Goal: Transaction & Acquisition: Purchase product/service

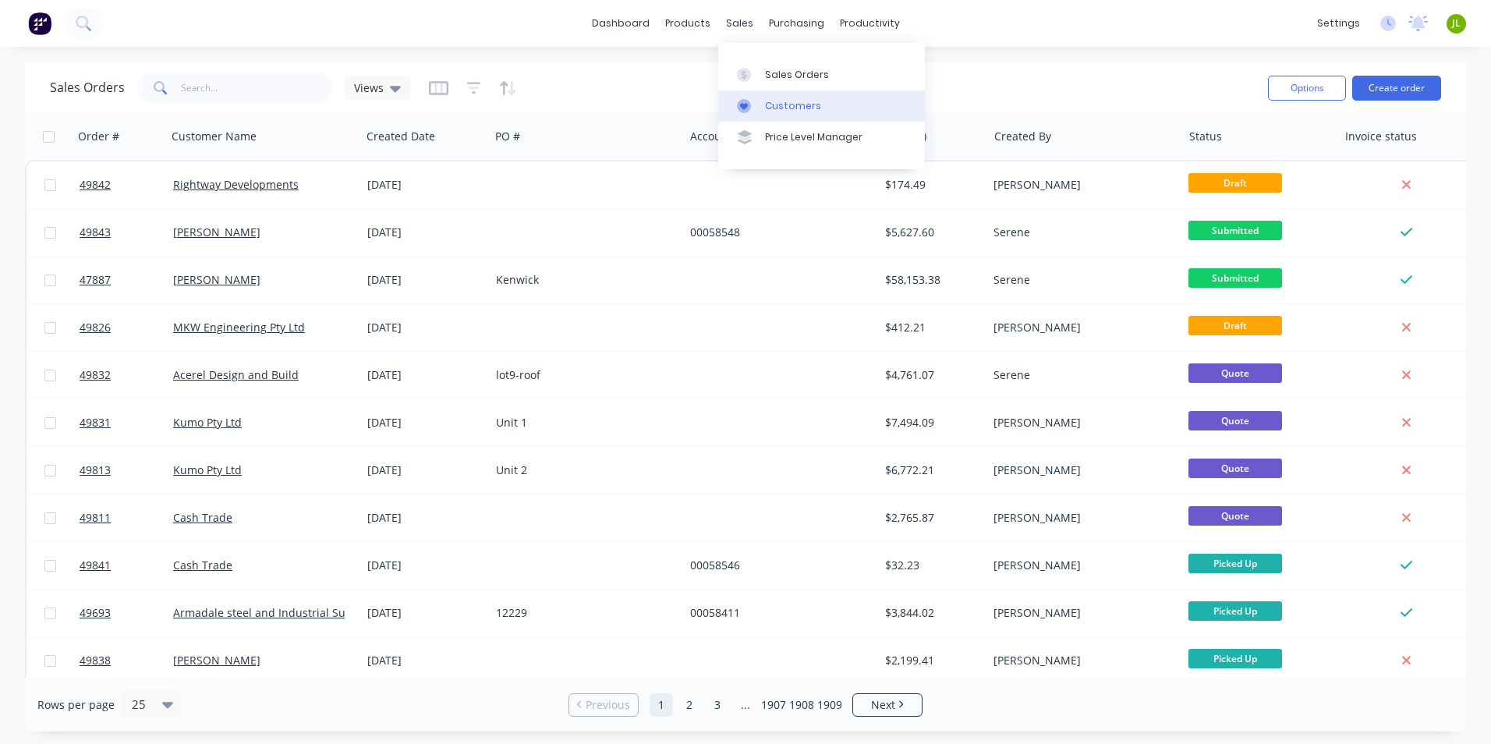
click at [748, 96] on link "Customers" at bounding box center [821, 105] width 207 height 31
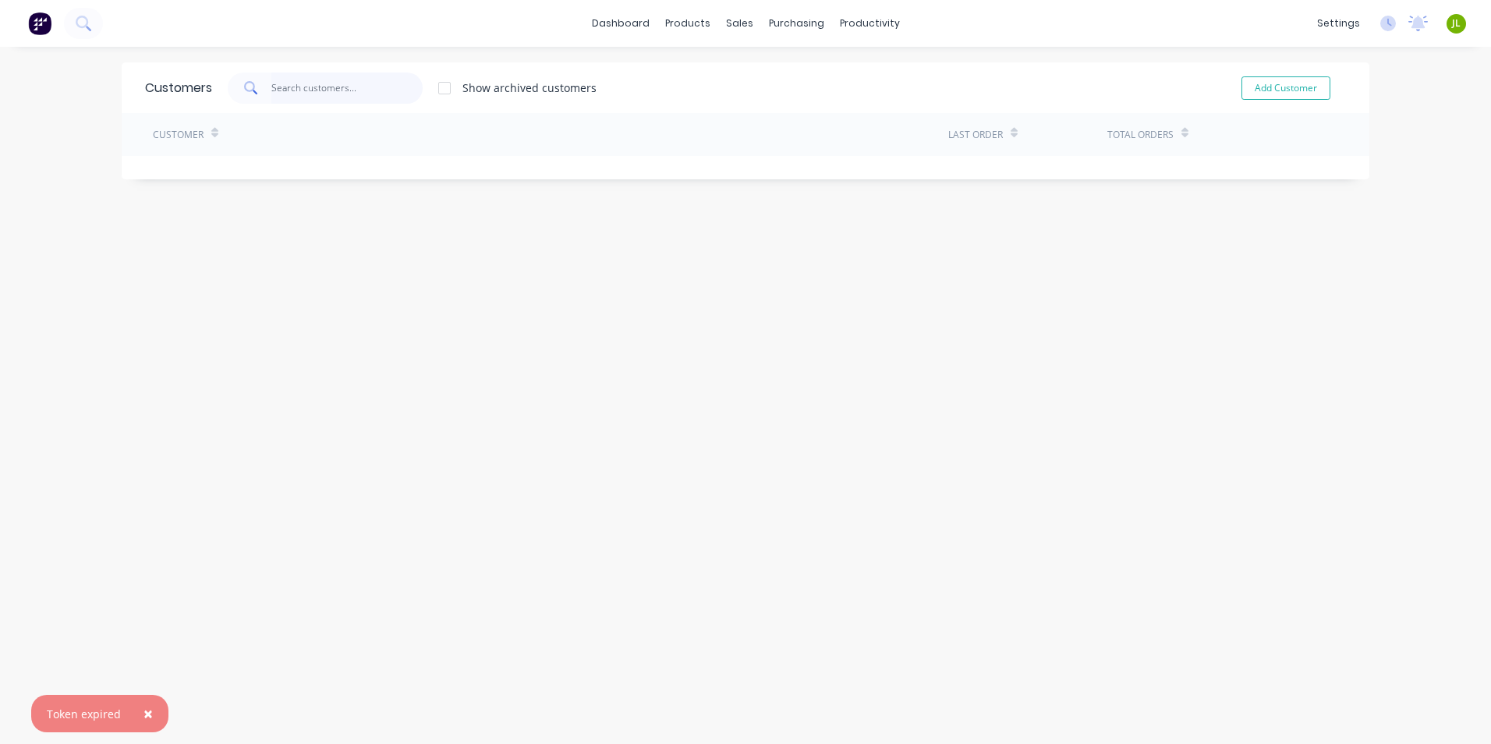
click at [391, 90] on input "text" at bounding box center [347, 88] width 152 height 31
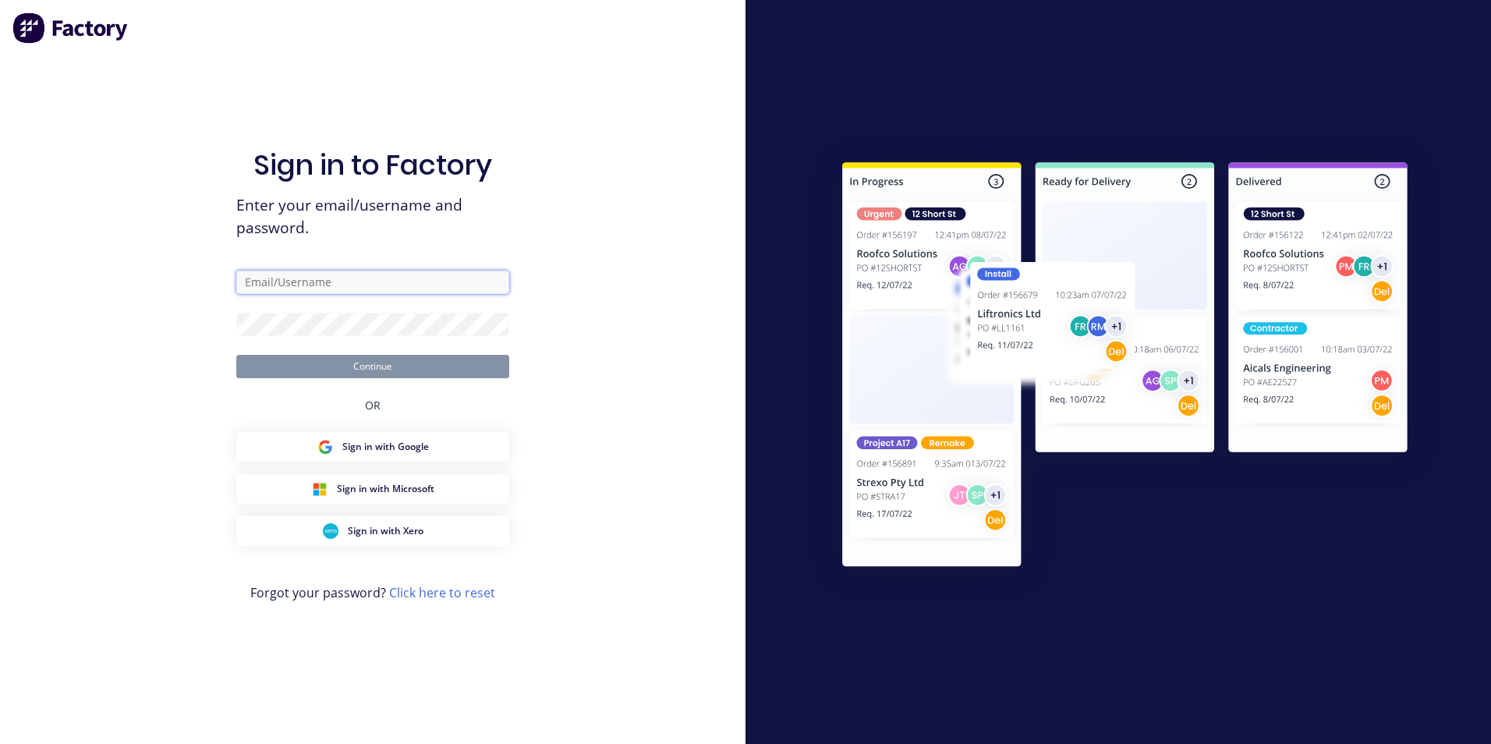
type input "[EMAIL_ADDRESS][DOMAIN_NAME]"
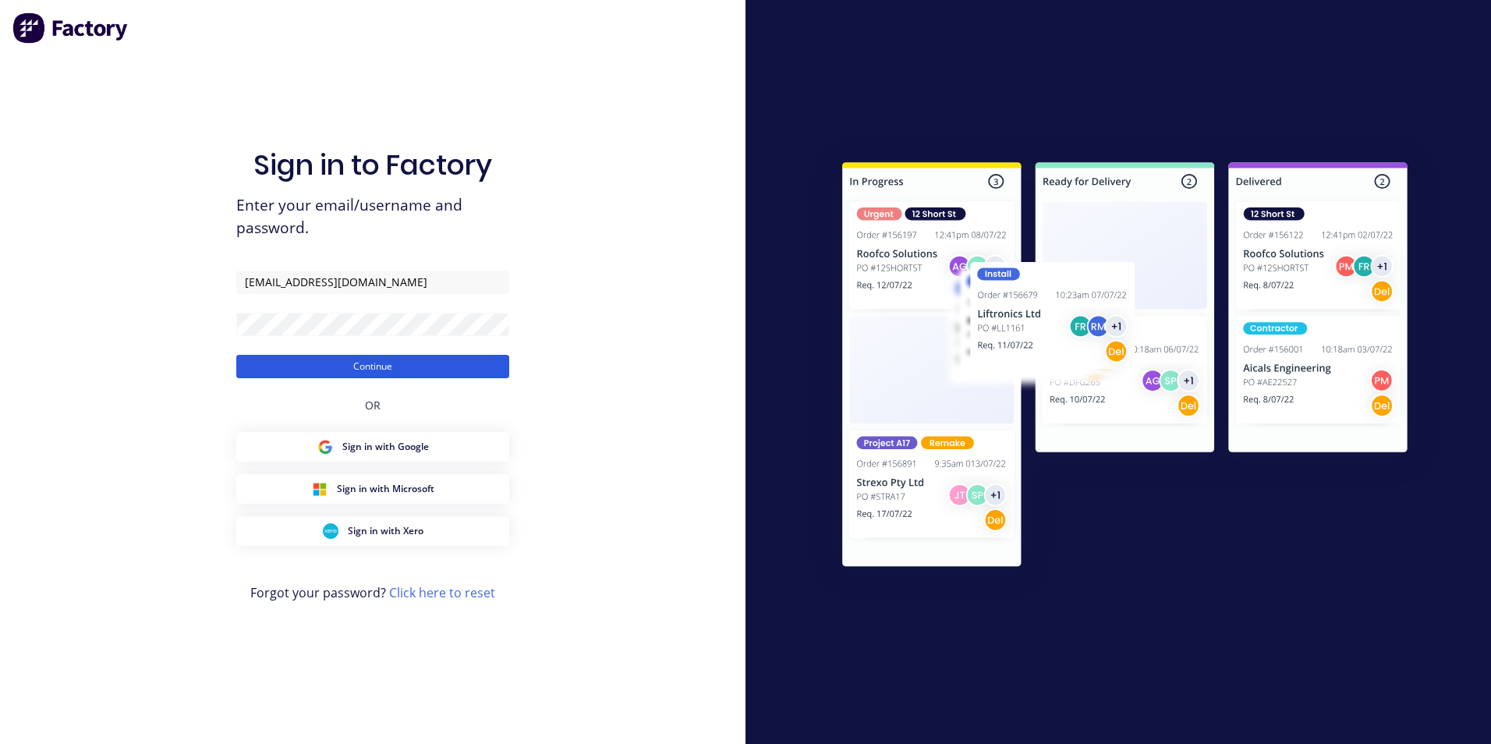
click at [373, 367] on button "Continue" at bounding box center [372, 366] width 273 height 23
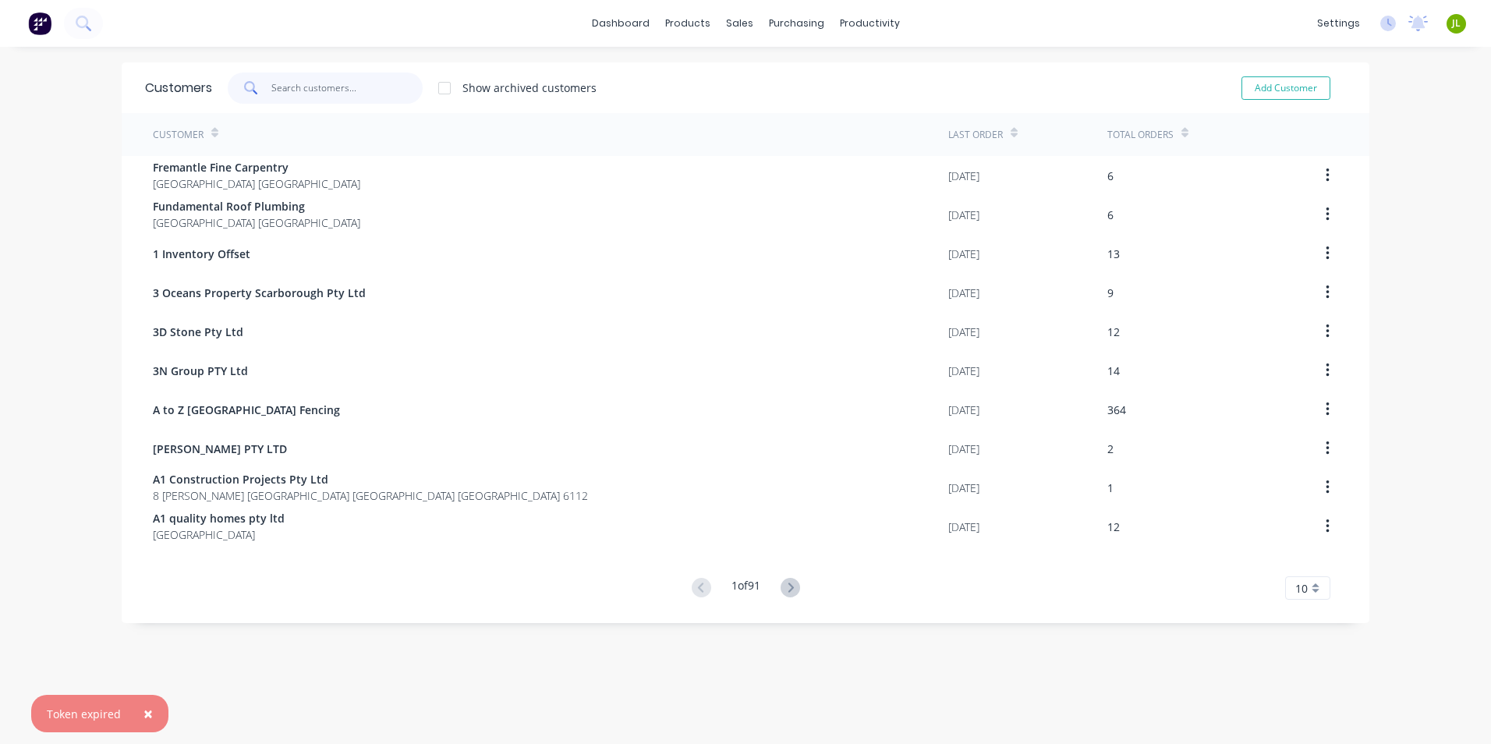
click at [304, 88] on input "text" at bounding box center [347, 88] width 152 height 31
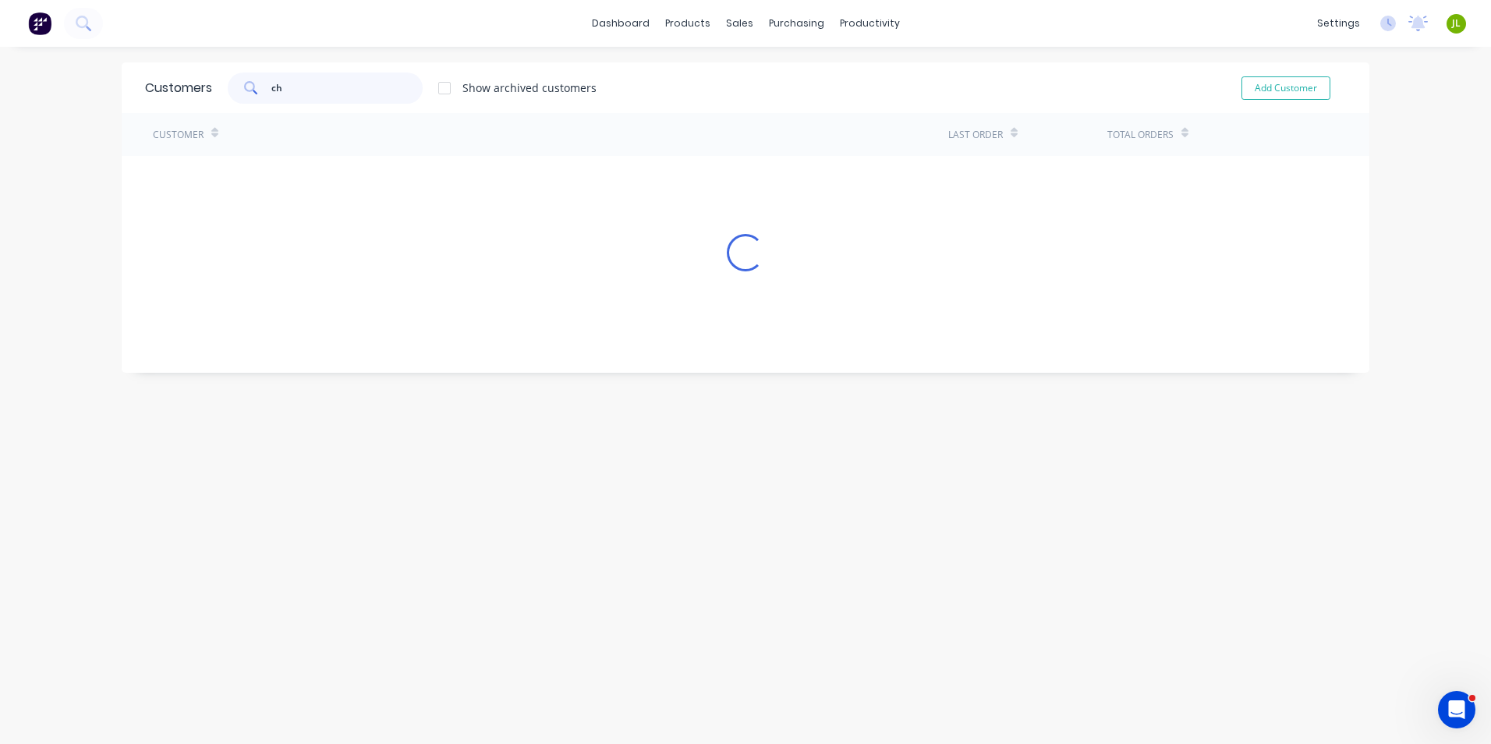
type input "c"
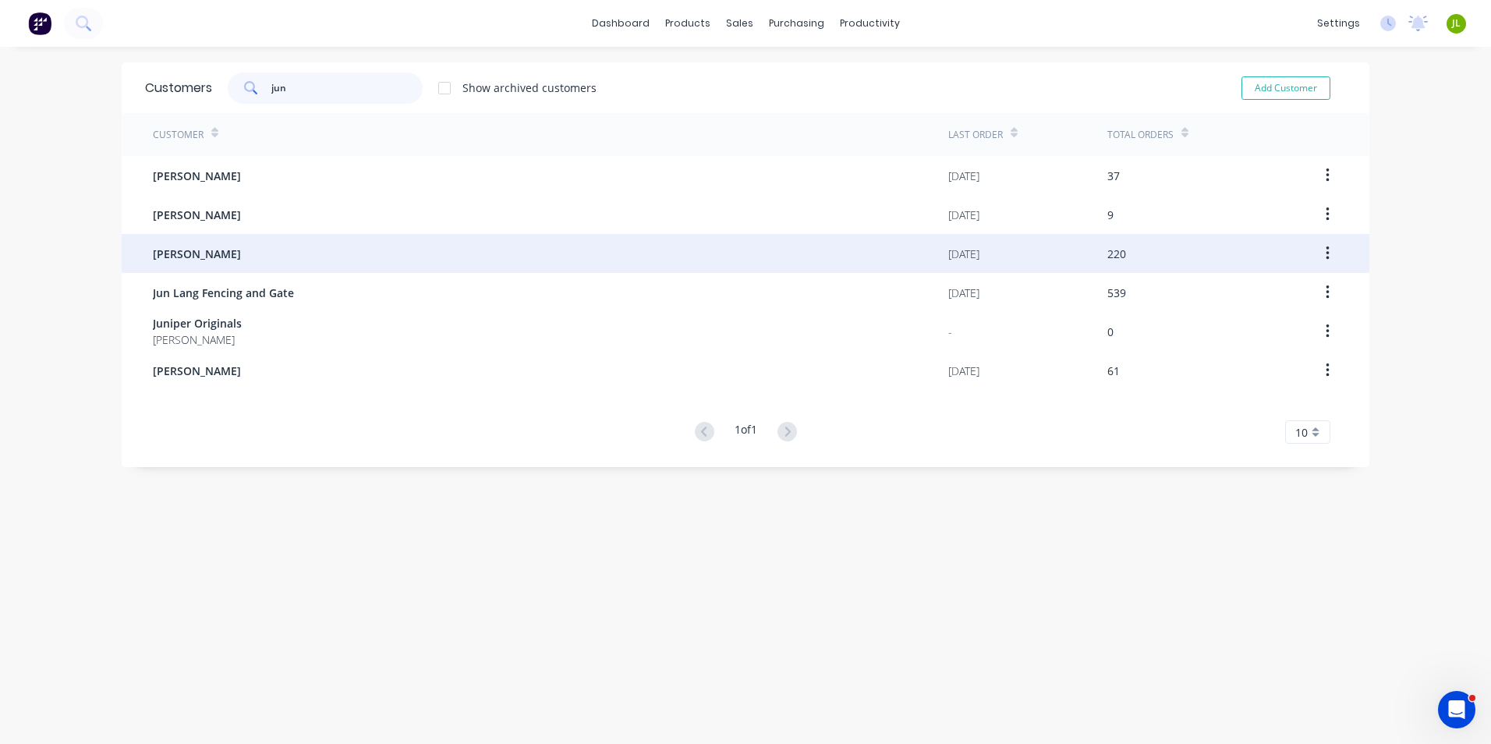
type input "jun"
click at [314, 250] on div "[PERSON_NAME]" at bounding box center [550, 253] width 795 height 39
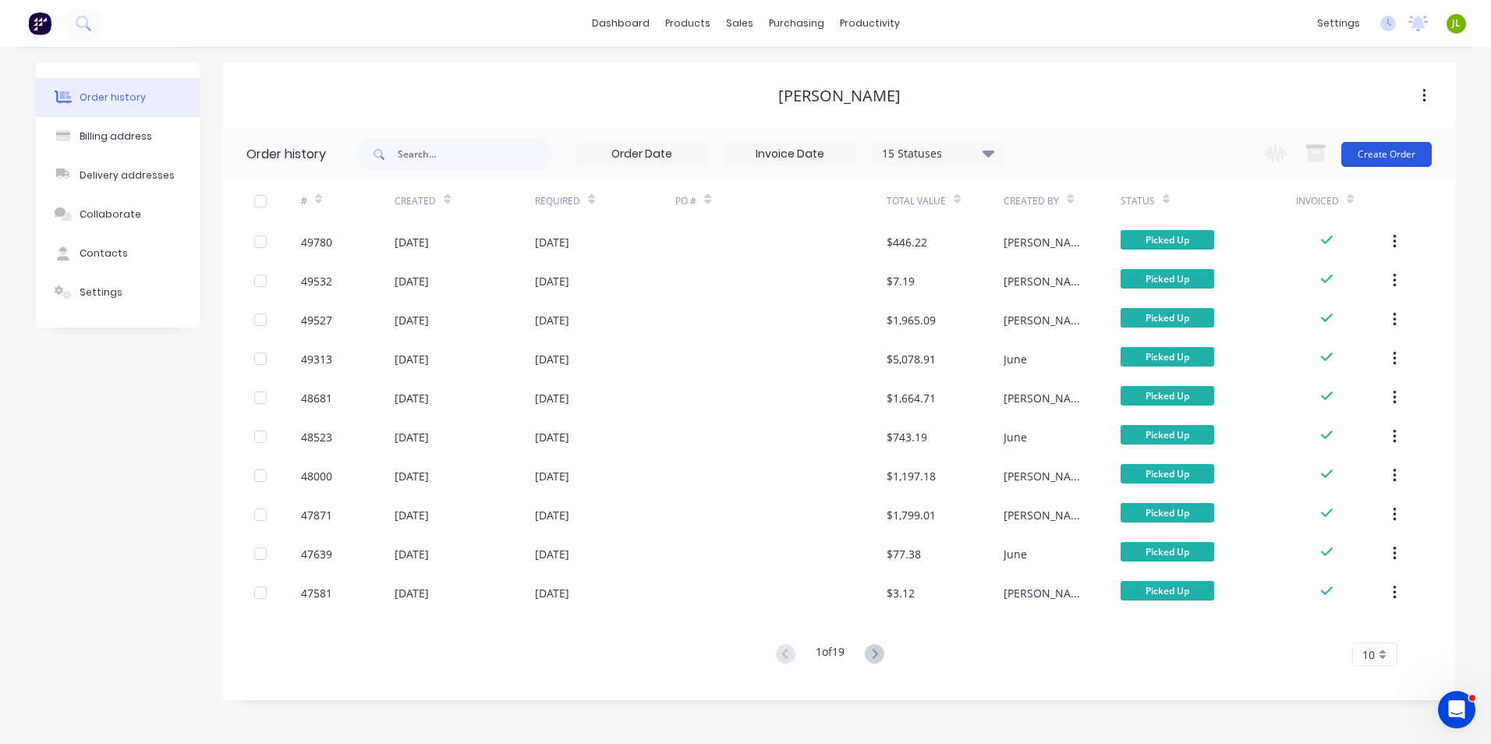
click at [1376, 150] on button "Create Order" at bounding box center [1386, 154] width 90 height 25
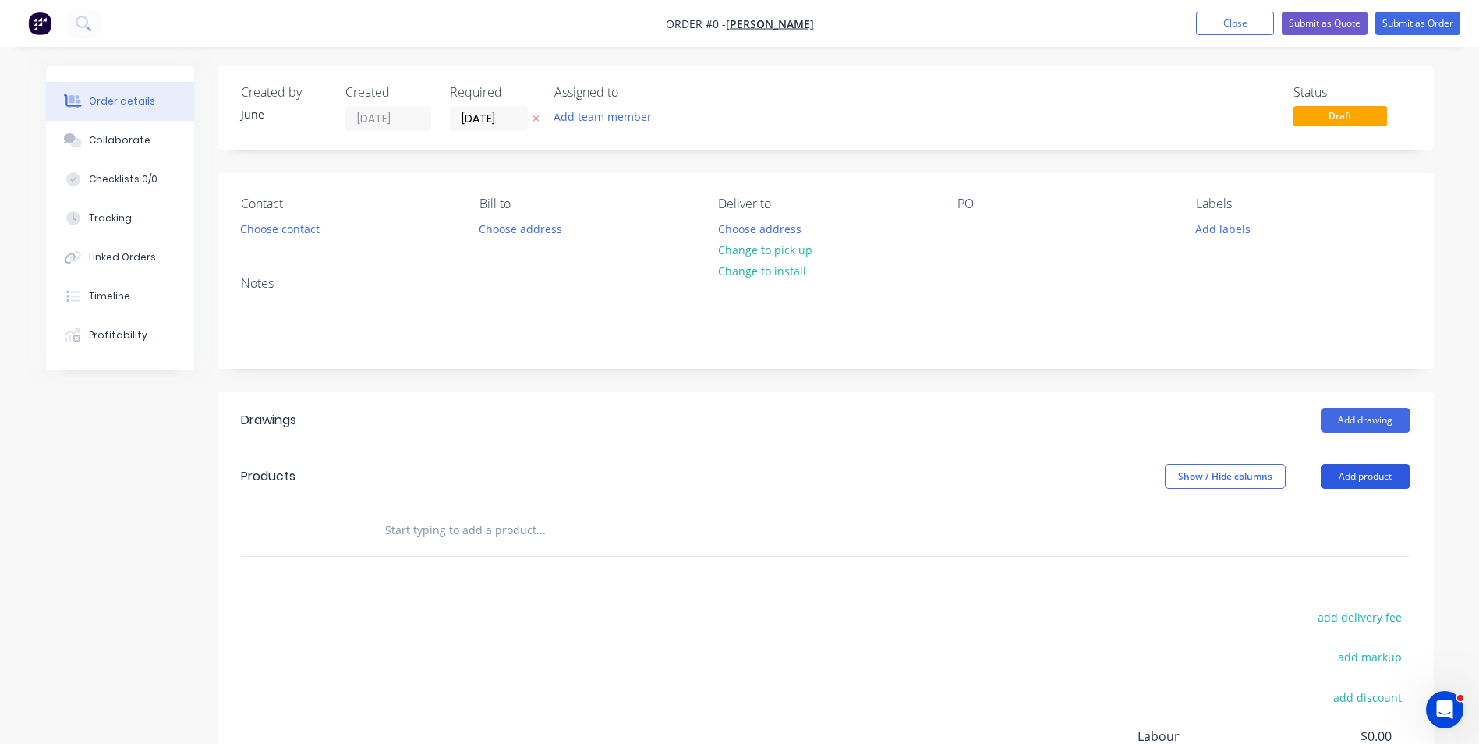
click at [1348, 485] on button "Add product" at bounding box center [1366, 476] width 90 height 25
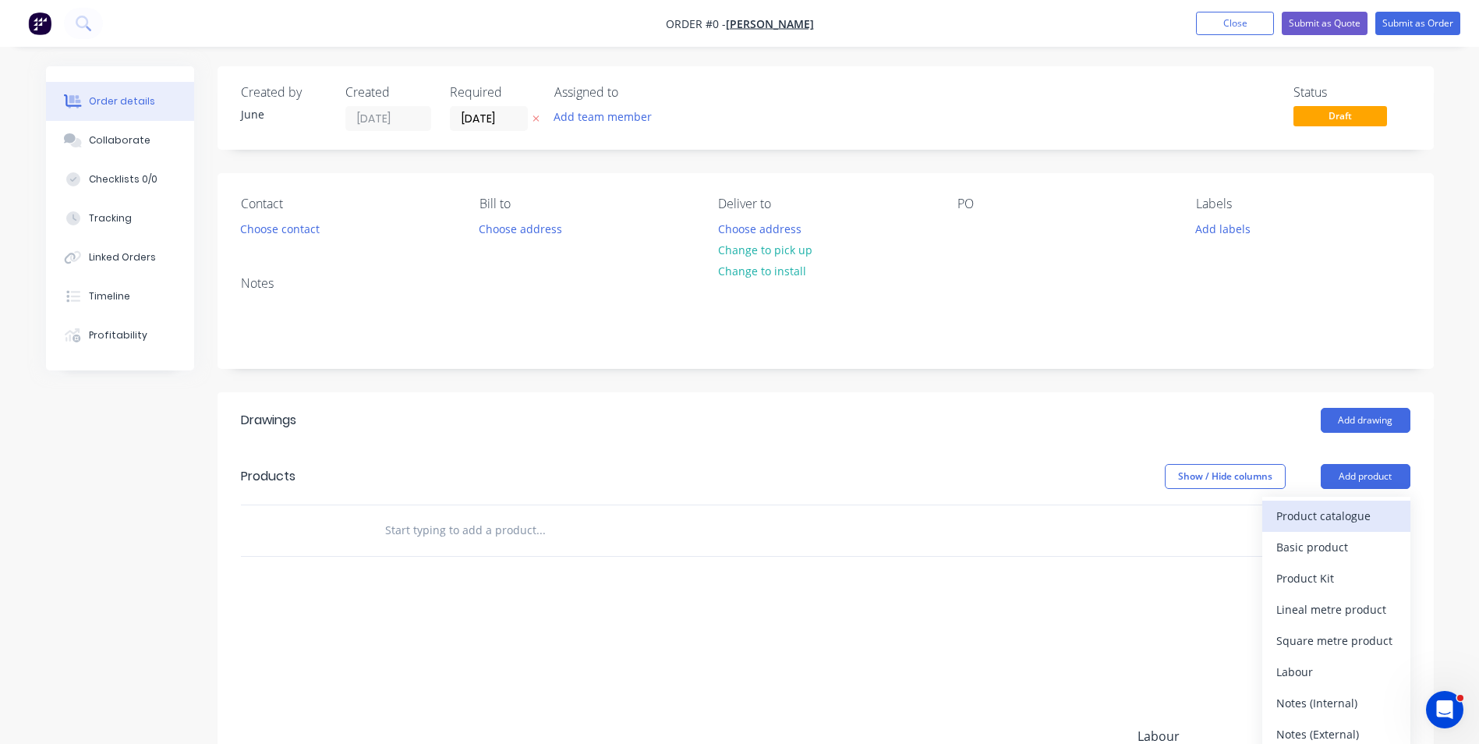
click at [1303, 518] on div "Product catalogue" at bounding box center [1337, 516] width 120 height 23
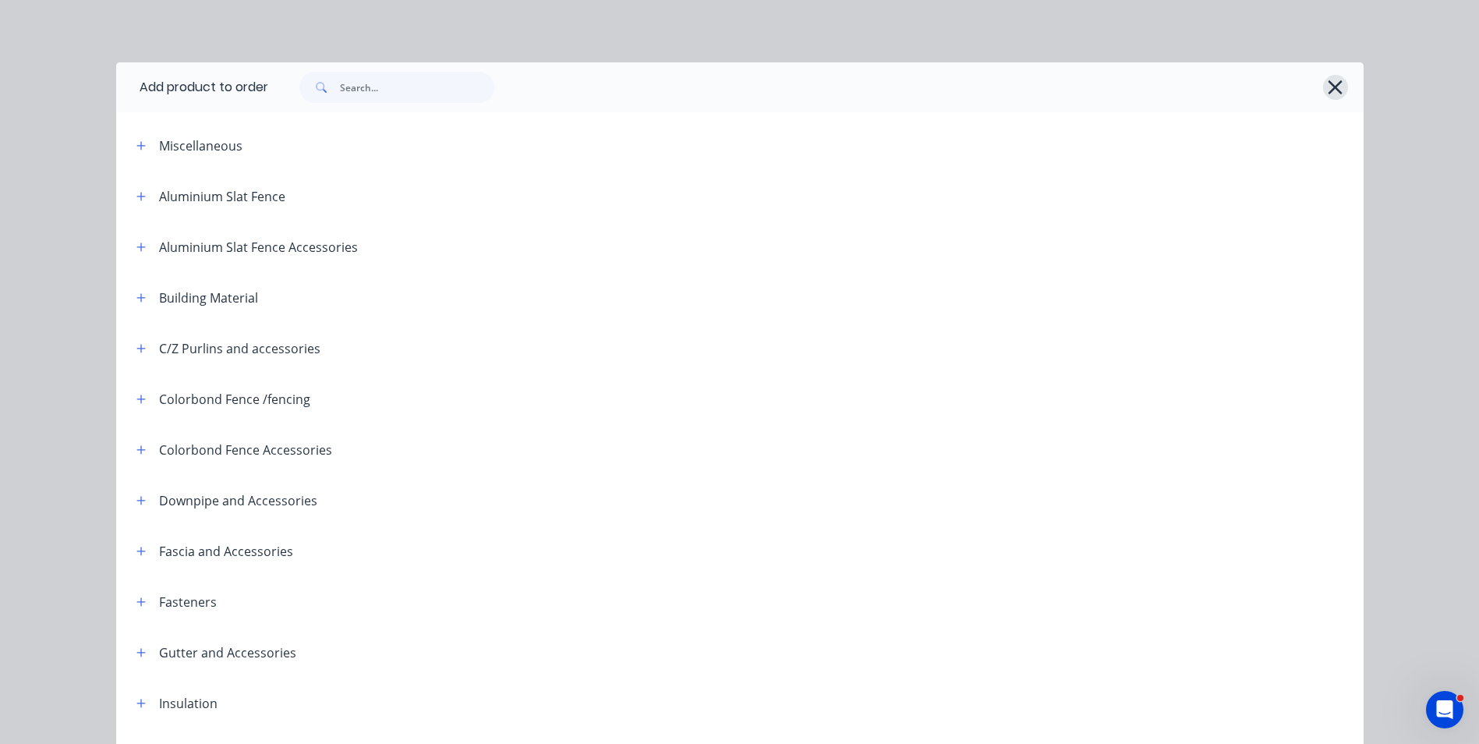
click at [1332, 88] on icon "button" at bounding box center [1335, 87] width 16 height 22
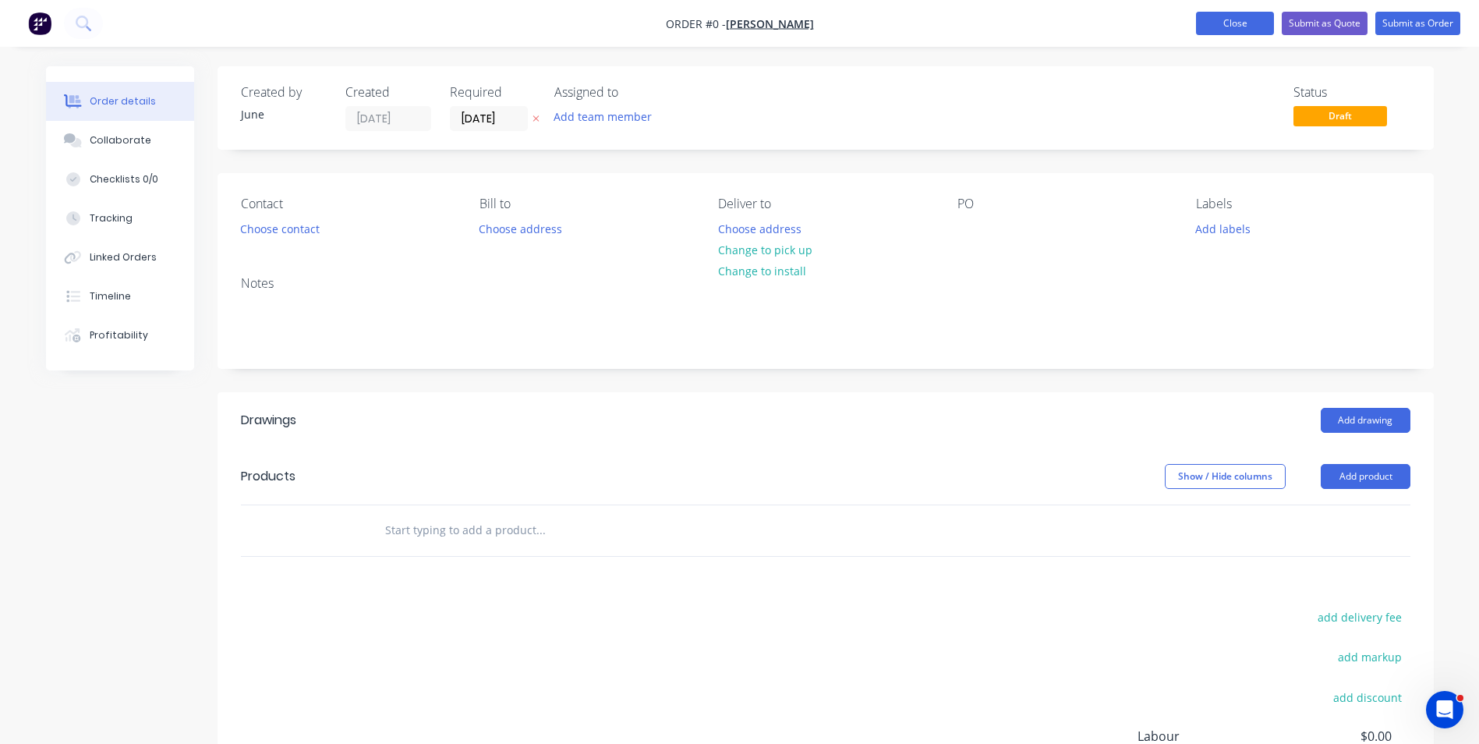
click at [1220, 19] on button "Close" at bounding box center [1235, 23] width 78 height 23
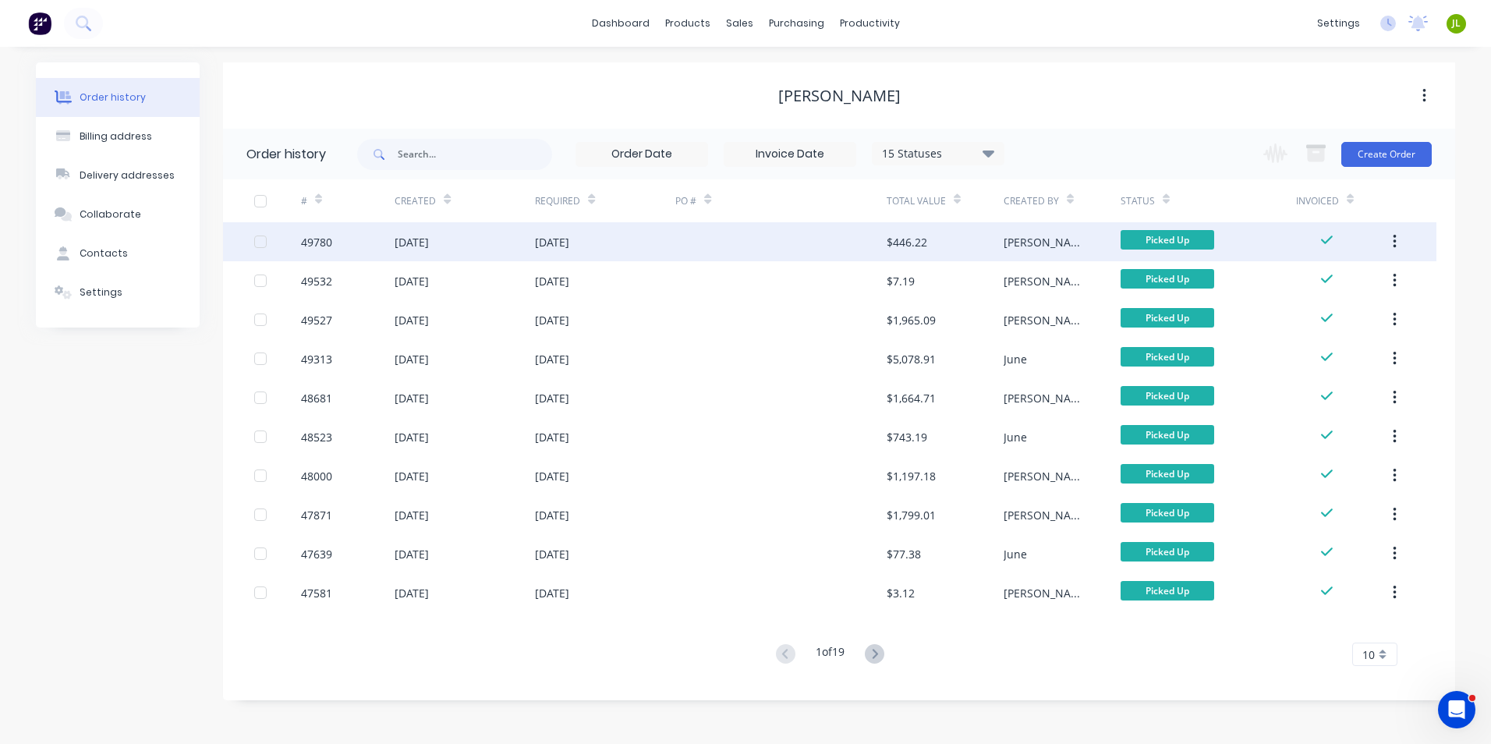
click at [681, 253] on div at bounding box center [780, 241] width 211 height 39
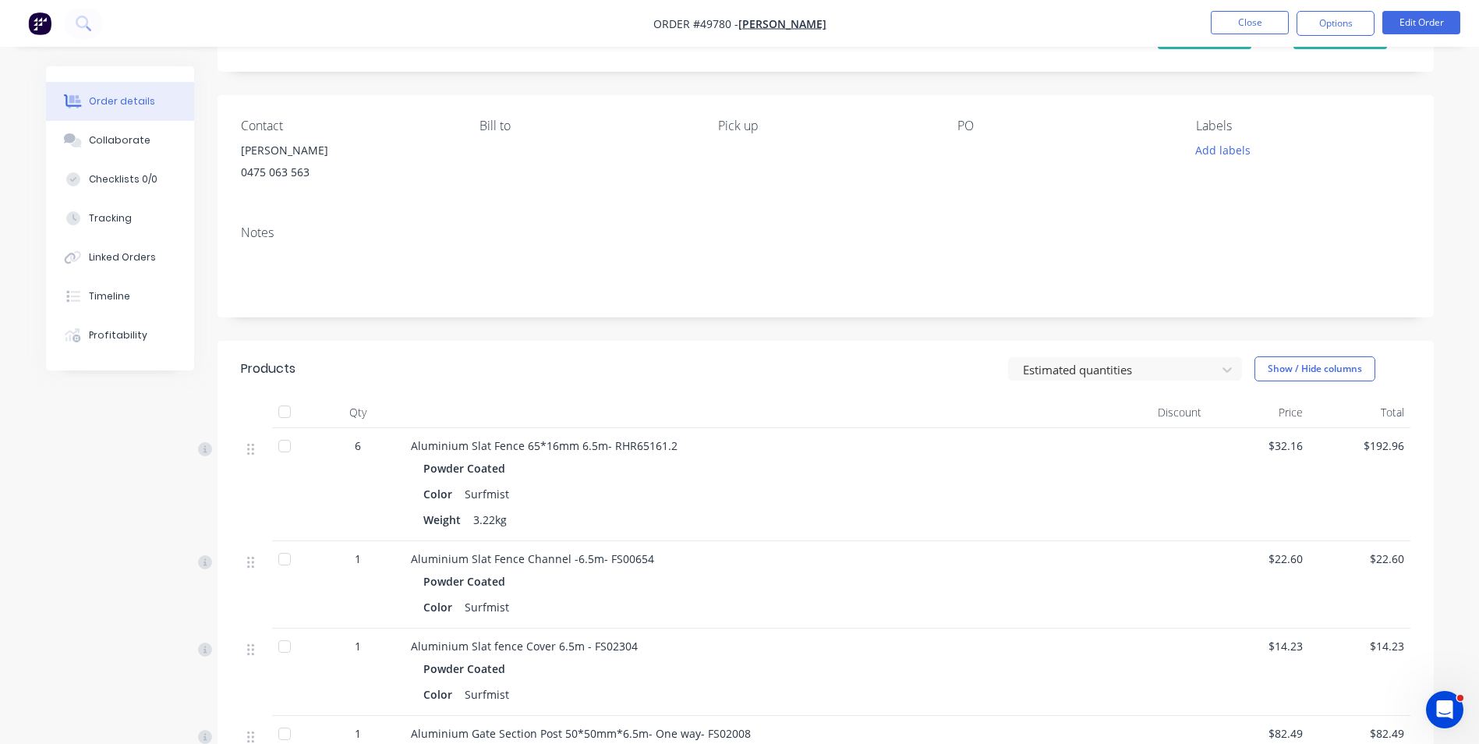
scroll to position [78, 0]
click at [1225, 14] on button "Close" at bounding box center [1250, 22] width 78 height 23
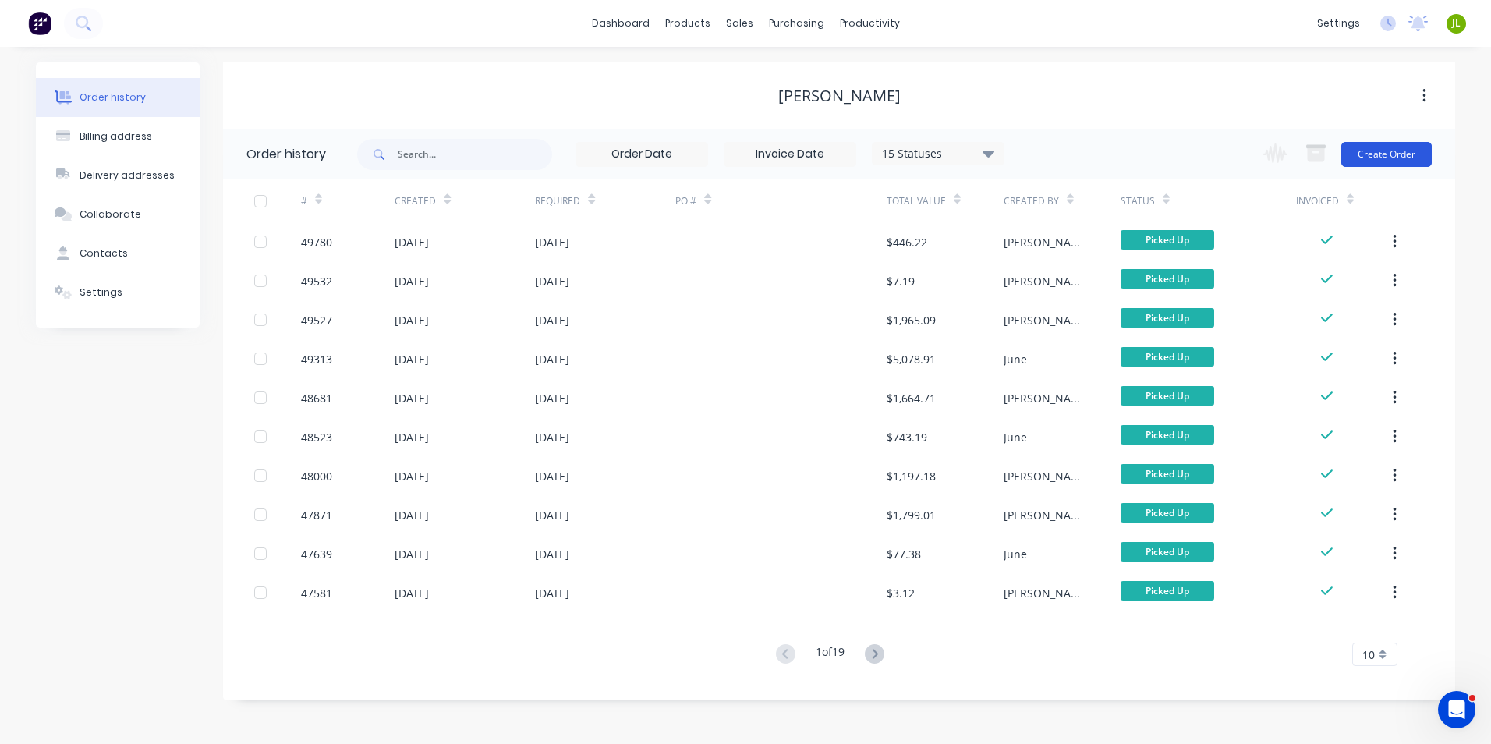
click at [1388, 149] on button "Create Order" at bounding box center [1386, 154] width 90 height 25
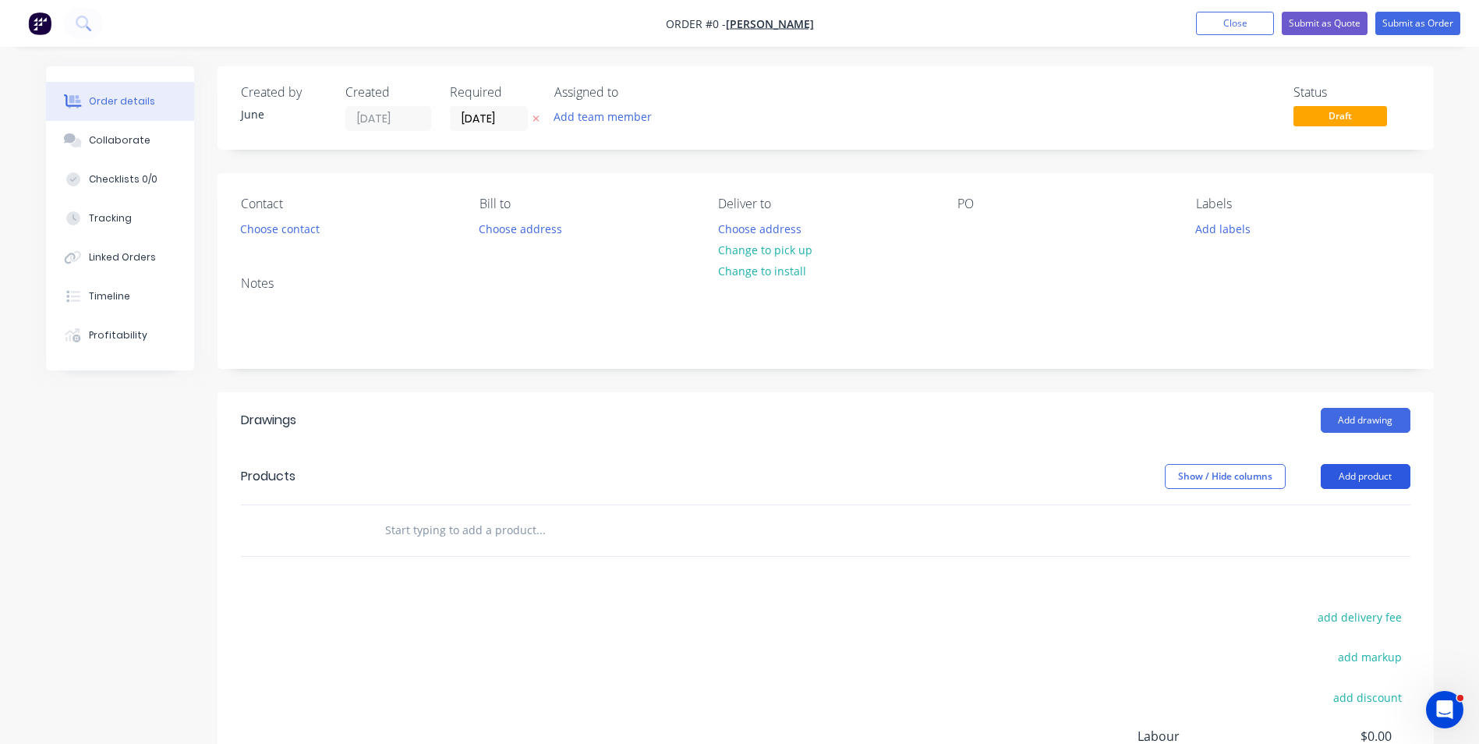
click at [1343, 473] on button "Add product" at bounding box center [1366, 476] width 90 height 25
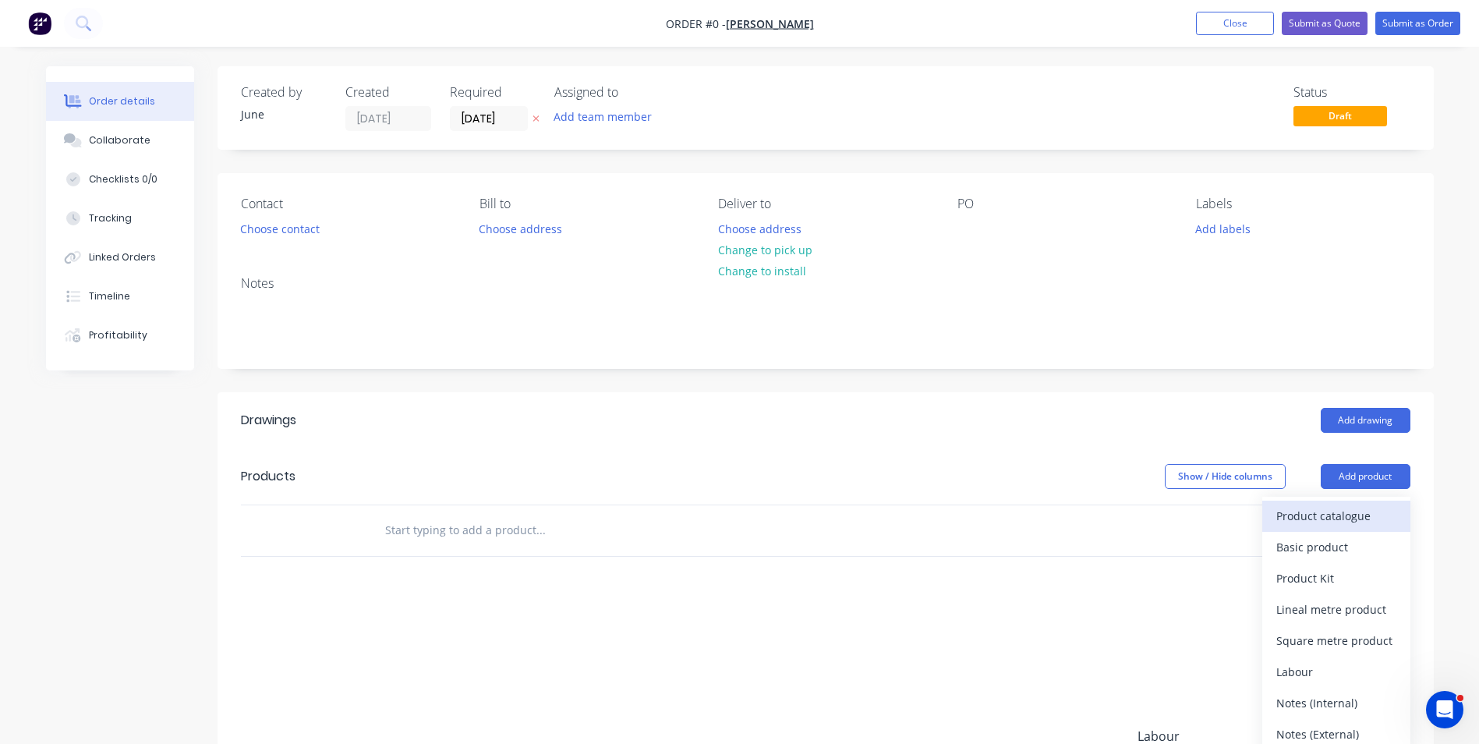
click at [1321, 508] on div "Product catalogue" at bounding box center [1337, 516] width 120 height 23
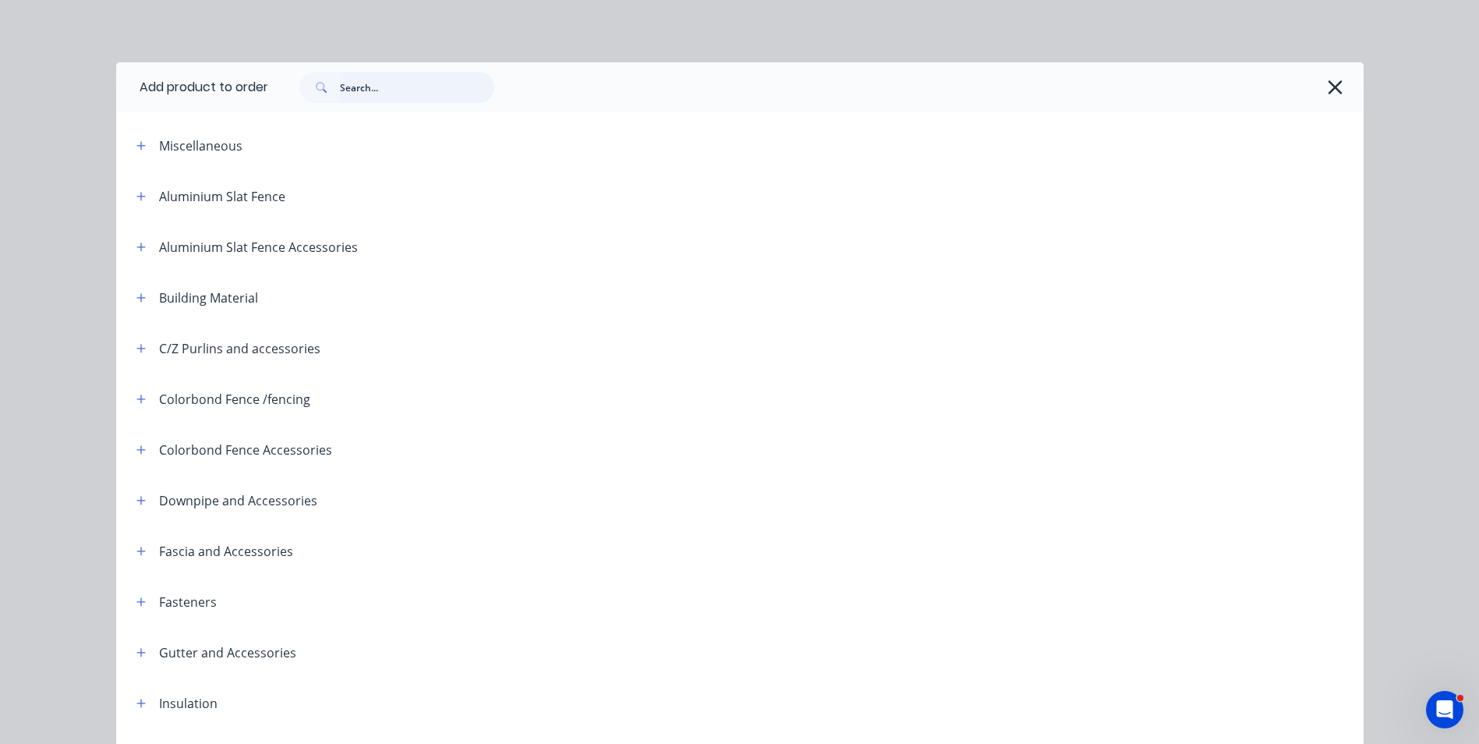
click at [408, 99] on input "text" at bounding box center [417, 87] width 154 height 31
type input "slat"
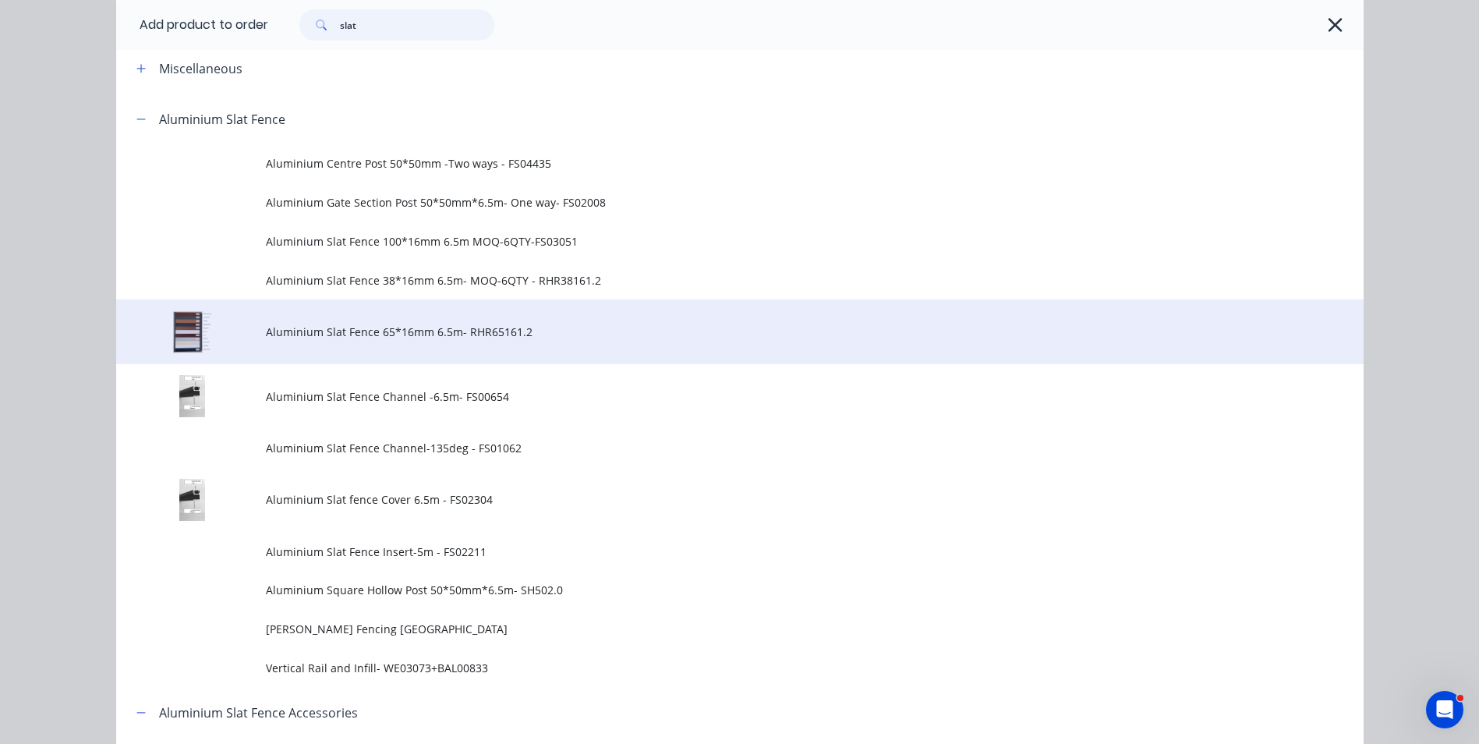
scroll to position [78, 0]
click at [391, 349] on td "Aluminium Slat Fence 65*16mm 6.5m- RHR65161.2" at bounding box center [815, 331] width 1098 height 65
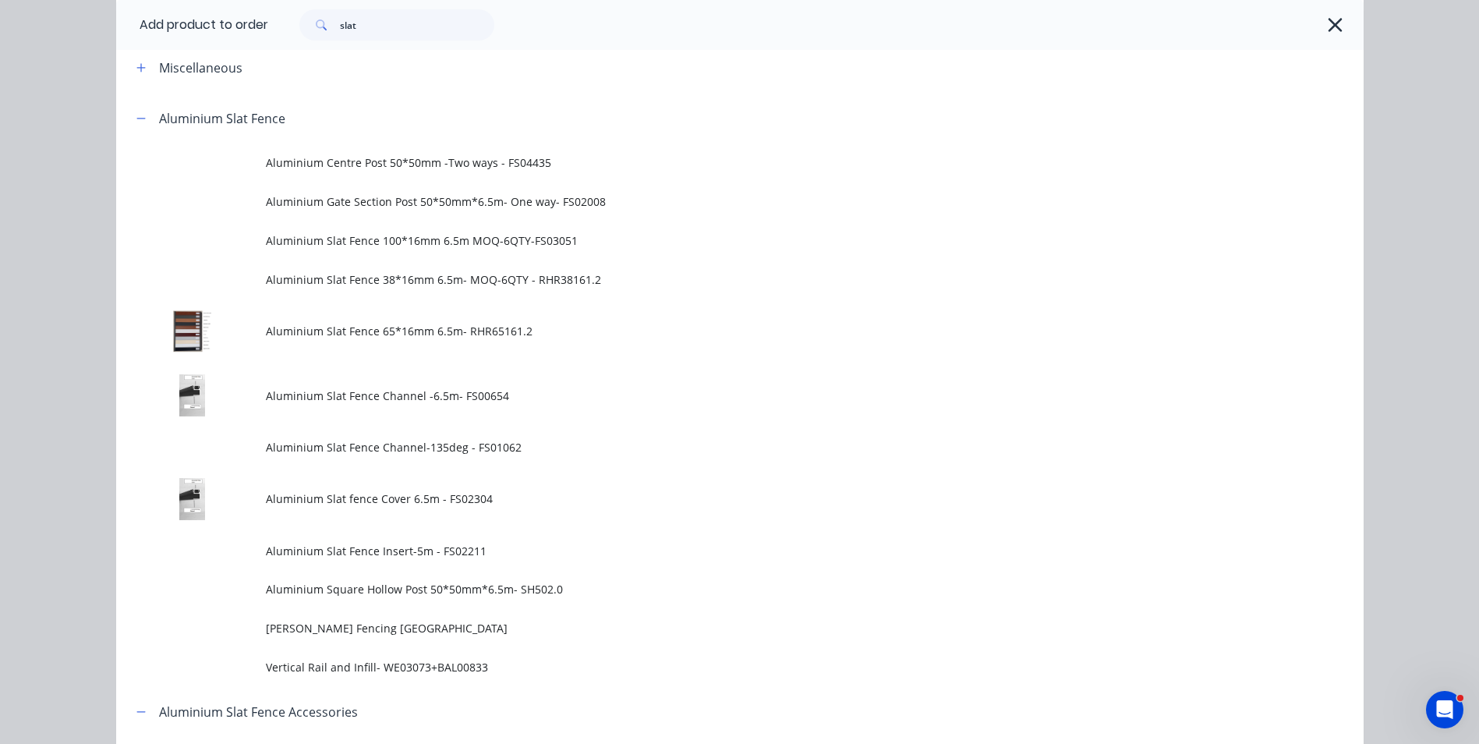
scroll to position [0, 0]
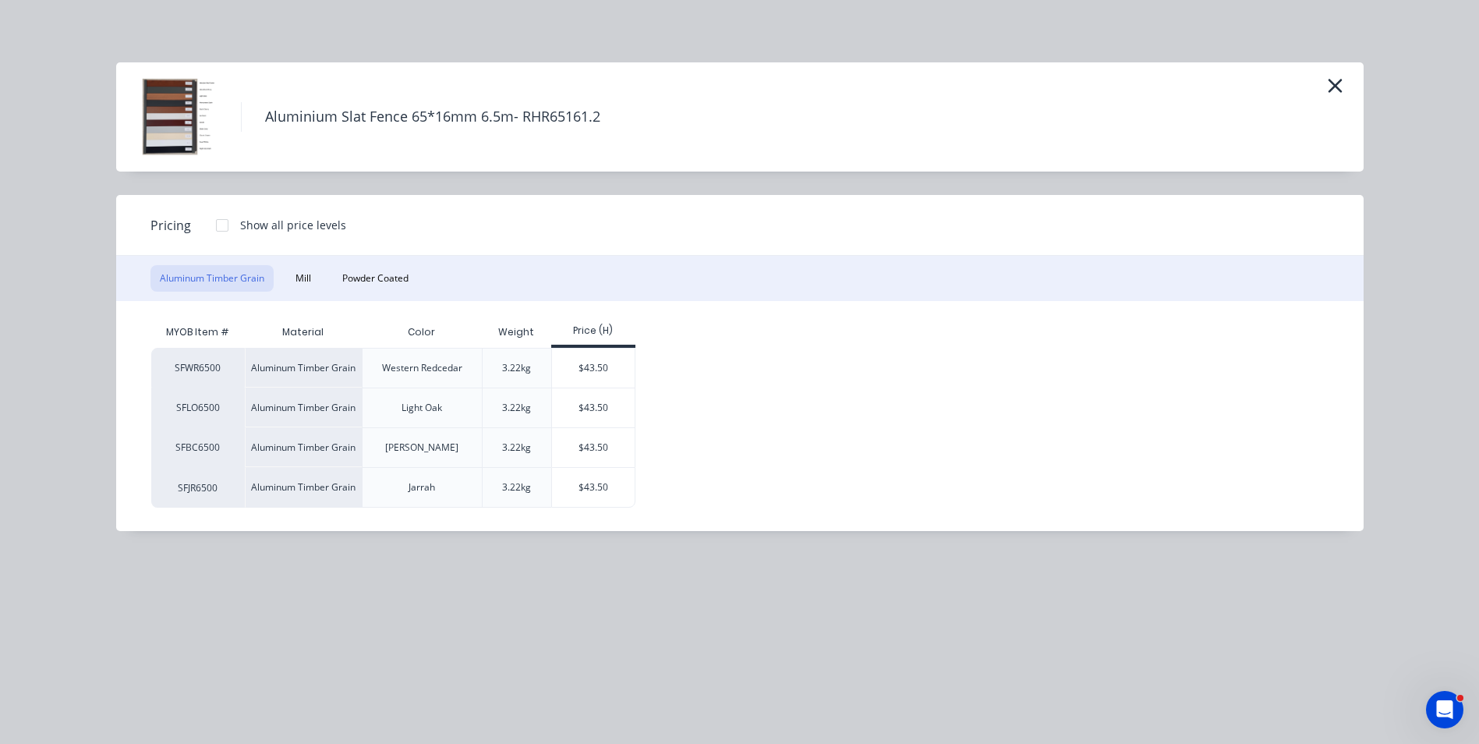
click at [270, 262] on div "Aluminum Timber Grain Mill Powder Coated" at bounding box center [740, 278] width 1248 height 45
click at [295, 270] on button "Mill" at bounding box center [303, 278] width 34 height 27
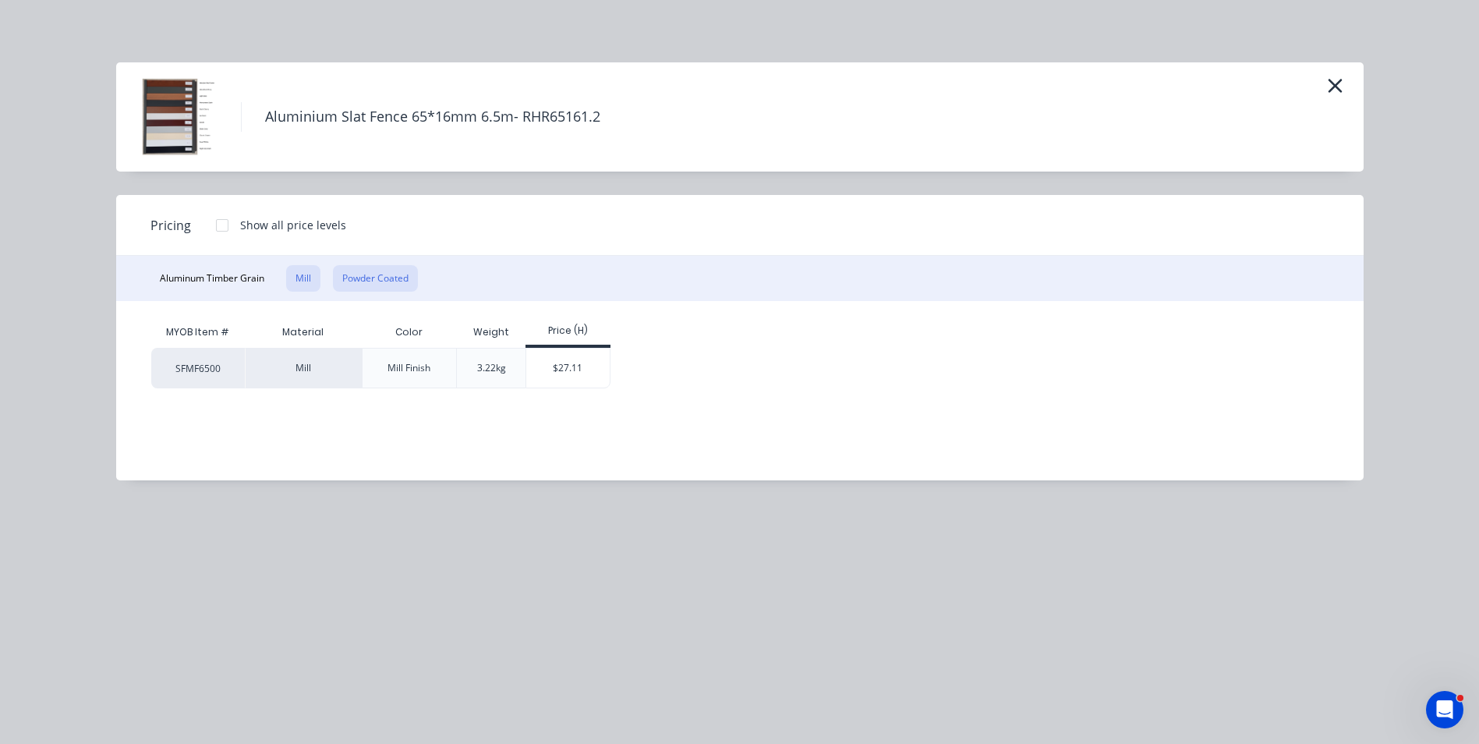
click at [382, 274] on button "Powder Coated" at bounding box center [375, 278] width 85 height 27
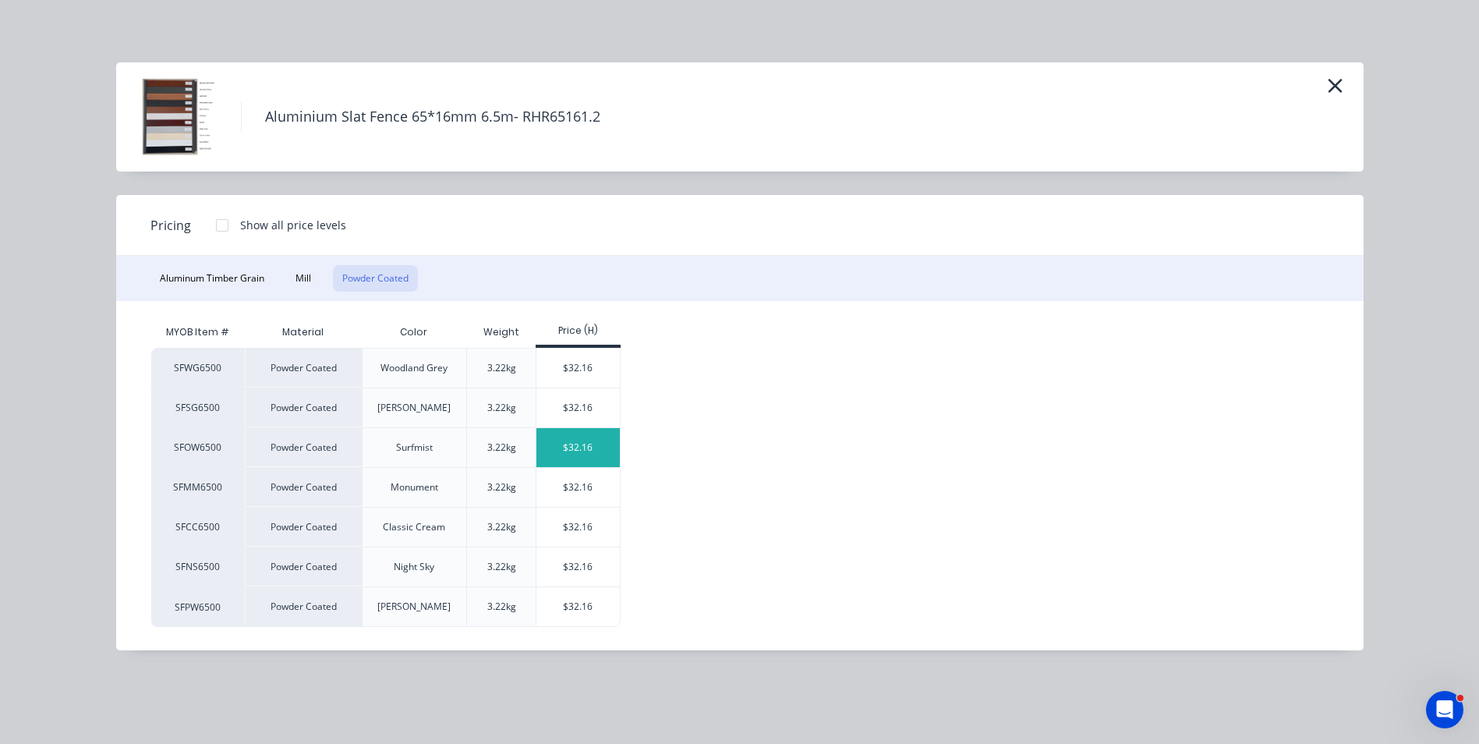
click at [598, 448] on div "$32.16" at bounding box center [578, 447] width 83 height 39
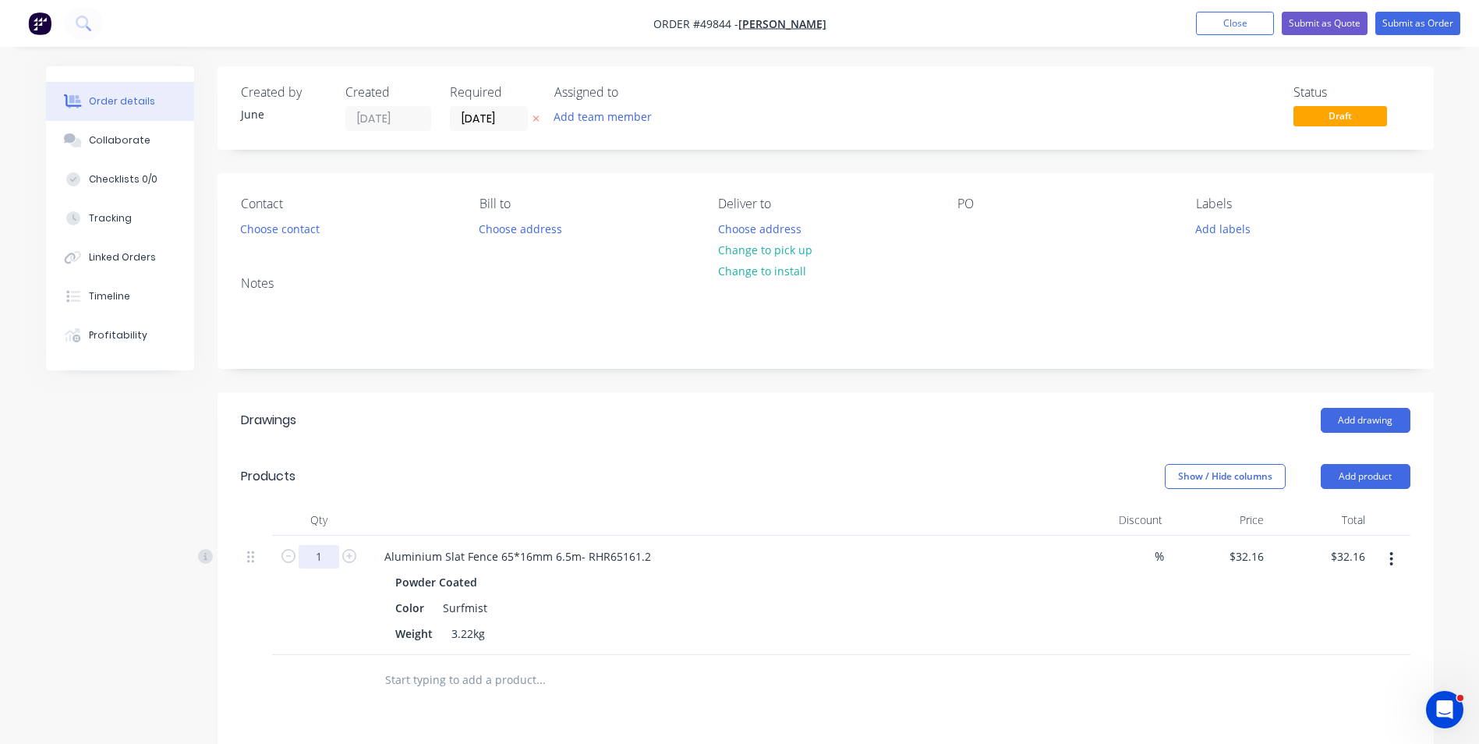
drag, startPoint x: 328, startPoint y: 559, endPoint x: 569, endPoint y: 538, distance: 241.9
click at [328, 559] on input "1" at bounding box center [319, 556] width 41 height 23
type input "6"
type input "$192.96"
click at [830, 540] on div "Aluminium Slat Fence 65*16mm 6.5m- RHR65161.2 Powder Coated Color Surfmist Weig…" at bounding box center [717, 595] width 702 height 119
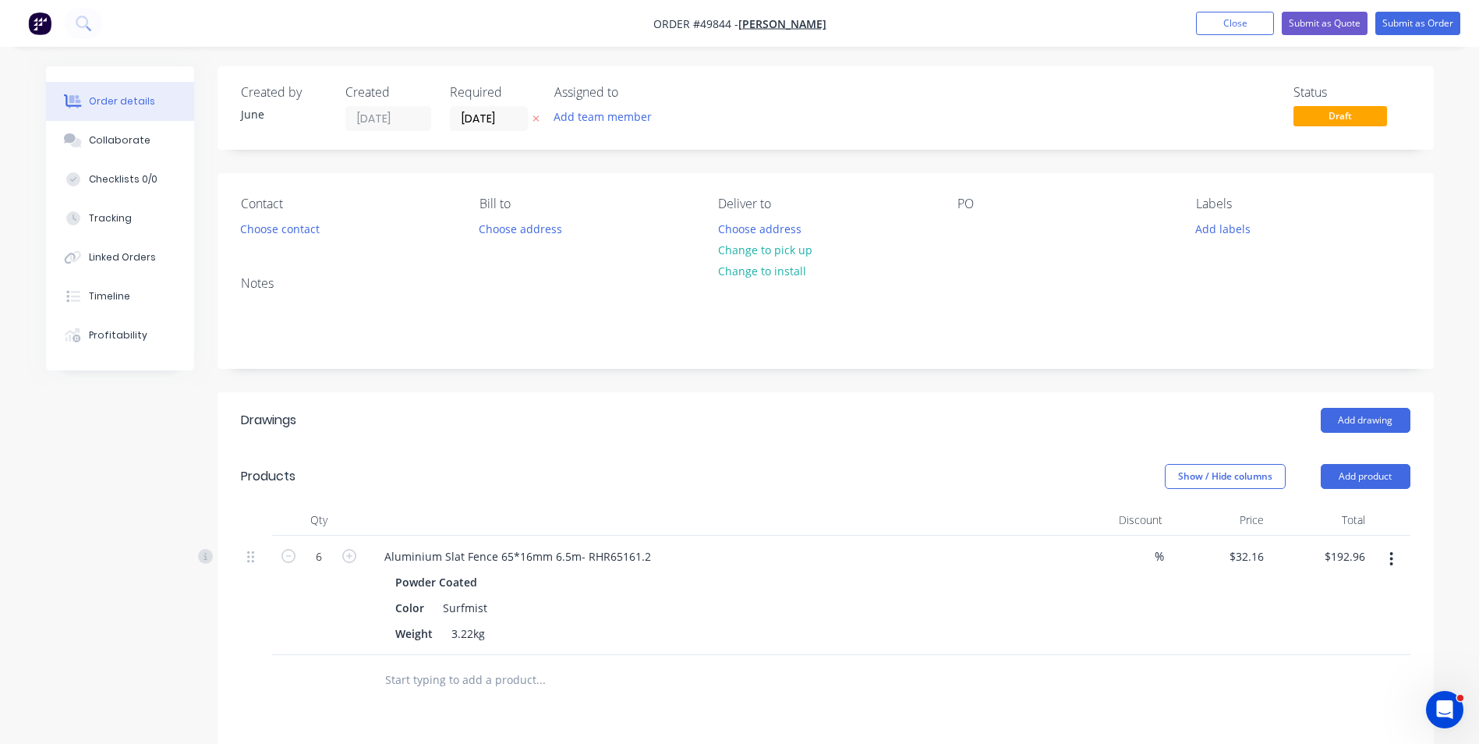
click at [824, 510] on div at bounding box center [717, 520] width 702 height 31
click at [1372, 474] on button "Add product" at bounding box center [1366, 476] width 90 height 25
click at [1341, 510] on div "Product catalogue" at bounding box center [1337, 516] width 120 height 23
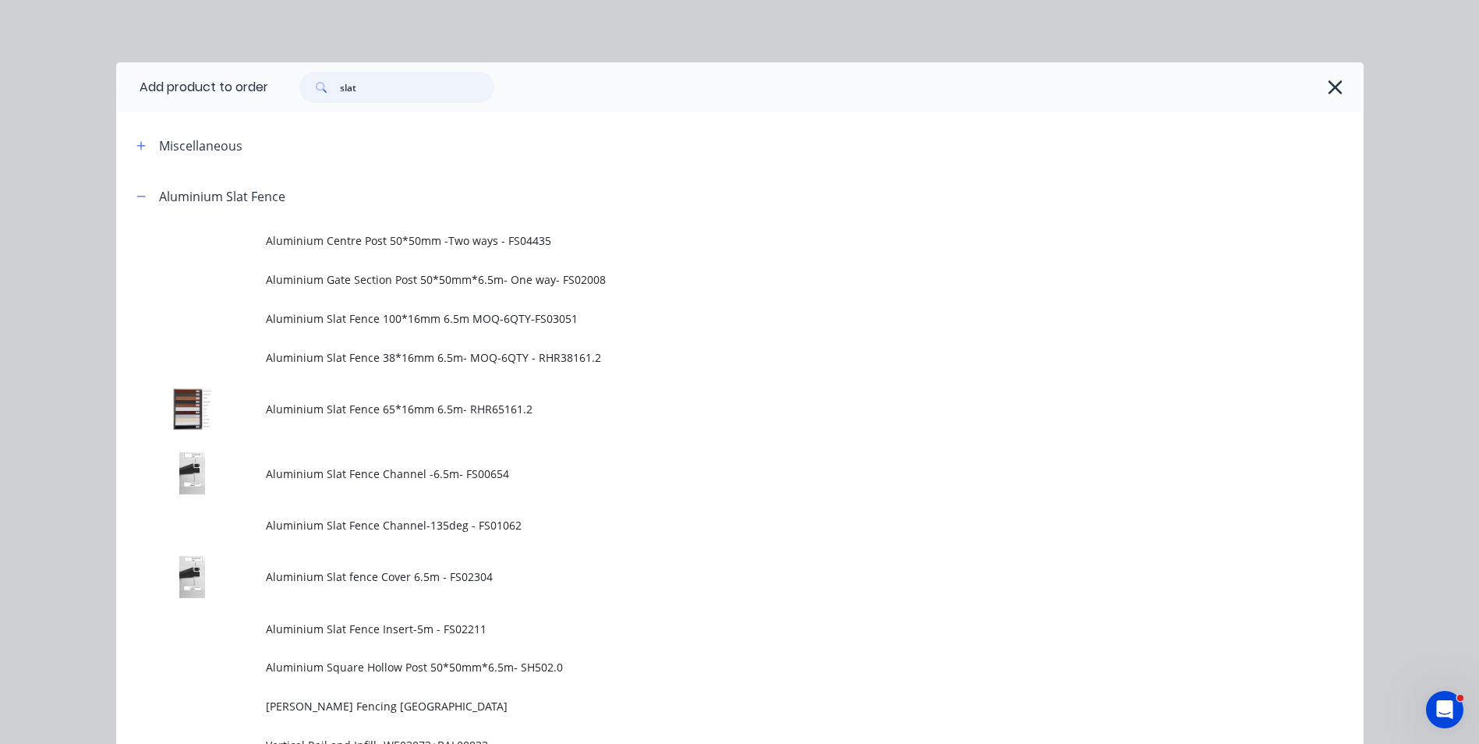
drag, startPoint x: 397, startPoint y: 83, endPoint x: 252, endPoint y: 91, distance: 145.3
click at [250, 90] on header "Add product to order slat" at bounding box center [740, 87] width 1248 height 50
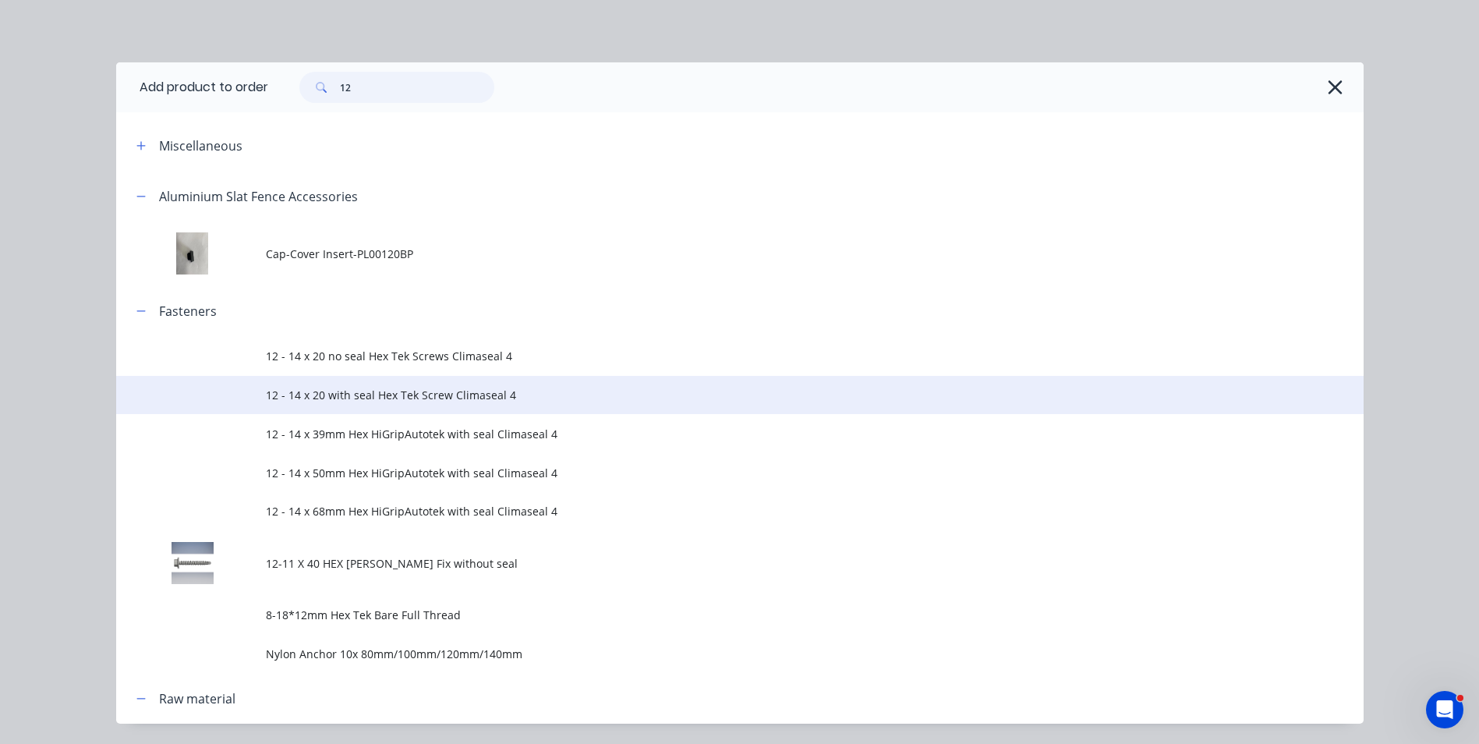
type input "12"
click at [411, 391] on span "12 - 14 x 20 with seal Hex Tek Screw Climaseal 4" at bounding box center [705, 395] width 878 height 16
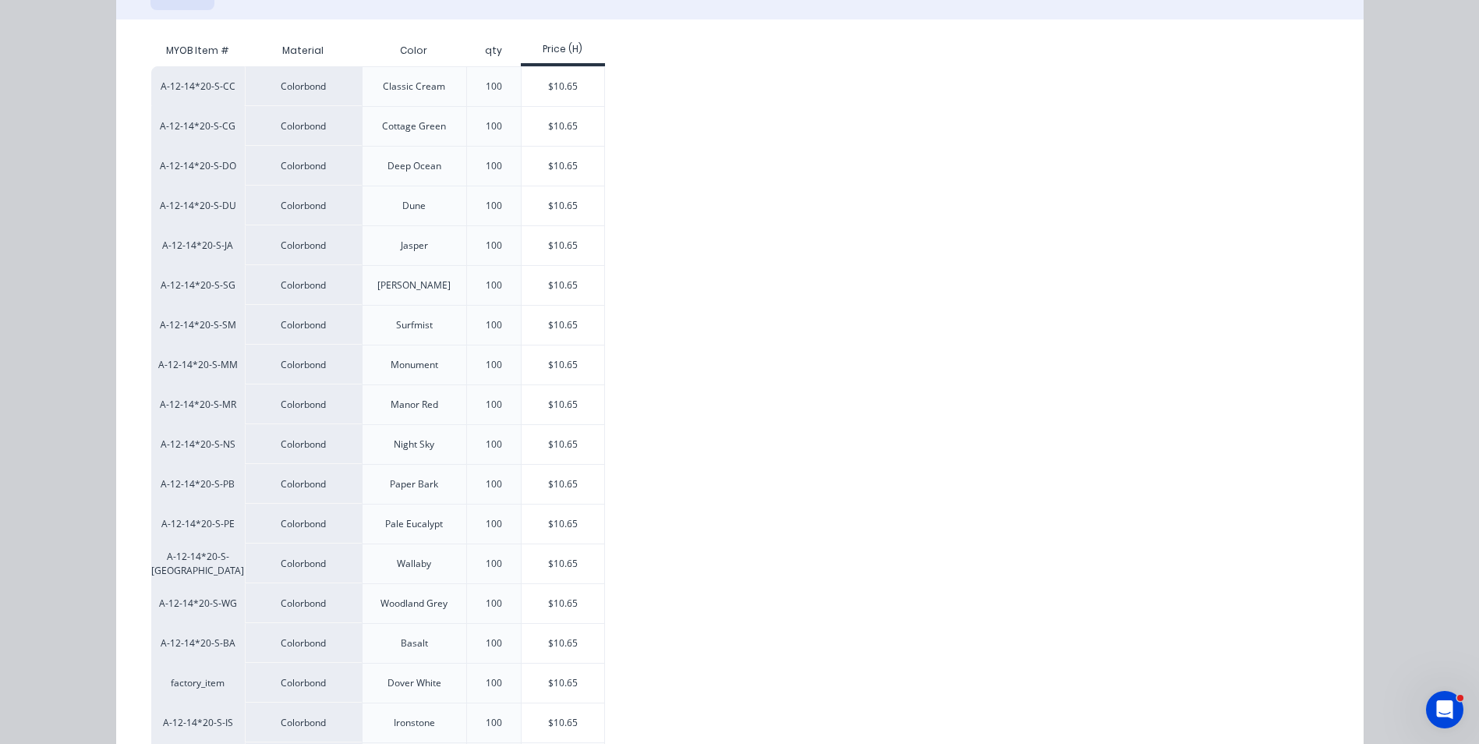
scroll to position [234, 0]
click at [550, 325] on div "$10.65" at bounding box center [563, 324] width 83 height 39
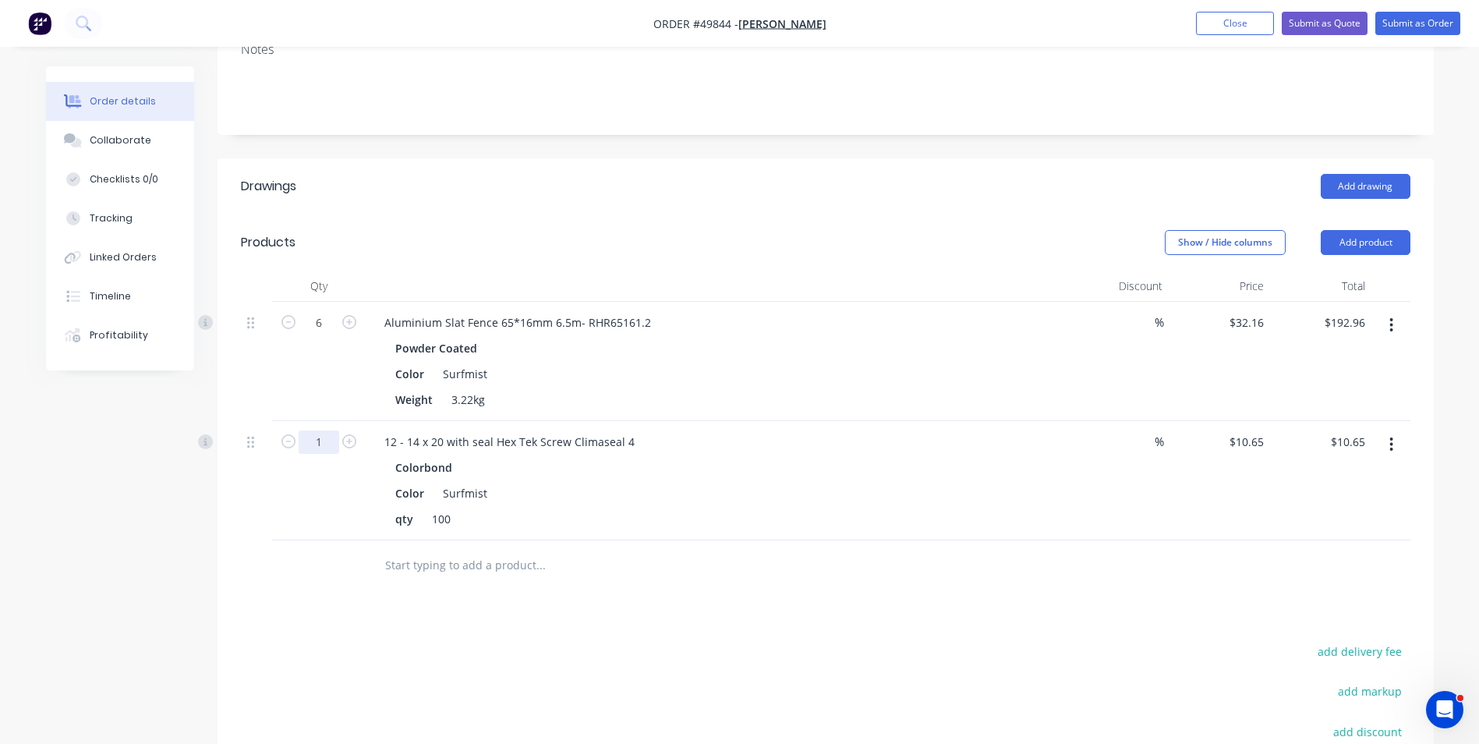
click at [315, 436] on input "1" at bounding box center [319, 441] width 41 height 23
type input "5"
type input "$53.25"
drag, startPoint x: 824, startPoint y: 364, endPoint x: 804, endPoint y: 374, distance: 22.3
click at [824, 364] on div "Color Surfmist" at bounding box center [713, 374] width 649 height 23
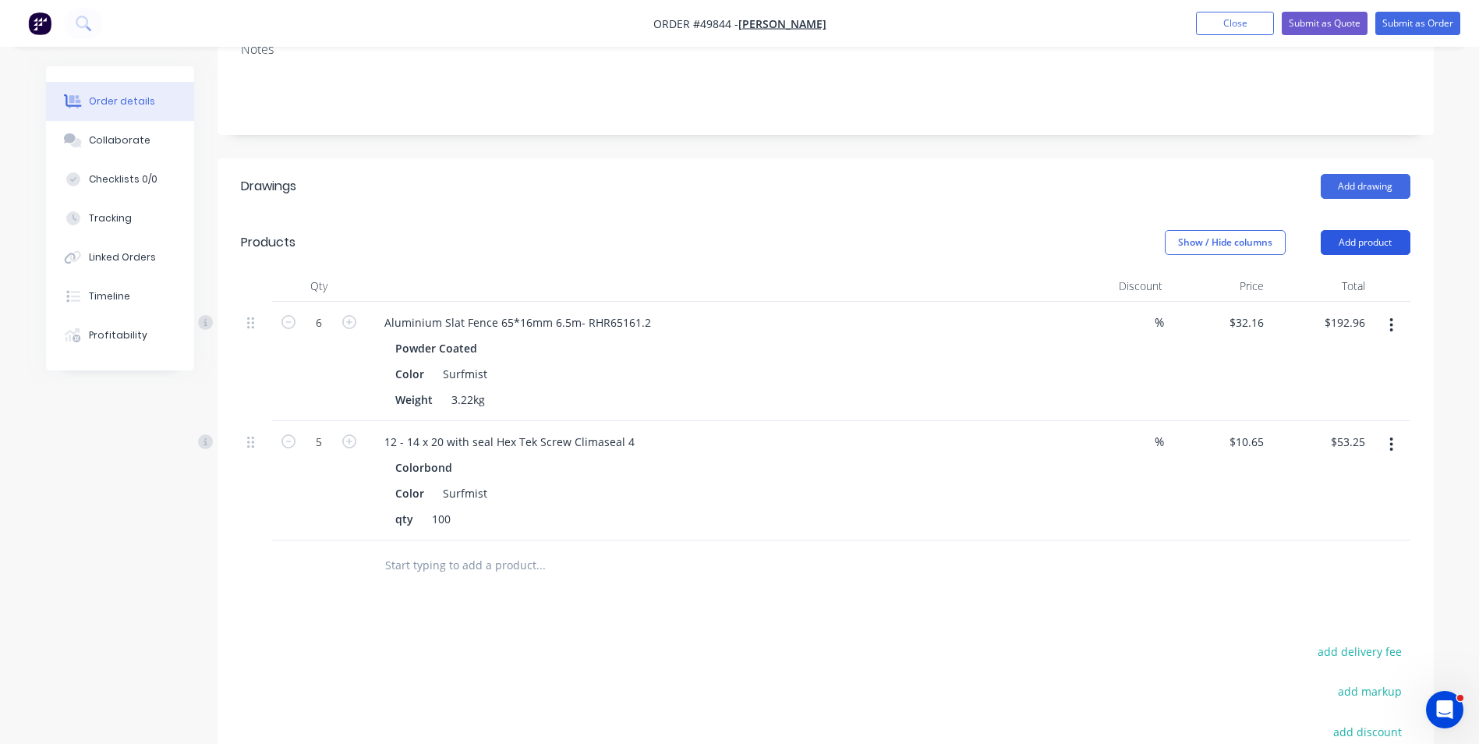
click at [1387, 243] on button "Add product" at bounding box center [1366, 242] width 90 height 25
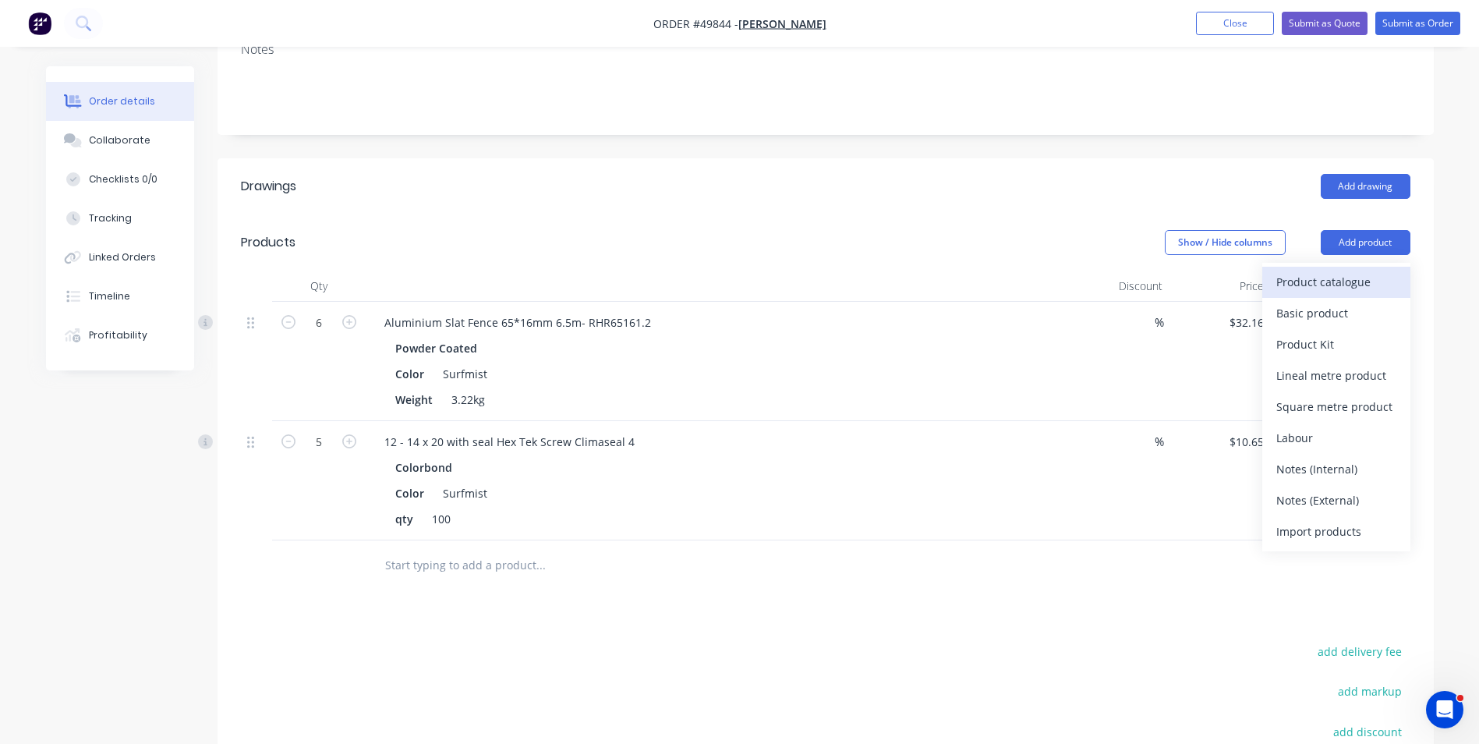
click at [1319, 271] on div "Product catalogue" at bounding box center [1337, 282] width 120 height 23
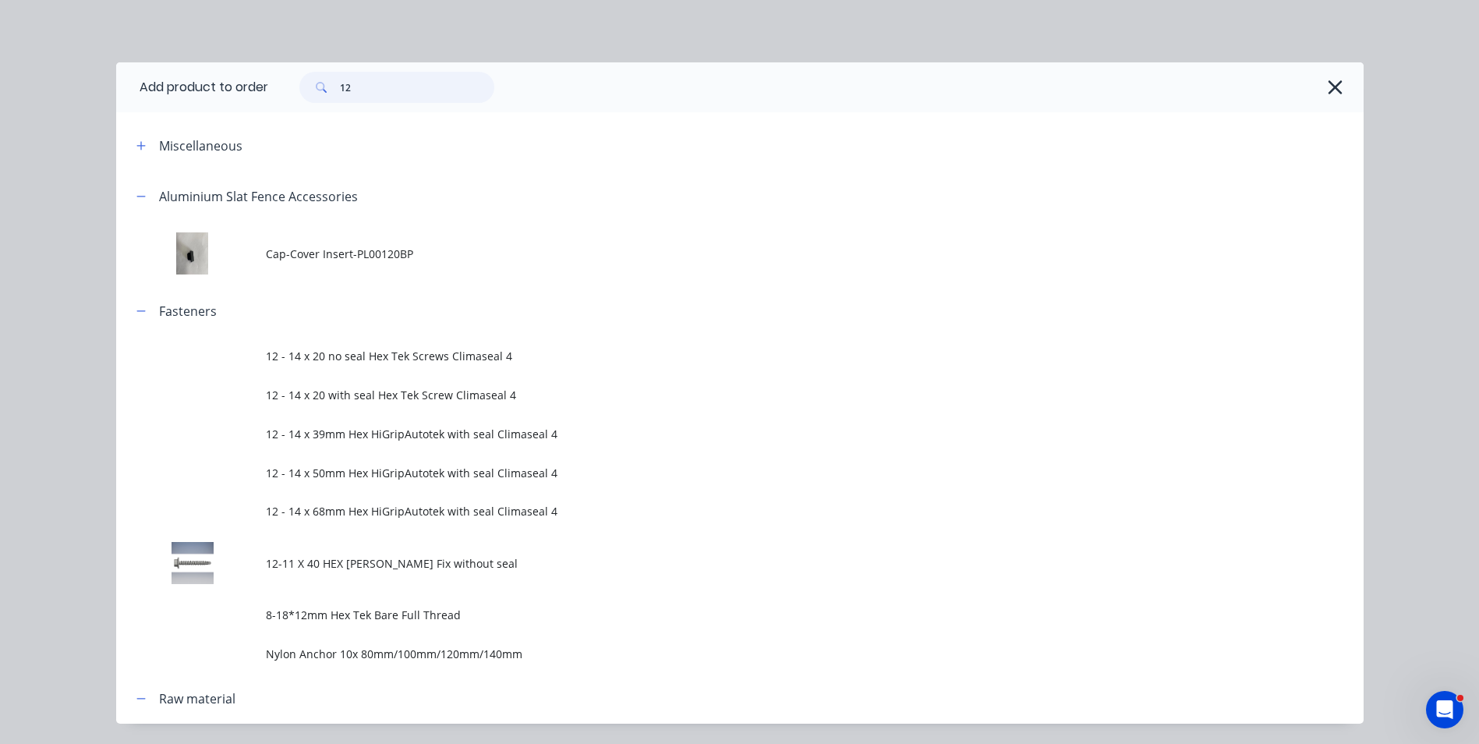
drag, startPoint x: 367, startPoint y: 87, endPoint x: 285, endPoint y: 87, distance: 81.1
click at [285, 87] on div "12" at bounding box center [389, 87] width 211 height 31
type input "kwi"
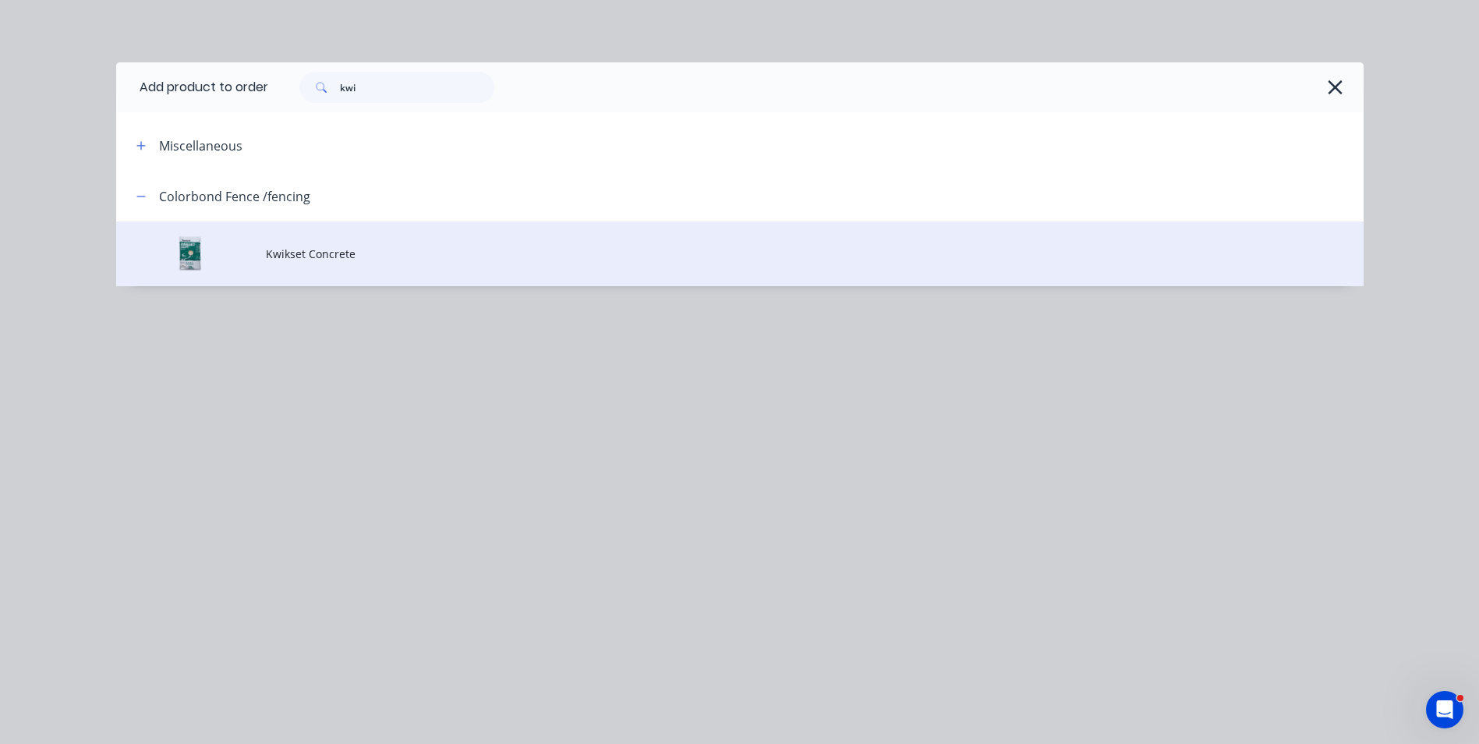
click at [329, 260] on span "Kwikset Concrete" at bounding box center [705, 254] width 878 height 16
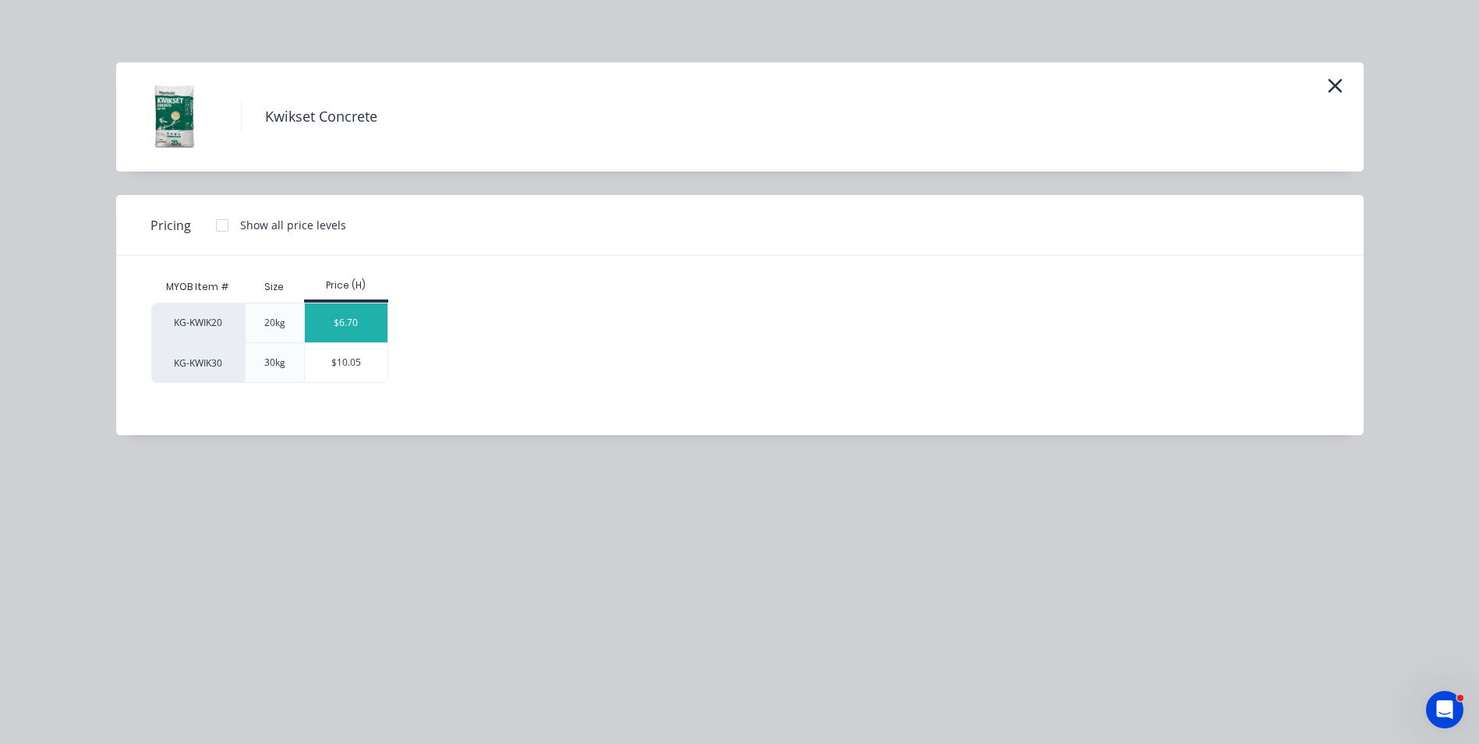
click at [342, 322] on div "$6.70" at bounding box center [346, 322] width 83 height 39
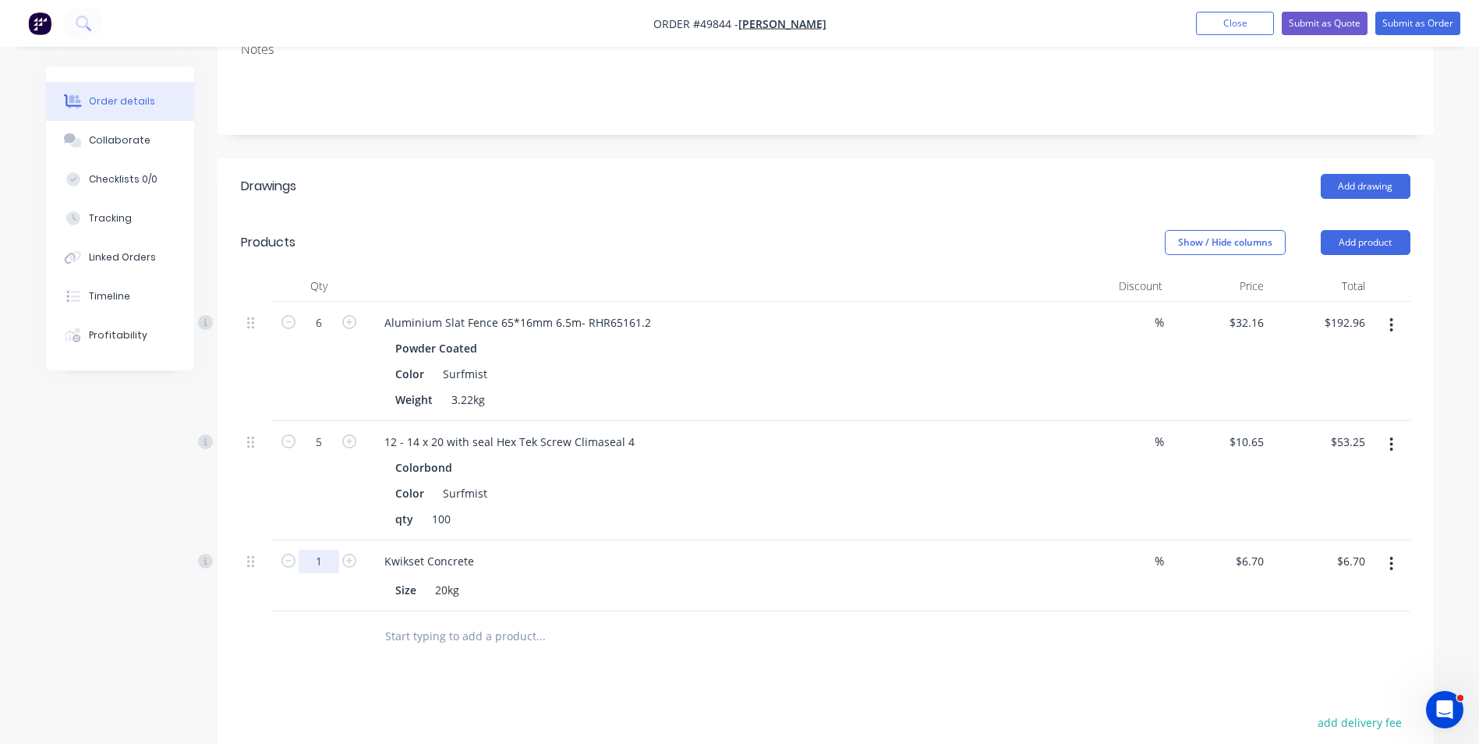
click at [317, 565] on input "1" at bounding box center [319, 561] width 41 height 23
type input "8"
type input "$53.60"
click at [855, 557] on div "Kwikset Concrete" at bounding box center [716, 561] width 689 height 23
click at [1357, 243] on button "Add product" at bounding box center [1366, 242] width 90 height 25
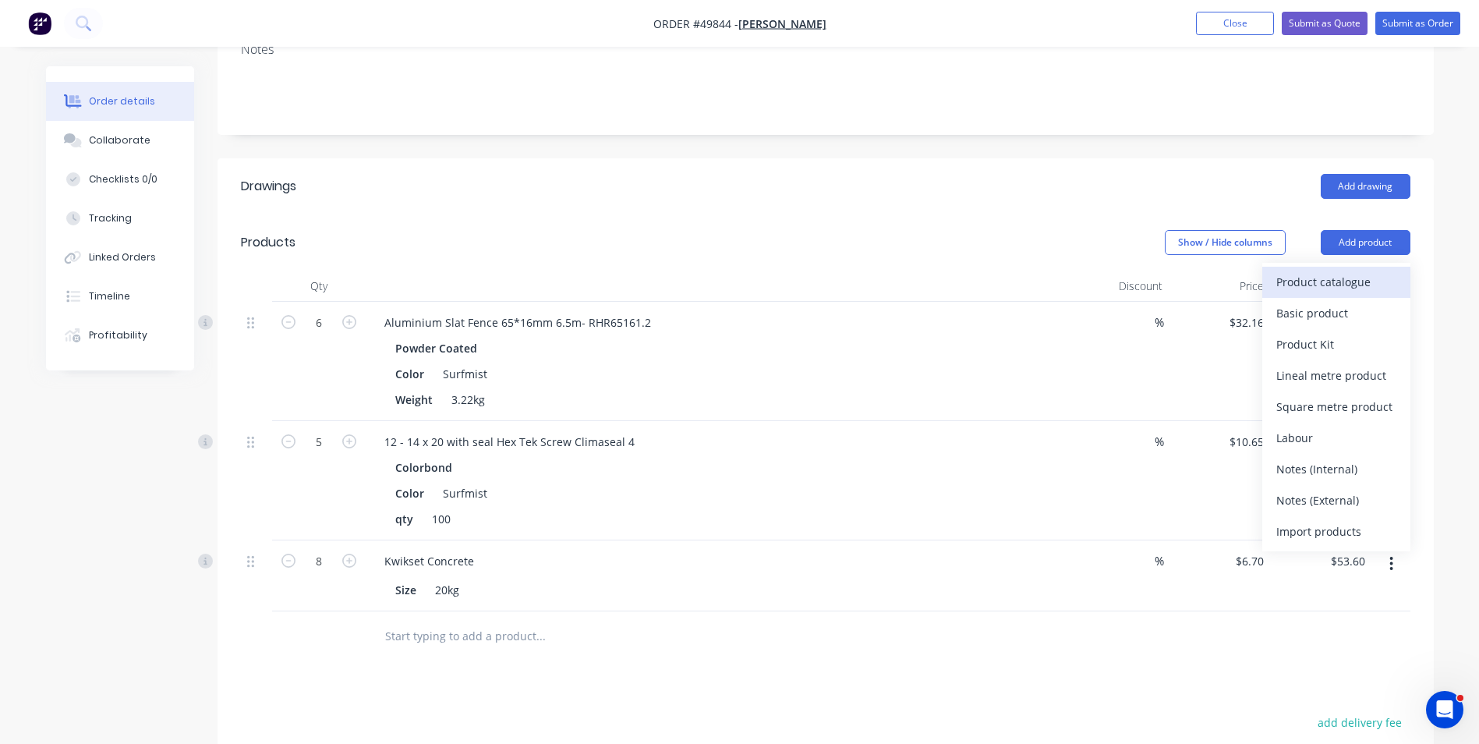
click at [1330, 275] on div "Product catalogue" at bounding box center [1337, 282] width 120 height 23
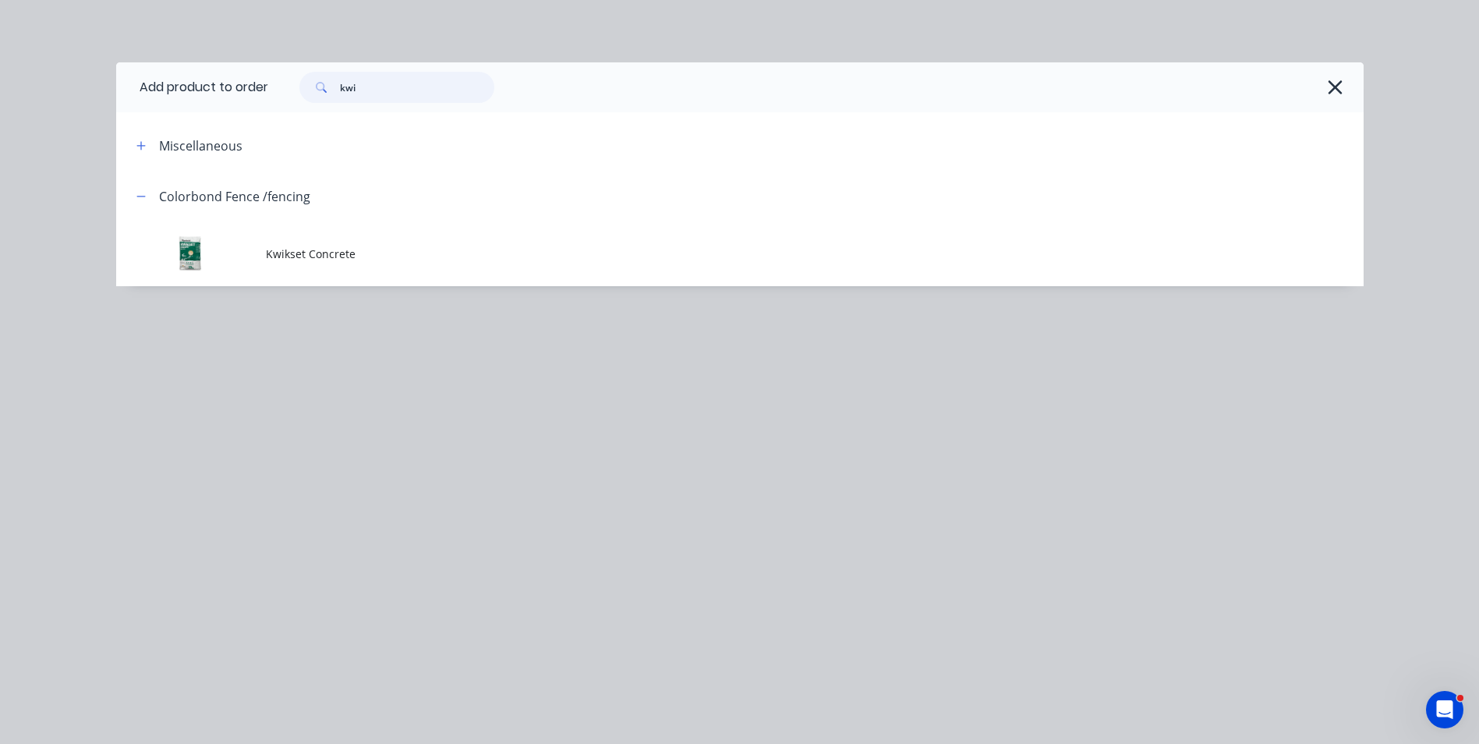
drag, startPoint x: 380, startPoint y: 89, endPoint x: 206, endPoint y: 92, distance: 173.9
click at [206, 92] on header "Add product to order kwi" at bounding box center [740, 87] width 1248 height 50
type input "shs"
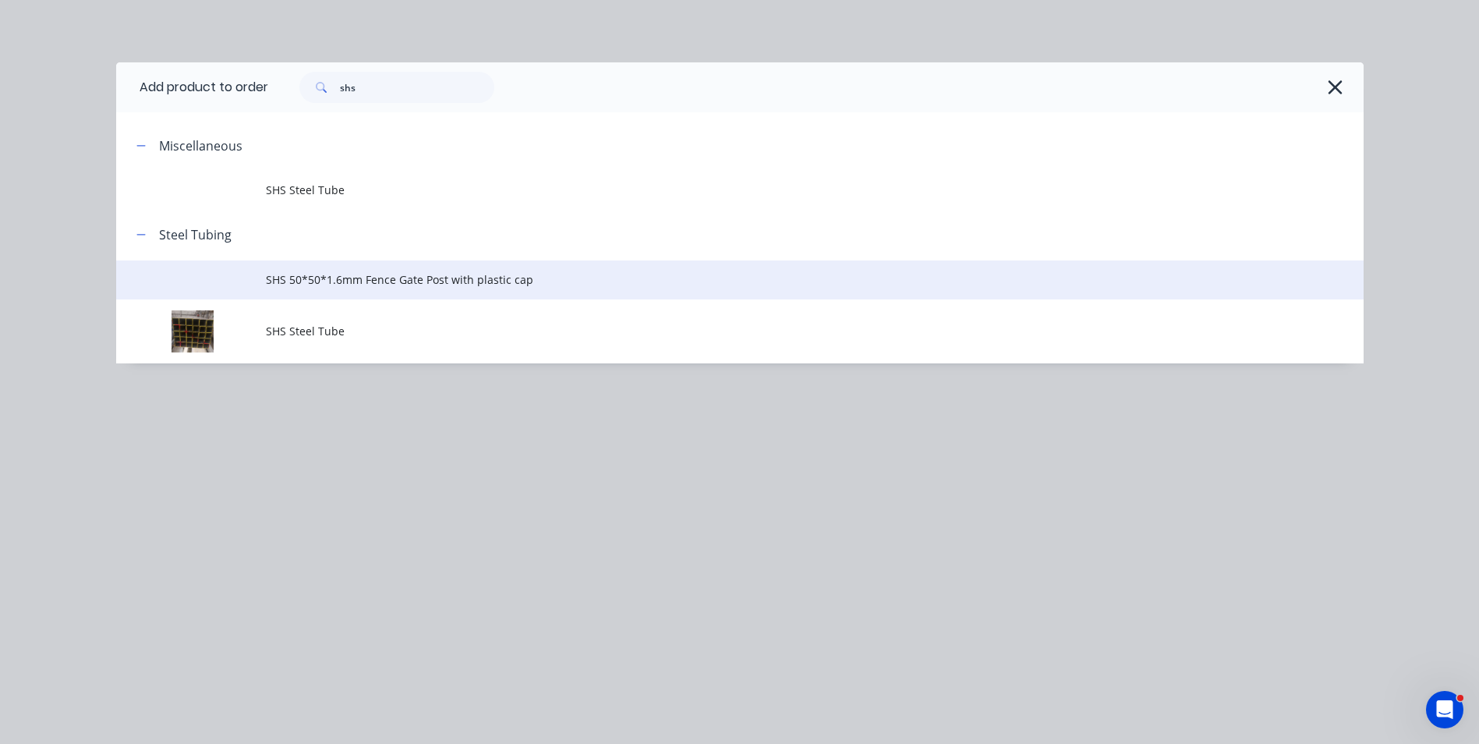
click at [367, 274] on span "SHS 50*50*1.6mm Fence Gate Post with plastic cap" at bounding box center [705, 279] width 878 height 16
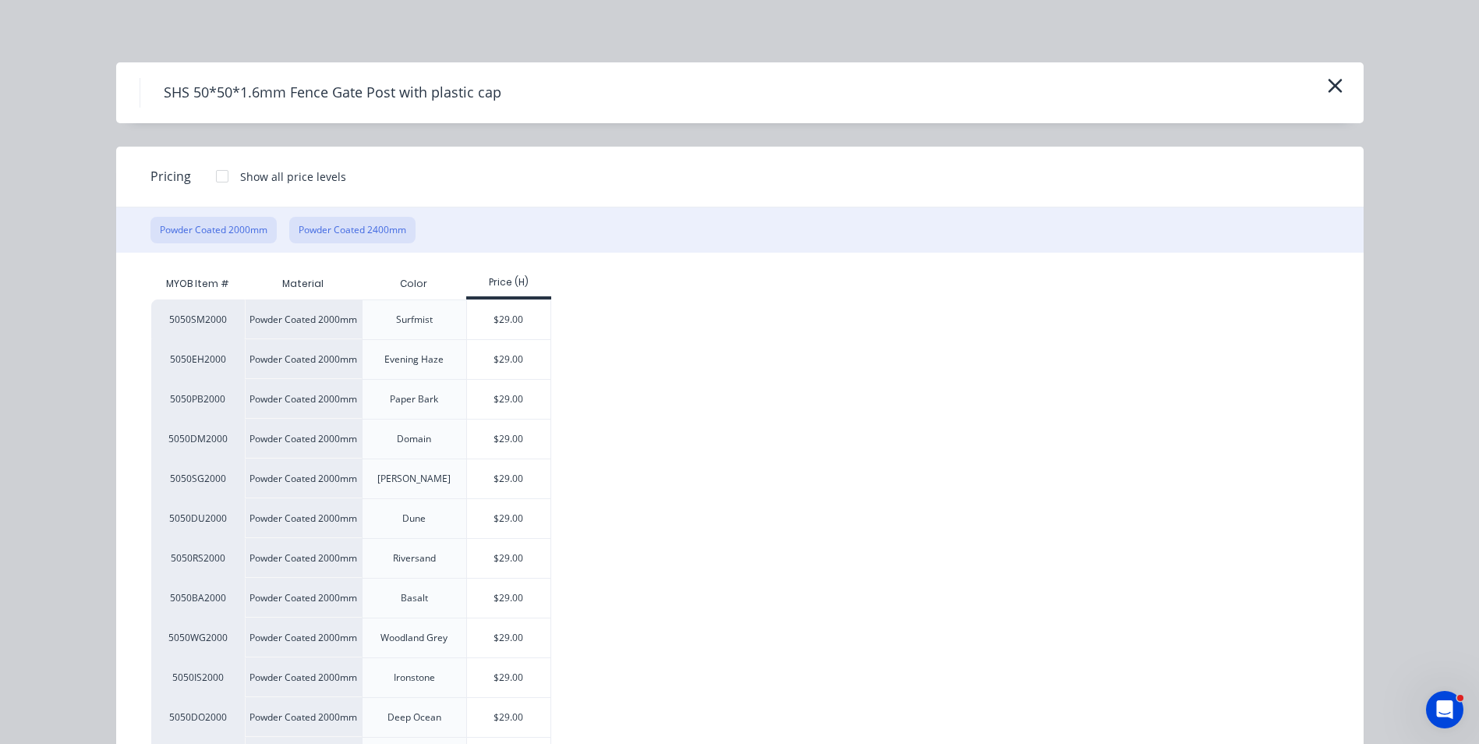
click at [346, 228] on button "Powder Coated 2400mm" at bounding box center [352, 230] width 126 height 27
click at [467, 312] on div "$33.10" at bounding box center [508, 319] width 83 height 39
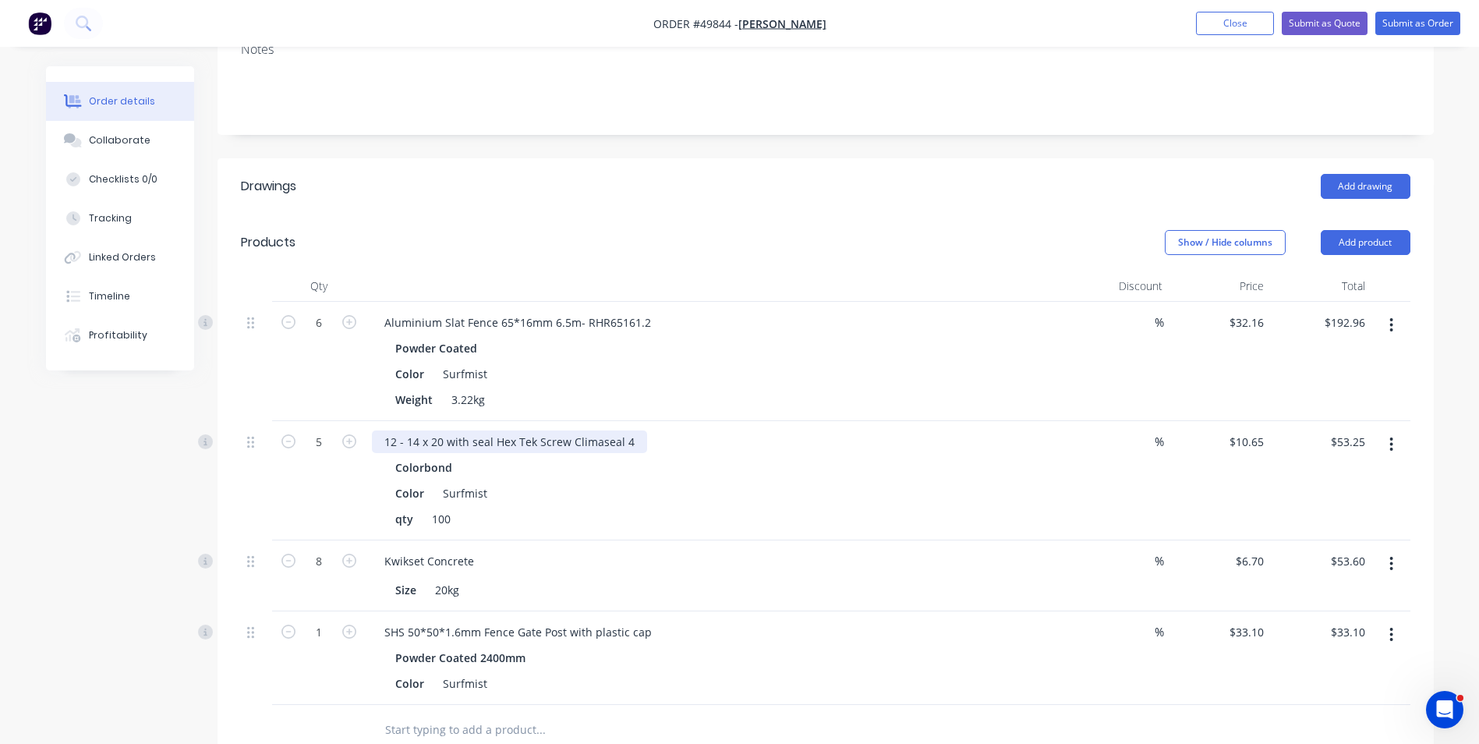
scroll to position [468, 0]
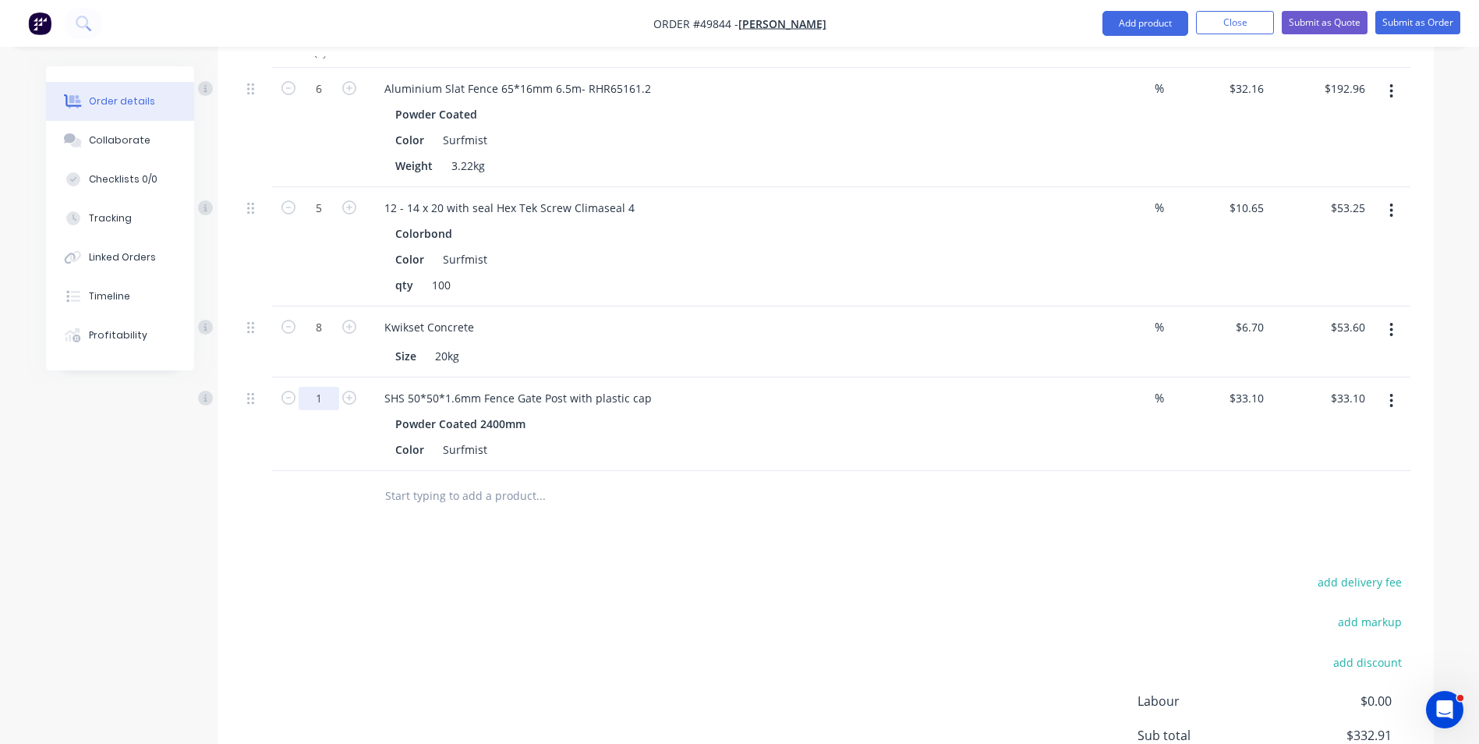
drag, startPoint x: 329, startPoint y: 402, endPoint x: 330, endPoint y: 378, distance: 24.2
click at [329, 402] on input "1" at bounding box center [319, 398] width 41 height 23
type input "12"
type input "$397.20"
click at [627, 509] on input "text" at bounding box center [540, 495] width 312 height 31
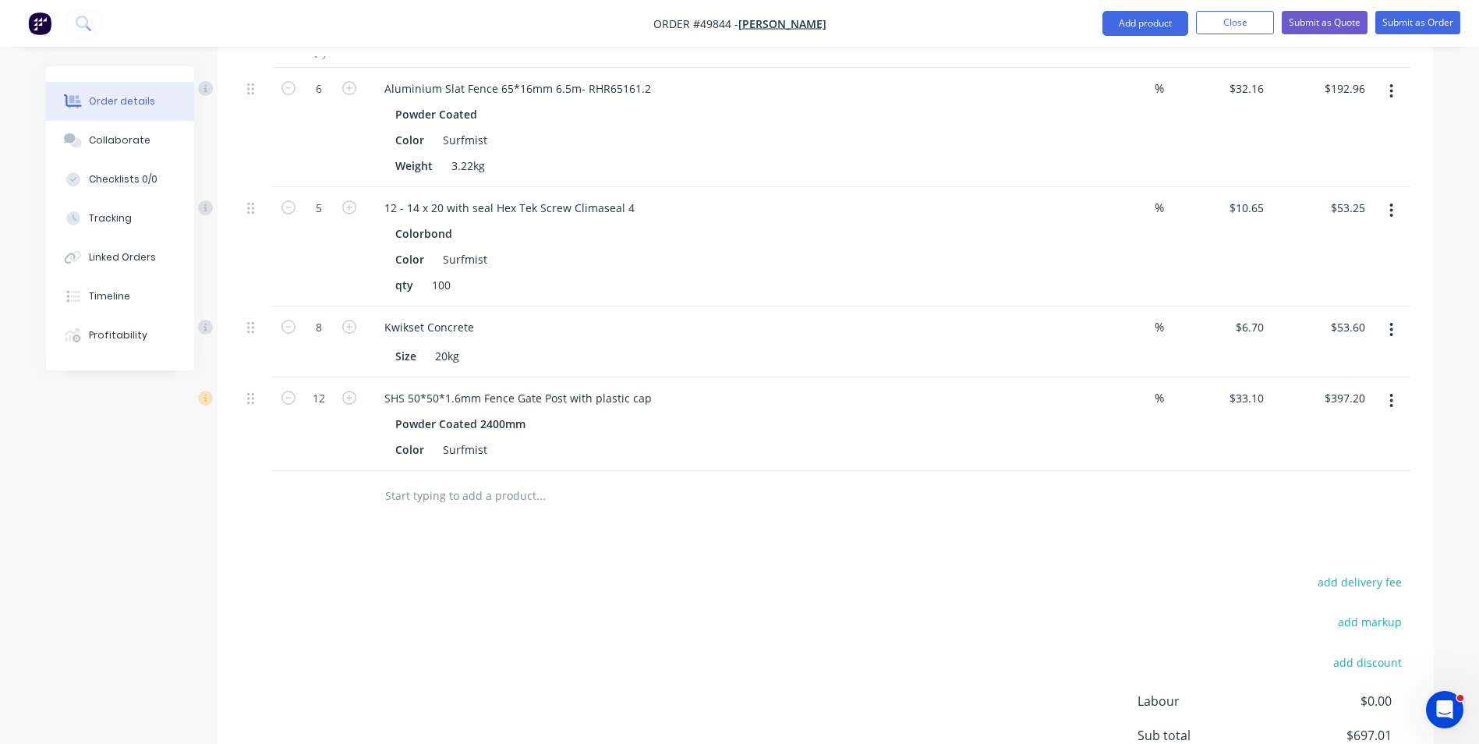
click at [1404, 405] on button "button" at bounding box center [1391, 401] width 37 height 28
click at [1349, 524] on div "Delete" at bounding box center [1337, 535] width 120 height 23
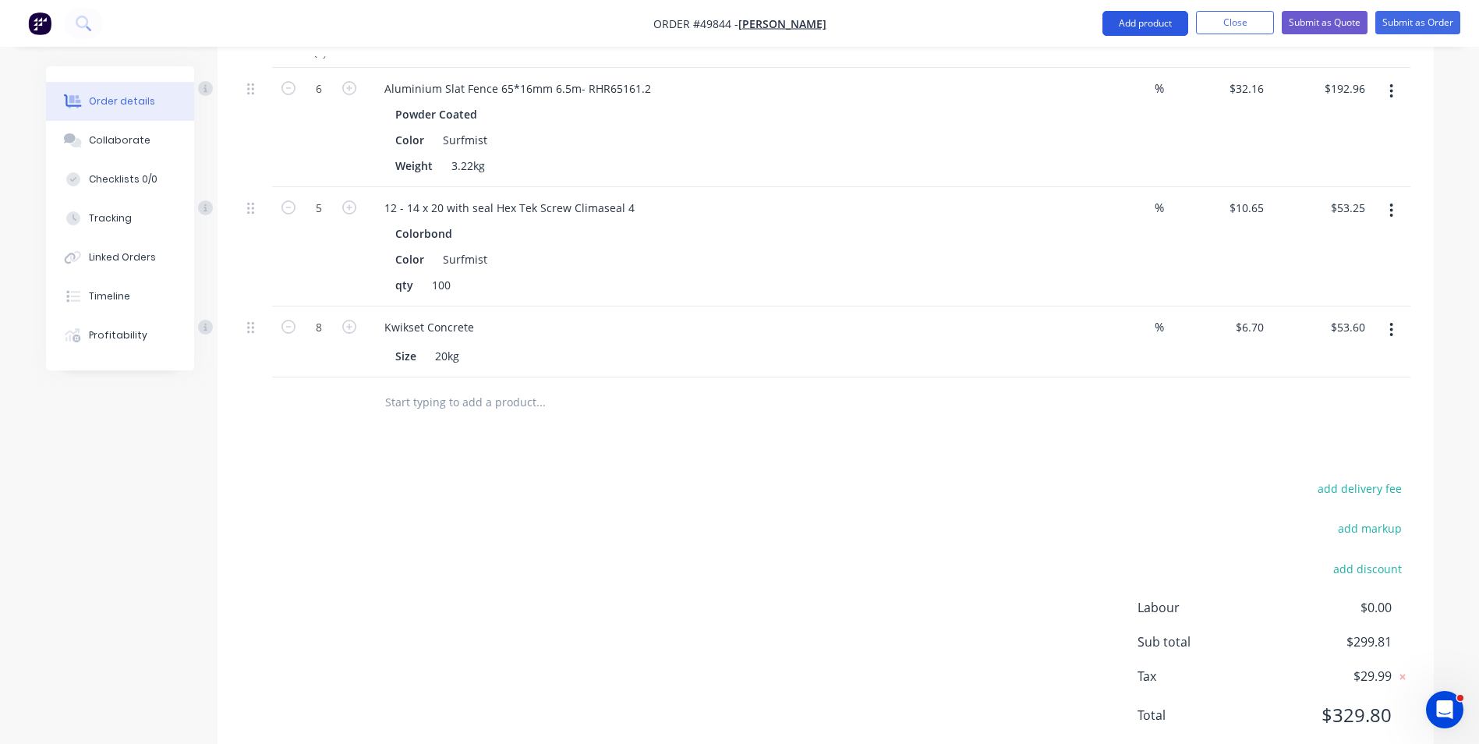
click at [1139, 14] on button "Add product" at bounding box center [1146, 23] width 86 height 25
click at [1134, 67] on div "Product catalogue" at bounding box center [1114, 63] width 120 height 23
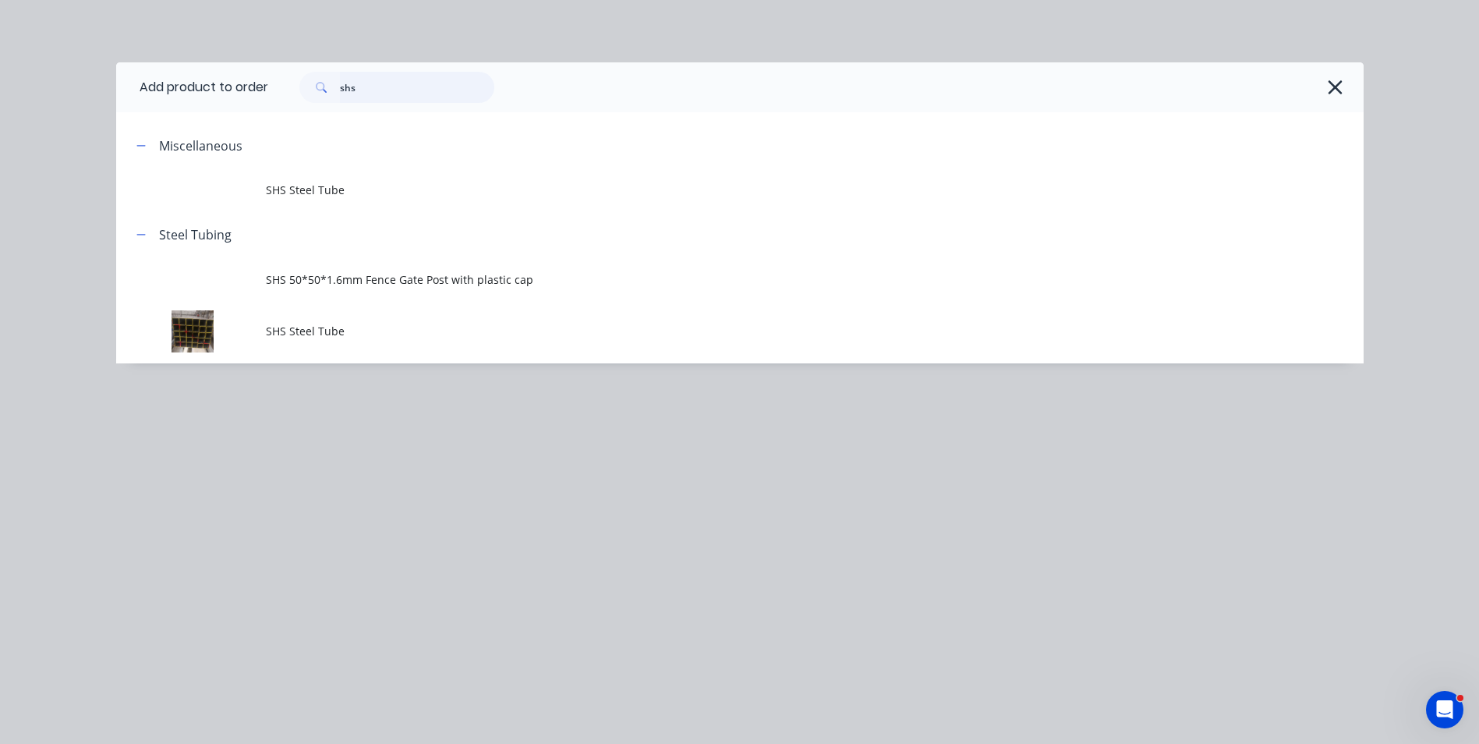
drag, startPoint x: 398, startPoint y: 97, endPoint x: 207, endPoint y: 91, distance: 191.2
click at [207, 91] on header "Add product to order shs" at bounding box center [740, 87] width 1248 height 50
type input "c"
type input "post"
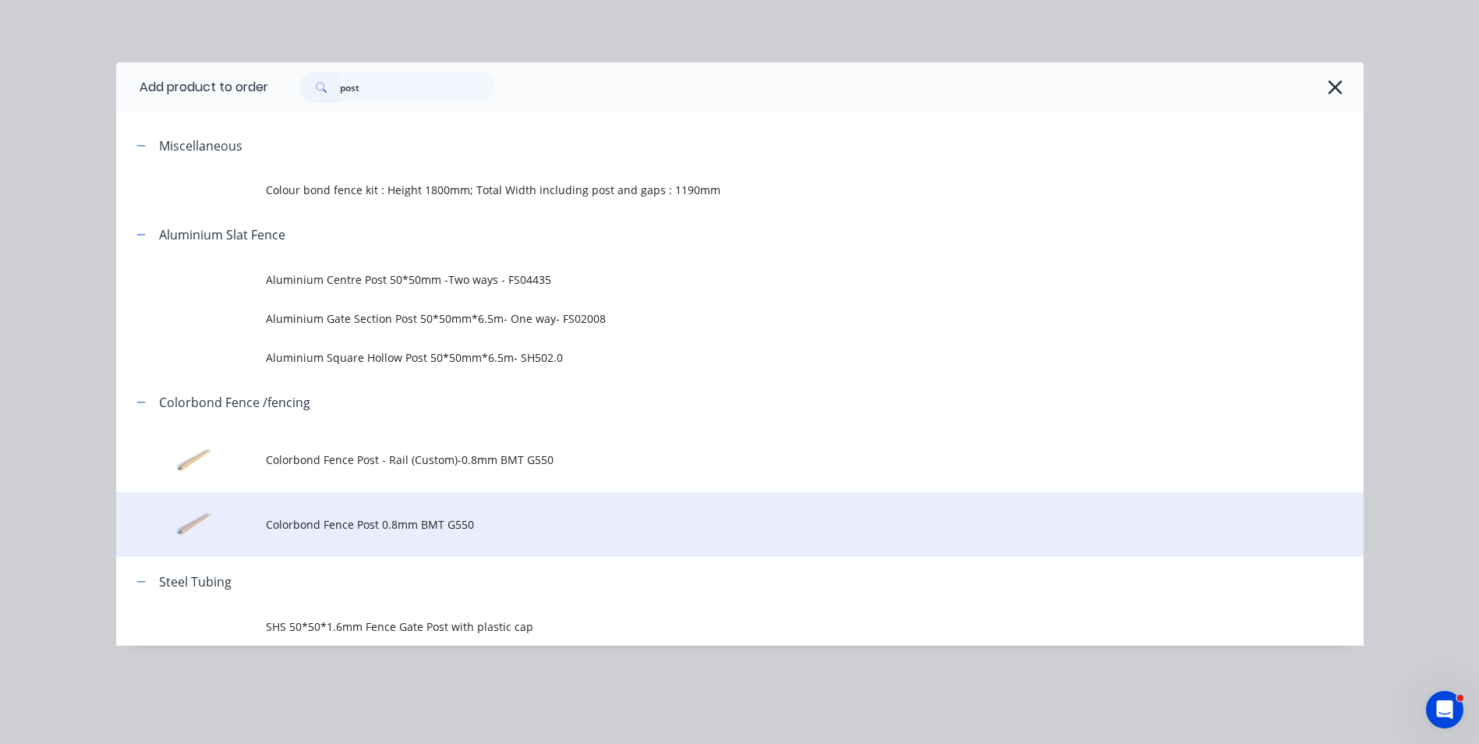
click at [349, 533] on td "Colorbond Fence Post 0.8mm BMT G550" at bounding box center [815, 524] width 1098 height 65
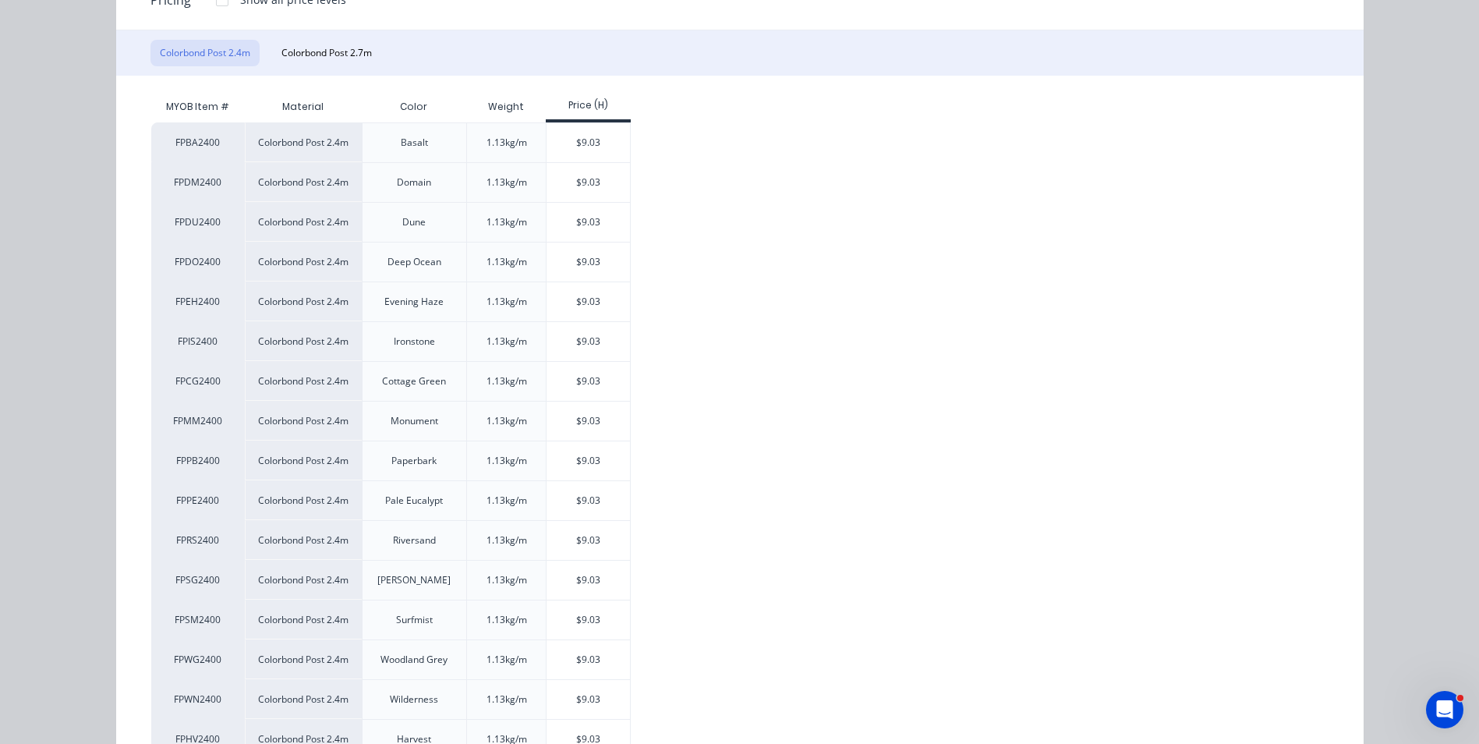
scroll to position [234, 0]
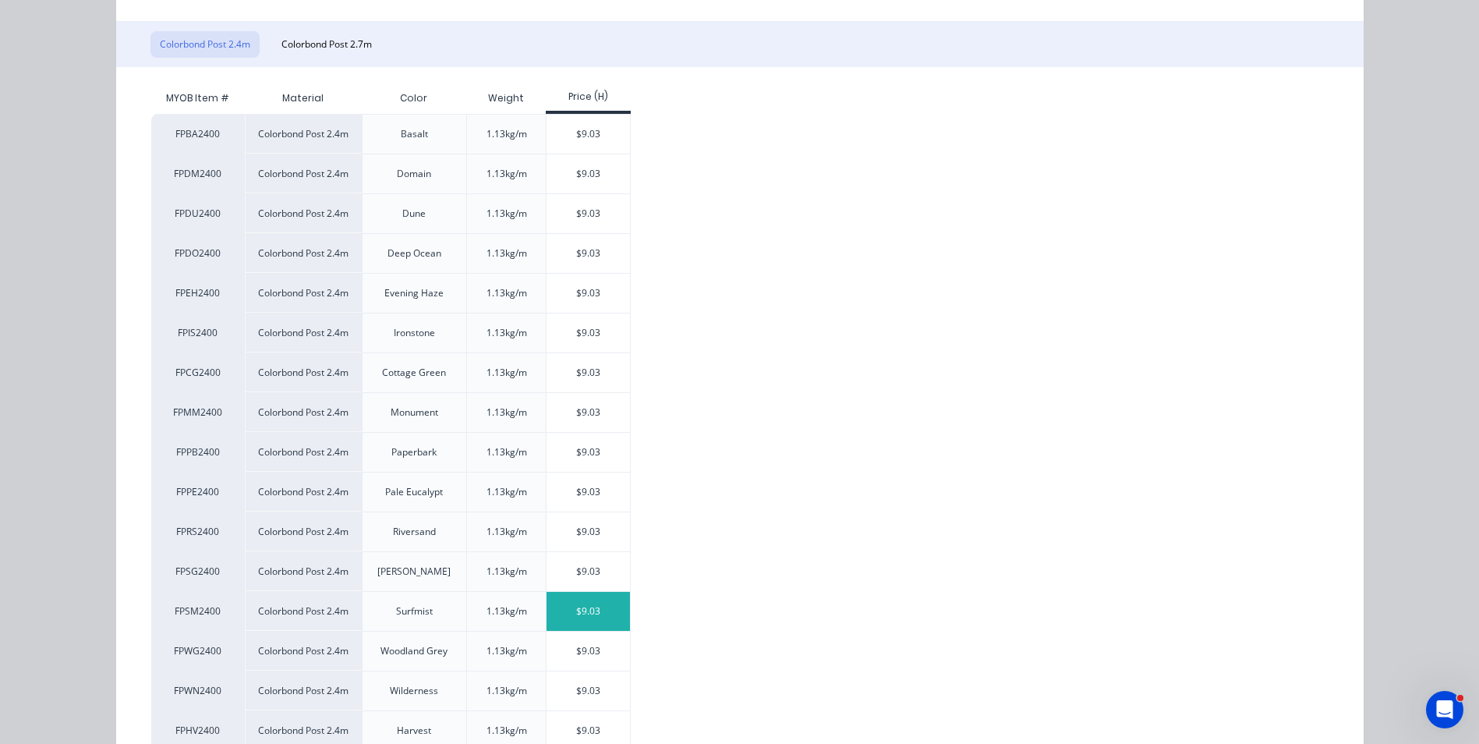
click at [568, 600] on div "$9.03" at bounding box center [588, 611] width 83 height 39
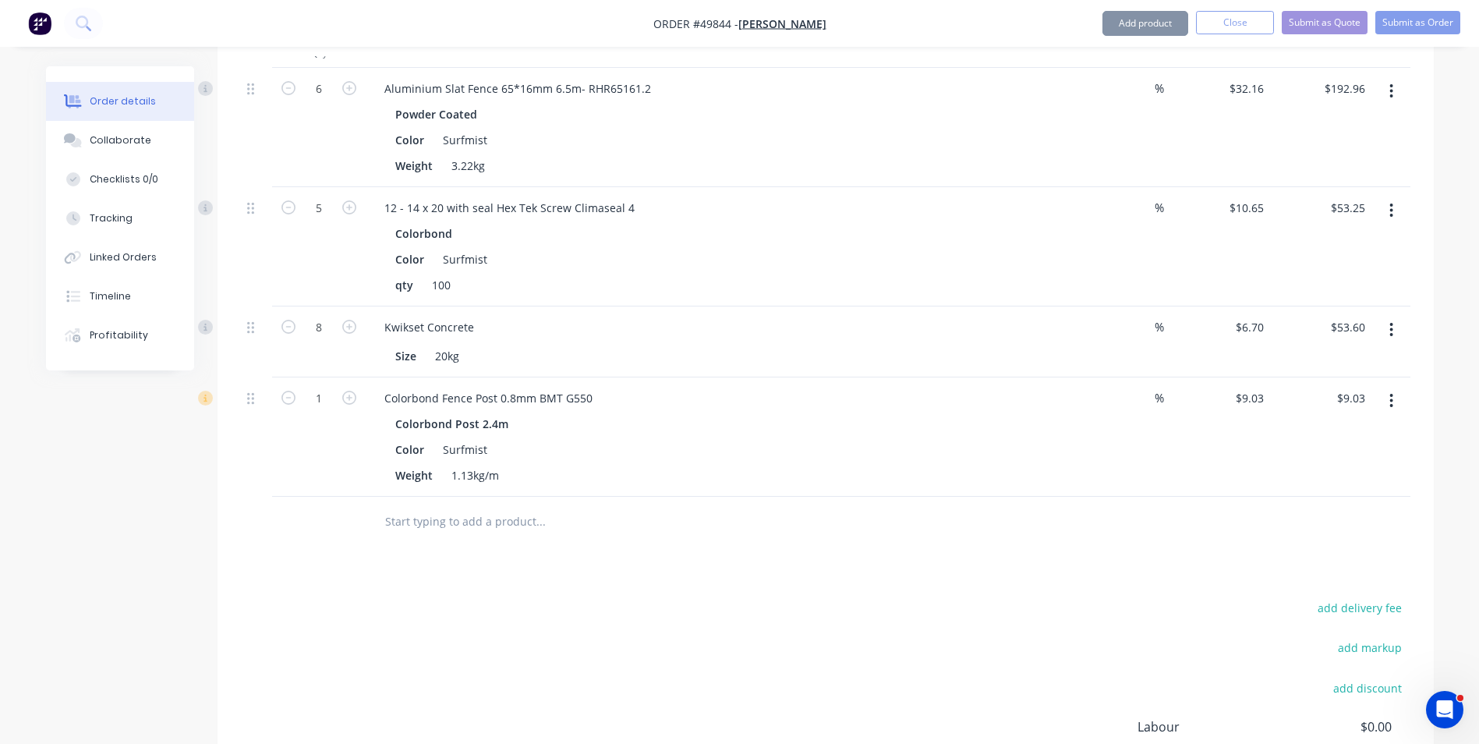
scroll to position [546, 0]
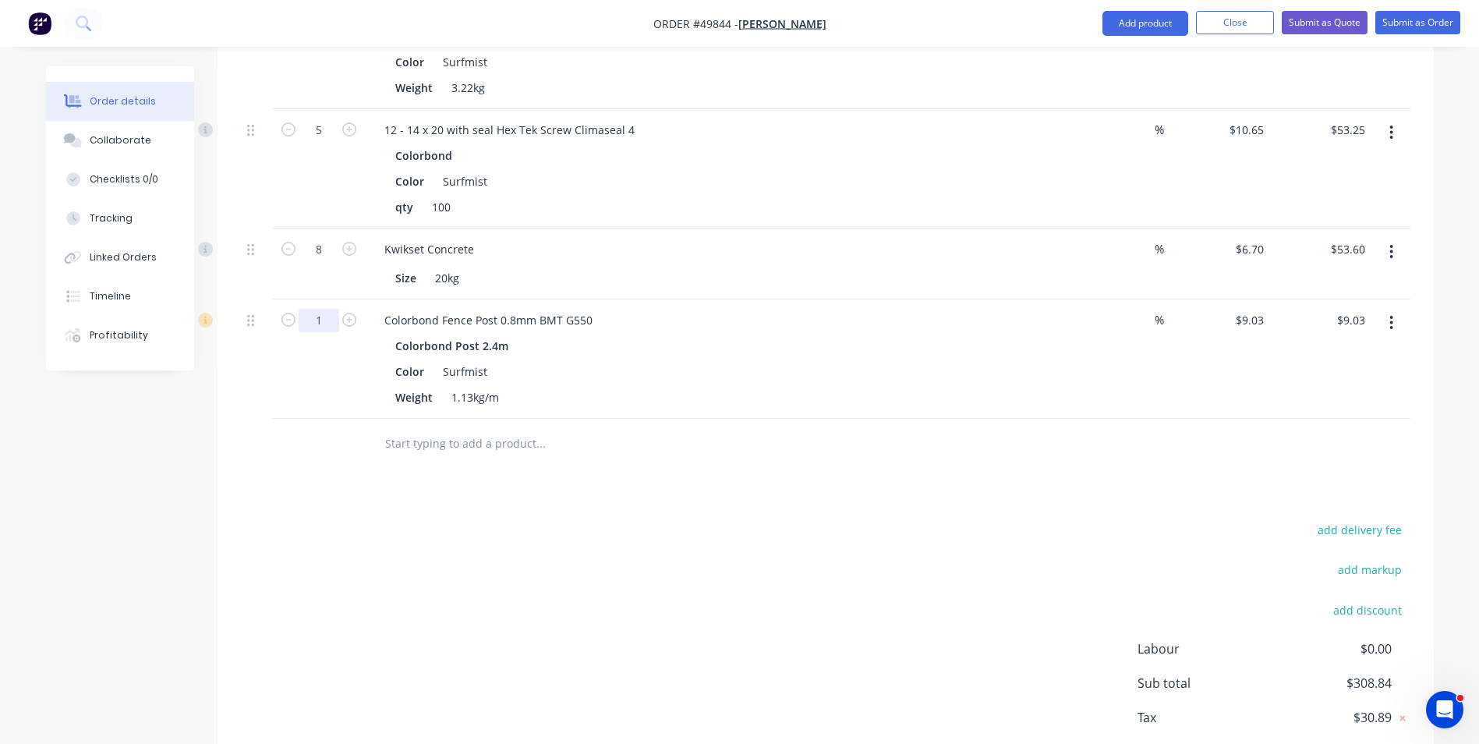
click at [321, 316] on input "1" at bounding box center [319, 320] width 41 height 23
type input "12"
type input "$108.36"
click at [813, 387] on div "Weight 1.13kg/m" at bounding box center [713, 397] width 649 height 23
click at [1134, 9] on nav "Order #49844 - [PERSON_NAME] Add product Close Submit as Quote Submit as Order" at bounding box center [739, 23] width 1479 height 47
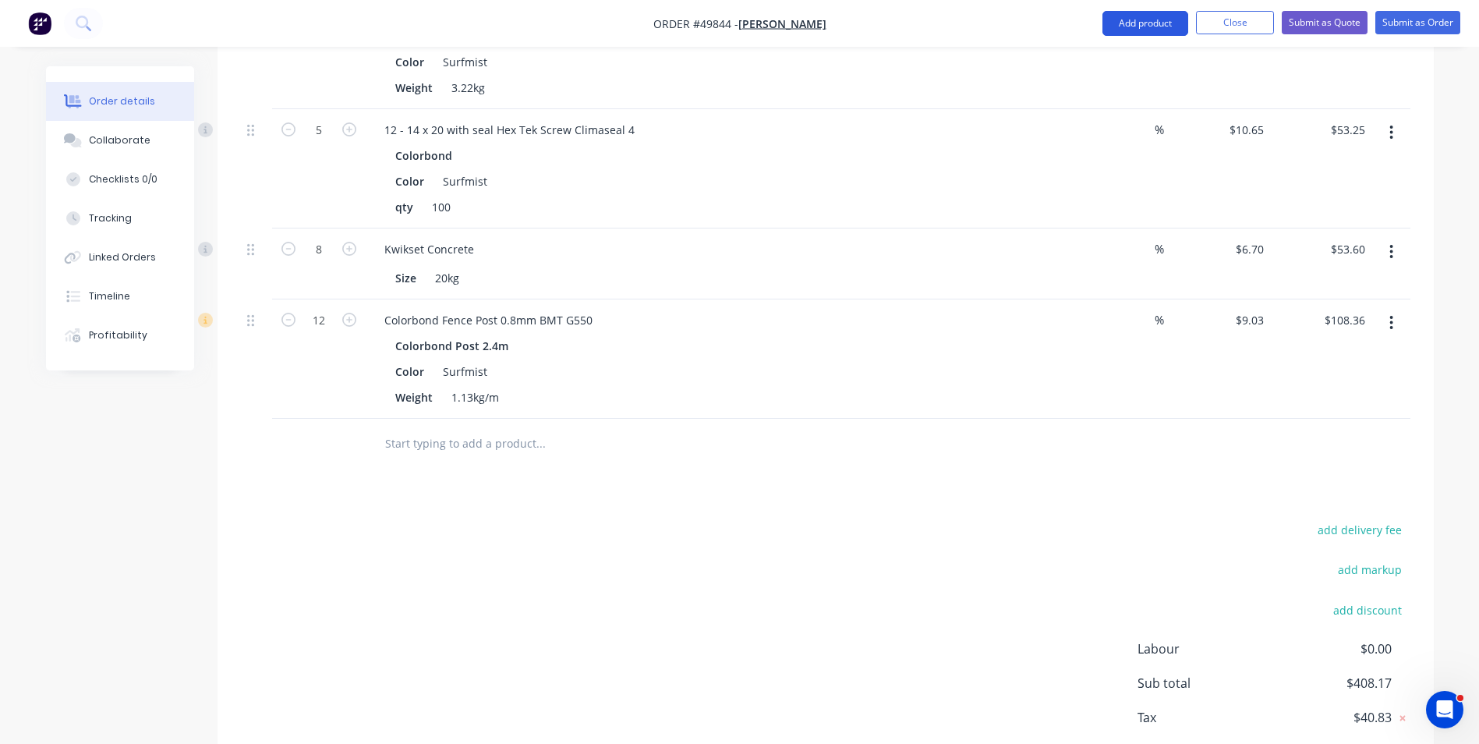
click at [1131, 23] on button "Add product" at bounding box center [1146, 23] width 86 height 25
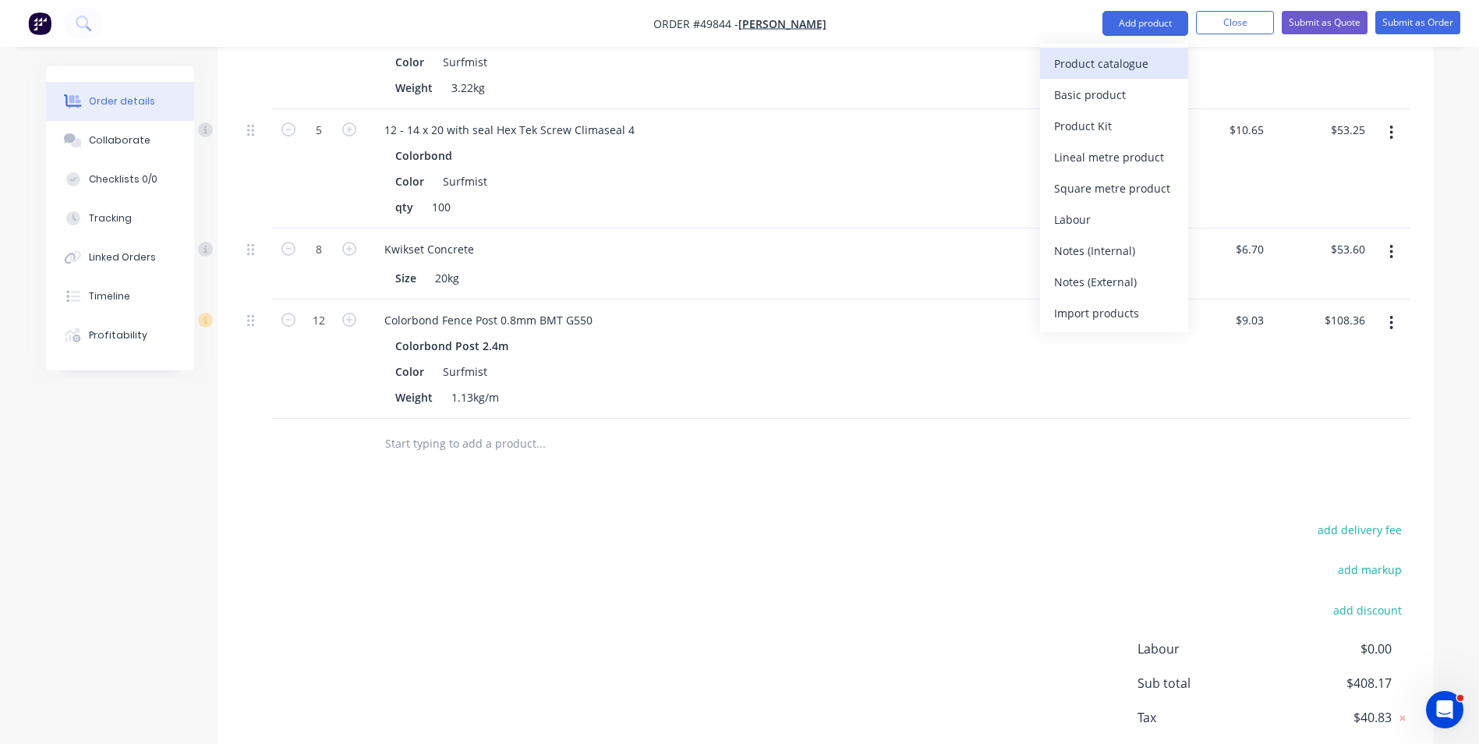
click at [1093, 50] on button "Product catalogue" at bounding box center [1114, 63] width 148 height 31
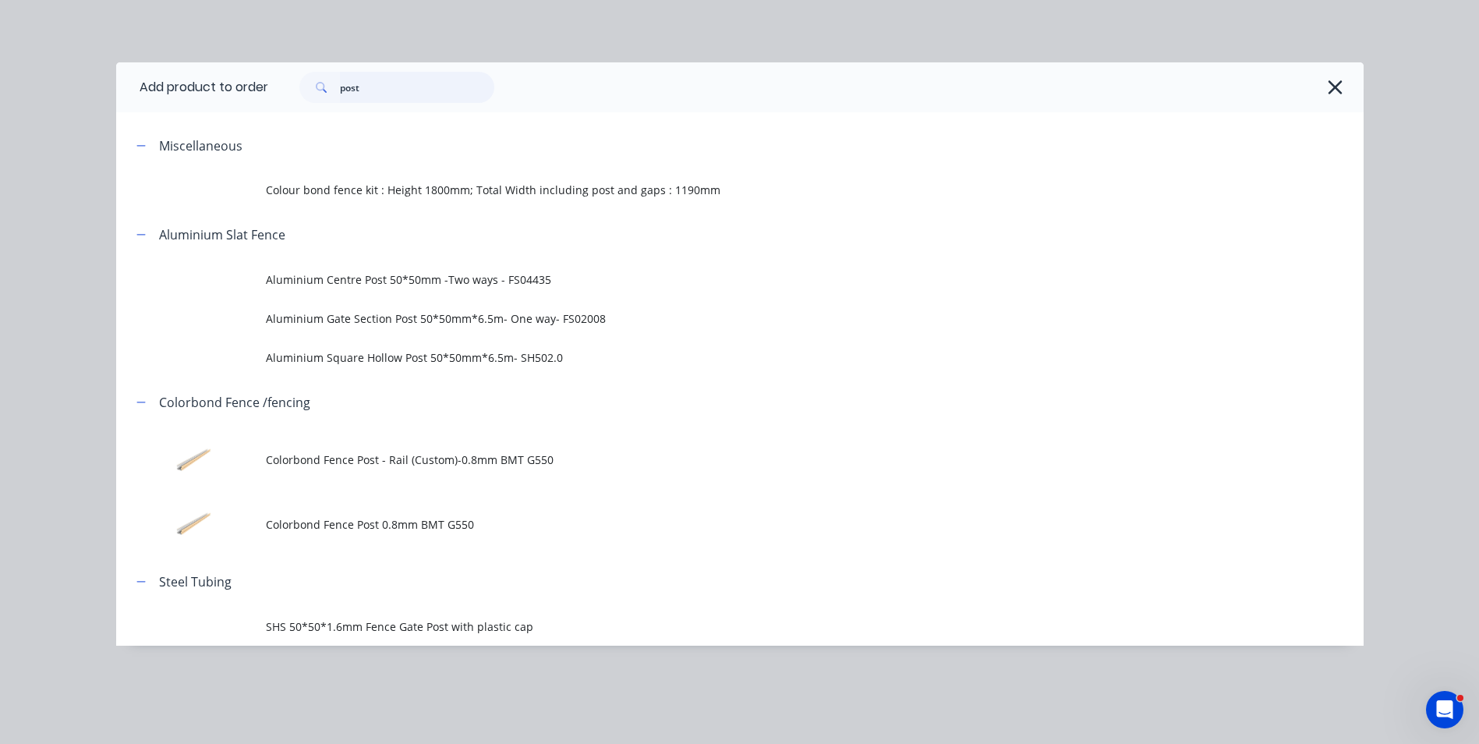
click at [303, 88] on div "post" at bounding box center [396, 87] width 195 height 31
type input "rail"
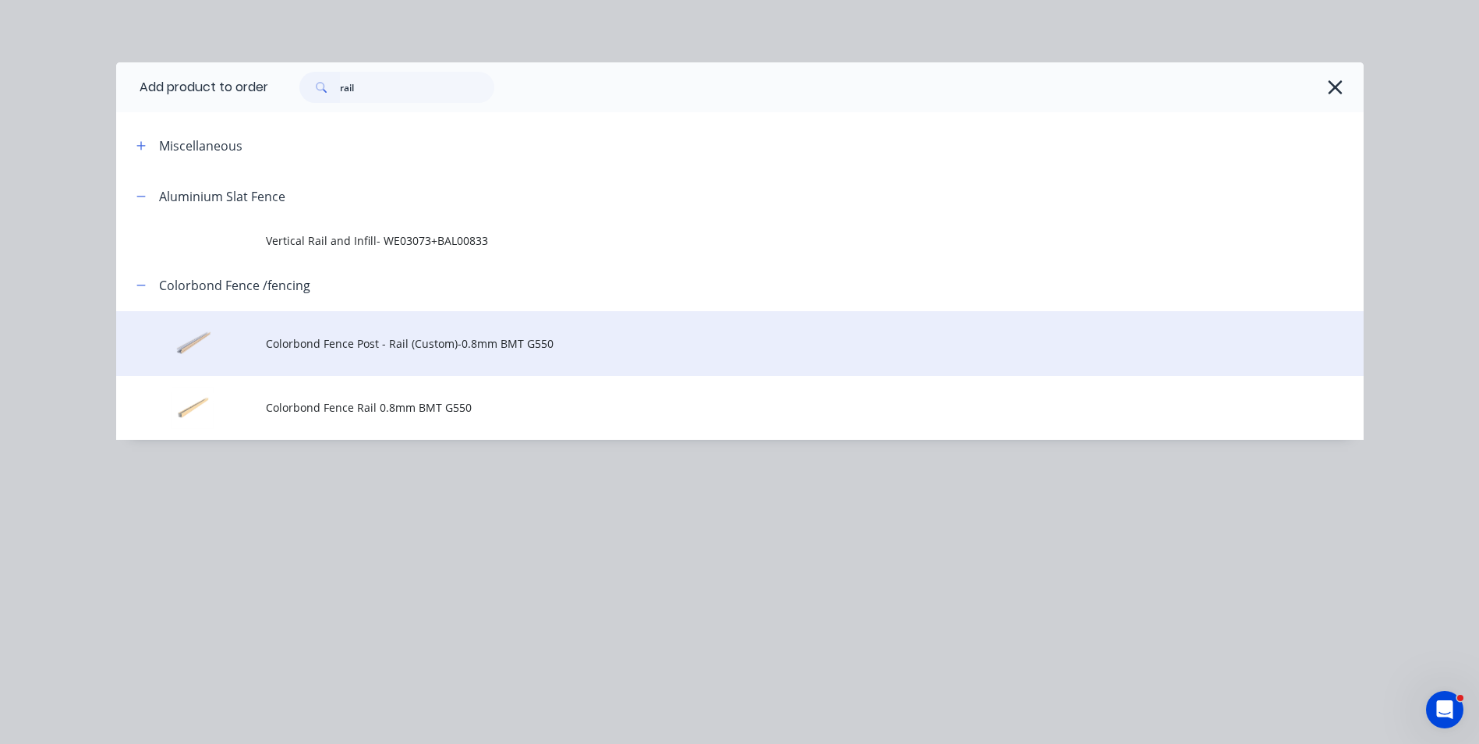
click at [395, 324] on td "Colorbond Fence Post - Rail (Custom)-0.8mm BMT G550" at bounding box center [815, 343] width 1098 height 65
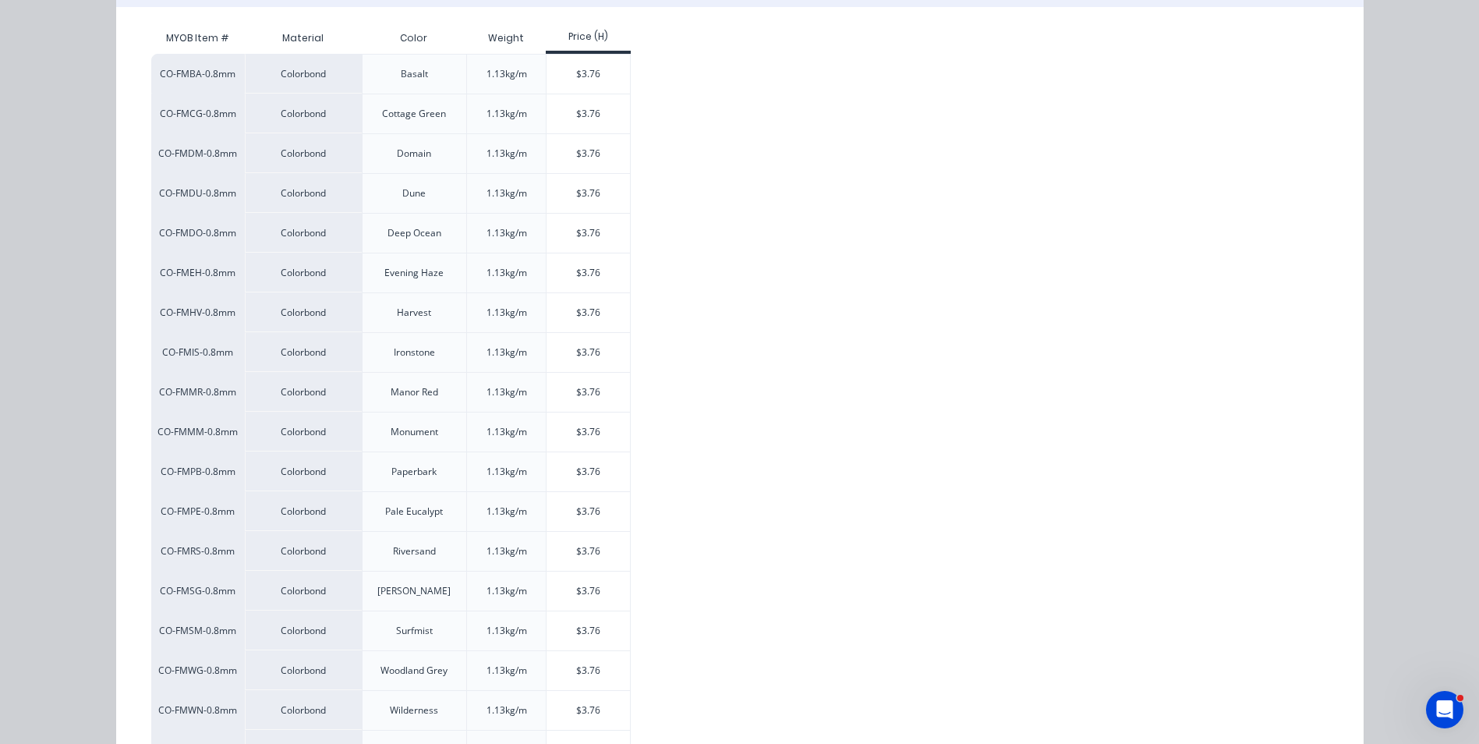
scroll to position [312, 0]
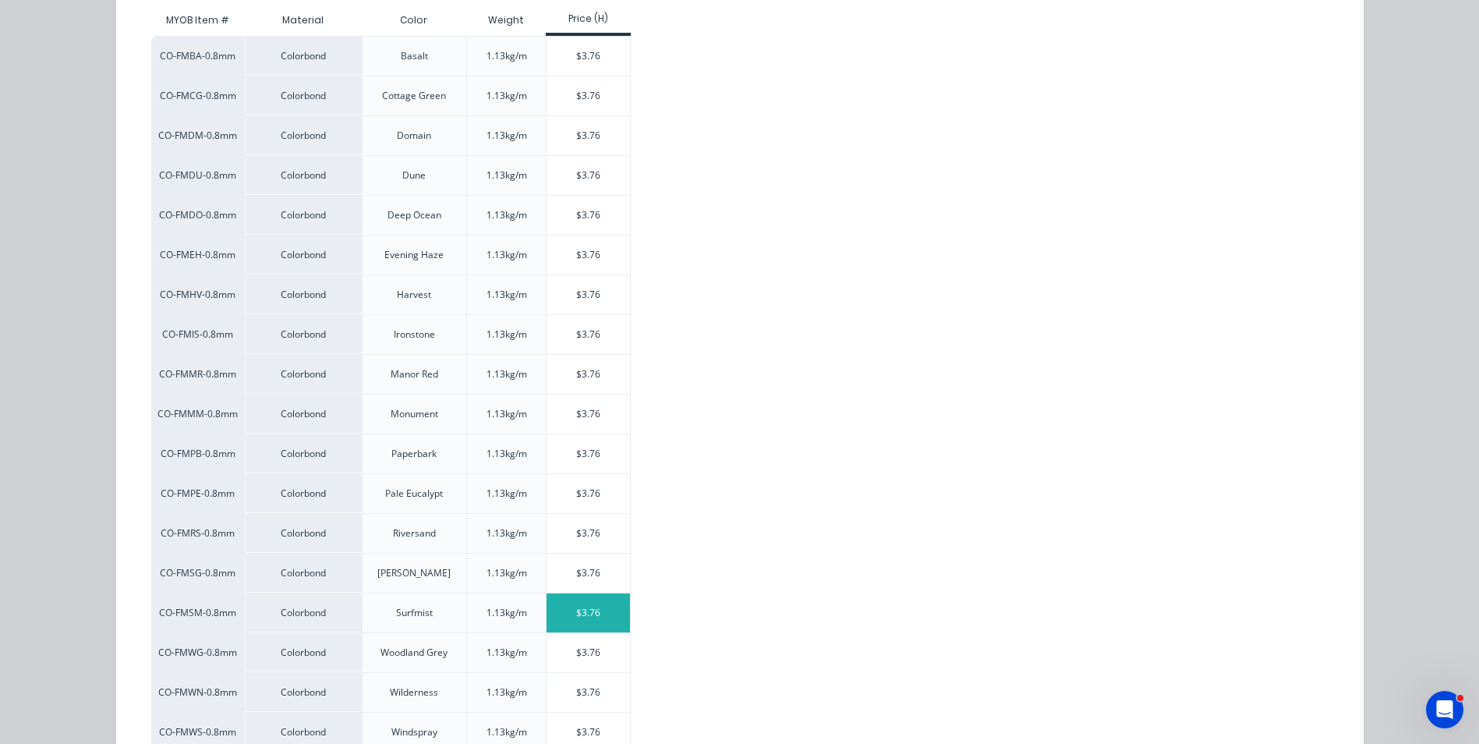
click at [567, 611] on div "$3.76" at bounding box center [588, 612] width 83 height 39
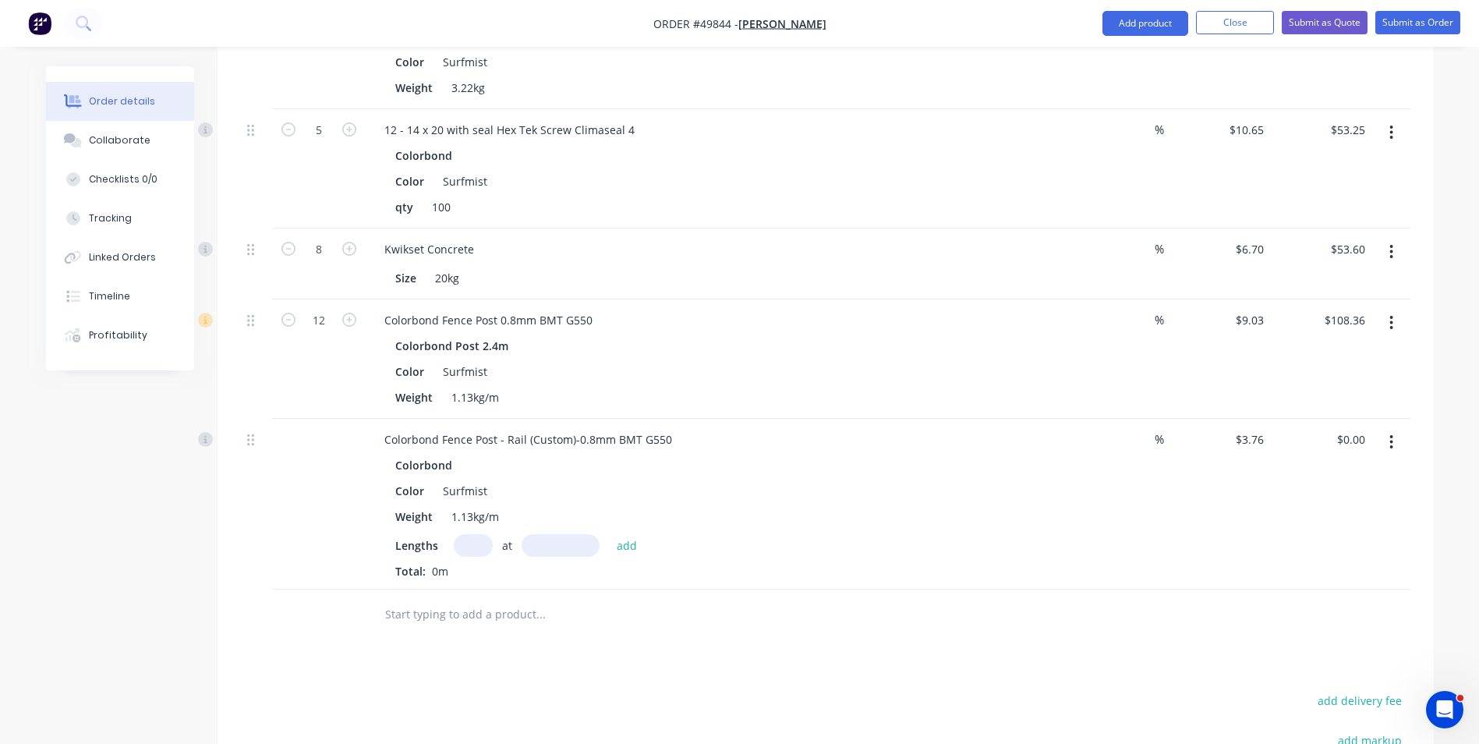
click at [480, 541] on input "text" at bounding box center [473, 545] width 39 height 23
type input "2"
click at [579, 541] on input "text" at bounding box center [561, 545] width 78 height 23
type input "3300"
click at [609, 534] on button "add" at bounding box center [627, 544] width 37 height 21
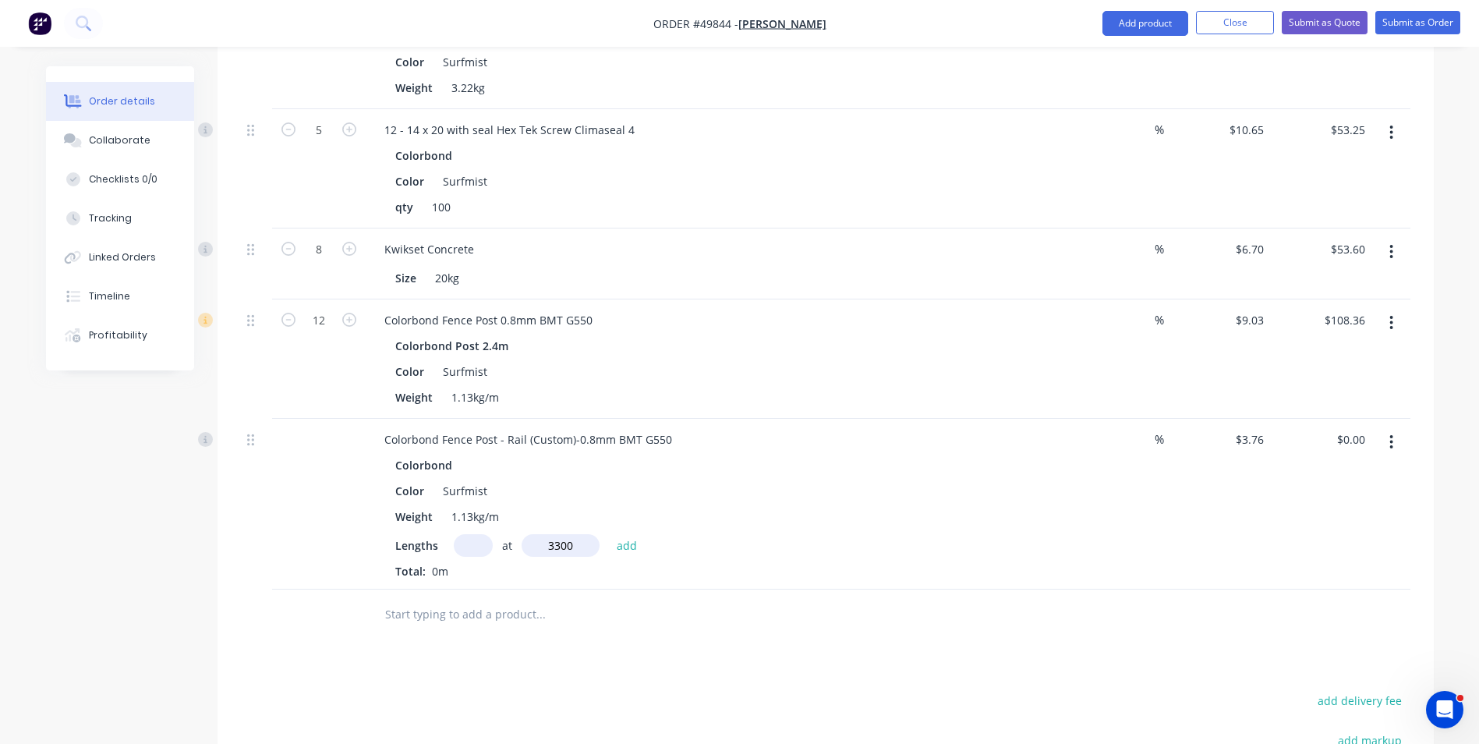
type input "$24.82"
drag, startPoint x: 502, startPoint y: 440, endPoint x: 468, endPoint y: 441, distance: 34.3
click at [468, 441] on div "Colorbond Fence Post - Rail (Custom)-0.8mm BMT G550" at bounding box center [528, 439] width 313 height 23
click at [464, 544] on input "text" at bounding box center [473, 545] width 39 height 23
type input "2"
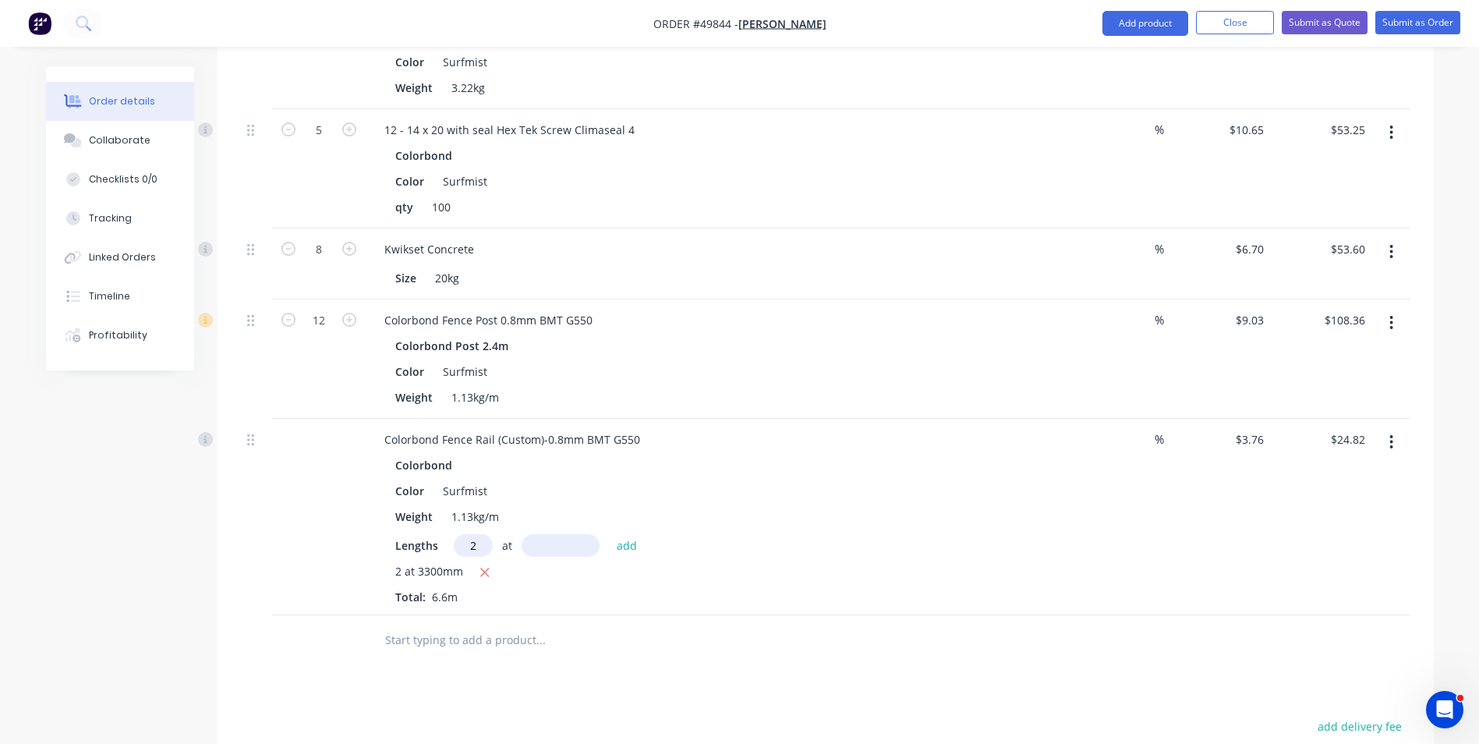
click at [559, 546] on input "text" at bounding box center [561, 545] width 78 height 23
type input "3500"
click at [609, 534] on button "add" at bounding box center [627, 544] width 37 height 21
type input "$51.14"
click at [682, 439] on div "Colorbond Fence Rail (Custom)-0.8mm BMT G550" at bounding box center [716, 439] width 689 height 23
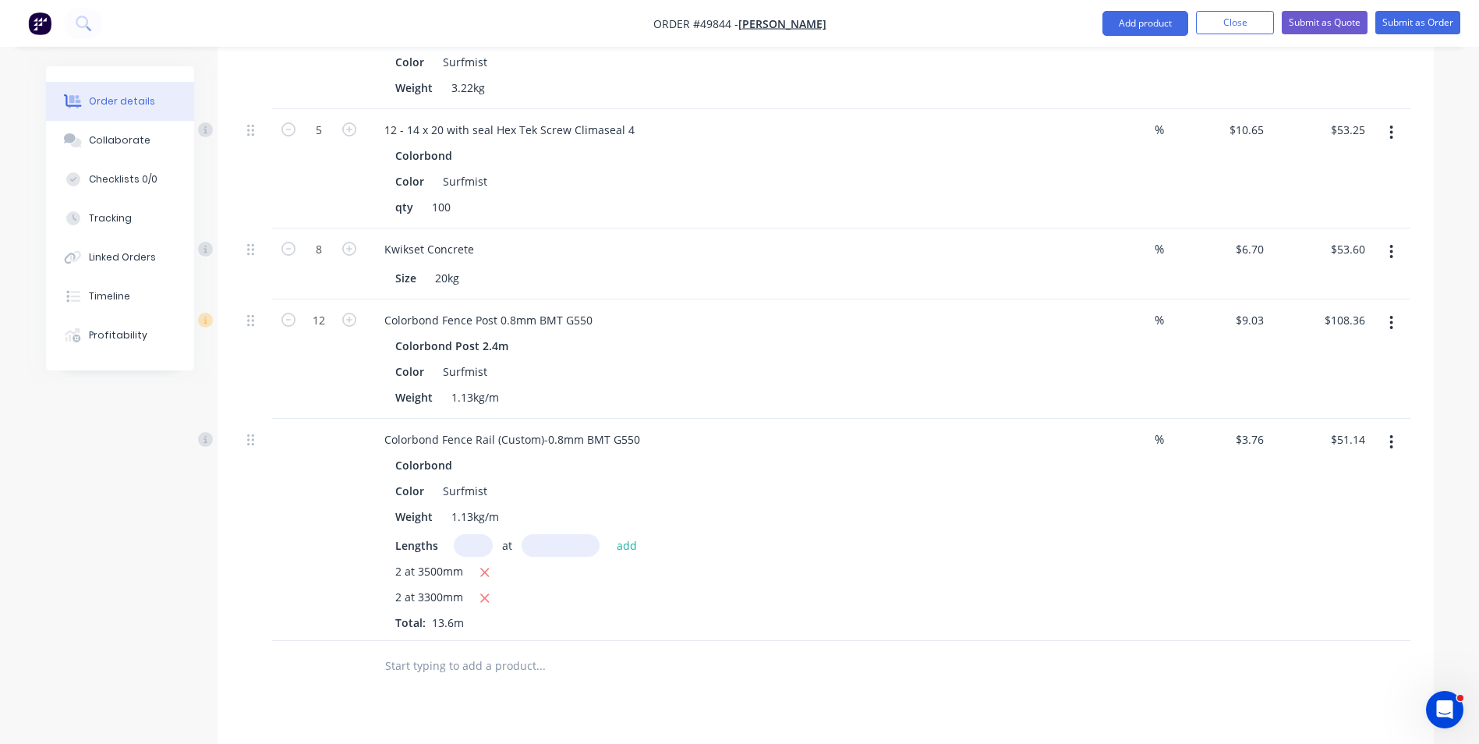
click at [482, 546] on input "text" at bounding box center [473, 545] width 39 height 23
click at [1121, 23] on button "Add product" at bounding box center [1146, 23] width 86 height 25
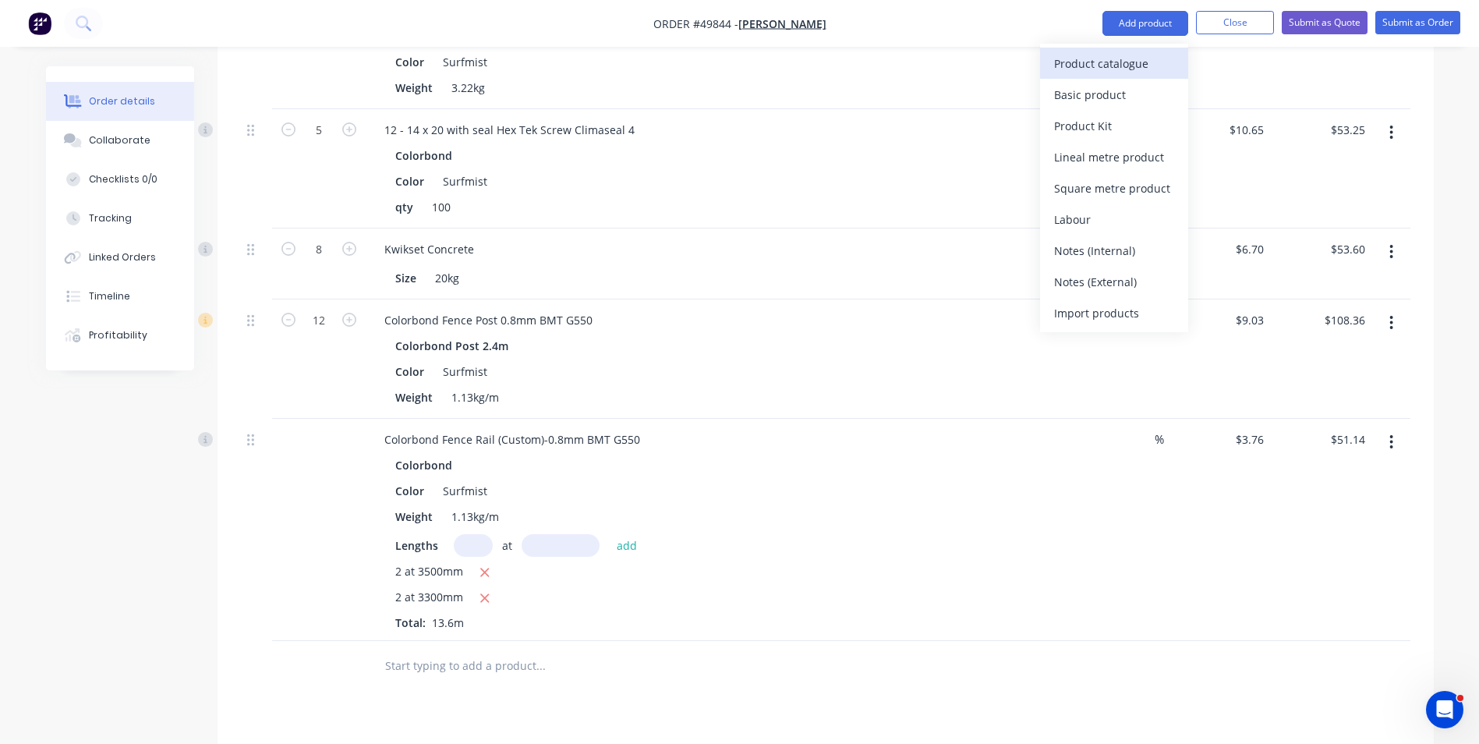
click at [1089, 57] on div "Product catalogue" at bounding box center [1114, 63] width 120 height 23
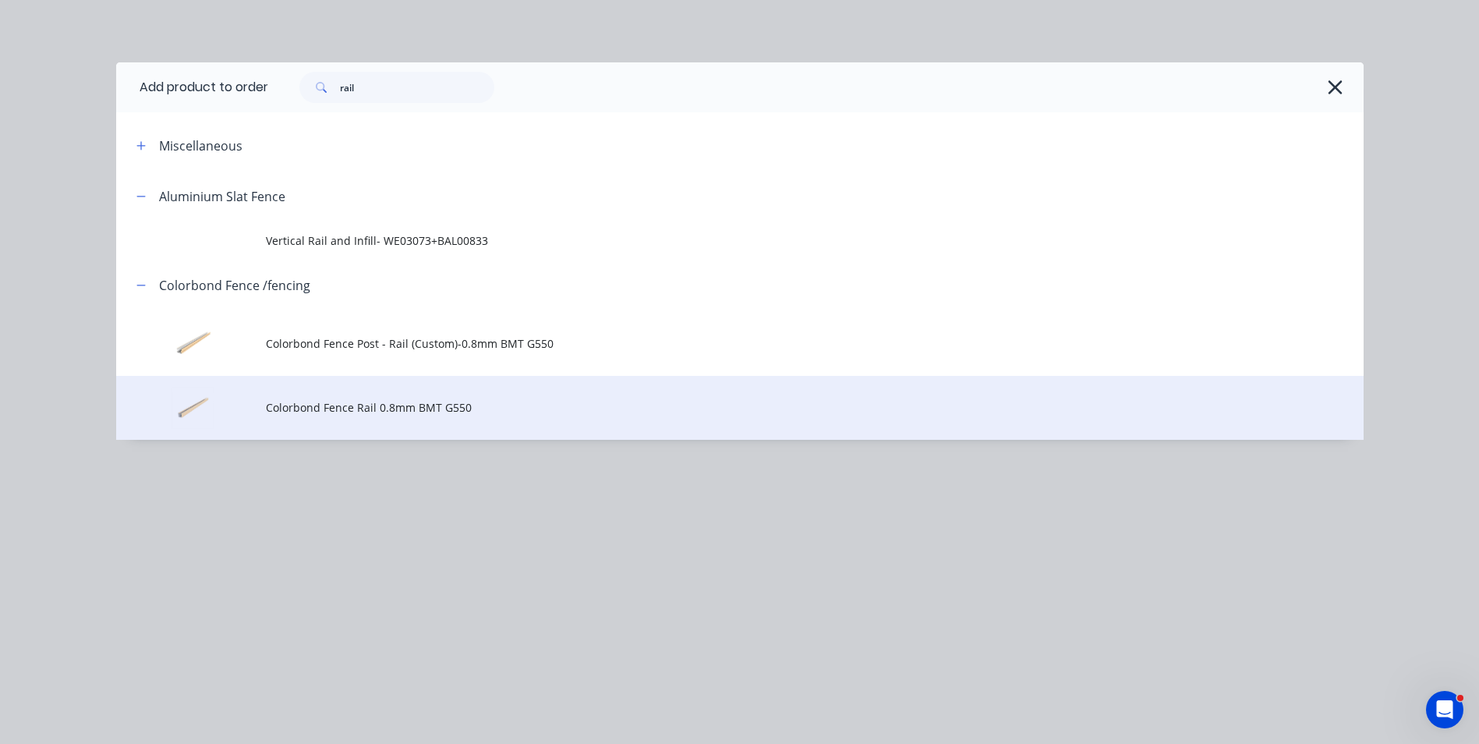
click at [398, 407] on span "Colorbond Fence Rail 0.8mm BMT G550" at bounding box center [705, 407] width 878 height 16
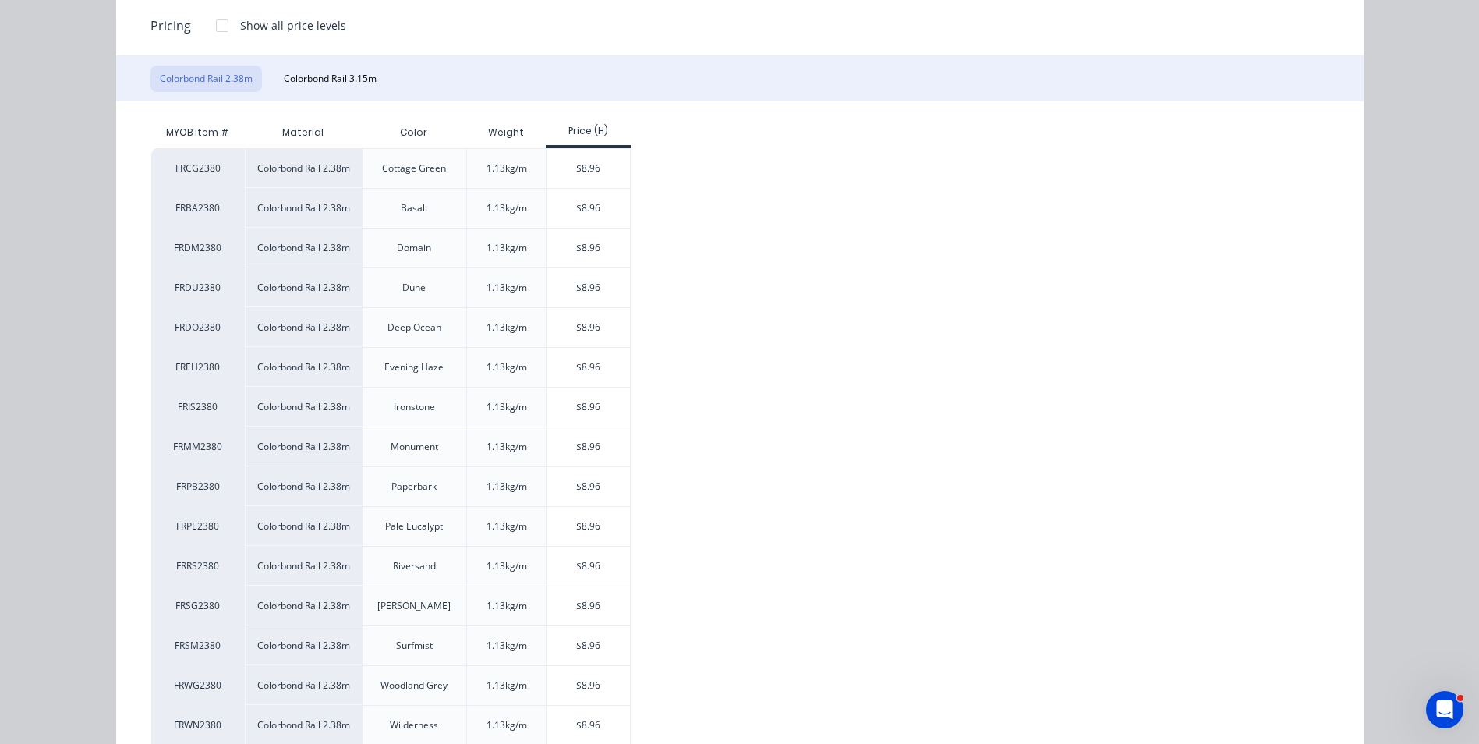
scroll to position [234, 0]
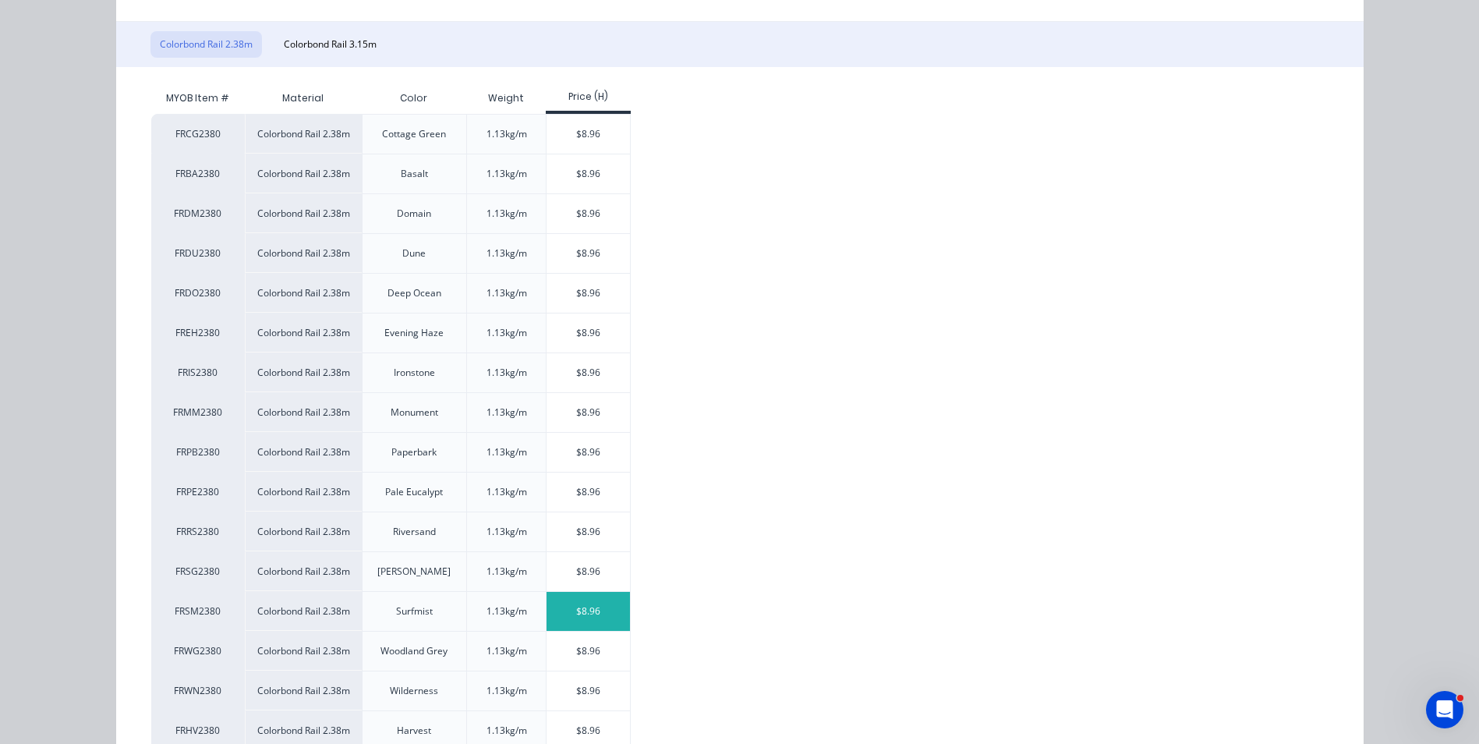
click at [616, 618] on div "$8.96" at bounding box center [588, 611] width 83 height 39
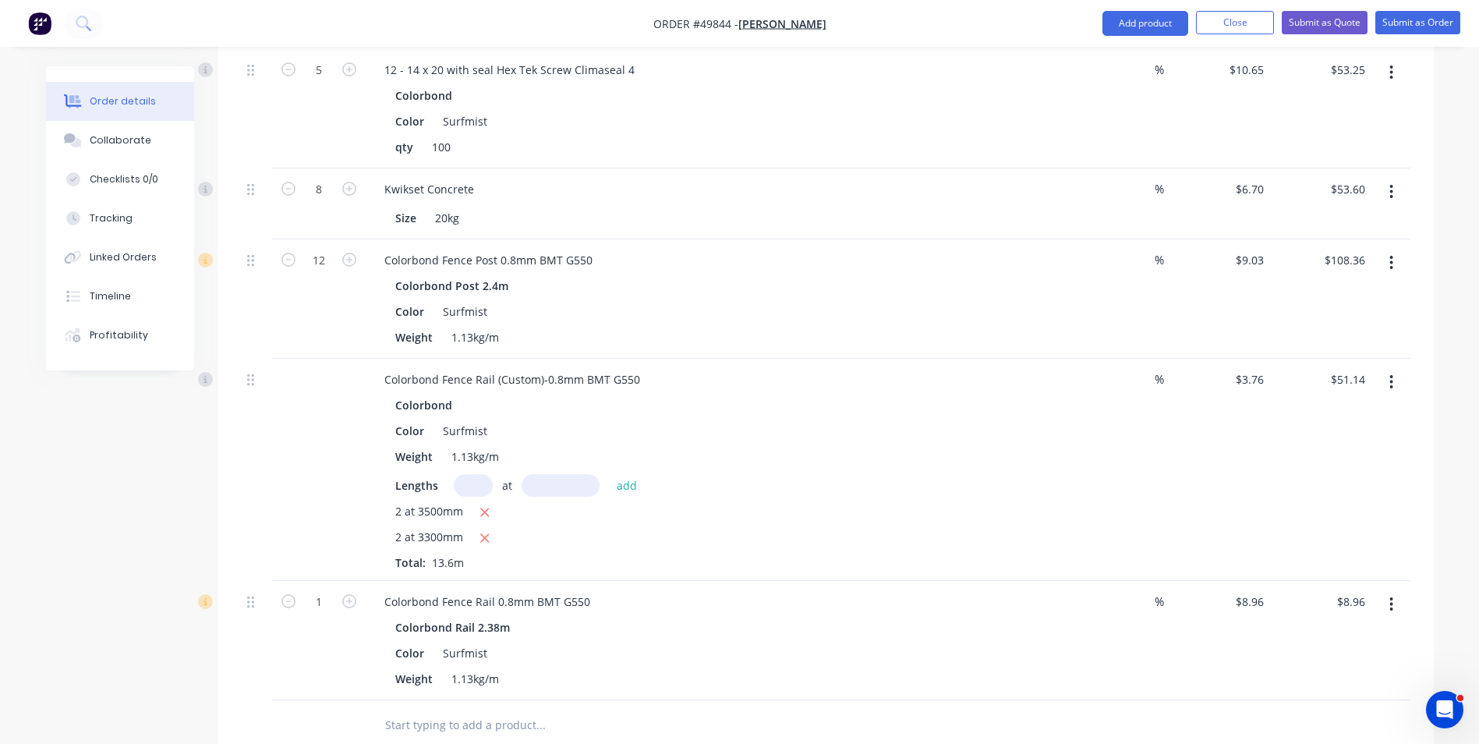
scroll to position [624, 0]
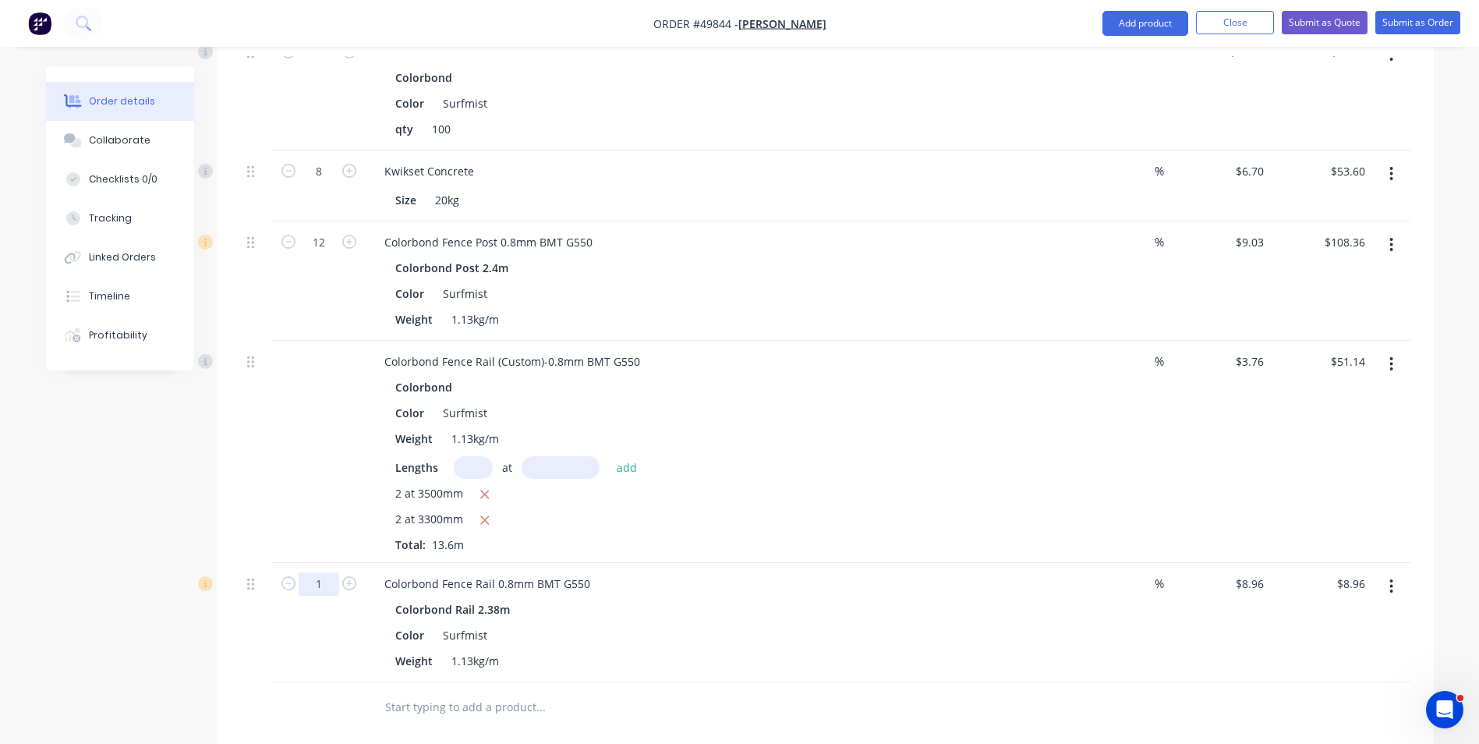
click at [315, 583] on input "1" at bounding box center [319, 583] width 41 height 23
type input "8"
type input "$71.68"
click at [135, 656] on div "Created by June Created [DATE] Required [DATE] Assigned to Add team member Stat…" at bounding box center [740, 269] width 1388 height 1654
click at [1109, 22] on button "Add product" at bounding box center [1146, 23] width 86 height 25
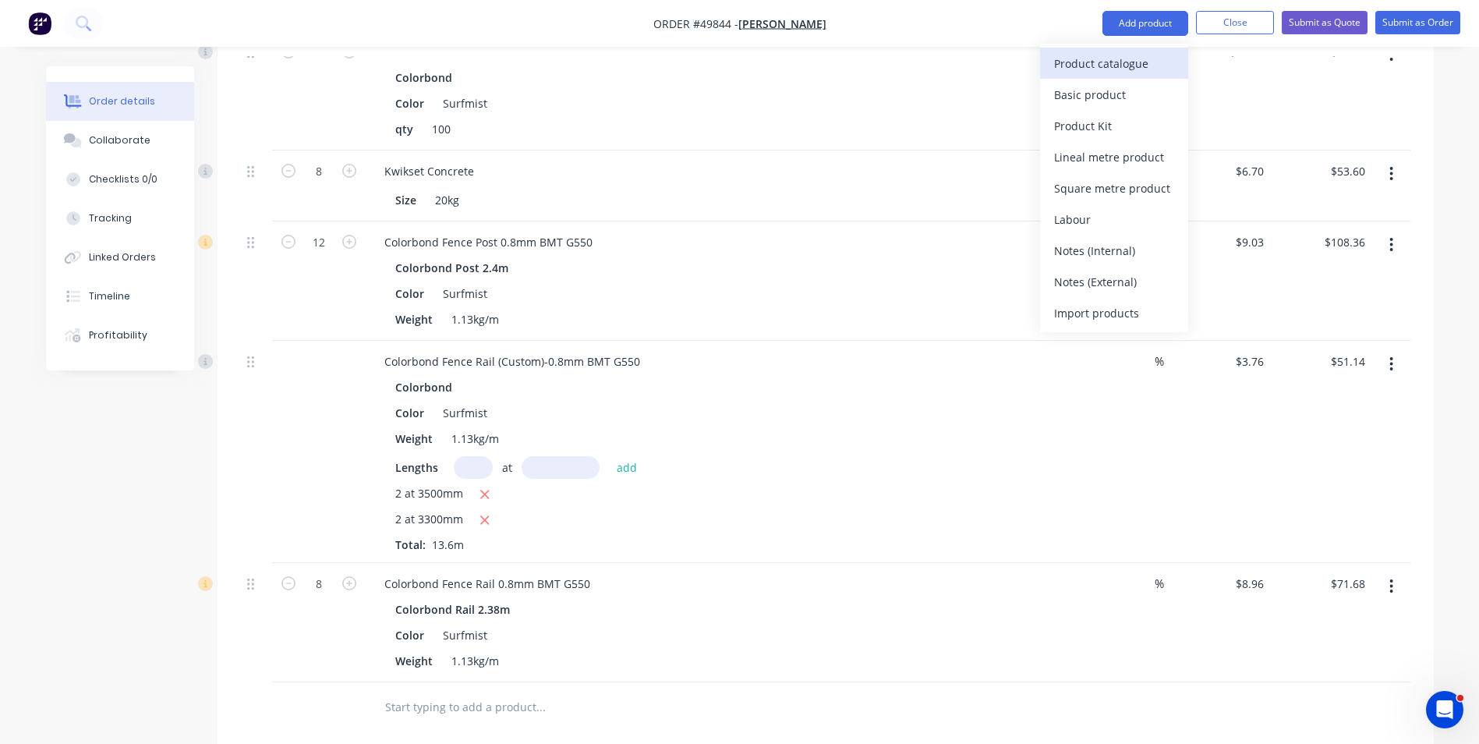
click at [1083, 60] on div "Product catalogue" at bounding box center [1114, 63] width 120 height 23
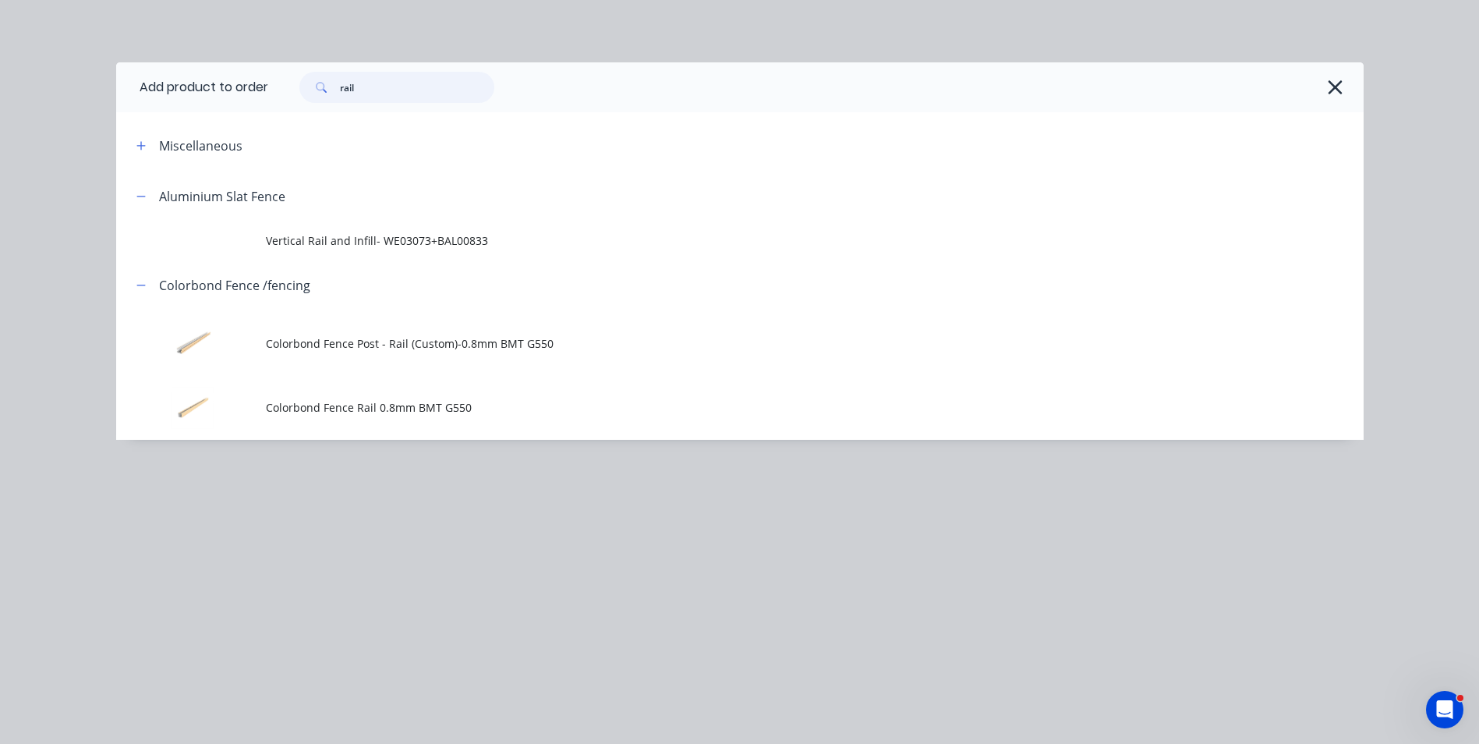
drag, startPoint x: 423, startPoint y: 77, endPoint x: 279, endPoint y: 88, distance: 144.7
click at [279, 88] on div "rail" at bounding box center [808, 87] width 1080 height 31
type input "sheet"
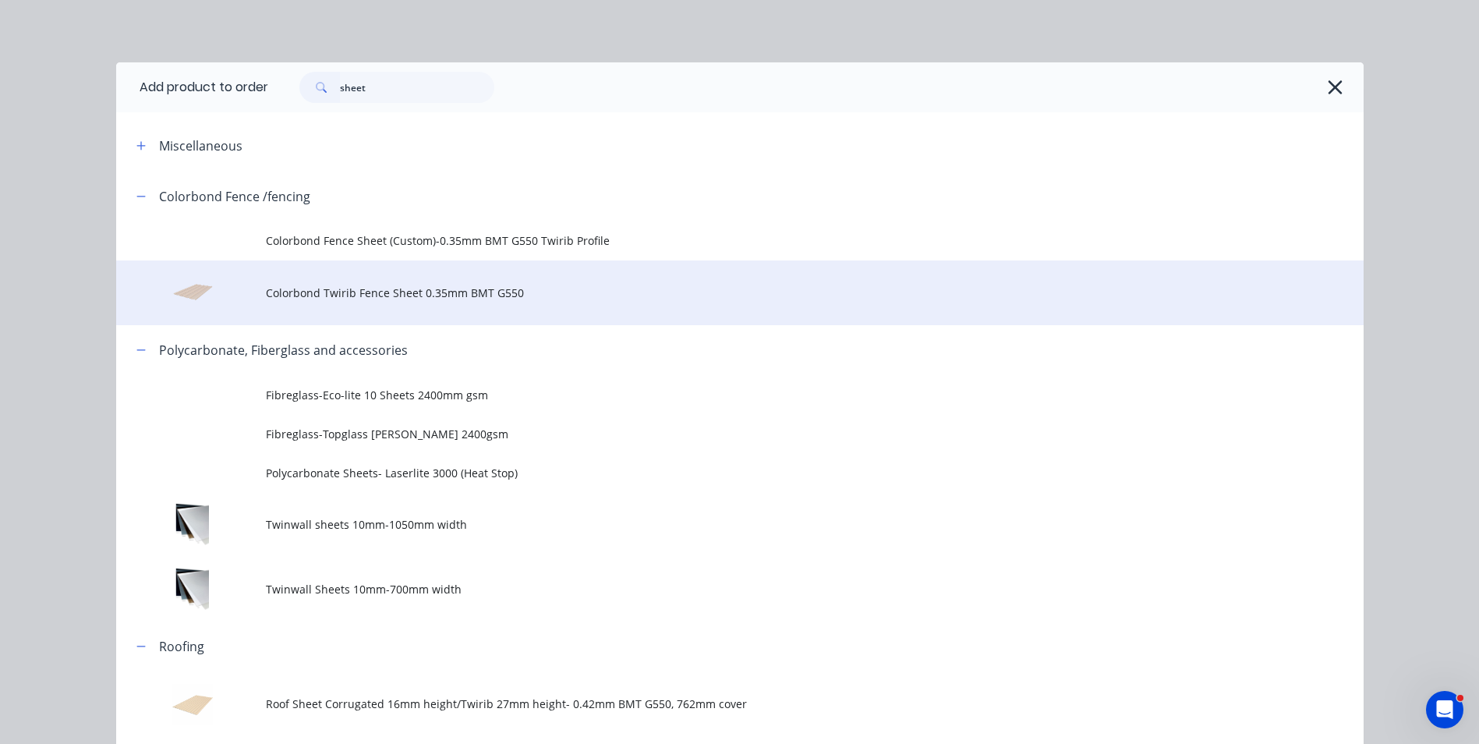
click at [320, 299] on span "Colorbond Twirib Fence Sheet 0.35mm BMT G550" at bounding box center [705, 293] width 878 height 16
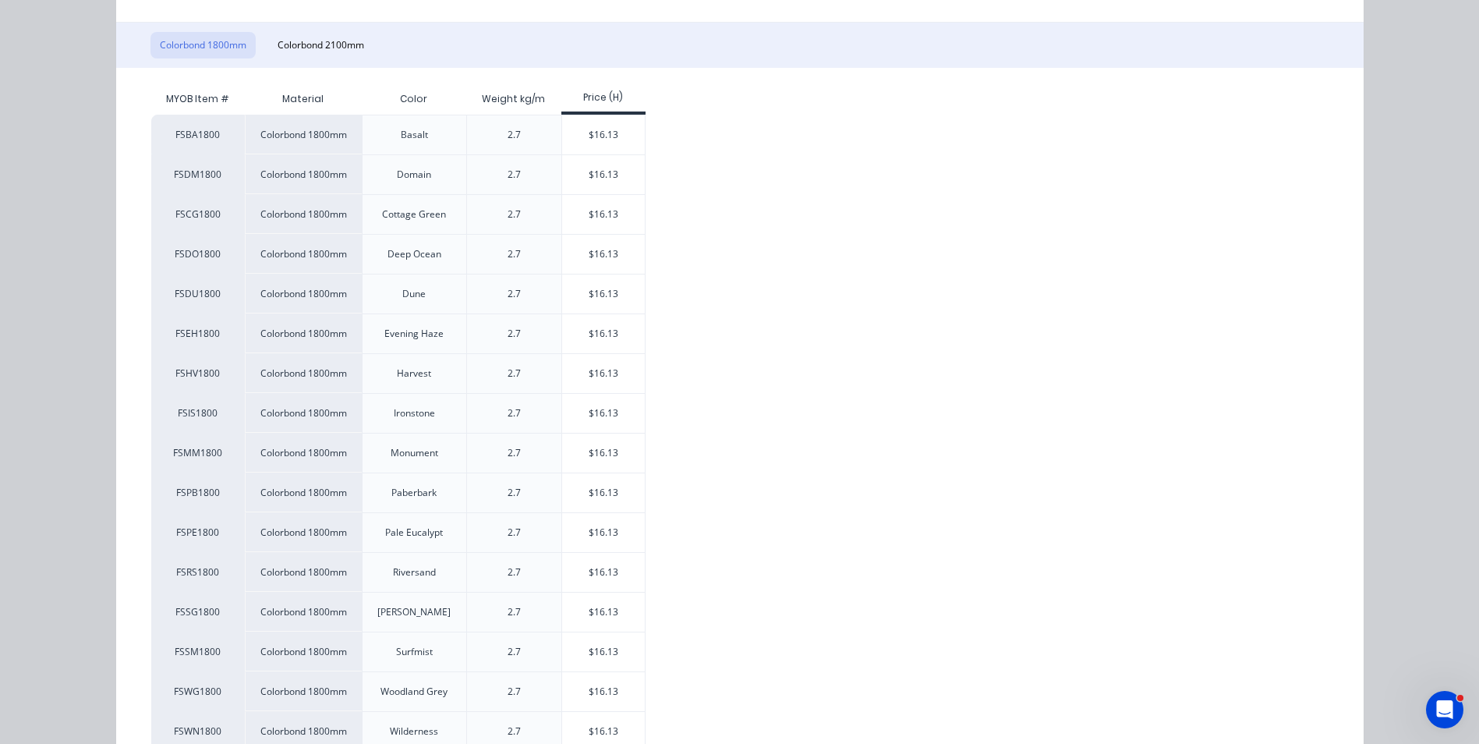
scroll to position [234, 0]
click at [562, 650] on div "$16.13" at bounding box center [603, 651] width 83 height 39
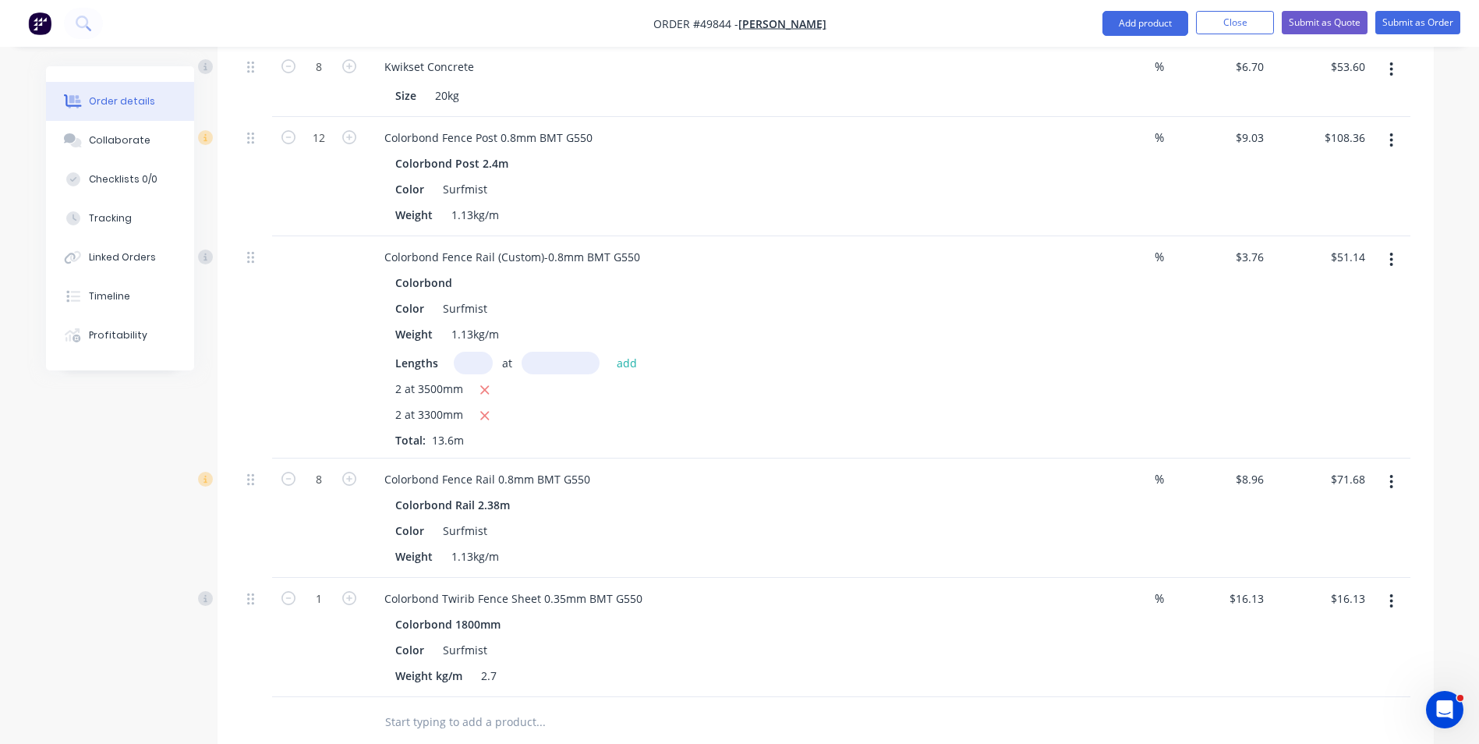
scroll to position [858, 0]
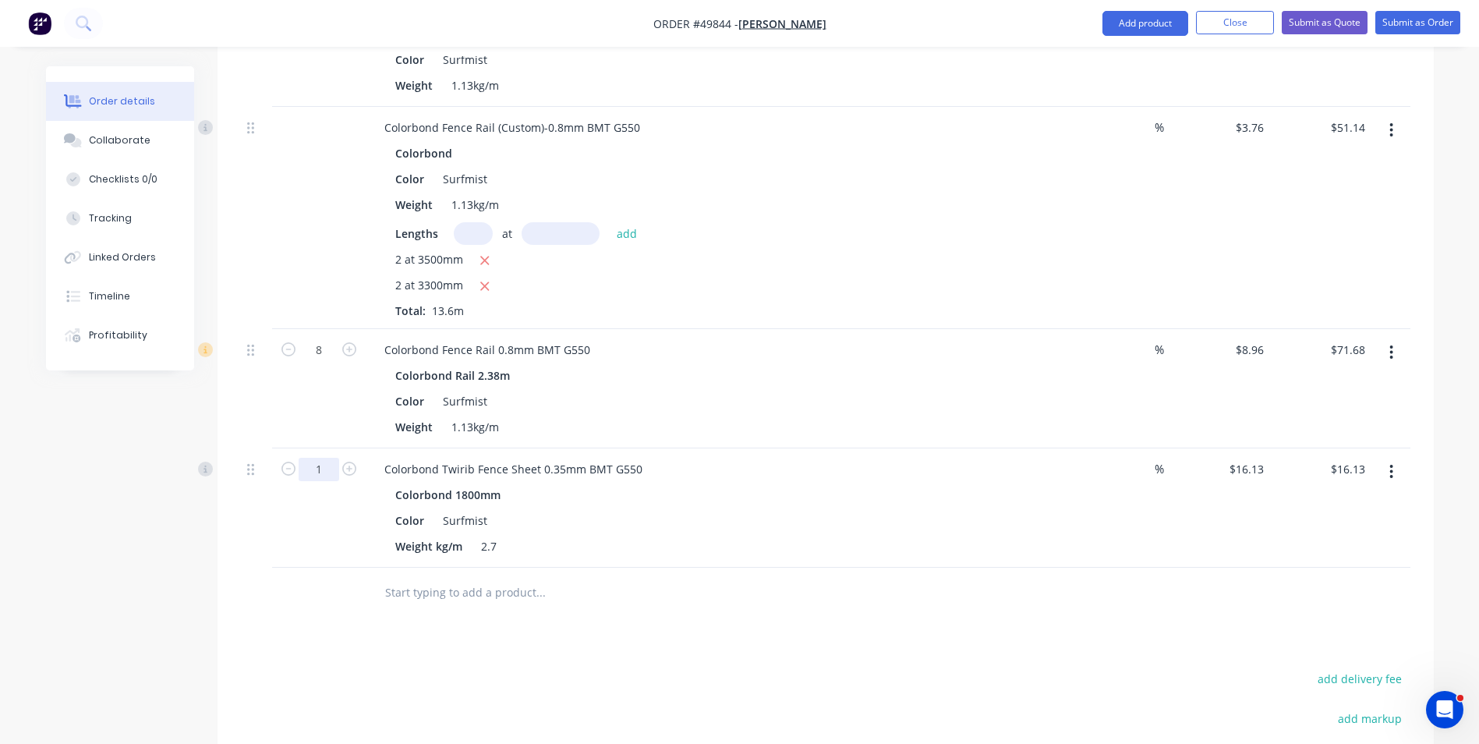
click at [326, 467] on input "1" at bounding box center [319, 469] width 41 height 23
type input "20"
type input "$322.60"
click at [753, 525] on div "Color Surfmist" at bounding box center [713, 520] width 649 height 23
click at [734, 643] on div "Drawings Add drawing Products Show / Hide columns Add product Qty Discount Pric…" at bounding box center [826, 246] width 1216 height 1424
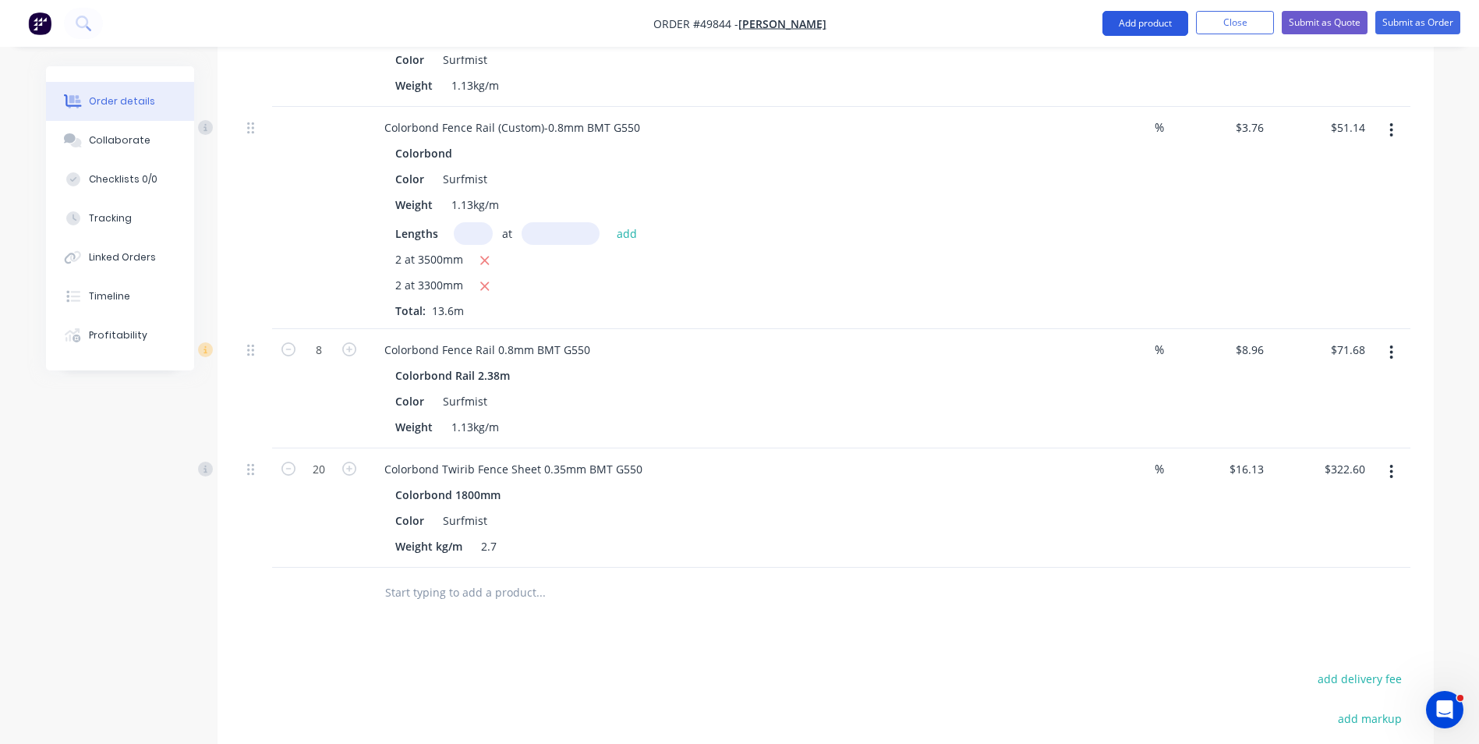
click at [1129, 21] on button "Add product" at bounding box center [1146, 23] width 86 height 25
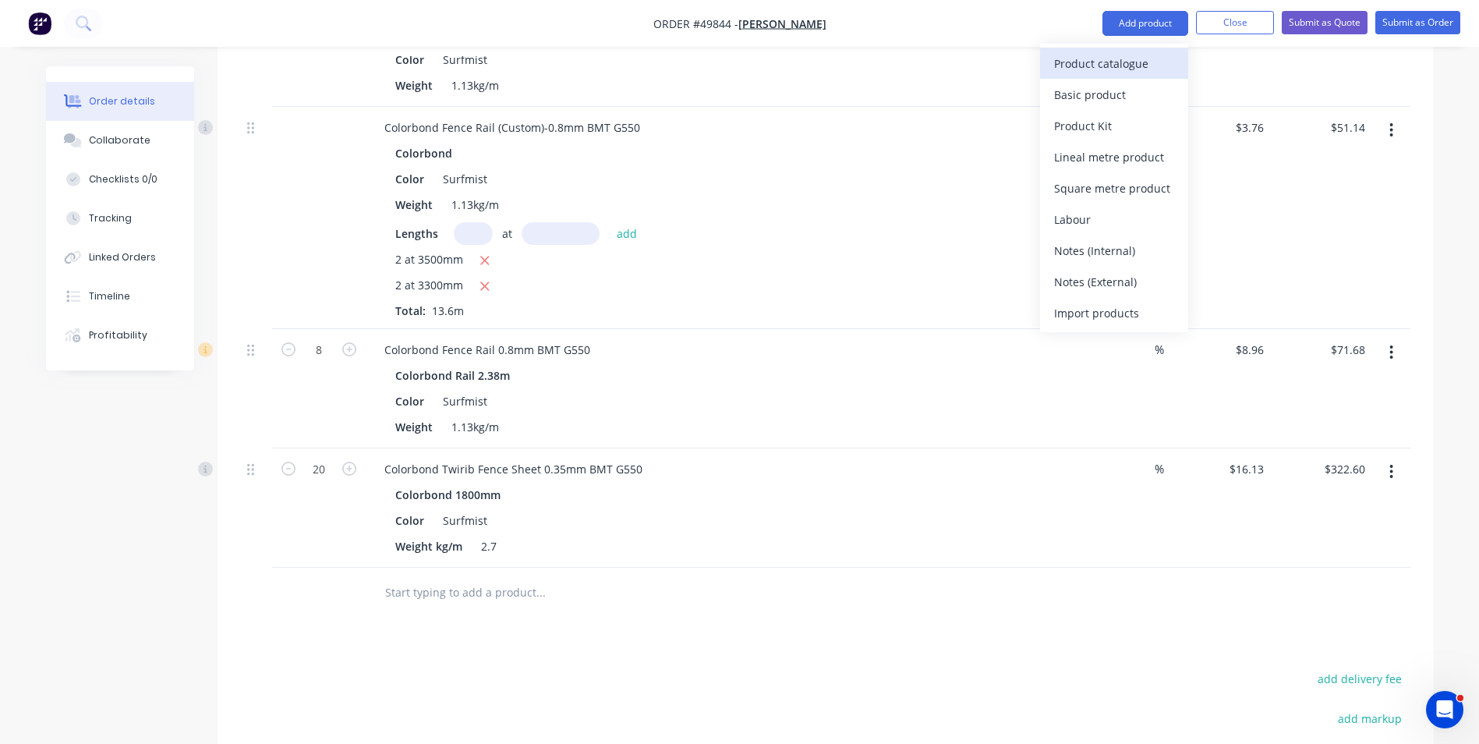
click at [1107, 52] on div "Product catalogue" at bounding box center [1114, 63] width 120 height 23
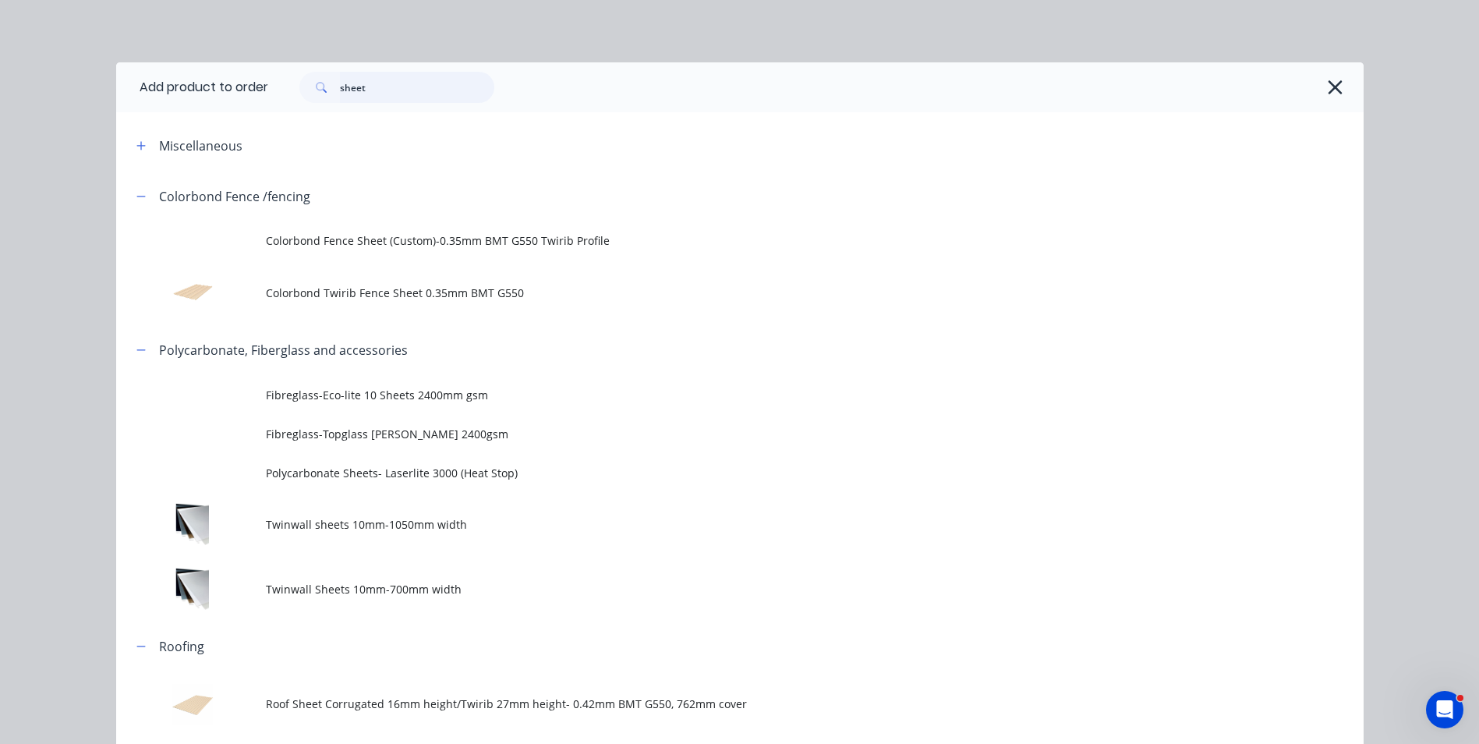
drag, startPoint x: 440, startPoint y: 91, endPoint x: 208, endPoint y: 89, distance: 231.6
click at [208, 89] on header "Add product to order sheet" at bounding box center [740, 87] width 1248 height 50
type input "16"
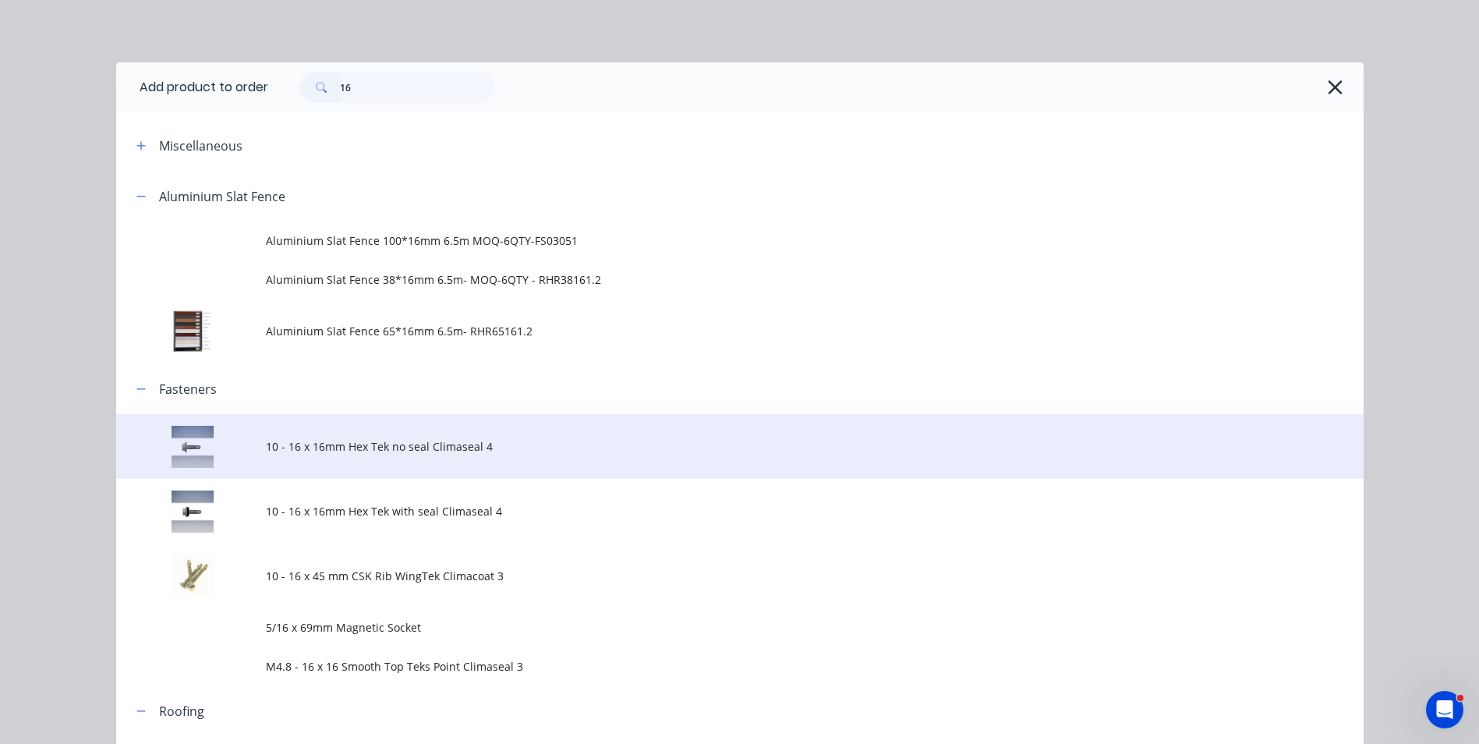
click at [448, 455] on td "10 - 16 x 16mm Hex Tek no seal Climaseal 4" at bounding box center [815, 446] width 1098 height 65
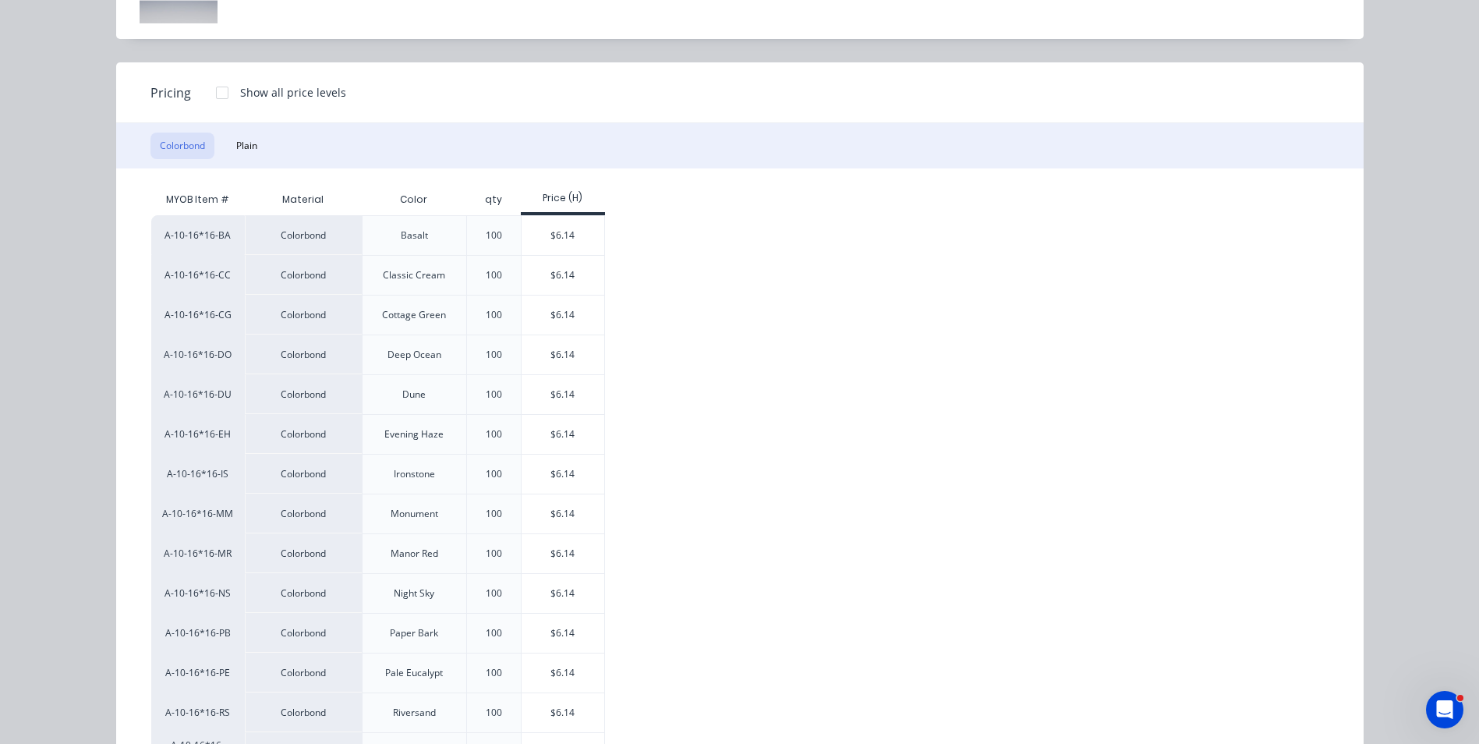
scroll to position [234, 0]
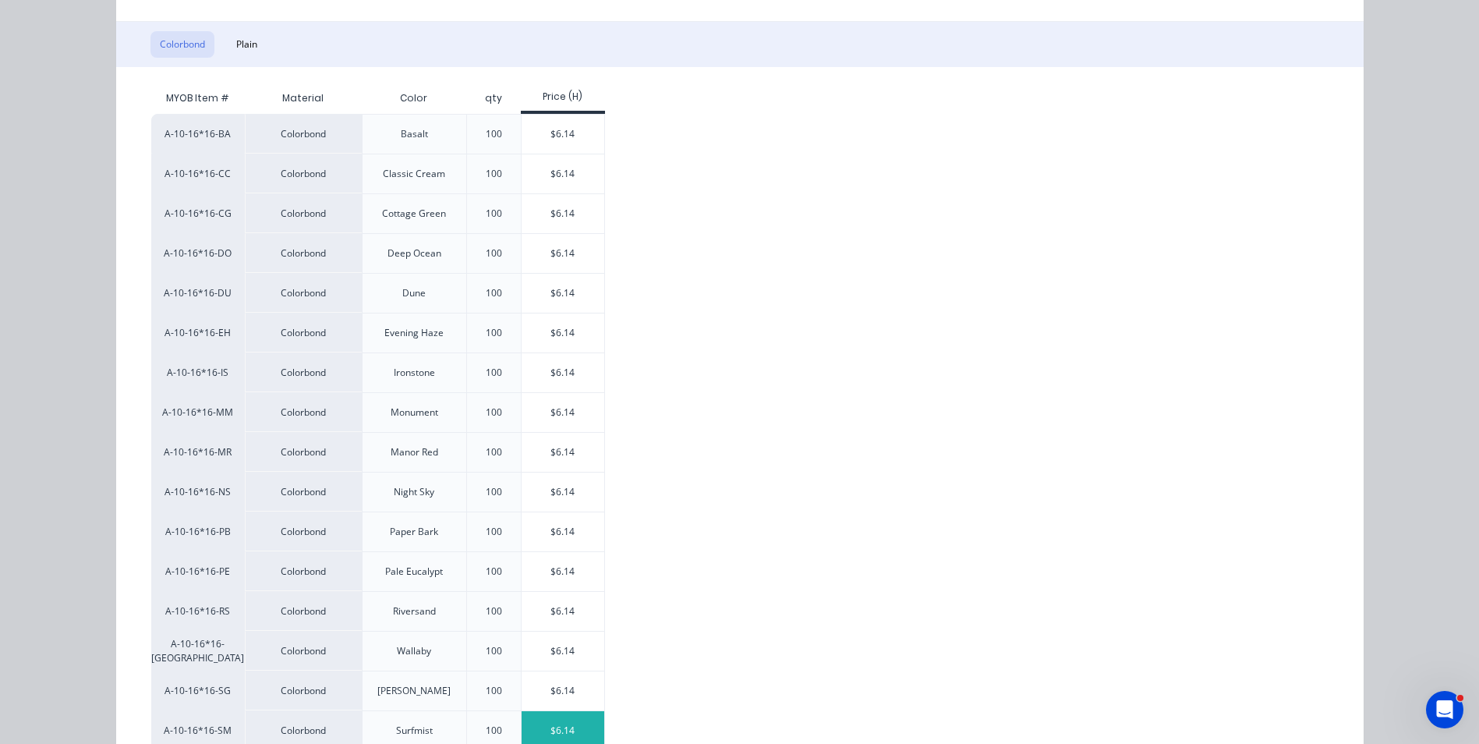
click at [538, 727] on div "$6.14" at bounding box center [563, 730] width 83 height 39
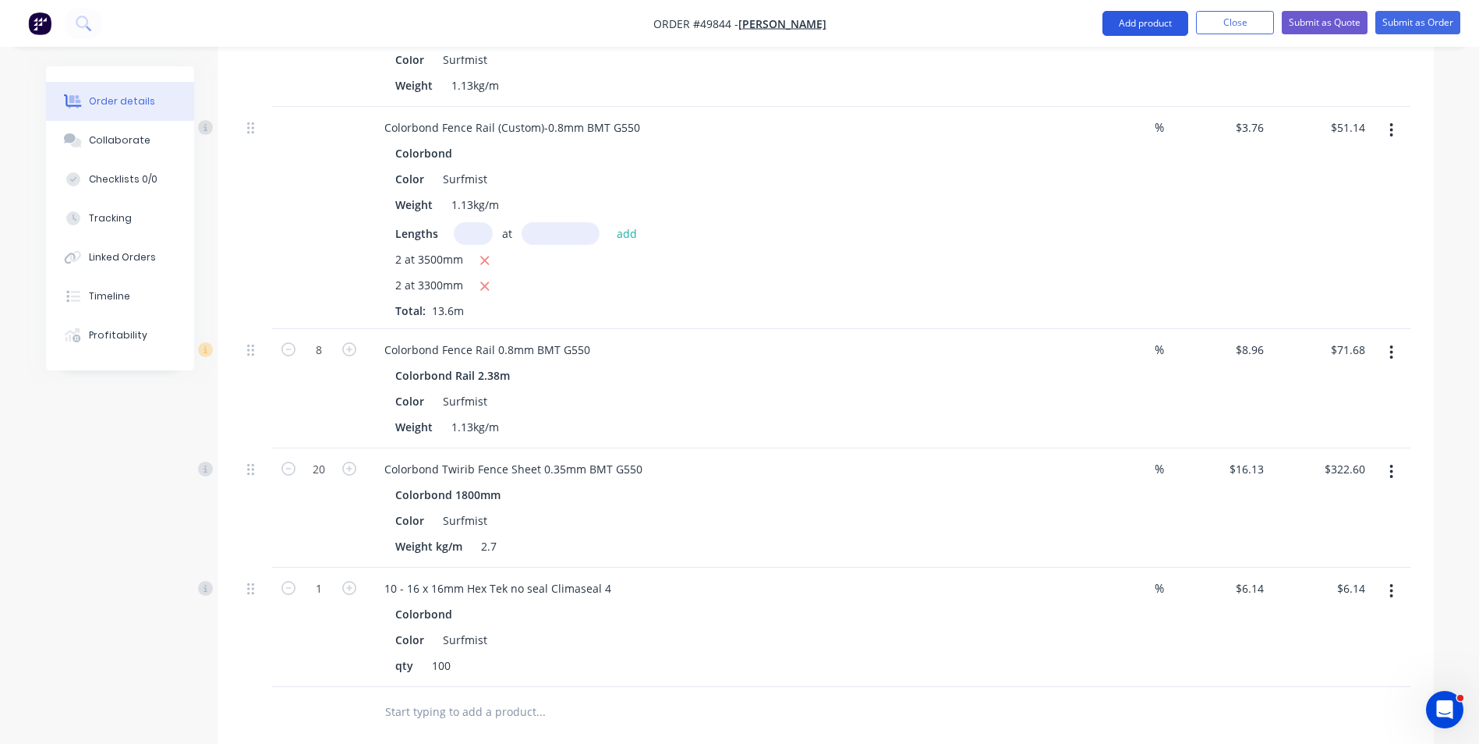
click at [1161, 30] on button "Add product" at bounding box center [1146, 23] width 86 height 25
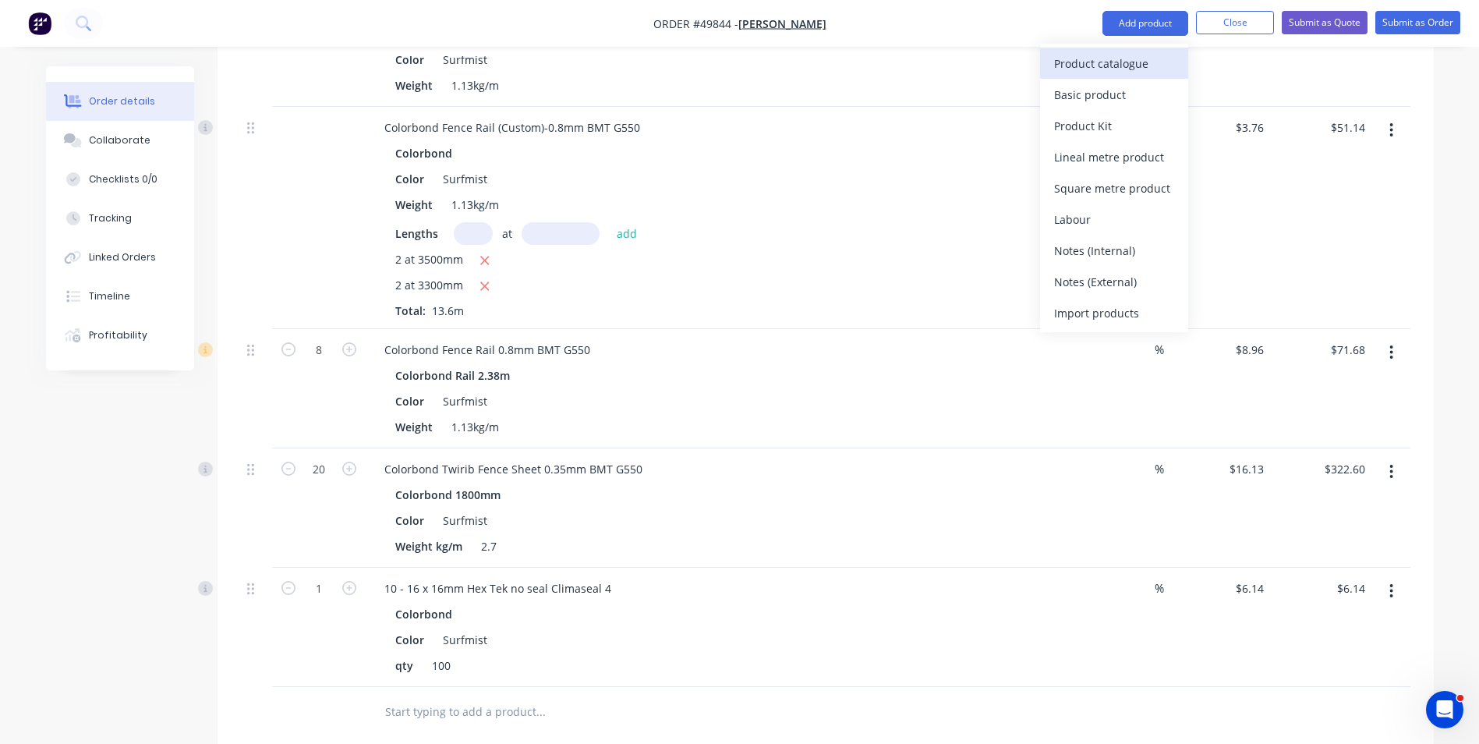
click at [1135, 58] on div "Product catalogue" at bounding box center [1114, 63] width 120 height 23
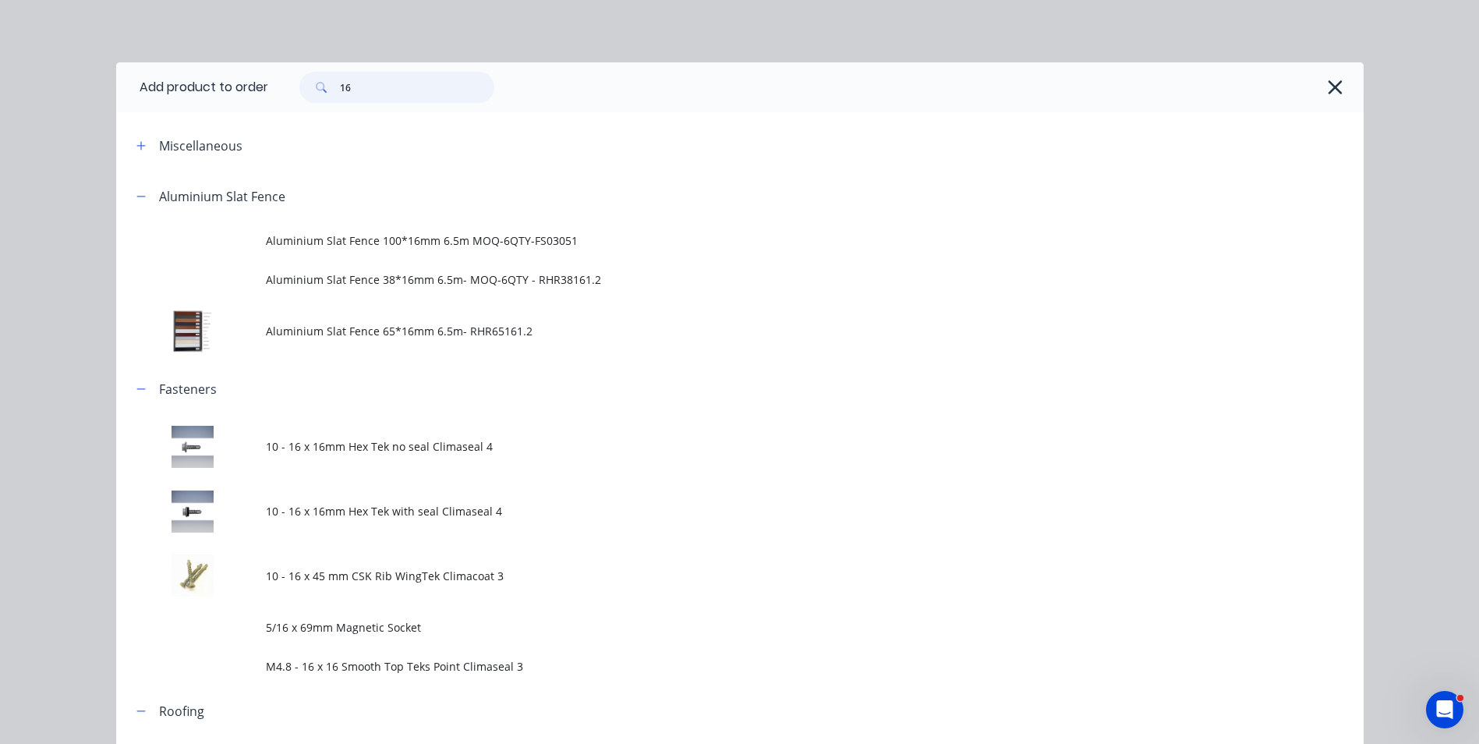
drag, startPoint x: 370, startPoint y: 91, endPoint x: 249, endPoint y: 92, distance: 121.7
click at [249, 92] on header "Add product to order 16" at bounding box center [740, 87] width 1248 height 50
type input "shs"
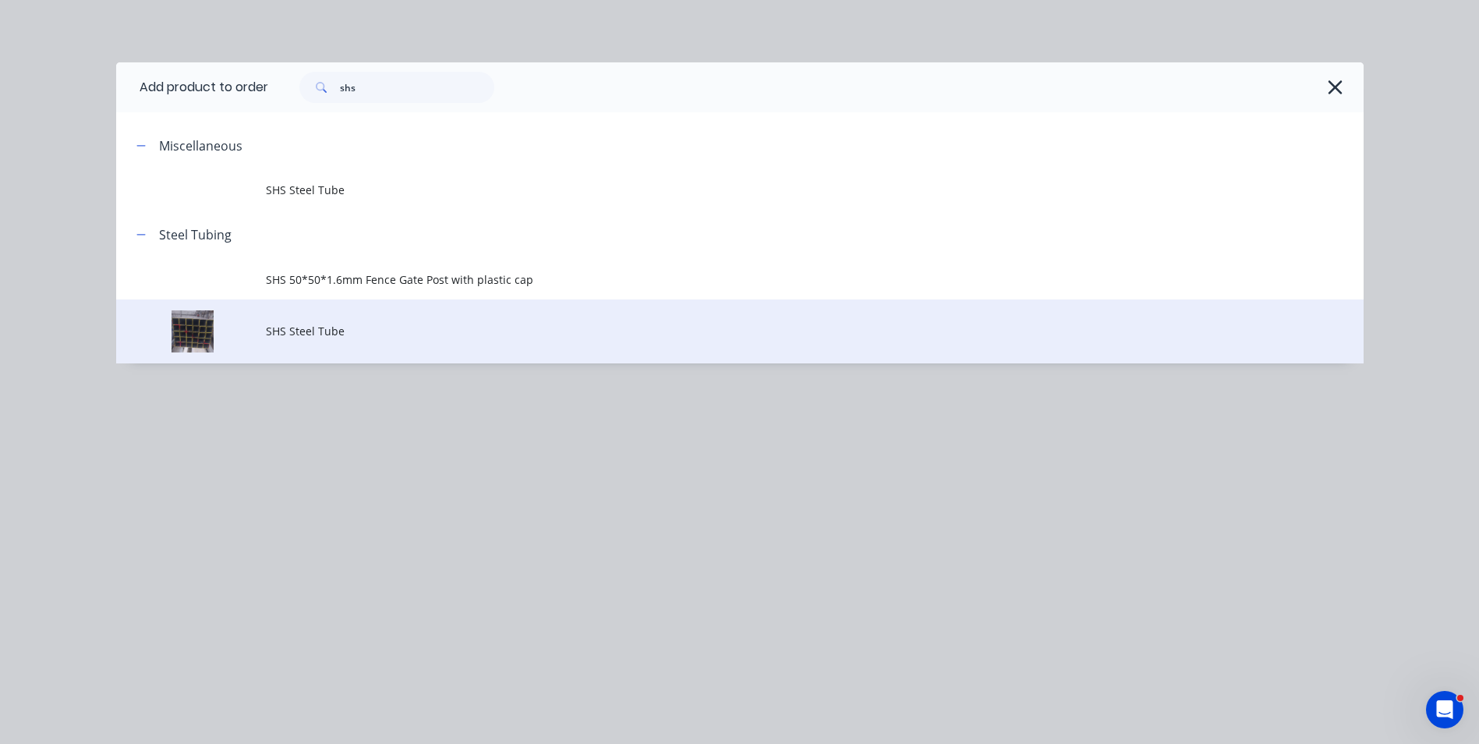
click at [295, 335] on span "SHS Steel Tube" at bounding box center [705, 331] width 878 height 16
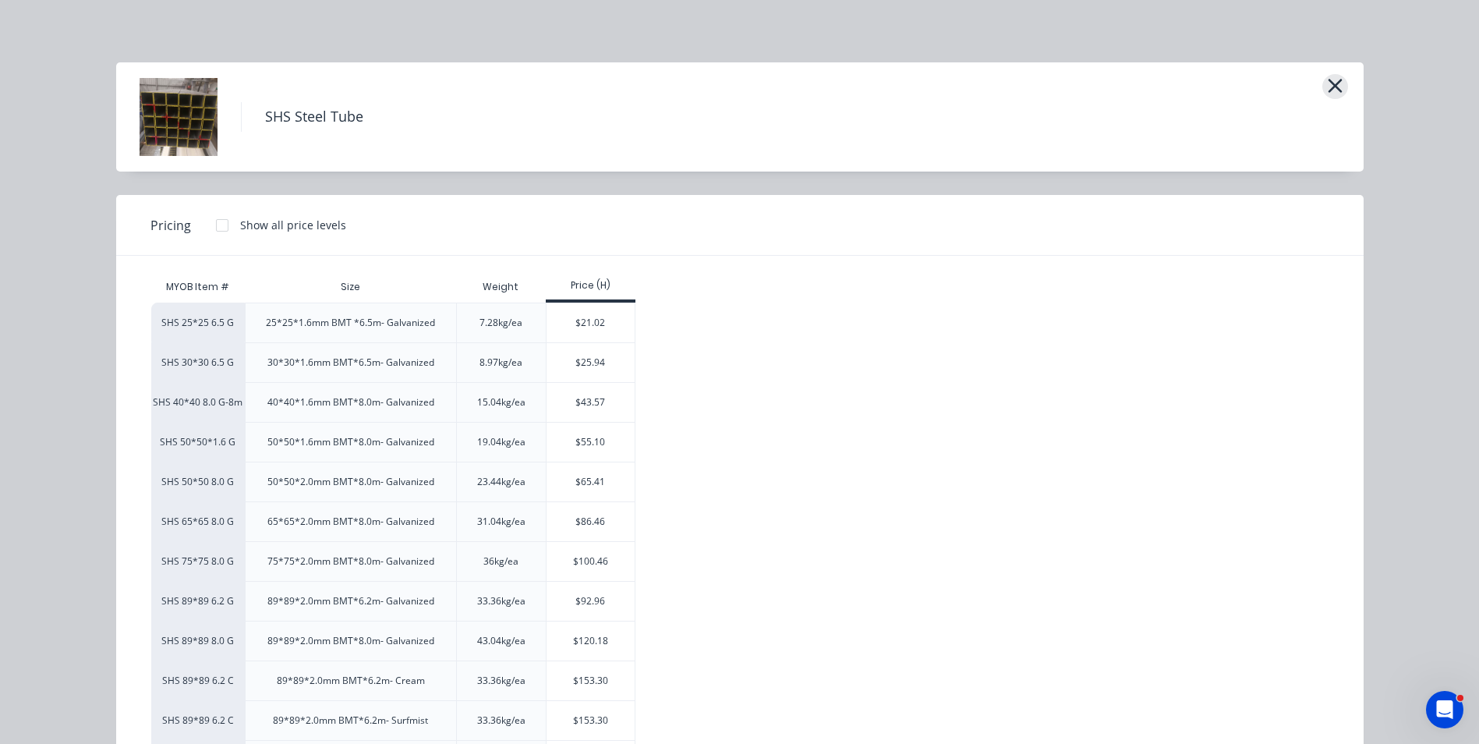
click at [1328, 83] on icon "button" at bounding box center [1335, 86] width 14 height 14
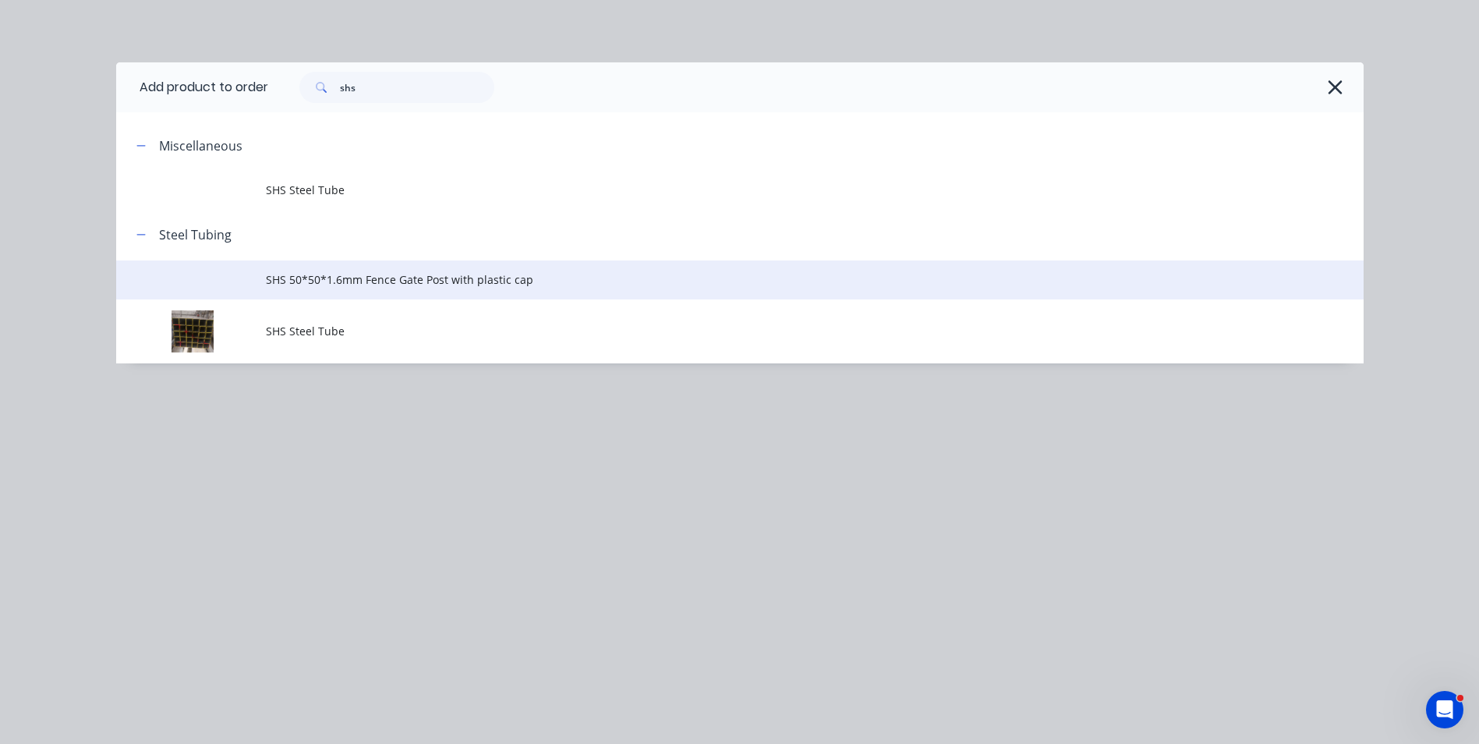
click at [508, 289] on td "SHS 50*50*1.6mm Fence Gate Post with plastic cap" at bounding box center [815, 279] width 1098 height 39
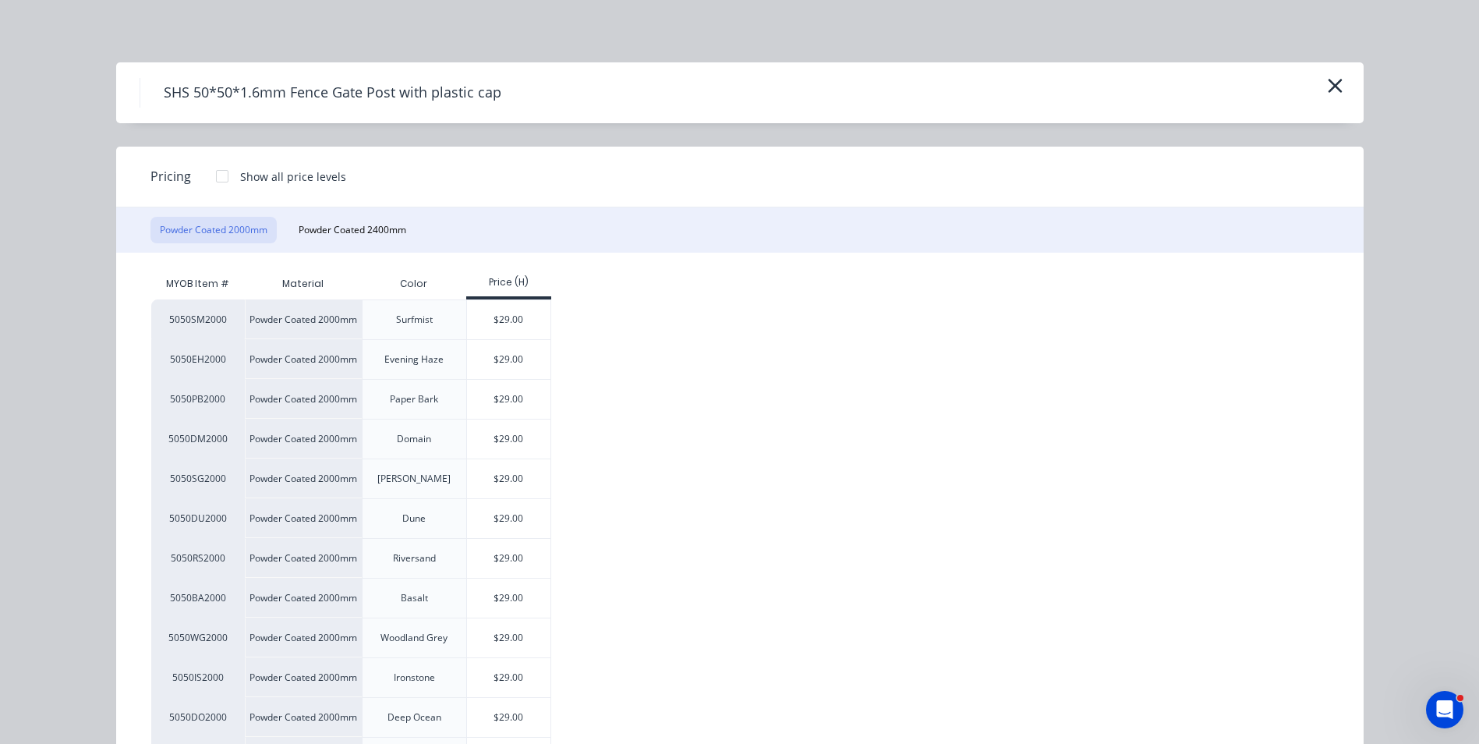
scroll to position [156, 0]
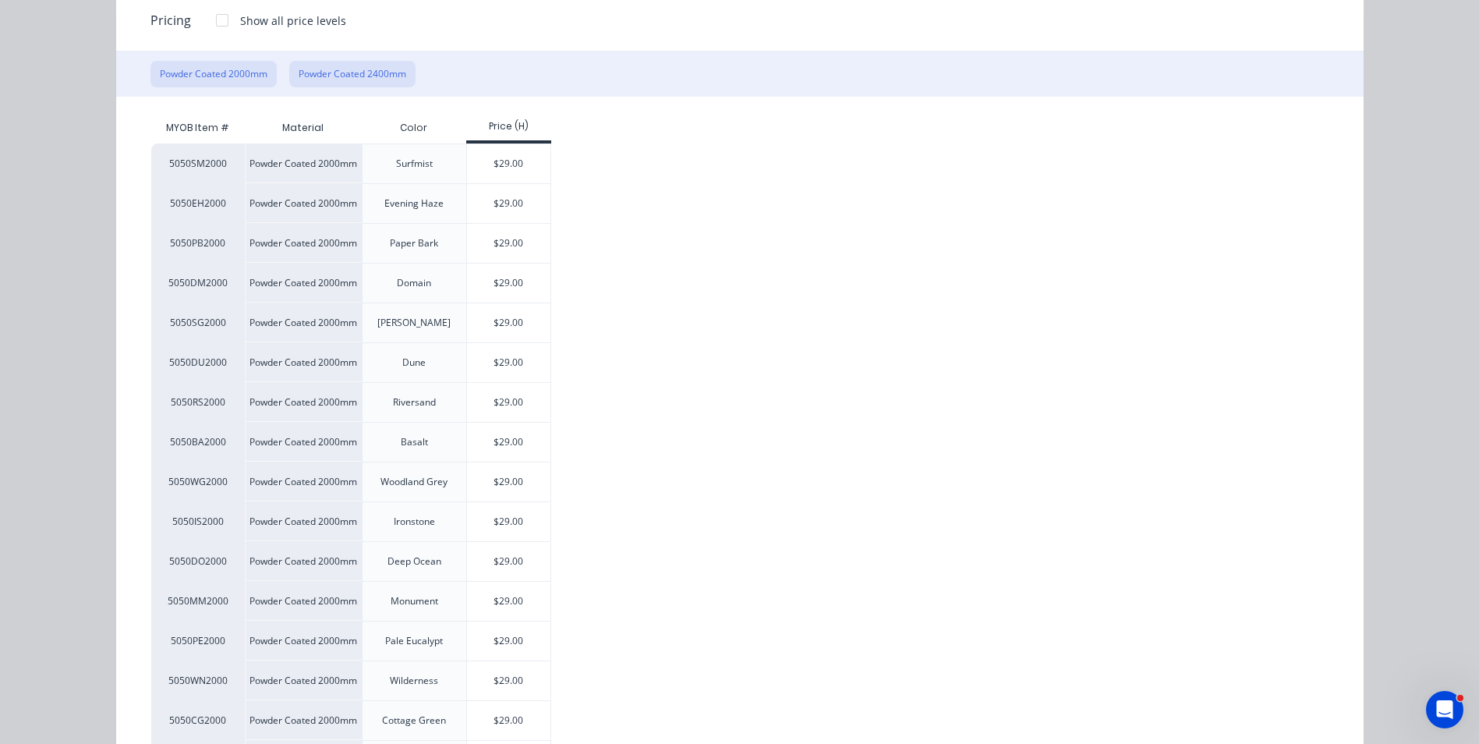
click at [386, 87] on button "Powder Coated 2400mm" at bounding box center [352, 74] width 126 height 27
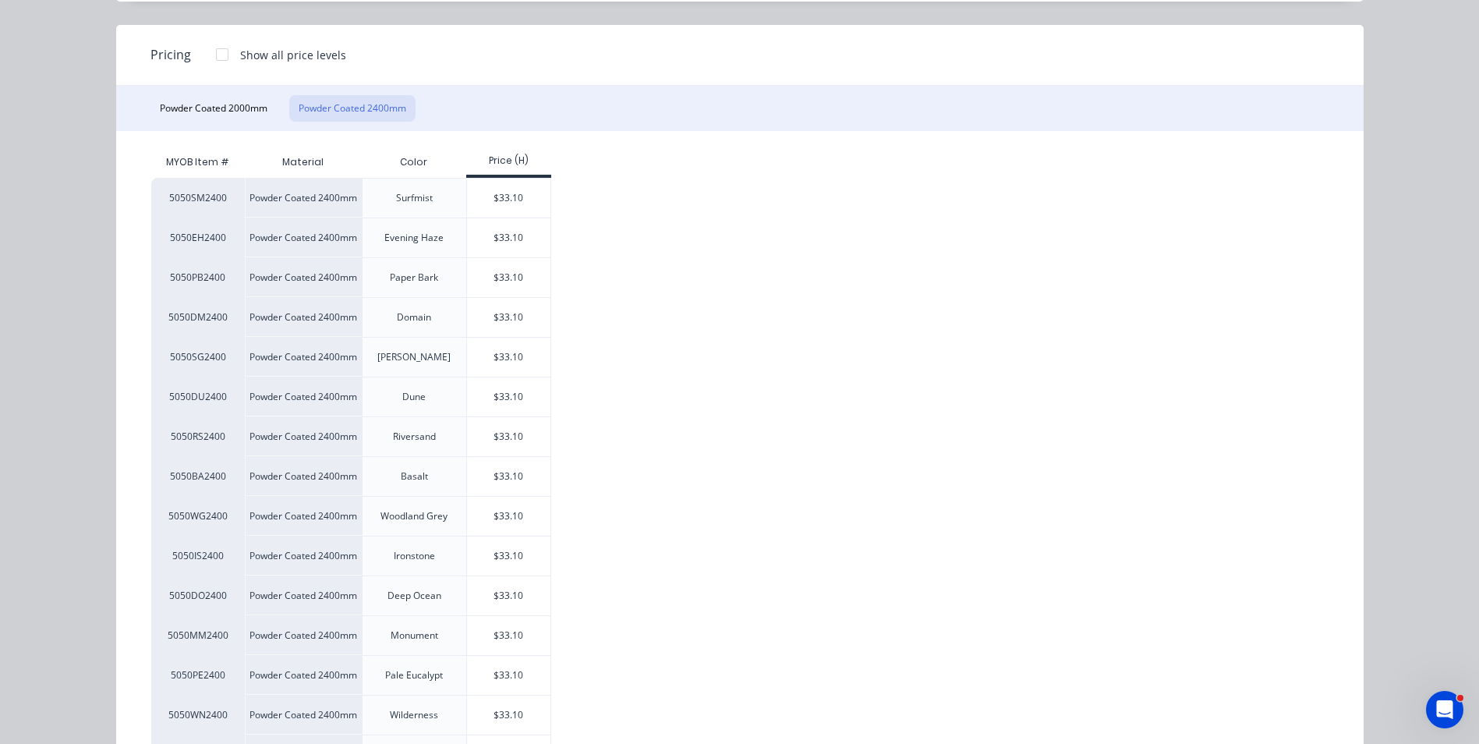
scroll to position [78, 0]
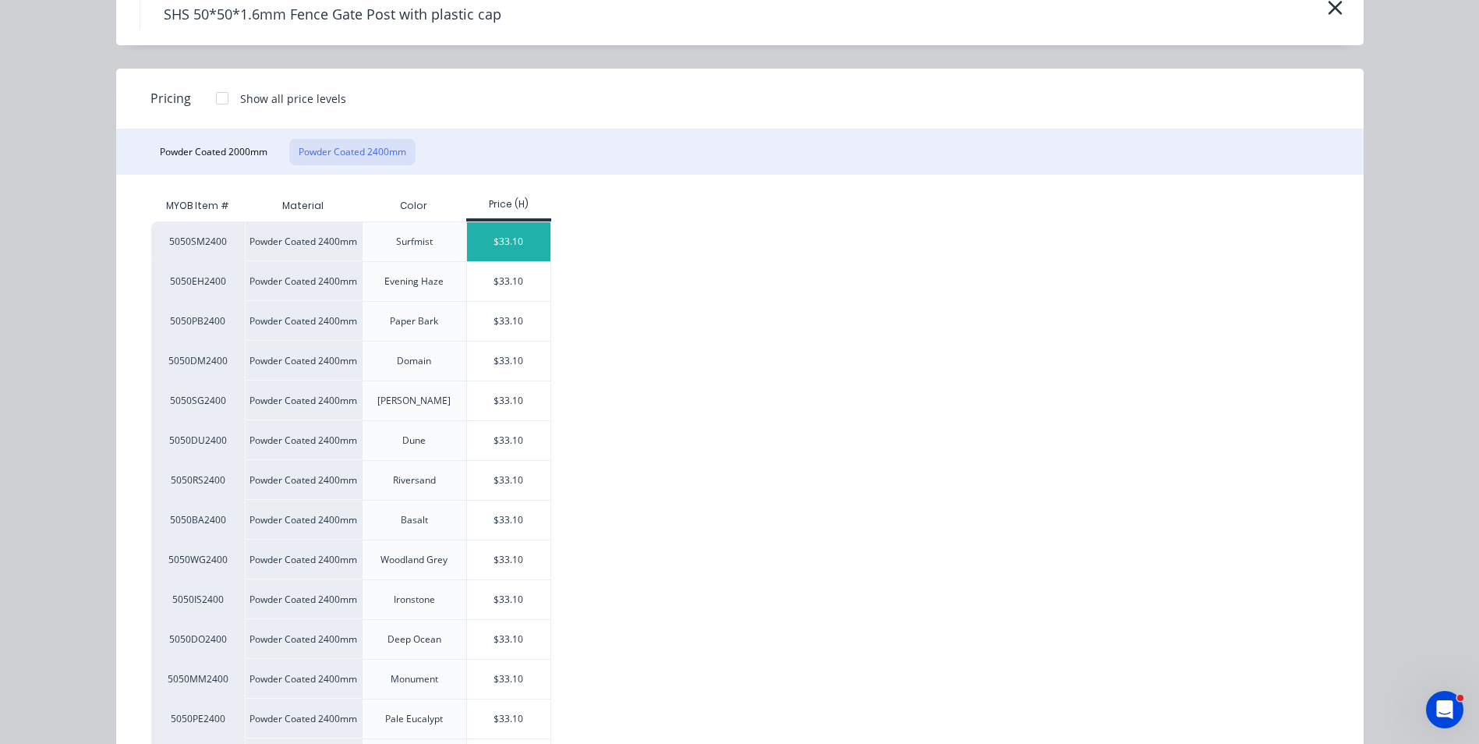
click at [489, 252] on div "$33.10" at bounding box center [508, 241] width 83 height 39
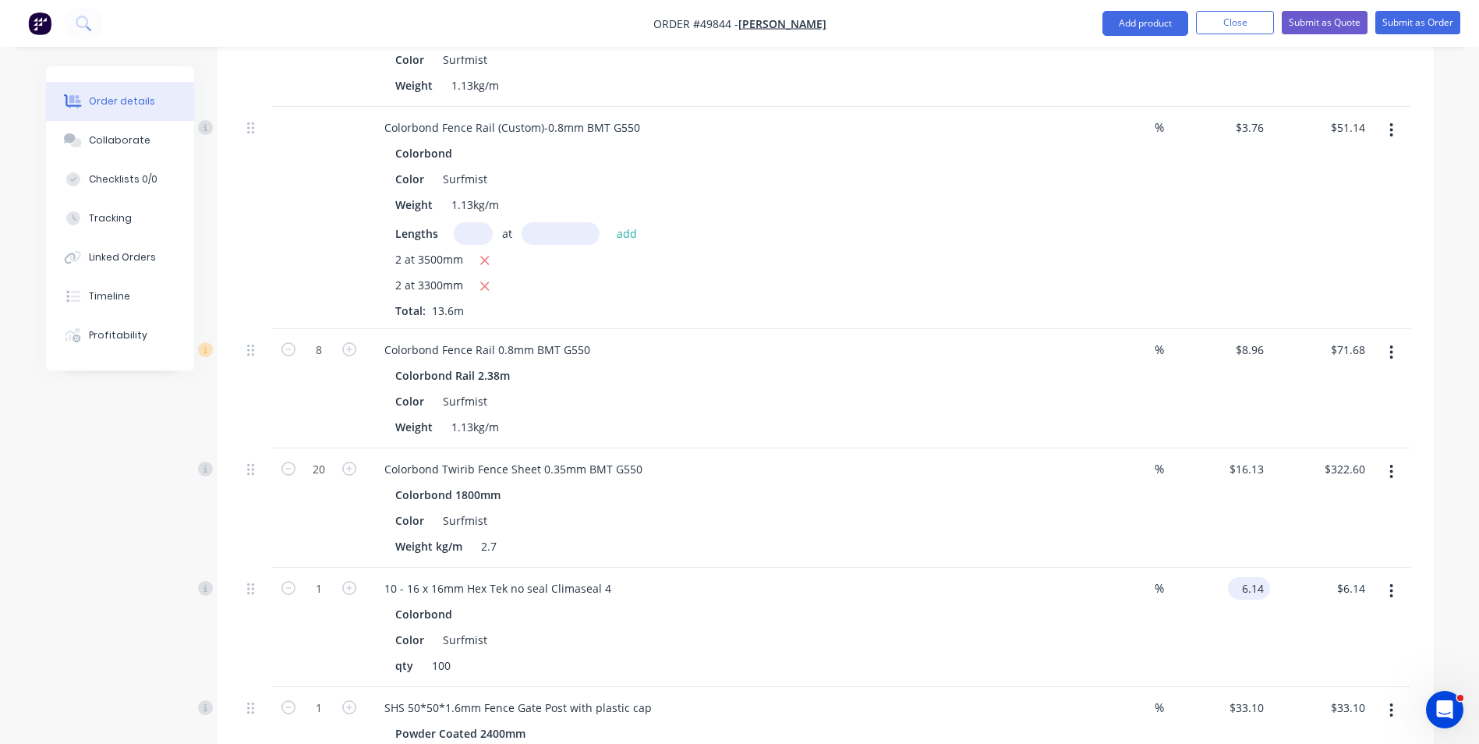
click at [1248, 585] on input "6.14" at bounding box center [1252, 588] width 36 height 23
type input "$0.00"
click at [947, 652] on div "Colorbond Color Surfmist qty 100" at bounding box center [716, 640] width 689 height 74
click at [330, 592] on input "1" at bounding box center [319, 588] width 41 height 23
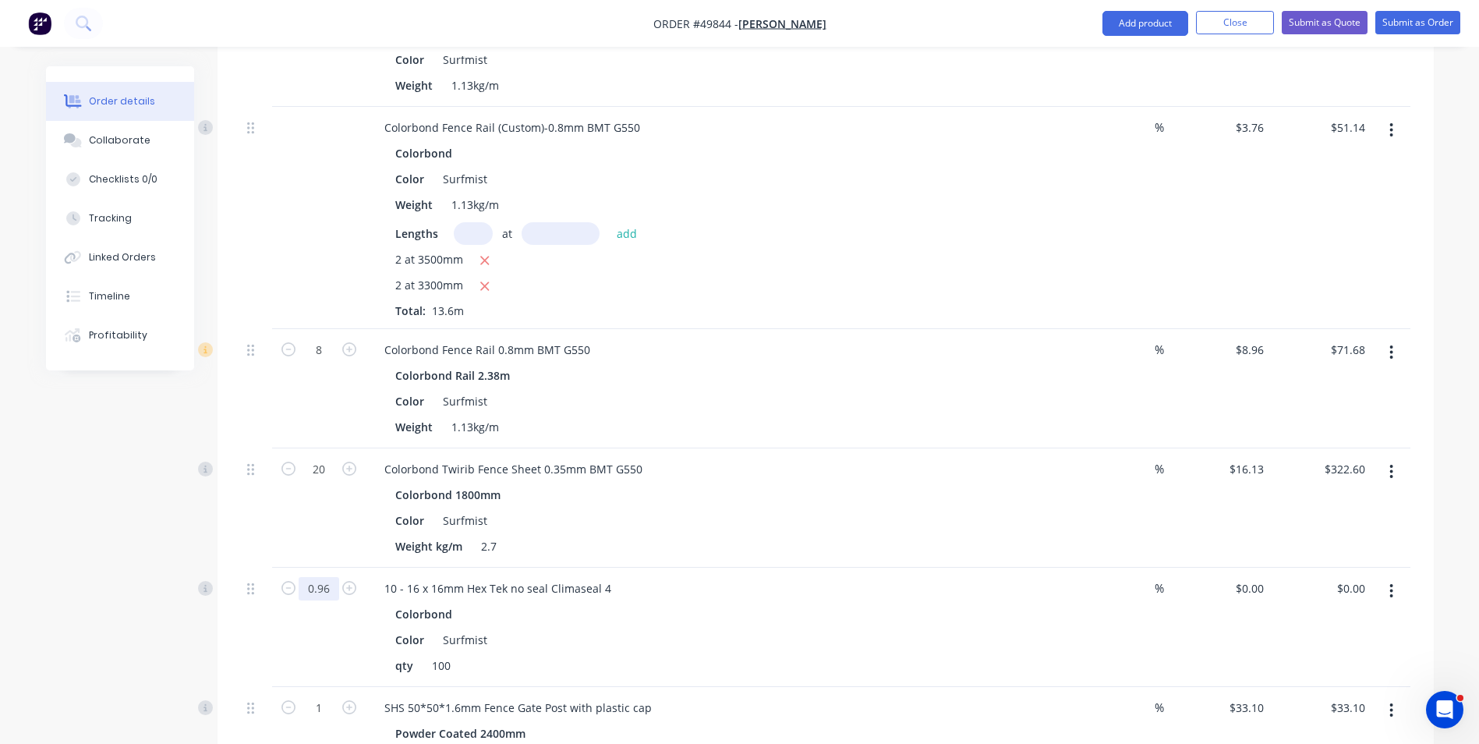
type input "0.96"
click at [551, 639] on div "Color Surfmist" at bounding box center [713, 640] width 649 height 23
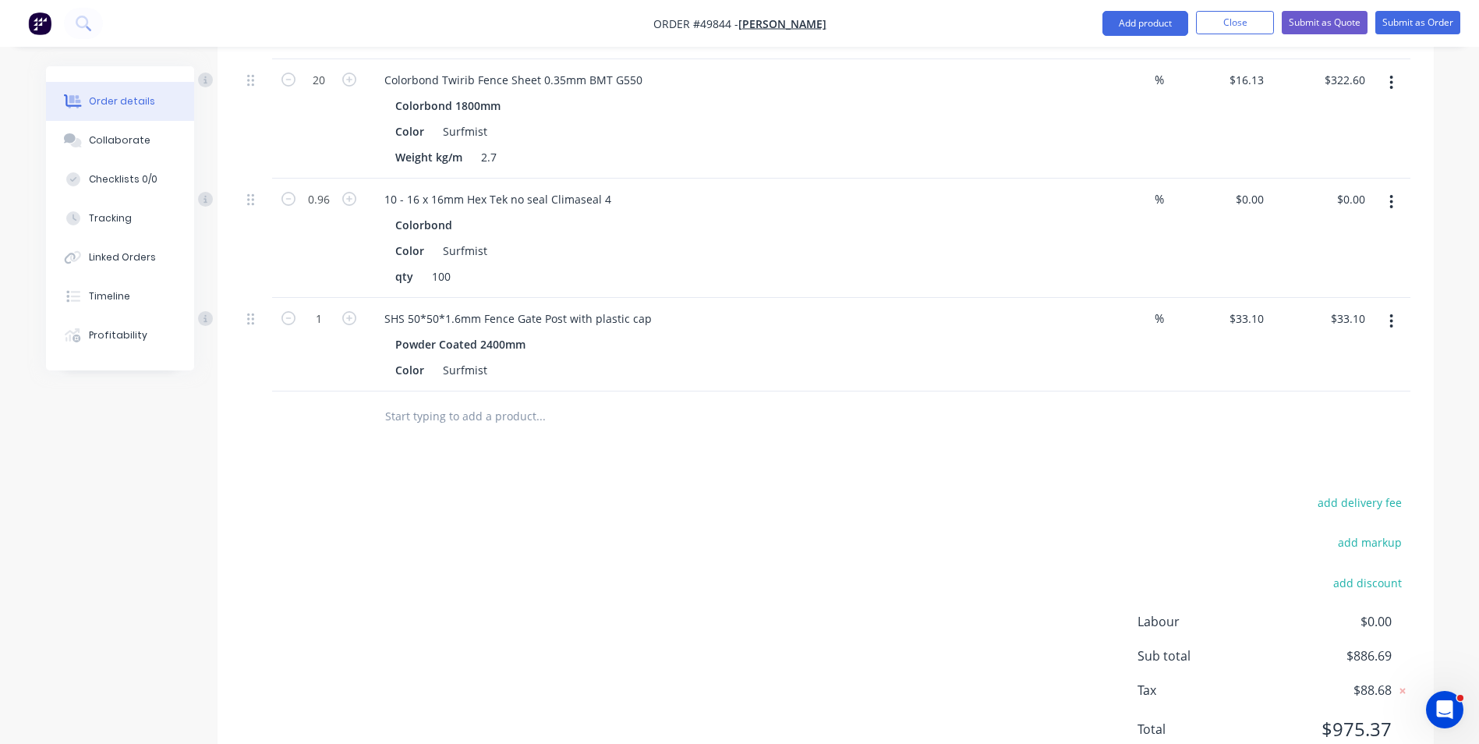
scroll to position [1248, 0]
click at [579, 634] on div "add delivery fee add markup add discount Labour $0.00 Sub total $886.69 Tax $88…" at bounding box center [826, 624] width 1170 height 267
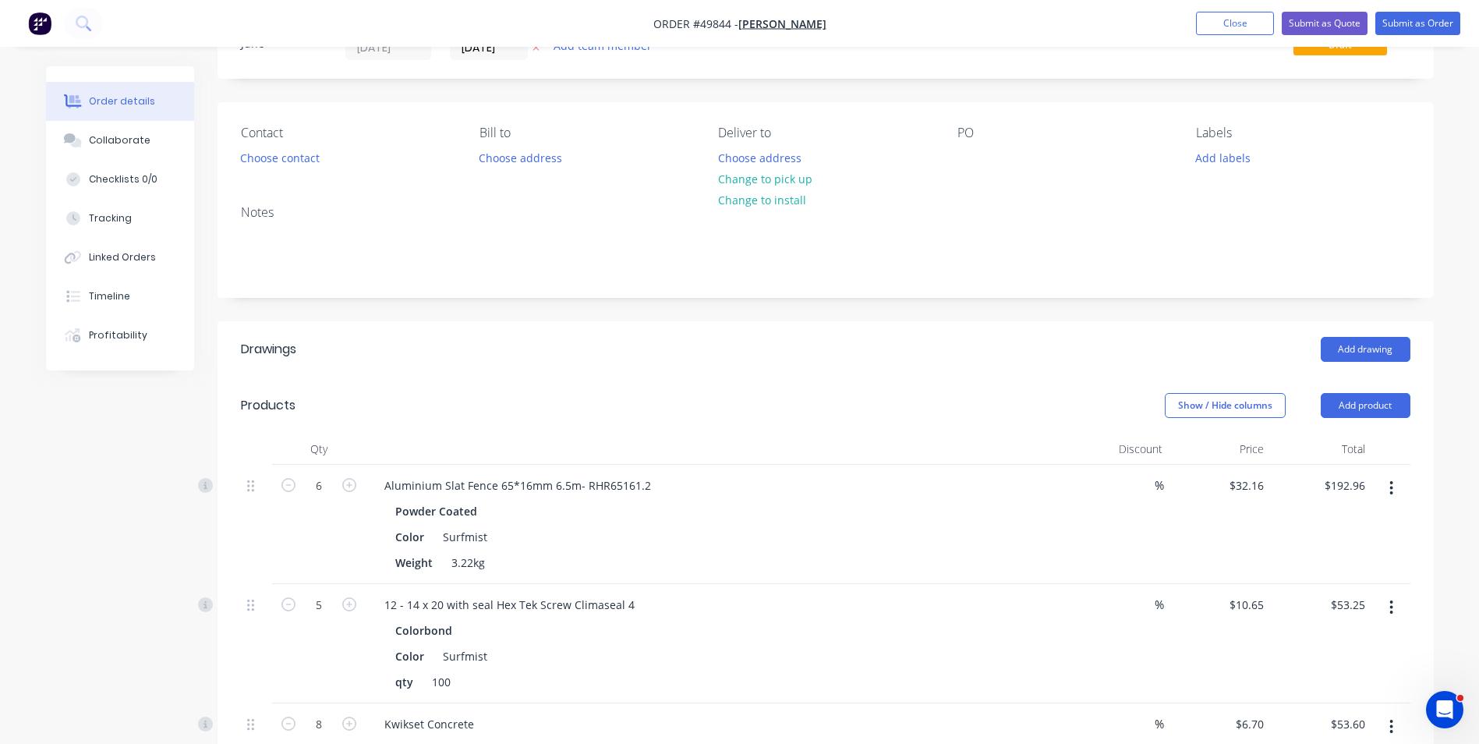
scroll to position [0, 0]
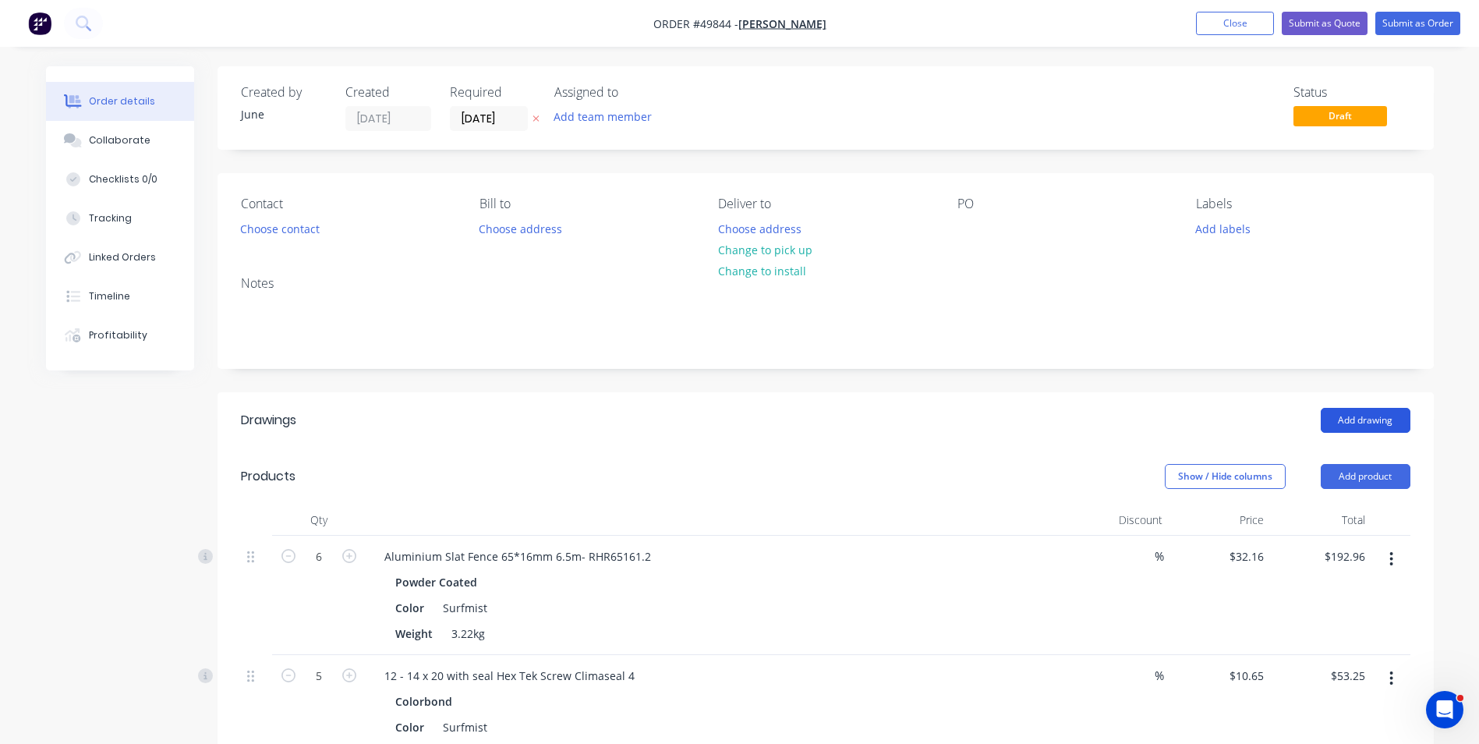
click at [1355, 423] on button "Add drawing" at bounding box center [1366, 420] width 90 height 25
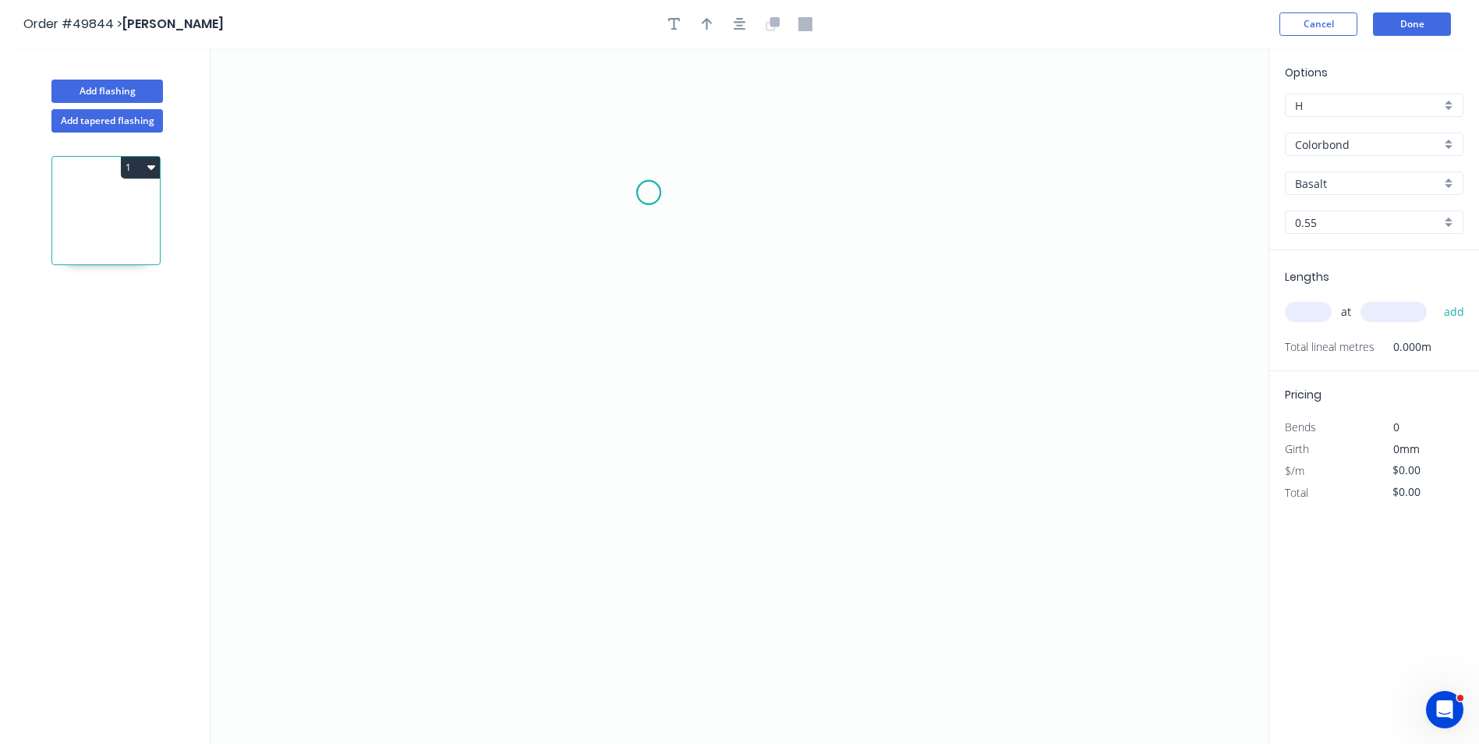
click at [649, 193] on icon "0" at bounding box center [740, 396] width 1058 height 696
click at [580, 230] on icon "0" at bounding box center [740, 396] width 1058 height 696
click at [580, 483] on icon "0 ?" at bounding box center [740, 396] width 1058 height 696
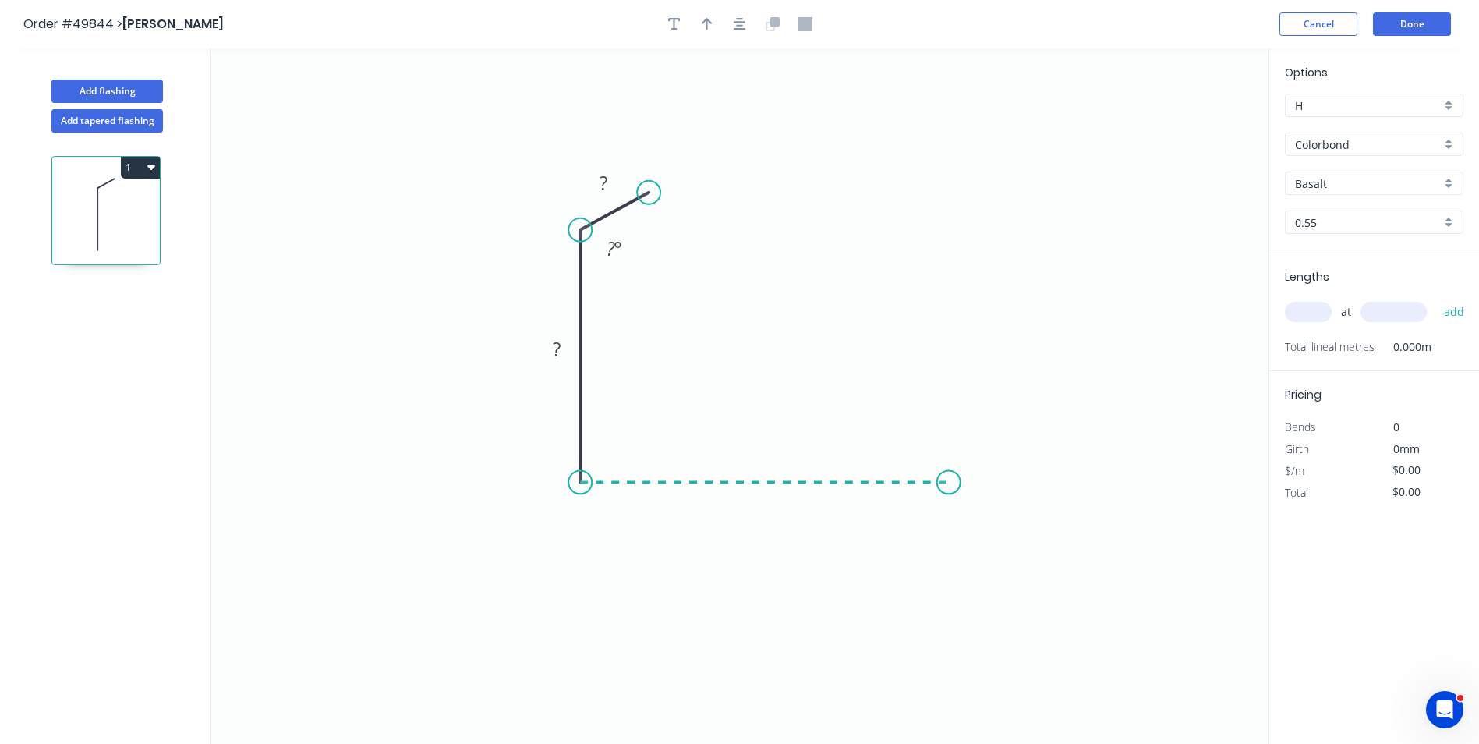
click at [949, 477] on icon "0 ? ? ? º" at bounding box center [740, 396] width 1058 height 696
click at [984, 447] on icon "0 ? ? ? ? º" at bounding box center [740, 396] width 1058 height 696
click at [984, 447] on circle at bounding box center [983, 446] width 23 height 23
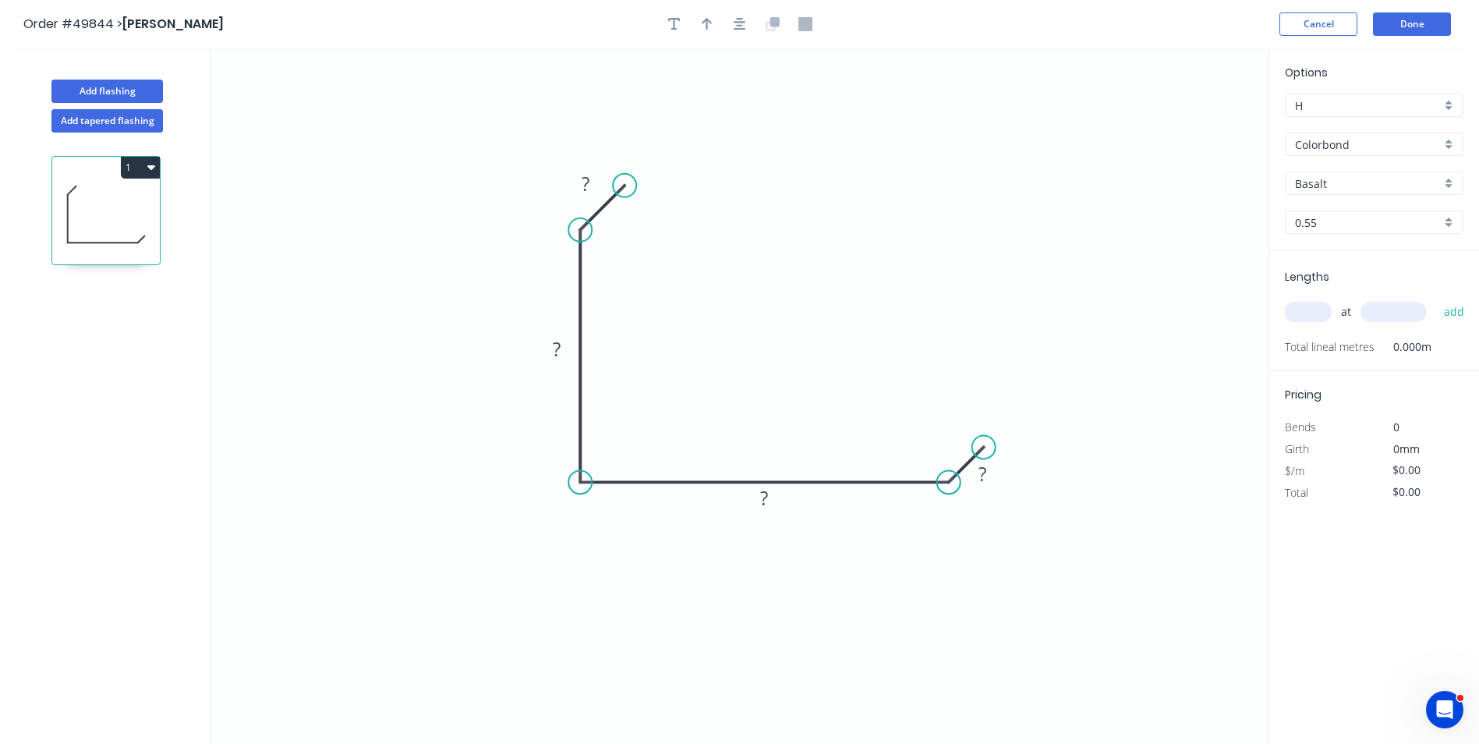
drag, startPoint x: 643, startPoint y: 193, endPoint x: 625, endPoint y: 191, distance: 18.9
click at [625, 191] on circle at bounding box center [624, 185] width 23 height 23
click at [597, 189] on rect at bounding box center [586, 185] width 31 height 22
click at [554, 354] on tspan "?" at bounding box center [557, 349] width 8 height 26
click at [764, 505] on tspan "?" at bounding box center [764, 498] width 8 height 26
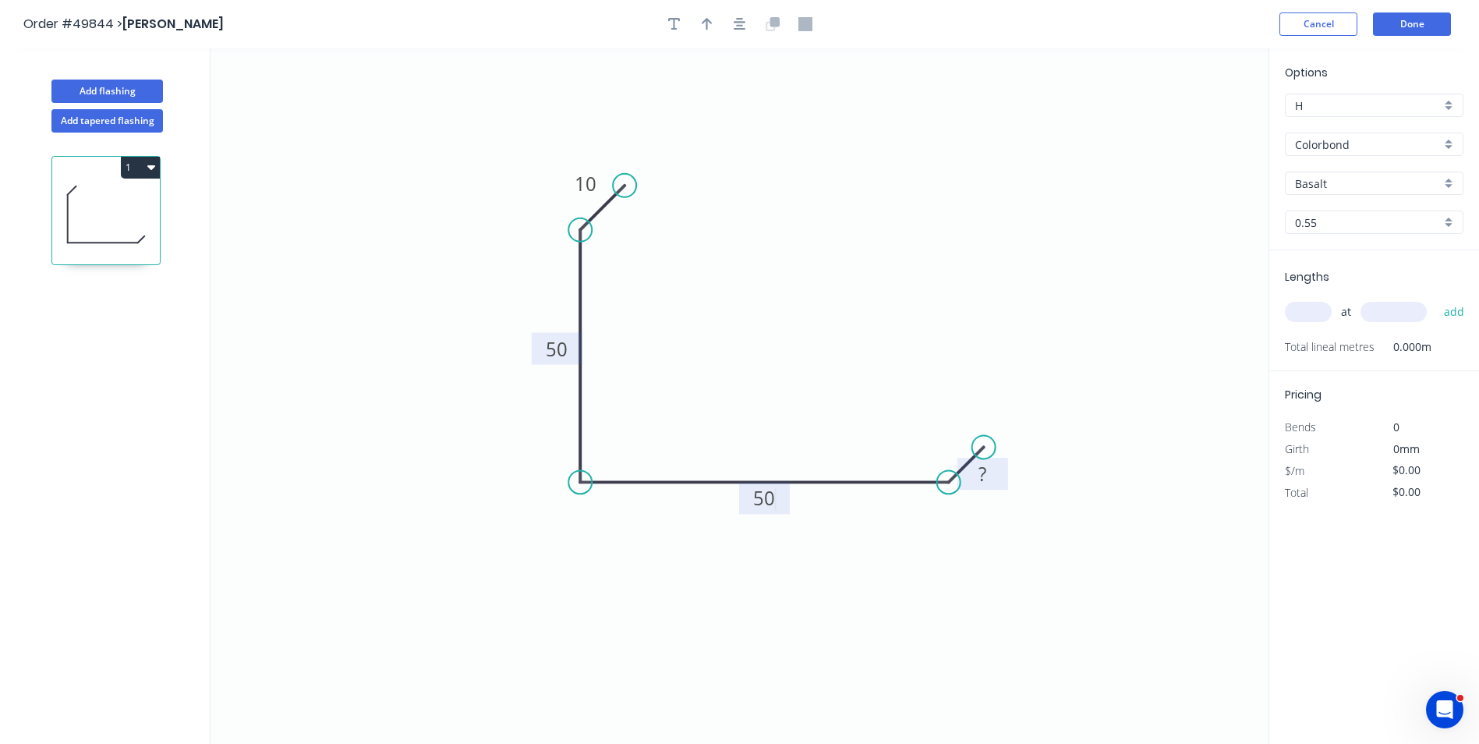
click at [980, 471] on tspan "?" at bounding box center [983, 474] width 8 height 26
click at [624, 184] on circle at bounding box center [624, 185] width 23 height 23
click at [626, 181] on circle at bounding box center [624, 185] width 23 height 23
click at [973, 471] on rect at bounding box center [982, 475] width 31 height 22
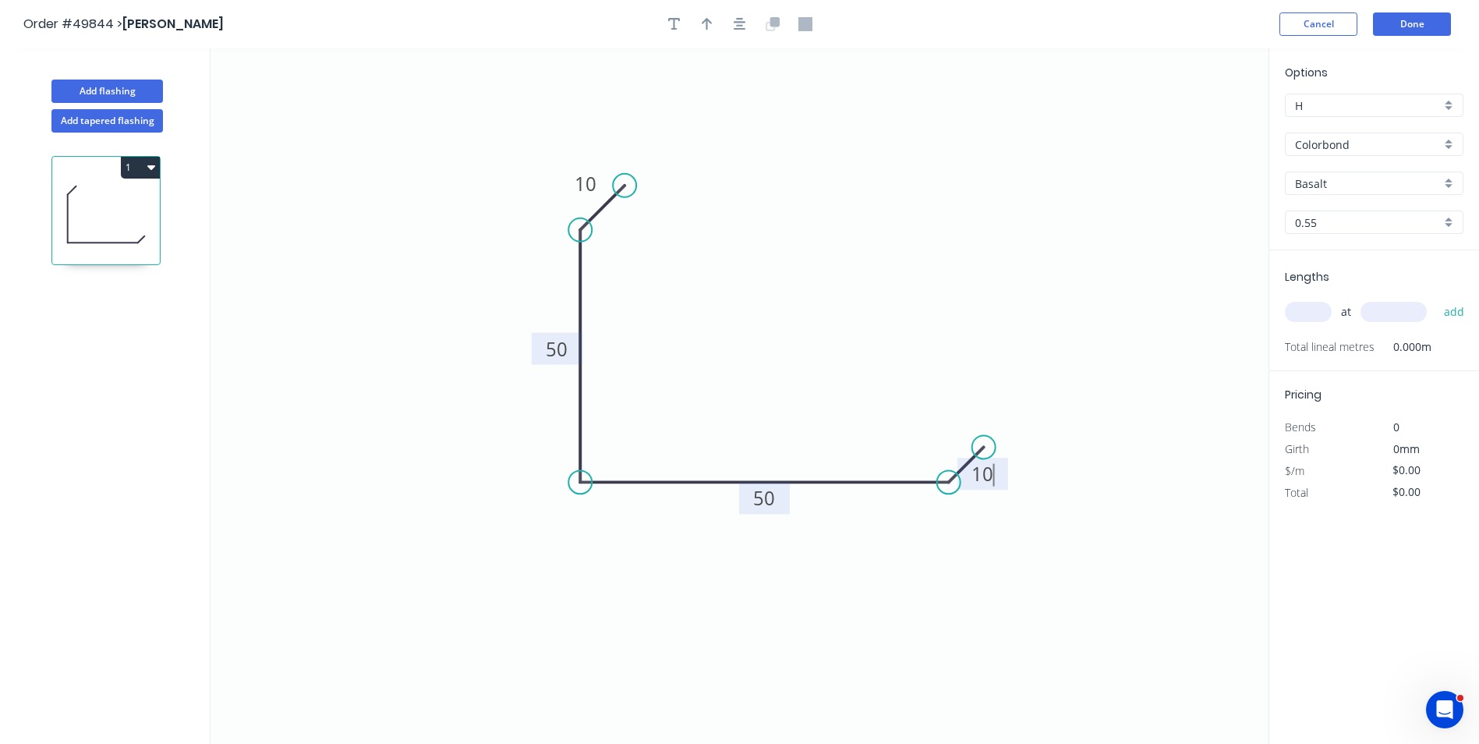
click at [1082, 590] on icon "0 10 50 50 10" at bounding box center [740, 396] width 1058 height 696
type input "$8.85"
click at [1298, 314] on input "text" at bounding box center [1308, 312] width 47 height 20
type input "1"
type input "3500"
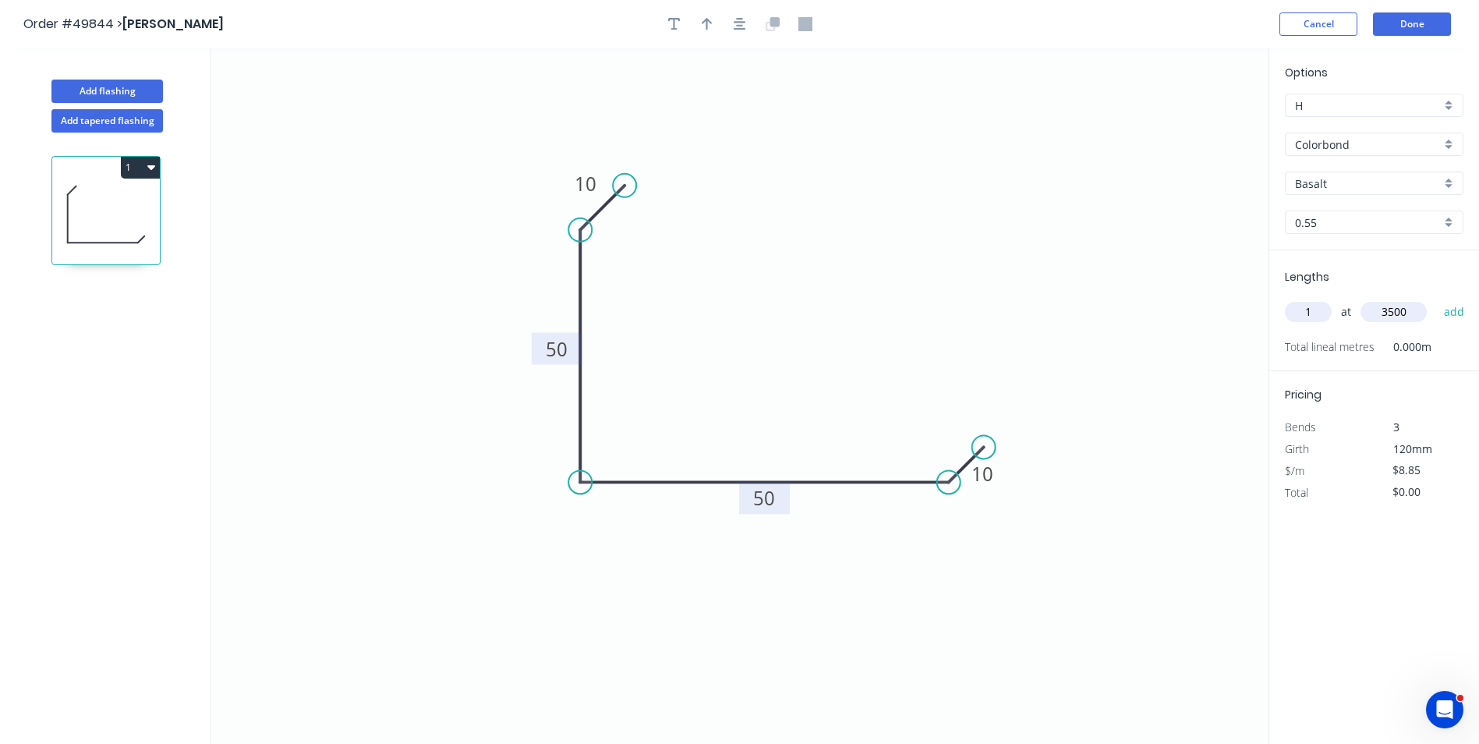
click at [1436, 299] on button "add" at bounding box center [1454, 312] width 37 height 27
type input "$30.98"
click at [1343, 179] on input "Basalt" at bounding box center [1368, 183] width 146 height 16
click at [1355, 299] on div "Surfmist" at bounding box center [1374, 287] width 177 height 27
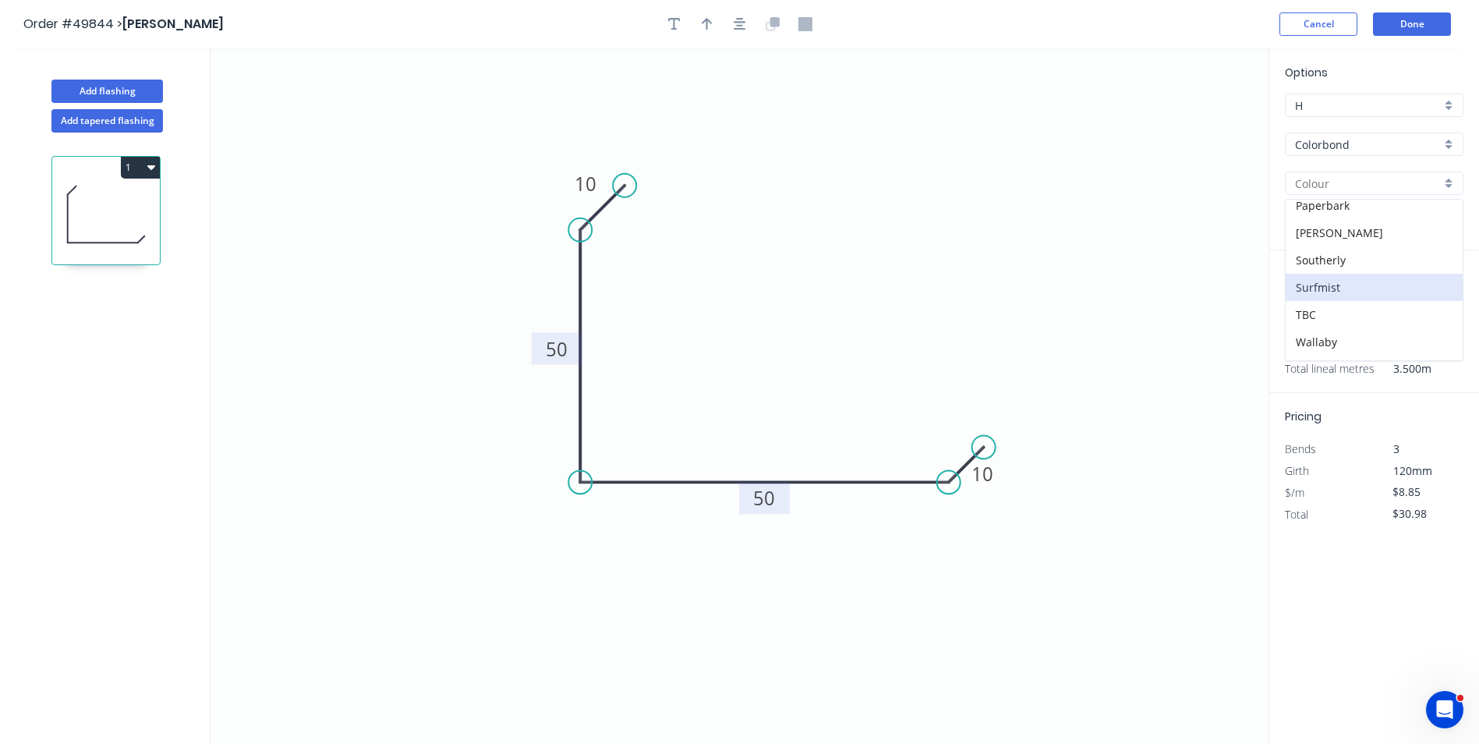
type input "Surfmist"
click at [1084, 277] on icon "0 10 50 50 10" at bounding box center [740, 396] width 1058 height 696
click at [704, 30] on icon "button" at bounding box center [707, 24] width 11 height 14
drag, startPoint x: 1188, startPoint y: 123, endPoint x: 451, endPoint y: 420, distance: 794.6
click at [451, 418] on icon at bounding box center [450, 393] width 14 height 50
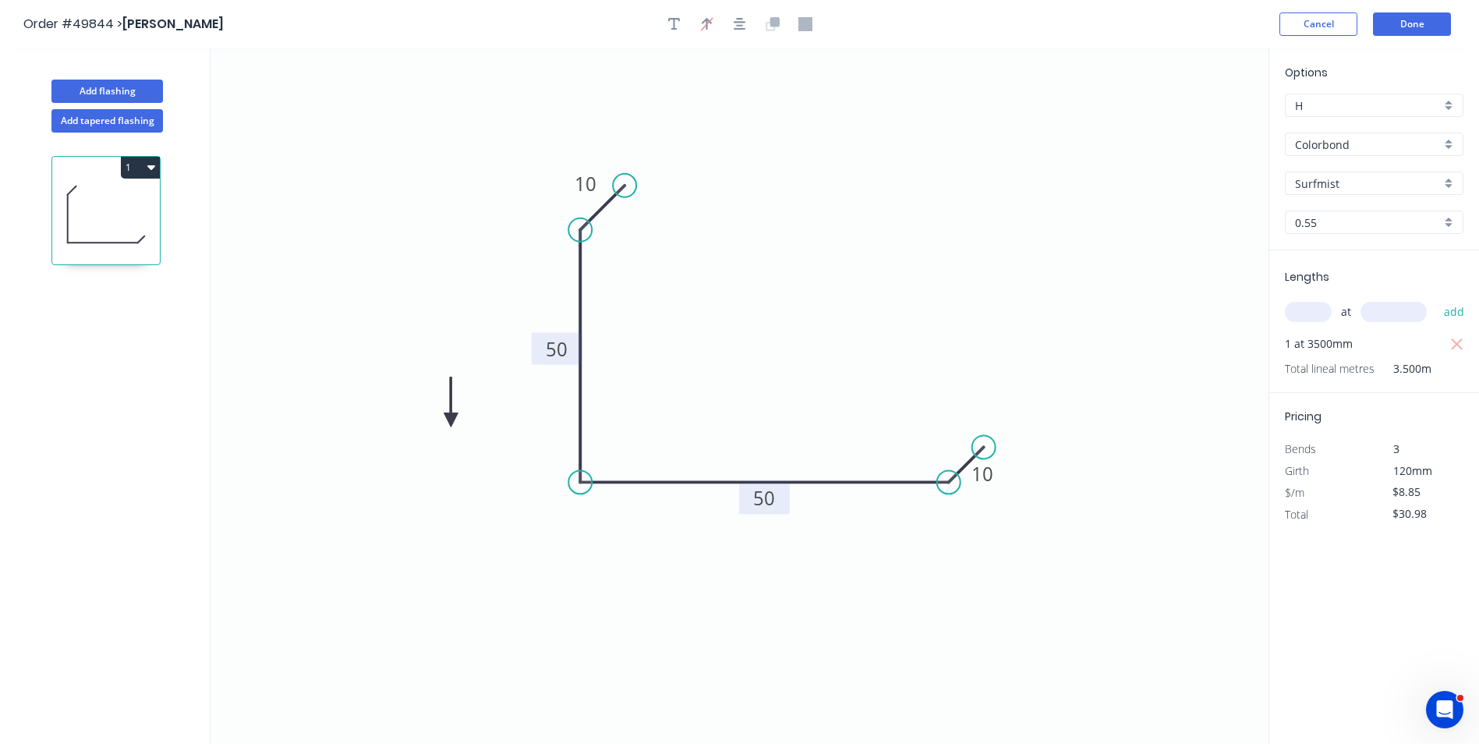
click at [451, 420] on icon at bounding box center [451, 402] width 14 height 50
click at [451, 420] on icon at bounding box center [469, 420] width 50 height 14
click at [451, 420] on icon at bounding box center [451, 438] width 14 height 50
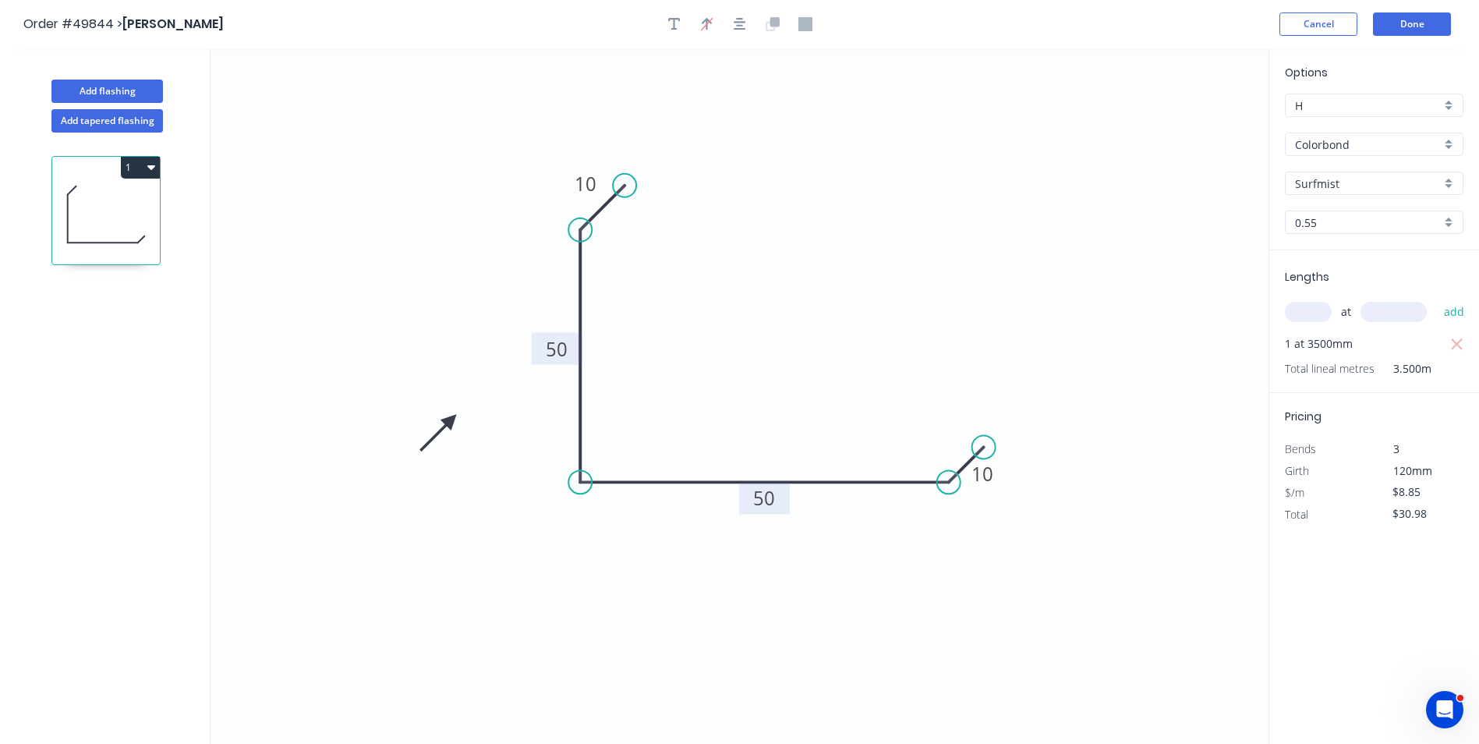
click at [451, 420] on icon at bounding box center [438, 432] width 45 height 45
drag, startPoint x: 451, startPoint y: 420, endPoint x: 496, endPoint y: 418, distance: 45.3
click at [496, 418] on icon at bounding box center [478, 417] width 50 height 14
click at [1422, 29] on button "Done" at bounding box center [1412, 23] width 78 height 23
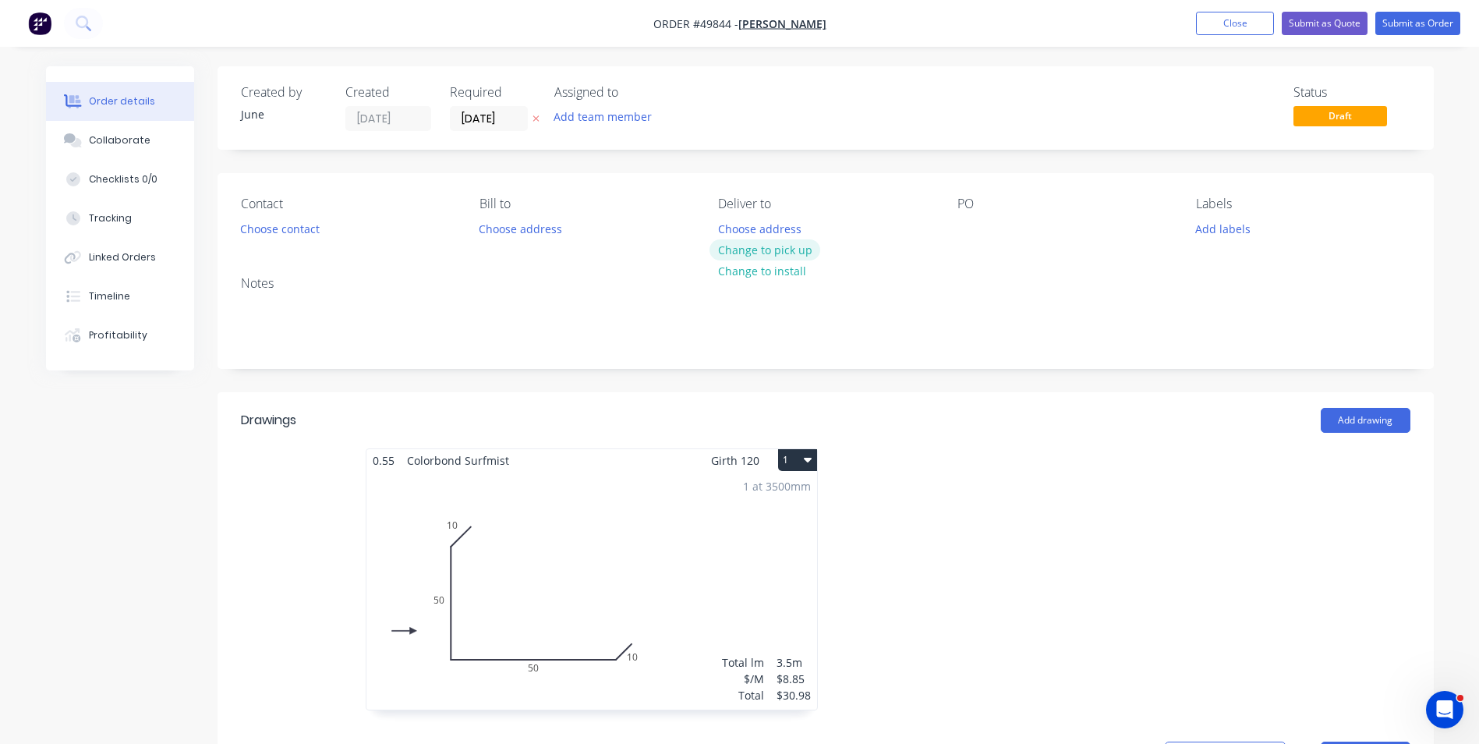
click at [793, 257] on button "Change to pick up" at bounding box center [765, 249] width 111 height 21
click at [253, 230] on button "Choose contact" at bounding box center [280, 228] width 96 height 21
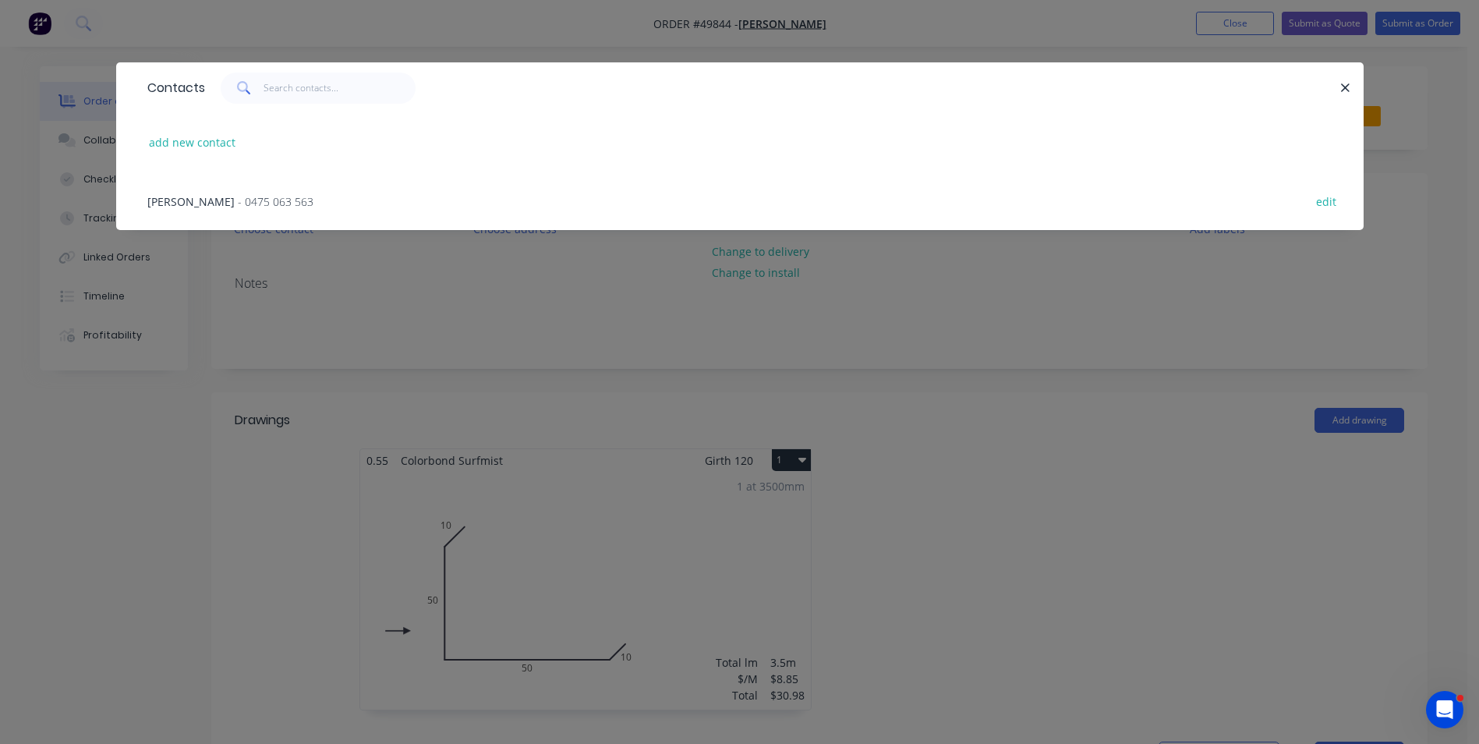
click at [238, 204] on span "- 0475 063 563" at bounding box center [276, 201] width 76 height 15
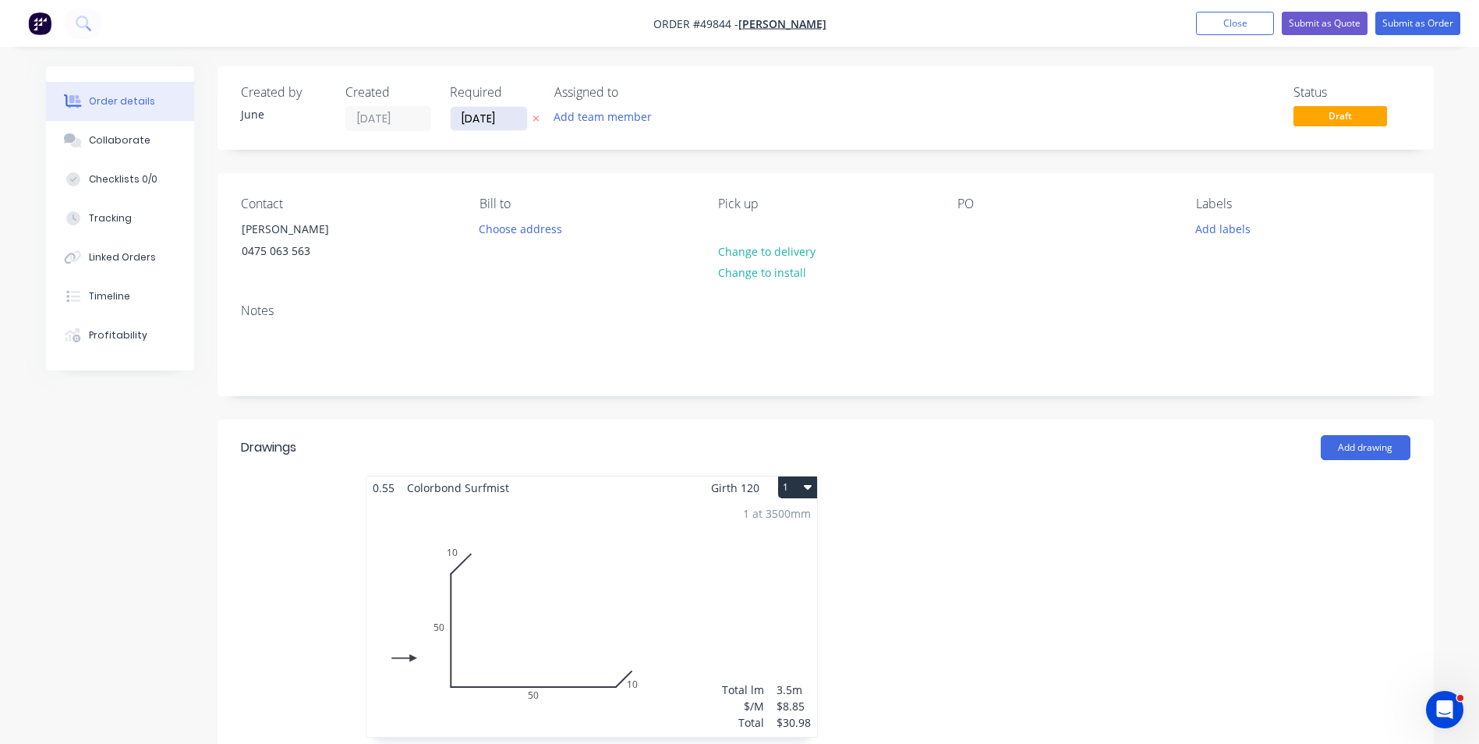
click at [469, 121] on input "[DATE]" at bounding box center [489, 118] width 76 height 23
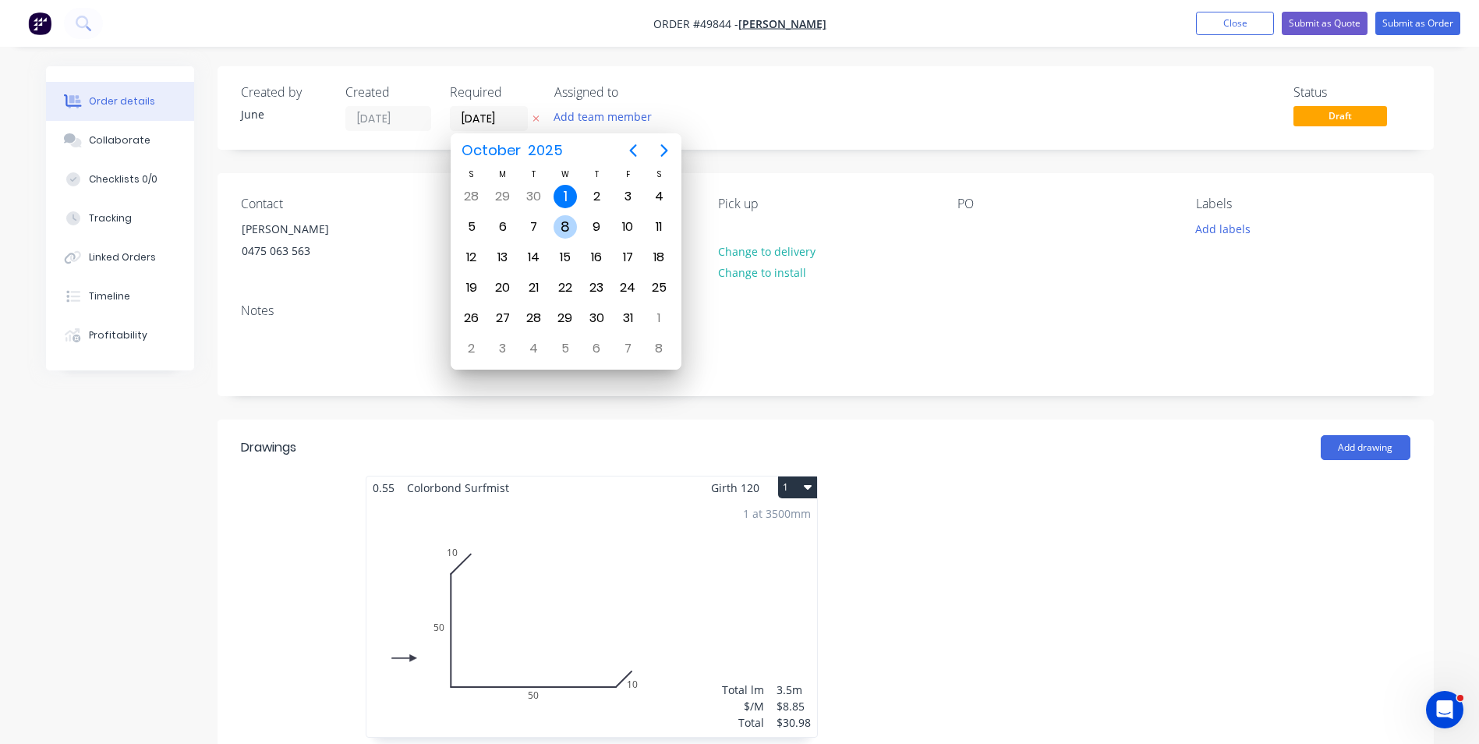
click at [559, 218] on div "8" at bounding box center [565, 226] width 23 height 23
type input "[DATE]"
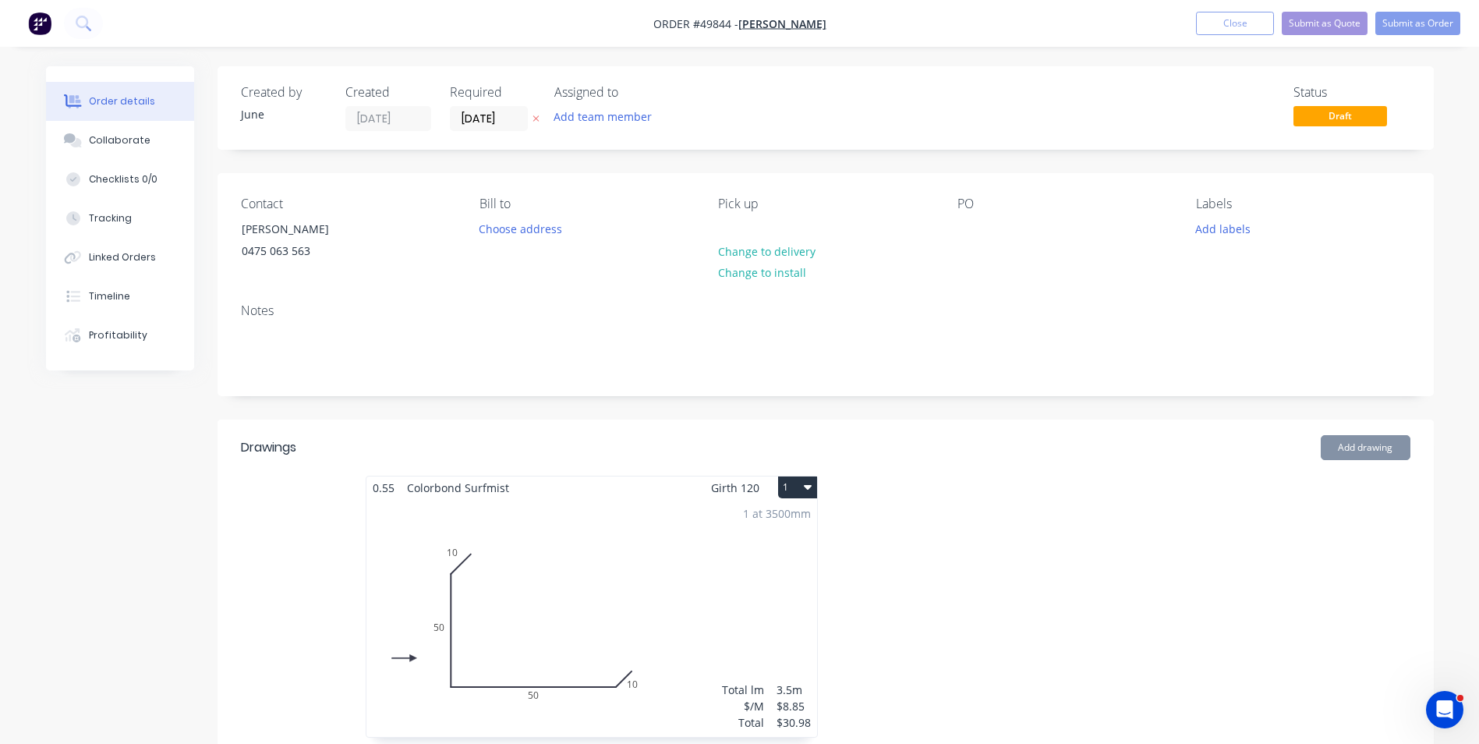
click at [1396, 26] on button "Submit as Order" at bounding box center [1418, 23] width 85 height 23
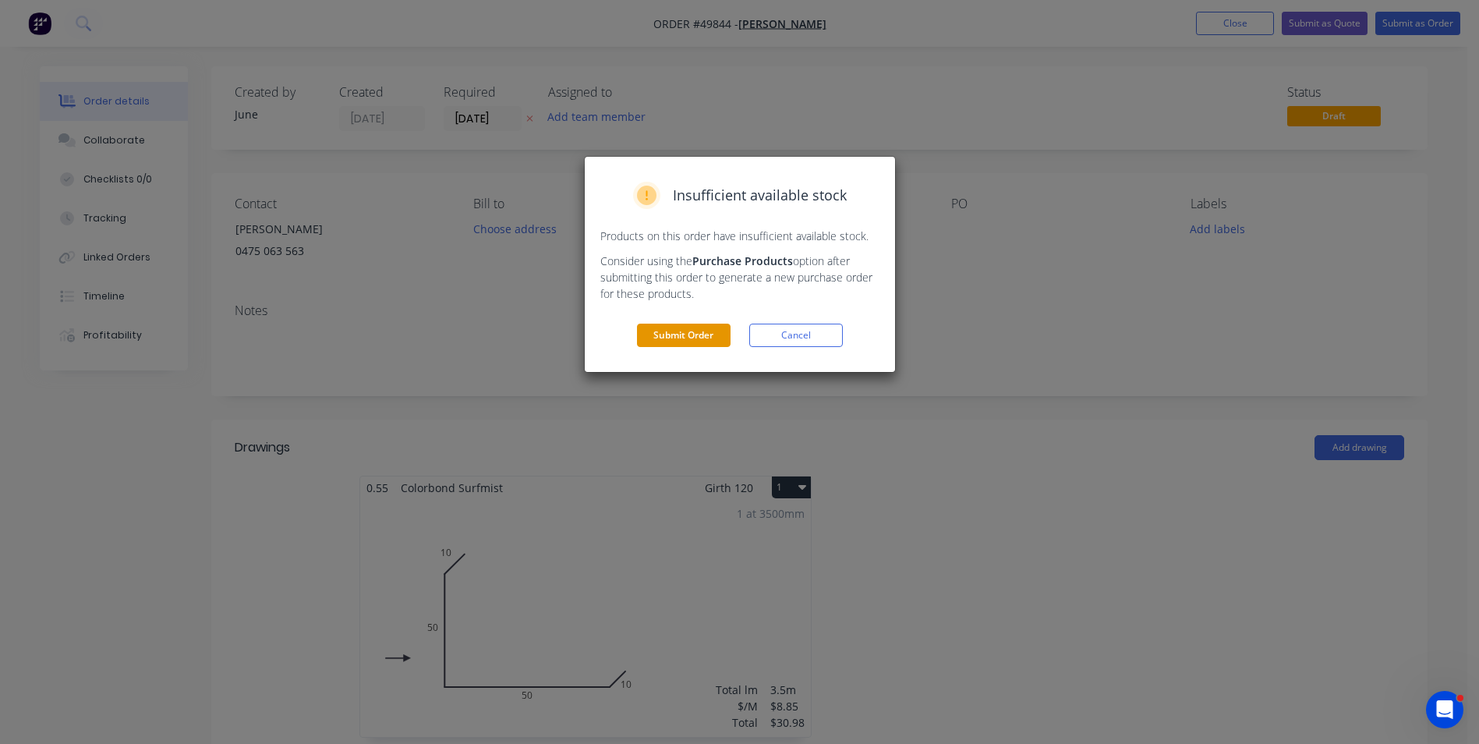
click at [697, 332] on button "Submit Order" at bounding box center [684, 335] width 94 height 23
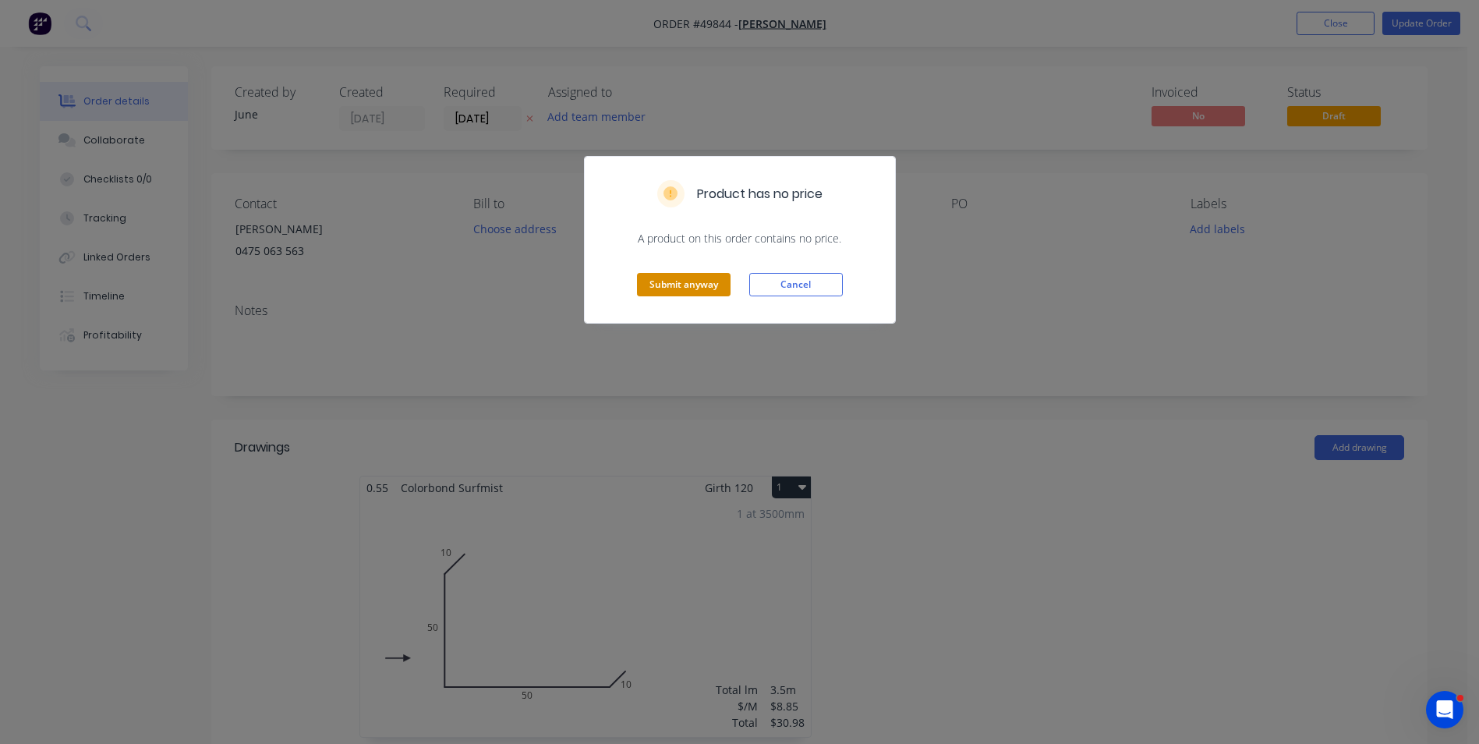
click at [683, 280] on button "Submit anyway" at bounding box center [684, 284] width 94 height 23
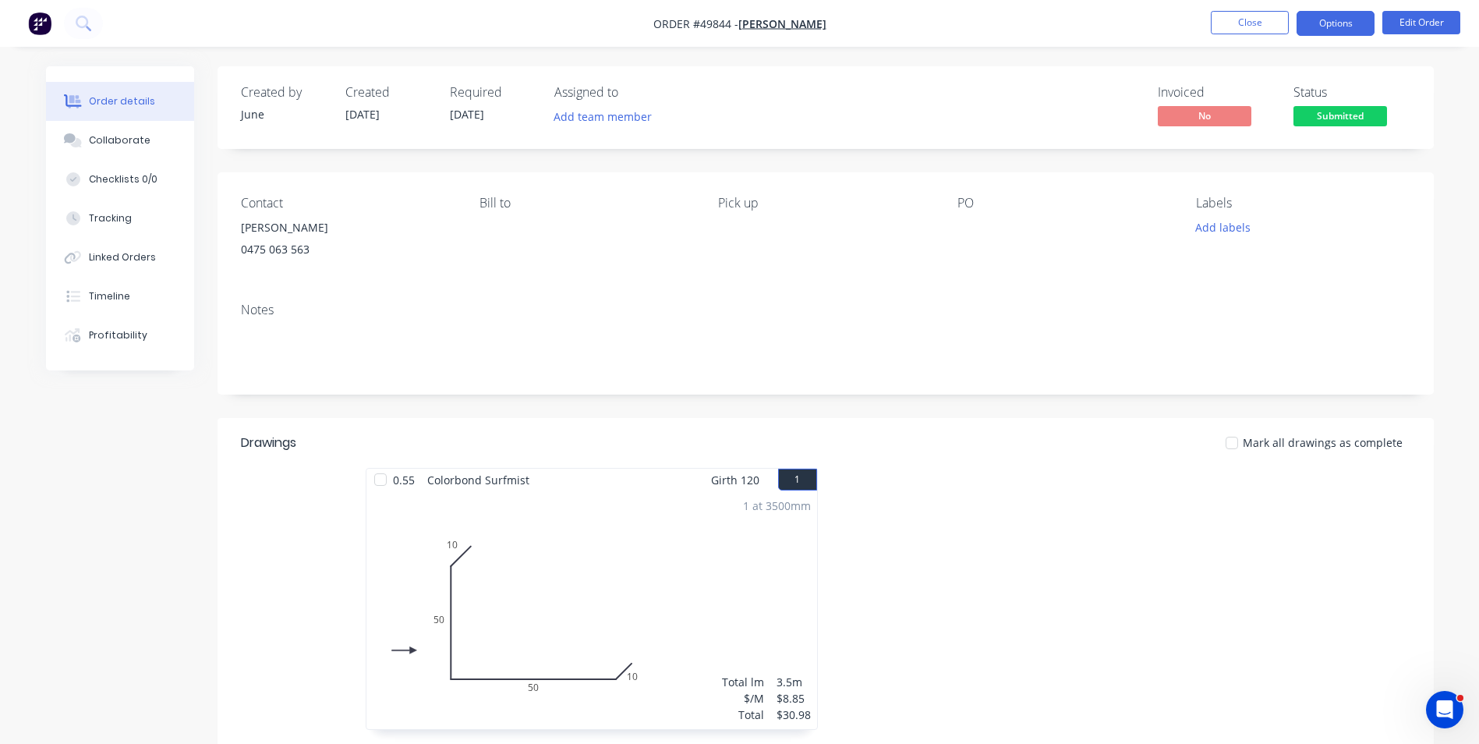
click at [1360, 19] on button "Options" at bounding box center [1336, 23] width 78 height 25
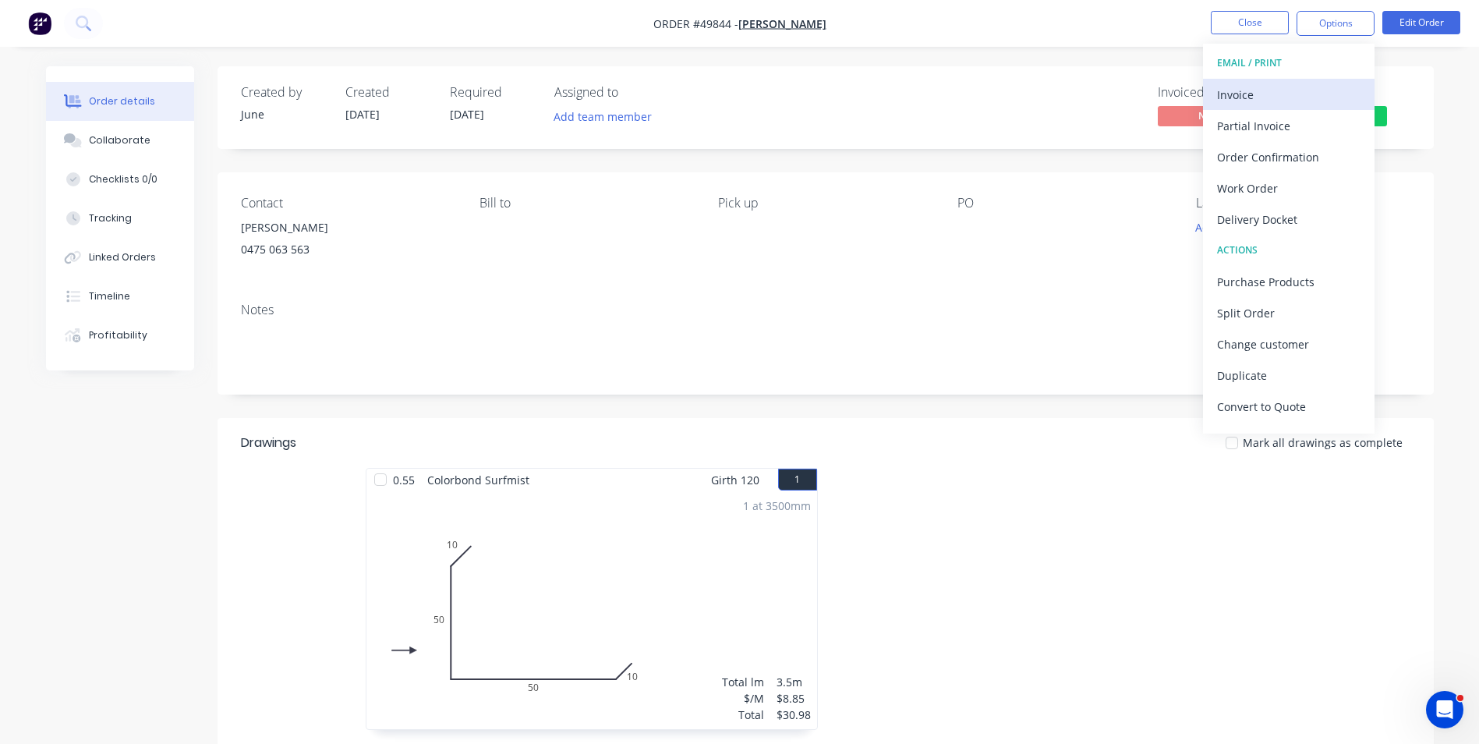
click at [1269, 87] on div "Invoice" at bounding box center [1288, 94] width 143 height 23
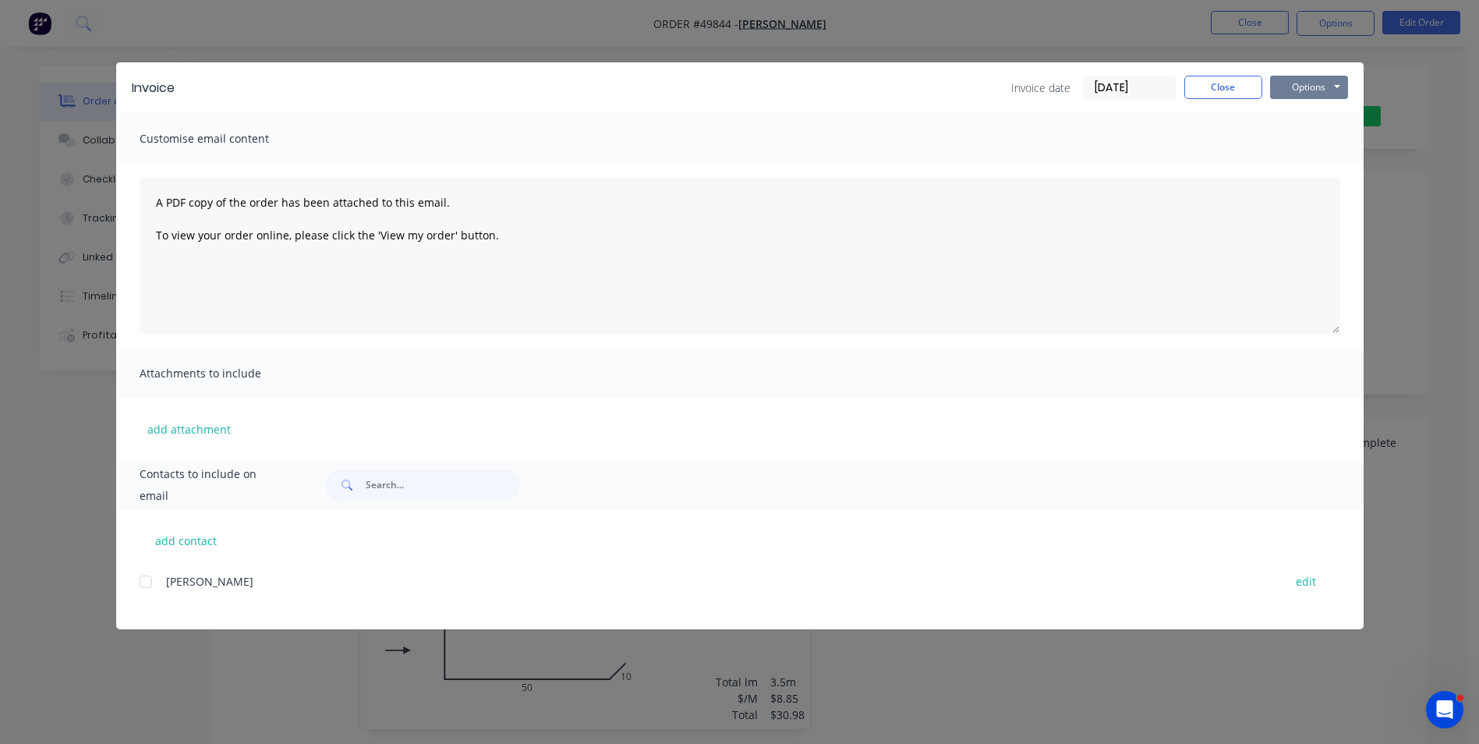
click at [1288, 90] on button "Options" at bounding box center [1309, 87] width 78 height 23
click at [1299, 147] on button "Print" at bounding box center [1320, 141] width 100 height 26
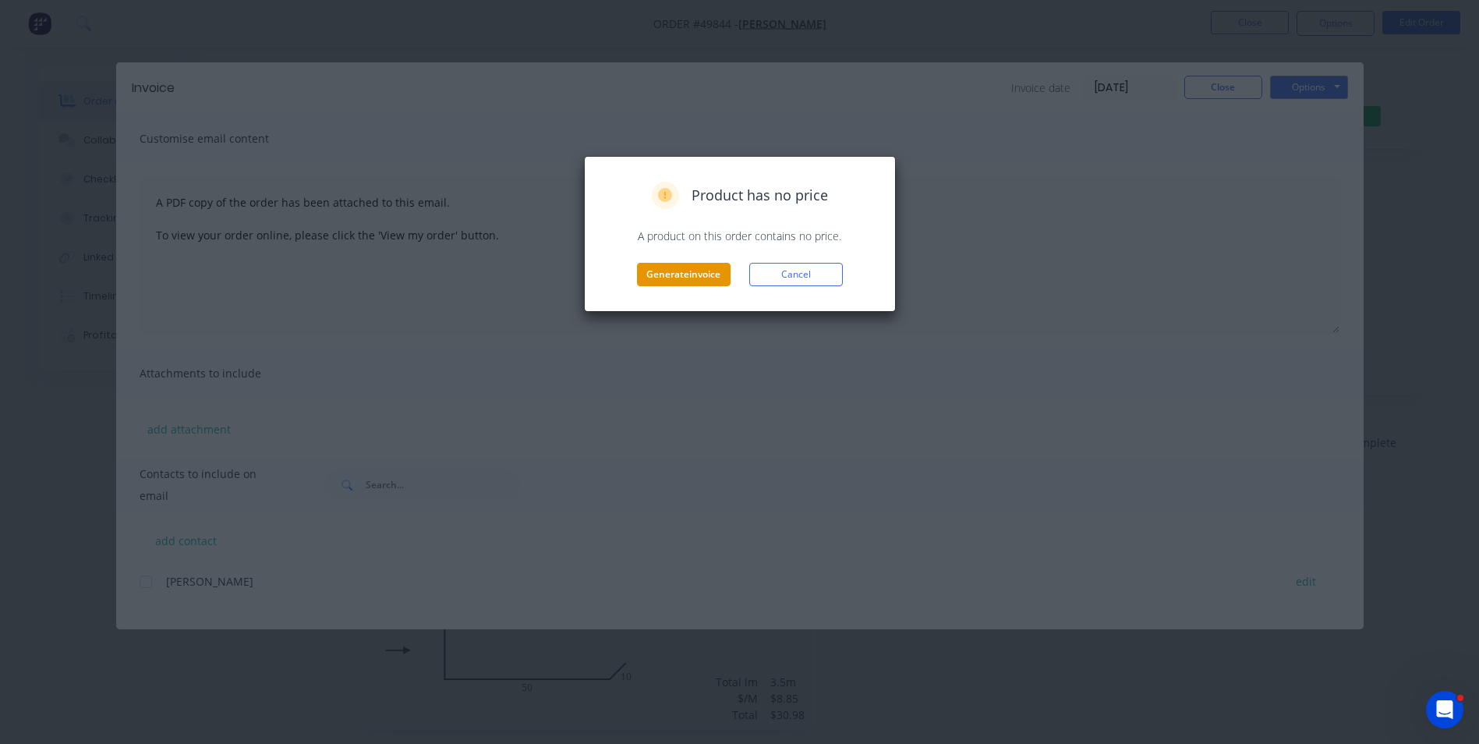
click at [668, 280] on button "Generate invoice" at bounding box center [684, 274] width 94 height 23
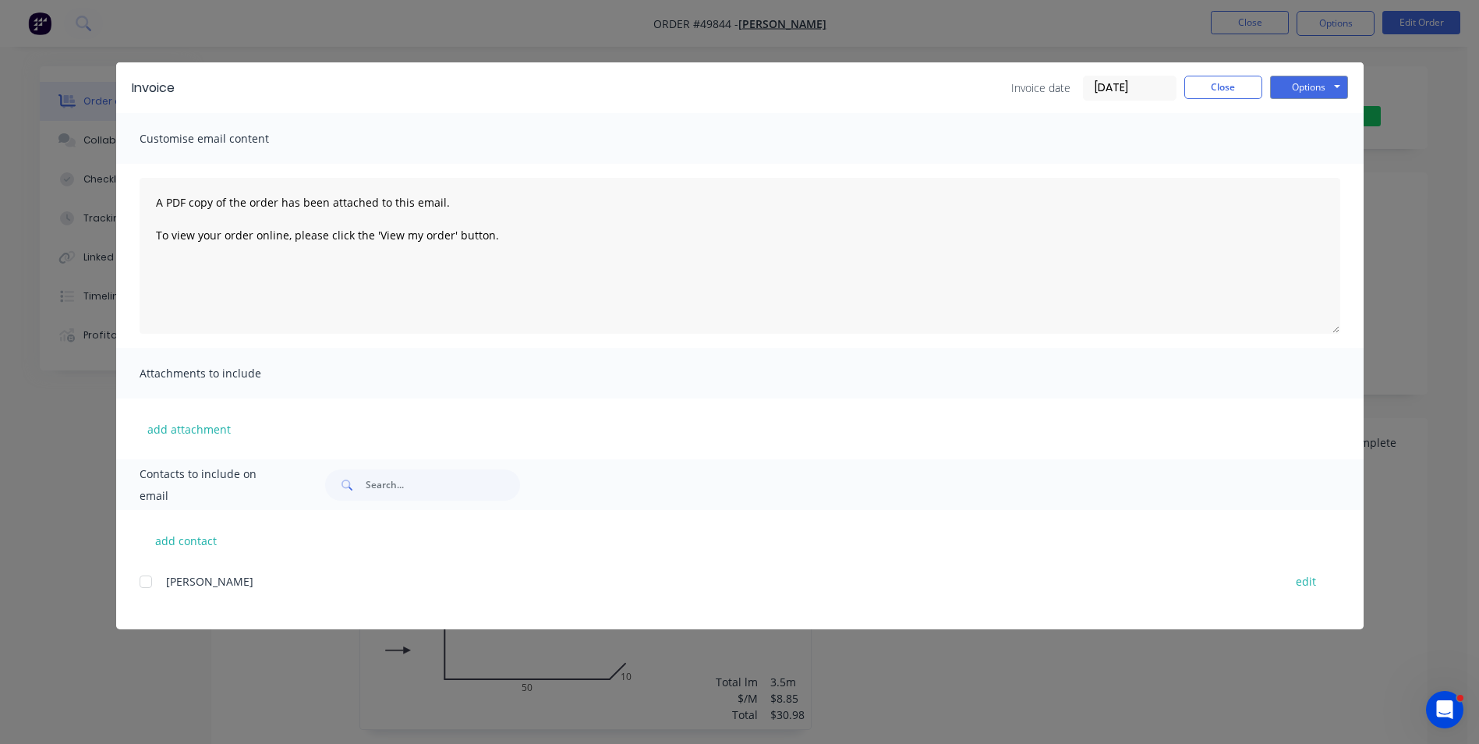
click at [1224, 99] on div "Invoice date [DATE] Close Options Preview Print Email" at bounding box center [1179, 88] width 337 height 25
click at [1225, 94] on button "Close" at bounding box center [1224, 87] width 78 height 23
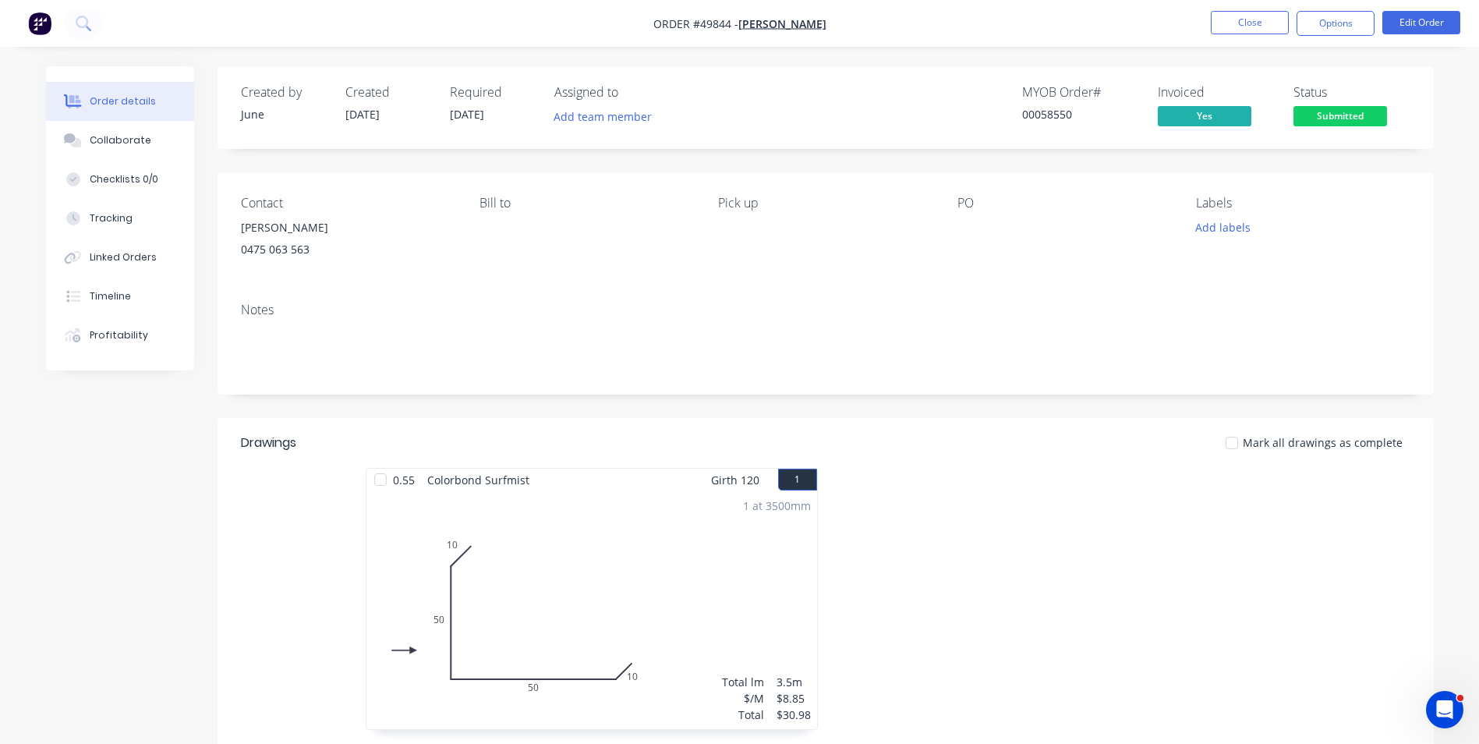
click at [1343, 41] on nav "Order #49844 - [PERSON_NAME] Close Options Edit Order" at bounding box center [739, 23] width 1479 height 47
click at [1343, 27] on button "Options" at bounding box center [1336, 23] width 78 height 25
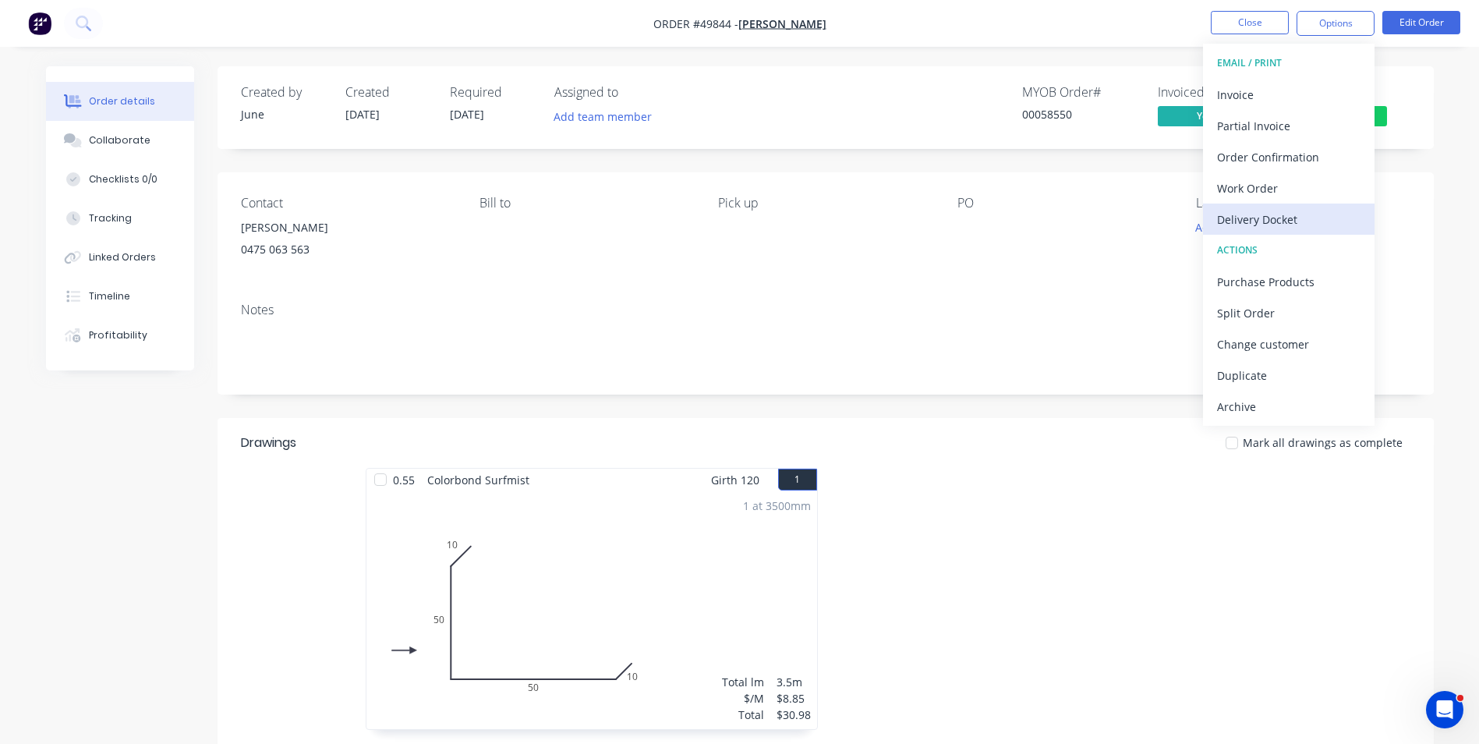
click at [1262, 211] on div "Delivery Docket" at bounding box center [1288, 219] width 143 height 23
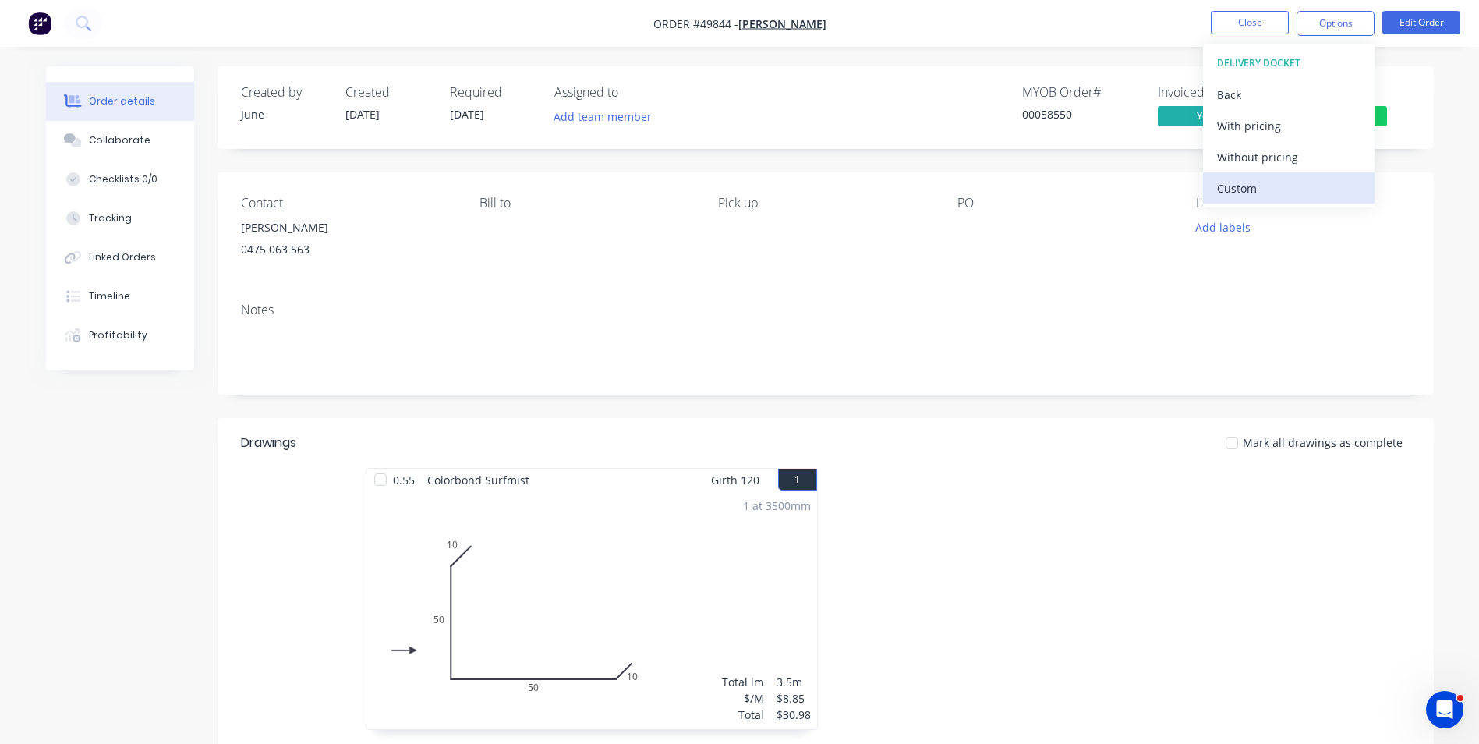
click at [1264, 195] on div "Custom" at bounding box center [1288, 188] width 143 height 23
click at [1273, 167] on div "Without pricing" at bounding box center [1288, 157] width 143 height 23
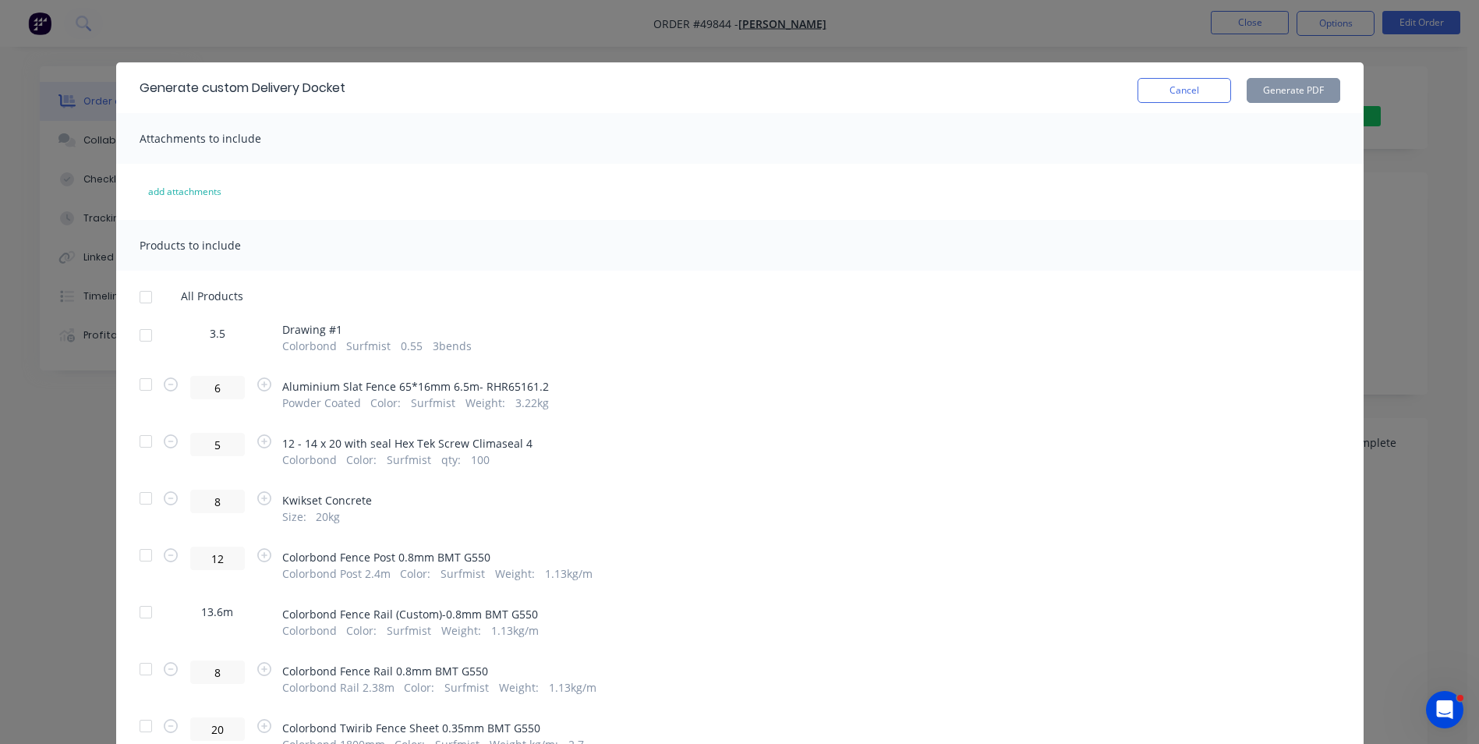
click at [130, 384] on div at bounding box center [145, 384] width 31 height 31
click at [136, 295] on div at bounding box center [145, 297] width 31 height 31
click at [140, 342] on div at bounding box center [145, 335] width 31 height 31
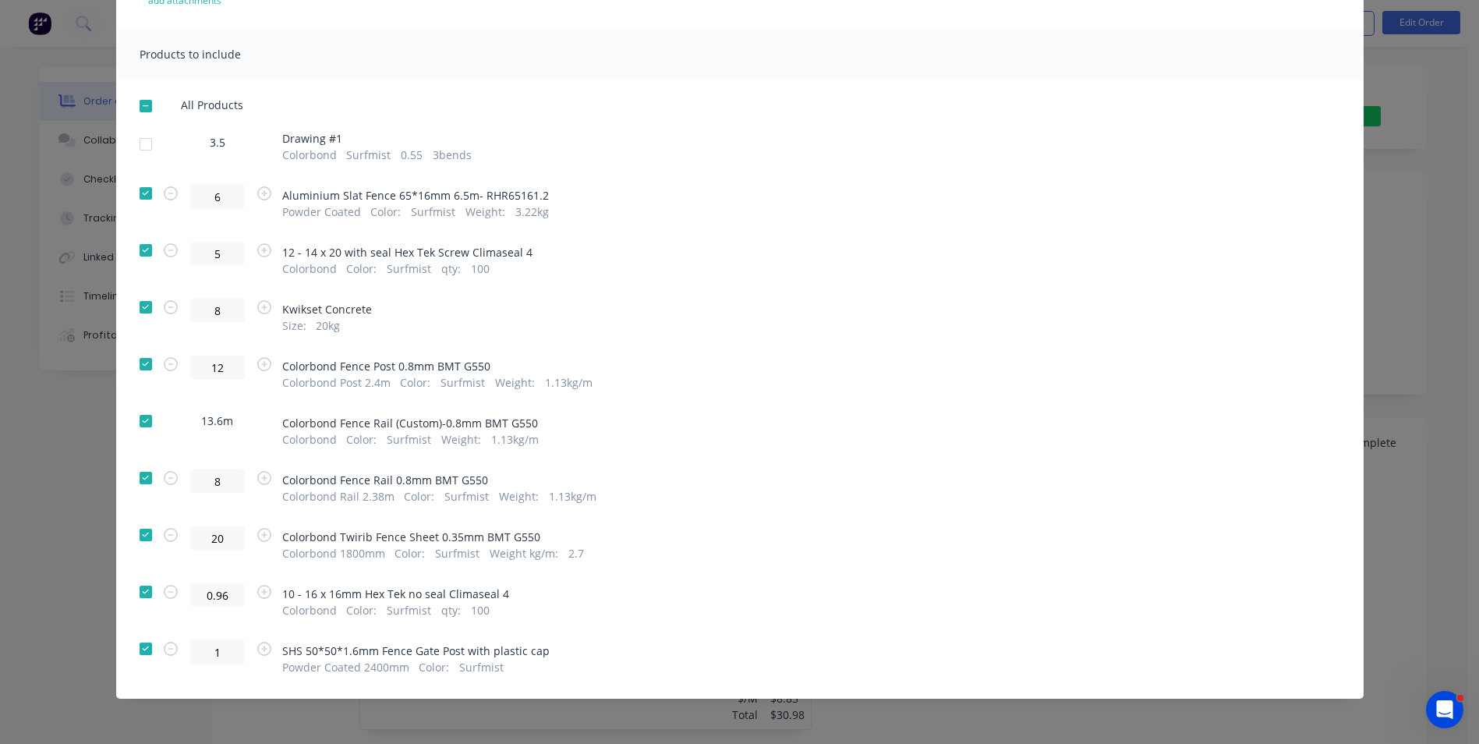
click at [141, 422] on div at bounding box center [145, 420] width 31 height 31
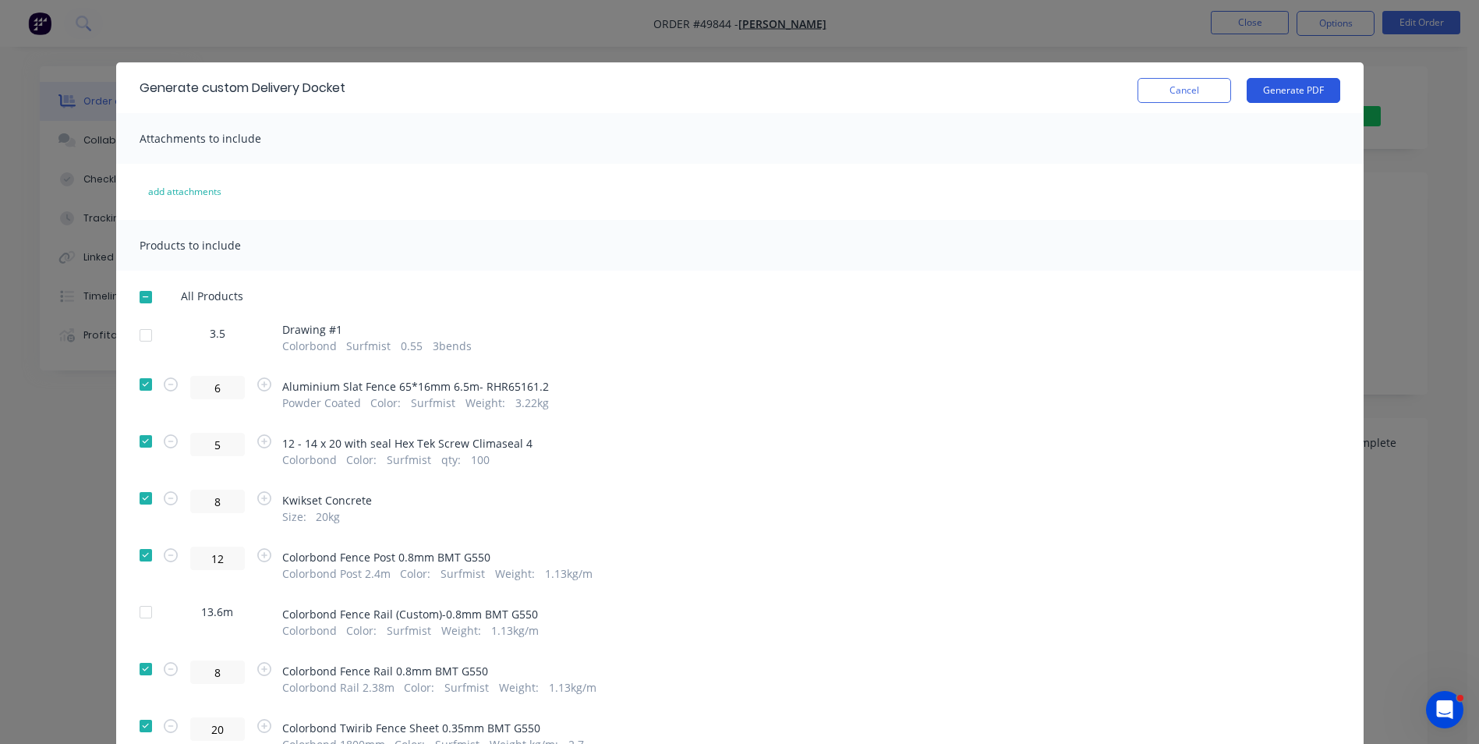
click at [1282, 102] on button "Generate PDF" at bounding box center [1294, 90] width 94 height 25
click at [1176, 102] on button "Cancel" at bounding box center [1185, 90] width 94 height 25
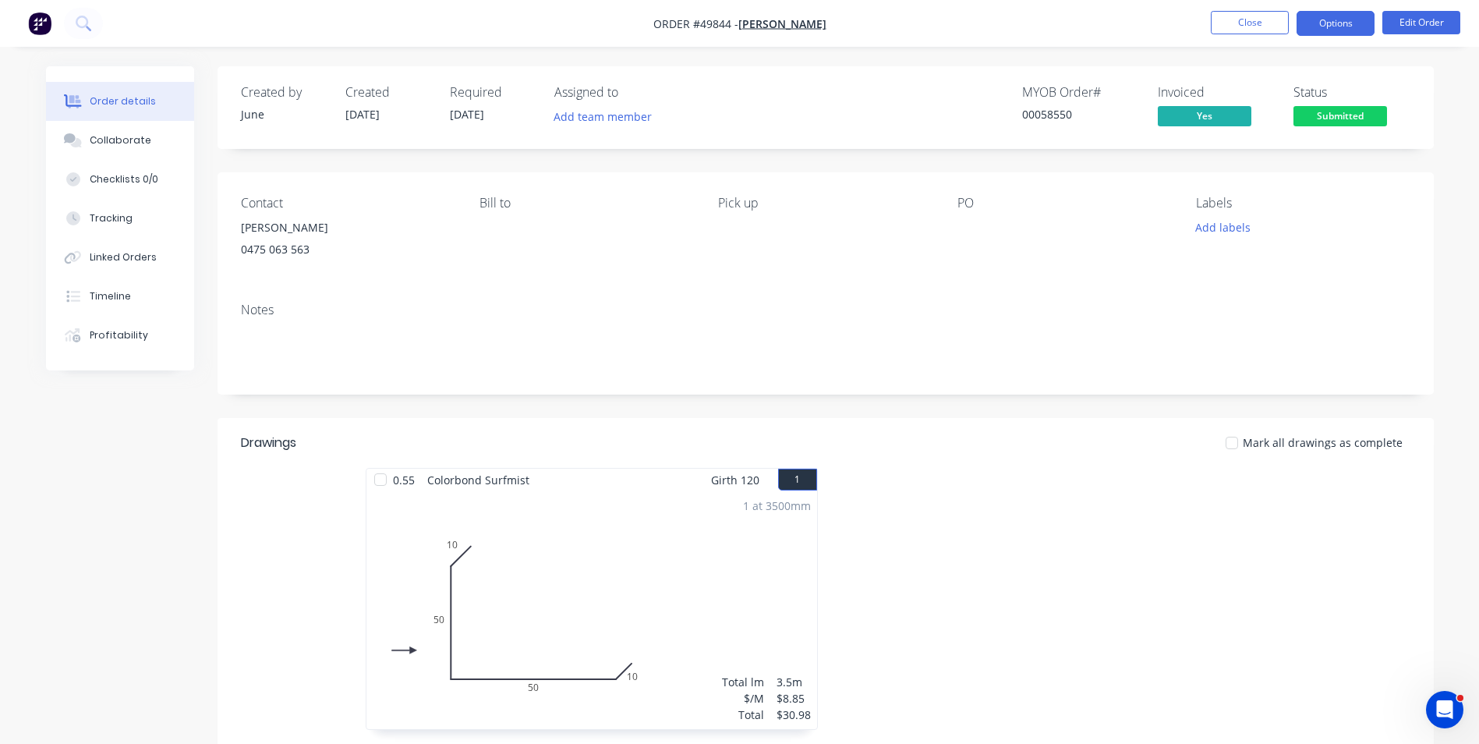
click at [1324, 21] on button "Options" at bounding box center [1336, 23] width 78 height 25
click at [262, 481] on div "0.55 Colorbond Surfmist Girth 120 1 0 10 50 50 10 0 10 50 50 10 1 at 3500mm Tot…" at bounding box center [826, 607] width 1216 height 278
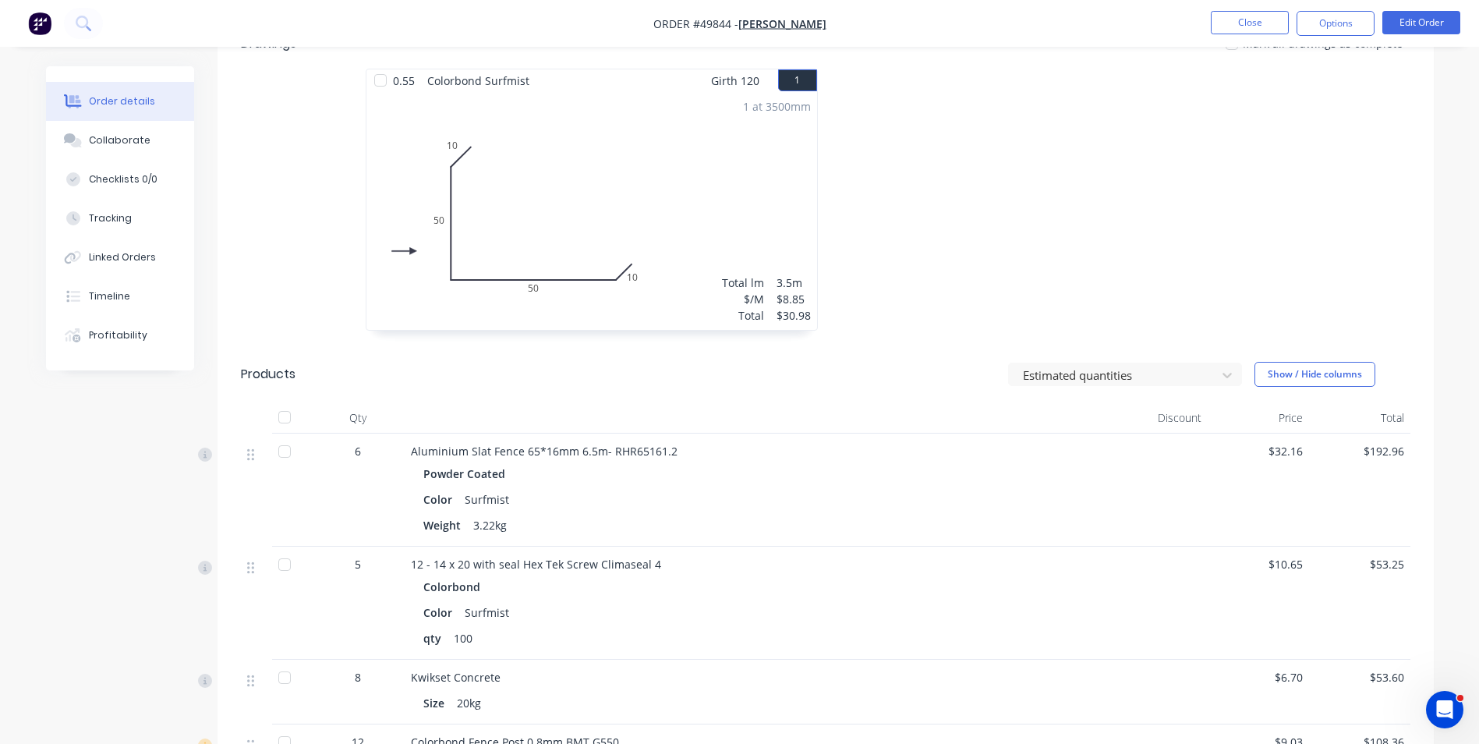
scroll to position [468, 0]
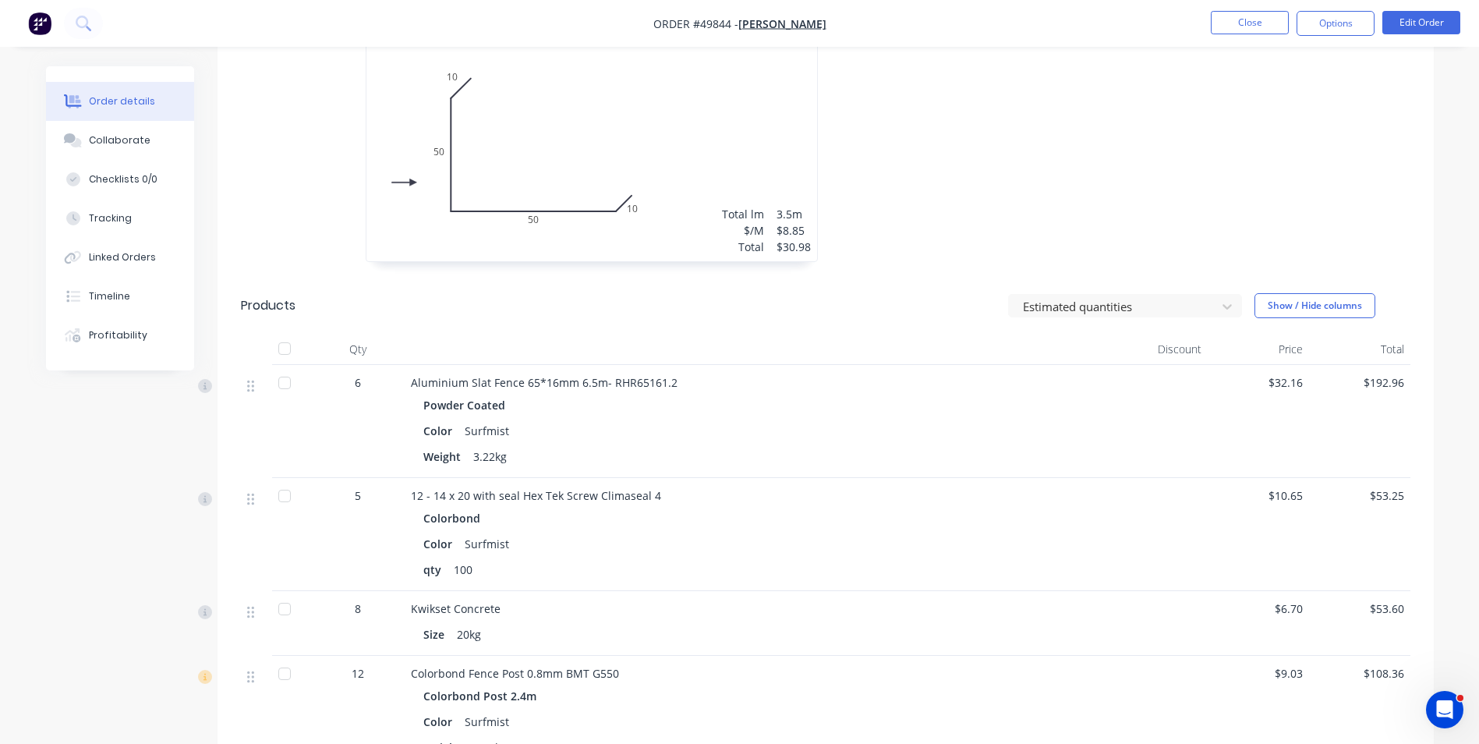
click at [281, 351] on div at bounding box center [284, 348] width 31 height 31
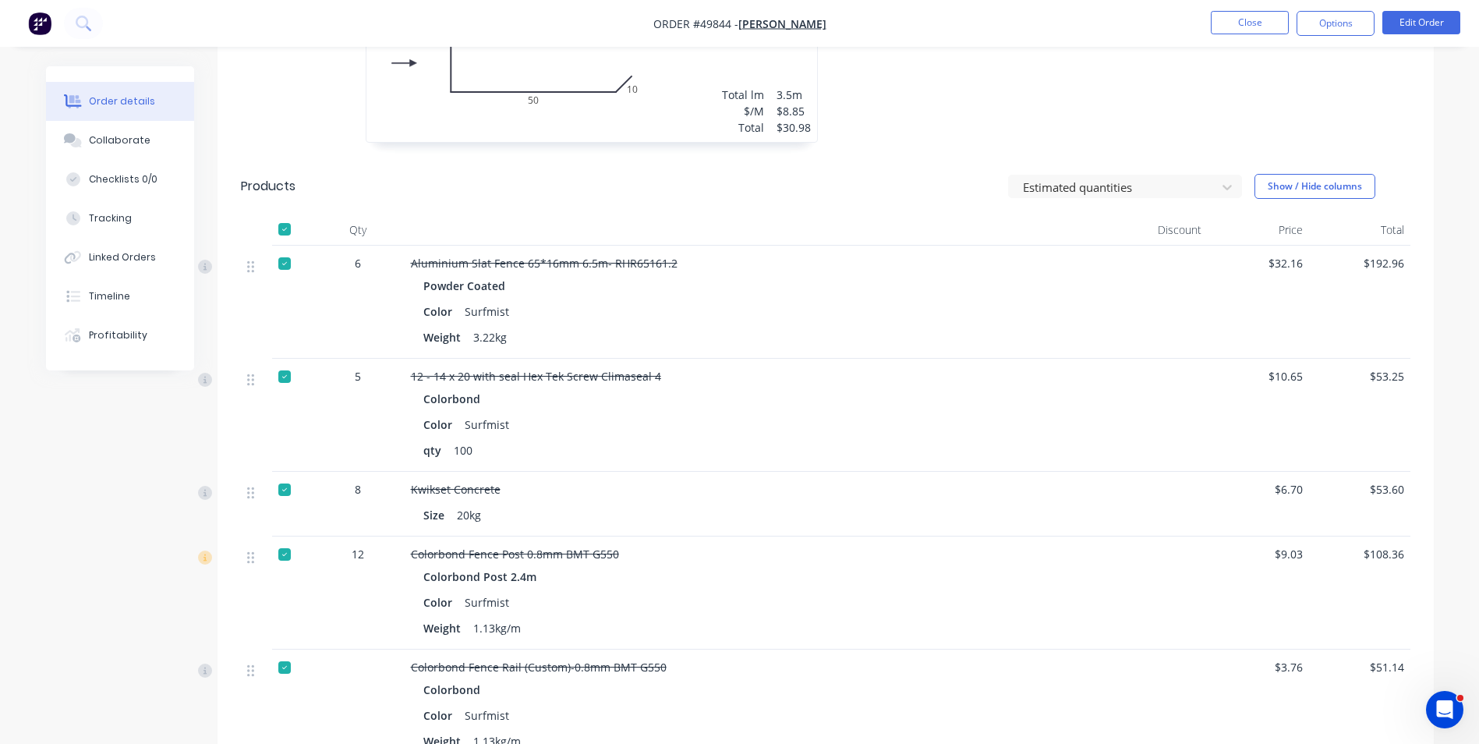
scroll to position [702, 0]
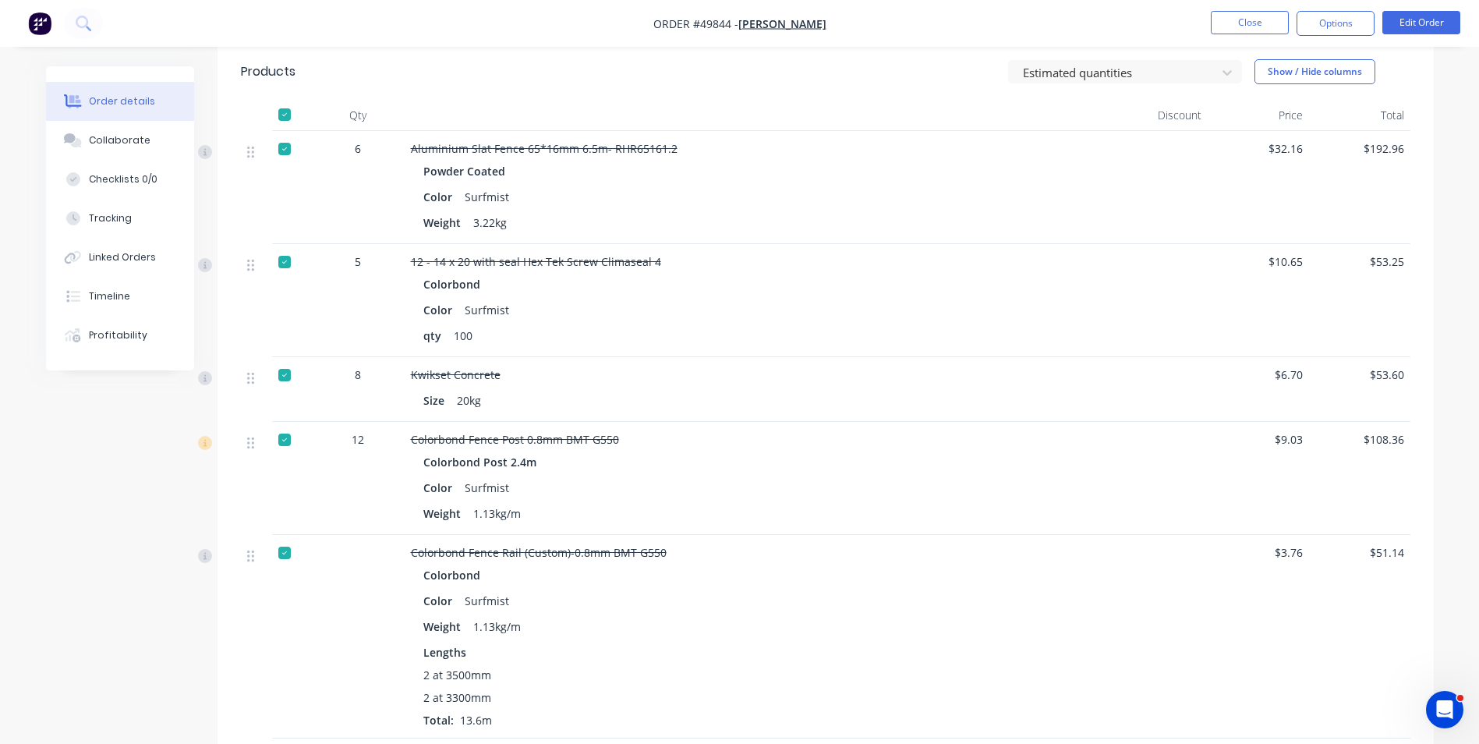
click at [287, 556] on div at bounding box center [284, 552] width 31 height 31
click at [1342, 30] on button "Options" at bounding box center [1336, 23] width 78 height 25
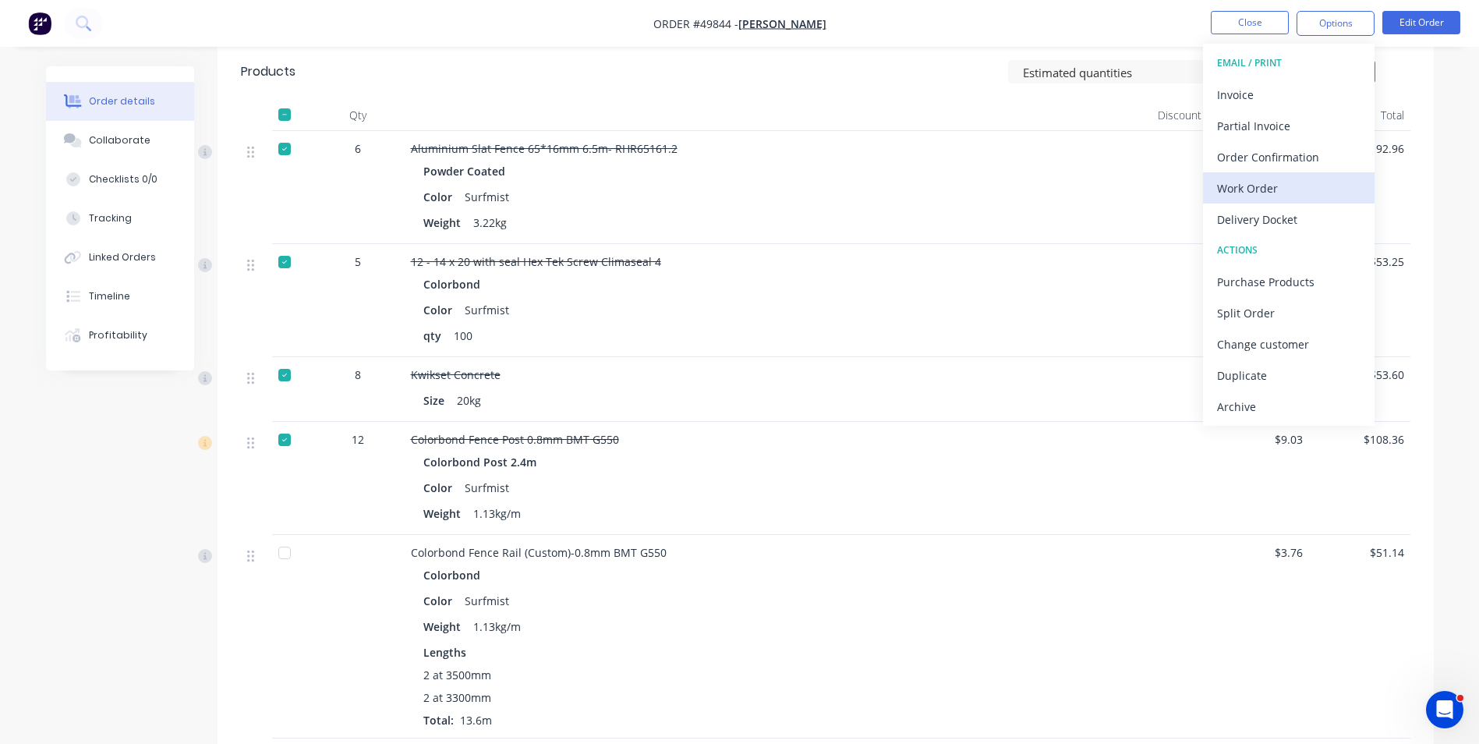
click at [1259, 179] on div "Work Order" at bounding box center [1288, 188] width 143 height 23
click at [1270, 182] on div "Custom" at bounding box center [1288, 188] width 143 height 23
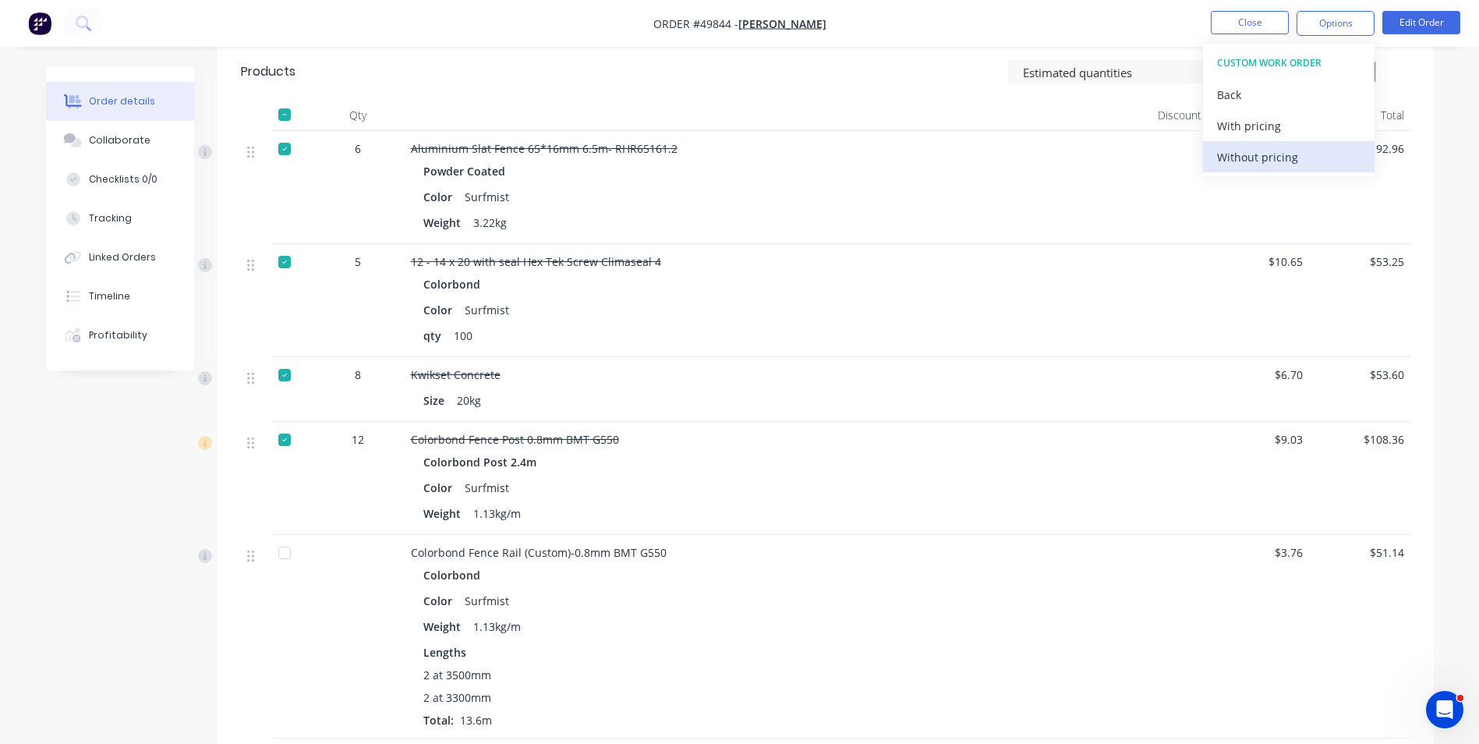
click at [1275, 165] on div "Without pricing" at bounding box center [1288, 157] width 143 height 23
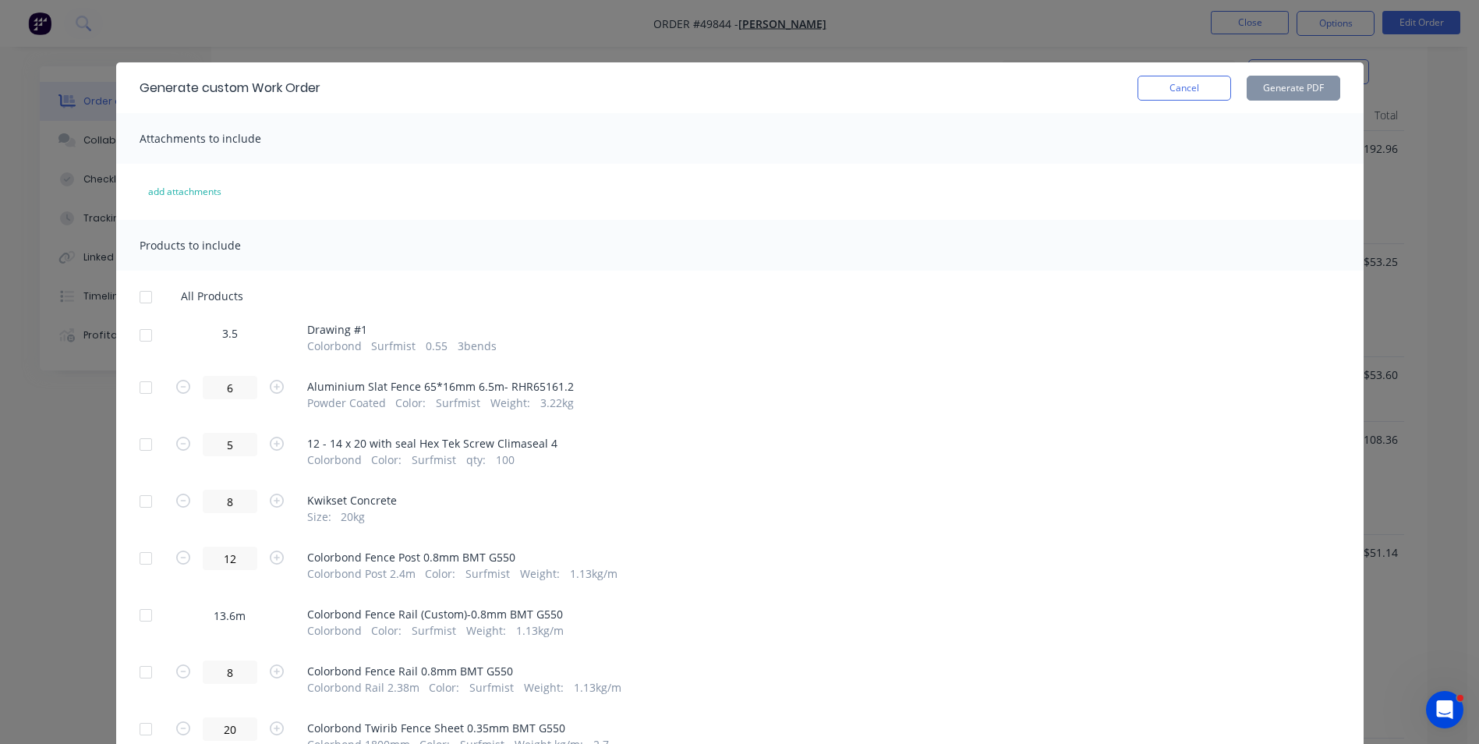
click at [140, 330] on div at bounding box center [145, 335] width 31 height 31
click at [1279, 86] on button "Generate PDF" at bounding box center [1294, 88] width 94 height 25
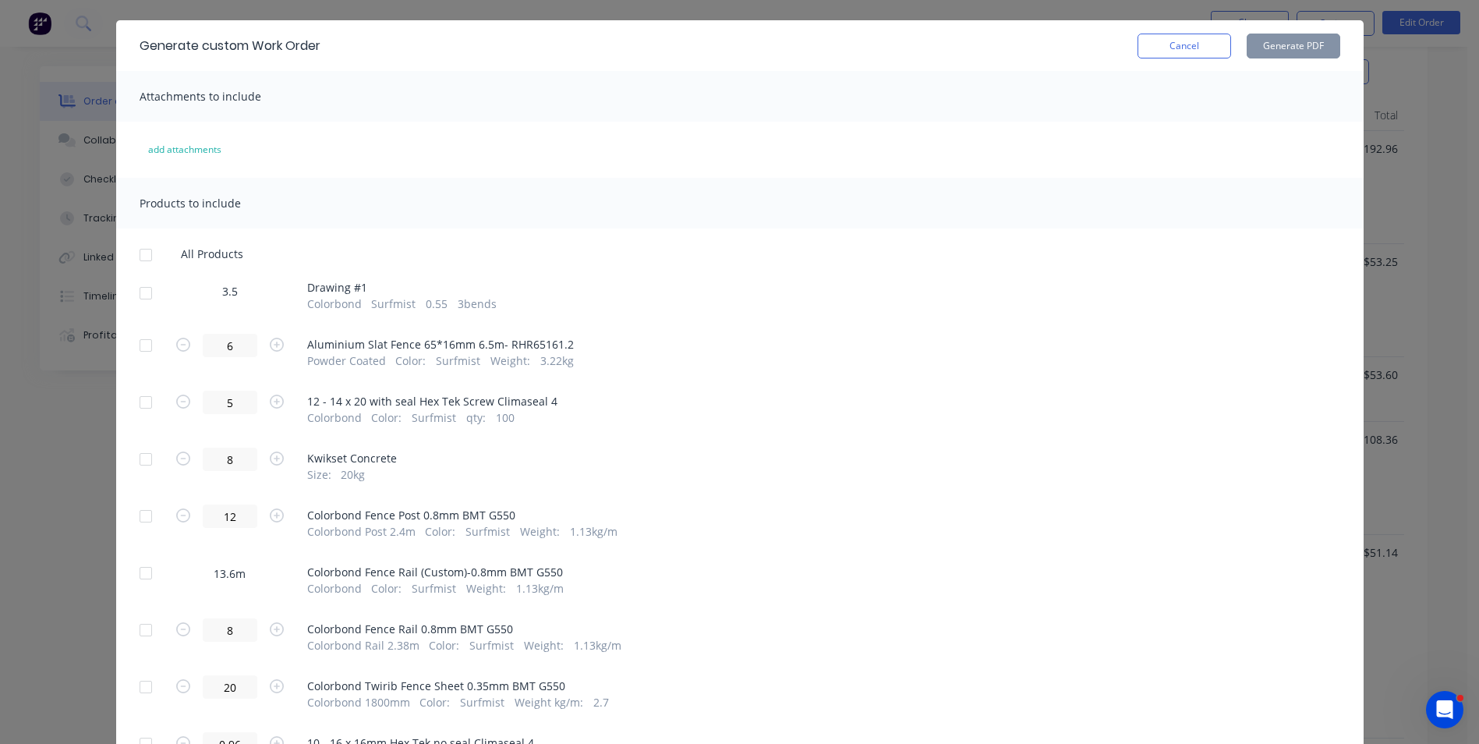
scroll to position [78, 0]
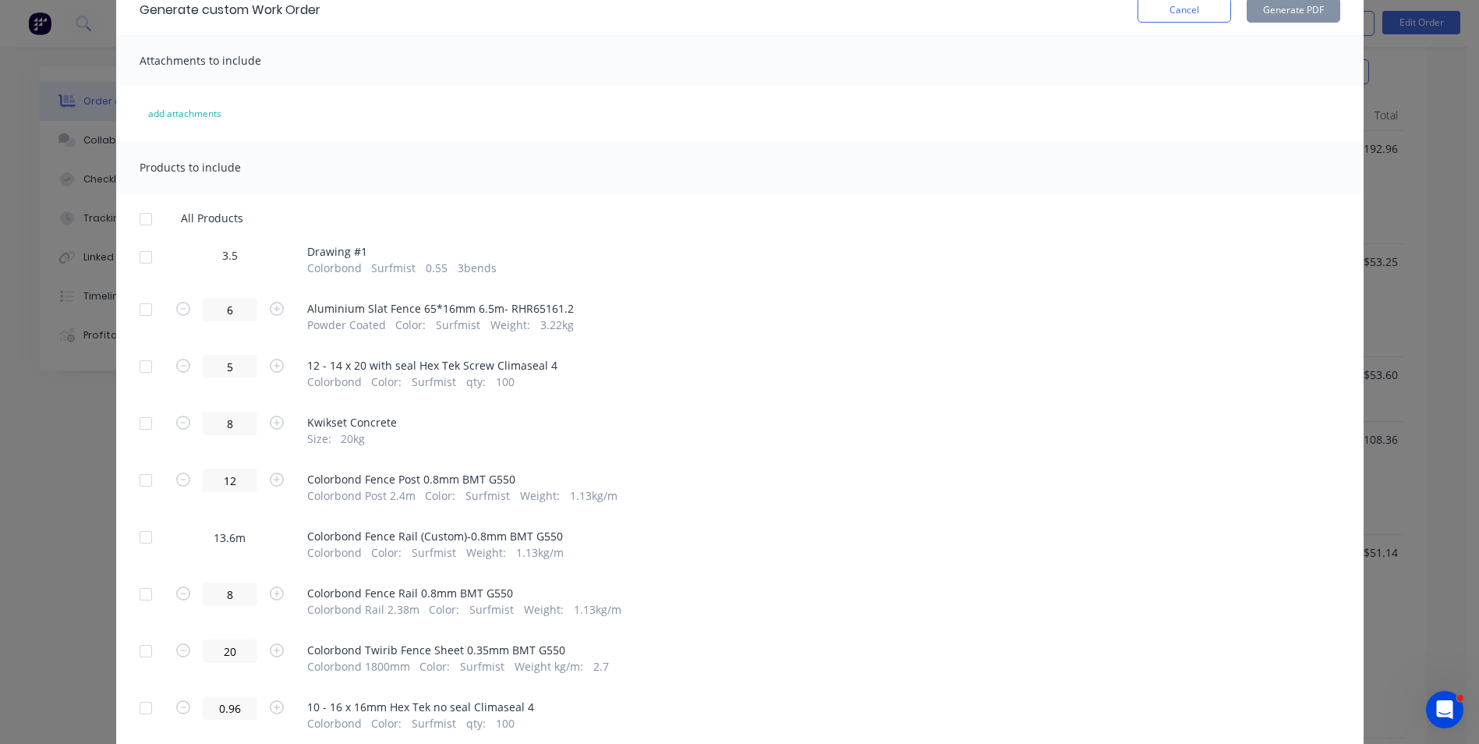
click at [144, 537] on div at bounding box center [145, 537] width 31 height 31
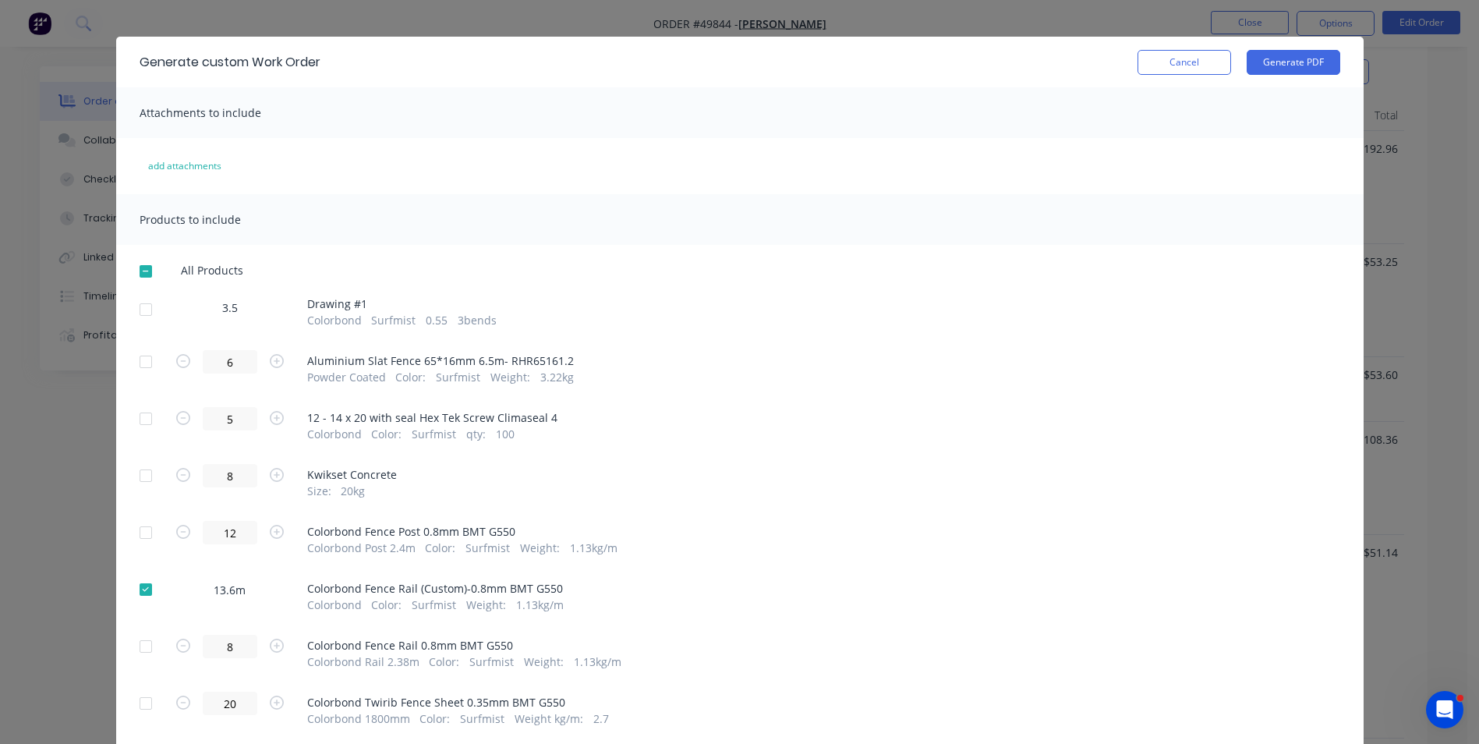
scroll to position [0, 0]
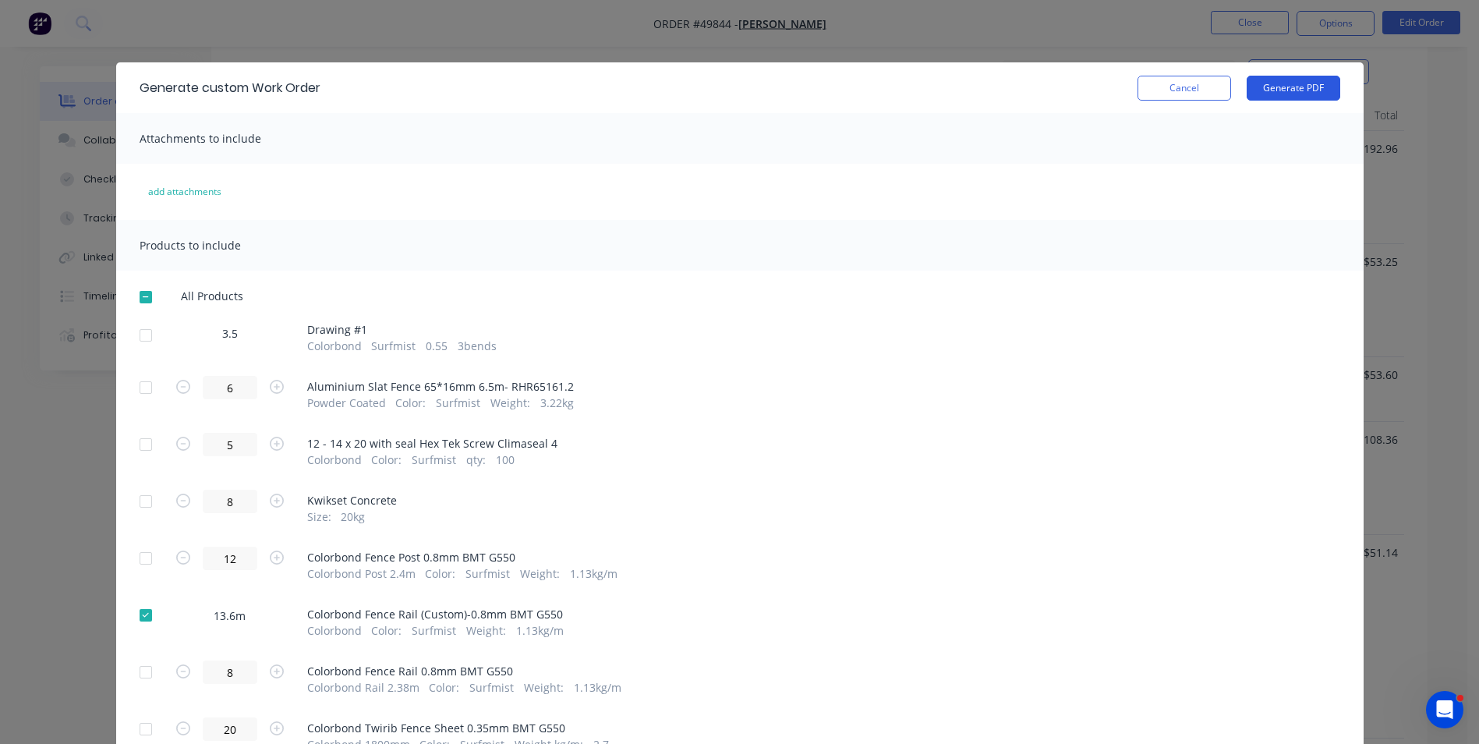
click at [1266, 87] on button "Generate PDF" at bounding box center [1294, 88] width 94 height 25
click at [1190, 93] on button "Cancel" at bounding box center [1185, 88] width 94 height 25
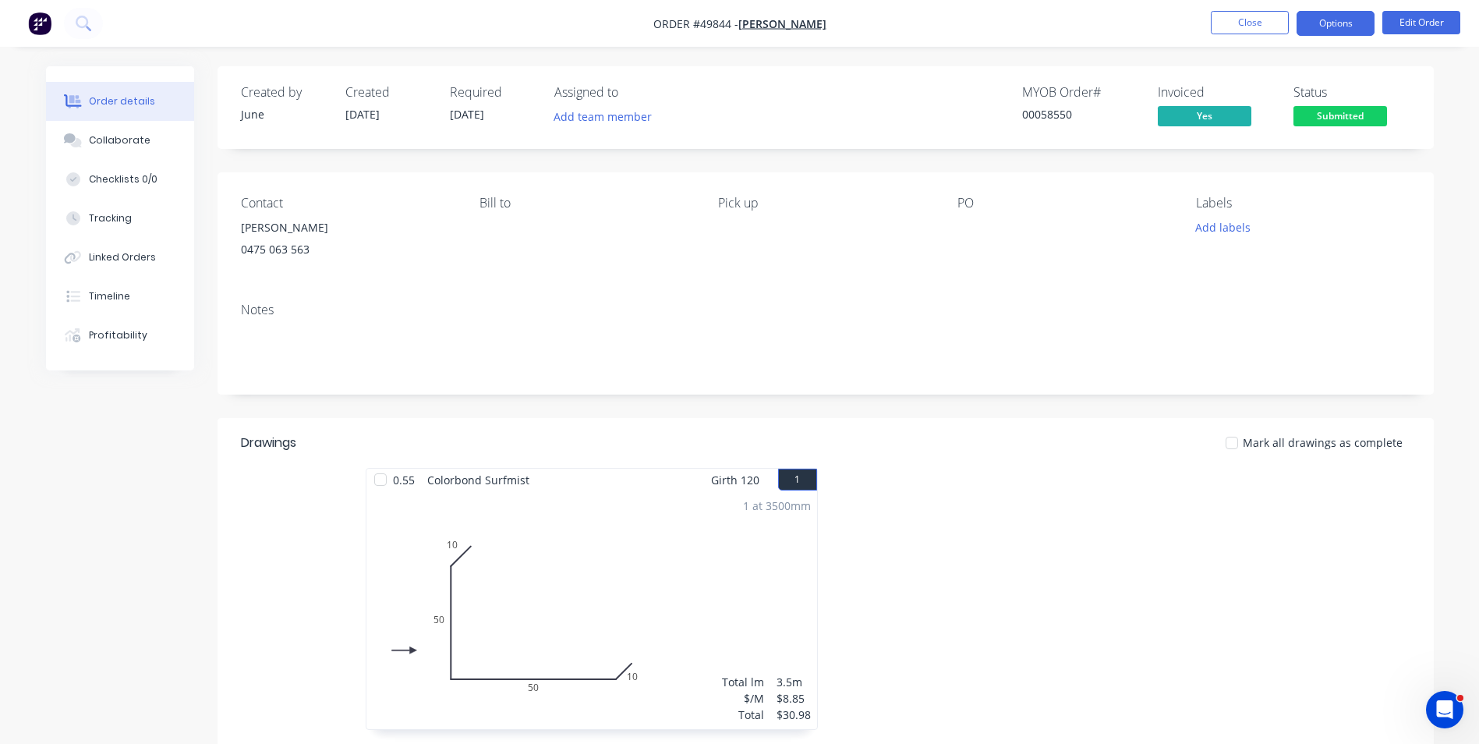
click at [1351, 26] on button "Options" at bounding box center [1336, 23] width 78 height 25
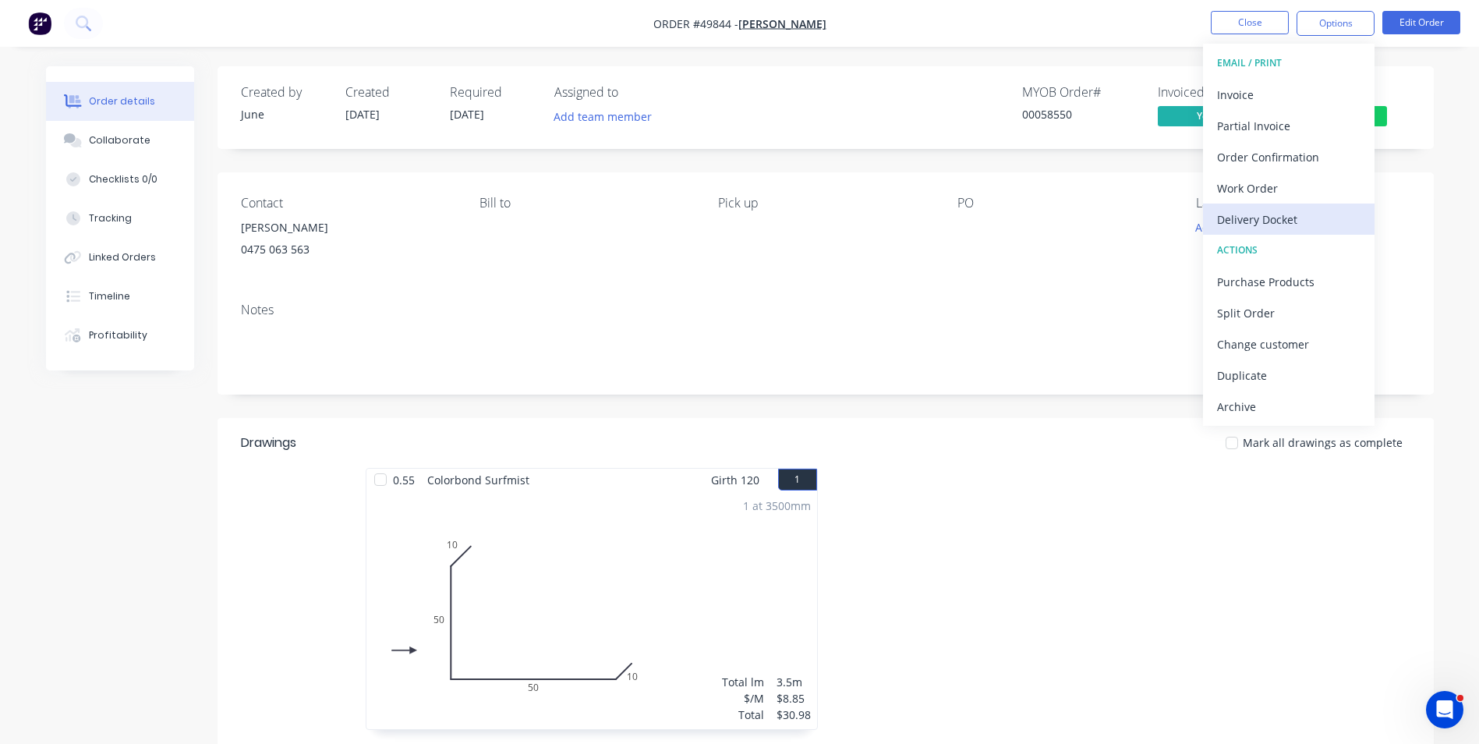
click at [1284, 221] on div "Delivery Docket" at bounding box center [1288, 219] width 143 height 23
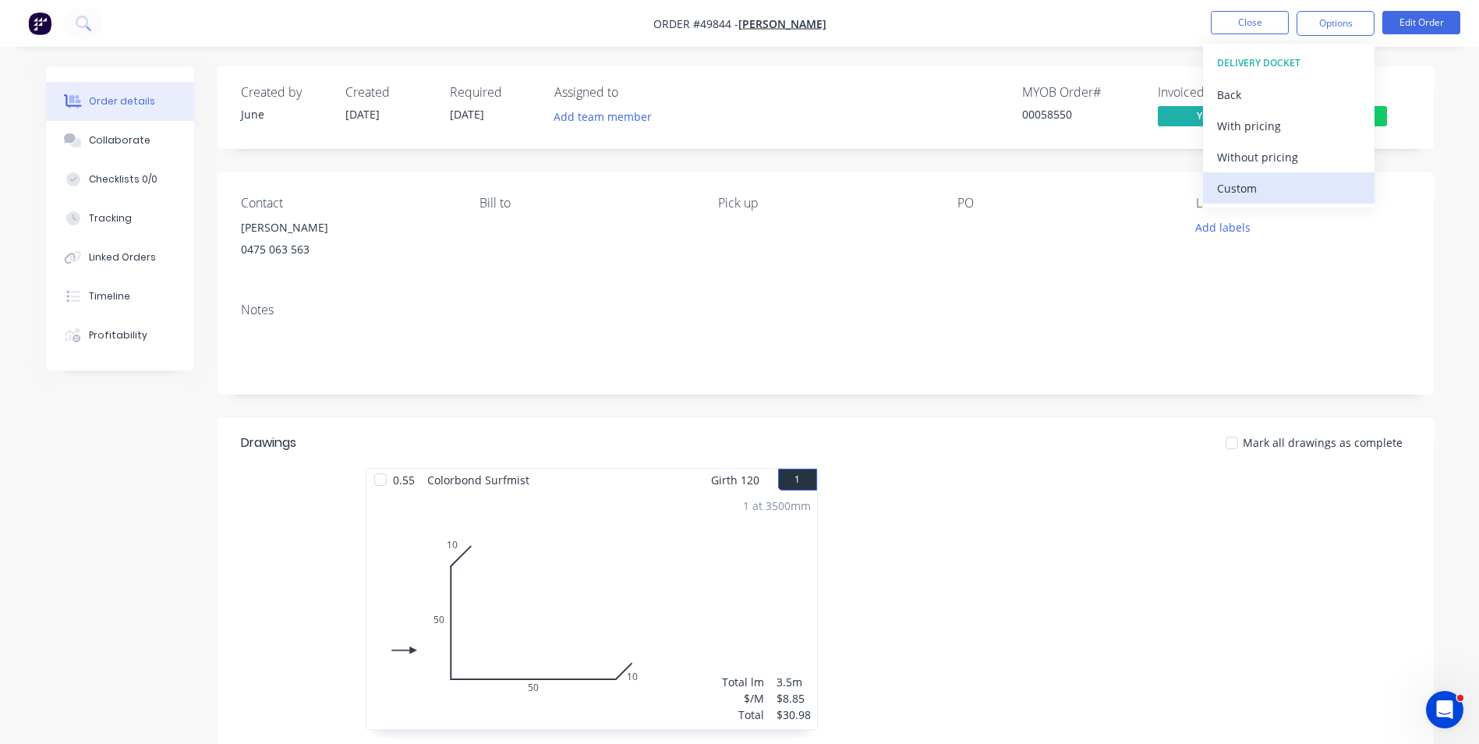
click at [1284, 186] on div "Custom" at bounding box center [1288, 188] width 143 height 23
click at [1287, 171] on button "Without pricing" at bounding box center [1289, 156] width 172 height 31
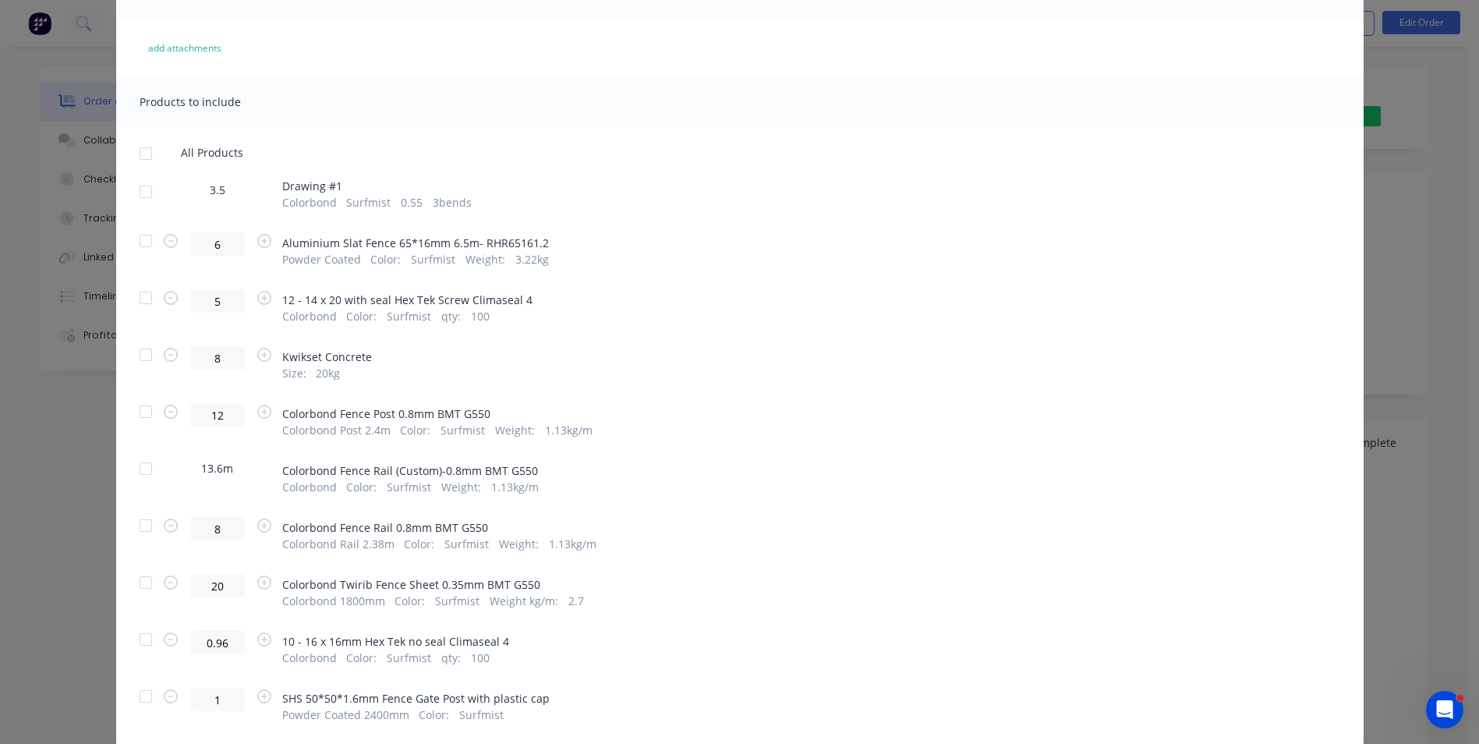
scroll to position [156, 0]
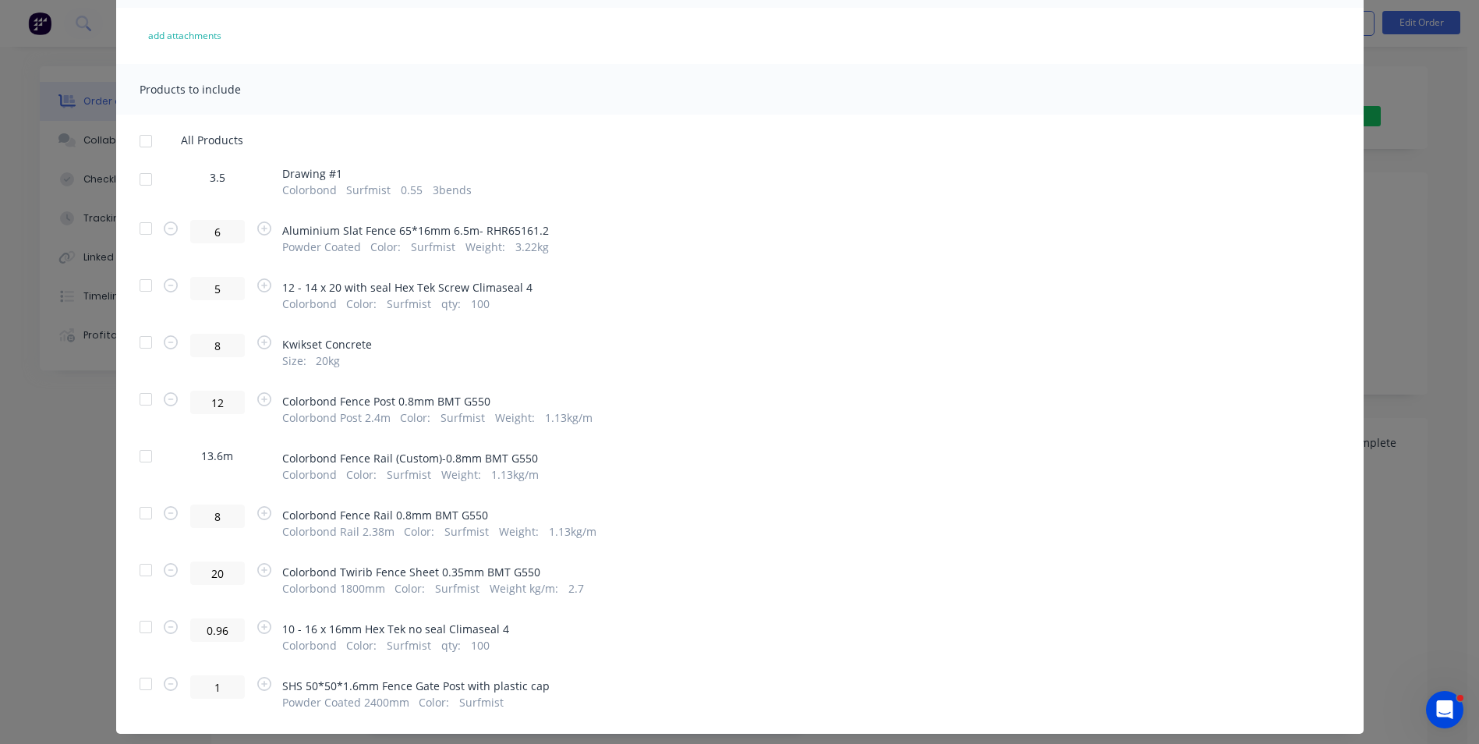
click at [152, 186] on div at bounding box center [145, 179] width 31 height 31
click at [148, 463] on div at bounding box center [145, 456] width 31 height 31
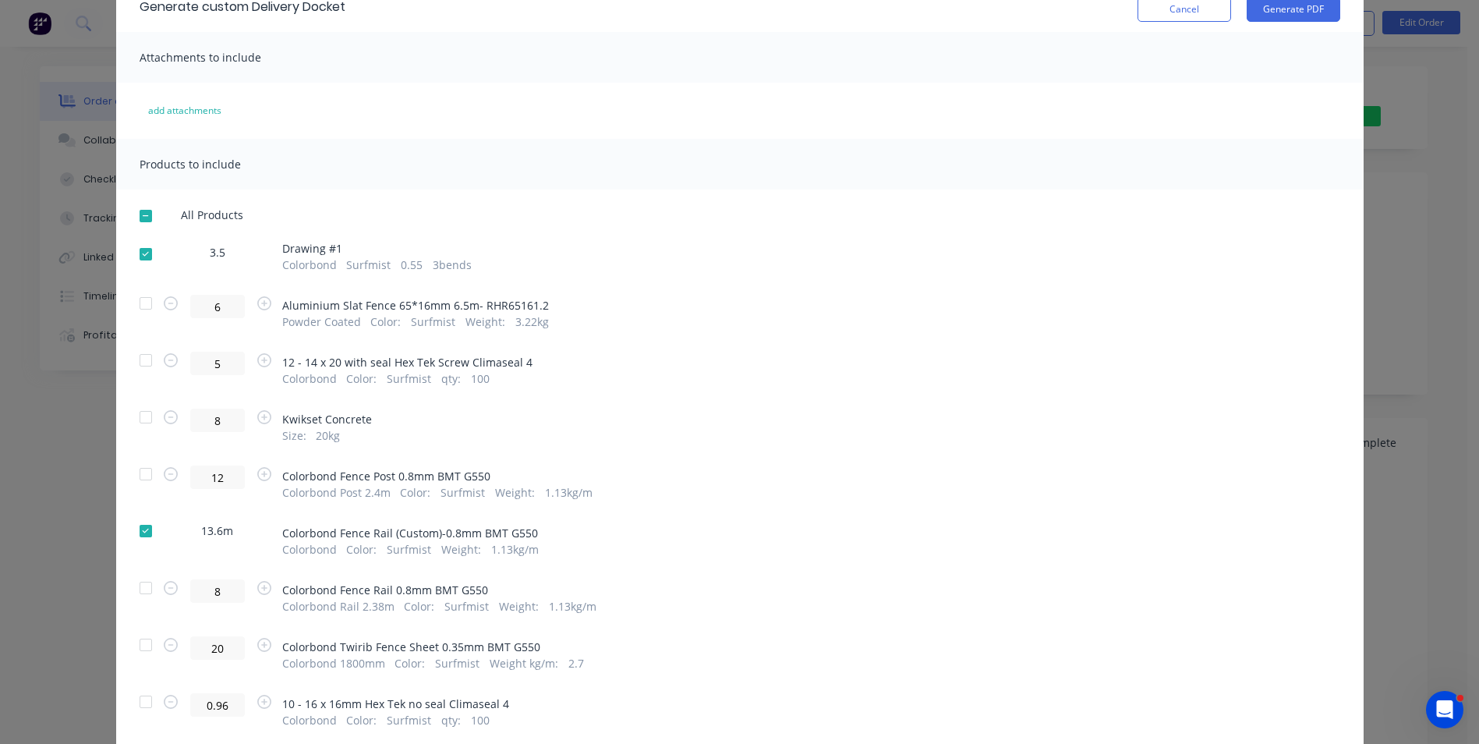
scroll to position [0, 0]
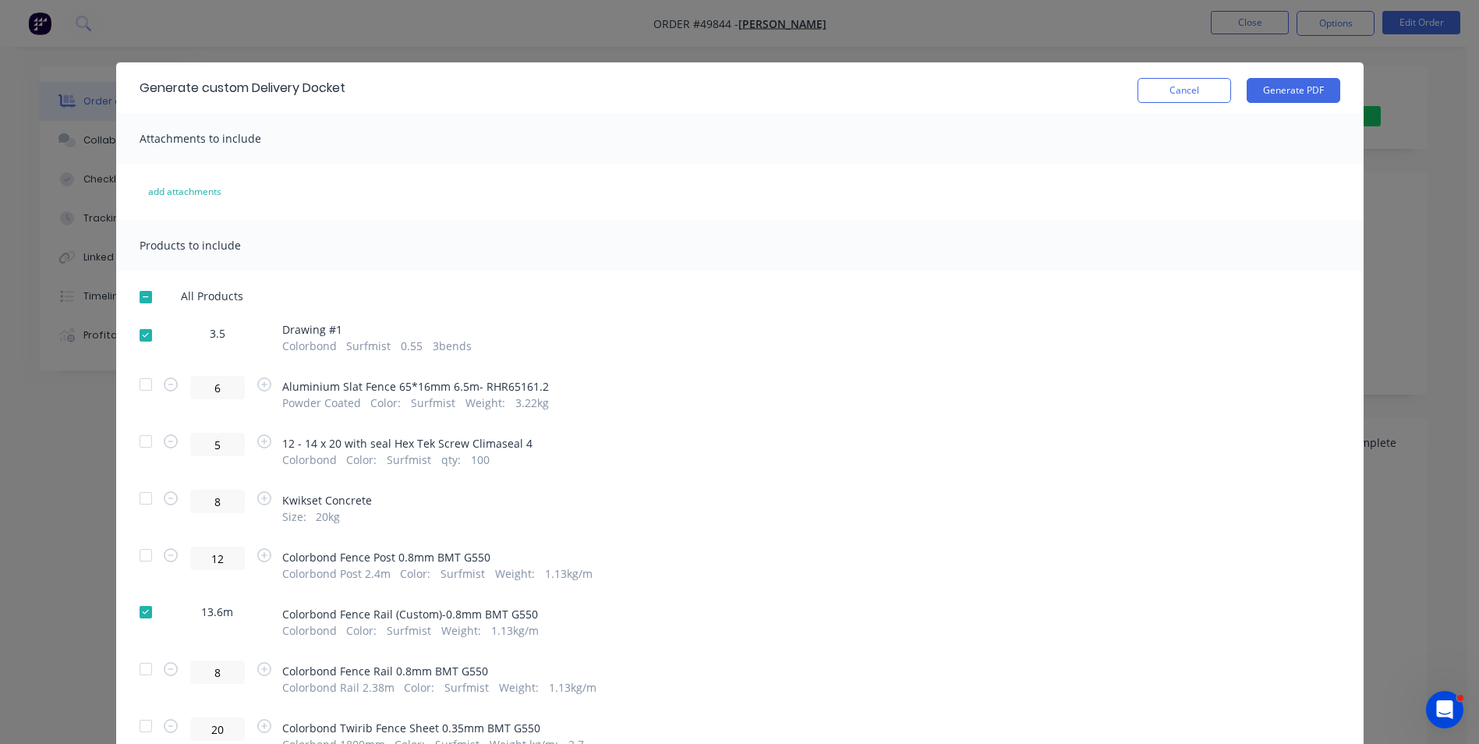
click at [1316, 103] on div "Generate custom Delivery Docket Cancel Generate PDF" at bounding box center [740, 87] width 1248 height 51
click at [1315, 98] on button "Generate PDF" at bounding box center [1294, 90] width 94 height 25
click at [1227, 97] on div "Cancel Generate PDF" at bounding box center [1239, 90] width 203 height 25
click at [1204, 97] on button "Cancel" at bounding box center [1185, 90] width 94 height 25
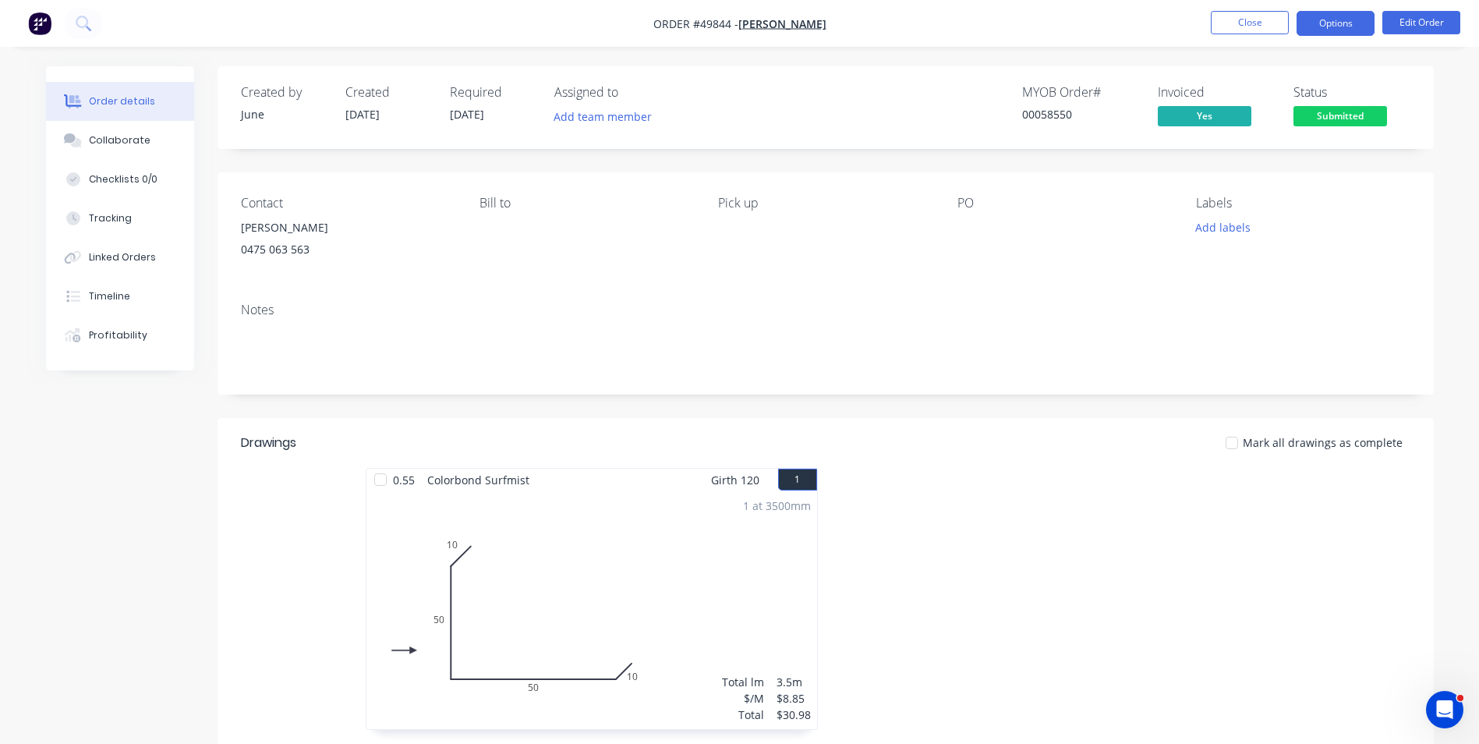
click at [1326, 33] on button "Options" at bounding box center [1336, 23] width 78 height 25
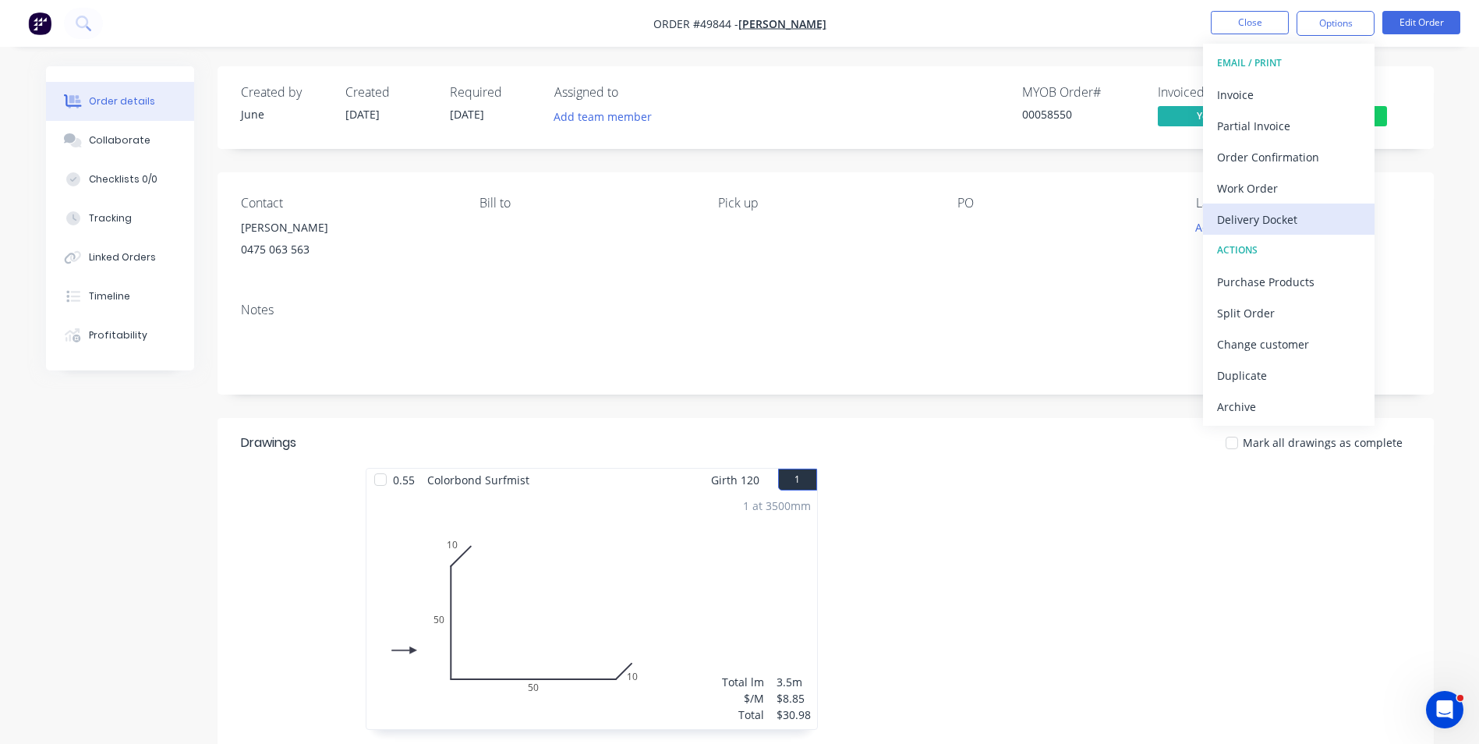
click at [1278, 215] on div "Delivery Docket" at bounding box center [1288, 219] width 143 height 23
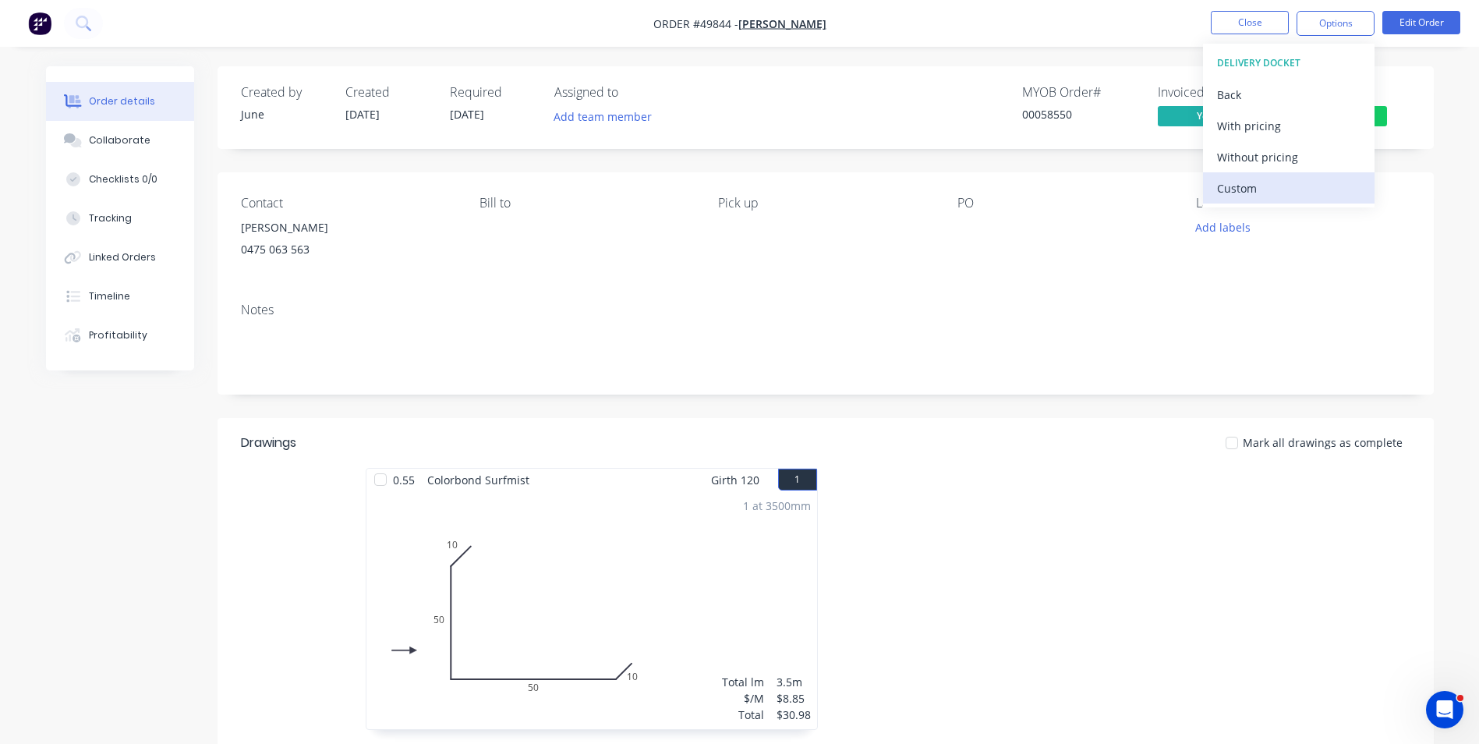
click at [1273, 187] on div "Custom" at bounding box center [1288, 188] width 143 height 23
click at [1273, 161] on div "Without pricing" at bounding box center [1288, 157] width 143 height 23
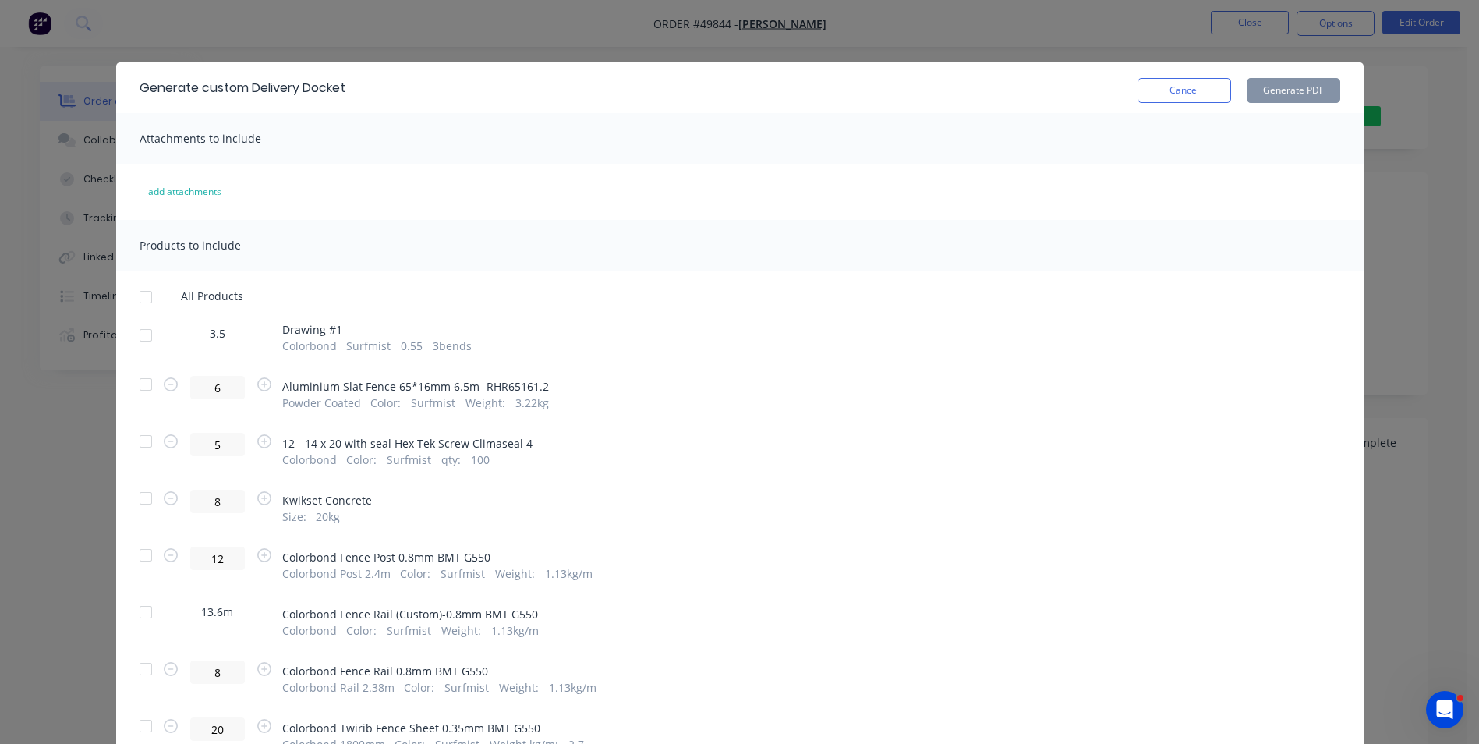
click at [152, 336] on div at bounding box center [145, 335] width 31 height 31
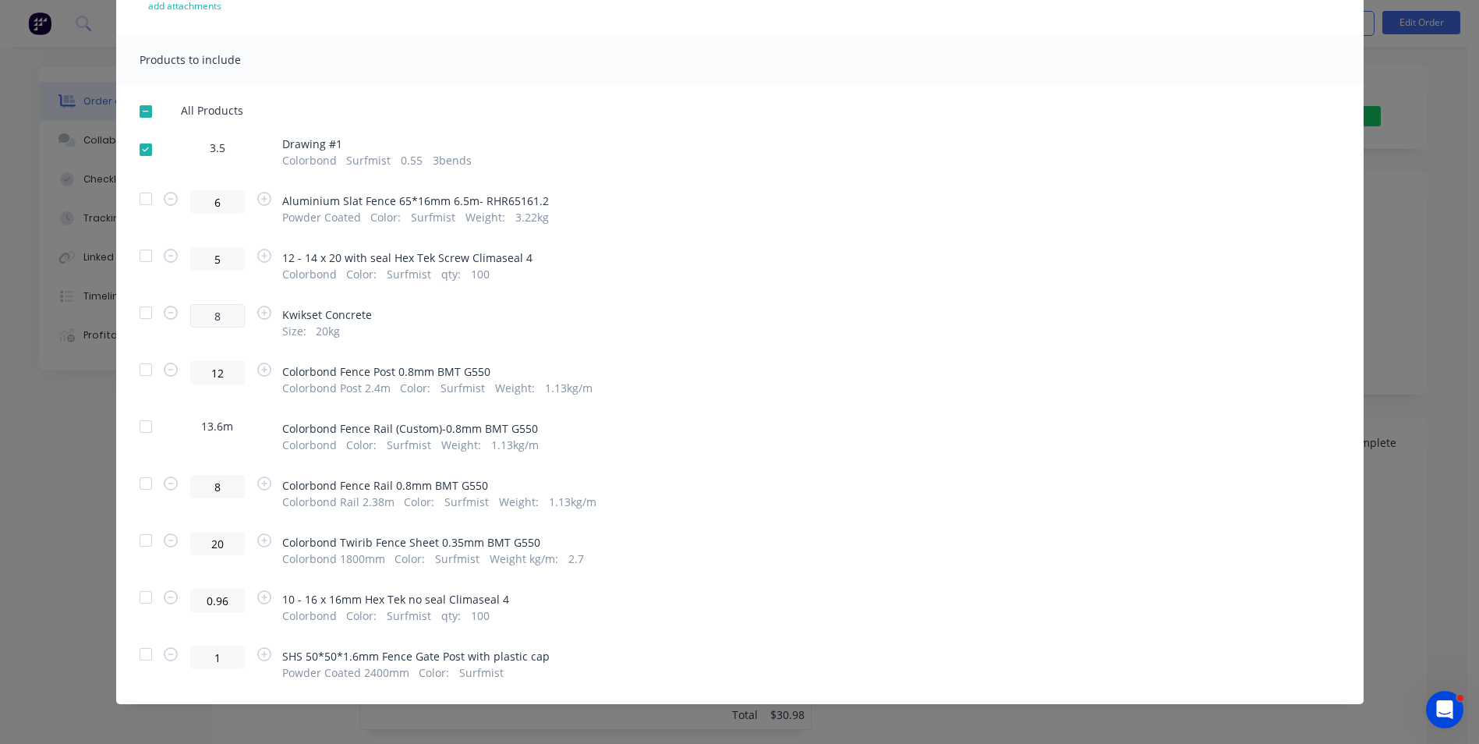
scroll to position [191, 0]
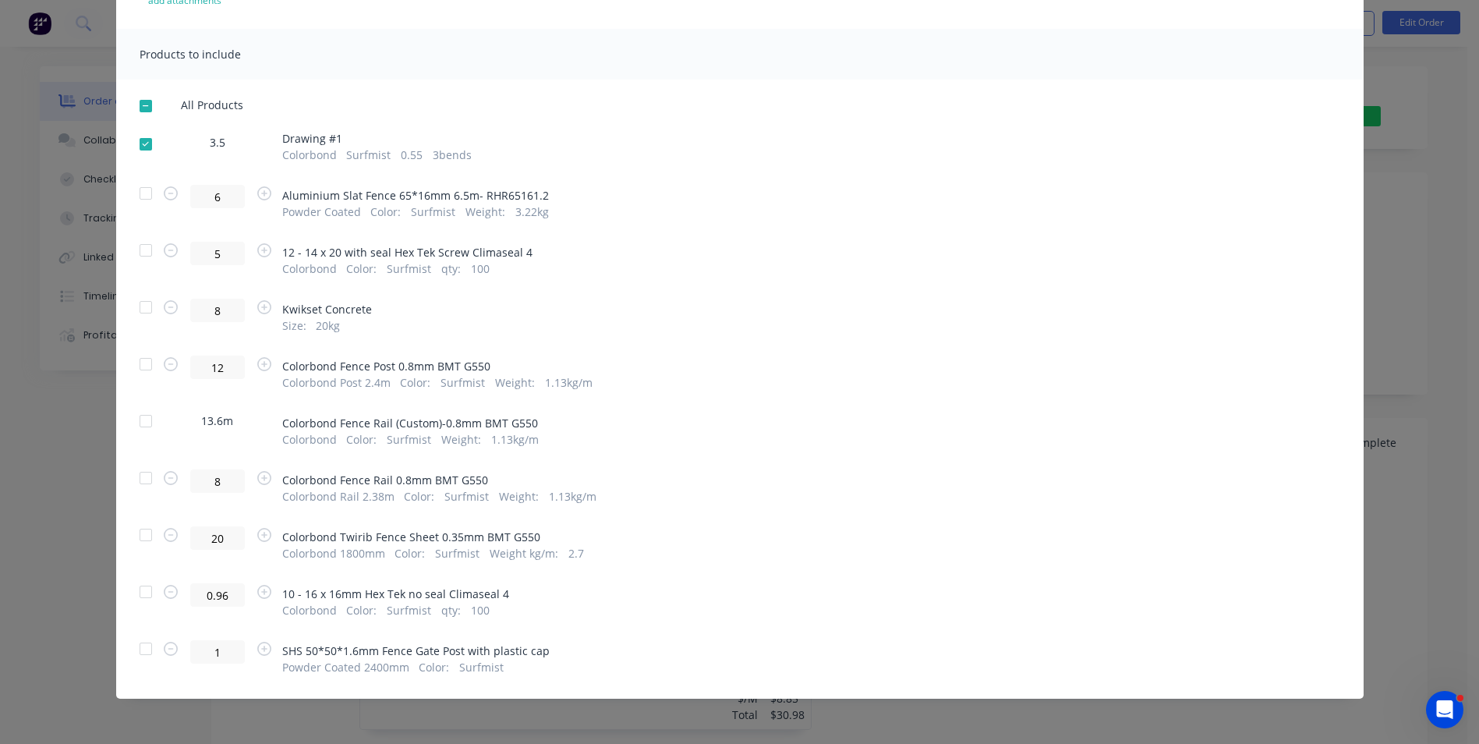
click at [140, 426] on div at bounding box center [145, 420] width 31 height 31
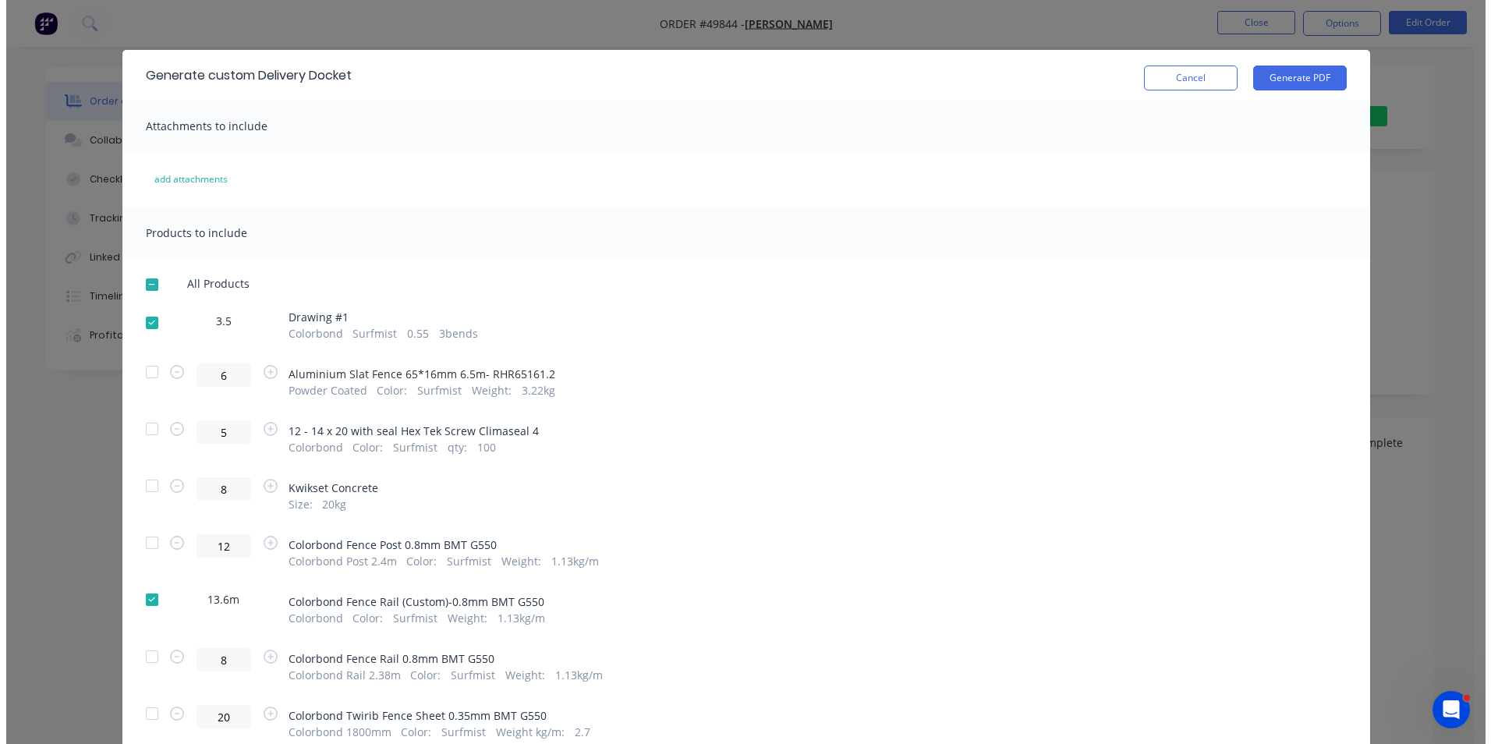
scroll to position [0, 0]
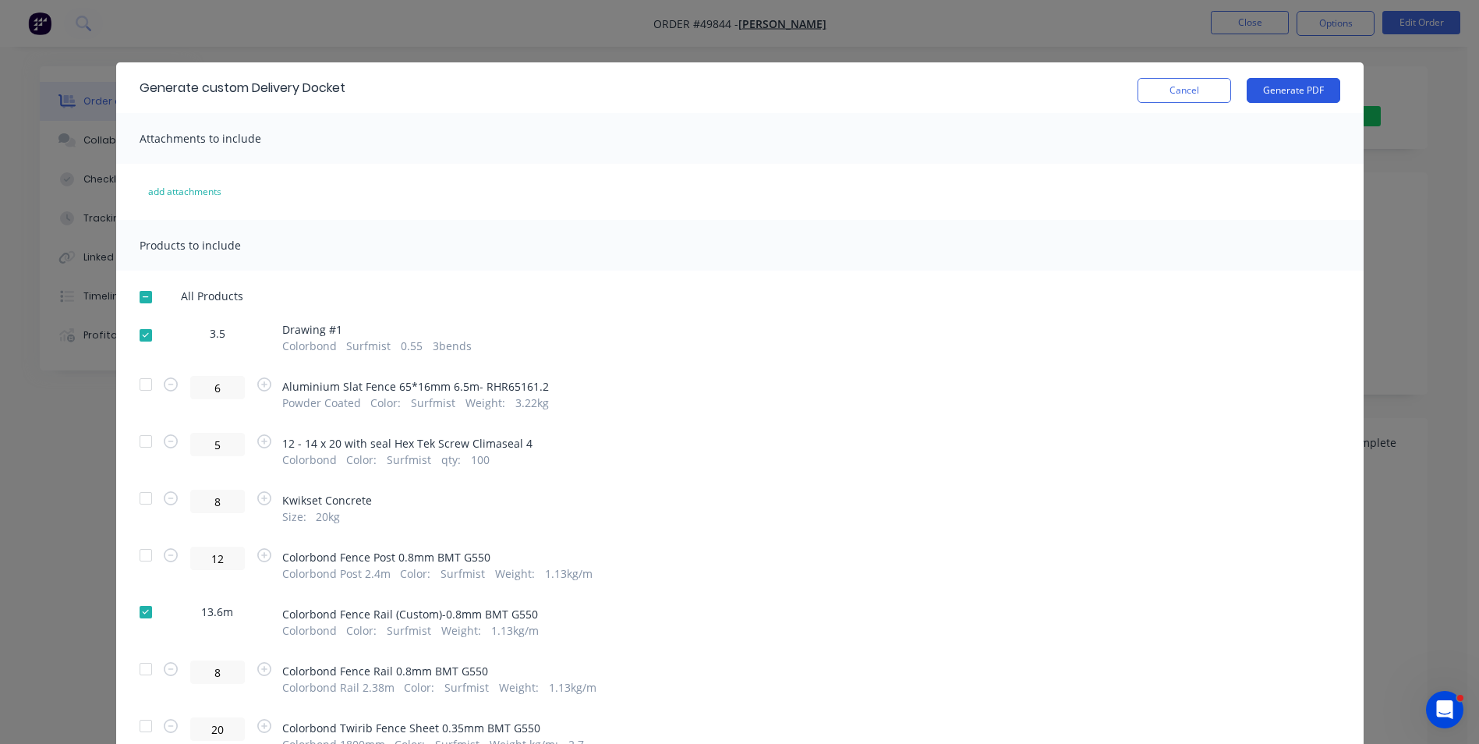
click at [1277, 92] on button "Generate PDF" at bounding box center [1294, 90] width 94 height 25
click at [1138, 96] on button "Cancel" at bounding box center [1185, 90] width 94 height 25
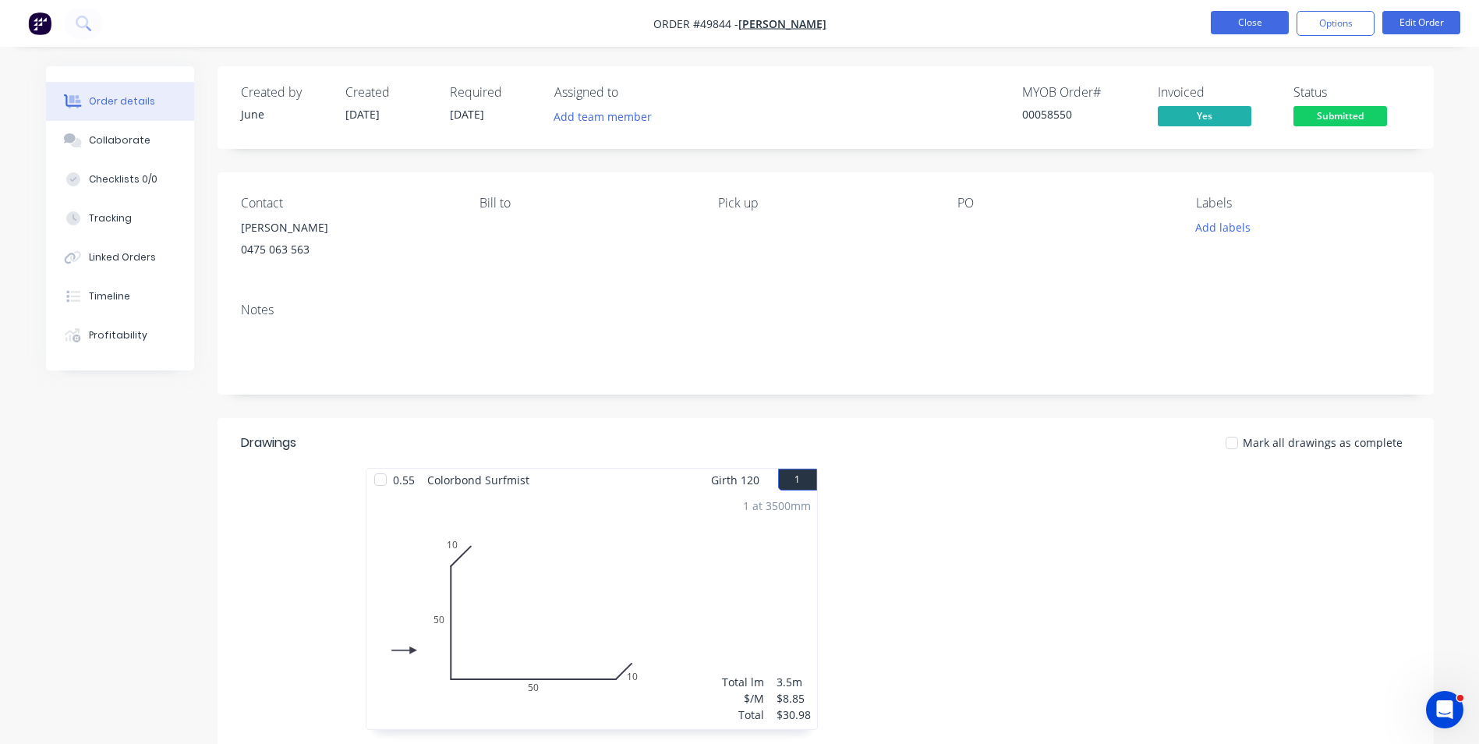
click at [1269, 28] on button "Close" at bounding box center [1250, 22] width 78 height 23
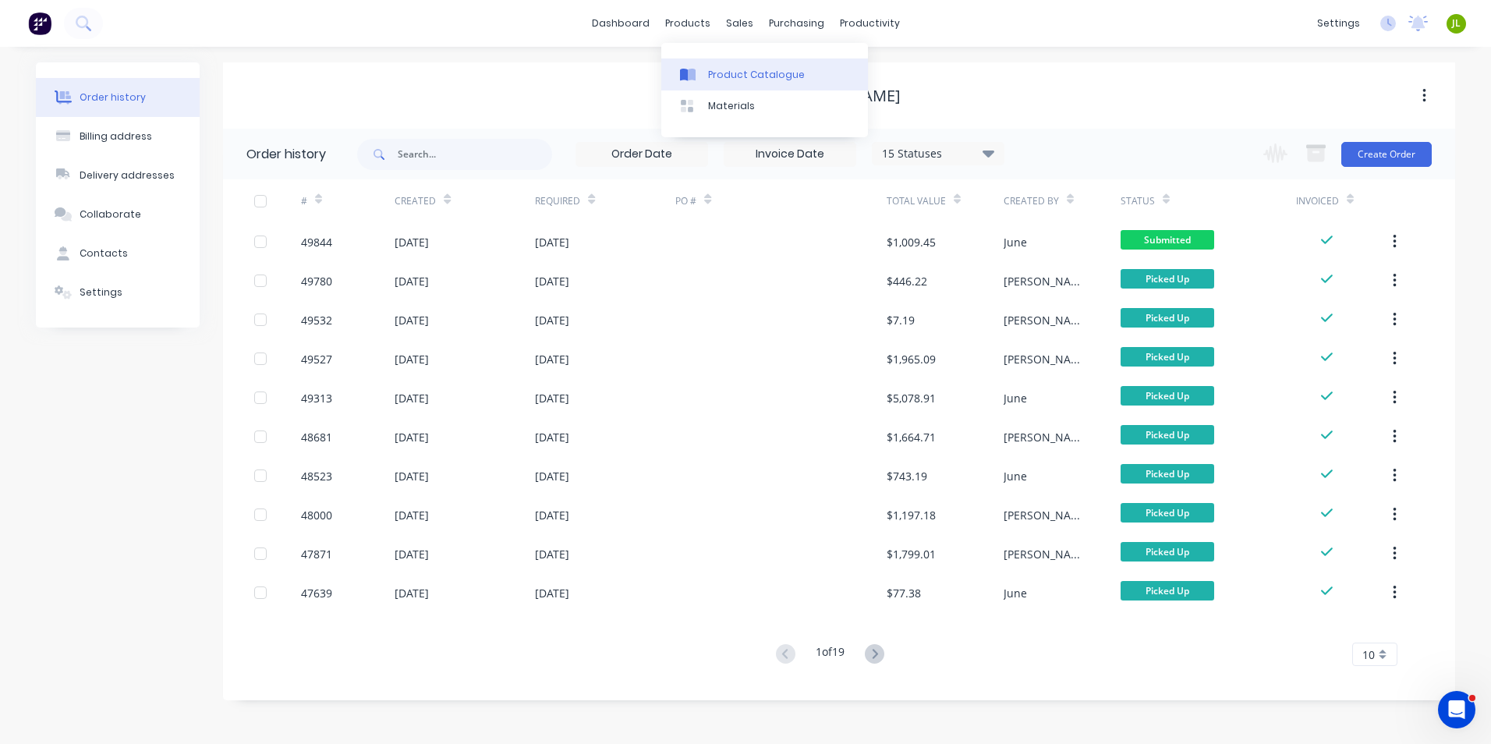
click at [706, 70] on link "Product Catalogue" at bounding box center [764, 73] width 207 height 31
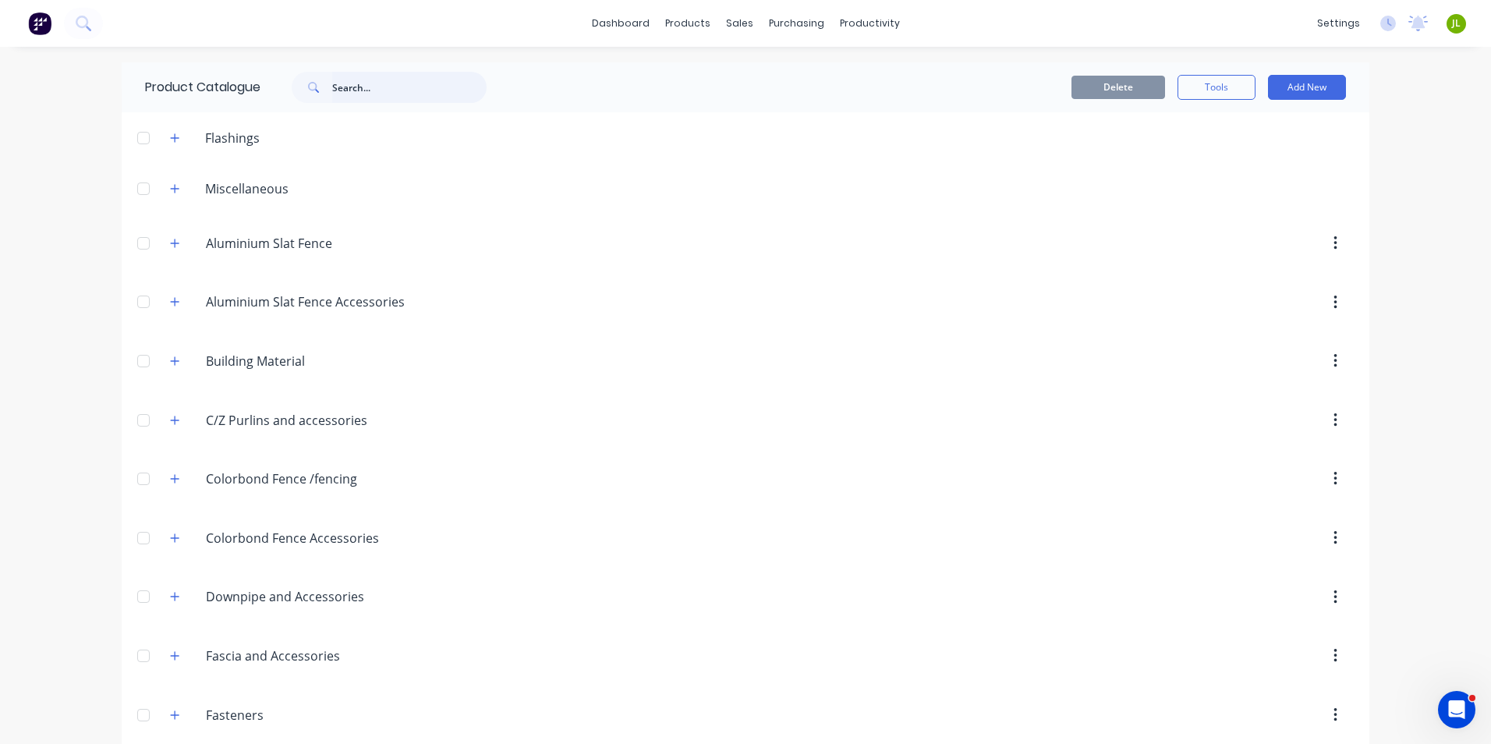
click at [441, 82] on input "text" at bounding box center [409, 87] width 154 height 31
type input "slat"
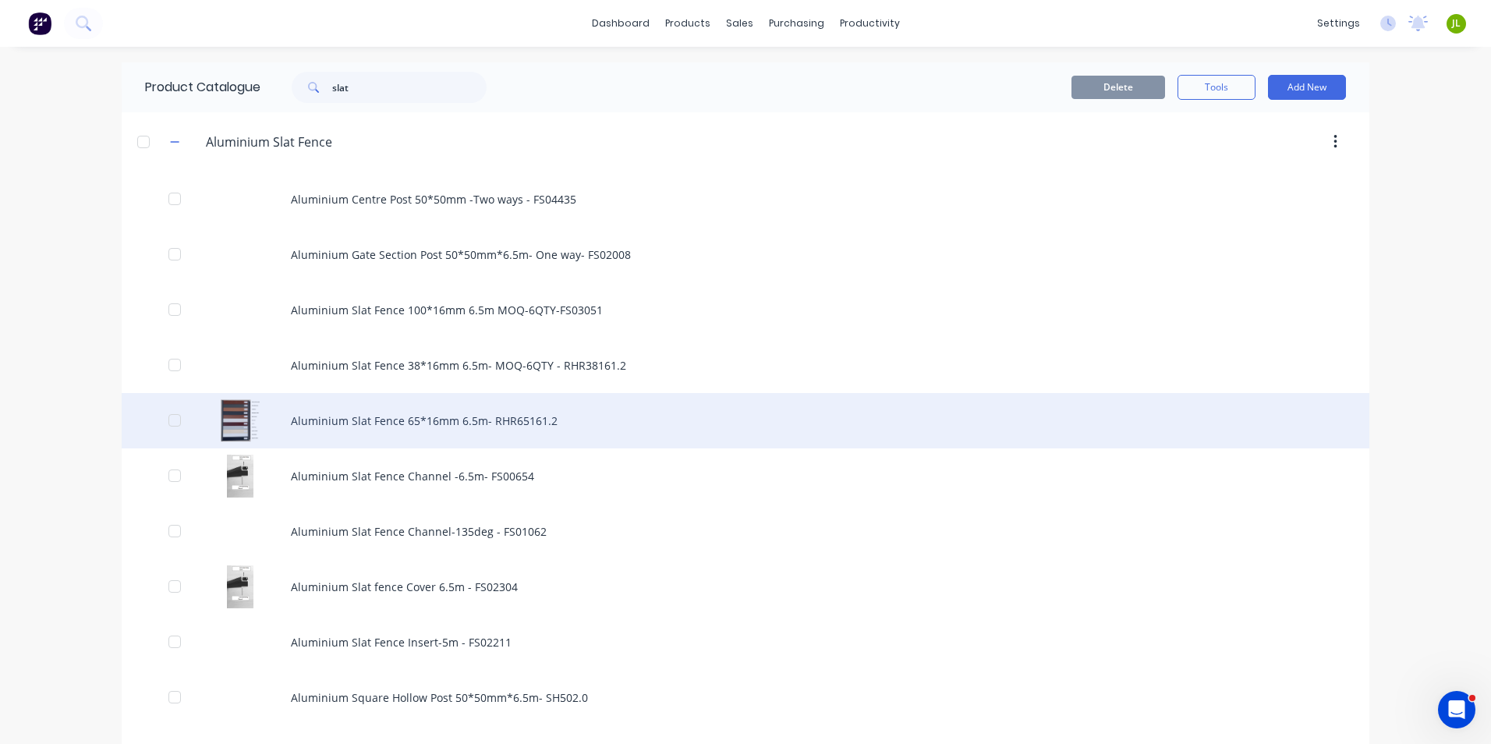
click at [529, 426] on div "Aluminium Slat Fence 65*16mm 6.5m- RHR65161.2" at bounding box center [746, 420] width 1248 height 55
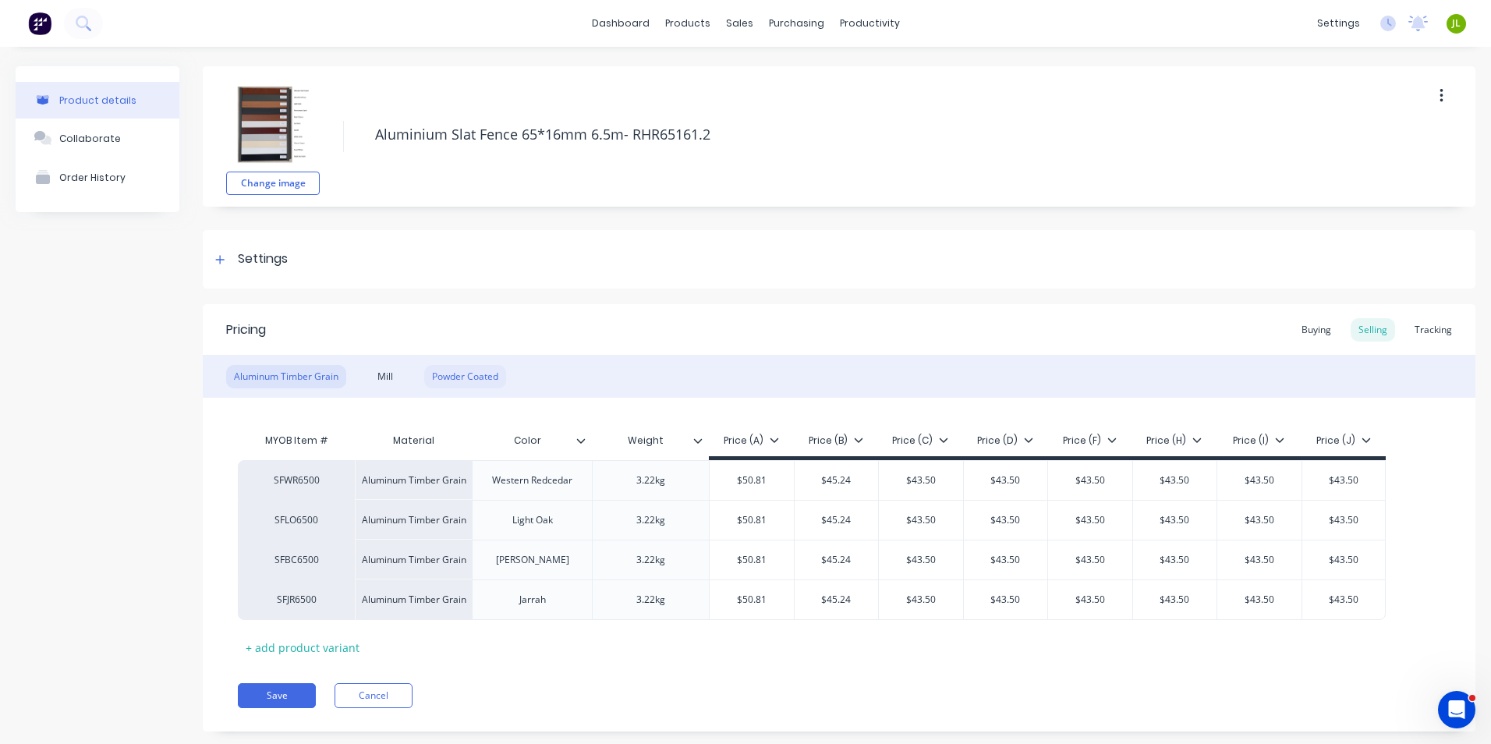
click at [480, 376] on div "Powder Coated" at bounding box center [465, 376] width 82 height 23
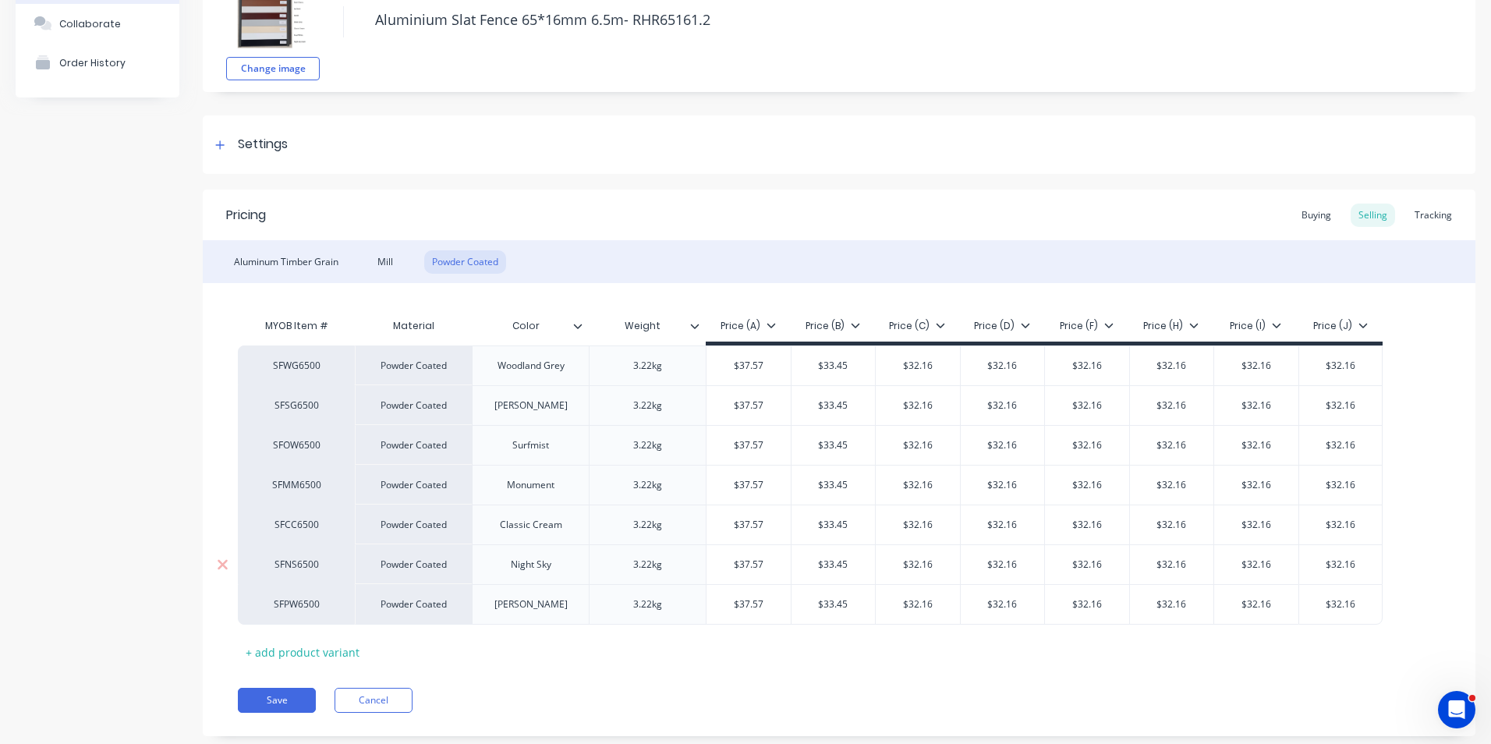
scroll to position [150, 0]
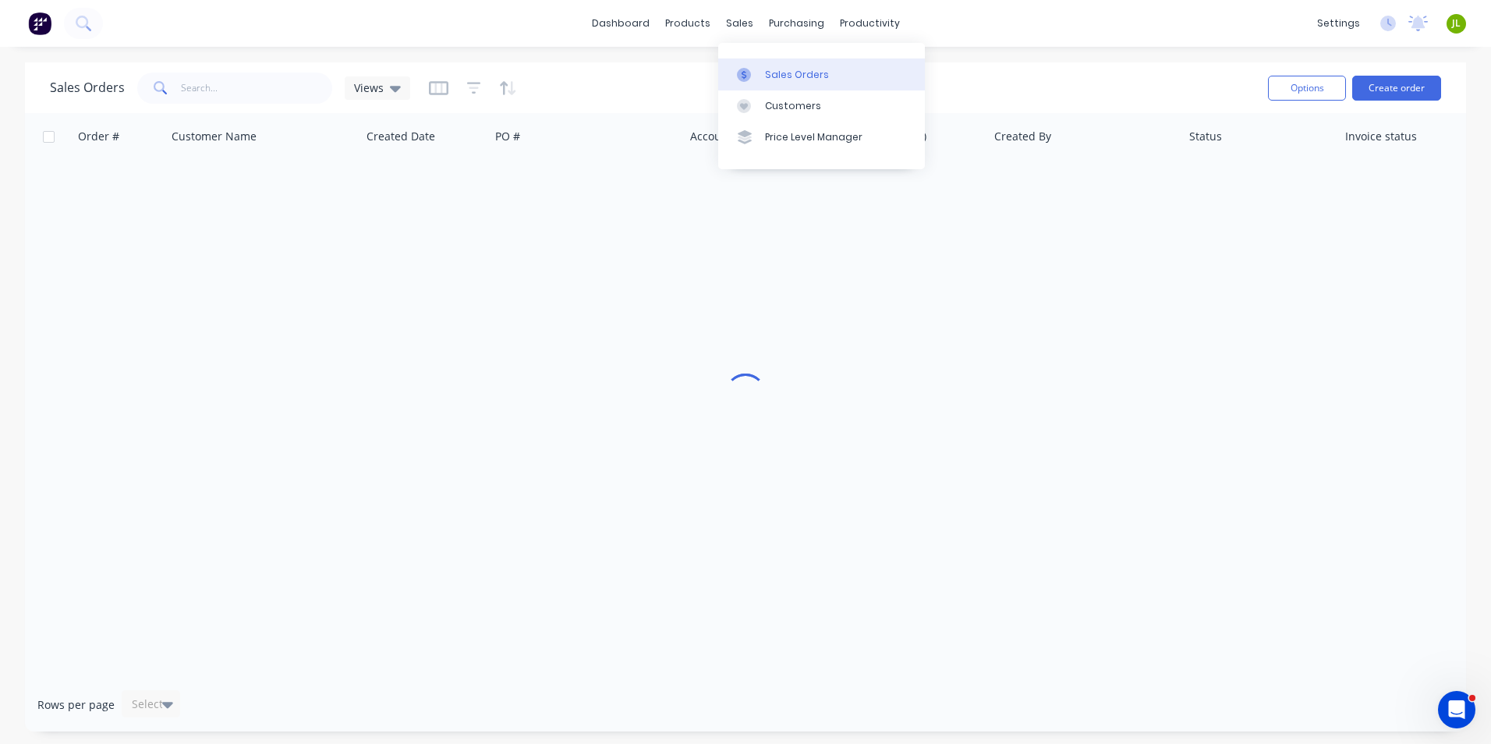
click at [787, 71] on div "Sales Orders" at bounding box center [797, 75] width 64 height 14
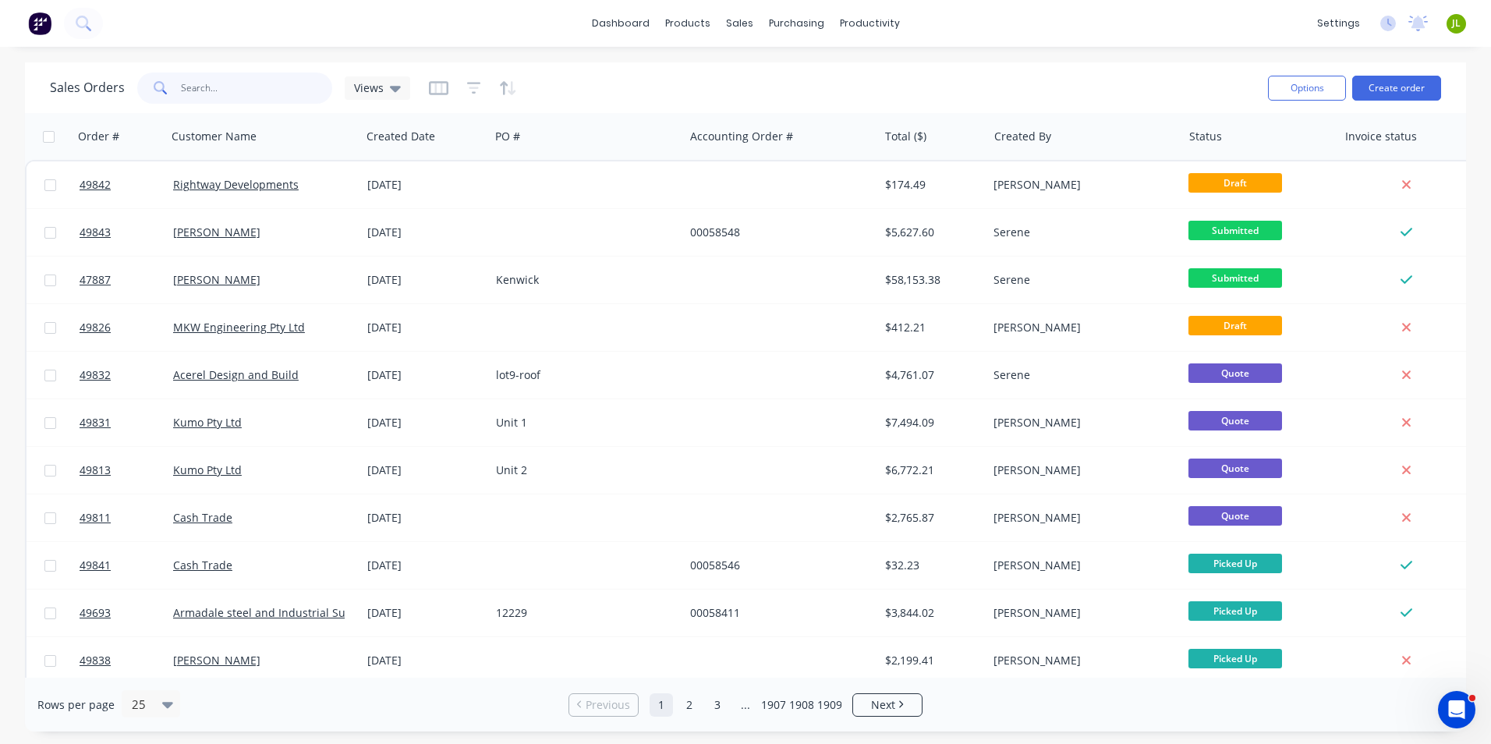
click at [225, 90] on input "text" at bounding box center [257, 88] width 152 height 31
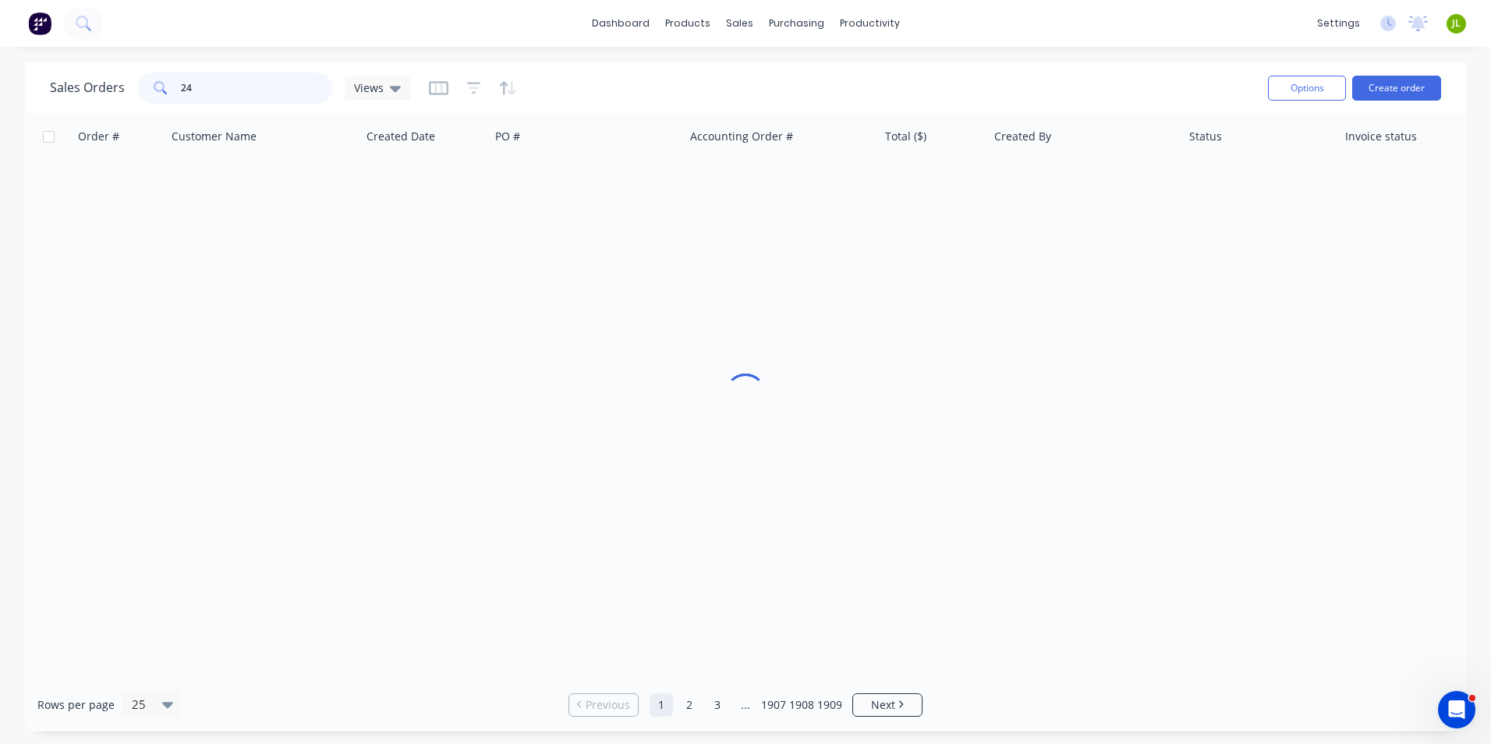
type input "2"
drag, startPoint x: 187, startPoint y: 87, endPoint x: 175, endPoint y: 88, distance: 11.7
click at [175, 88] on div "042906" at bounding box center [234, 88] width 195 height 31
click at [235, 93] on input "042906" at bounding box center [257, 88] width 152 height 31
type input "0"
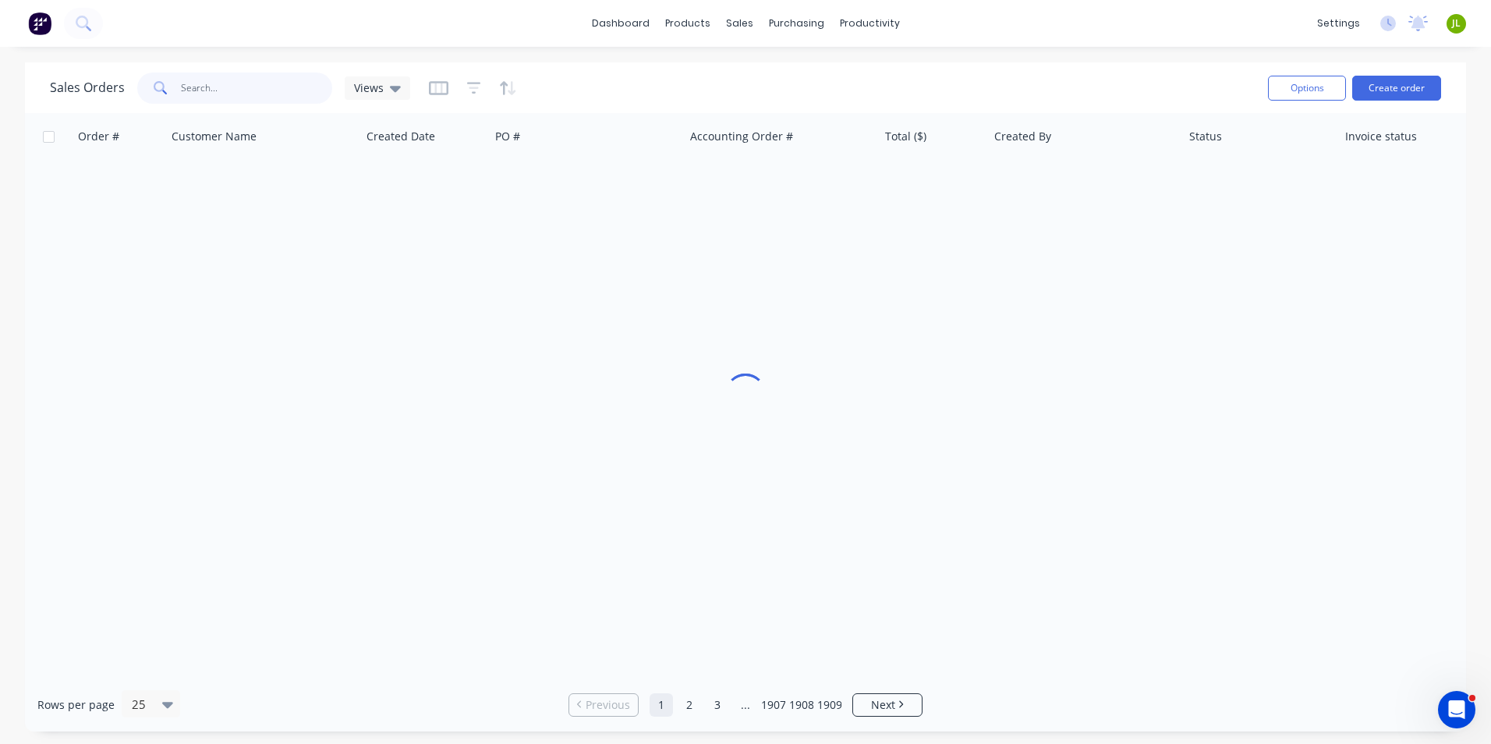
type input "0"
click at [289, 87] on input "49804" at bounding box center [257, 88] width 152 height 31
type input "49804"
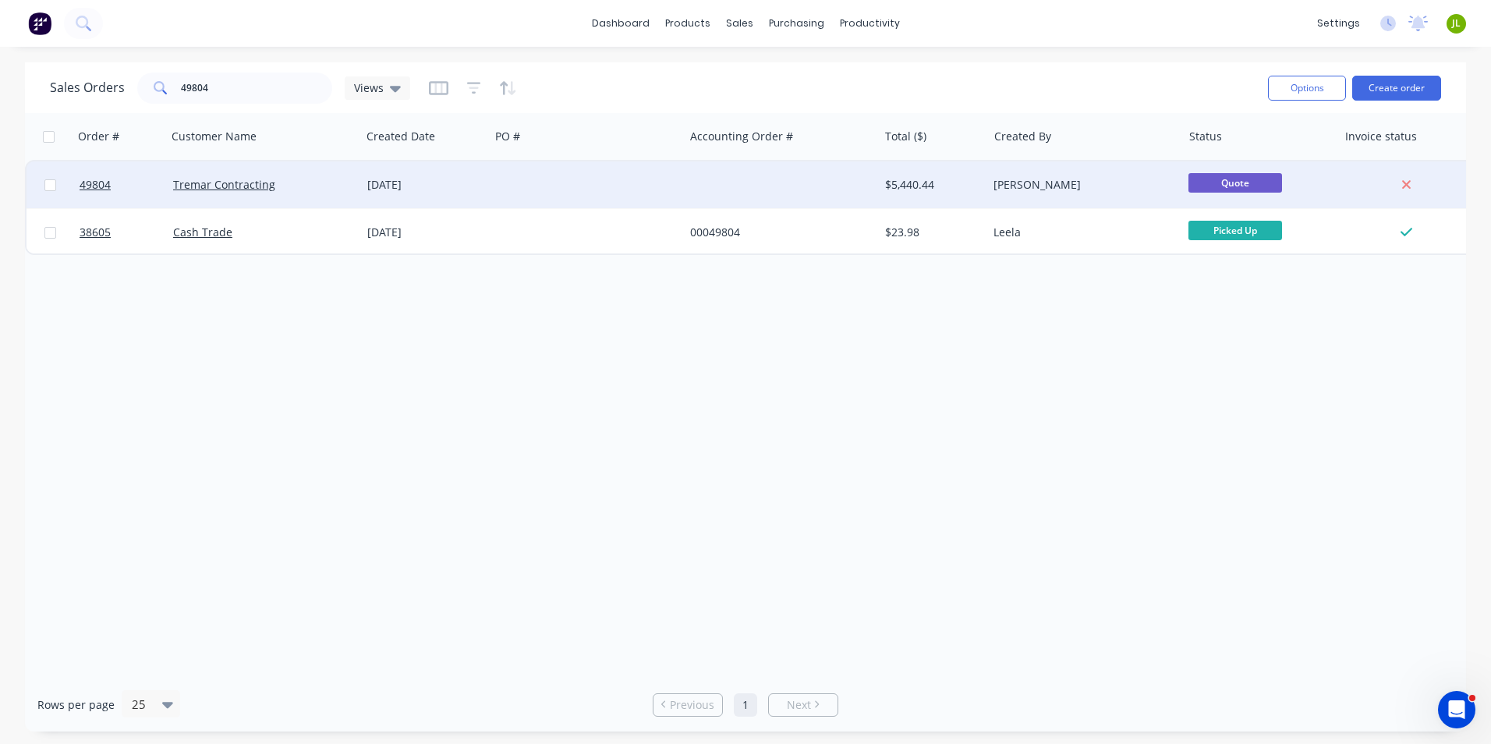
click at [339, 195] on div "Tremar Contracting" at bounding box center [264, 184] width 194 height 47
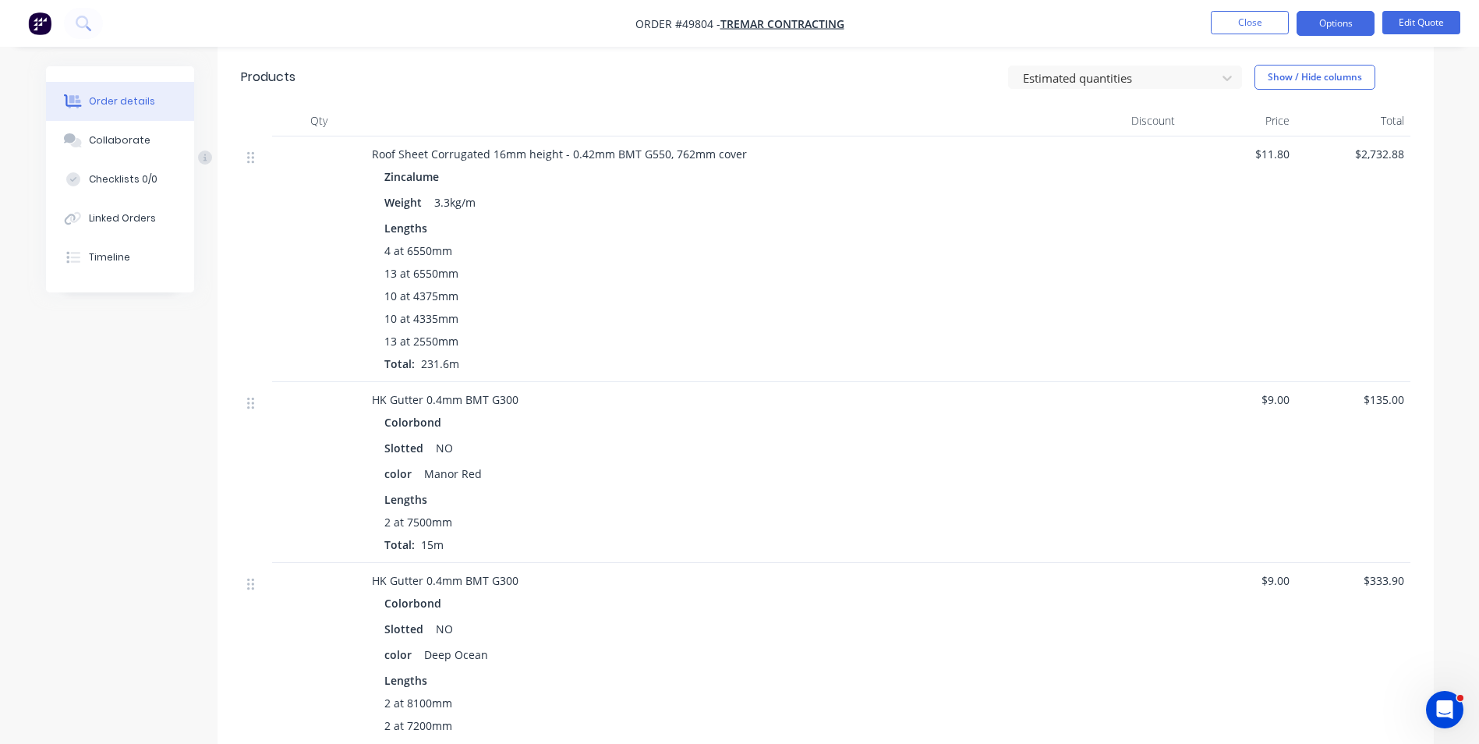
scroll to position [1014, 0]
click at [1406, 12] on button "Edit Quote" at bounding box center [1422, 22] width 78 height 23
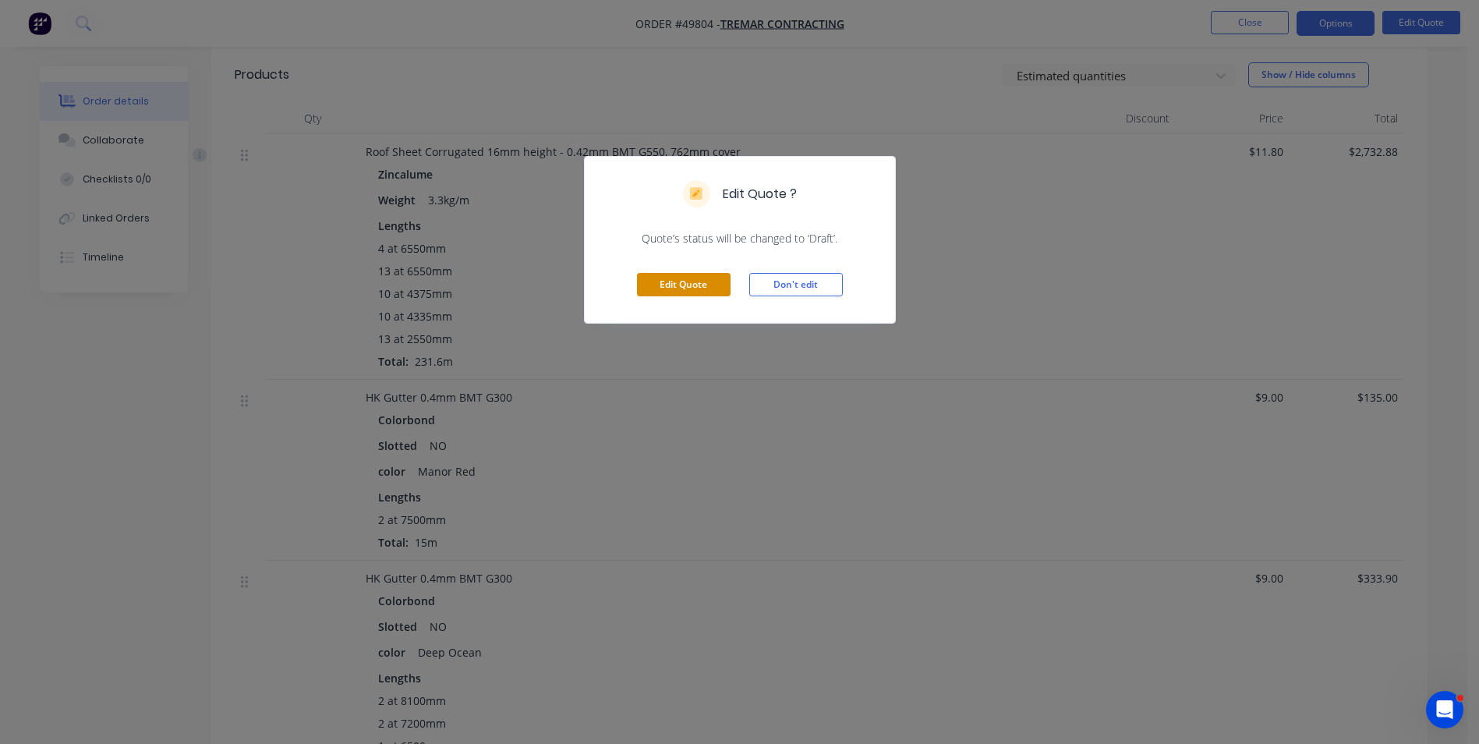
click at [701, 289] on button "Edit Quote" at bounding box center [684, 284] width 94 height 23
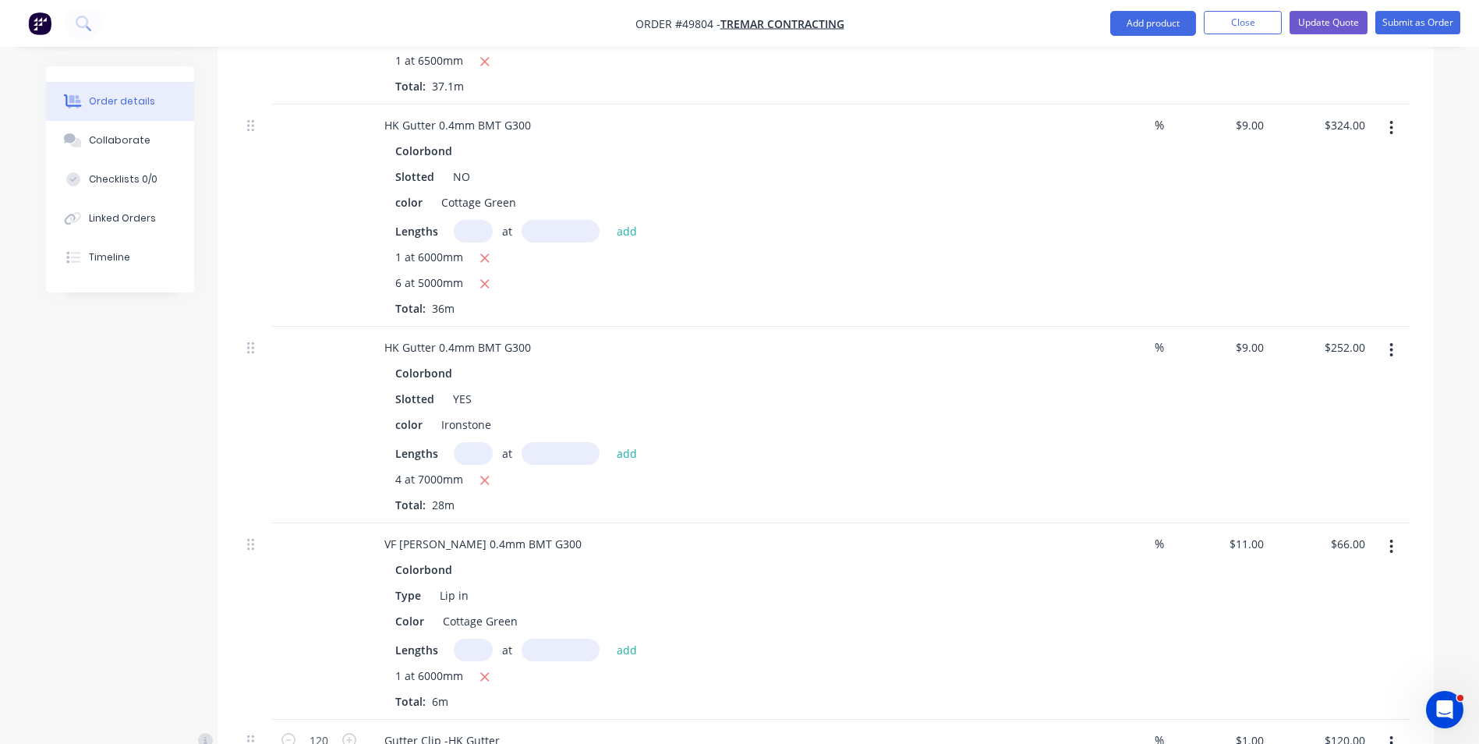
scroll to position [1794, 0]
click at [537, 335] on div "HK Gutter 0.4mm BMT G300" at bounding box center [458, 346] width 172 height 23
click at [653, 361] on div "Colorbond" at bounding box center [716, 372] width 643 height 23
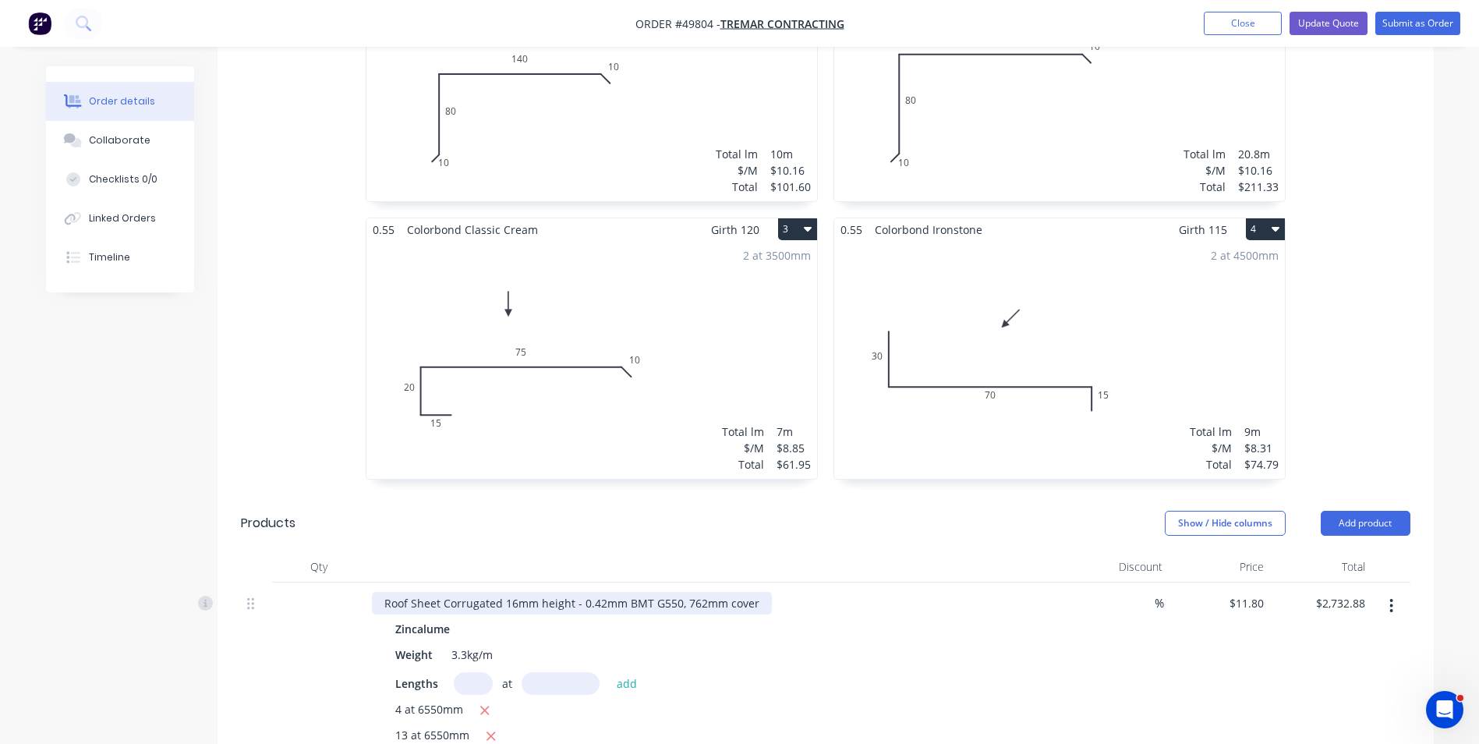
scroll to position [702, 0]
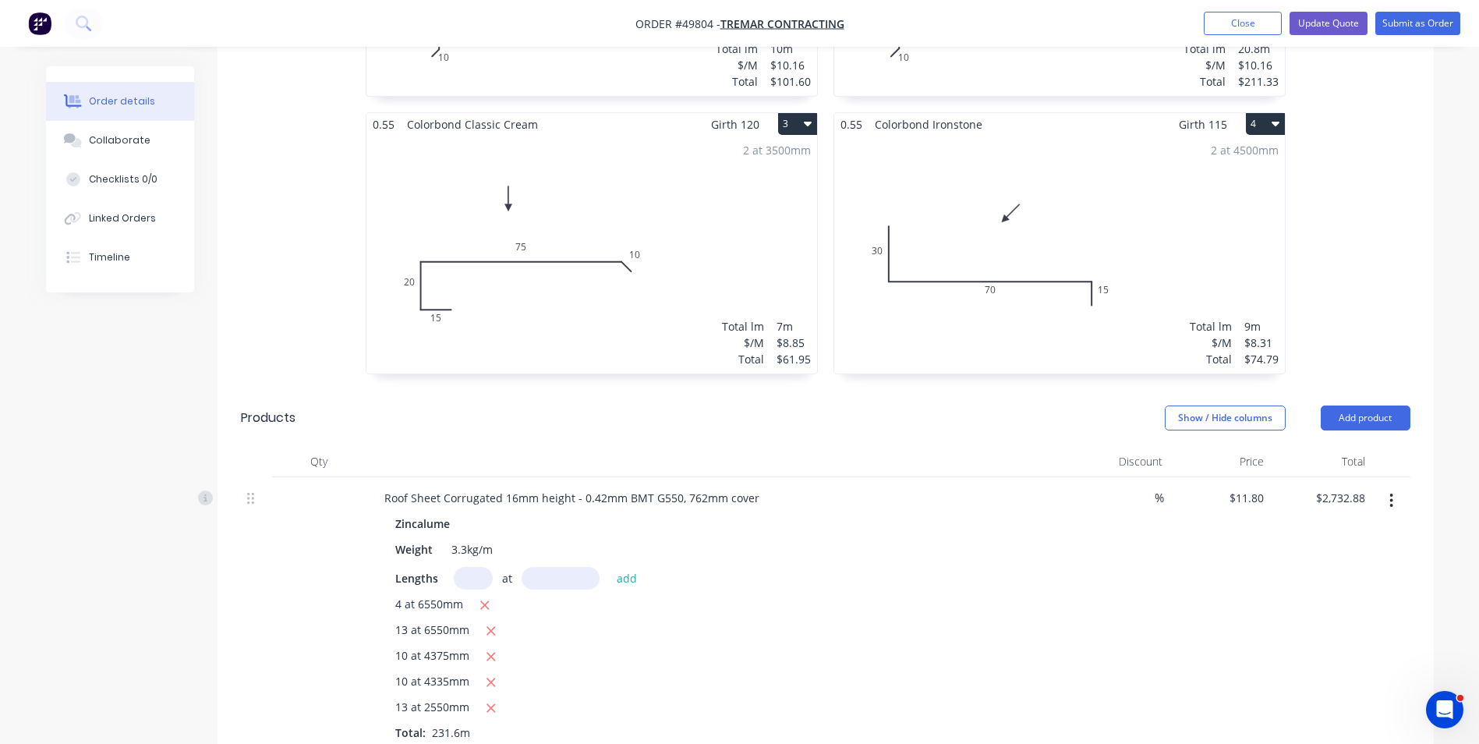
click at [1386, 487] on button "button" at bounding box center [1391, 501] width 37 height 28
click at [1336, 561] on div "Duplicate" at bounding box center [1337, 572] width 120 height 23
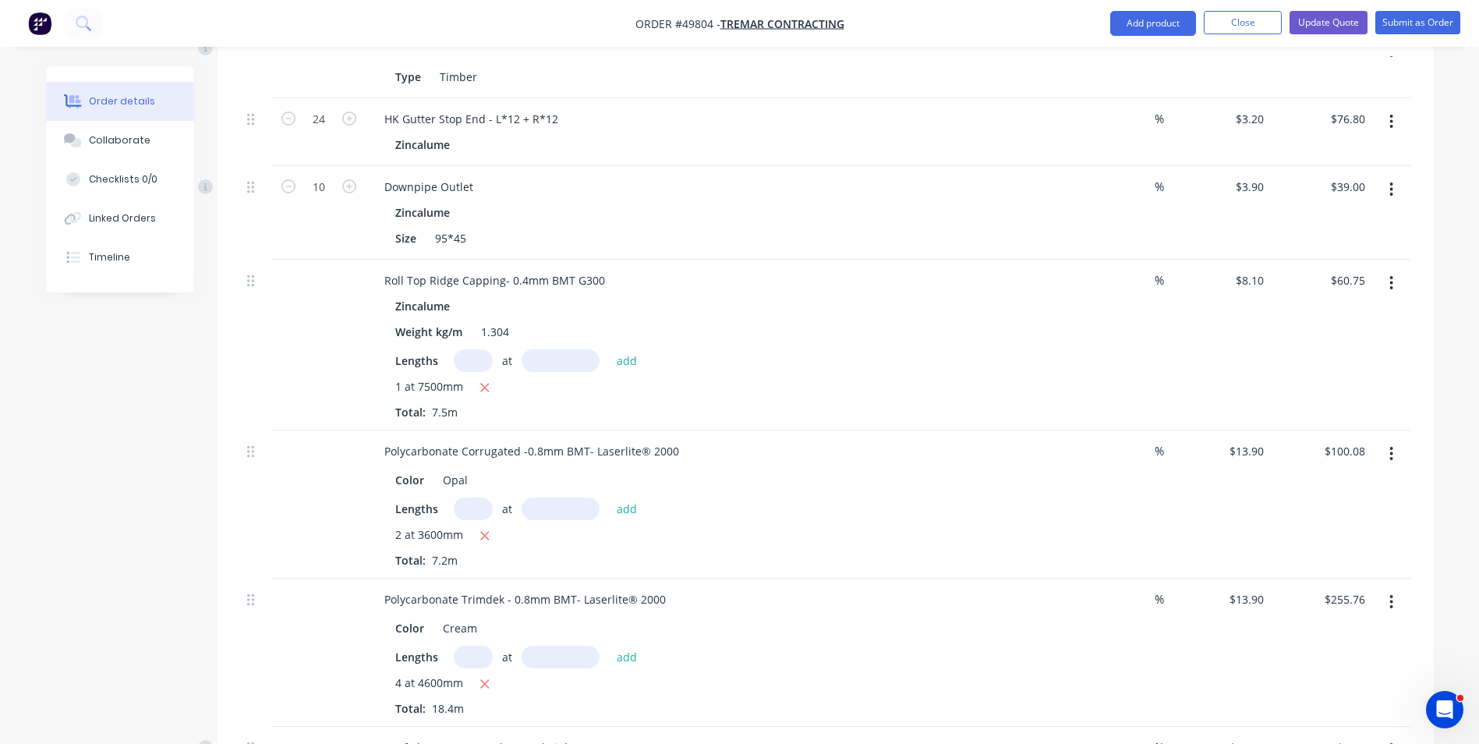
scroll to position [2651, 0]
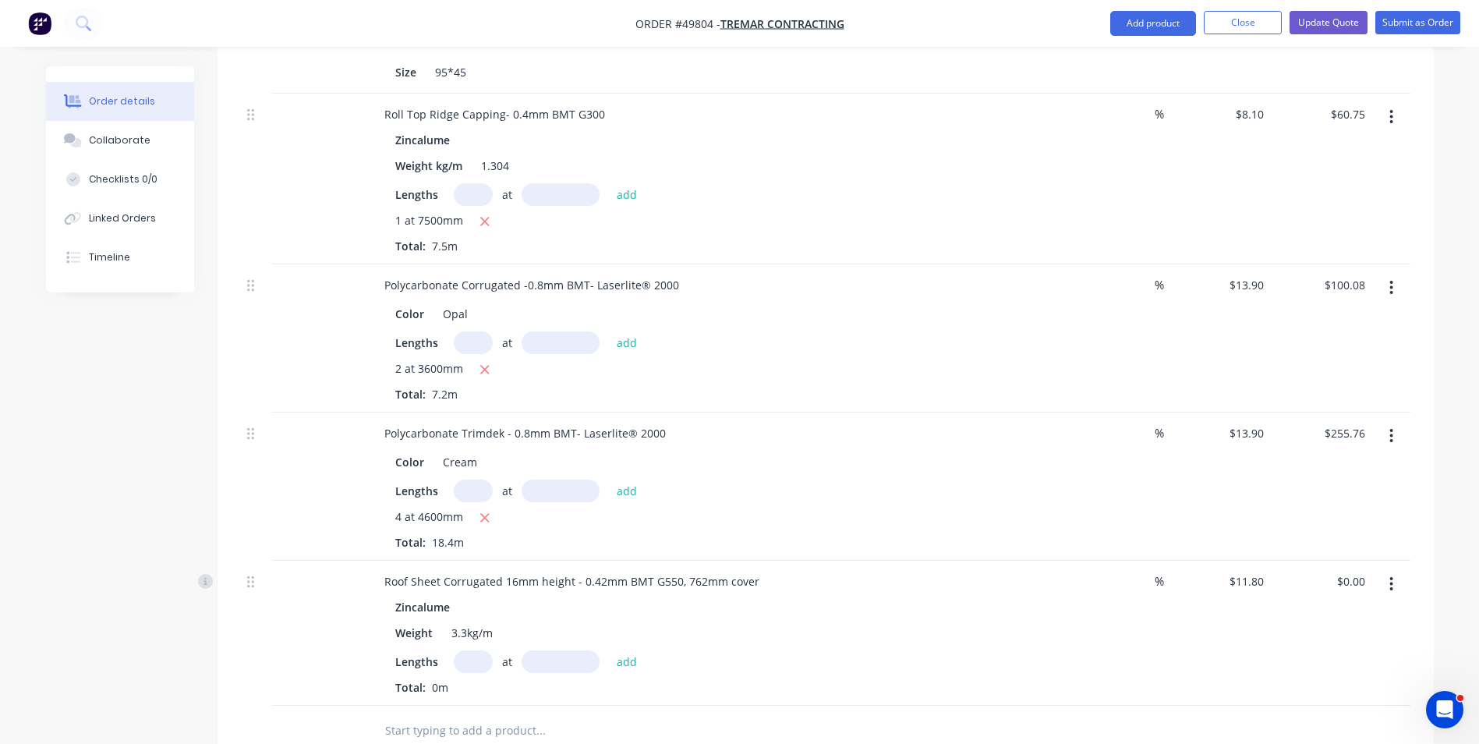
click at [1387, 570] on button "button" at bounding box center [1391, 584] width 37 height 28
click at [1355, 614] on div "Edit" at bounding box center [1337, 625] width 120 height 23
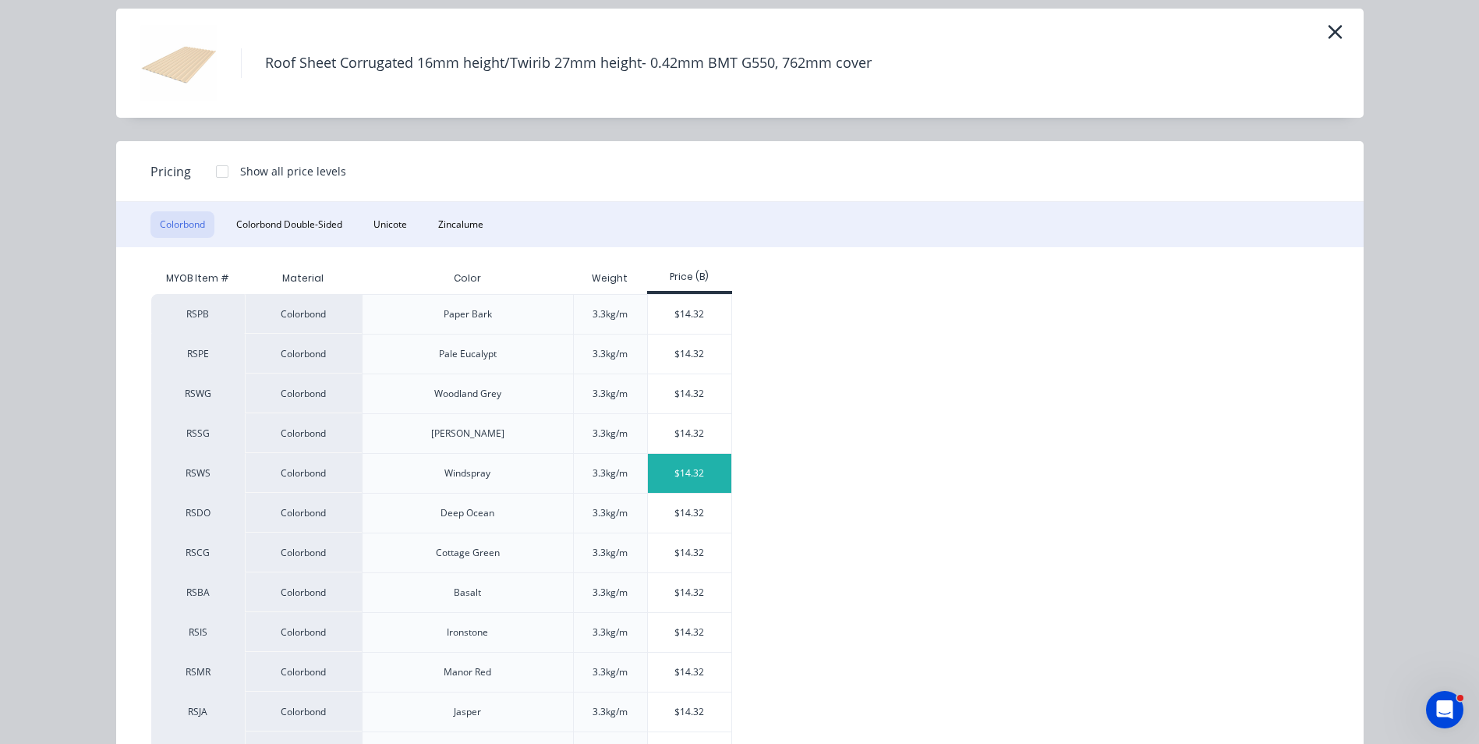
scroll to position [312, 0]
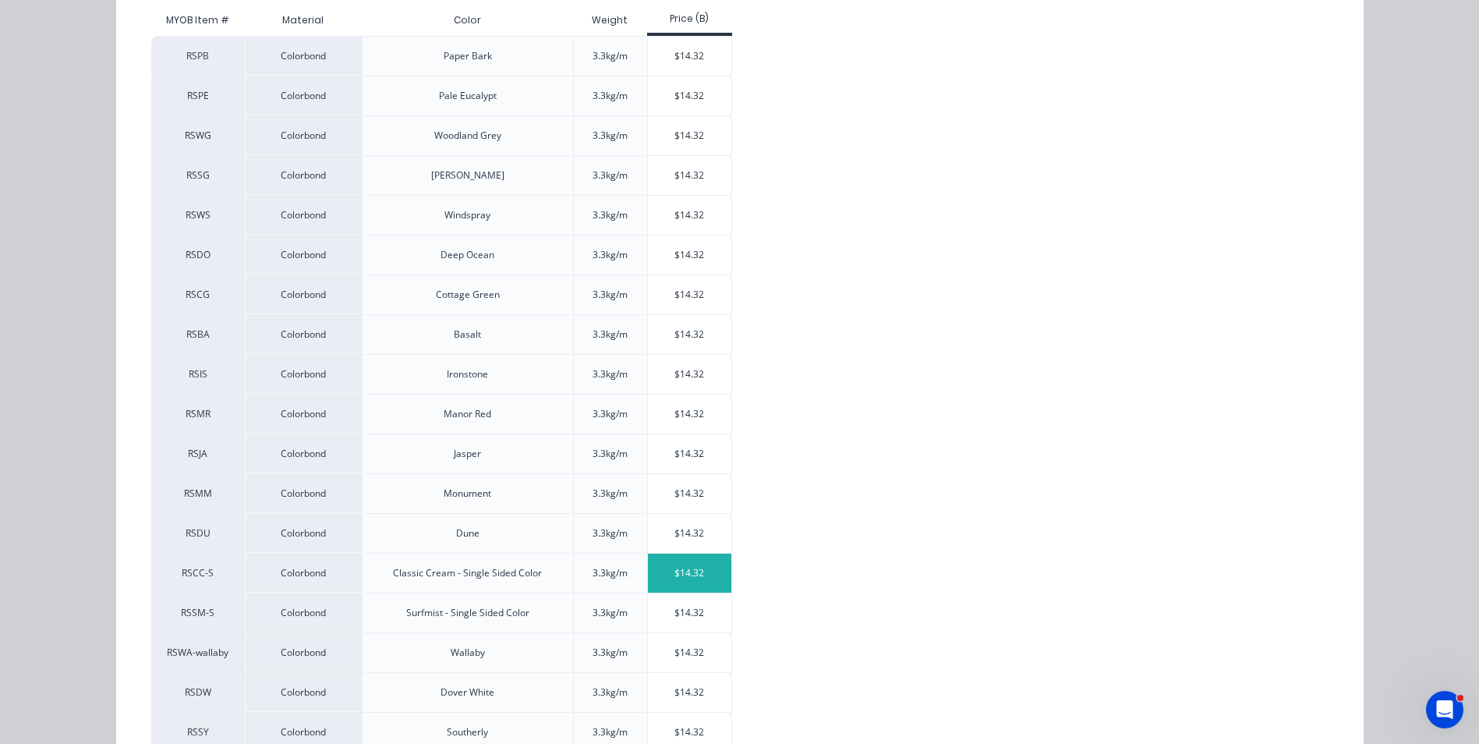
click at [692, 577] on div "$14.32" at bounding box center [689, 573] width 83 height 39
type input "$14.32"
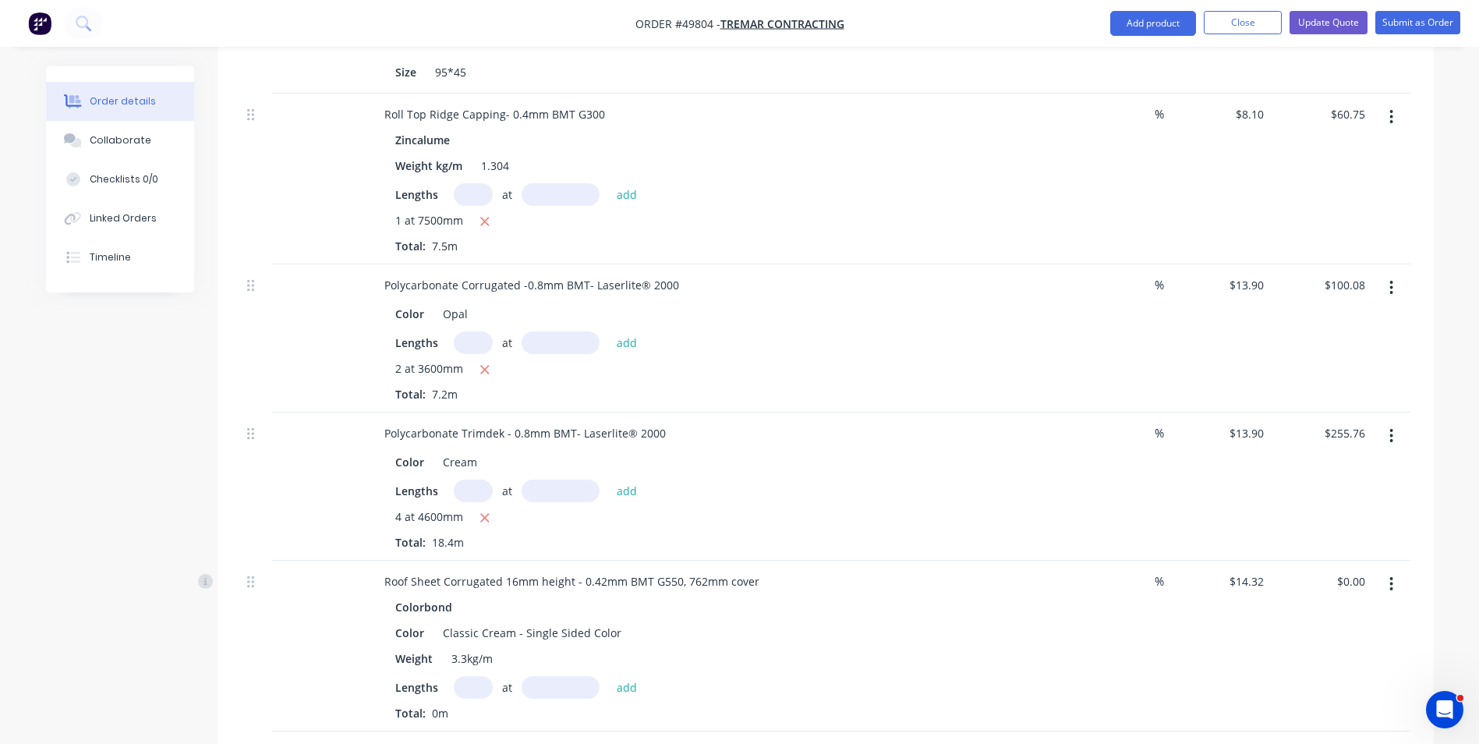
click at [473, 676] on input "text" at bounding box center [473, 687] width 39 height 23
type input "4"
click at [553, 676] on input "text" at bounding box center [561, 687] width 78 height 23
type input "6550mm"
click at [625, 676] on button "add" at bounding box center [627, 686] width 37 height 21
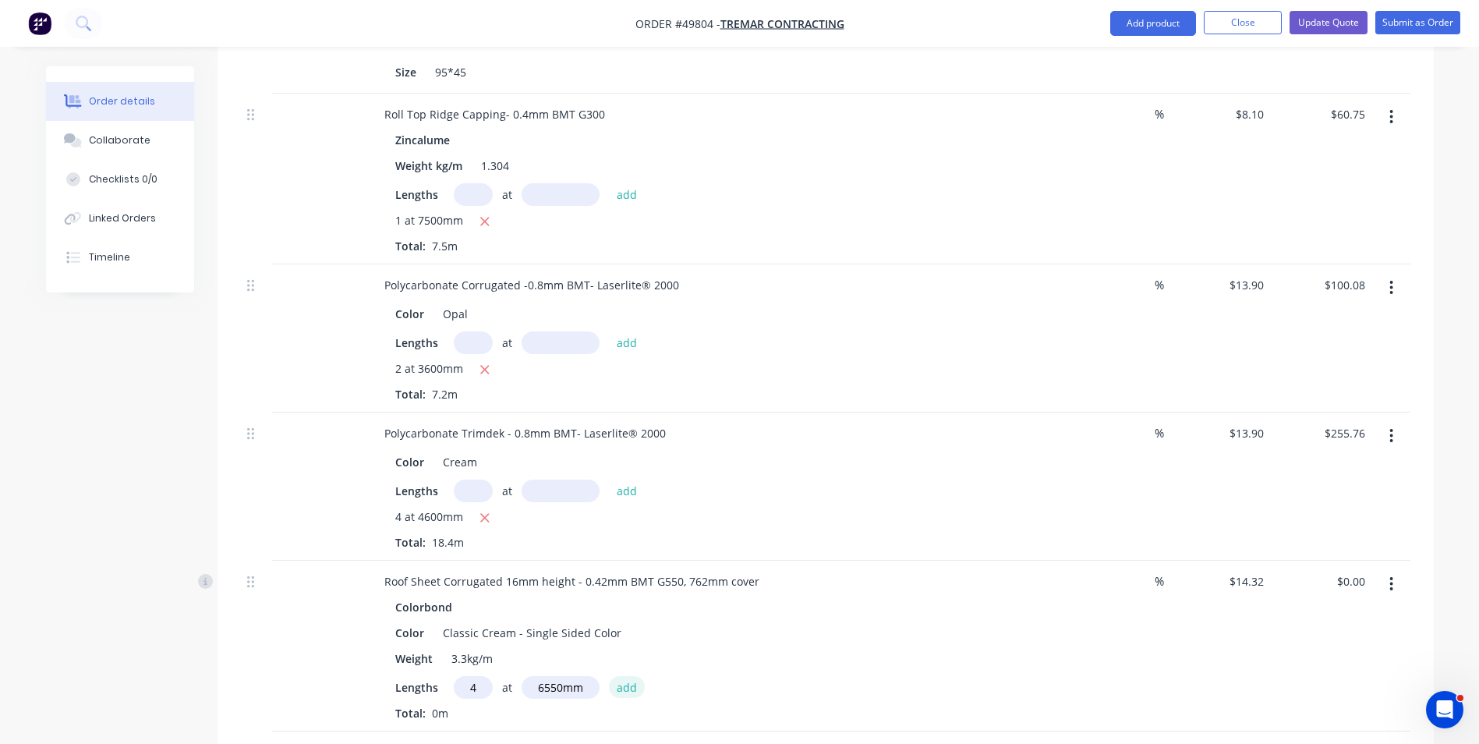
type input "$375.18"
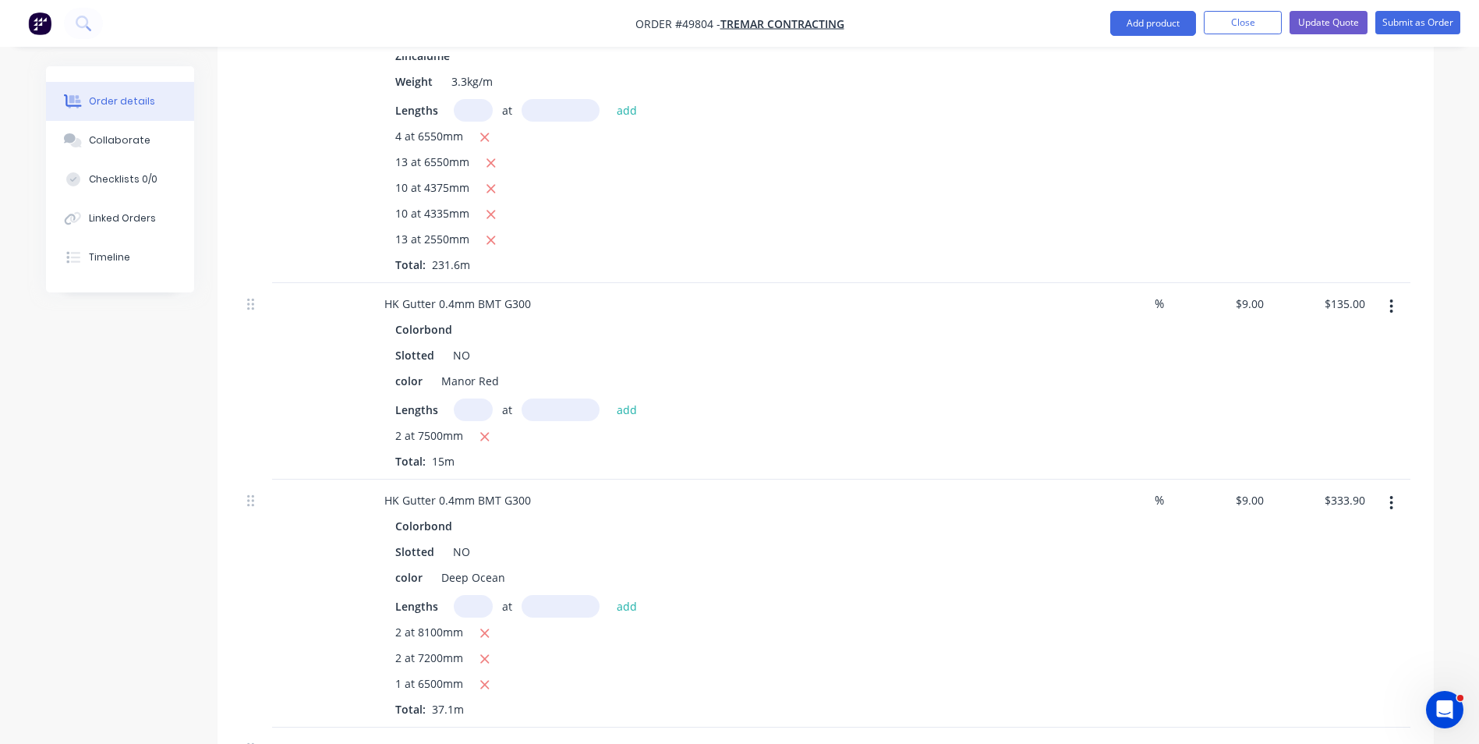
scroll to position [1014, 0]
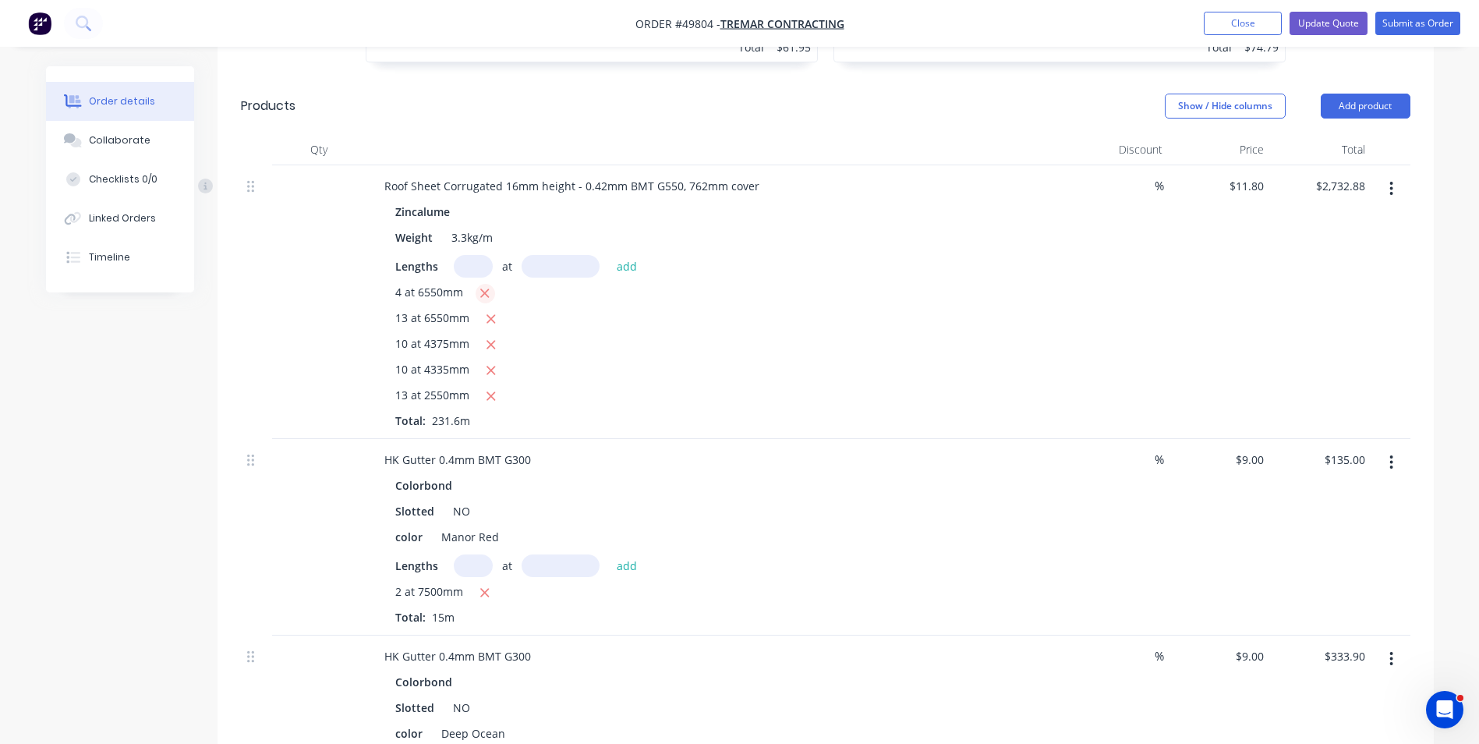
click at [485, 286] on icon "button" at bounding box center [485, 293] width 10 height 14
type input "$2,423.72"
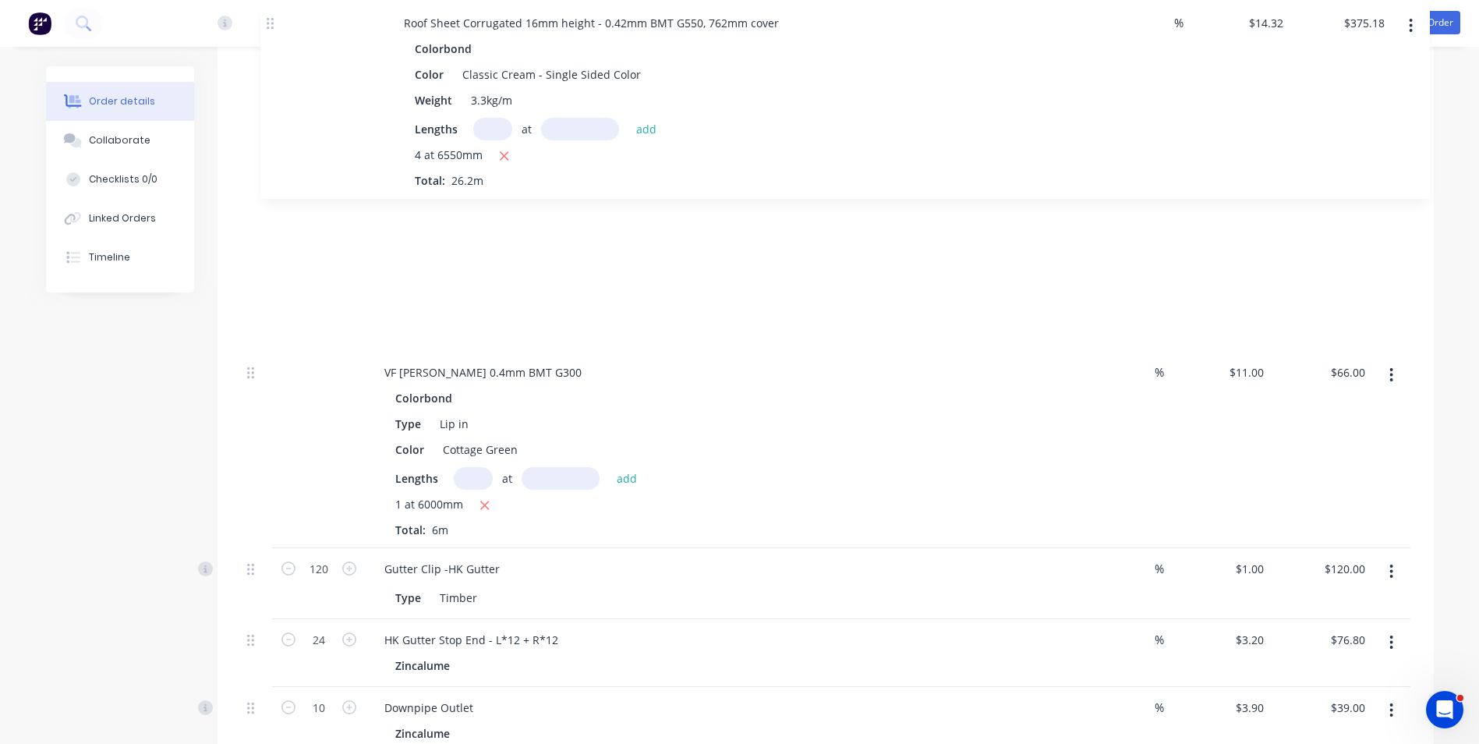
scroll to position [2130, 0]
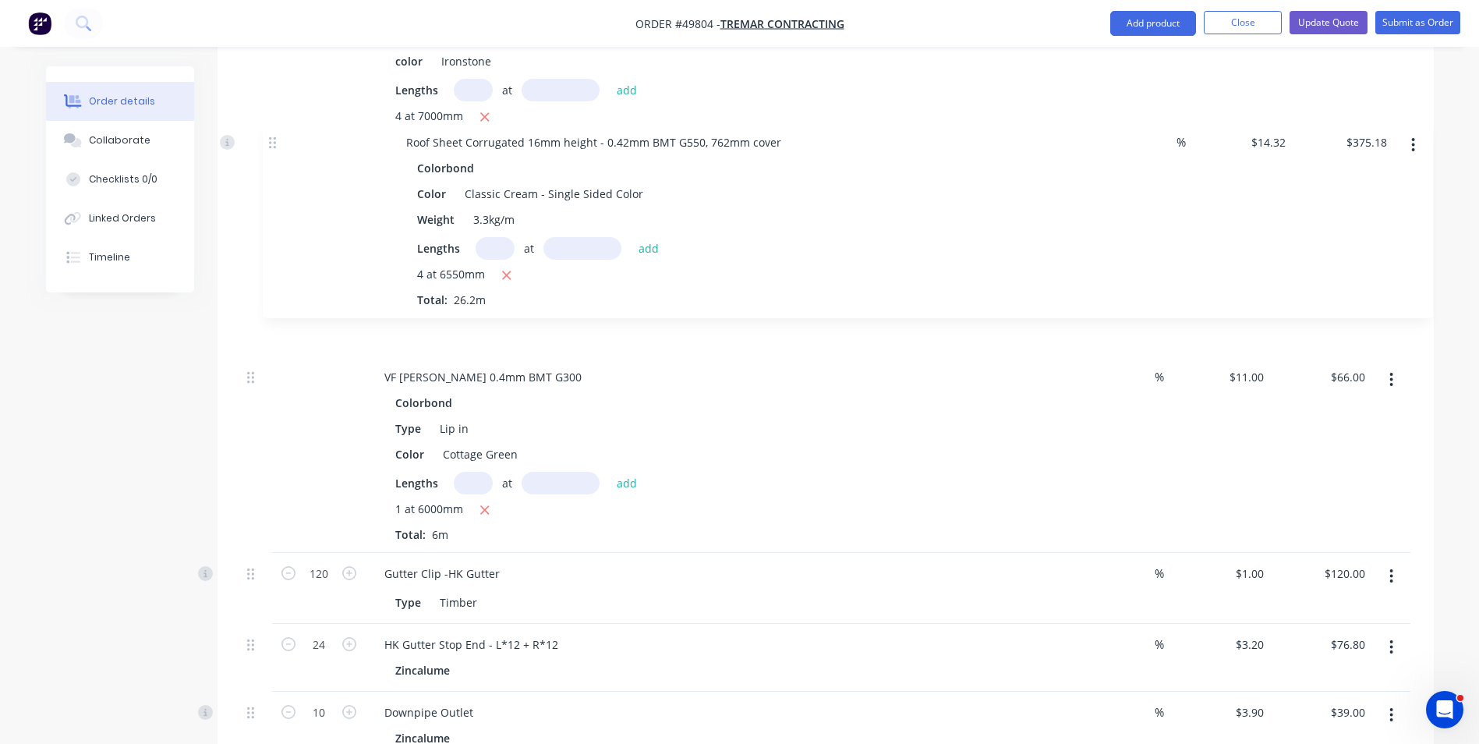
drag, startPoint x: 253, startPoint y: 437, endPoint x: 274, endPoint y: 136, distance: 302.6
click at [274, 136] on div "Roof Sheet Corrugated 16mm height - 0.42mm BMT G550, 762mm cover Zincalume Weig…" at bounding box center [826, 151] width 1170 height 2204
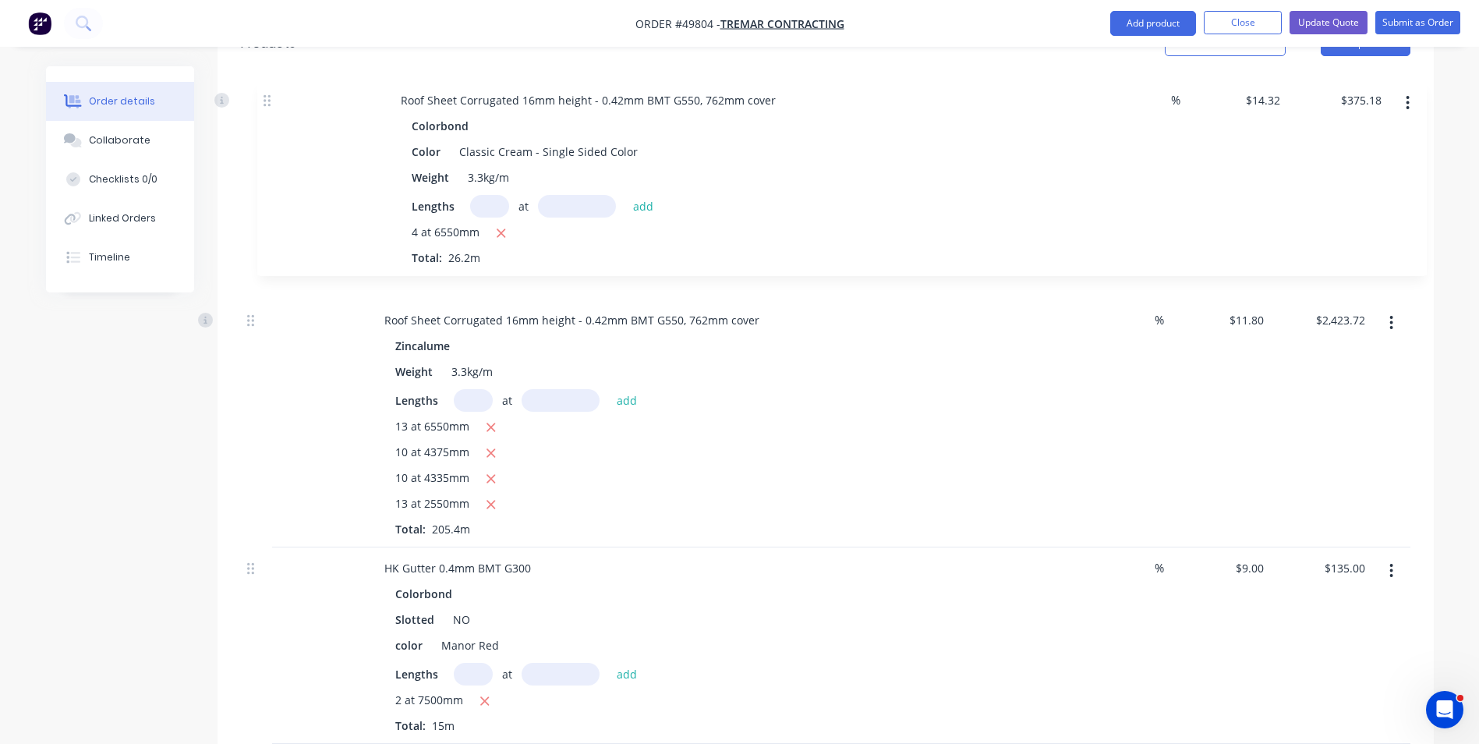
scroll to position [1075, 0]
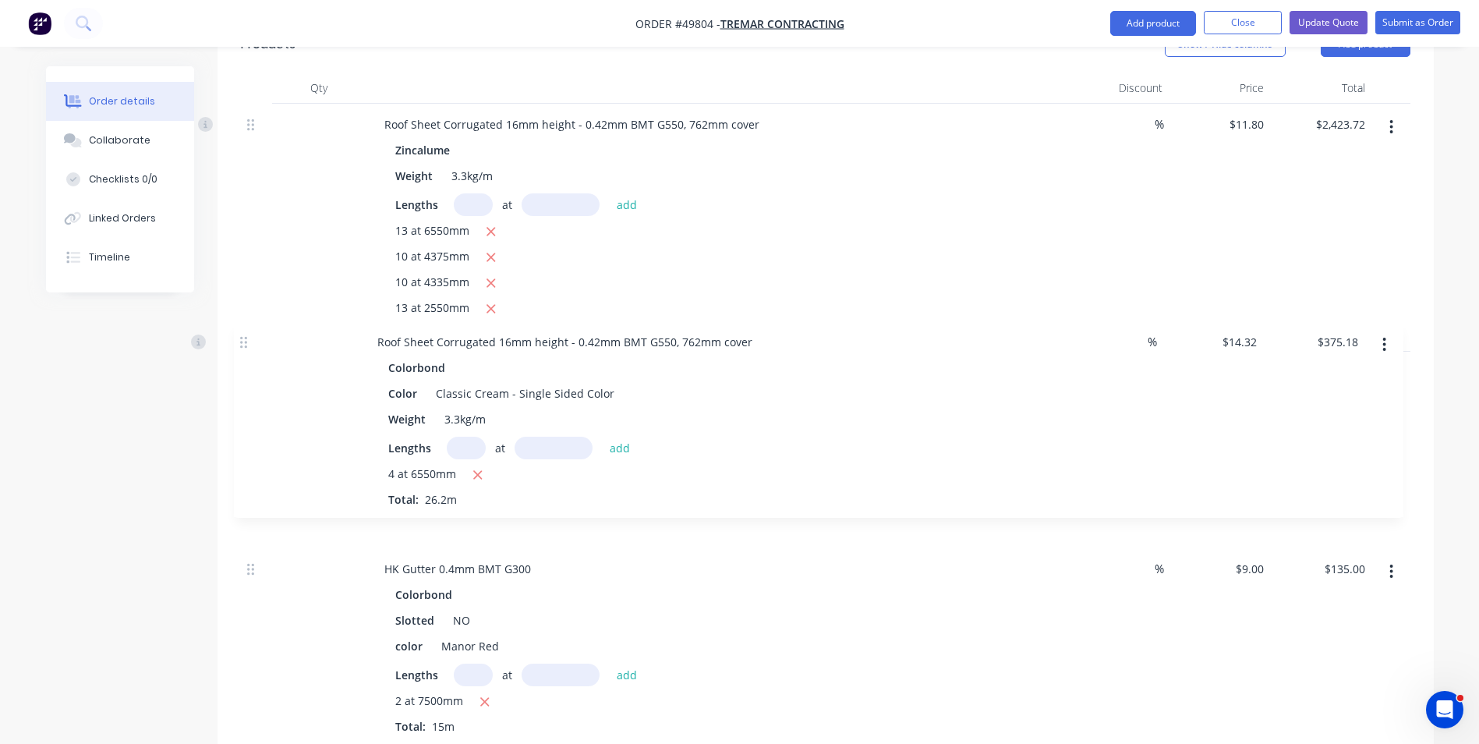
drag, startPoint x: 254, startPoint y: 532, endPoint x: 252, endPoint y: 326, distance: 205.9
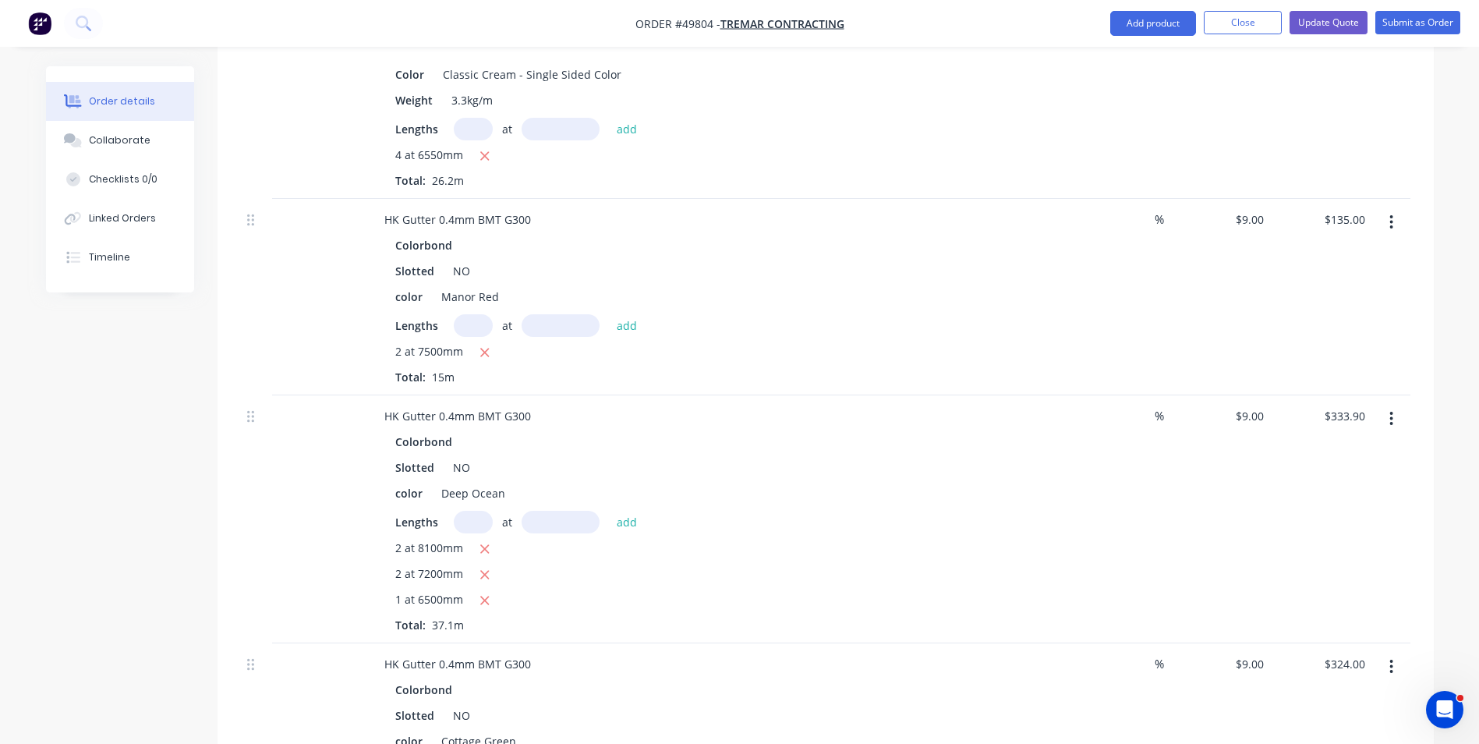
scroll to position [1638, 0]
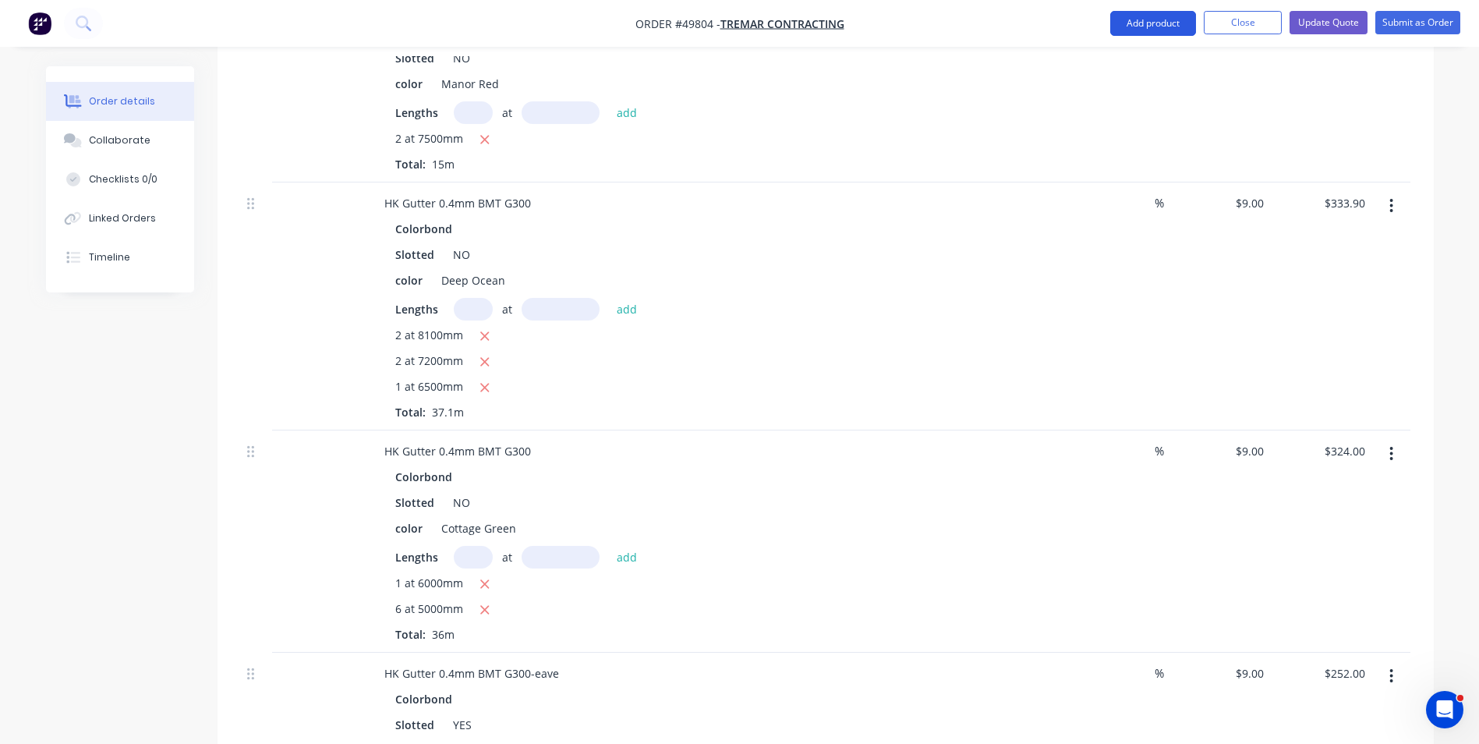
click at [1139, 23] on button "Add product" at bounding box center [1153, 23] width 86 height 25
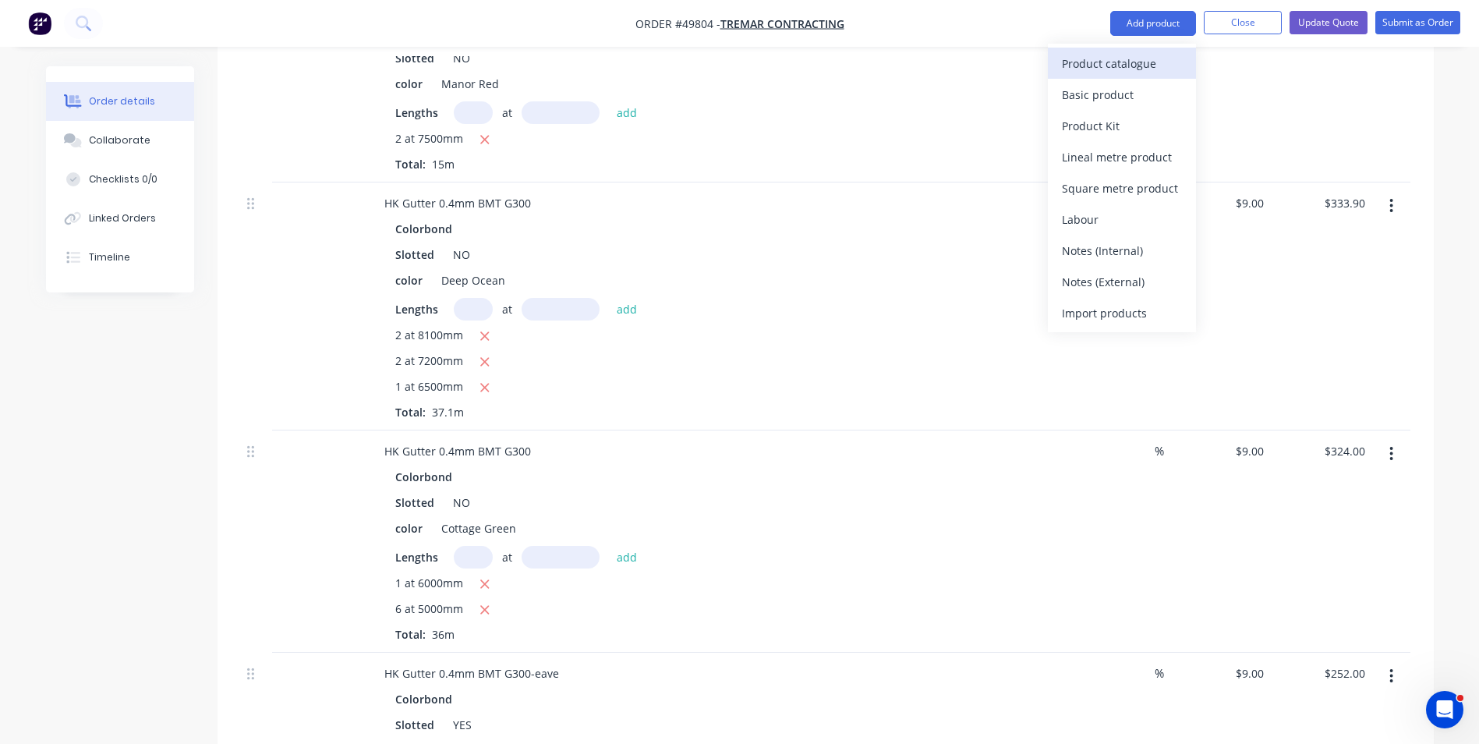
click at [1104, 71] on div "Product catalogue" at bounding box center [1122, 63] width 120 height 23
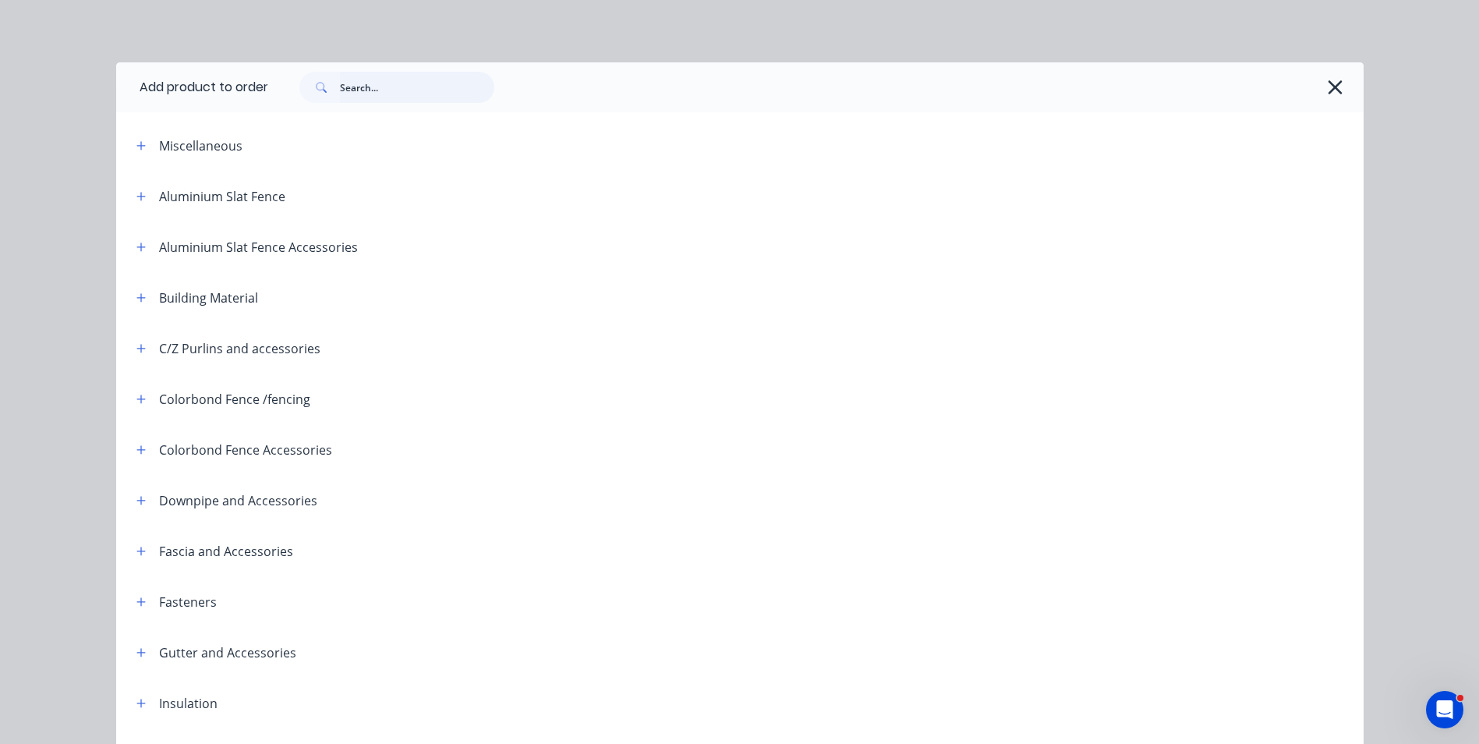
click at [443, 81] on input "text" at bounding box center [417, 87] width 154 height 31
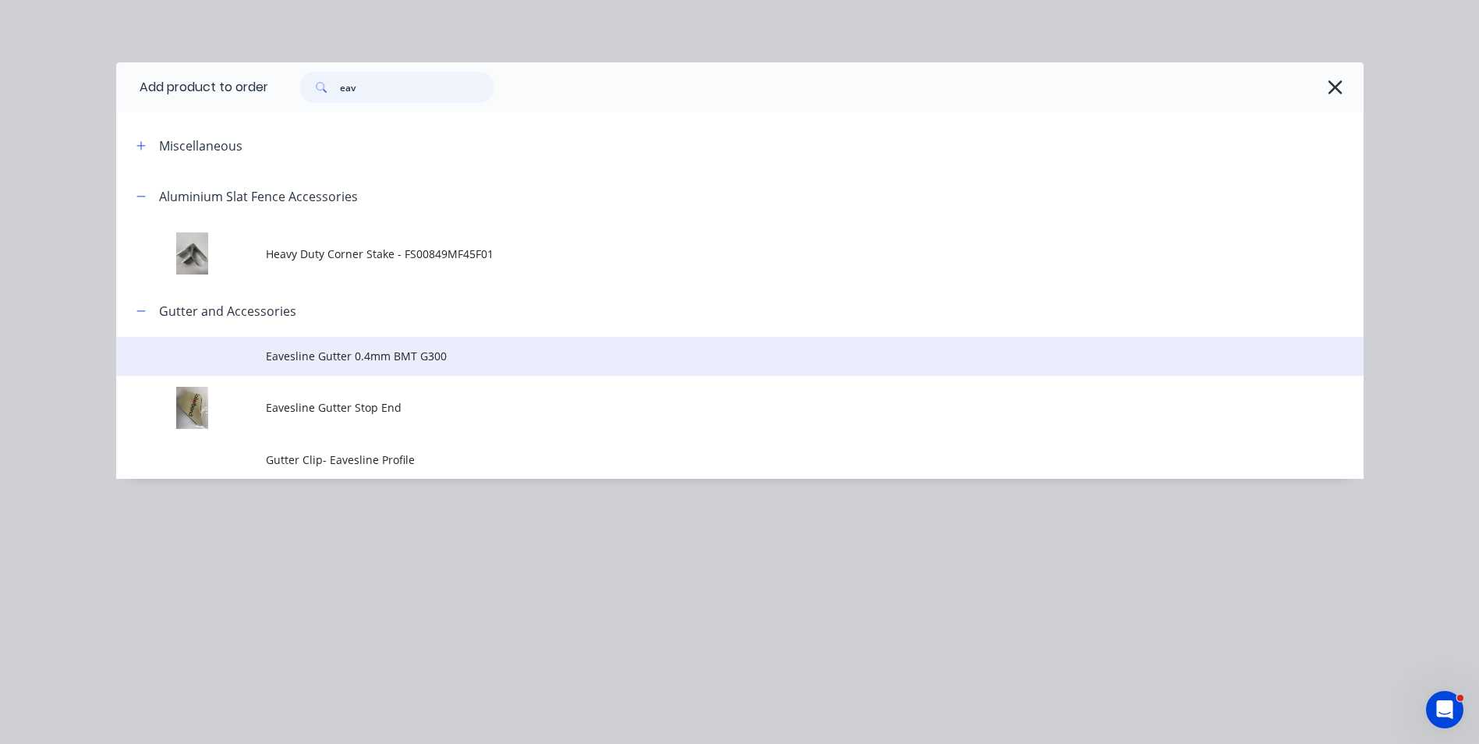
type input "eav"
click at [339, 357] on span "Eavesline Gutter 0.4mm BMT G300" at bounding box center [705, 356] width 878 height 16
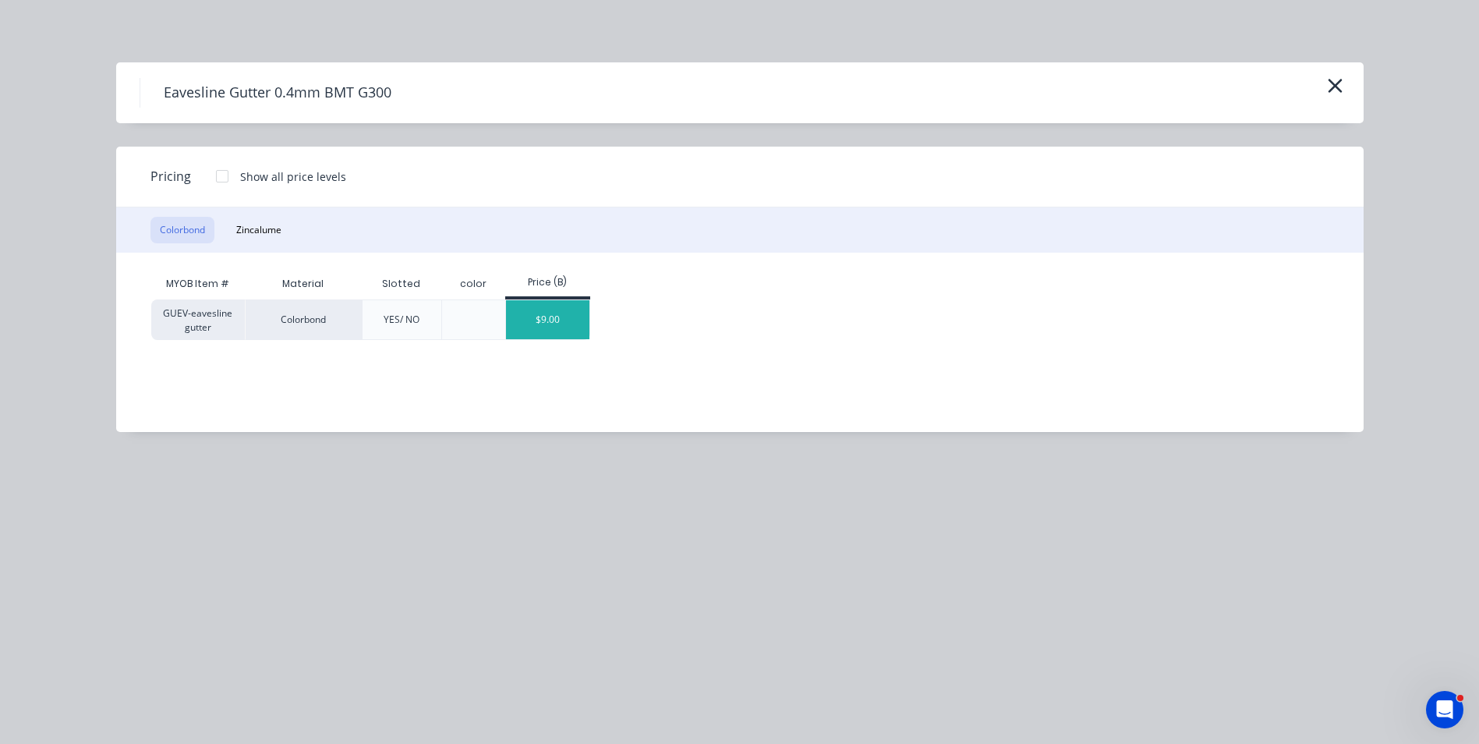
click at [564, 331] on div "$9.00" at bounding box center [547, 319] width 83 height 39
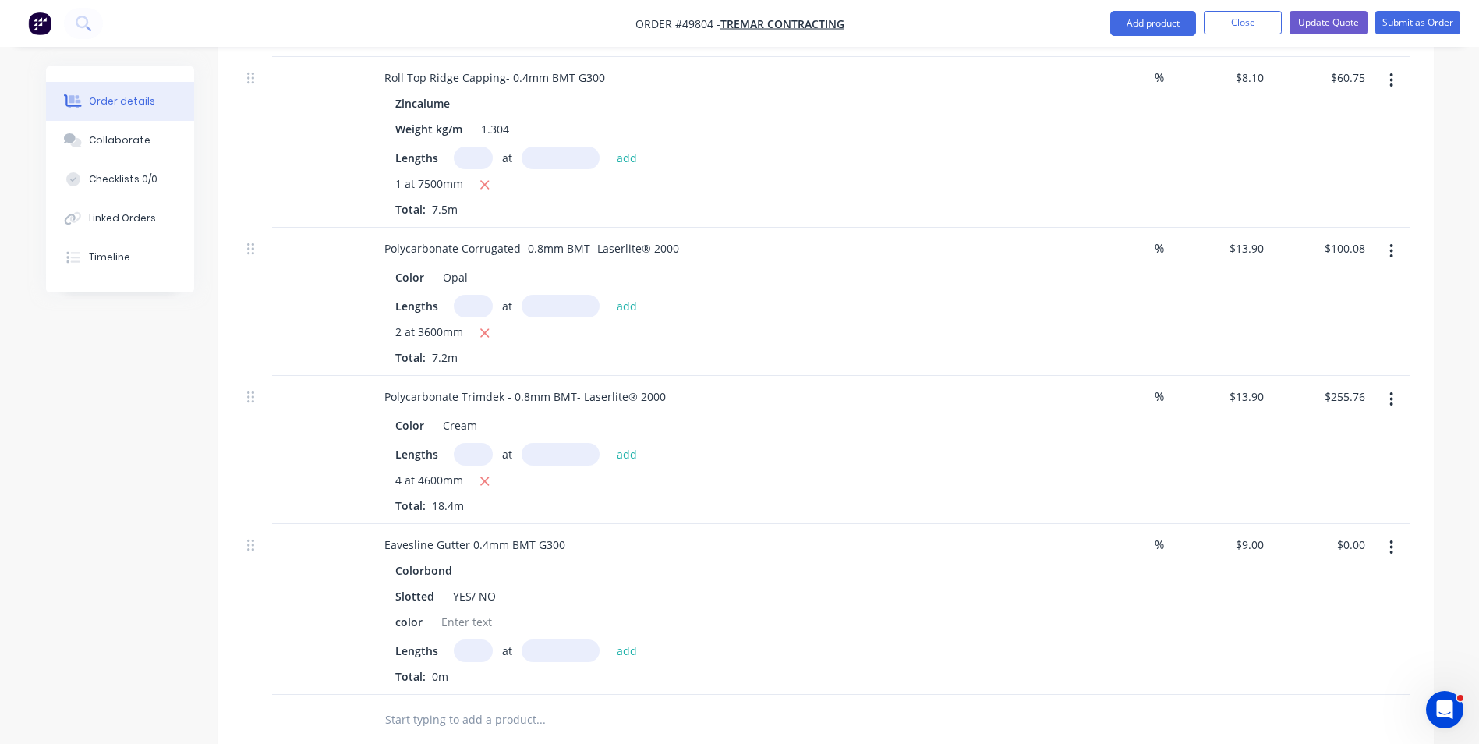
scroll to position [3180, 0]
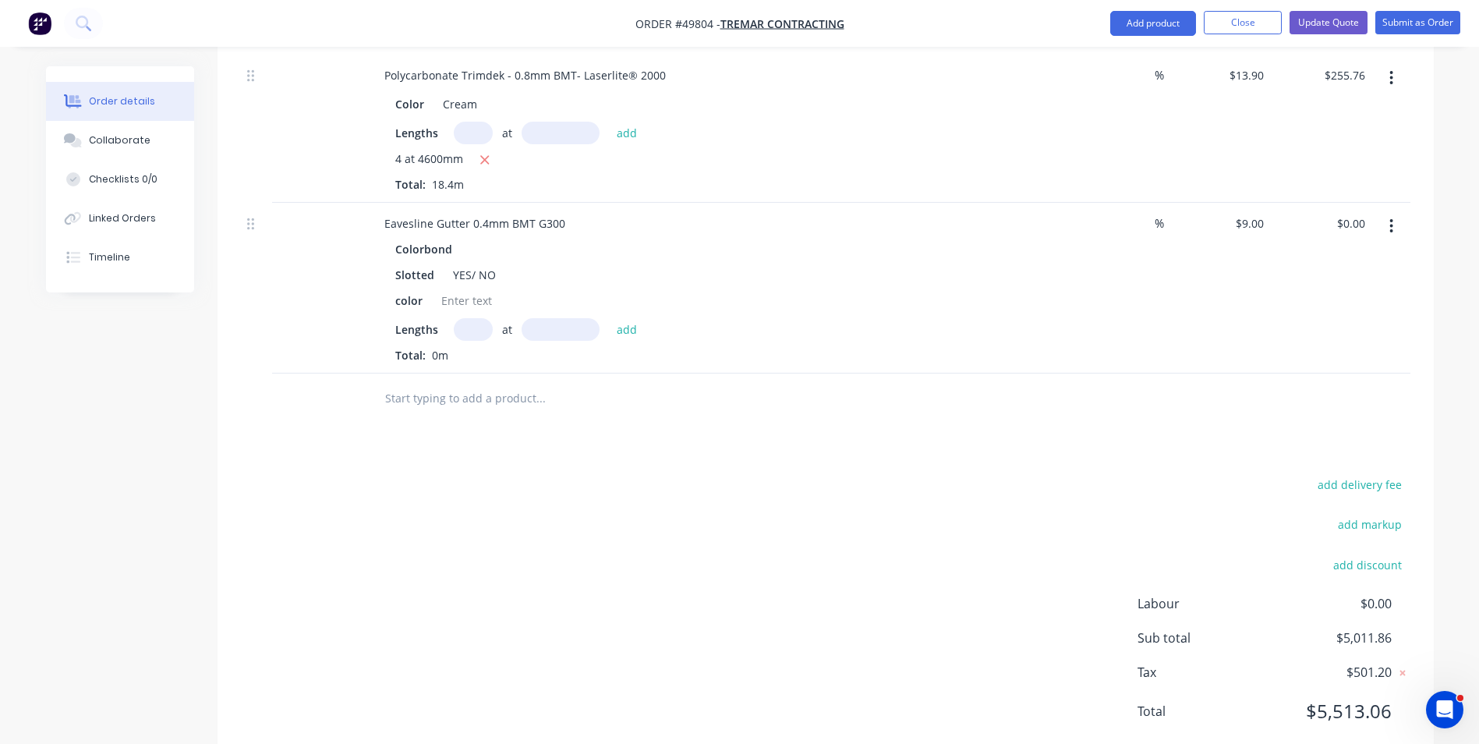
click at [469, 318] on input "text" at bounding box center [473, 329] width 39 height 23
type input "4"
click at [567, 318] on input "text" at bounding box center [561, 329] width 78 height 23
type input "7000"
click at [609, 318] on button "add" at bounding box center [627, 328] width 37 height 21
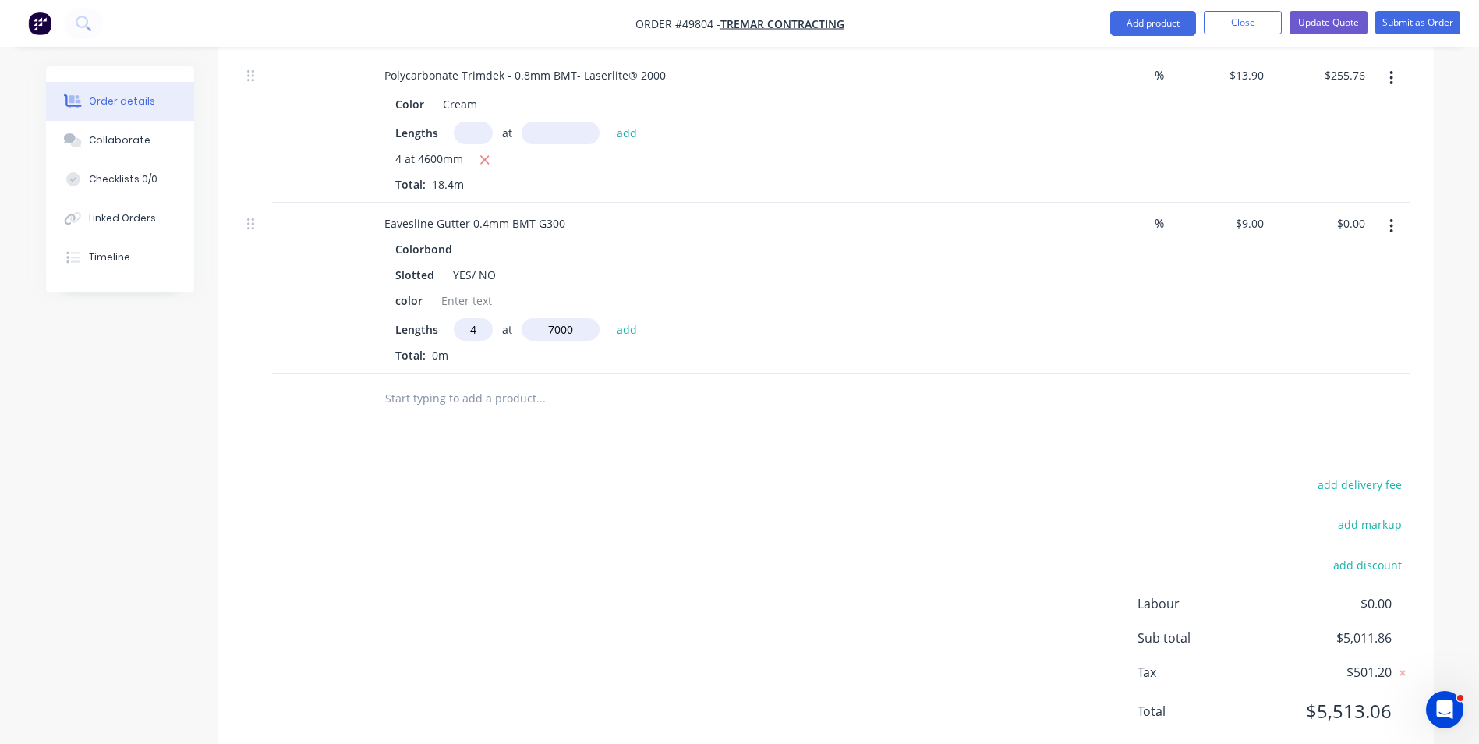
type input "$252.00"
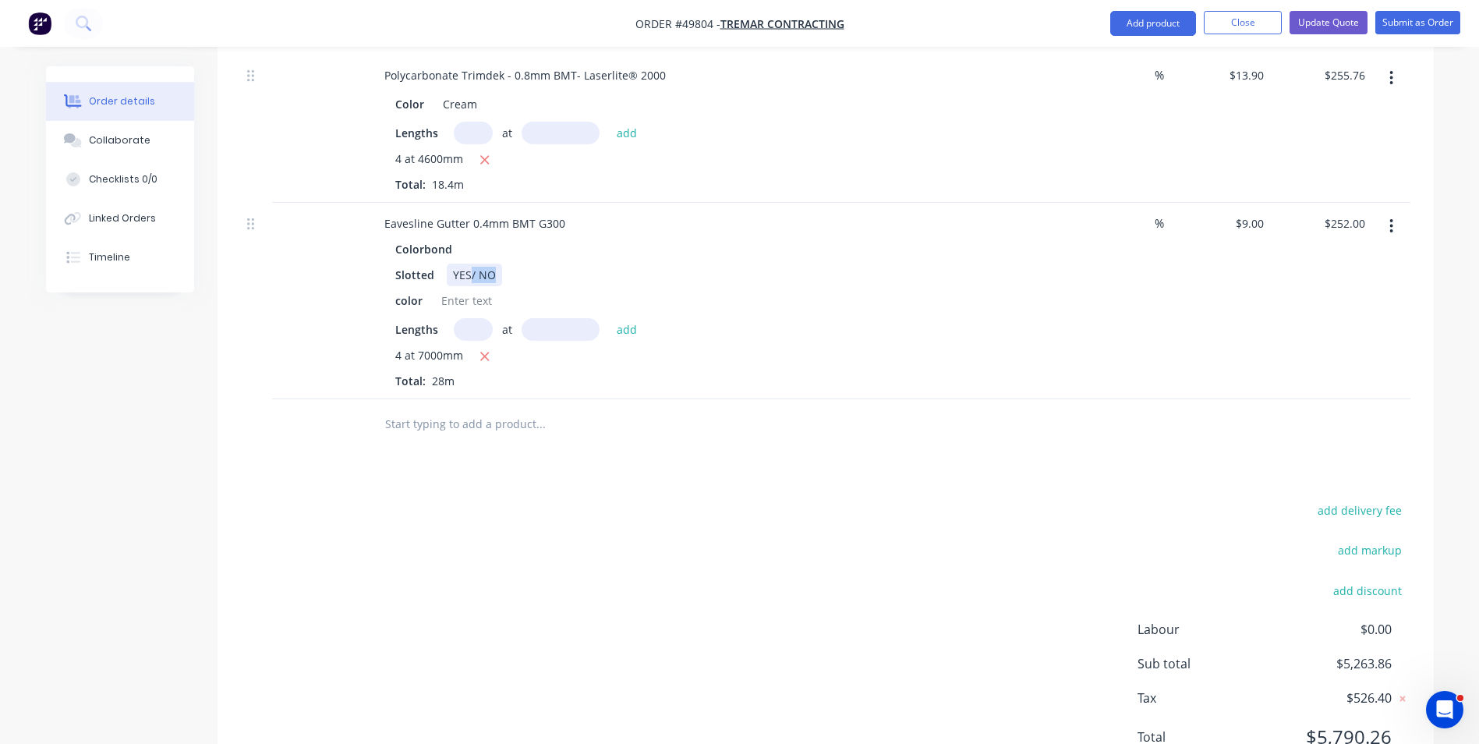
drag, startPoint x: 473, startPoint y: 227, endPoint x: 578, endPoint y: 221, distance: 105.4
click at [578, 264] on div "Slotted YES/ NO" at bounding box center [713, 275] width 649 height 23
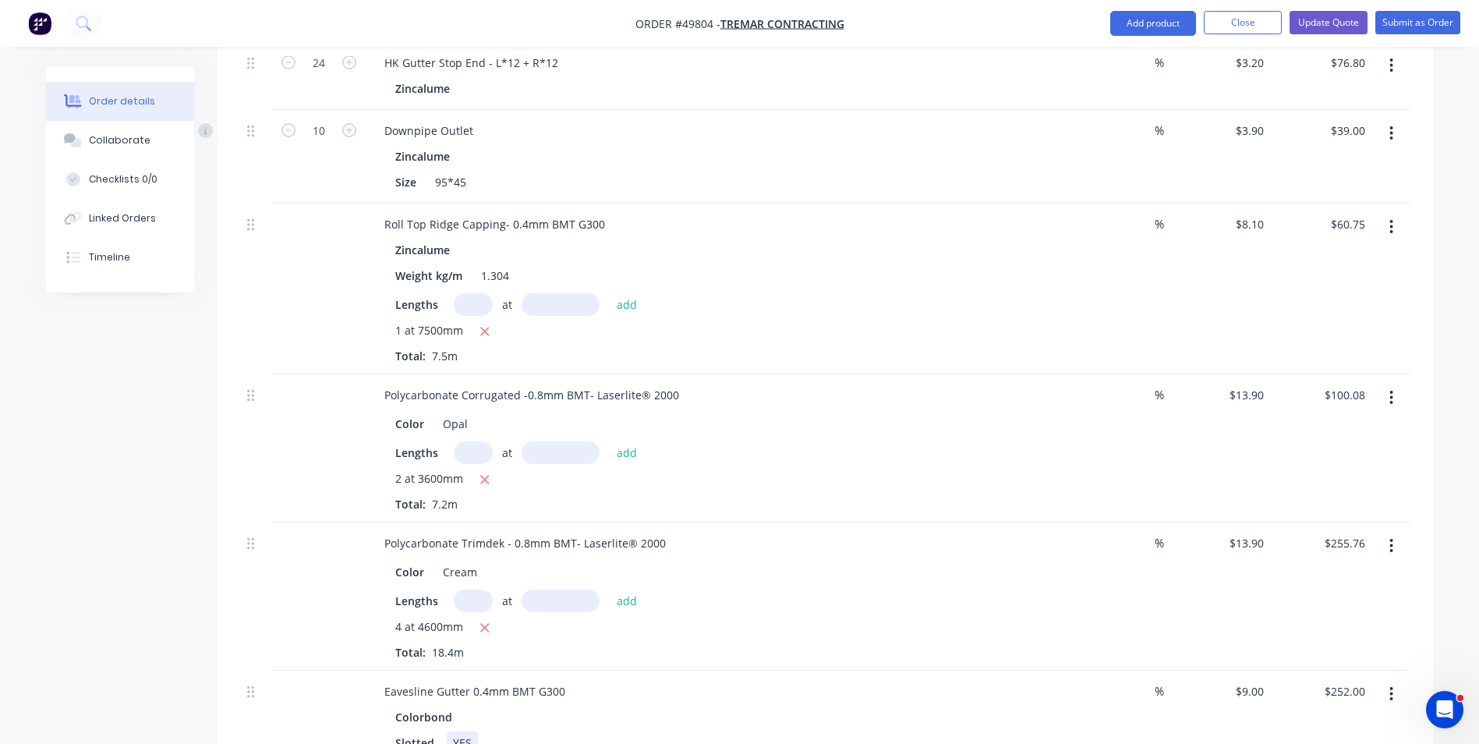
scroll to position [3102, 0]
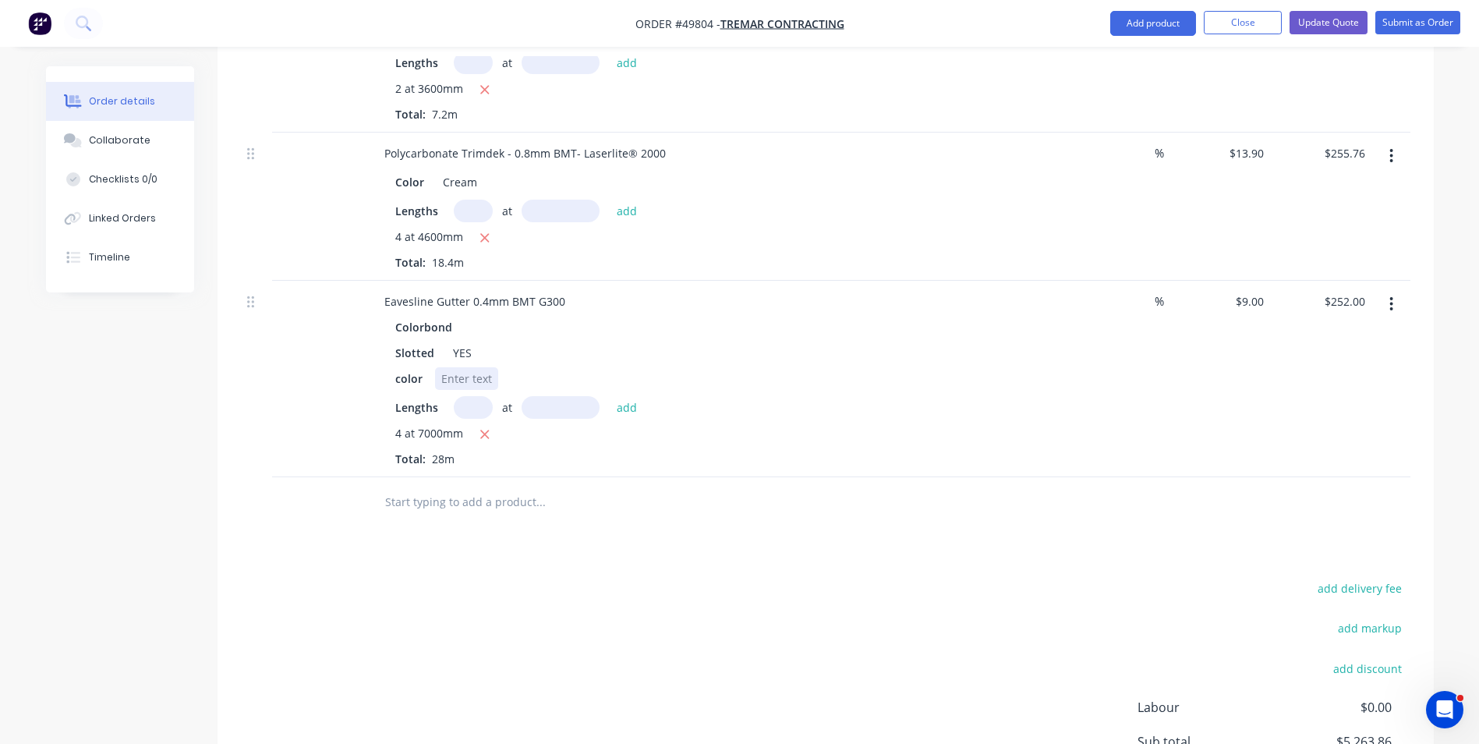
click at [453, 367] on div at bounding box center [466, 378] width 63 height 23
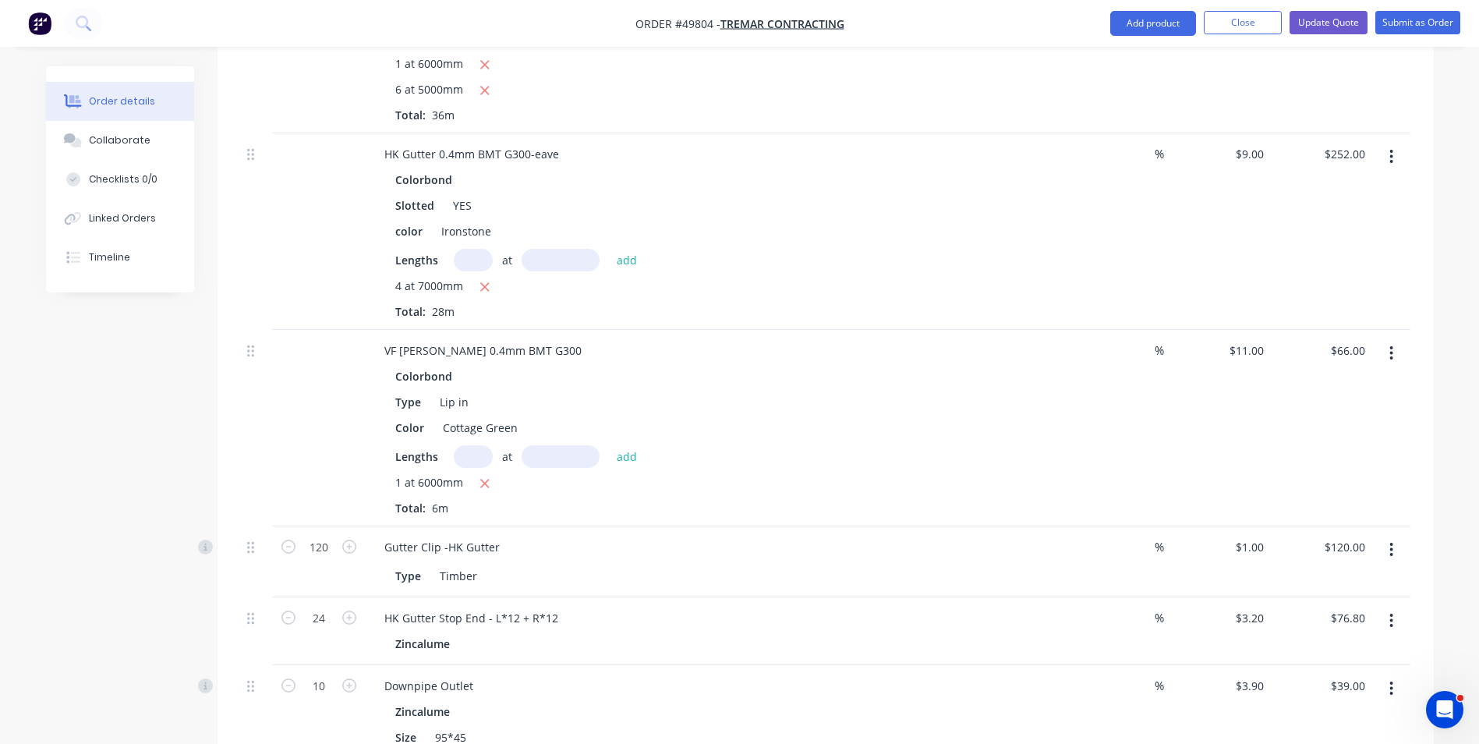
scroll to position [2088, 0]
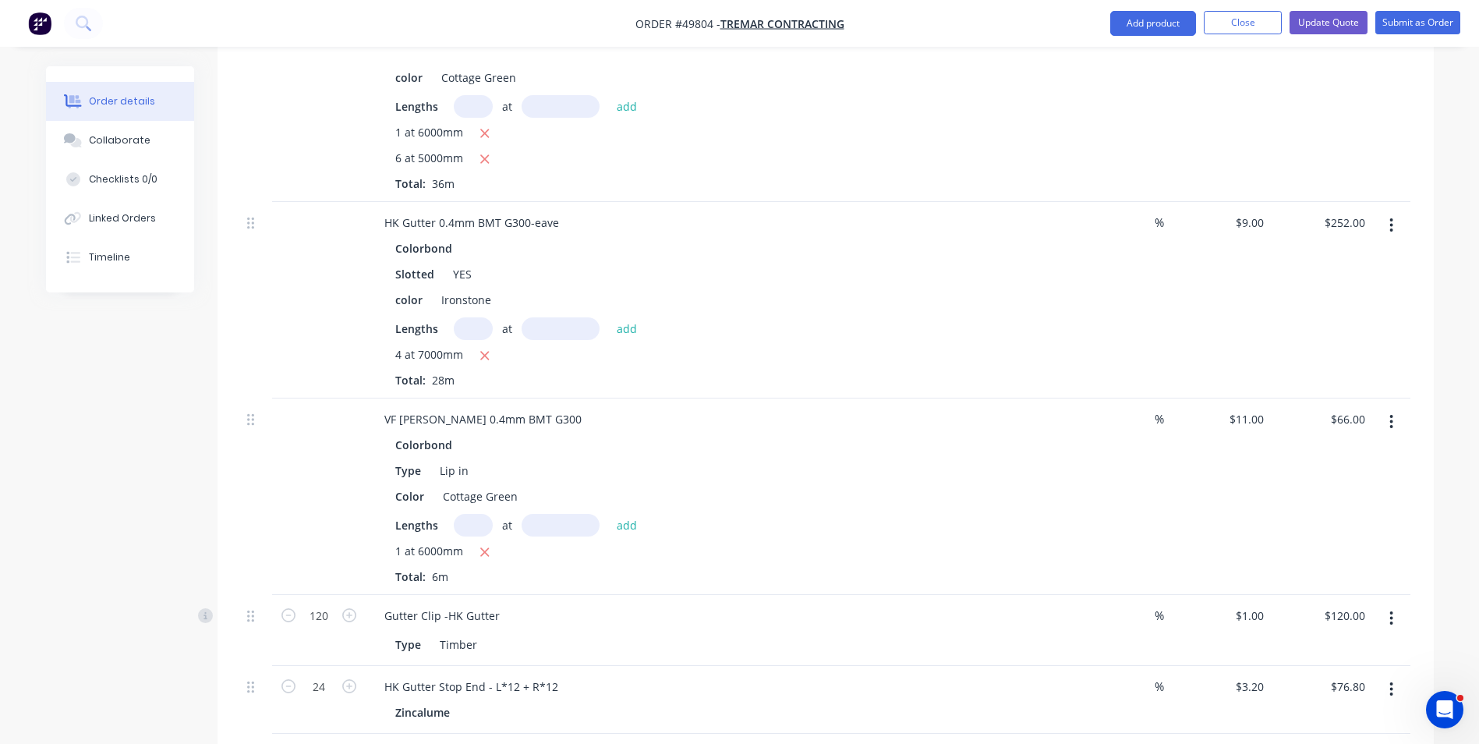
click at [1390, 217] on icon "button" at bounding box center [1392, 225] width 4 height 17
click at [1312, 349] on div "Delete" at bounding box center [1337, 360] width 120 height 23
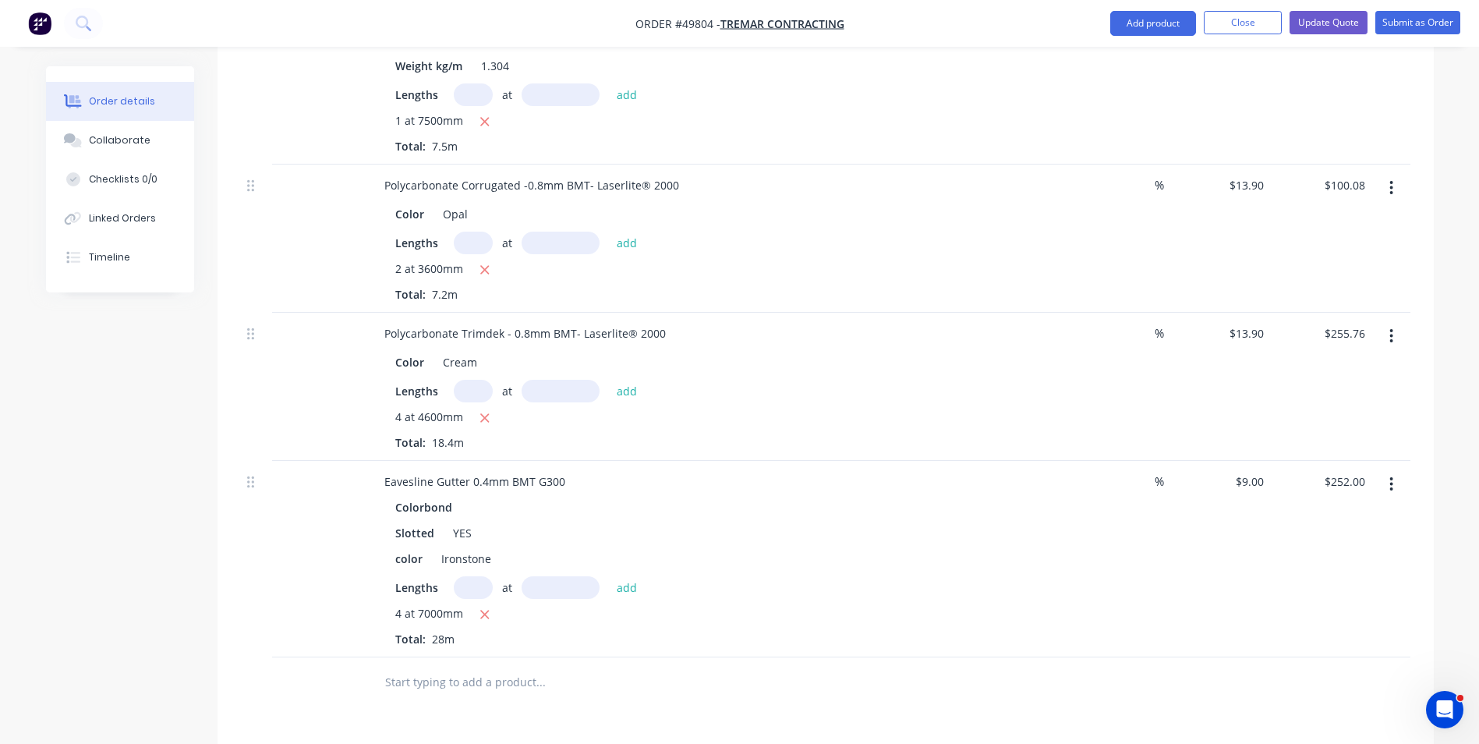
scroll to position [2868, 0]
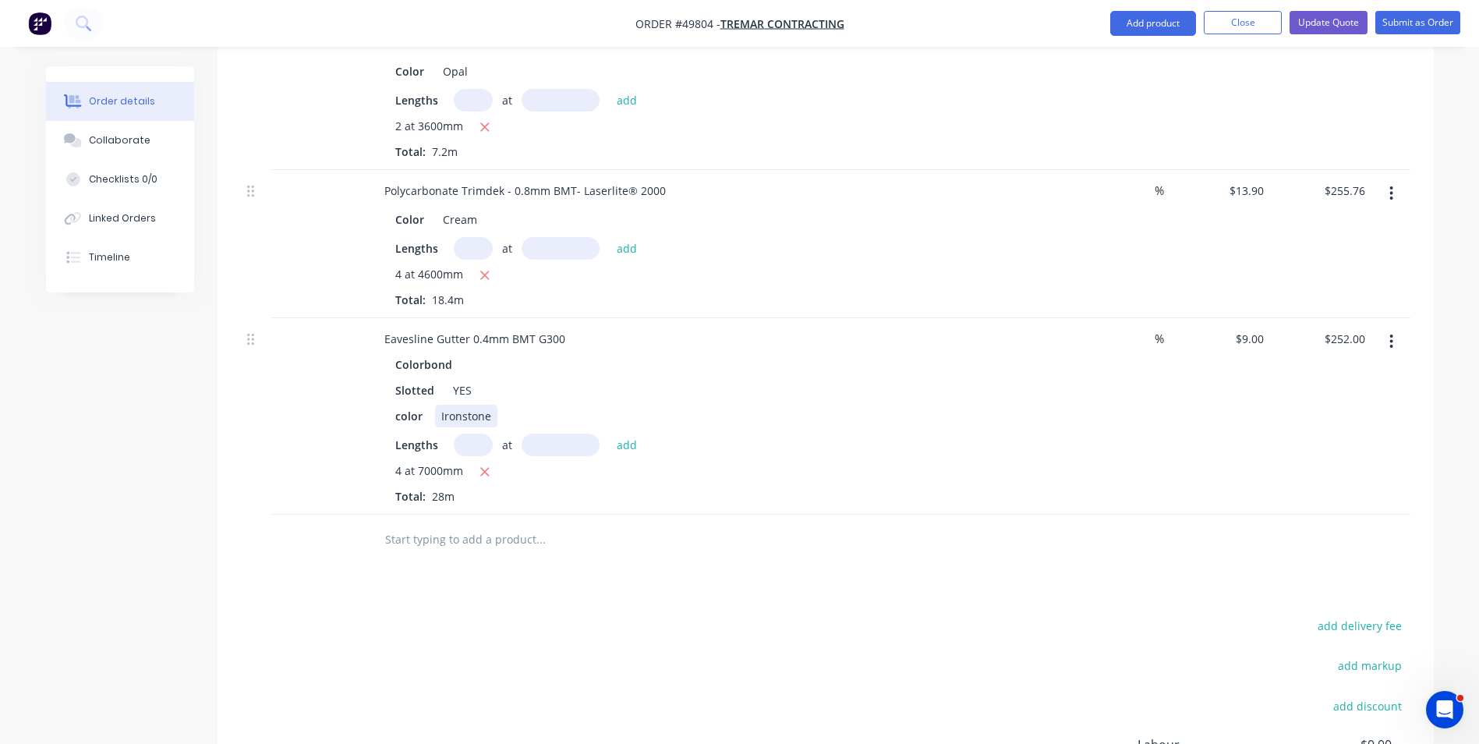
click at [781, 405] on div "color Ironstone" at bounding box center [713, 416] width 649 height 23
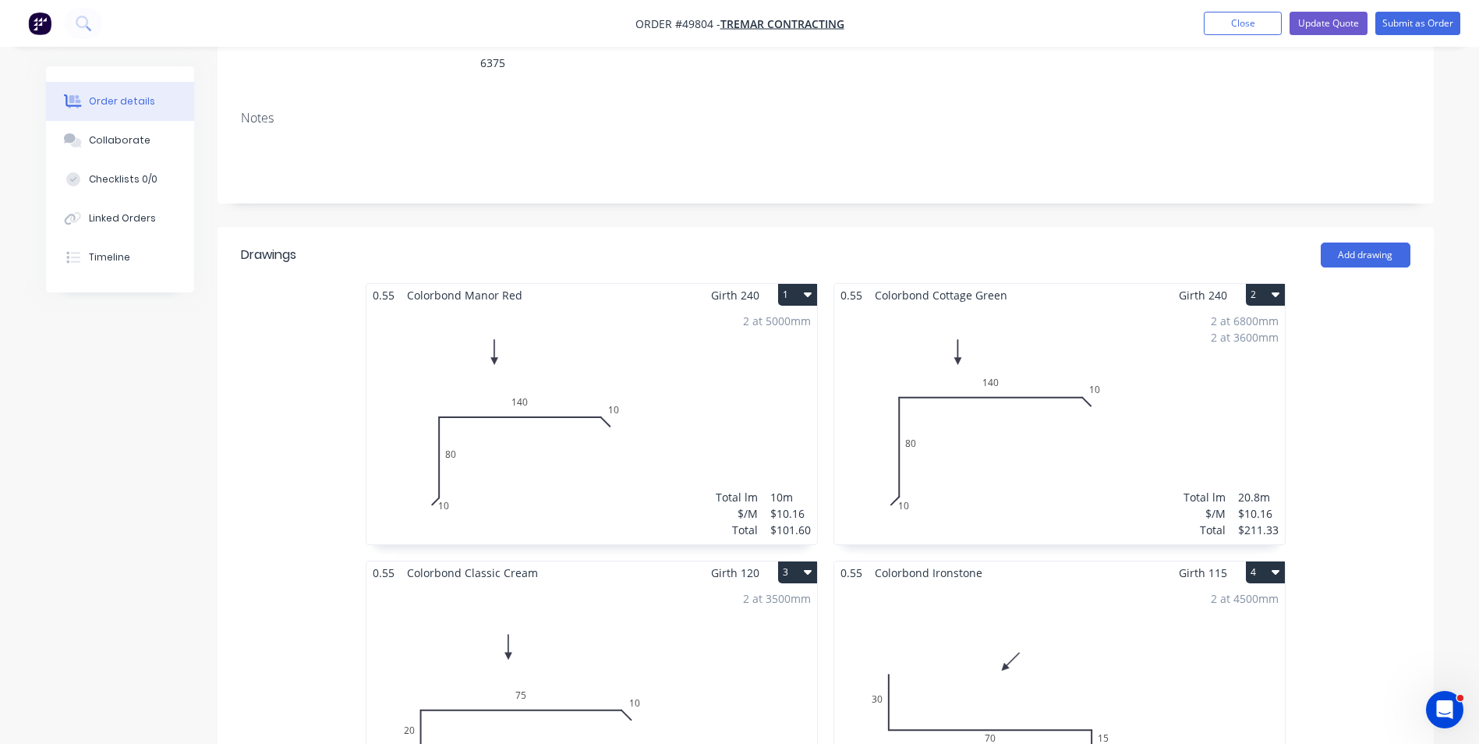
scroll to position [46, 0]
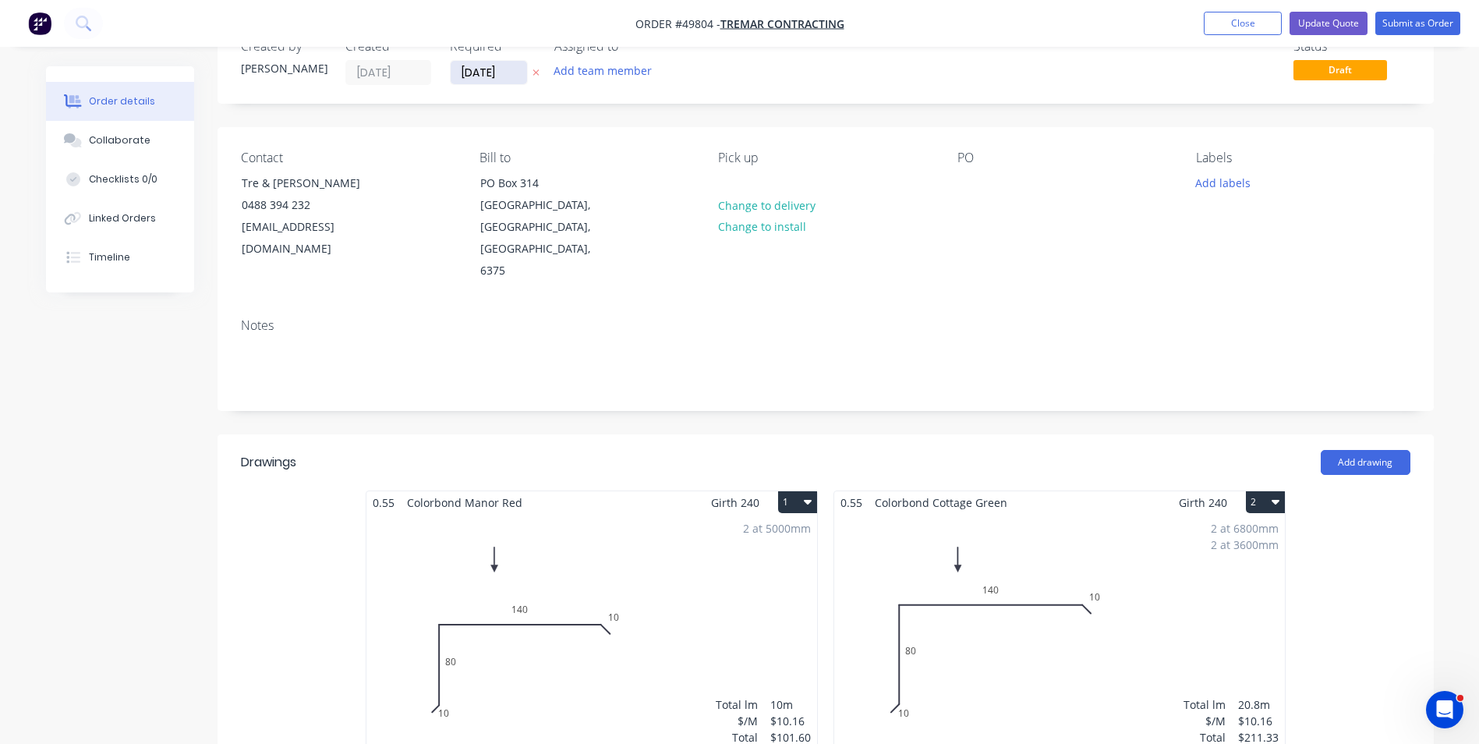
click at [460, 64] on input "[DATE]" at bounding box center [489, 72] width 76 height 23
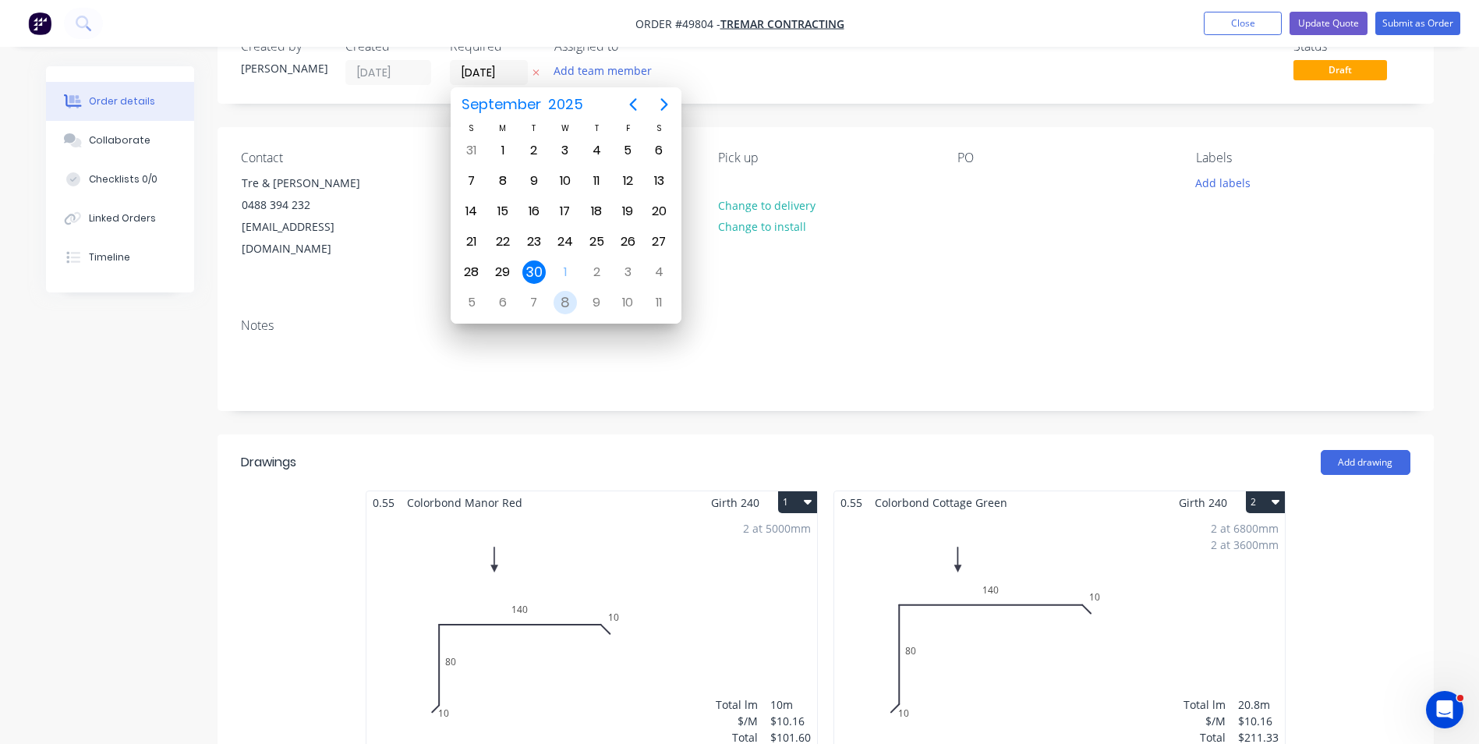
click at [554, 307] on div "8" at bounding box center [565, 302] width 23 height 23
type input "[DATE]"
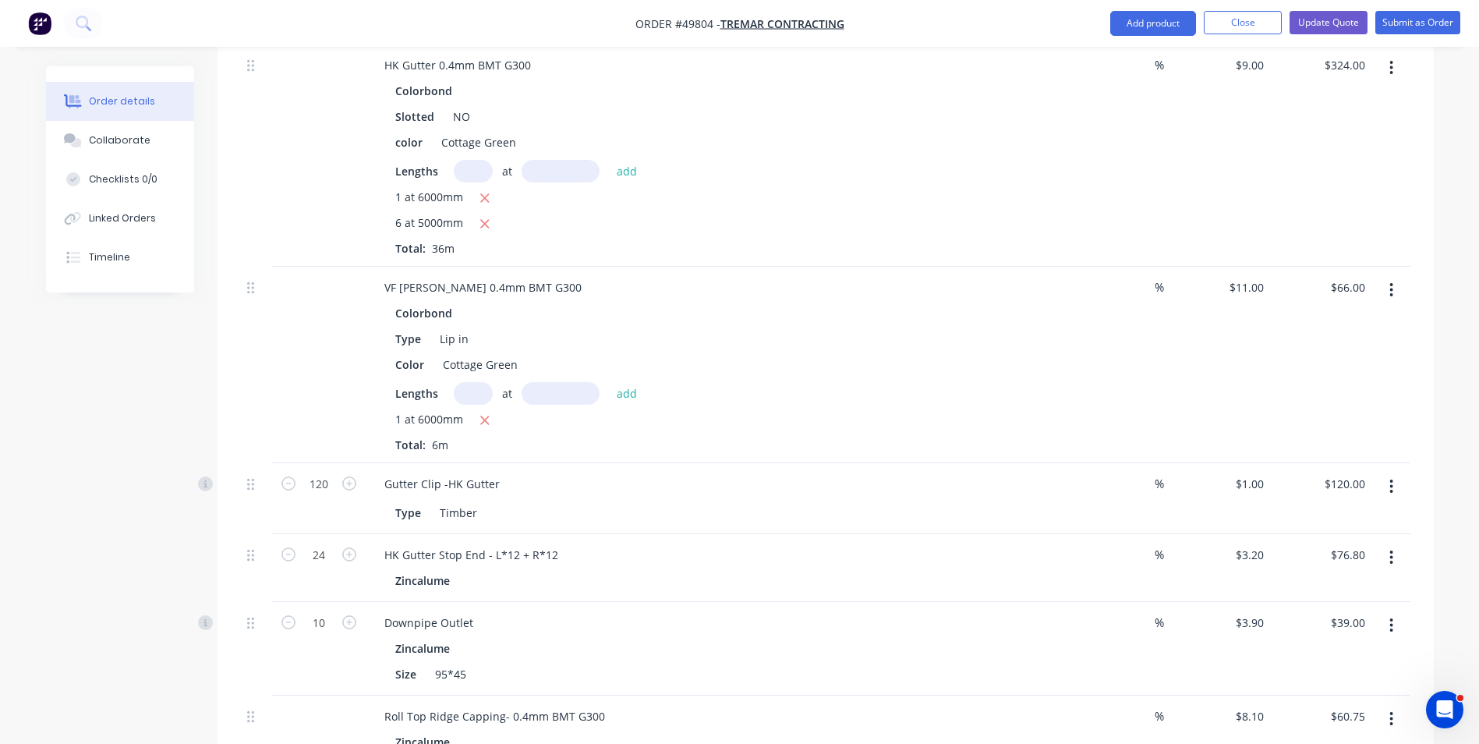
scroll to position [1996, 0]
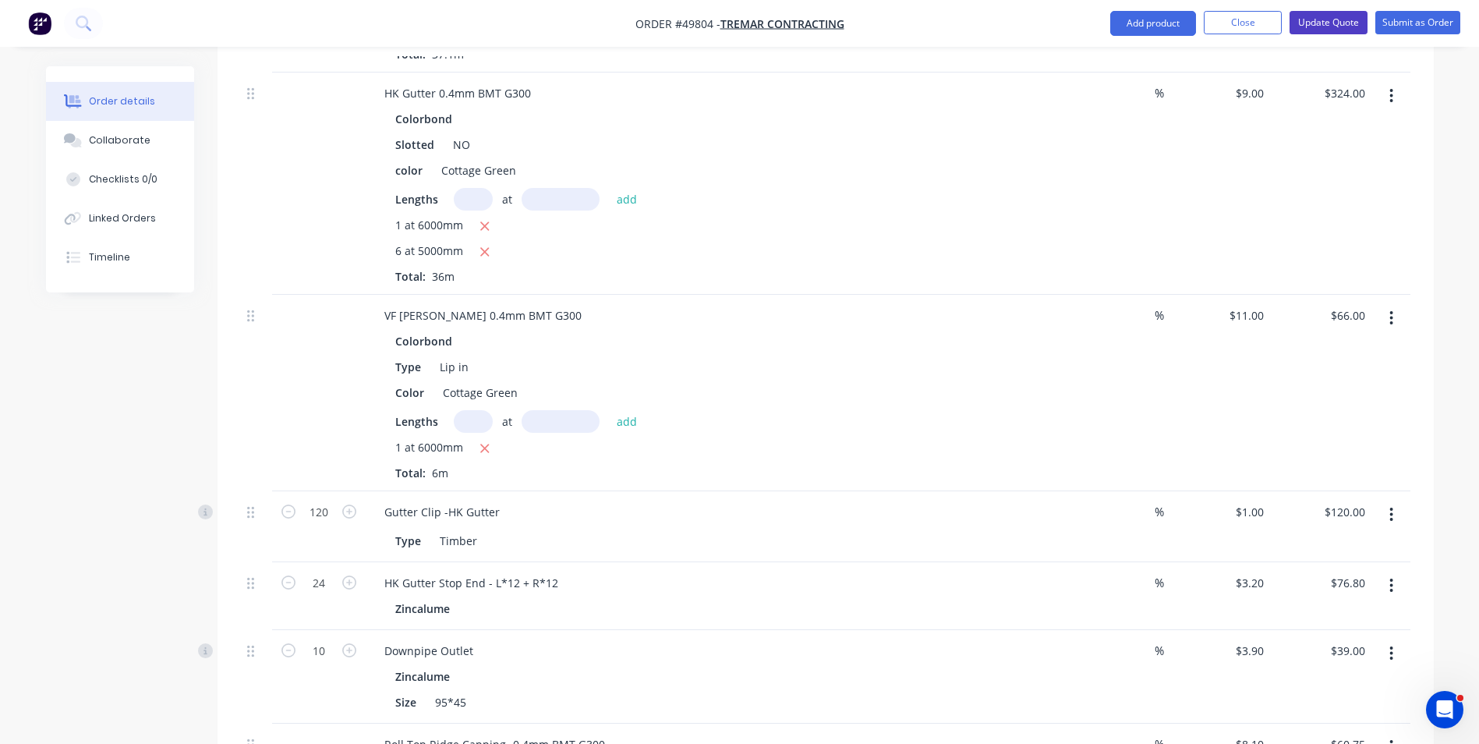
click at [1332, 25] on button "Update Quote" at bounding box center [1329, 22] width 78 height 23
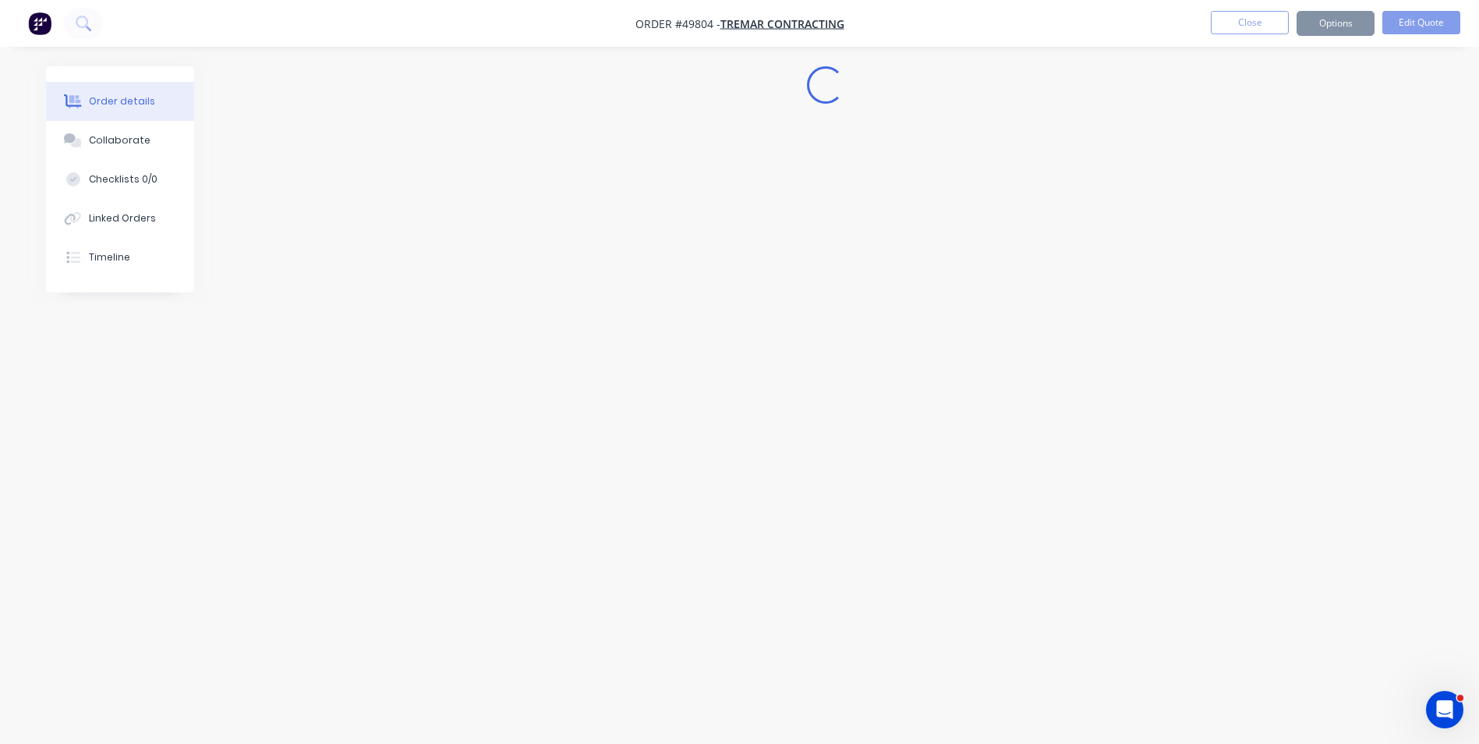
scroll to position [0, 0]
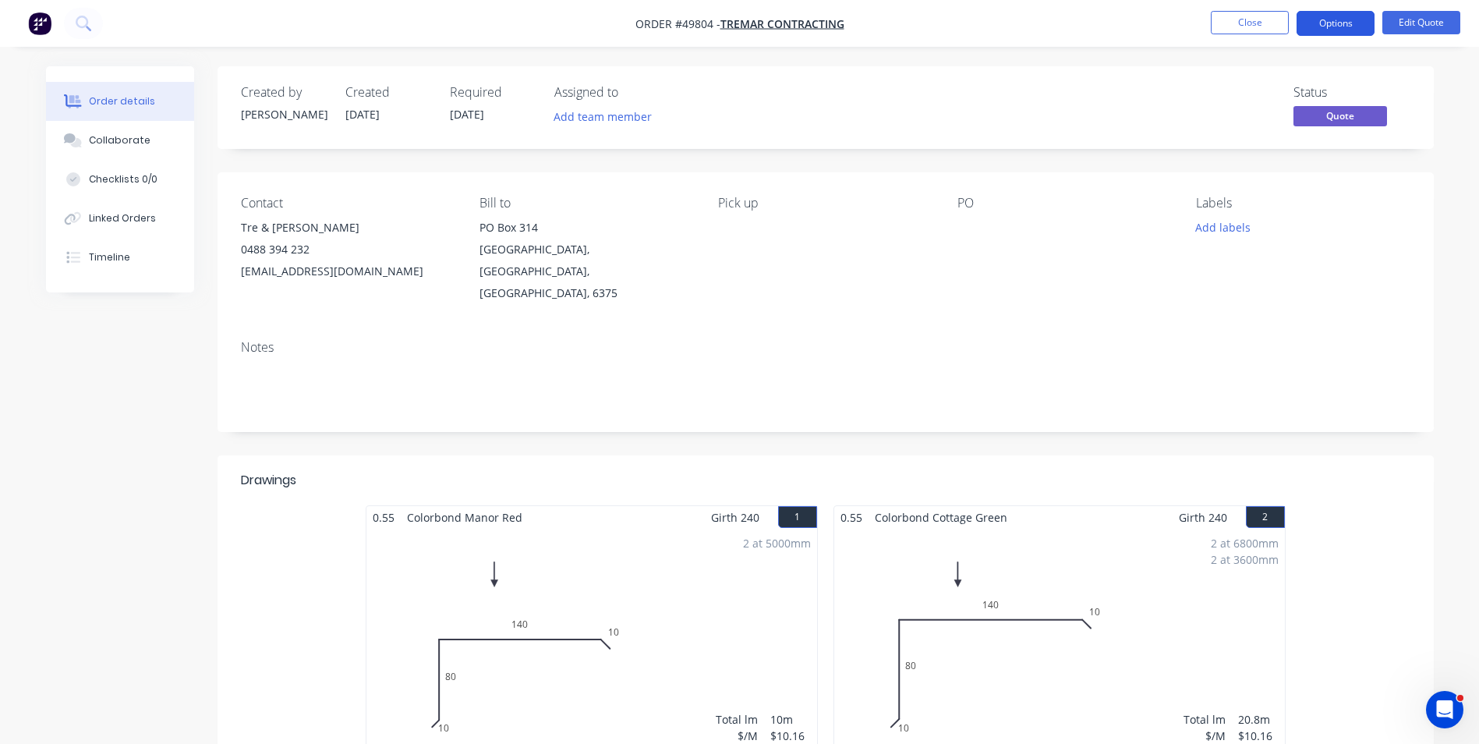
click at [1323, 24] on button "Options" at bounding box center [1336, 23] width 78 height 25
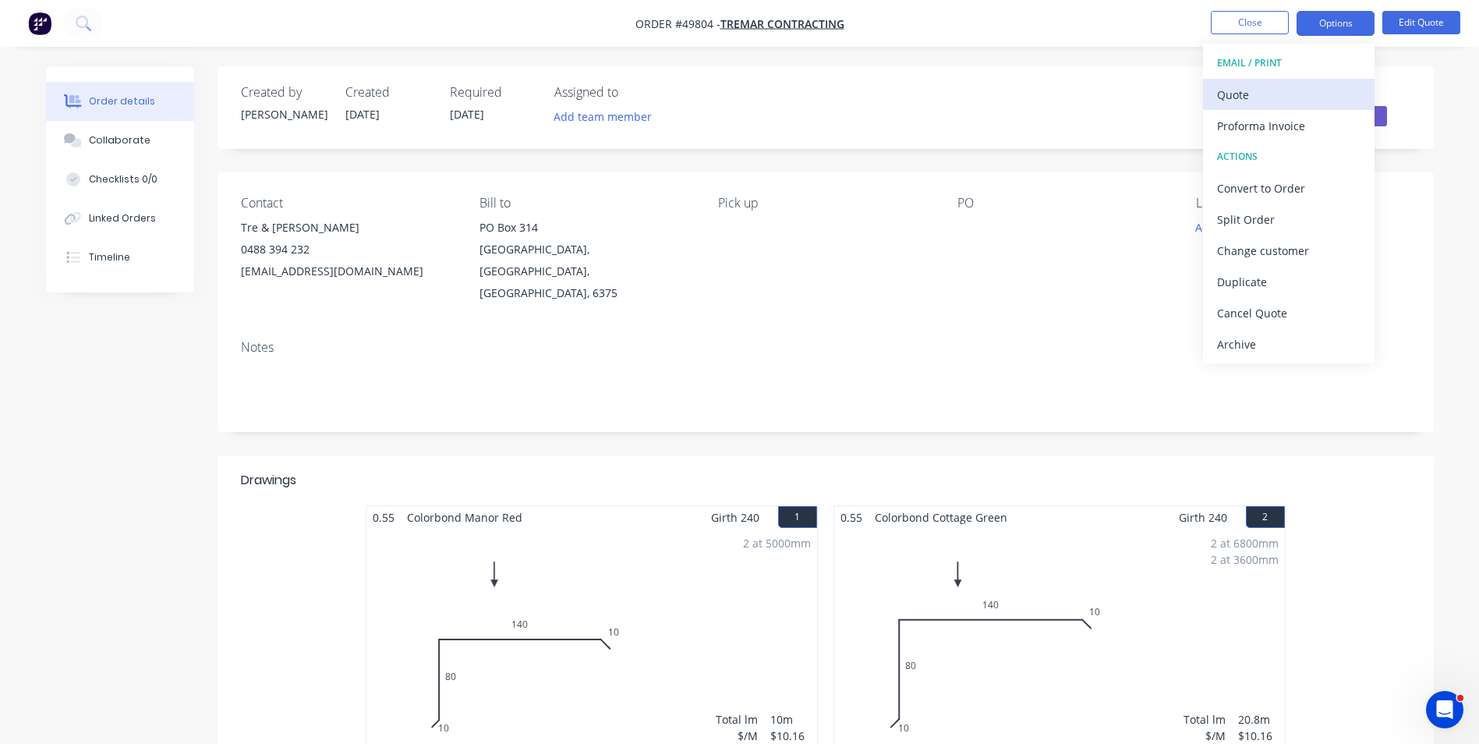
click at [1259, 108] on button "Quote" at bounding box center [1289, 94] width 172 height 31
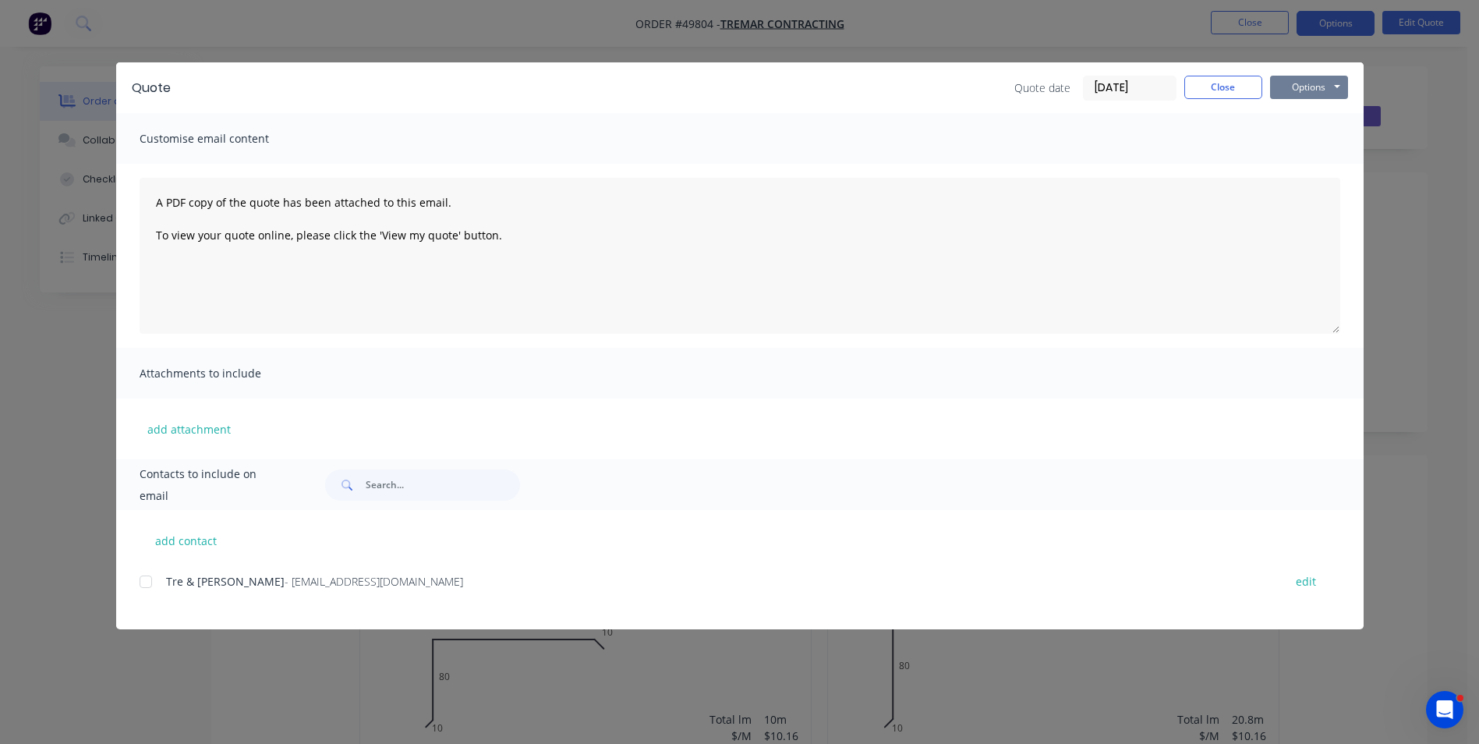
click at [1305, 83] on button "Options" at bounding box center [1309, 87] width 78 height 23
click at [1296, 129] on button "Print" at bounding box center [1320, 141] width 100 height 26
click at [154, 587] on div at bounding box center [145, 581] width 31 height 31
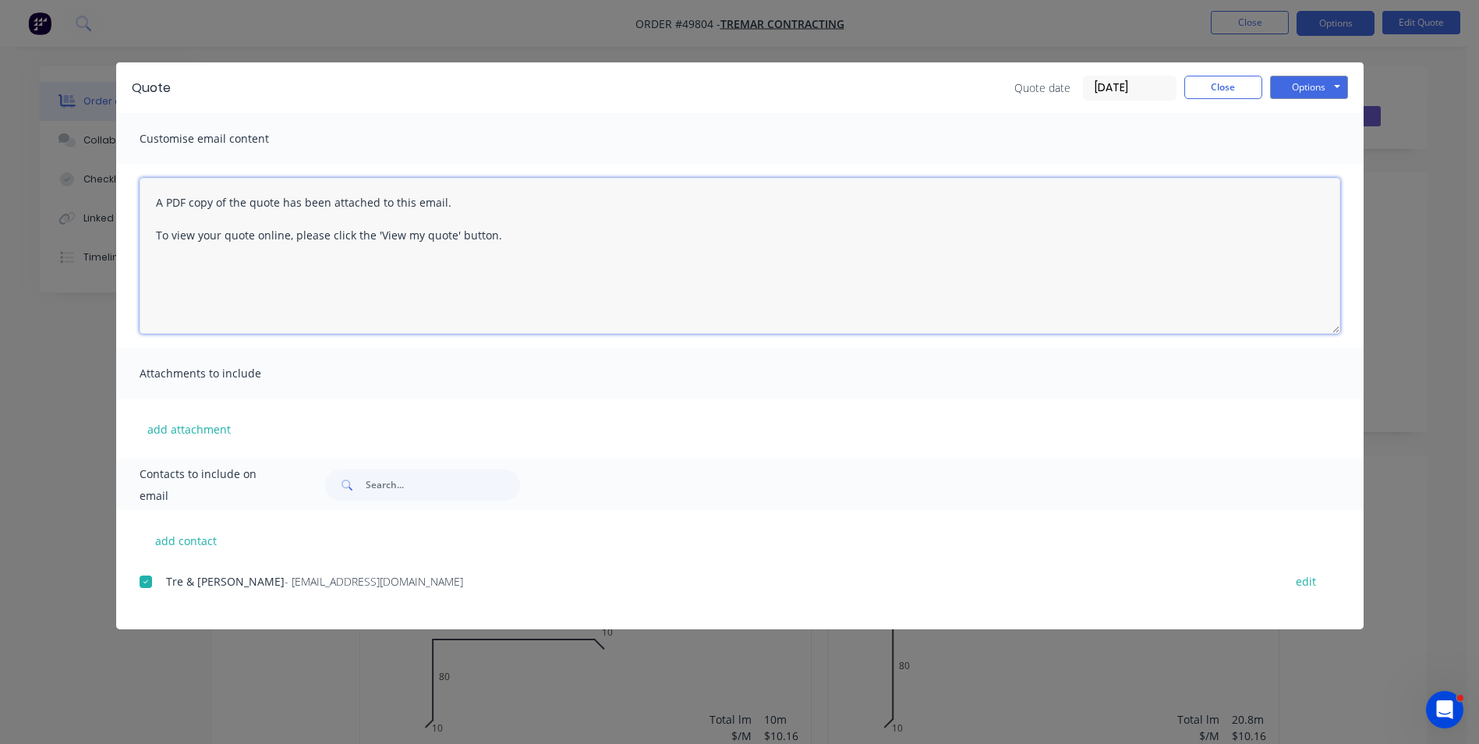
drag, startPoint x: 519, startPoint y: 250, endPoint x: 72, endPoint y: 189, distance: 451.6
click at [72, 189] on div "Quote Quote date 01/10/25 Close Options Preview Print Email Customise email con…" at bounding box center [739, 372] width 1479 height 744
type textarea "Hi, Please see your update quotation. The gutter of ironstone change to eavesli…"
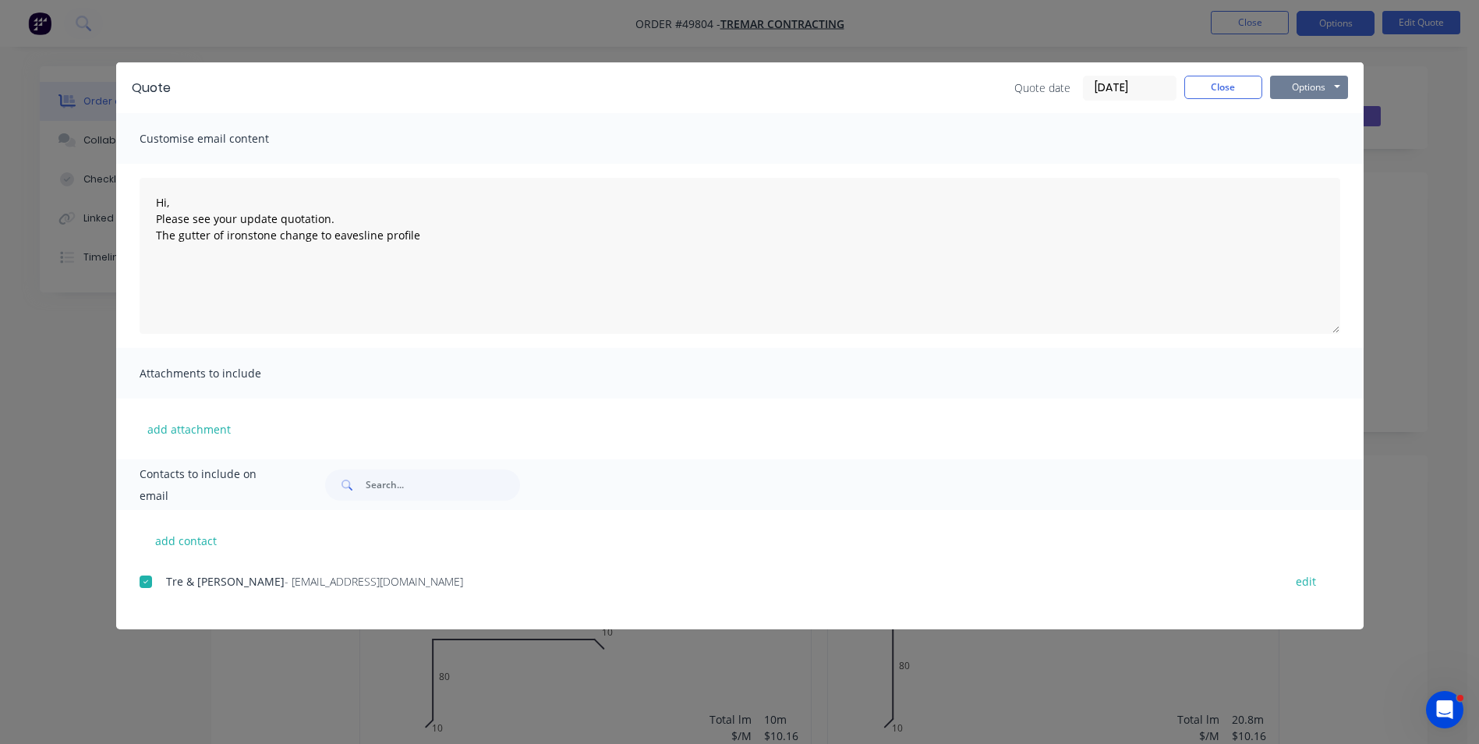
click at [1326, 87] on button "Options" at bounding box center [1309, 87] width 78 height 23
click at [1316, 167] on button "Email" at bounding box center [1320, 167] width 100 height 26
click at [1237, 95] on button "Close" at bounding box center [1224, 87] width 78 height 23
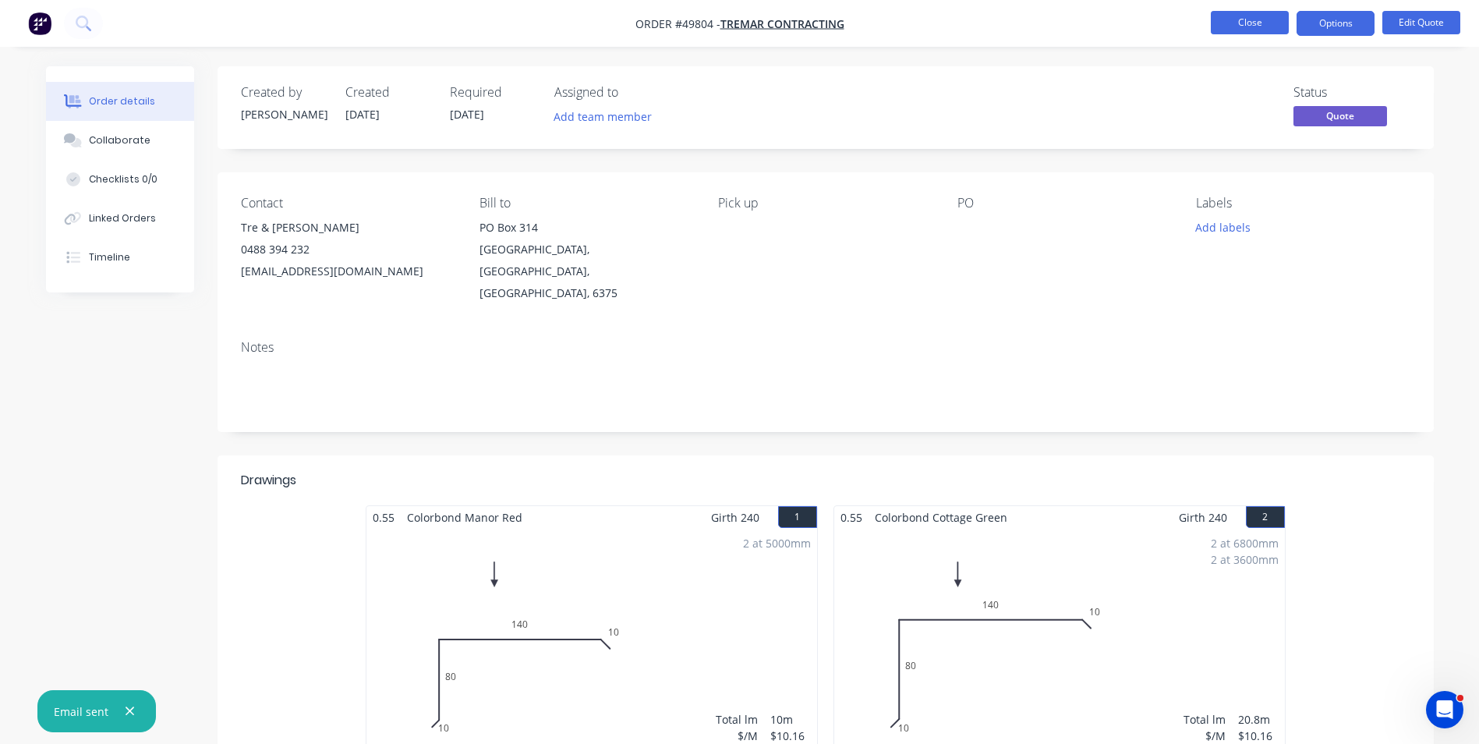
click at [1236, 24] on button "Close" at bounding box center [1250, 22] width 78 height 23
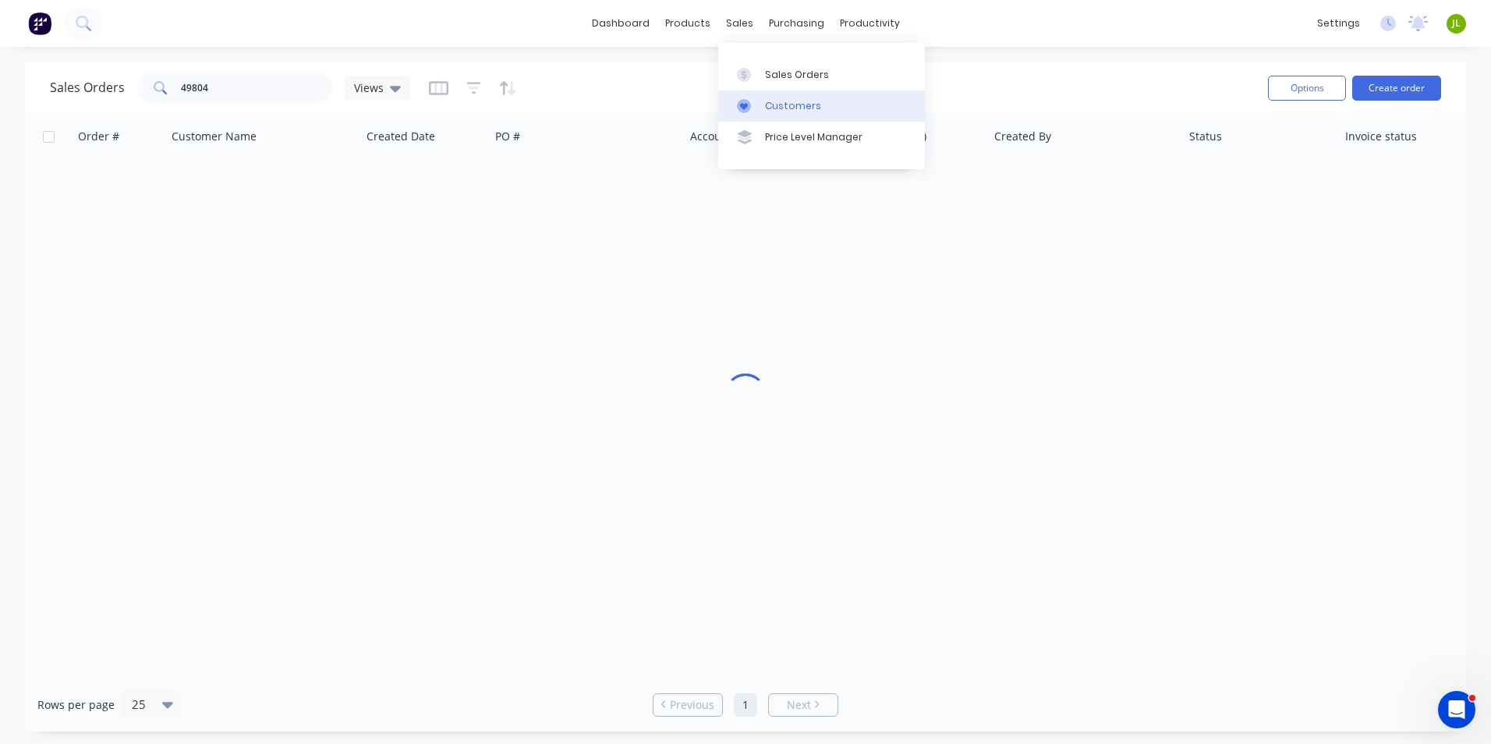
click at [765, 112] on div "Customers" at bounding box center [793, 106] width 56 height 14
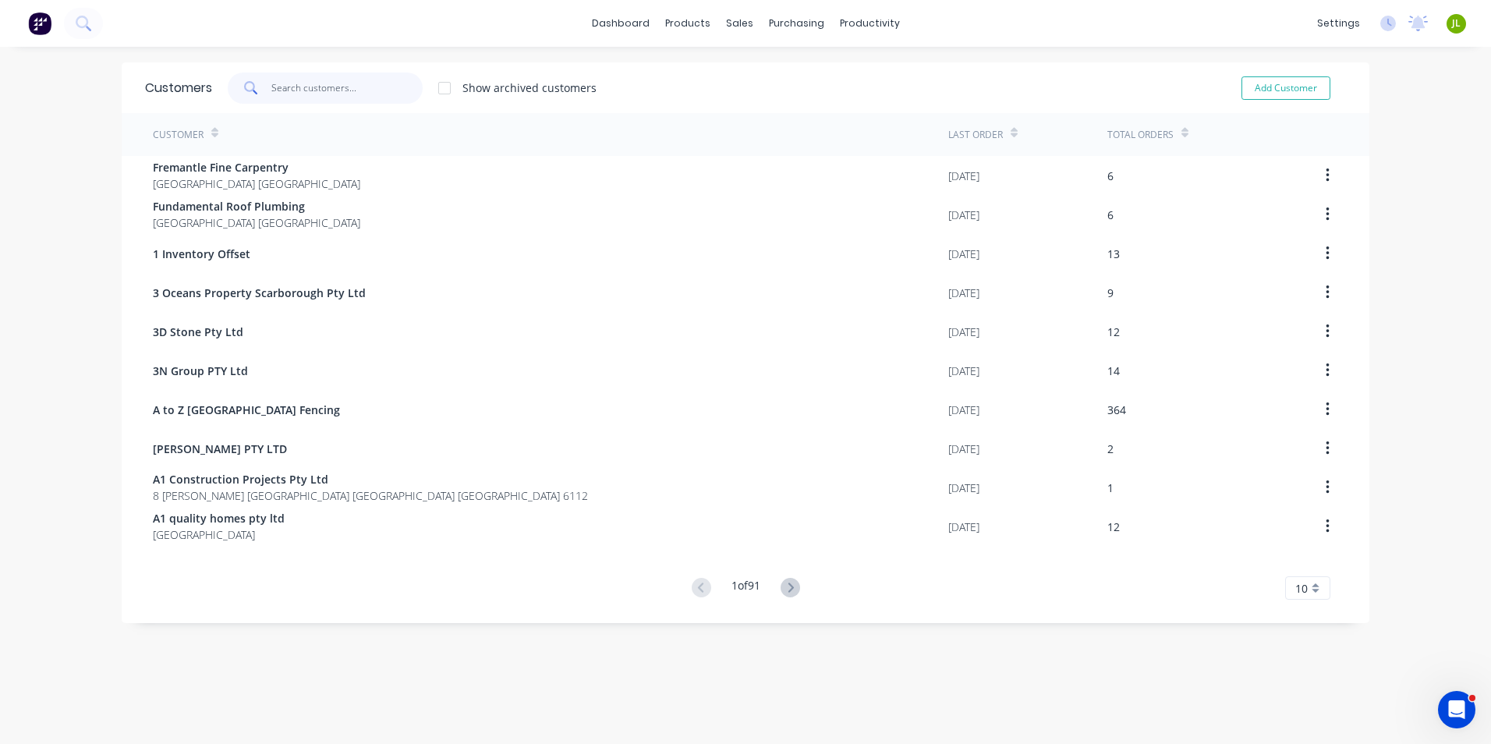
click at [274, 86] on input "text" at bounding box center [347, 88] width 152 height 31
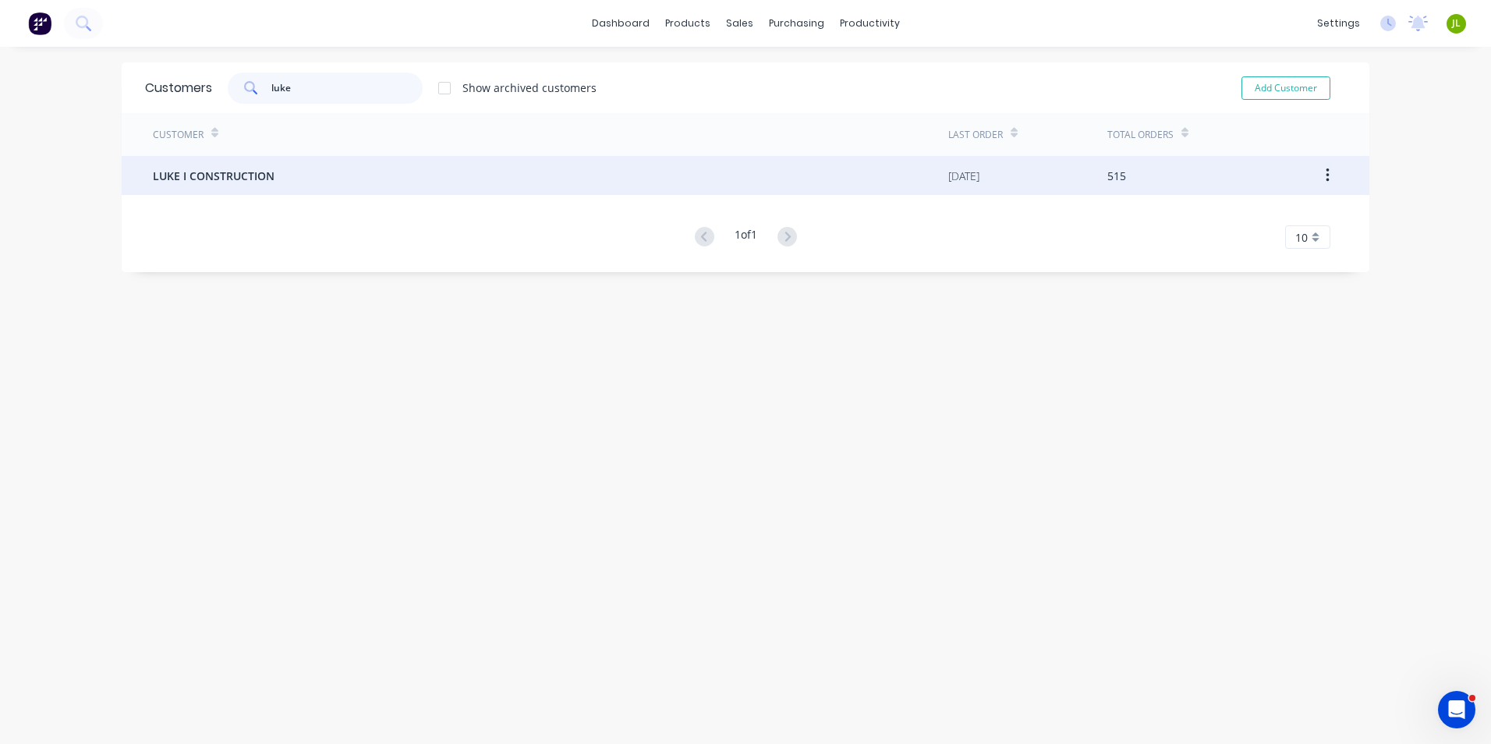
type input "luke"
click at [296, 179] on div "LUKE I CONSTRUCTION" at bounding box center [550, 175] width 795 height 39
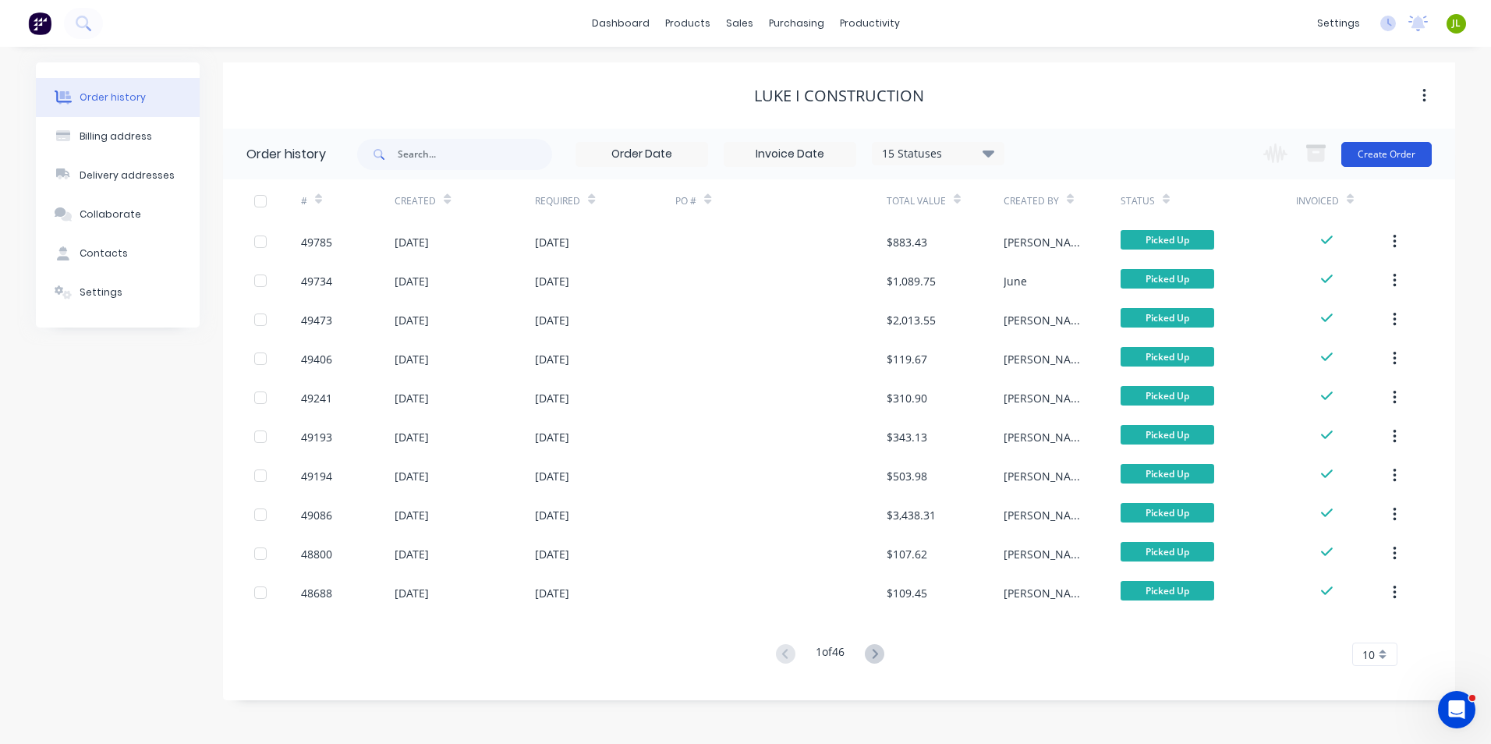
click at [1394, 161] on button "Create Order" at bounding box center [1386, 154] width 90 height 25
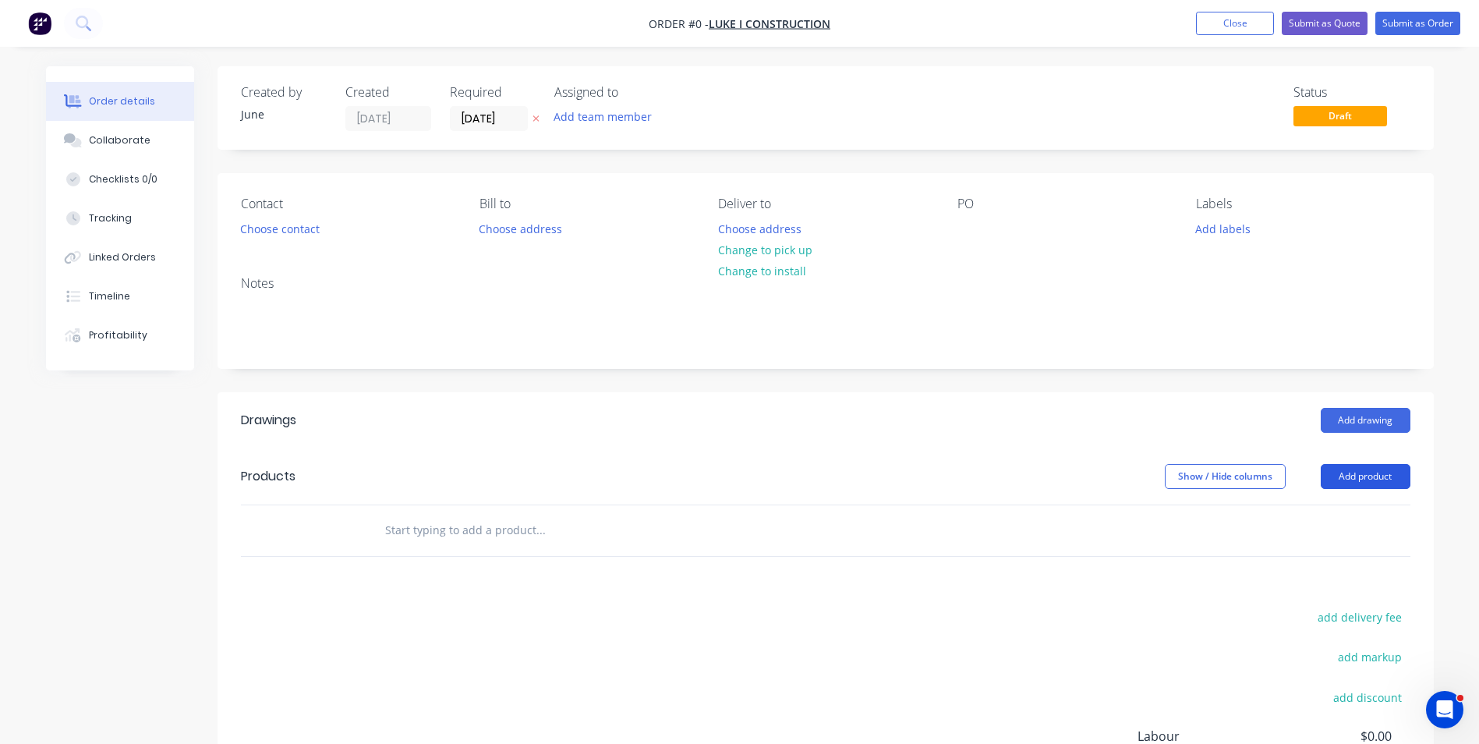
click at [1383, 472] on button "Add product" at bounding box center [1366, 476] width 90 height 25
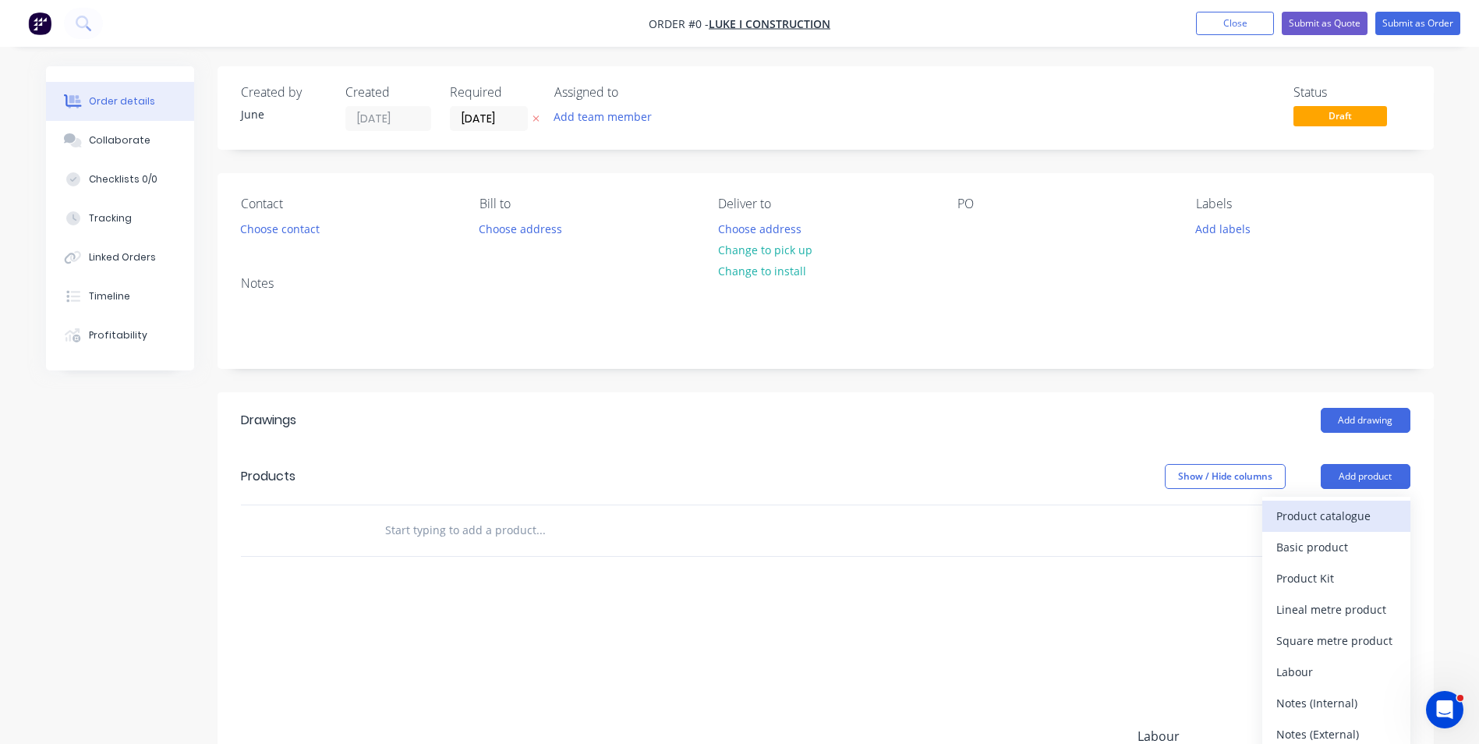
click at [1347, 526] on div "Product catalogue" at bounding box center [1337, 516] width 120 height 23
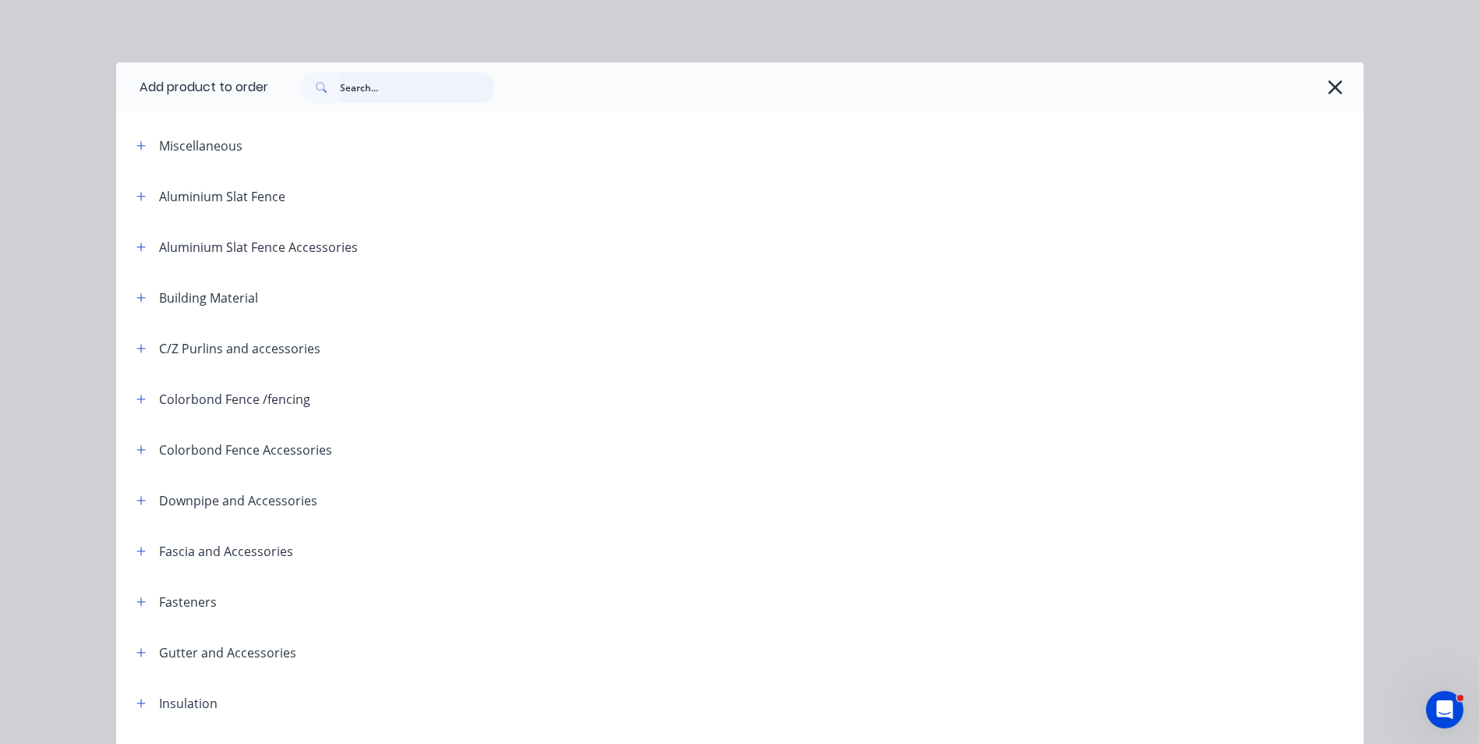
click at [367, 98] on input "text" at bounding box center [417, 87] width 154 height 31
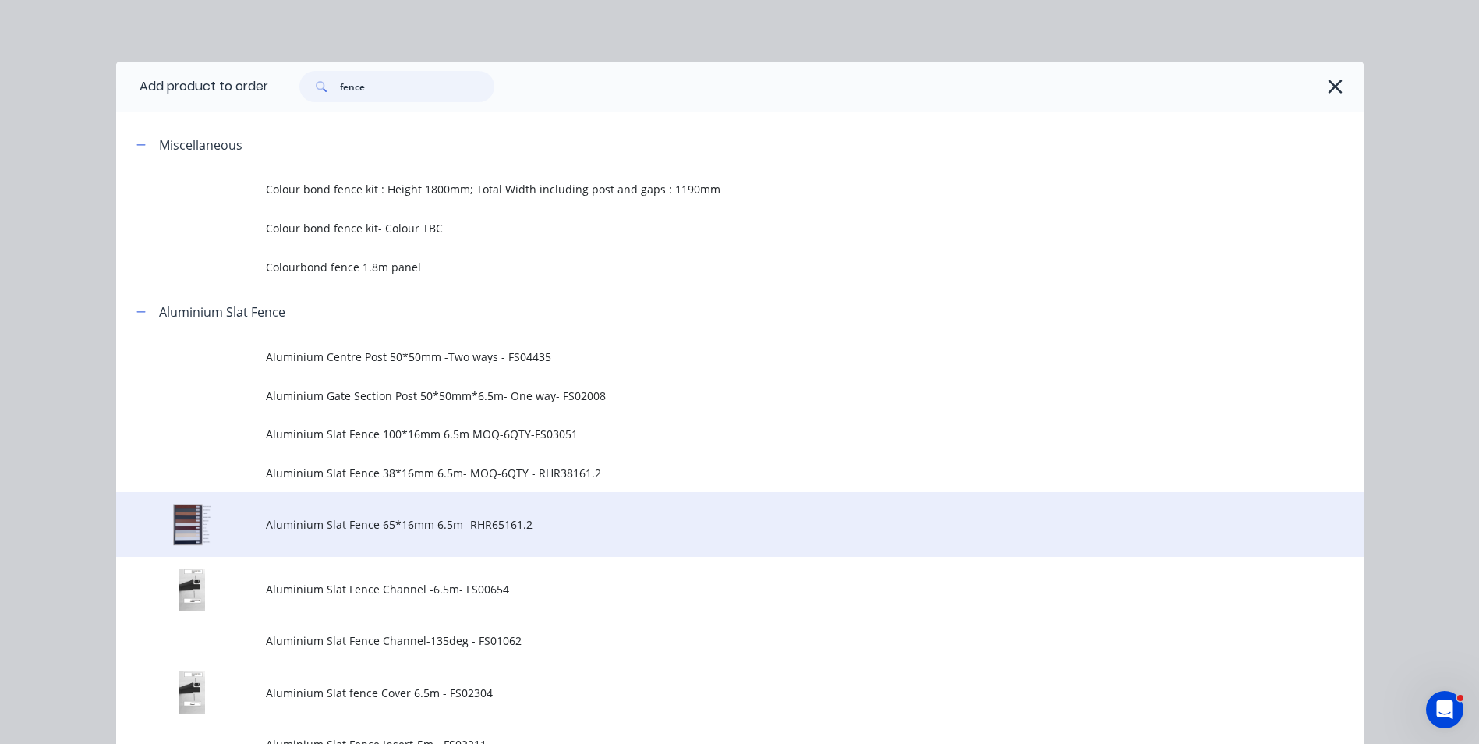
scroll to position [78, 0]
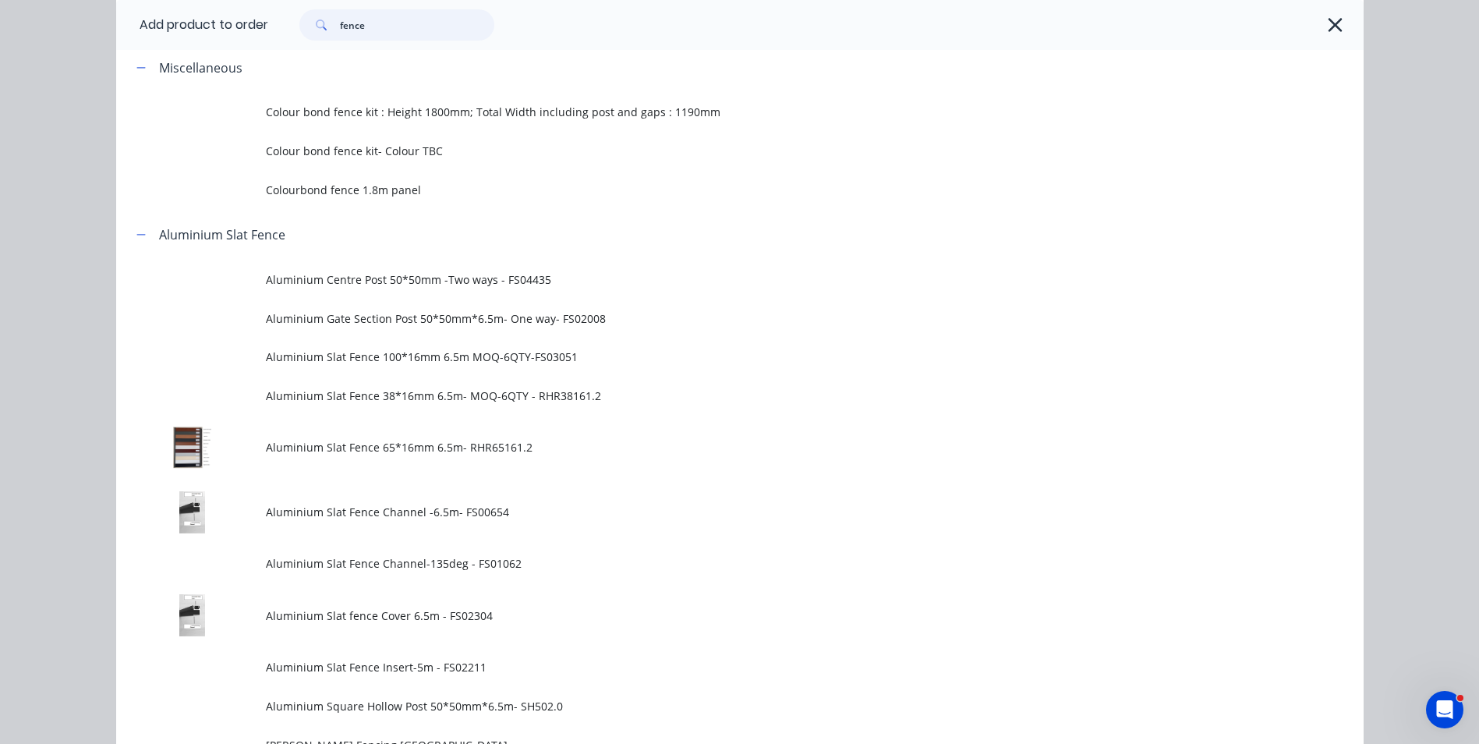
drag, startPoint x: 403, startPoint y: 28, endPoint x: 319, endPoint y: 27, distance: 84.2
click at [319, 27] on div "fence" at bounding box center [396, 24] width 195 height 31
type input "sheet"
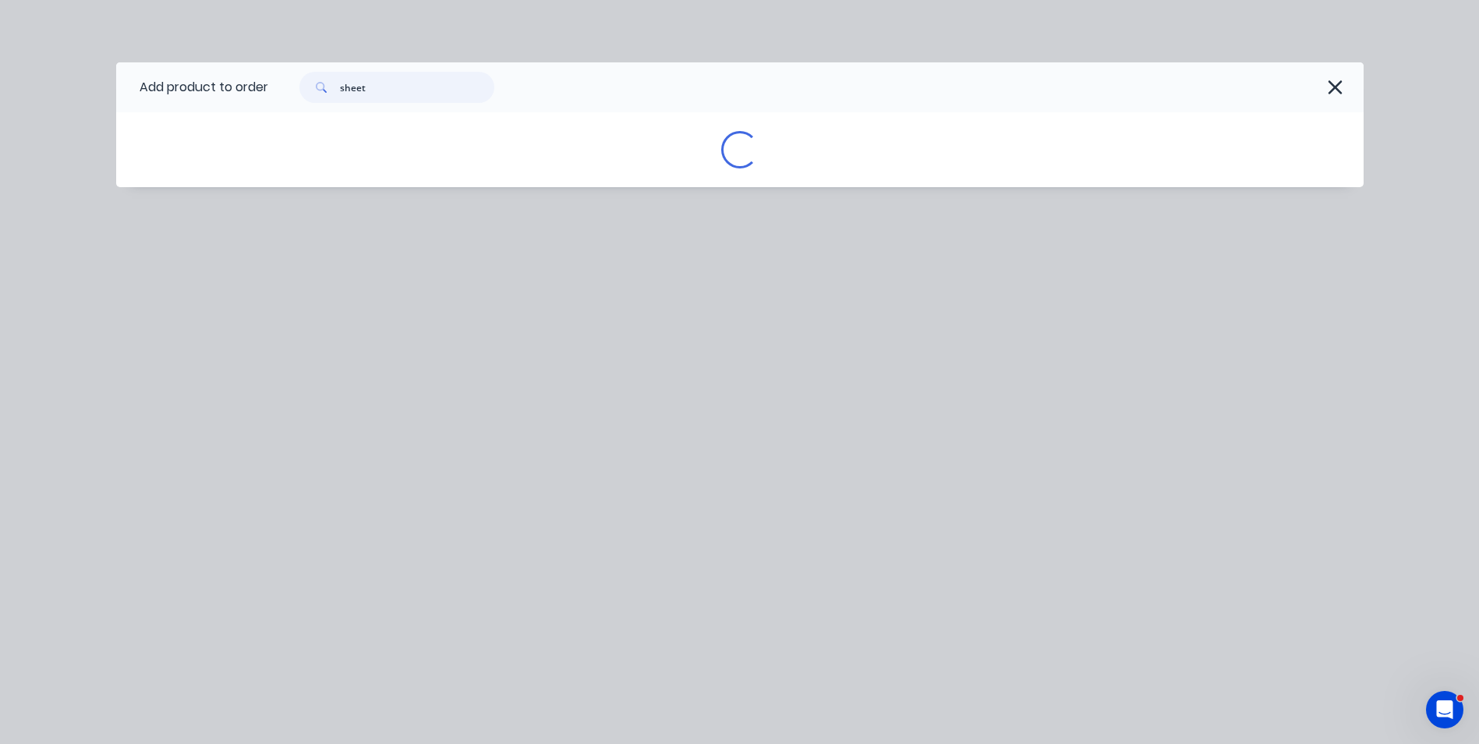
scroll to position [0, 0]
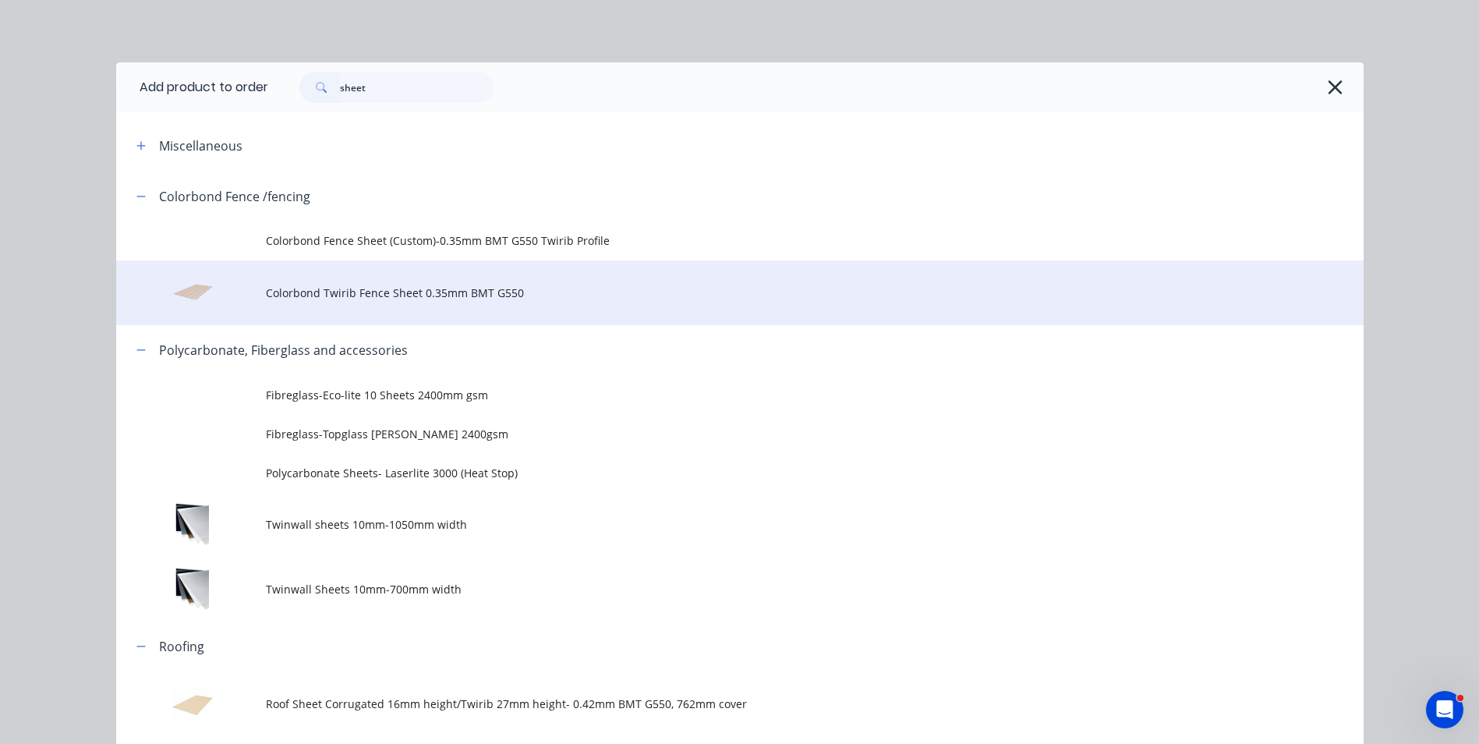
click at [363, 285] on span "Colorbond Twirib Fence Sheet 0.35mm BMT G550" at bounding box center [705, 293] width 878 height 16
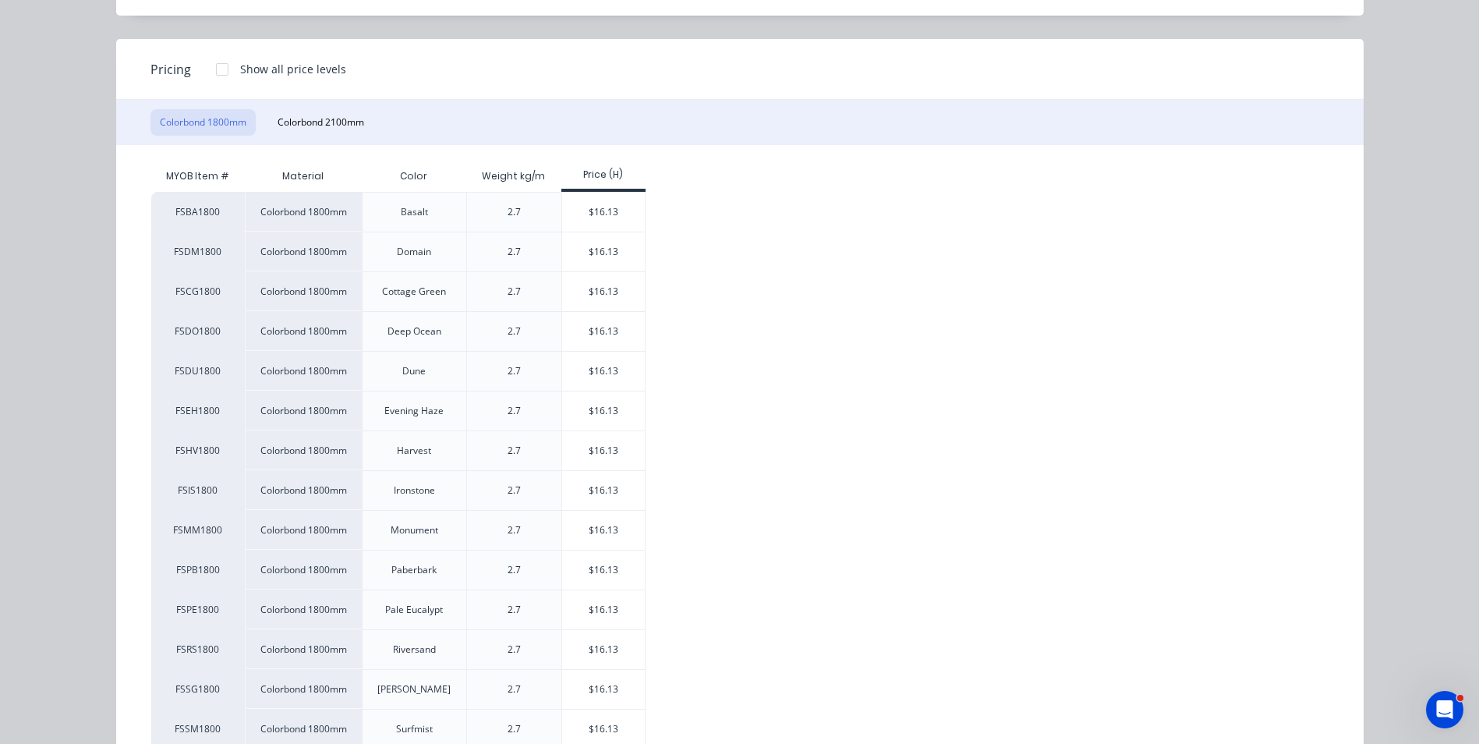
scroll to position [312, 0]
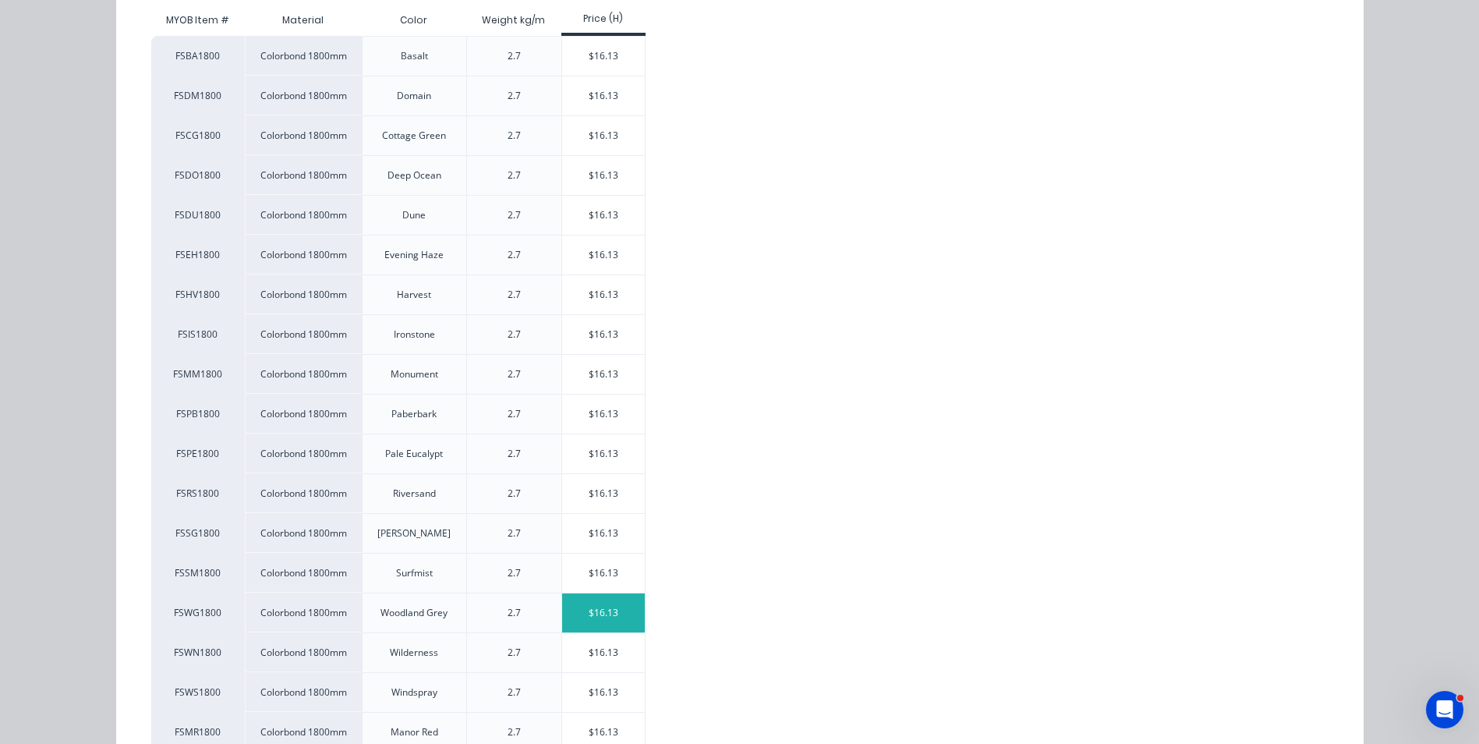
click at [626, 608] on div "$16.13" at bounding box center [603, 612] width 83 height 39
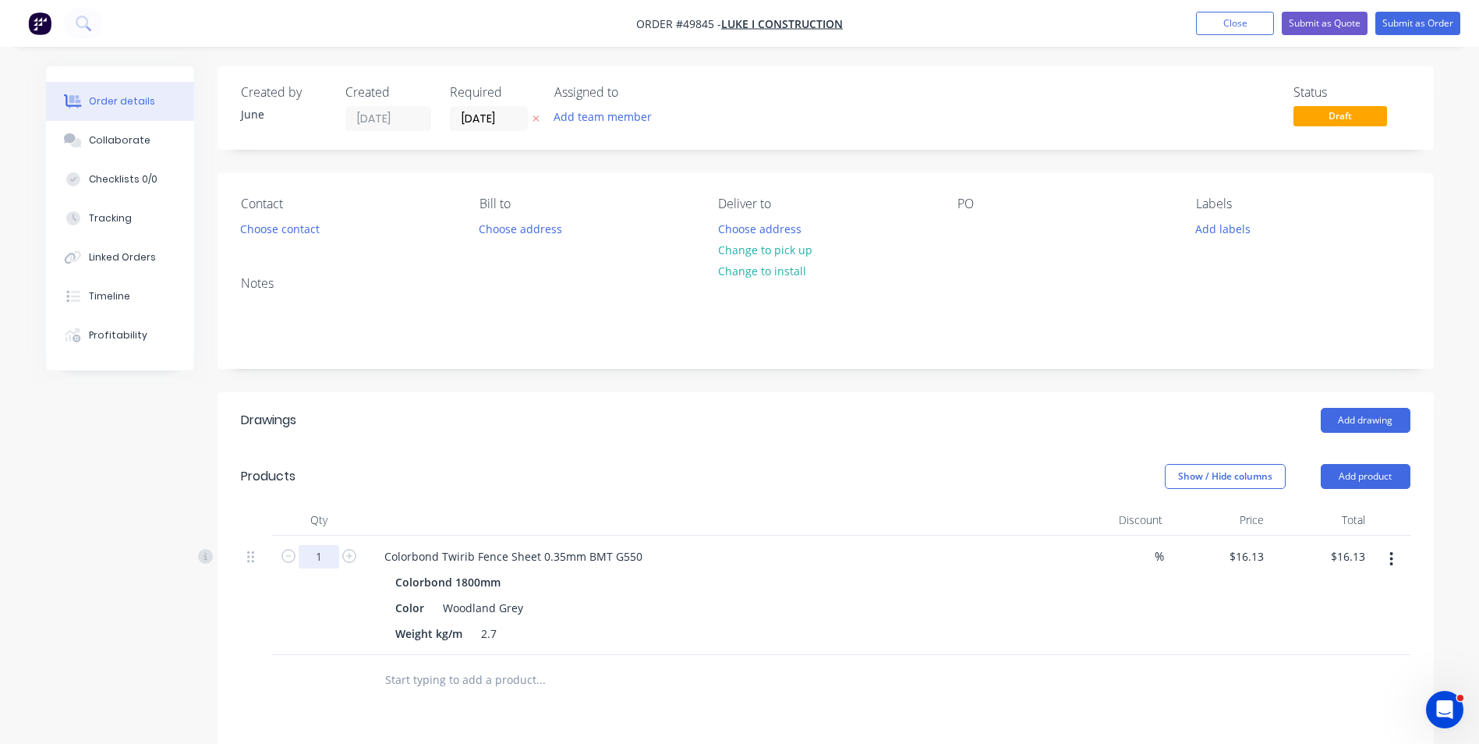
click at [315, 552] on input "1" at bounding box center [319, 556] width 41 height 23
type input "68"
type input "$1,096.84"
click at [307, 599] on div "68" at bounding box center [319, 595] width 94 height 119
click at [280, 225] on button "Choose contact" at bounding box center [280, 228] width 96 height 21
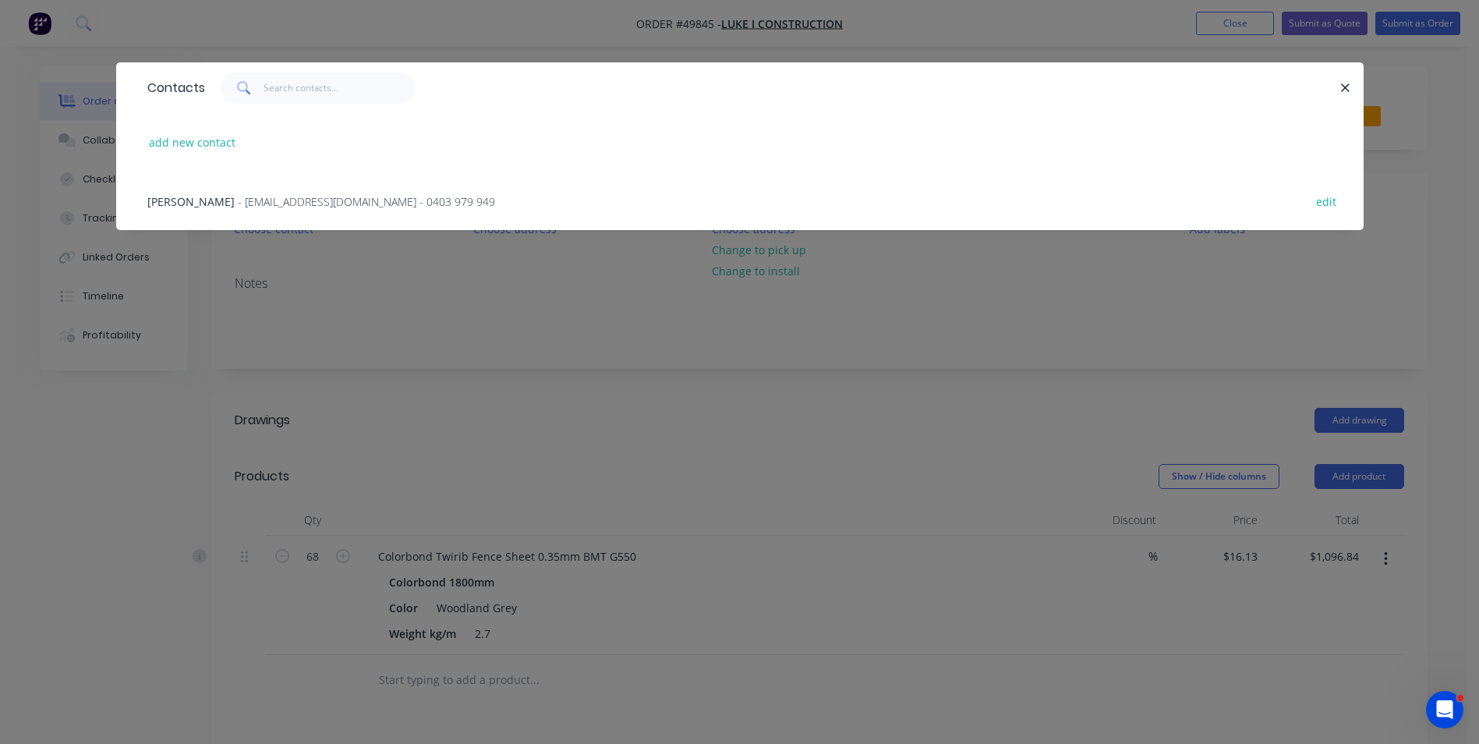
click at [271, 200] on span "- westfencingluke@gmail.com - 0403 979 949" at bounding box center [366, 201] width 257 height 15
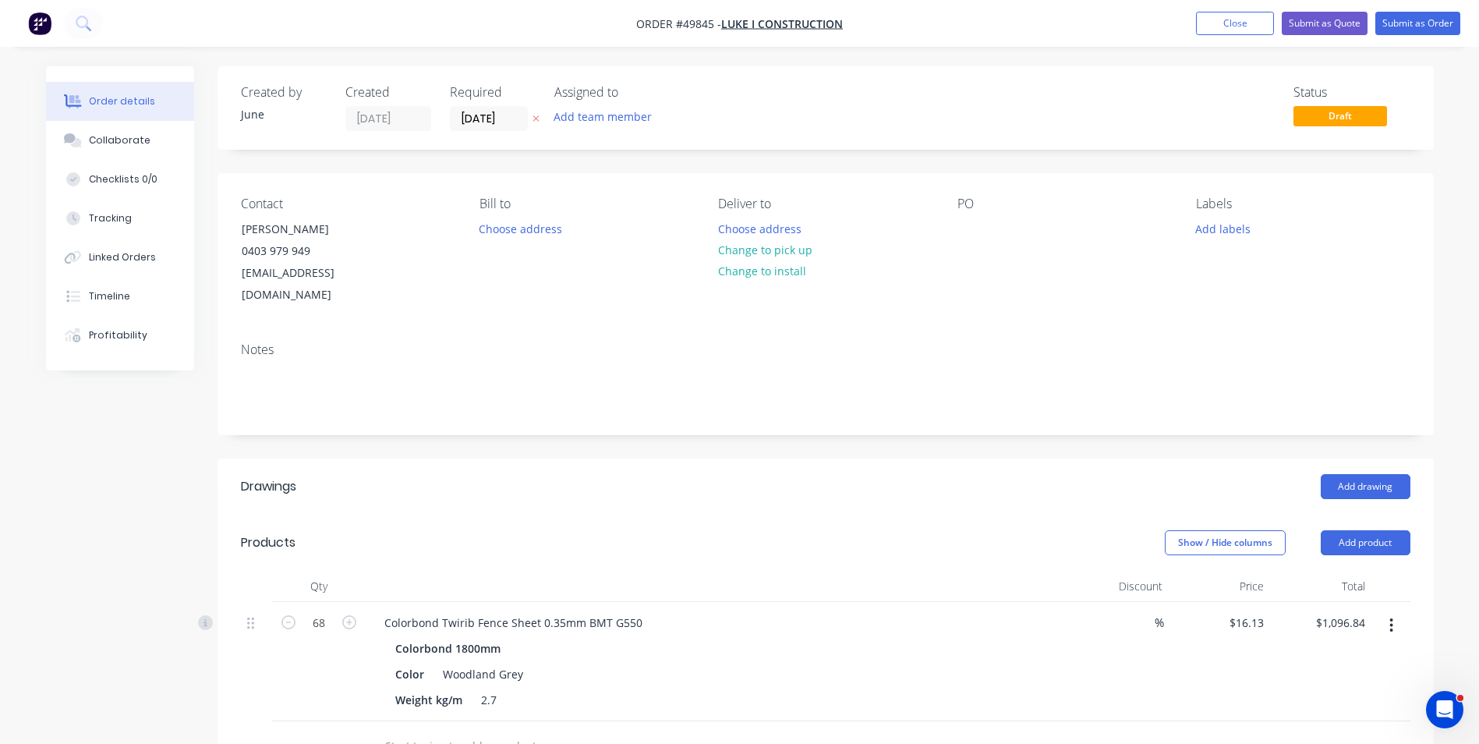
click at [686, 474] on div "Add drawing" at bounding box center [949, 486] width 921 height 25
click at [722, 253] on button "Change to pick up" at bounding box center [765, 249] width 111 height 21
click at [1415, 24] on button "Submit as Order" at bounding box center [1418, 23] width 85 height 23
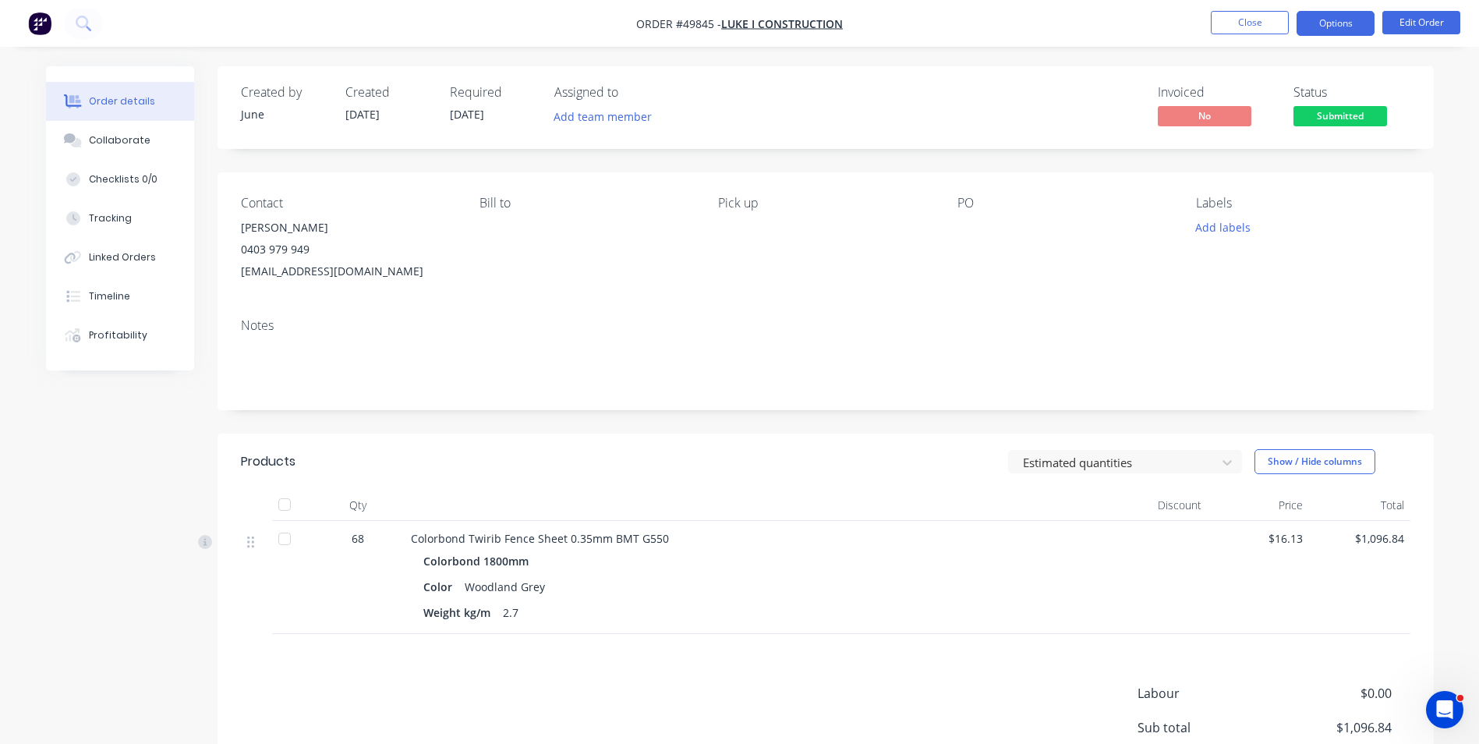
click at [1341, 32] on button "Options" at bounding box center [1336, 23] width 78 height 25
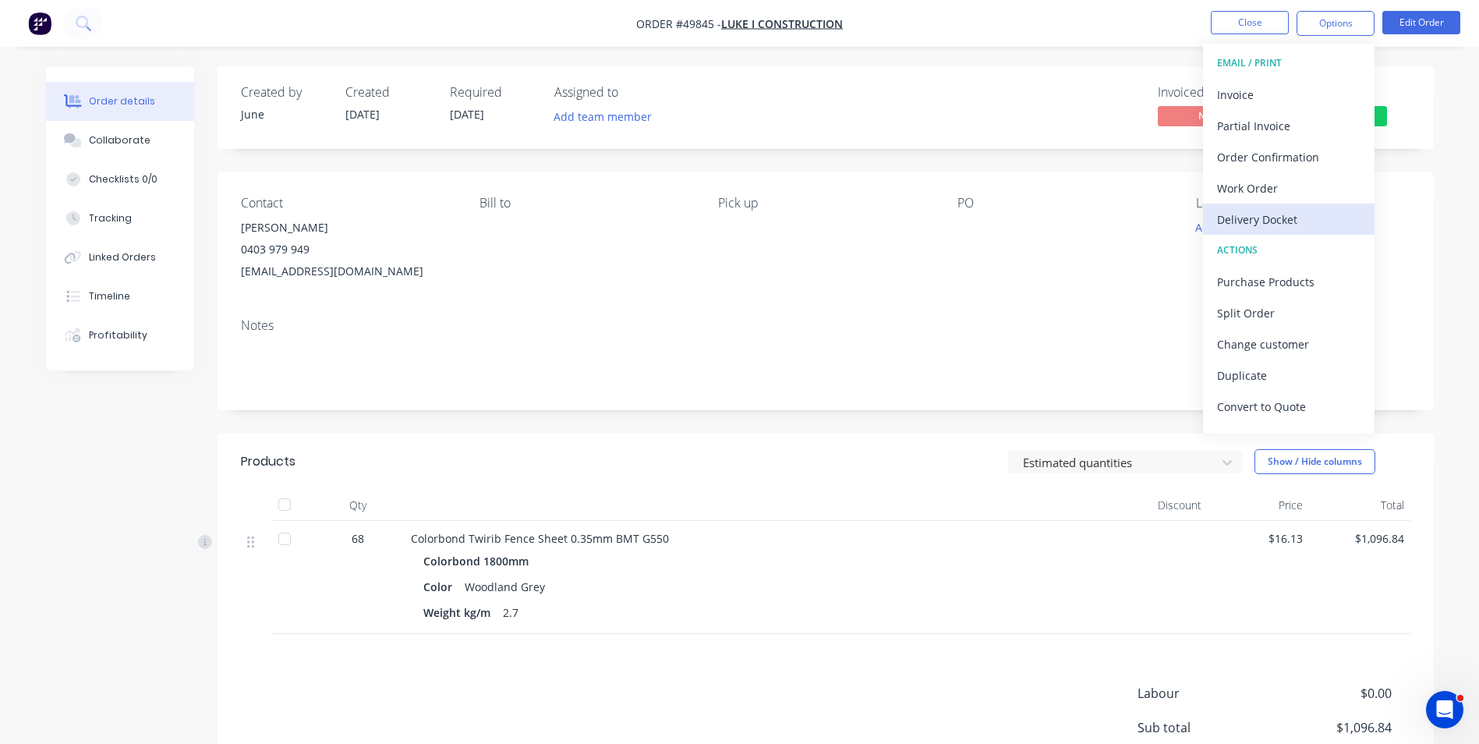
click at [1240, 219] on div "Delivery Docket" at bounding box center [1288, 219] width 143 height 23
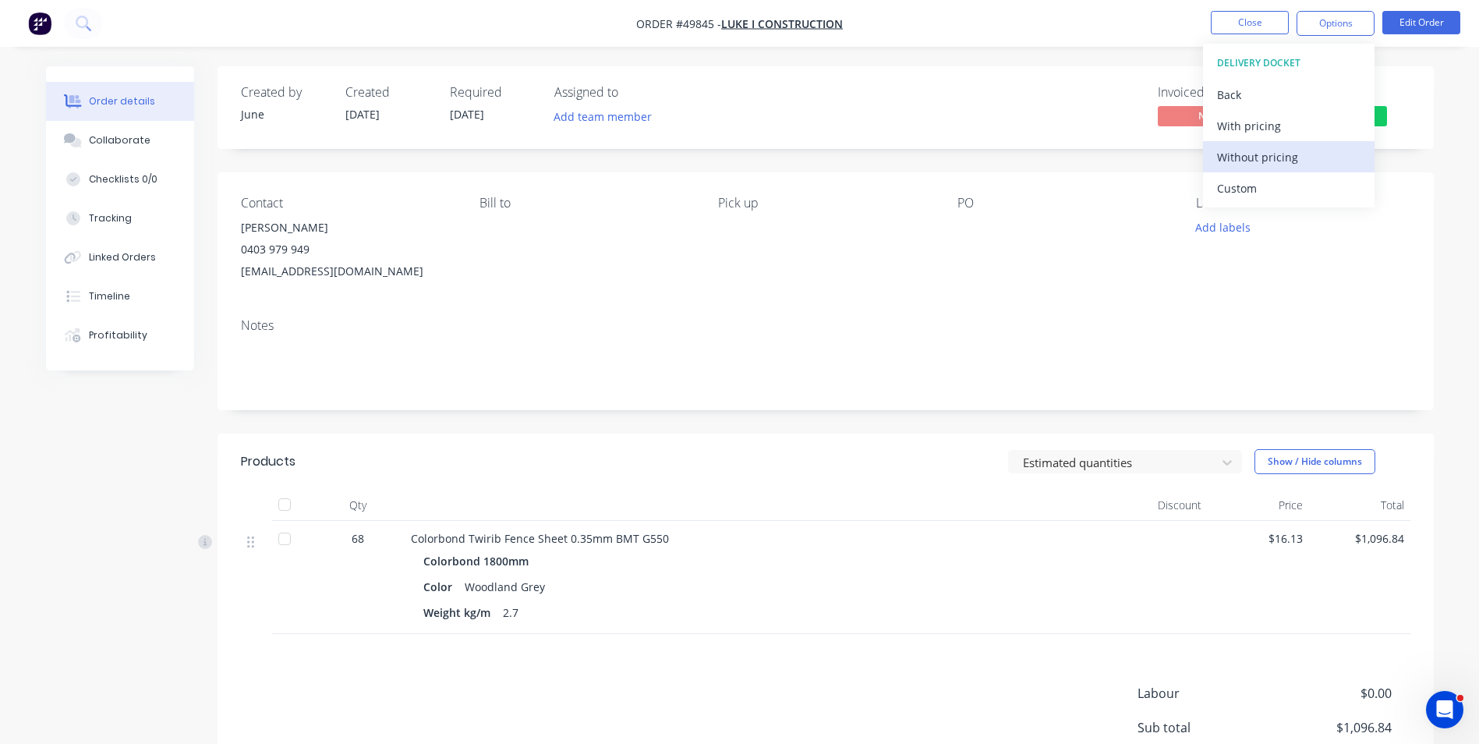
click at [1292, 168] on button "Without pricing" at bounding box center [1289, 156] width 172 height 31
click at [766, 551] on div "Colorbond 1800mm" at bounding box center [755, 561] width 664 height 23
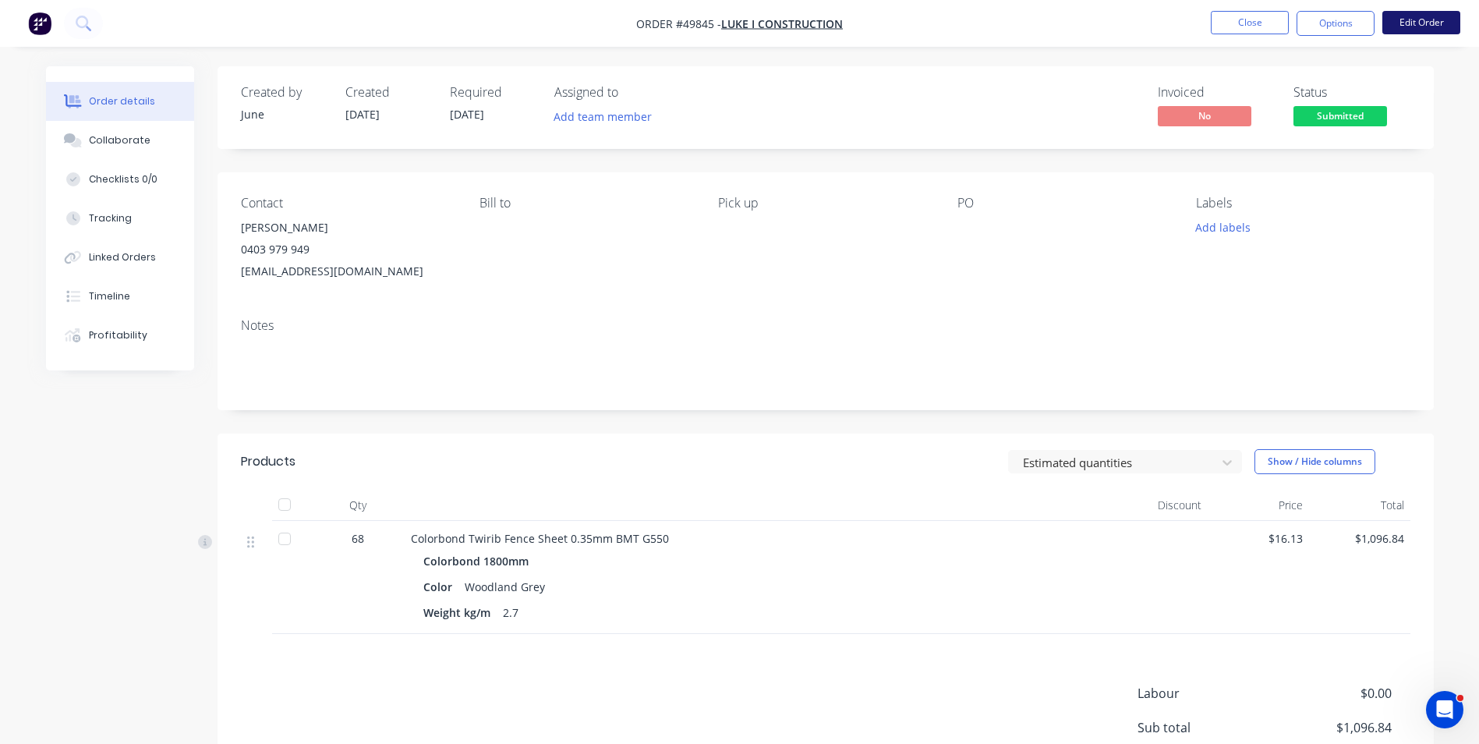
click at [1408, 28] on button "Edit Order" at bounding box center [1422, 22] width 78 height 23
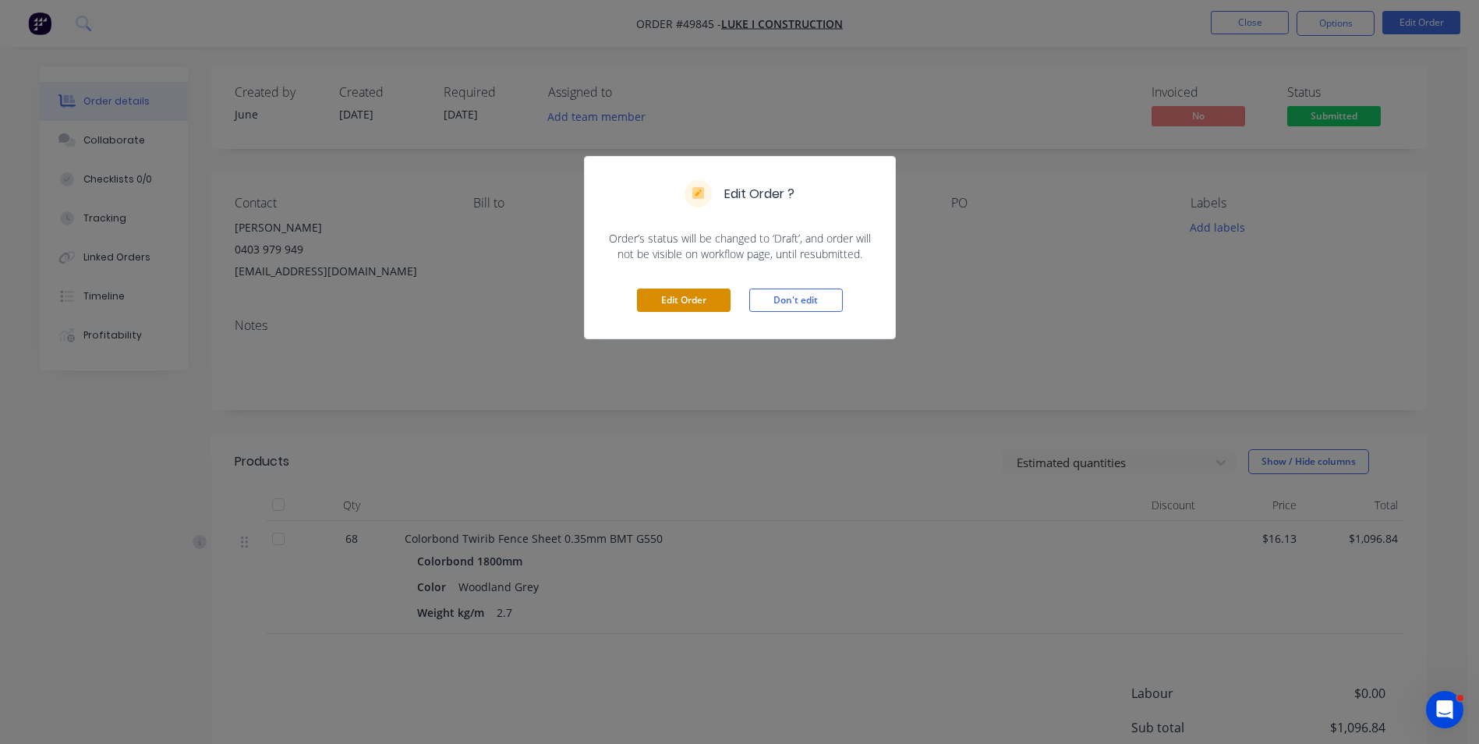
click at [693, 292] on button "Edit Order" at bounding box center [684, 300] width 94 height 23
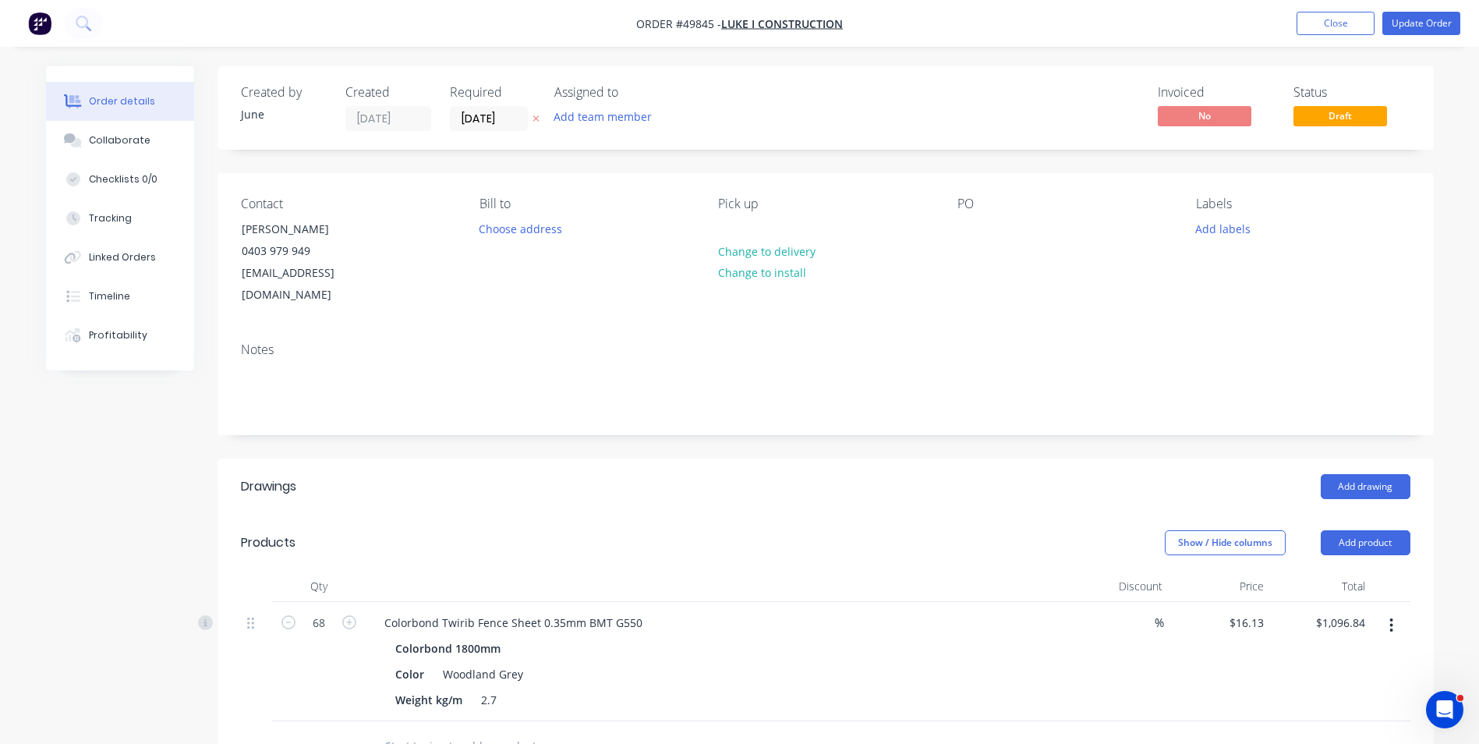
click at [1385, 611] on button "button" at bounding box center [1391, 625] width 37 height 28
click at [1316, 655] on div "Edit" at bounding box center [1337, 666] width 120 height 23
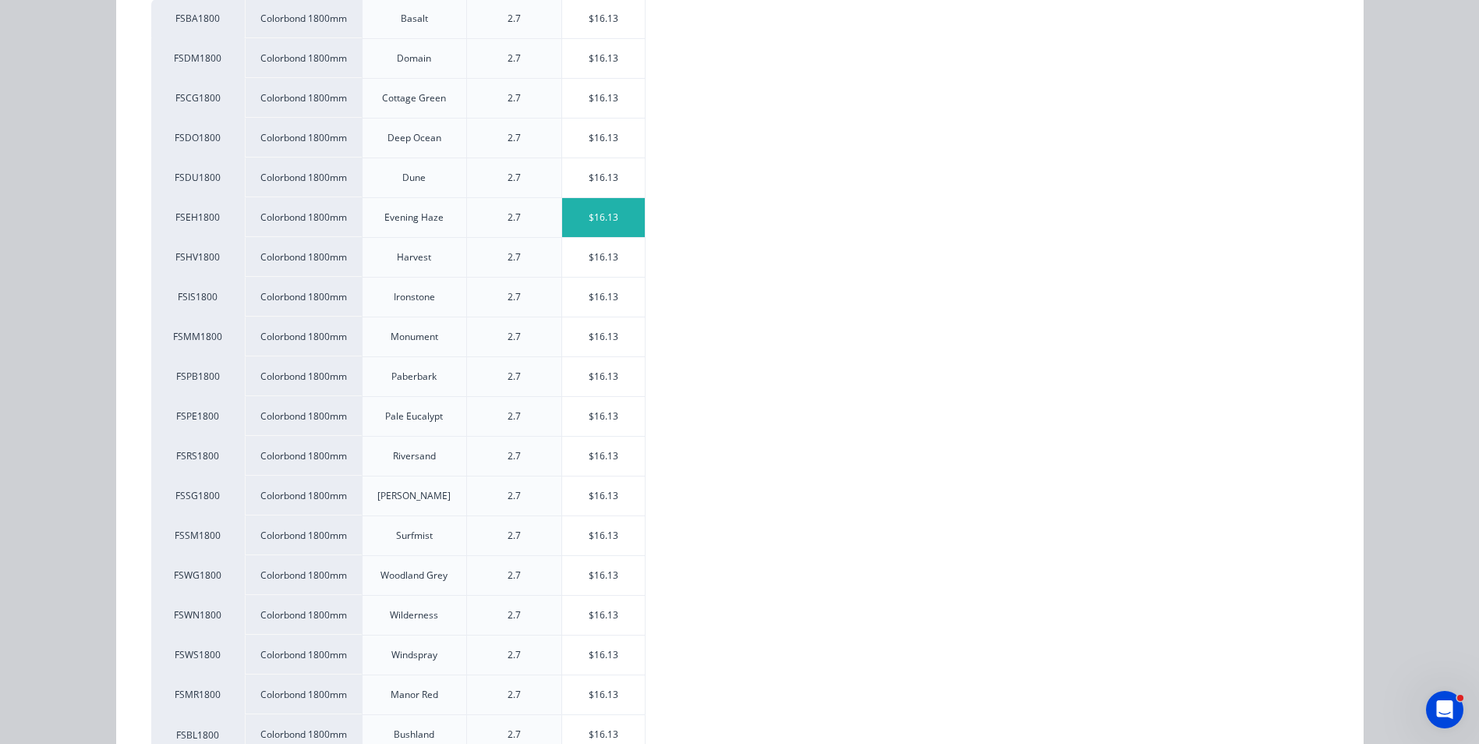
scroll to position [390, 0]
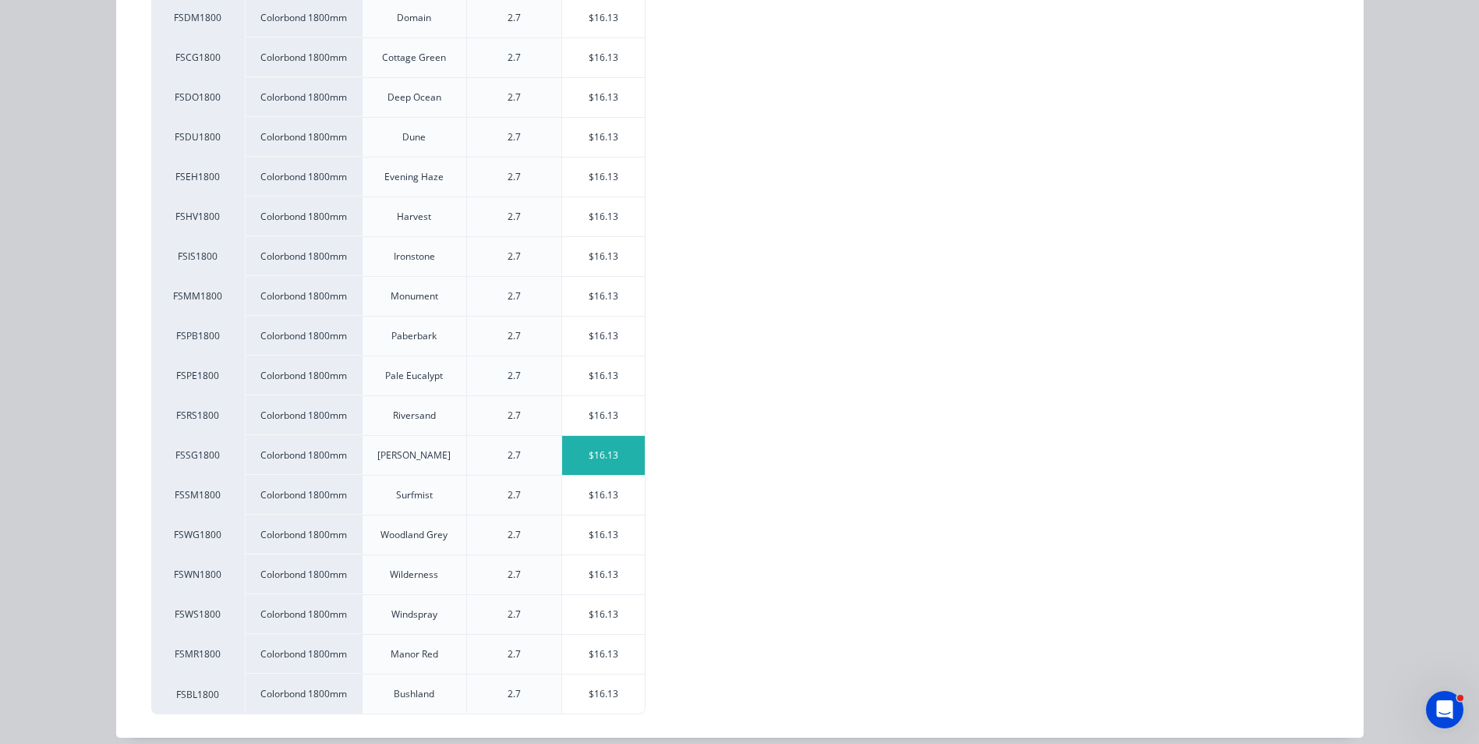
click at [608, 465] on div "$16.13" at bounding box center [603, 455] width 83 height 39
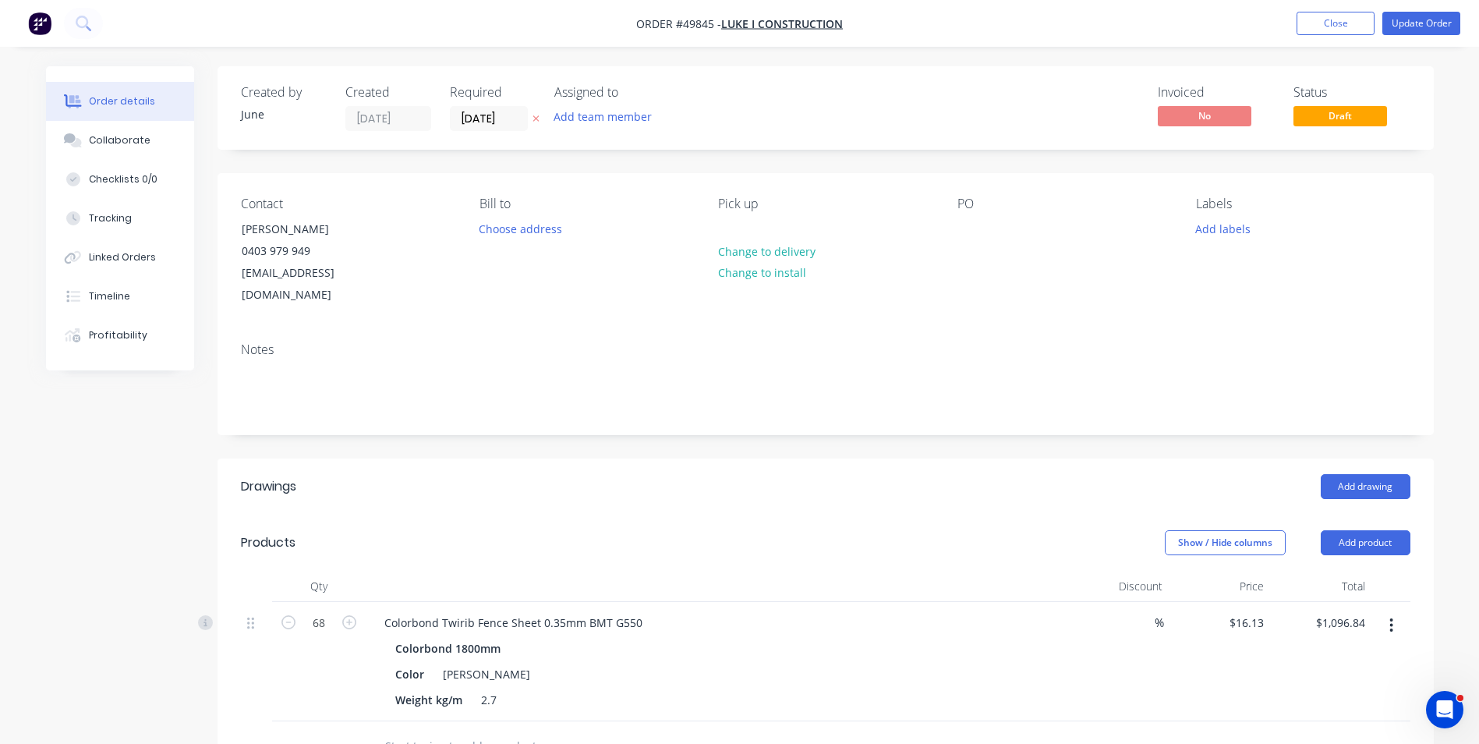
click at [712, 474] on div "Add drawing" at bounding box center [949, 486] width 921 height 25
click at [1411, 23] on button "Update Order" at bounding box center [1422, 23] width 78 height 23
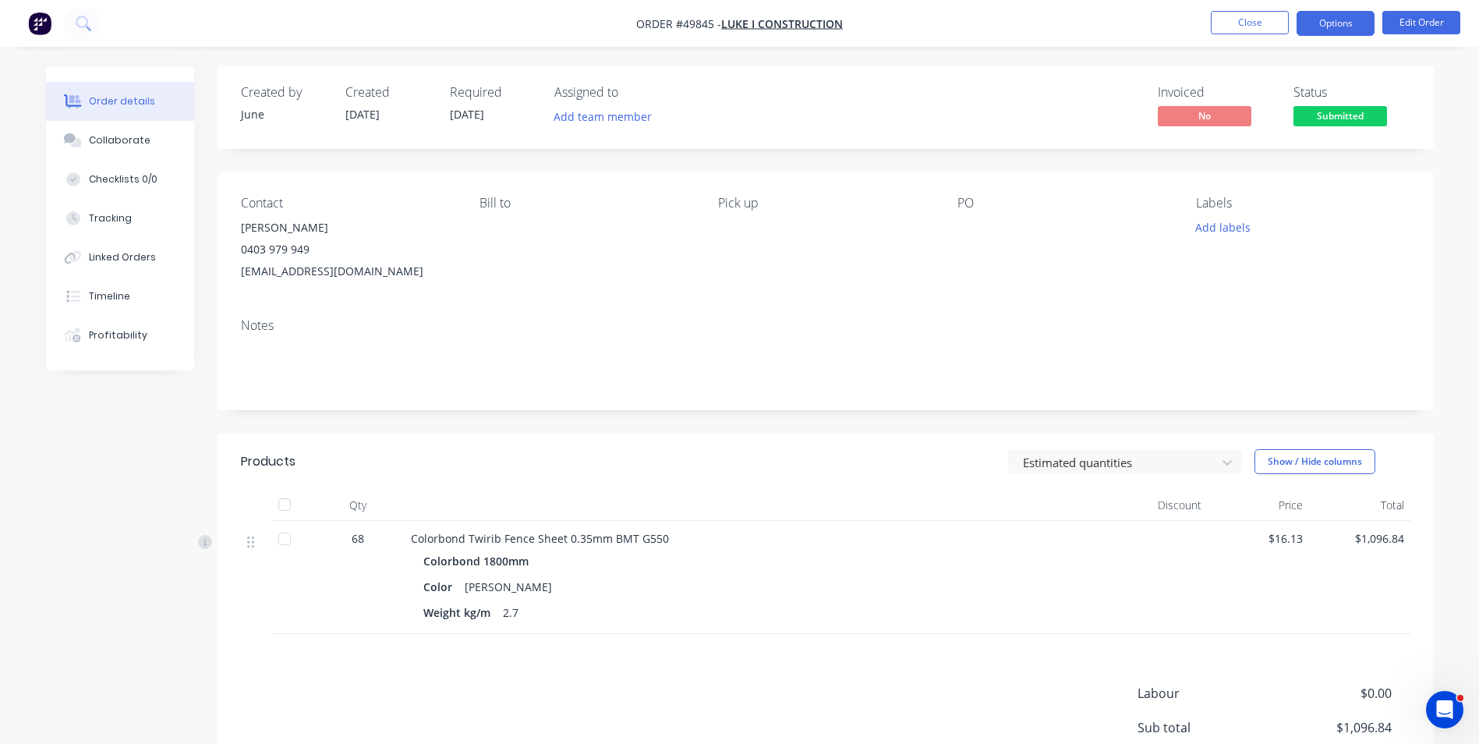
click at [1315, 24] on button "Options" at bounding box center [1336, 23] width 78 height 25
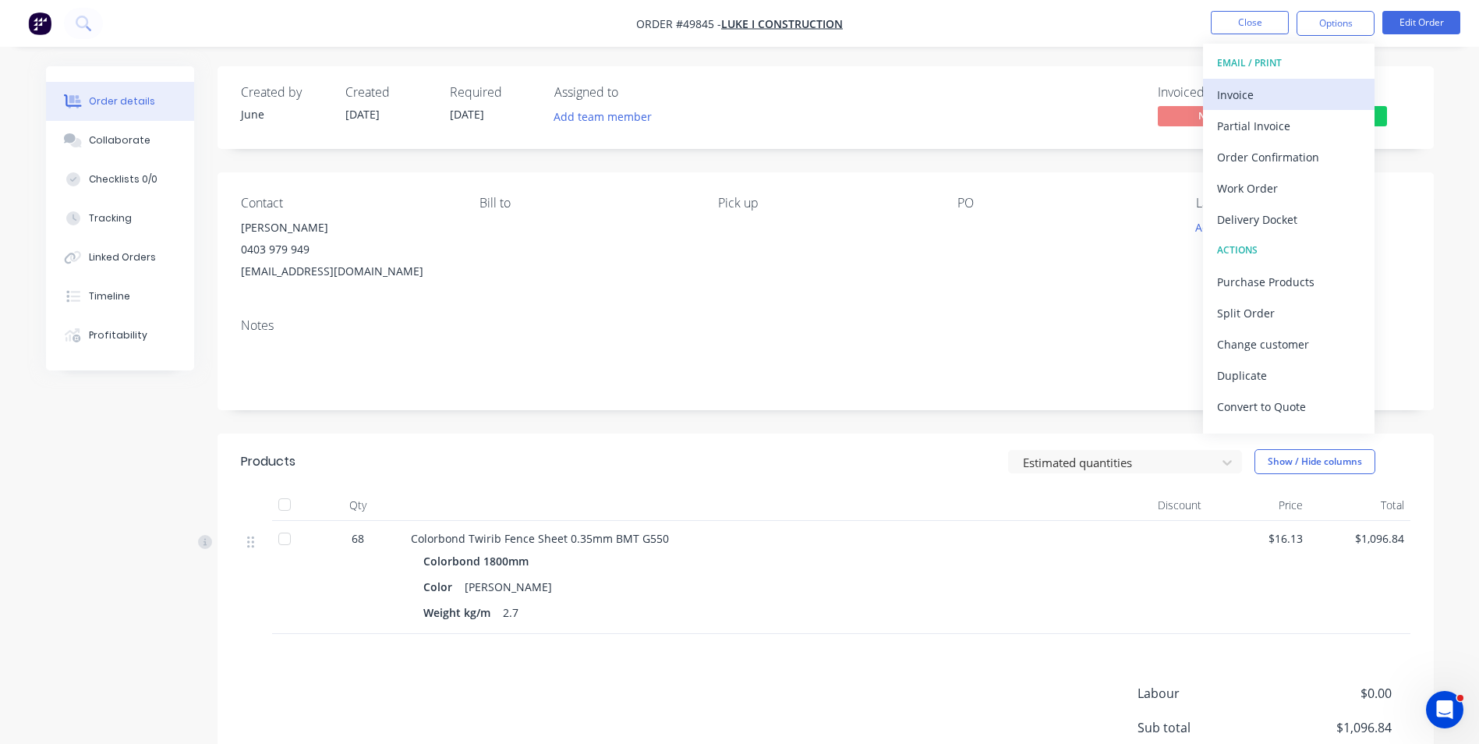
click at [1304, 88] on div "Invoice" at bounding box center [1288, 94] width 143 height 23
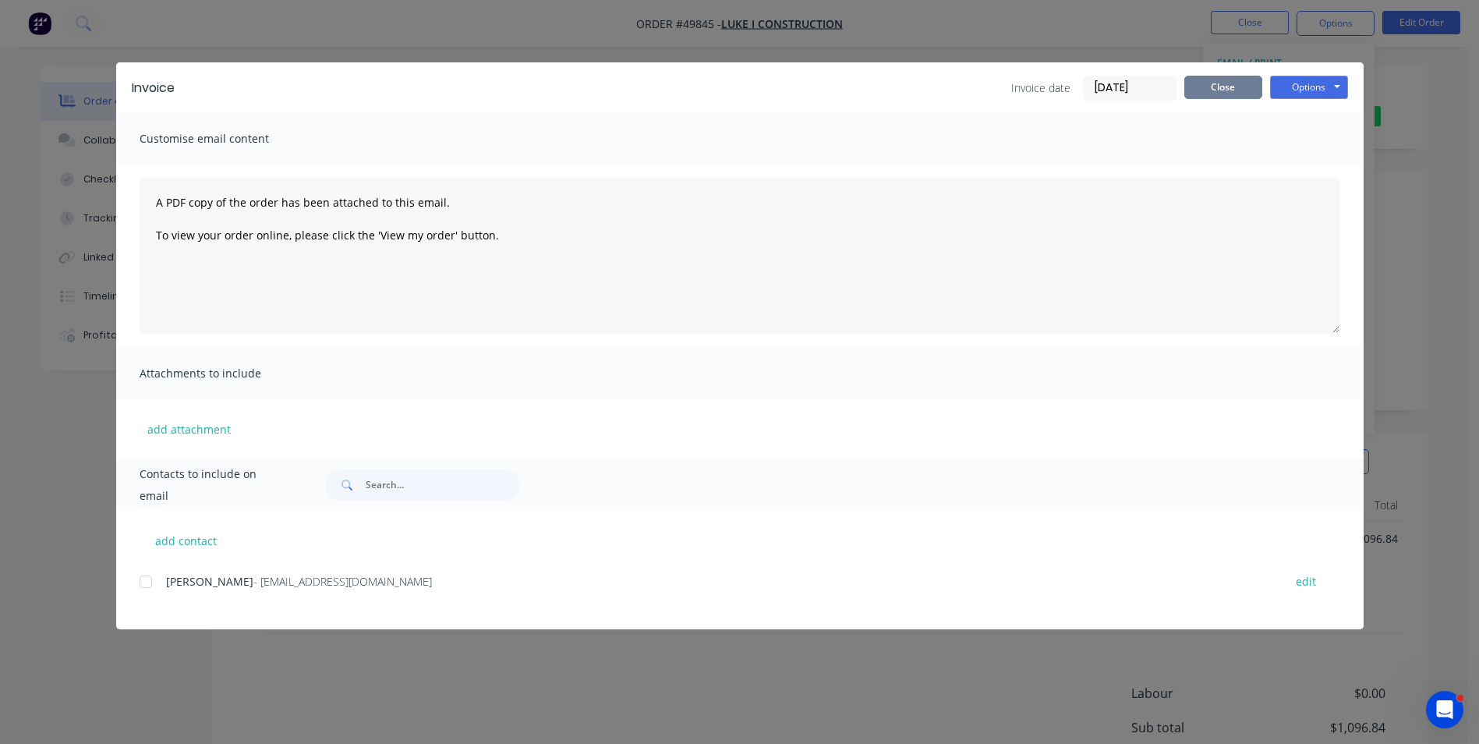
click at [1216, 90] on button "Close" at bounding box center [1224, 87] width 78 height 23
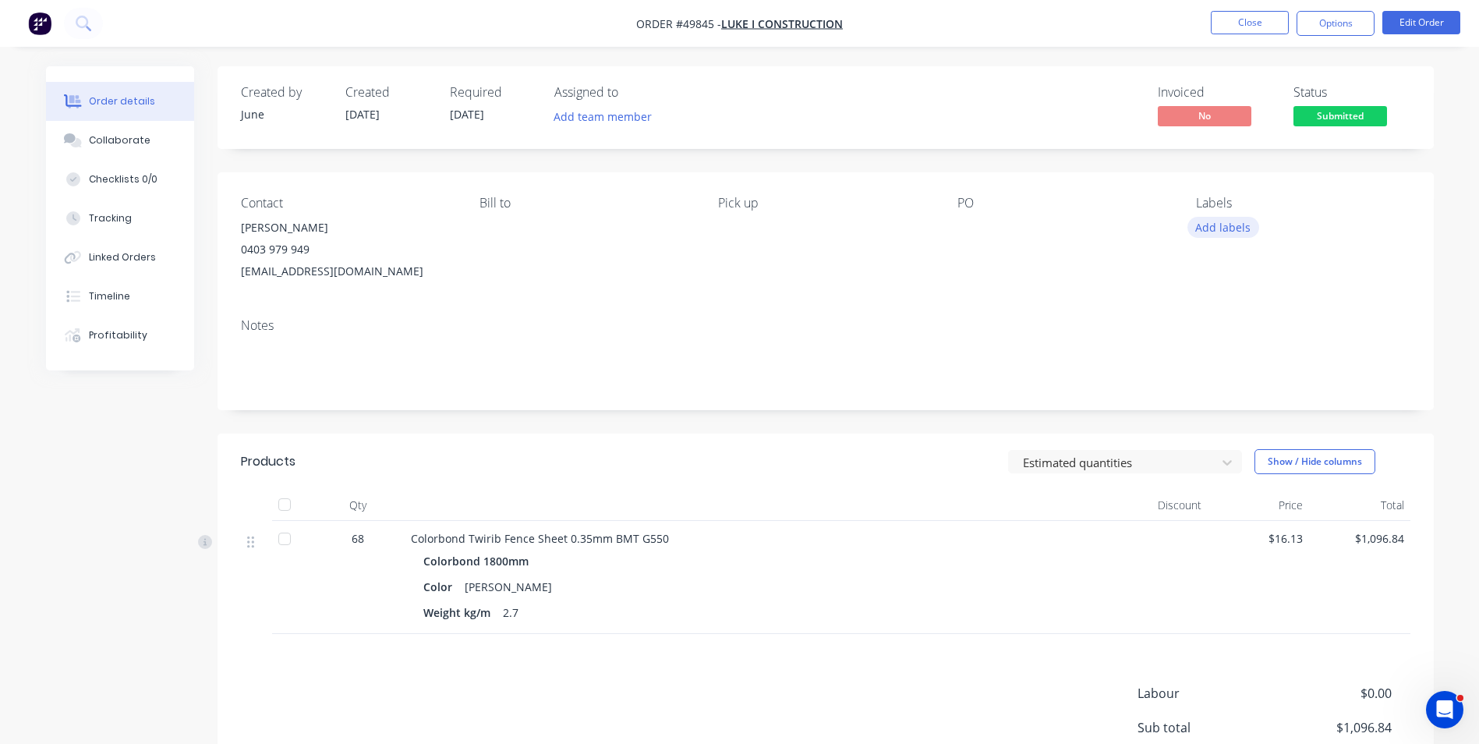
click at [1238, 226] on button "Add labels" at bounding box center [1224, 227] width 72 height 21
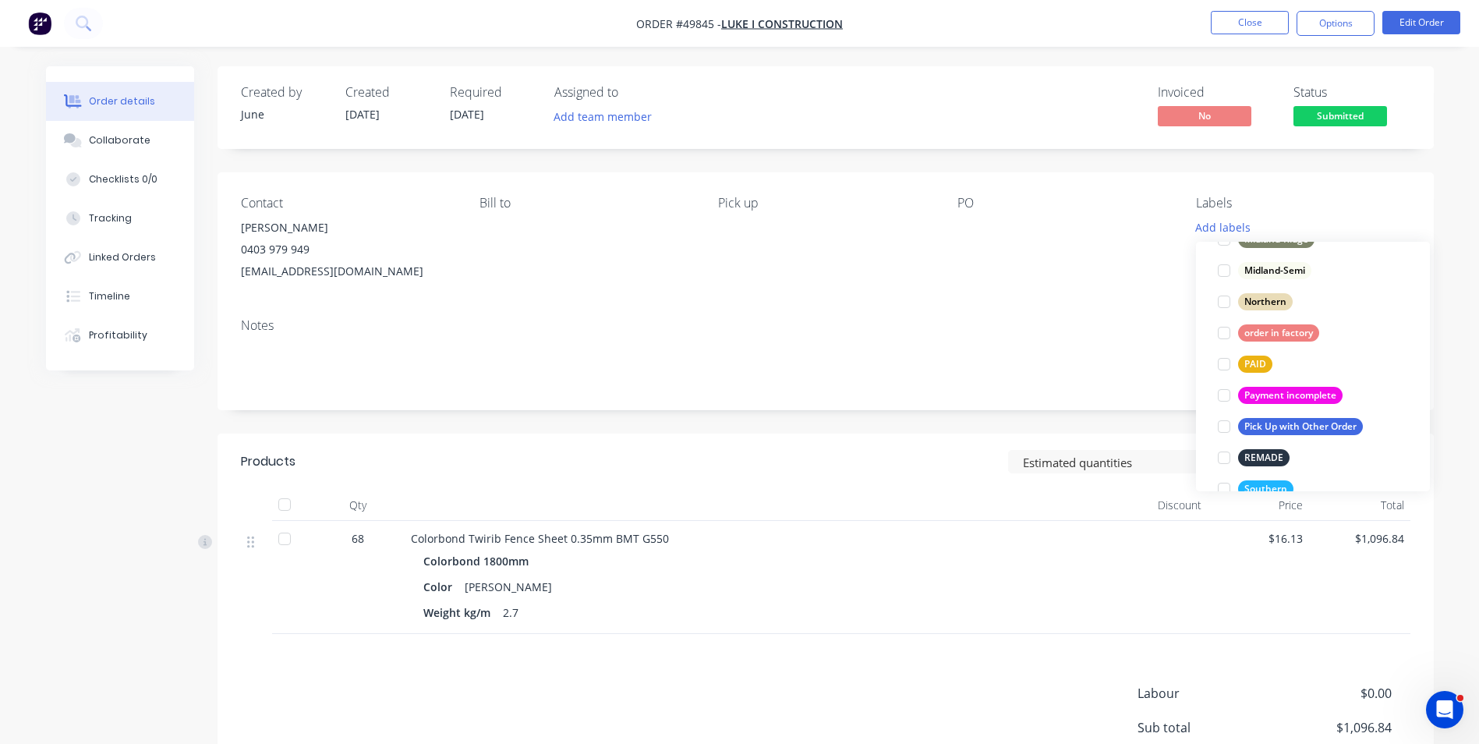
scroll to position [437, 0]
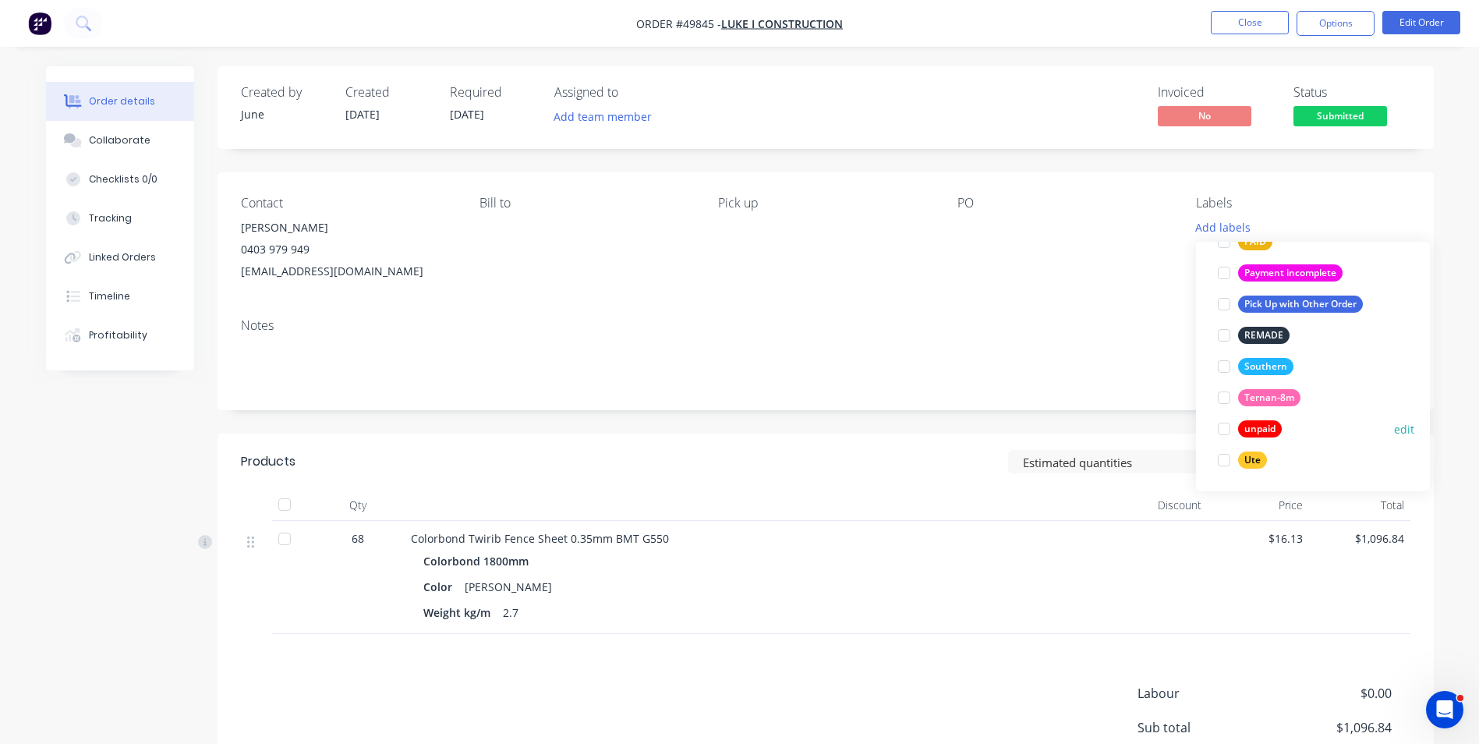
click at [1216, 427] on div at bounding box center [1224, 428] width 31 height 31
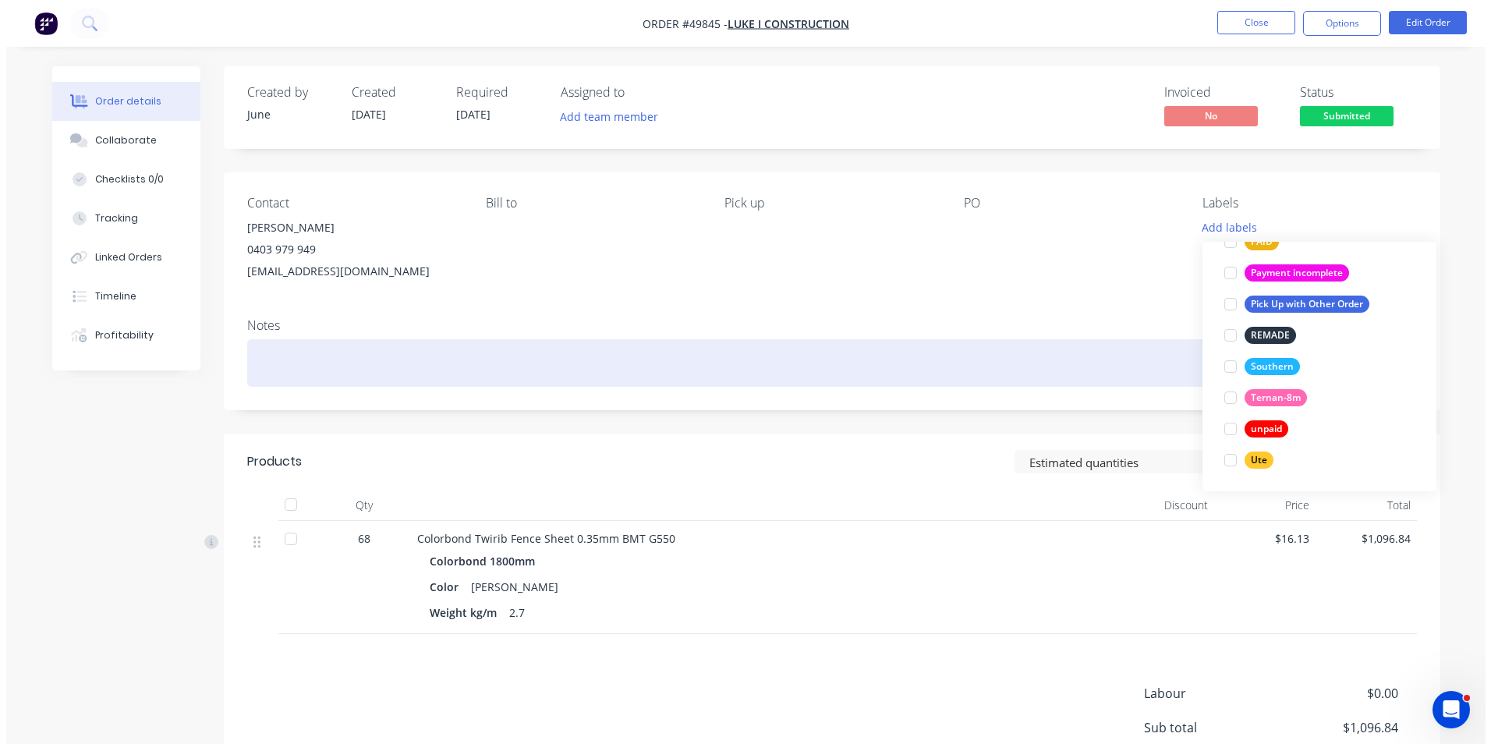
scroll to position [0, 0]
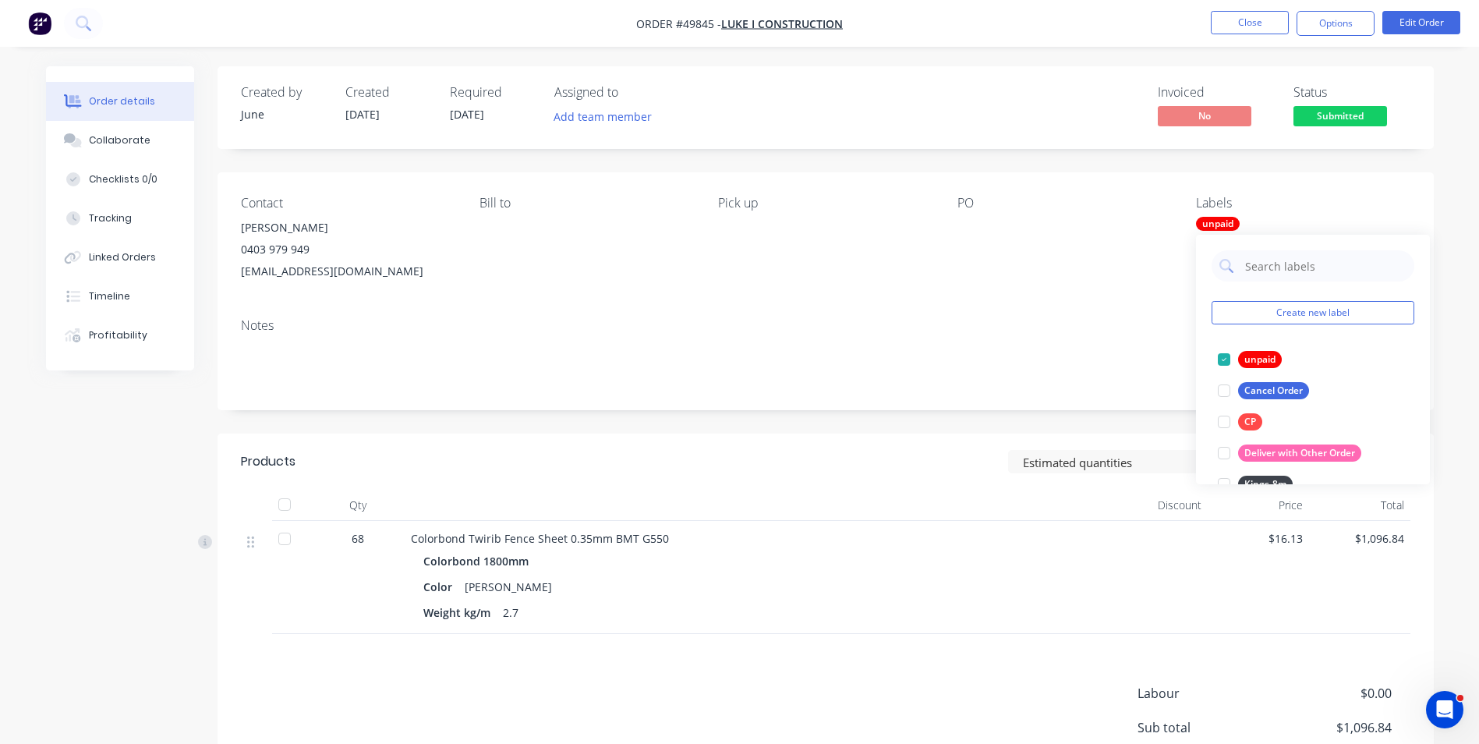
click at [978, 241] on div "PO" at bounding box center [1065, 239] width 214 height 87
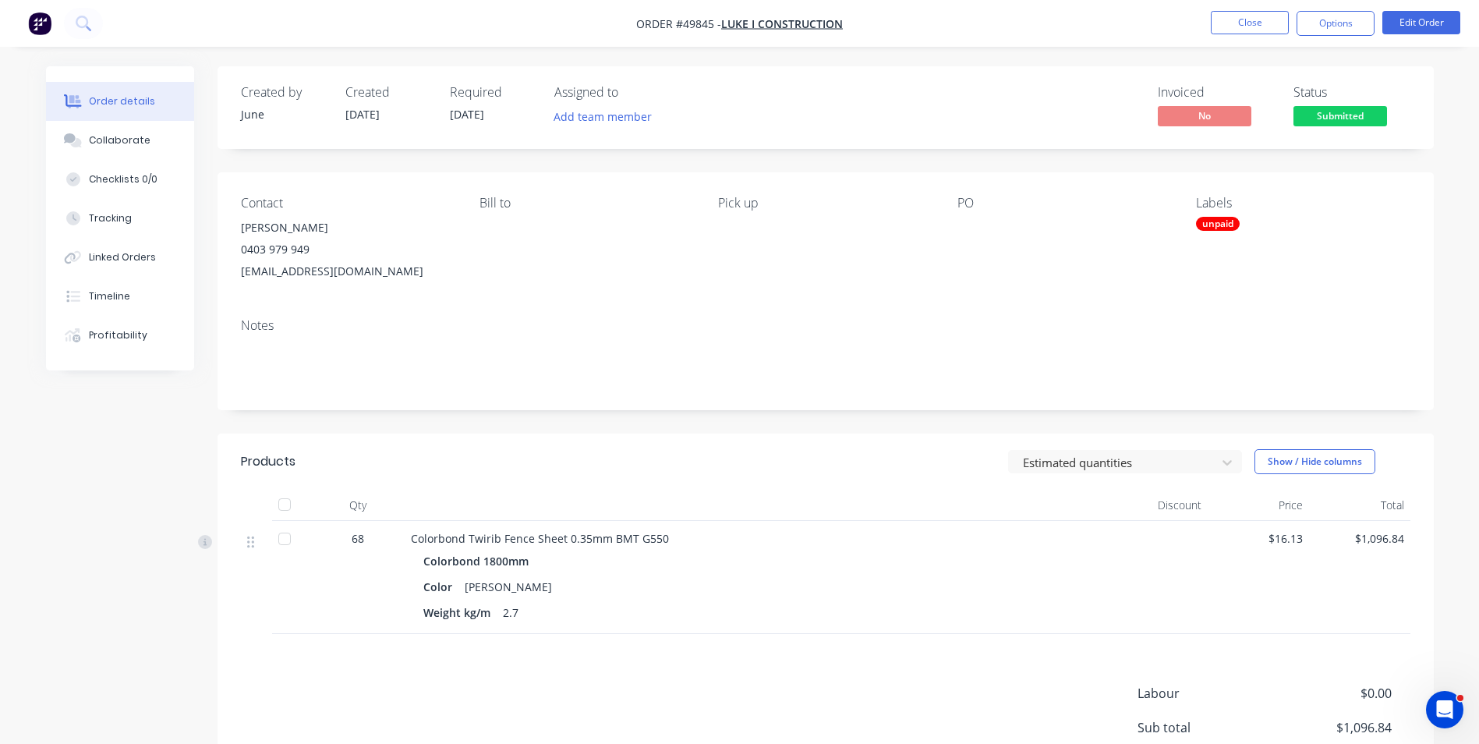
click at [944, 228] on div "Contact Luke Lin 0403 979 949 westfencingluke@gmail.com Bill to Pick up PO Labe…" at bounding box center [826, 238] width 1216 height 133
click at [964, 247] on div "PO" at bounding box center [1065, 239] width 214 height 87
click at [1413, 28] on button "Edit Order" at bounding box center [1422, 22] width 78 height 23
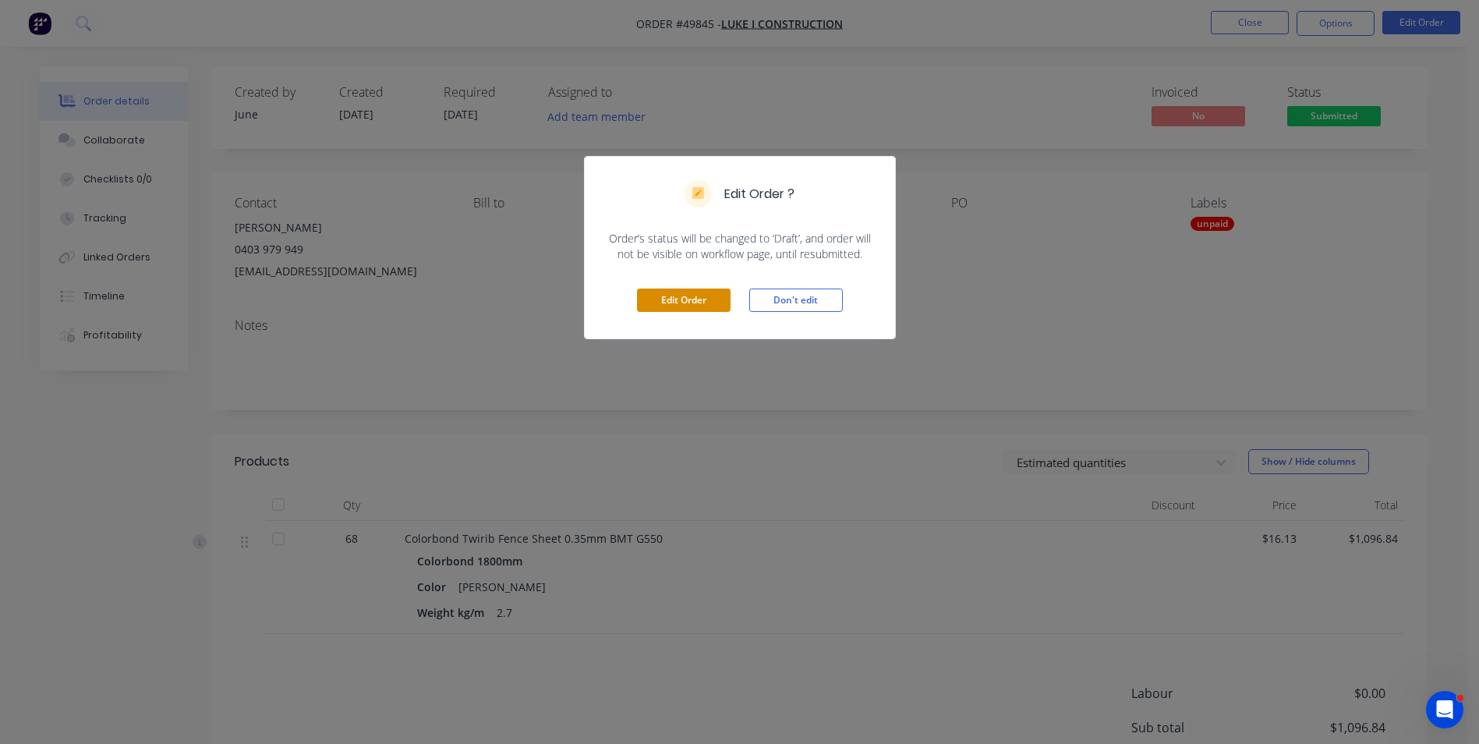
click at [689, 303] on button "Edit Order" at bounding box center [684, 300] width 94 height 23
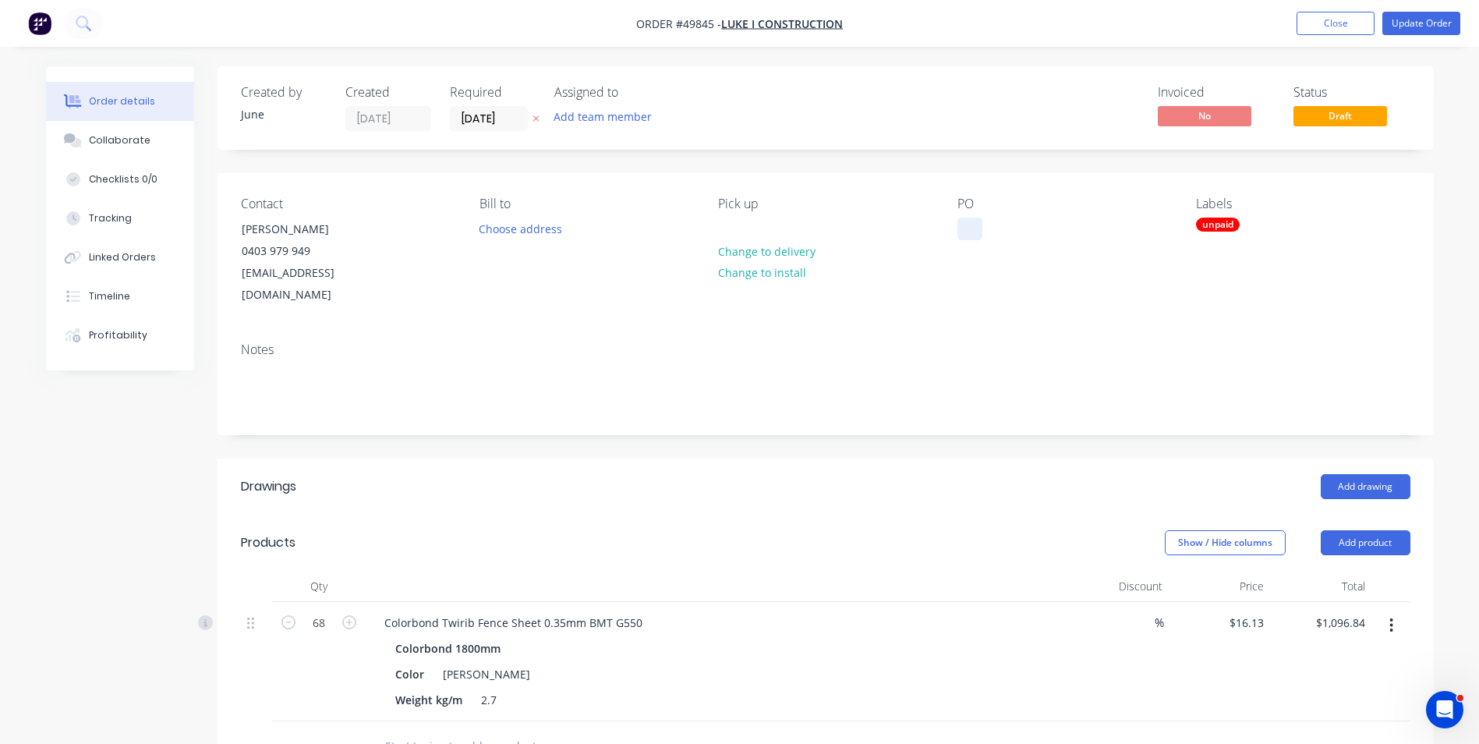
click at [966, 233] on div at bounding box center [970, 229] width 25 height 23
click at [976, 330] on div "Notes" at bounding box center [826, 382] width 1216 height 104
click at [861, 166] on div "Created by June Created 01/10/25 Required 01/10/25 Assigned to Add team member …" at bounding box center [826, 589] width 1216 height 1046
click at [1404, 22] on button "Update Order" at bounding box center [1422, 23] width 78 height 23
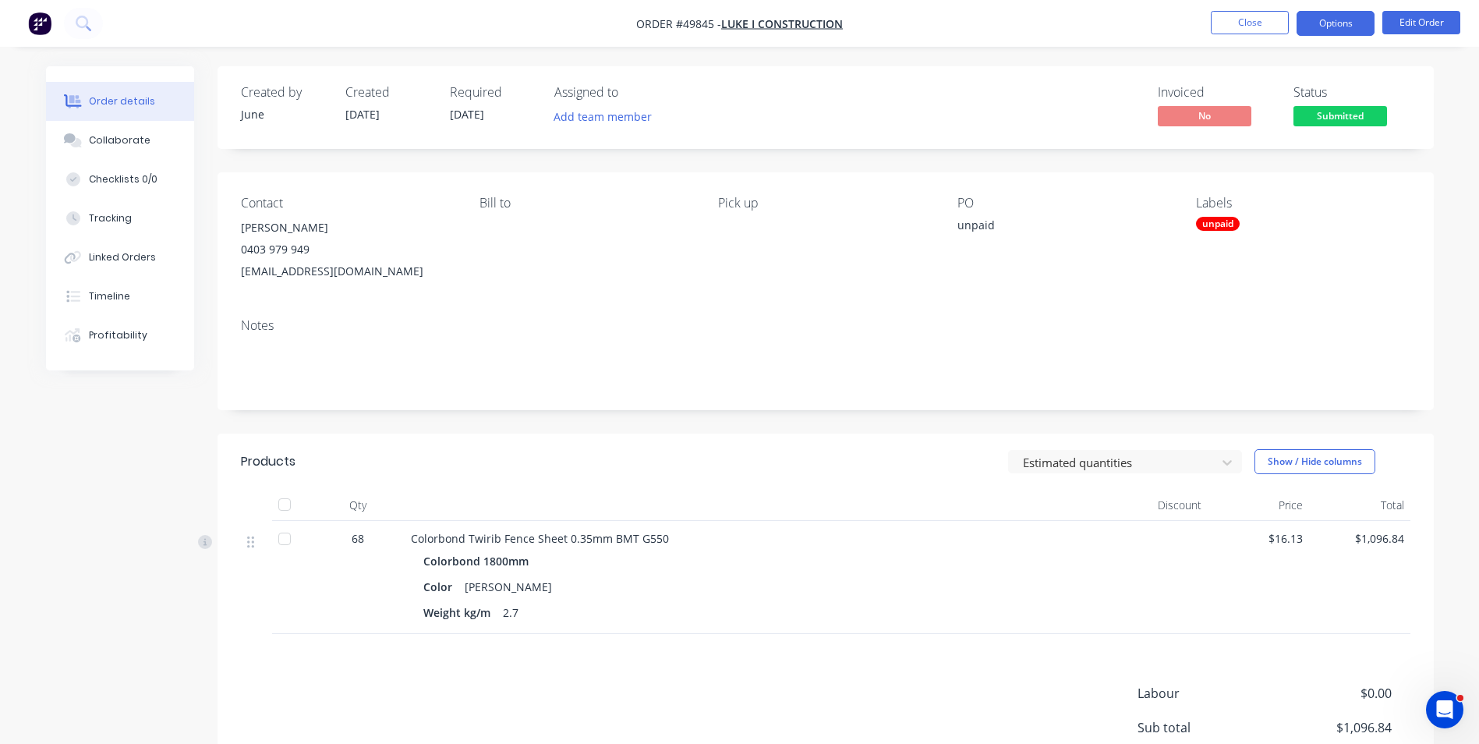
click at [1330, 26] on button "Options" at bounding box center [1336, 23] width 78 height 25
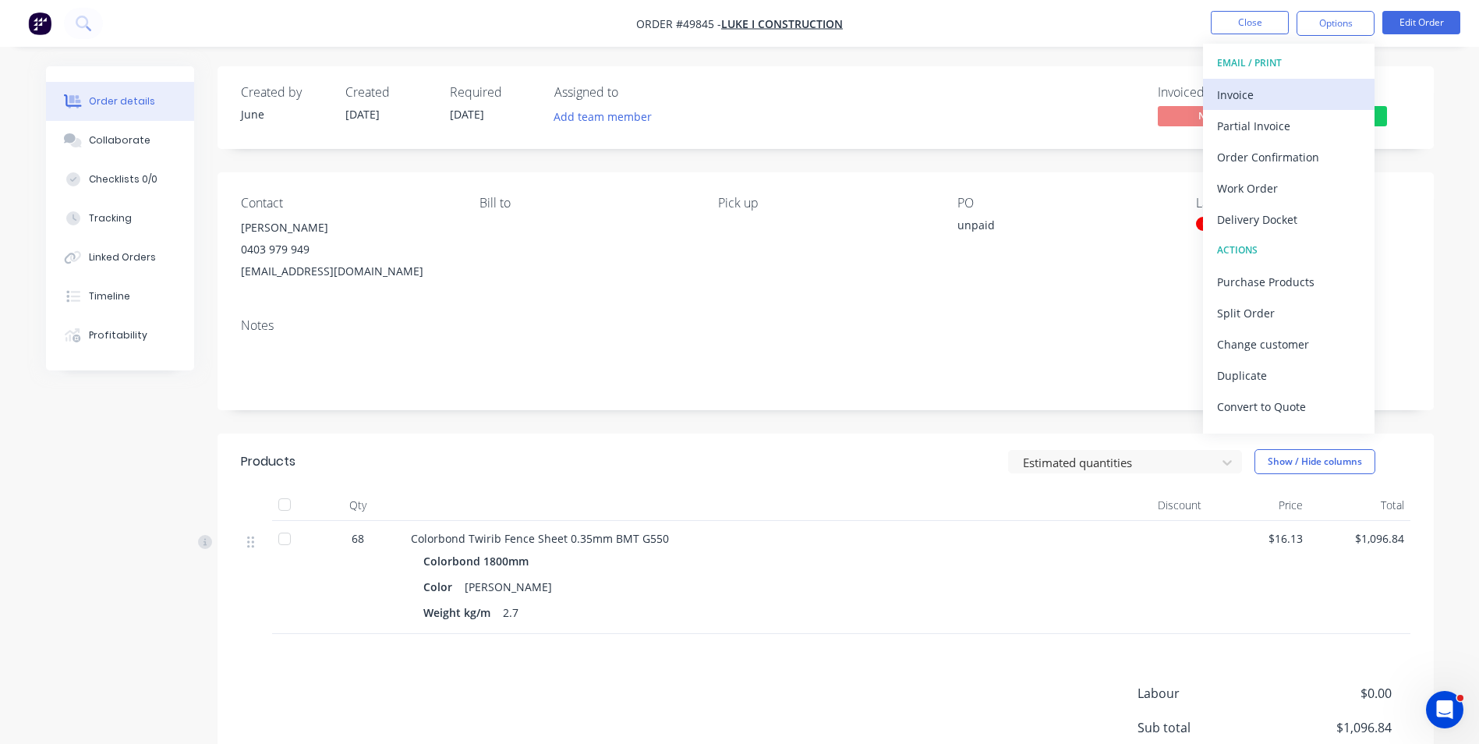
click at [1278, 95] on div "Invoice" at bounding box center [1288, 94] width 143 height 23
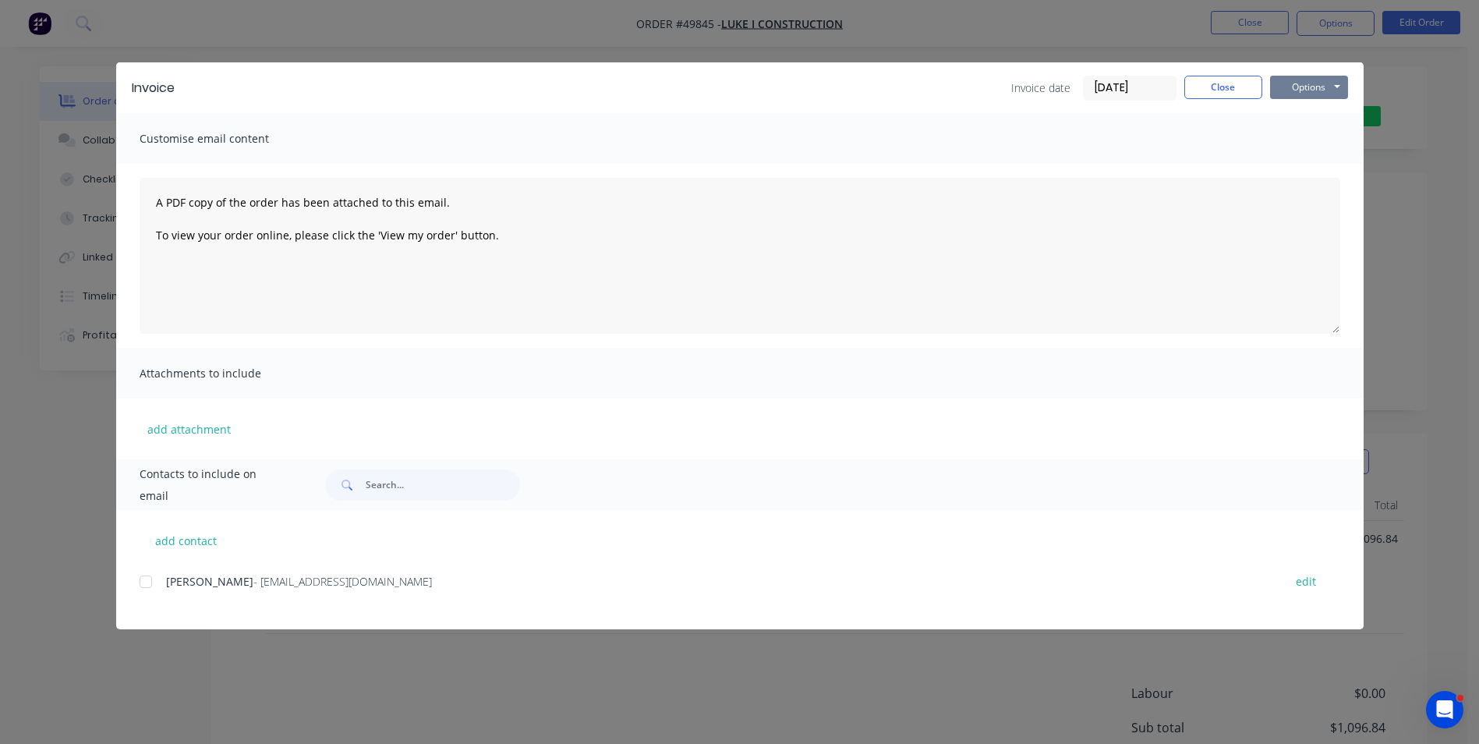
click at [1275, 83] on button "Options" at bounding box center [1309, 87] width 78 height 23
click at [1222, 93] on button "Close" at bounding box center [1224, 87] width 78 height 23
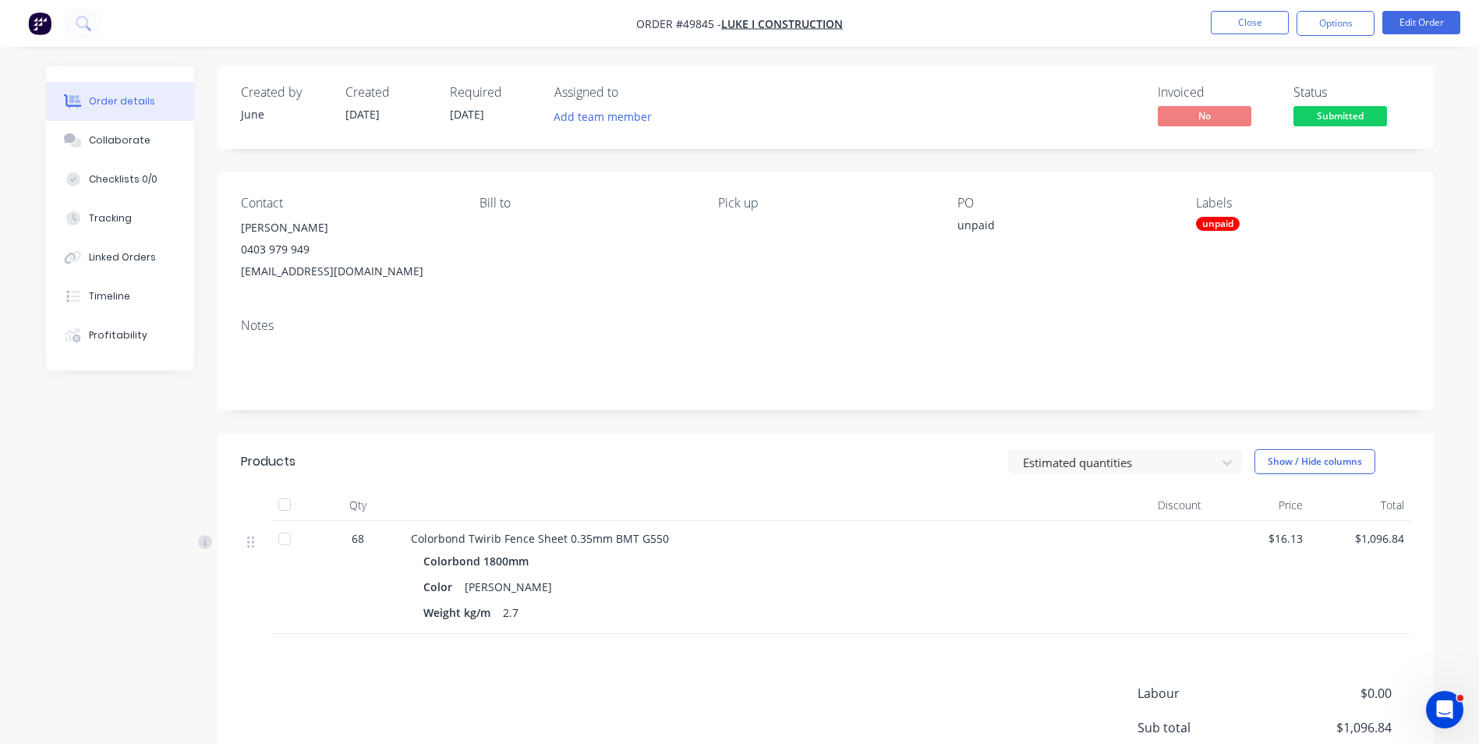
click at [698, 291] on div "Contact Luke Lin 0403 979 949 westfencingluke@gmail.com Bill to Pick up PO unpa…" at bounding box center [826, 238] width 1216 height 133
click at [1328, 120] on span "Submitted" at bounding box center [1341, 115] width 94 height 19
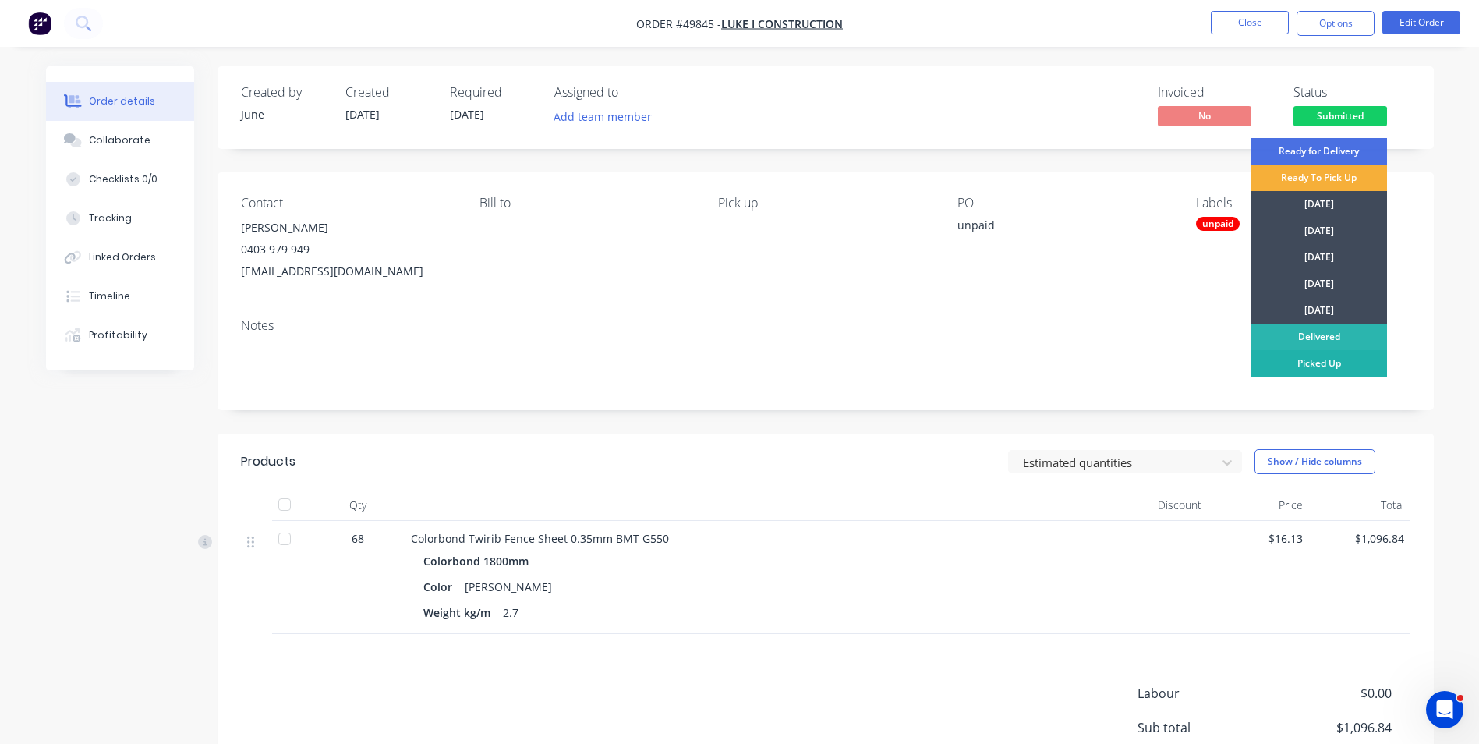
click at [1331, 363] on div "Picked Up" at bounding box center [1319, 363] width 136 height 27
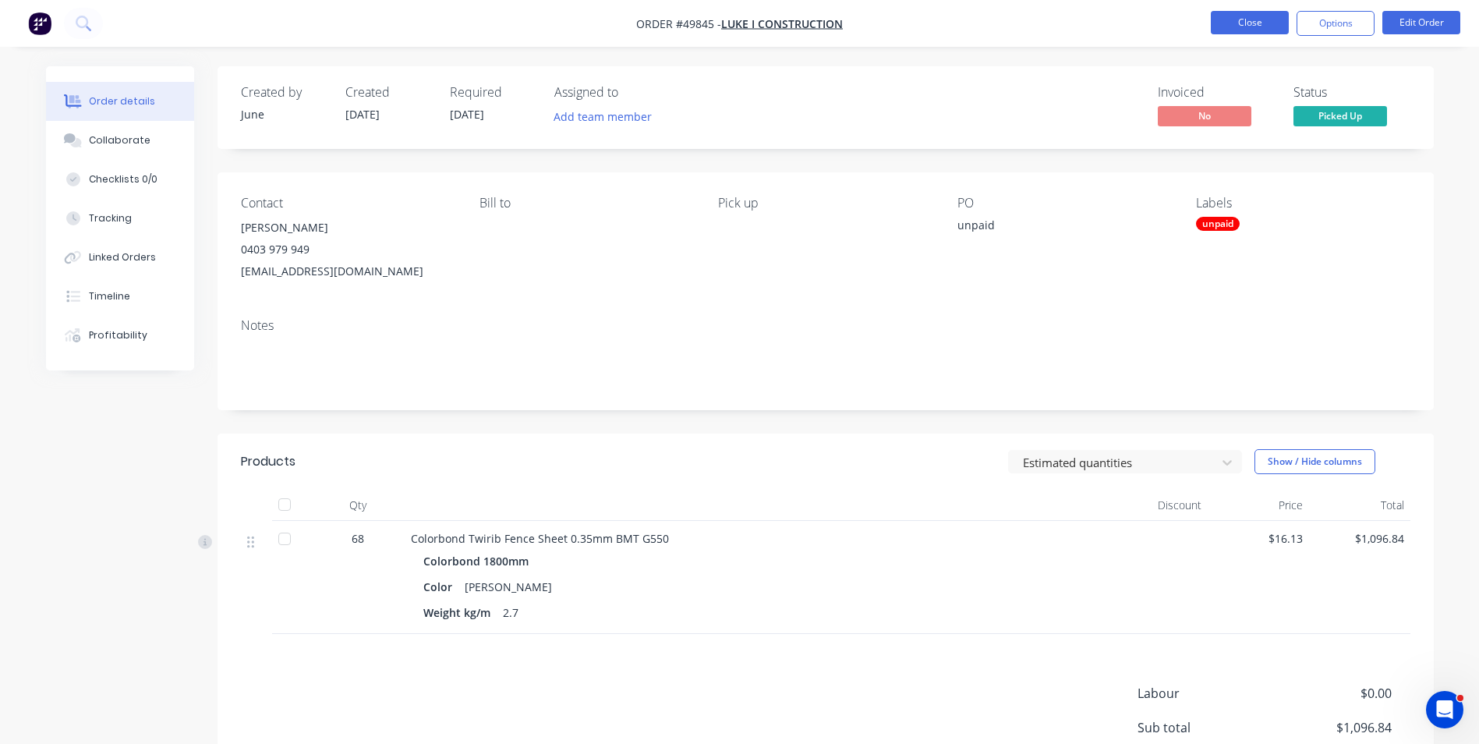
click at [1255, 30] on button "Close" at bounding box center [1250, 22] width 78 height 23
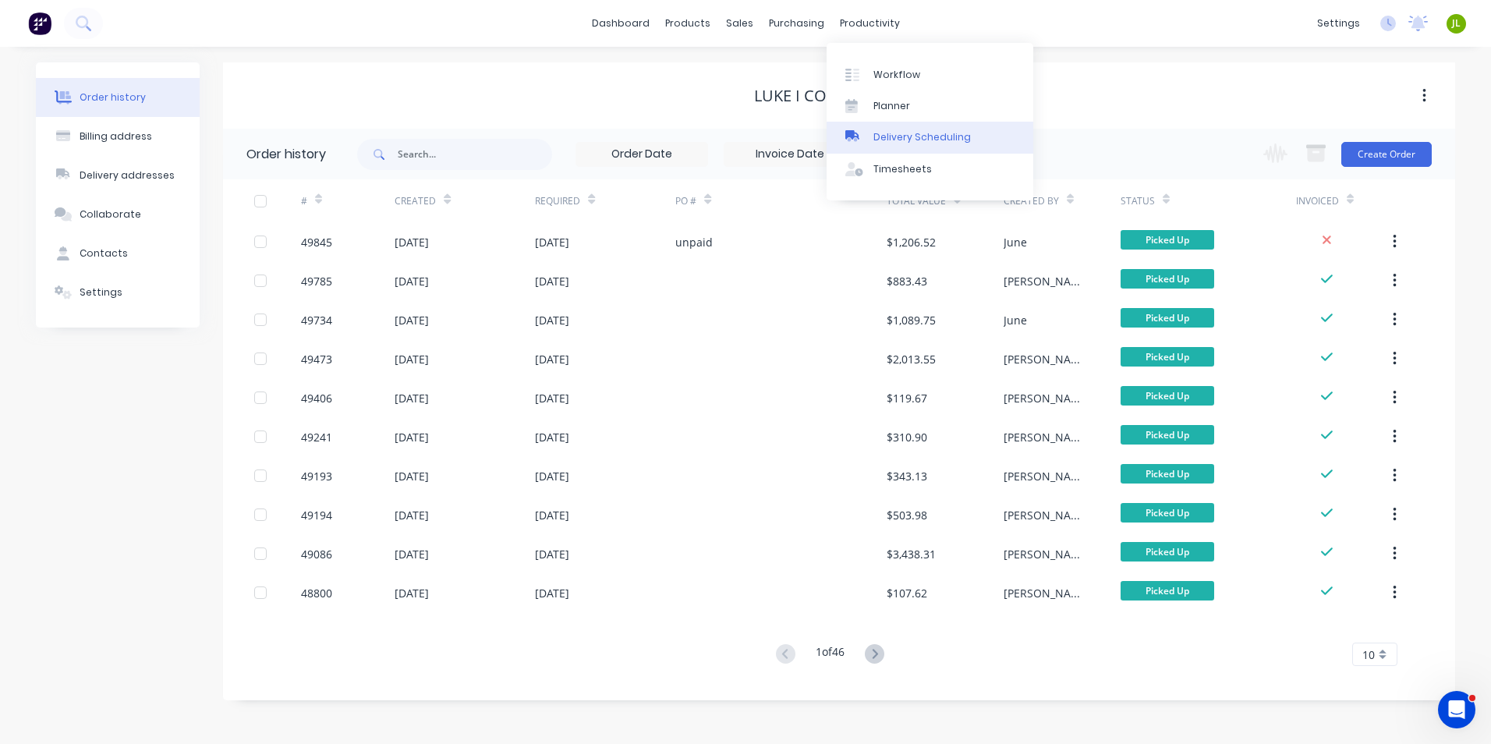
click at [883, 135] on div "Delivery Scheduling" at bounding box center [921, 137] width 97 height 14
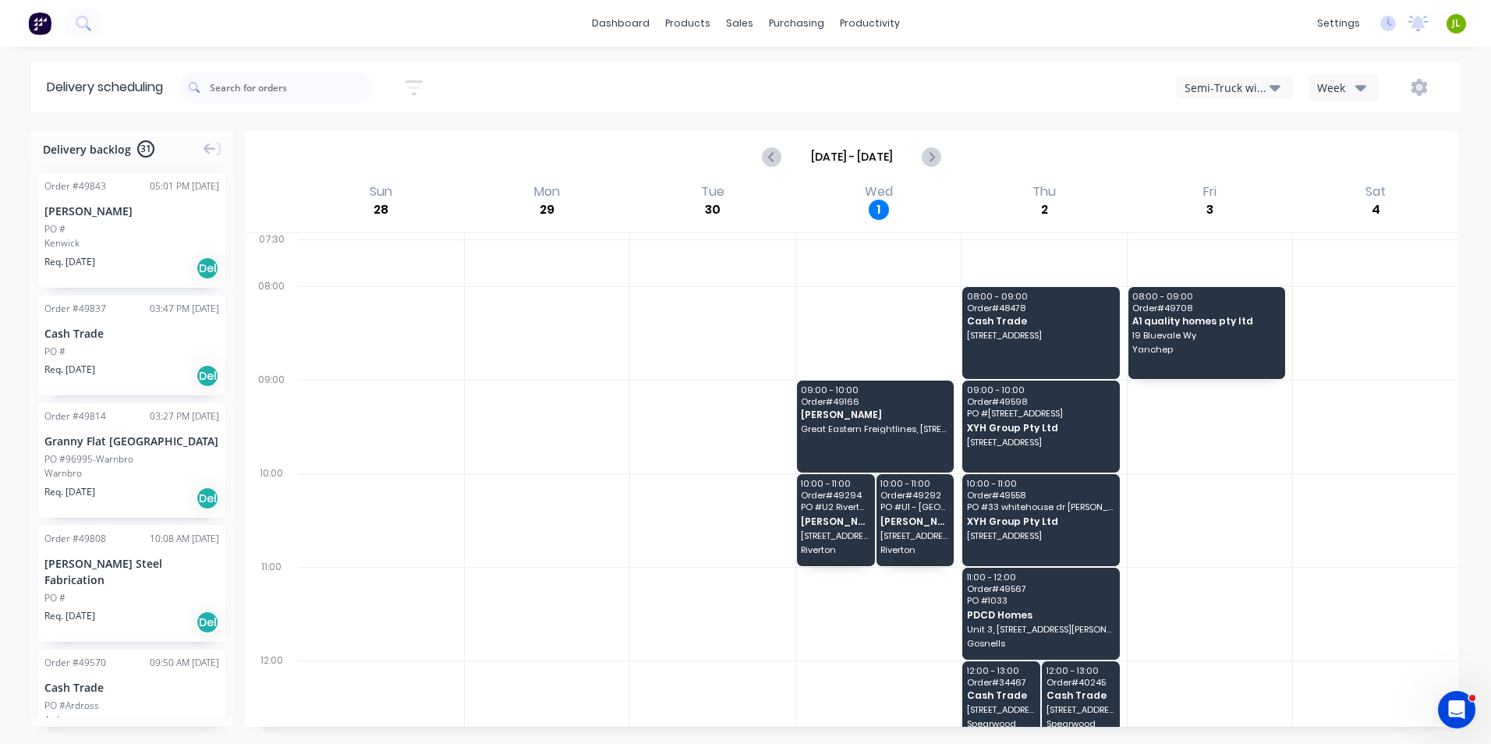
click at [1224, 83] on div "Semi-Truck with Hiab" at bounding box center [1227, 88] width 85 height 16
click at [1220, 200] on div "Utes Delivery" at bounding box center [1254, 189] width 154 height 31
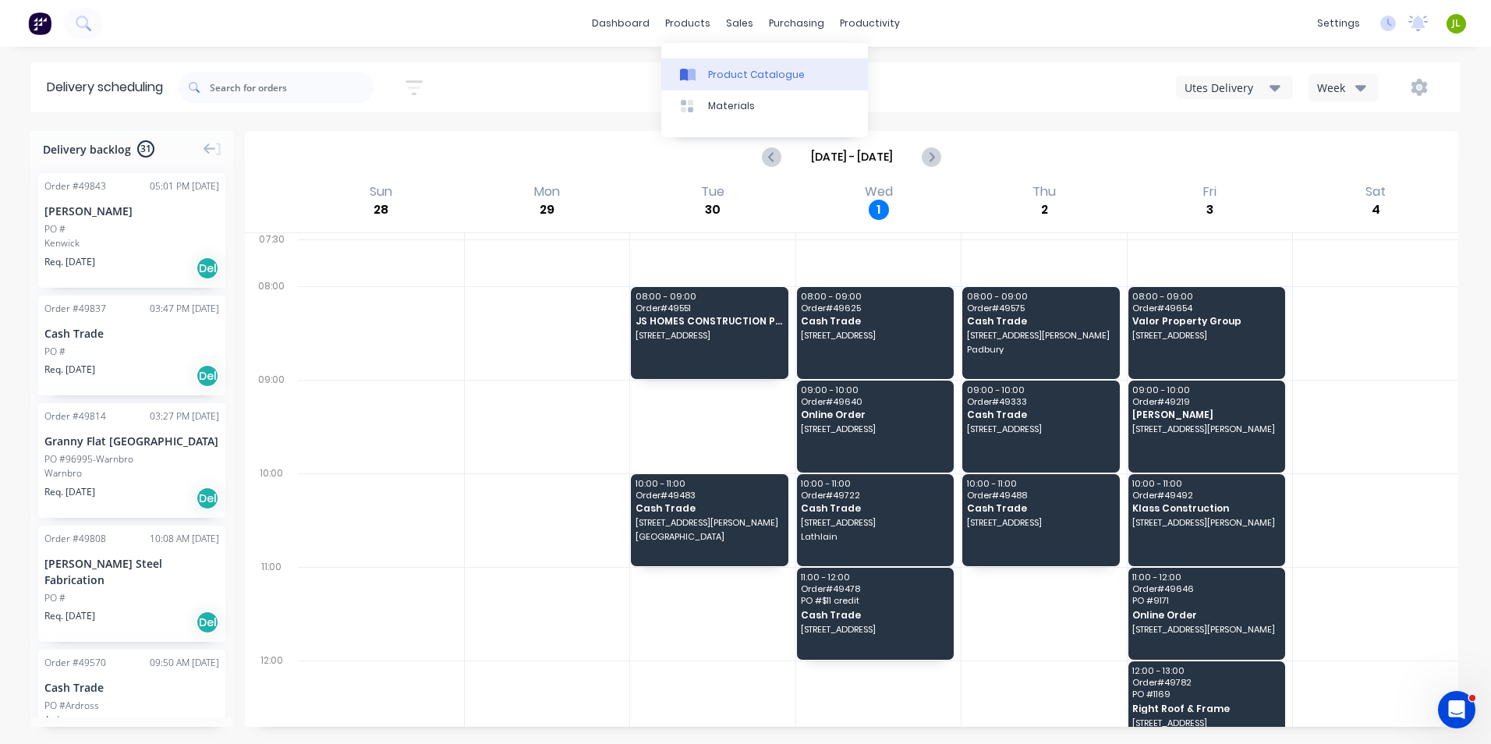
click at [710, 62] on link "Product Catalogue" at bounding box center [764, 73] width 207 height 31
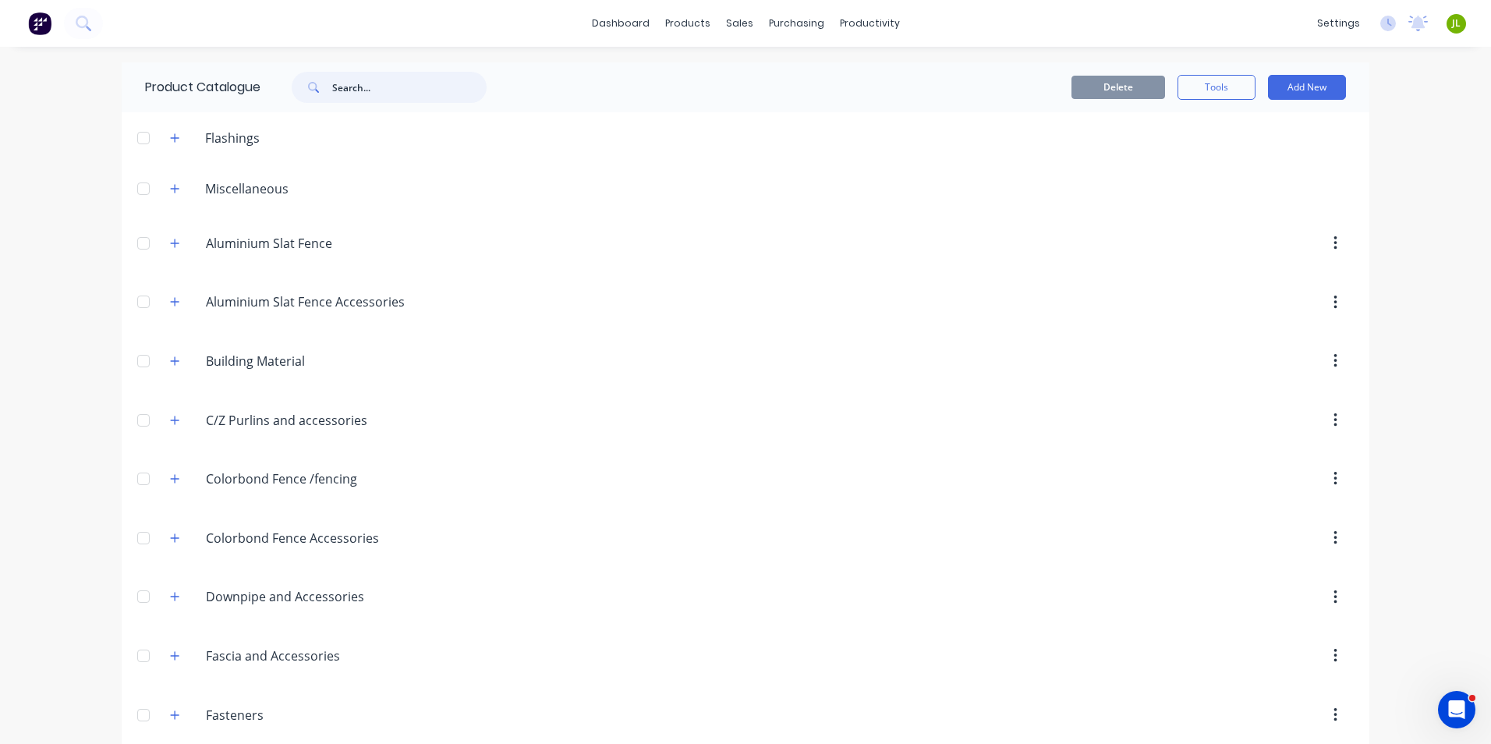
click at [415, 87] on input "text" at bounding box center [409, 87] width 154 height 31
click at [460, 87] on input "text" at bounding box center [409, 87] width 154 height 31
type input "post"
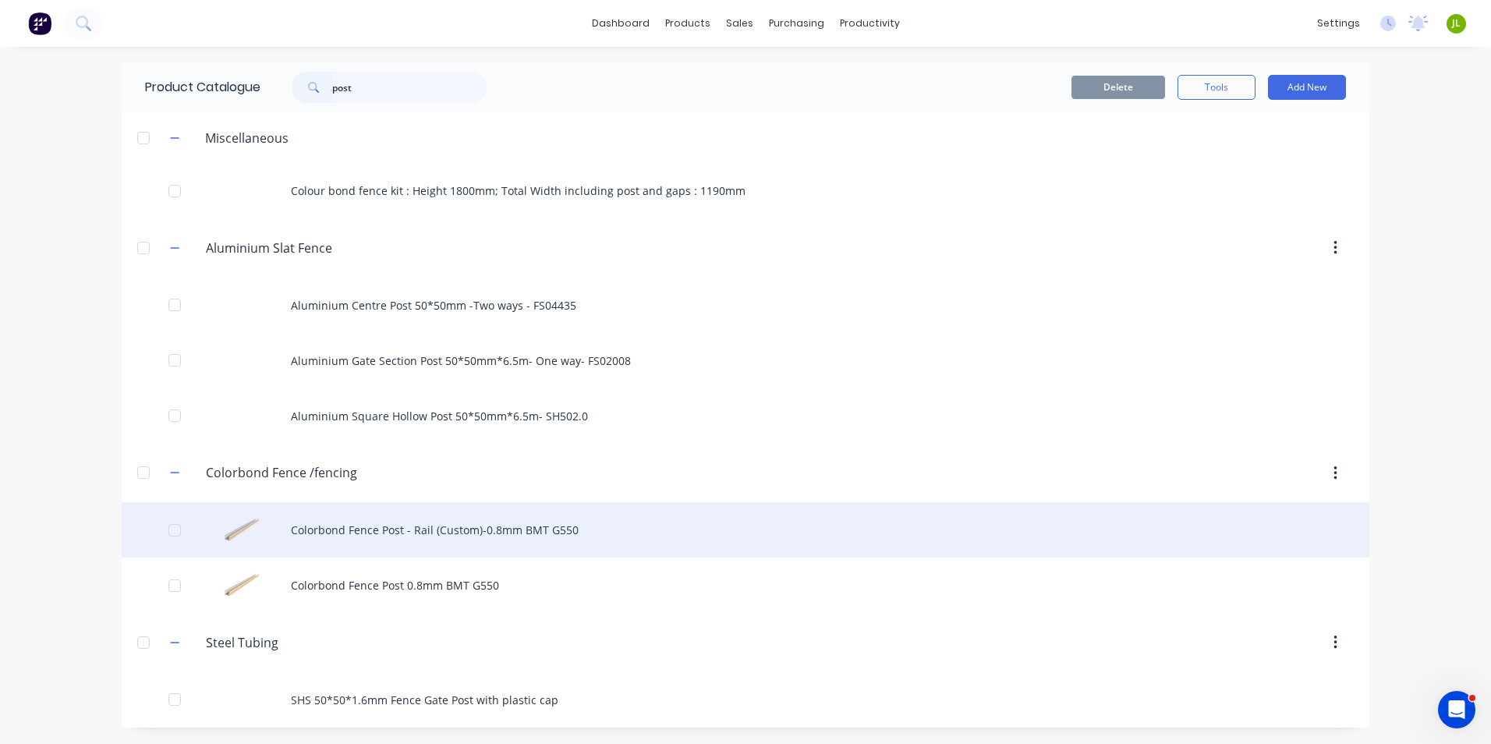
click at [428, 529] on div "Colorbond Fence Post - Rail (Custom)-0.8mm BMT G550" at bounding box center [746, 529] width 1248 height 55
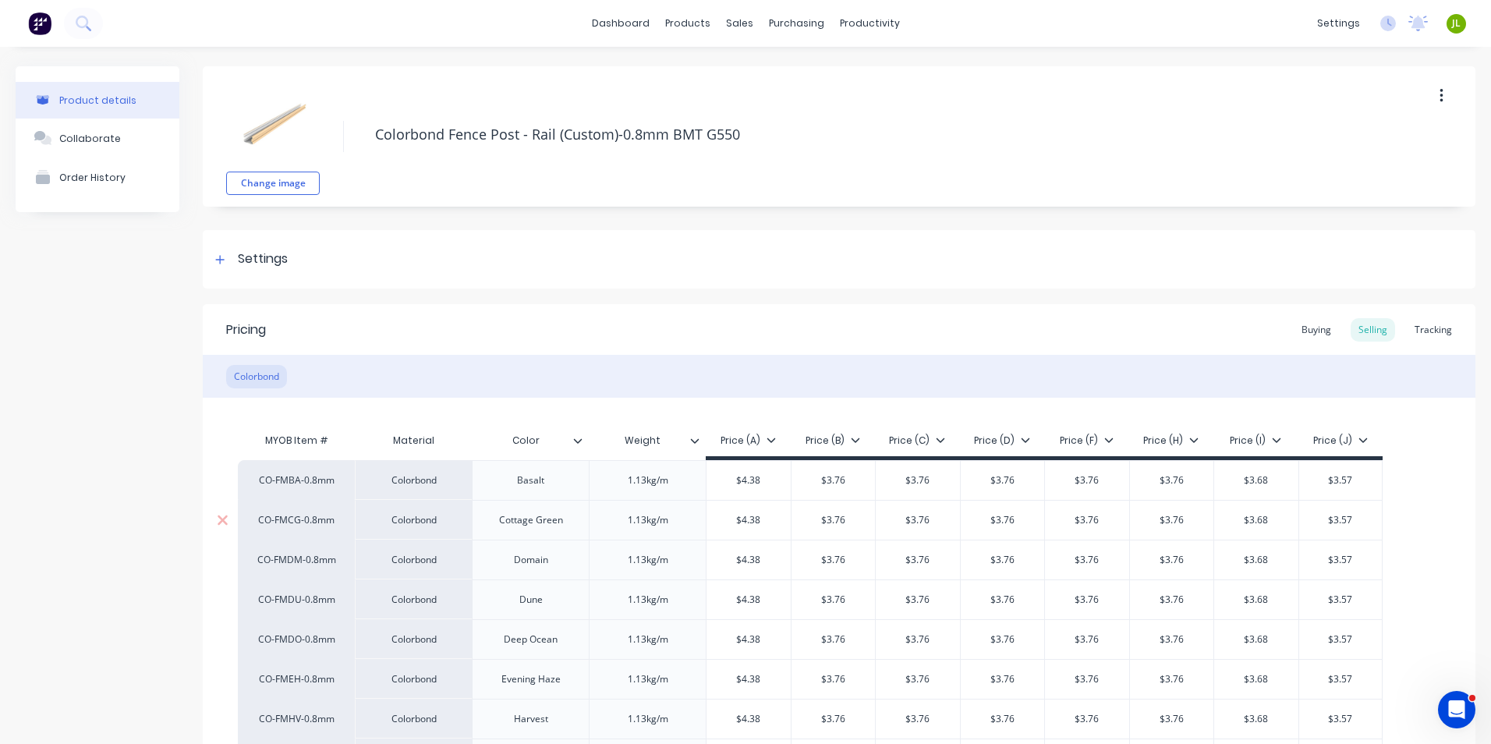
type textarea "x"
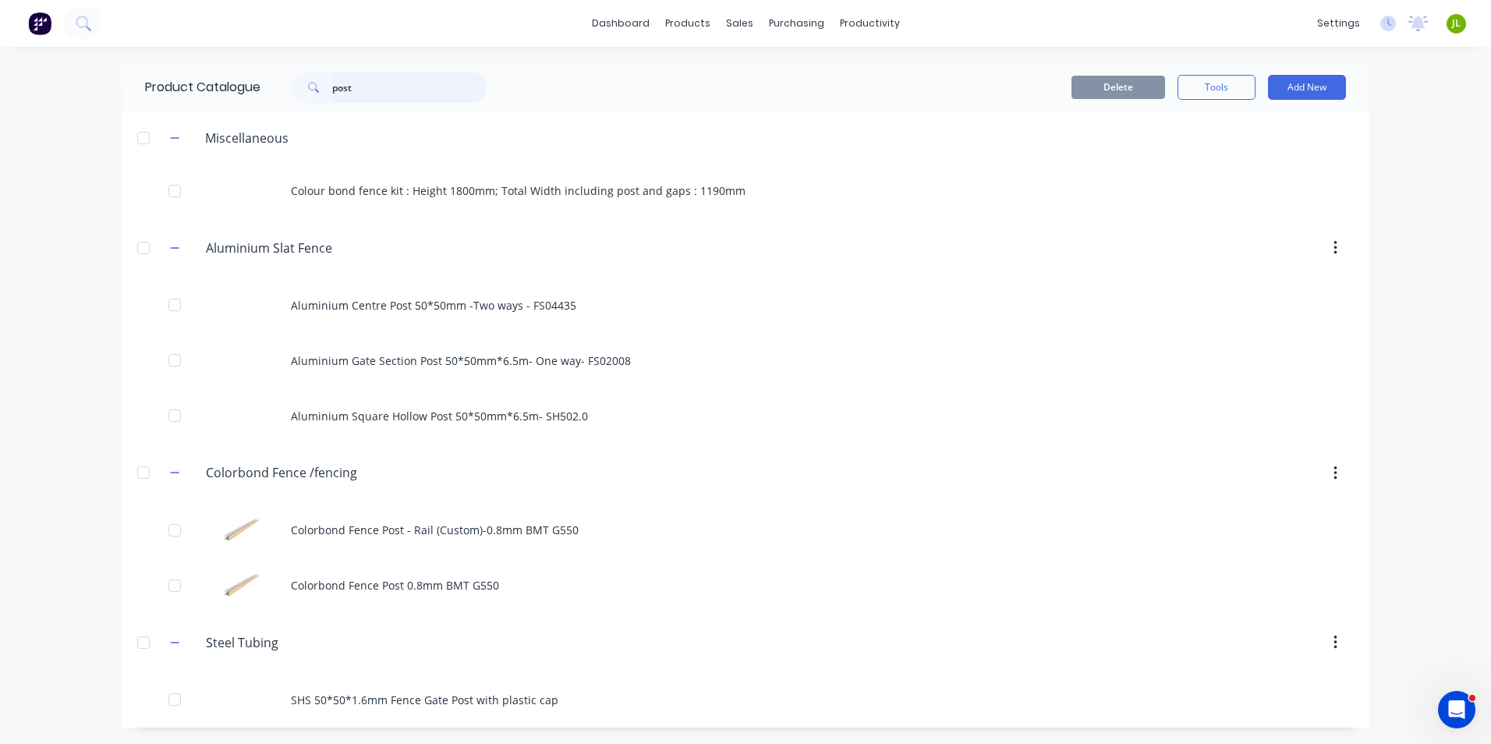
drag, startPoint x: 286, startPoint y: 97, endPoint x: 221, endPoint y: 104, distance: 65.9
click at [221, 104] on div "Product Catalogue post" at bounding box center [324, 87] width 404 height 50
type input "sheet"
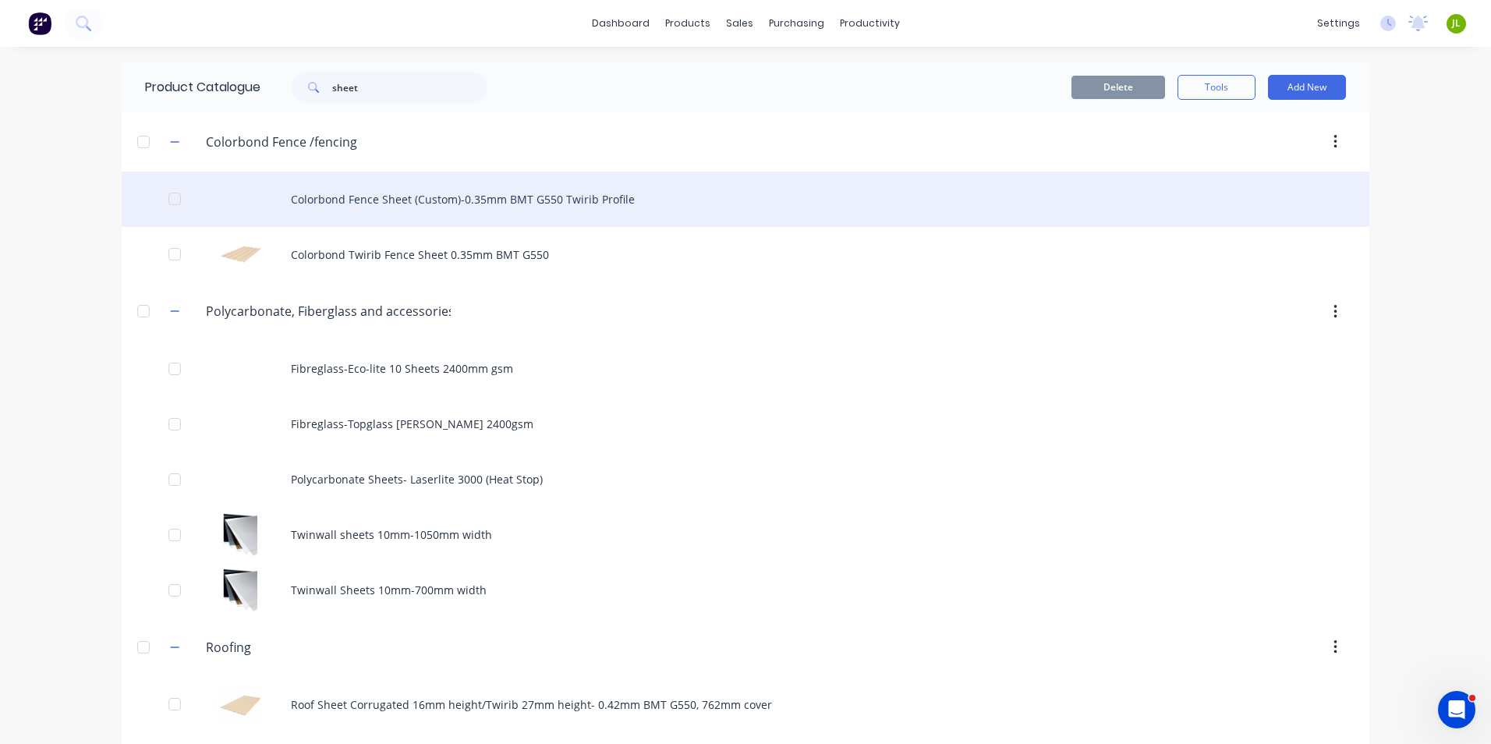
click at [311, 206] on div "Colorbond Fence Sheet (Custom)-0.35mm BMT G550 Twirib Profile" at bounding box center [746, 199] width 1248 height 55
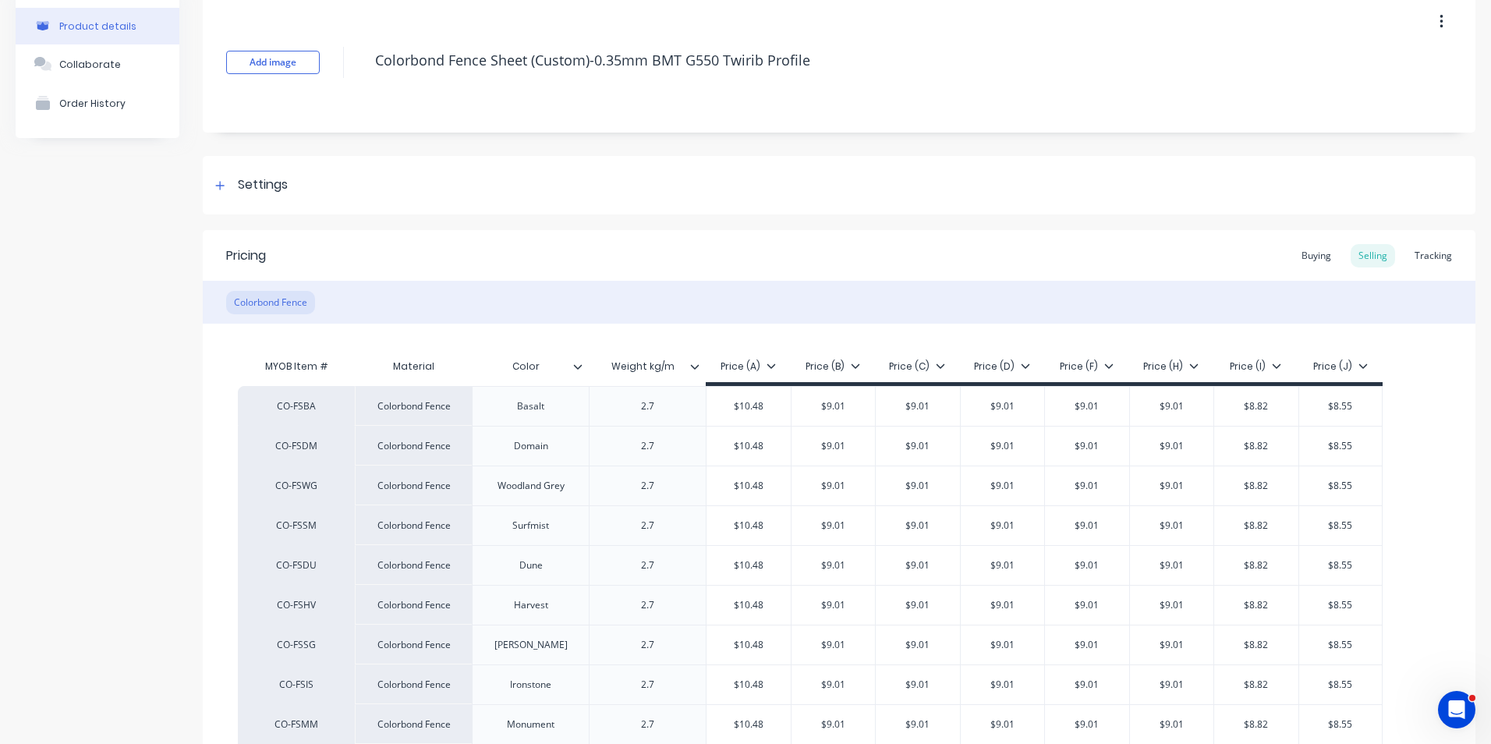
scroll to position [156, 0]
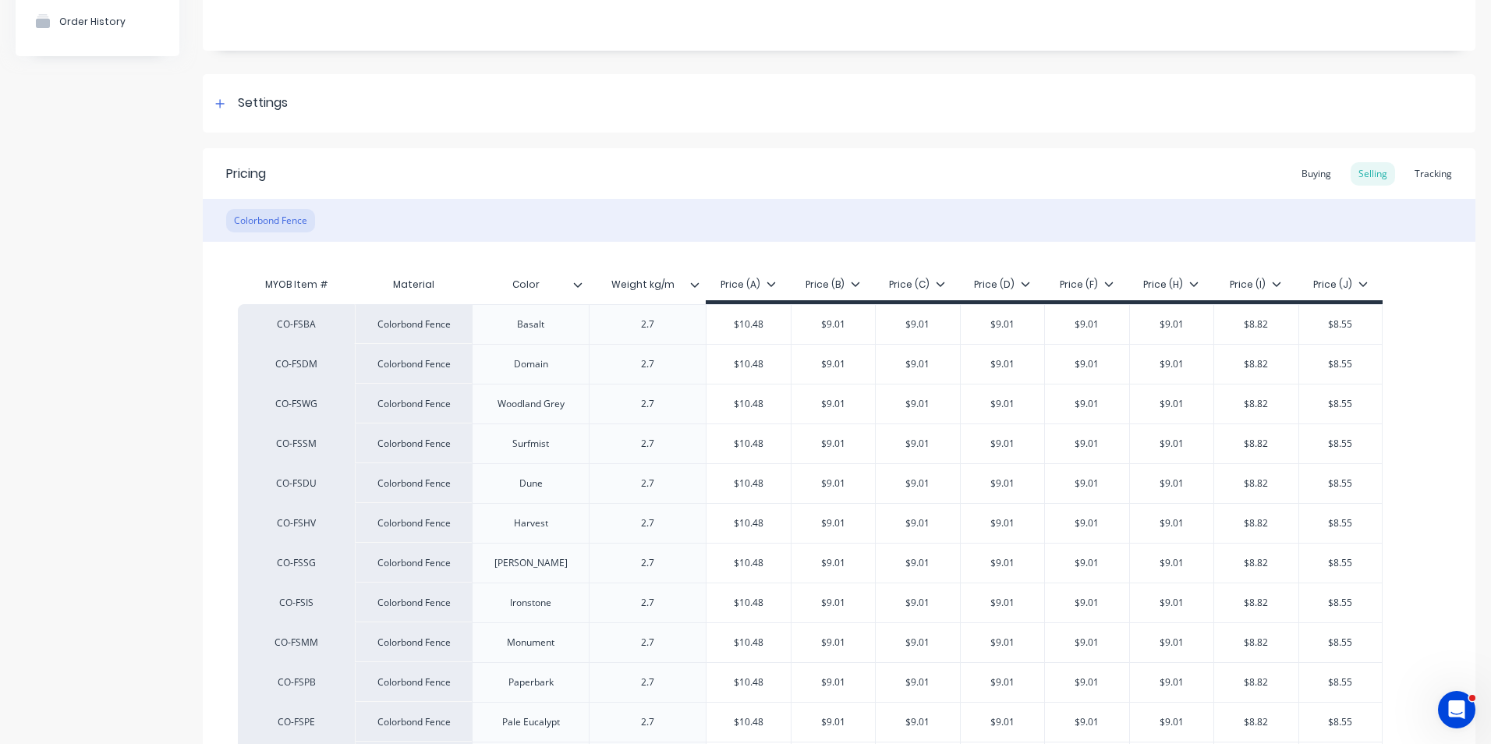
type textarea "x"
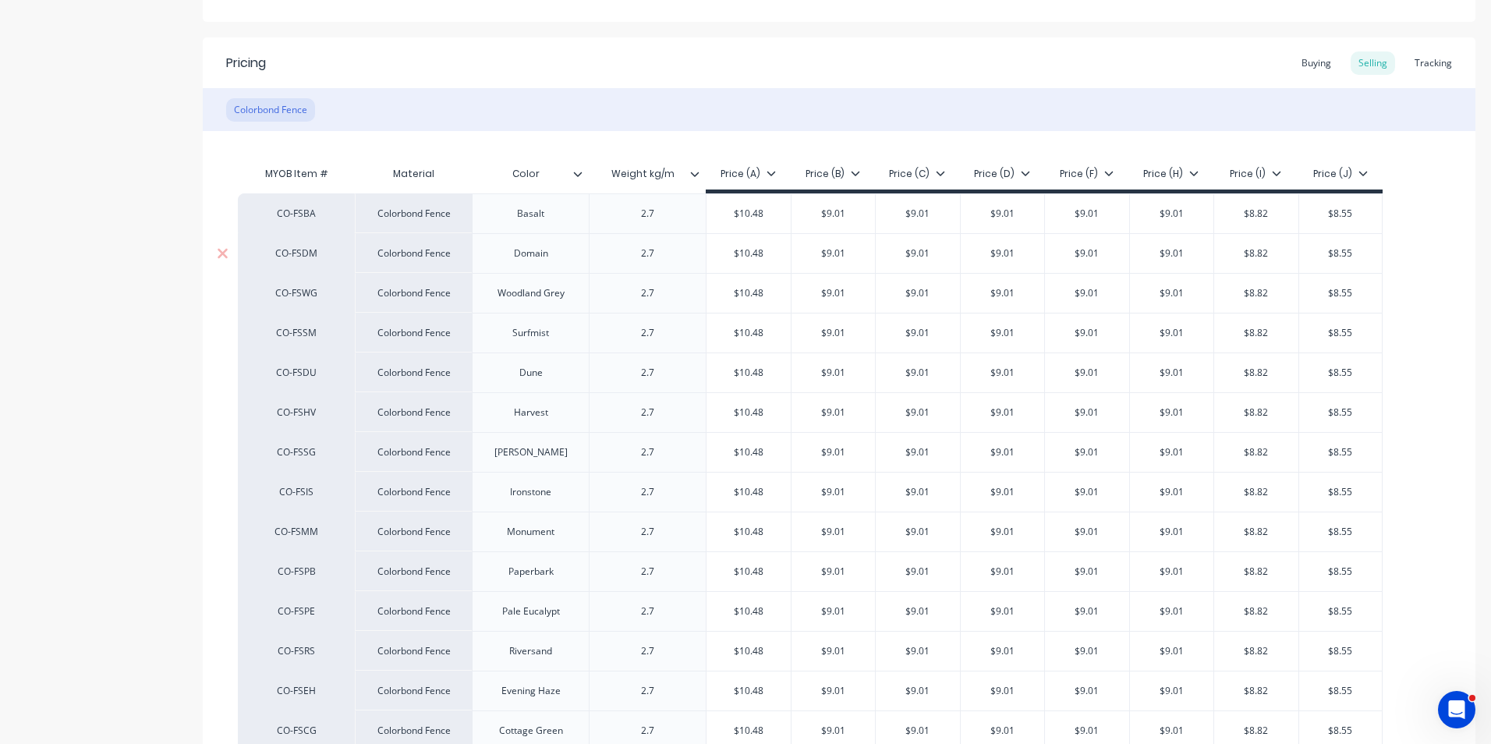
scroll to position [234, 0]
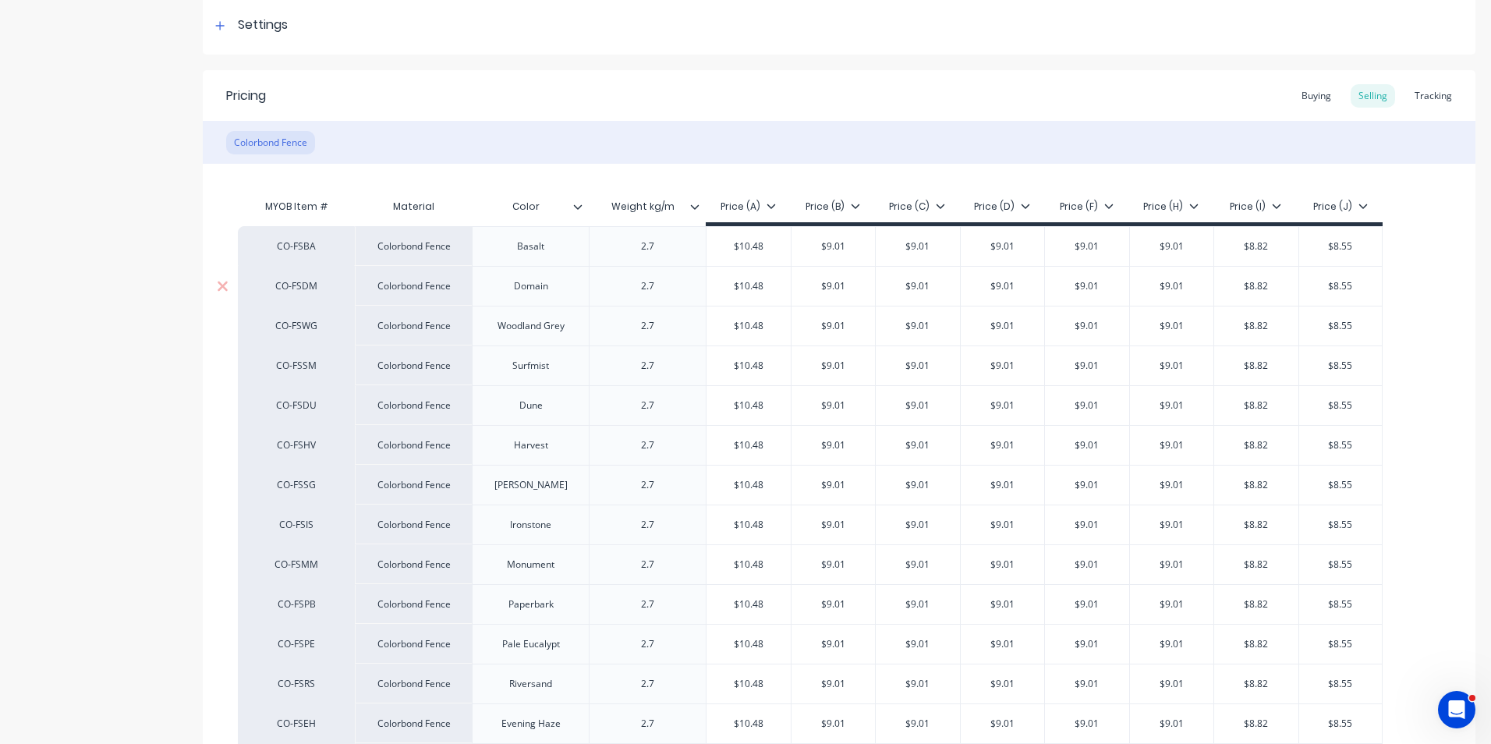
click at [876, 297] on div "$9.01" at bounding box center [918, 286] width 84 height 39
type input "$9.01"
click at [862, 319] on input "$9.01" at bounding box center [833, 326] width 84 height 14
drag, startPoint x: 815, startPoint y: 365, endPoint x: 834, endPoint y: 453, distance: 90.1
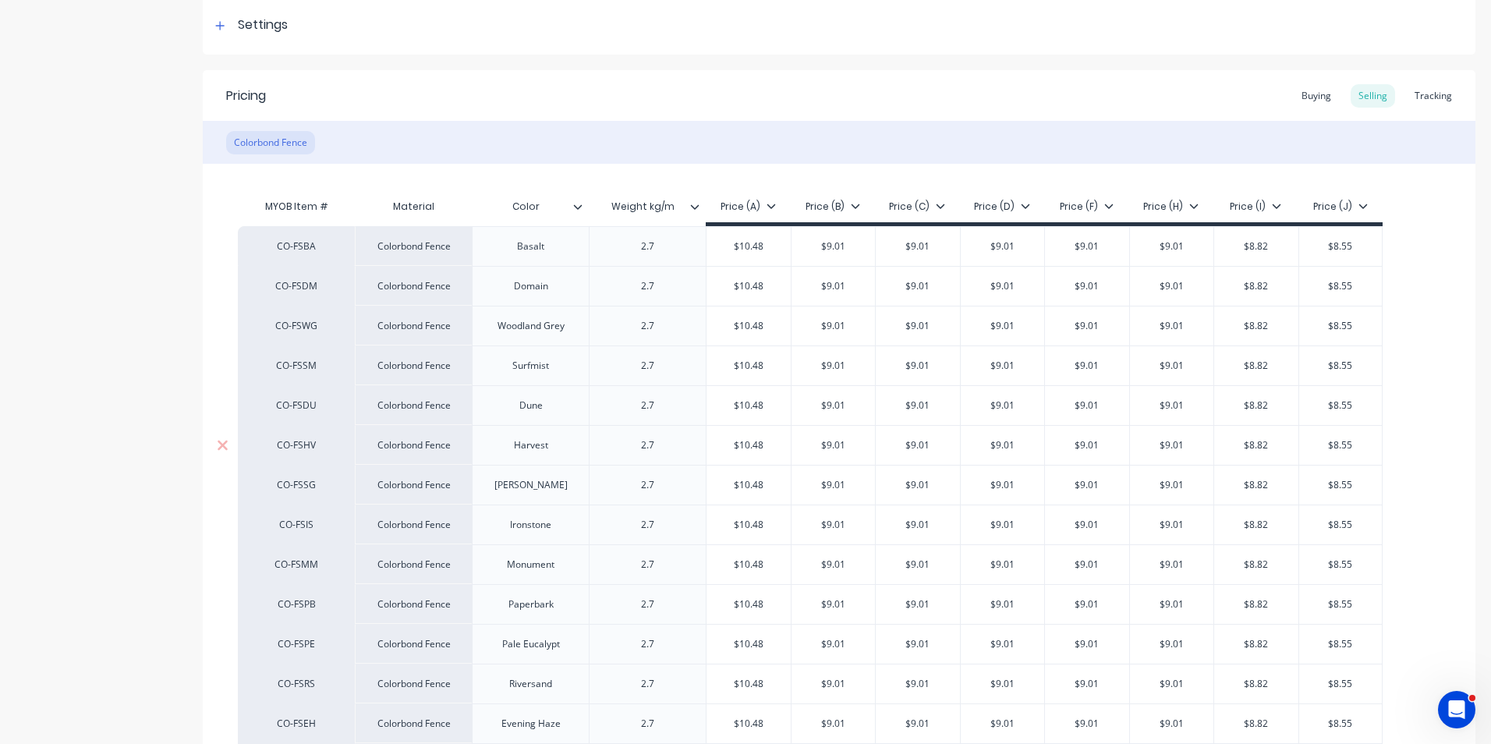
click at [834, 452] on div "CO-FSBA Colorbond Fence Basalt 2.7 $10.48 $9.01 $9.01 $9.01 $9.01 $9.01 $8.82 $…" at bounding box center [839, 624] width 1202 height 796
type input "$9.01"
click at [129, 474] on div "Product details Collaborate Order History" at bounding box center [98, 494] width 164 height 1325
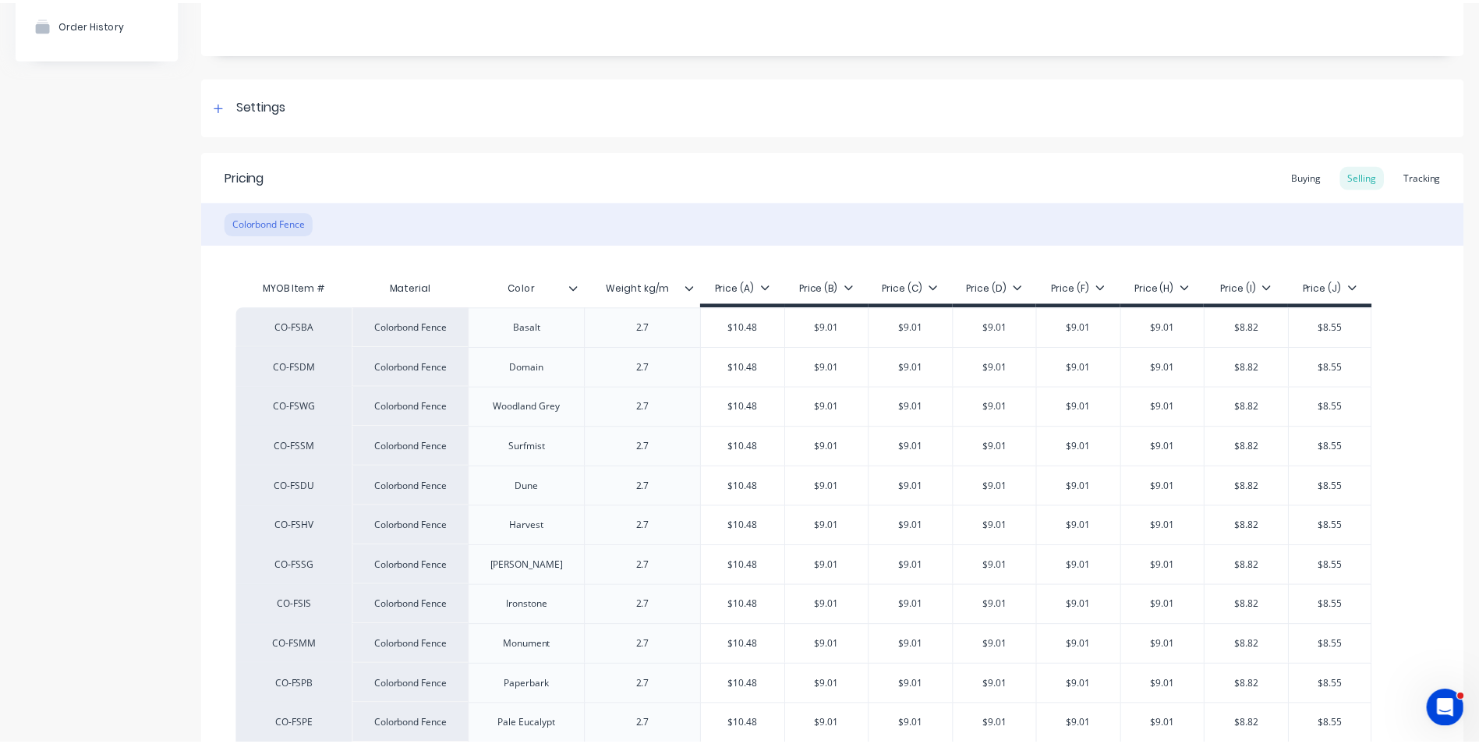
scroll to position [0, 0]
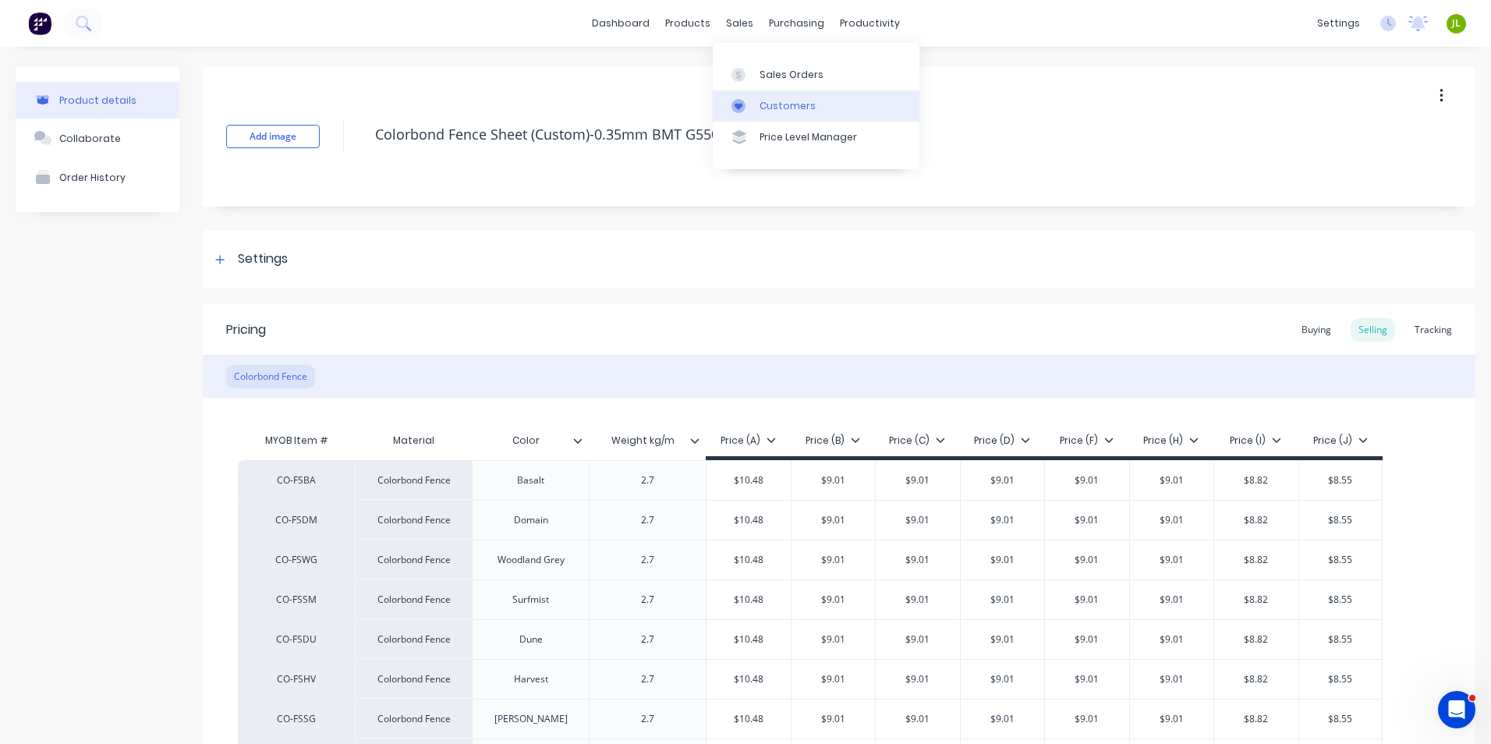
click at [776, 110] on div "Customers" at bounding box center [788, 106] width 56 height 14
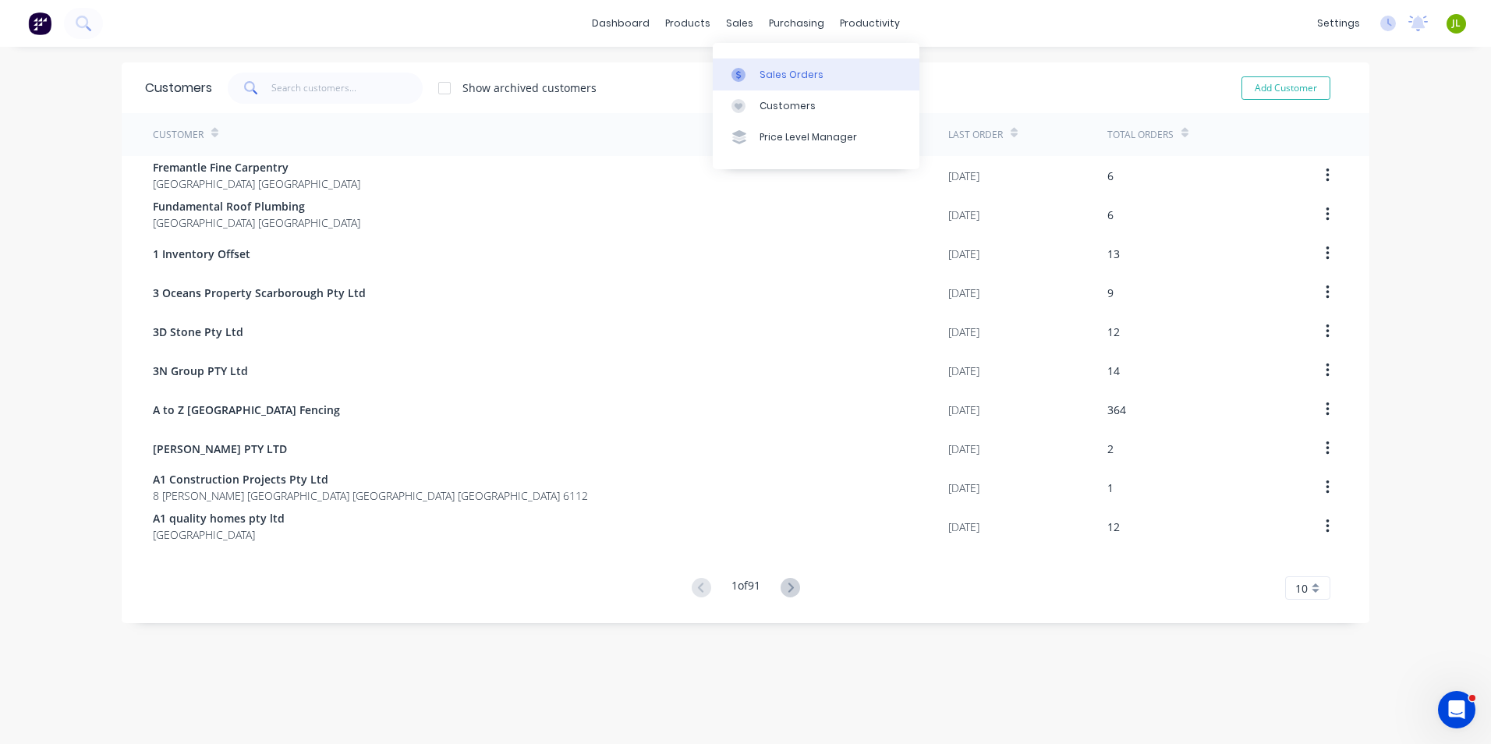
click at [762, 74] on div "Sales Orders" at bounding box center [792, 75] width 64 height 14
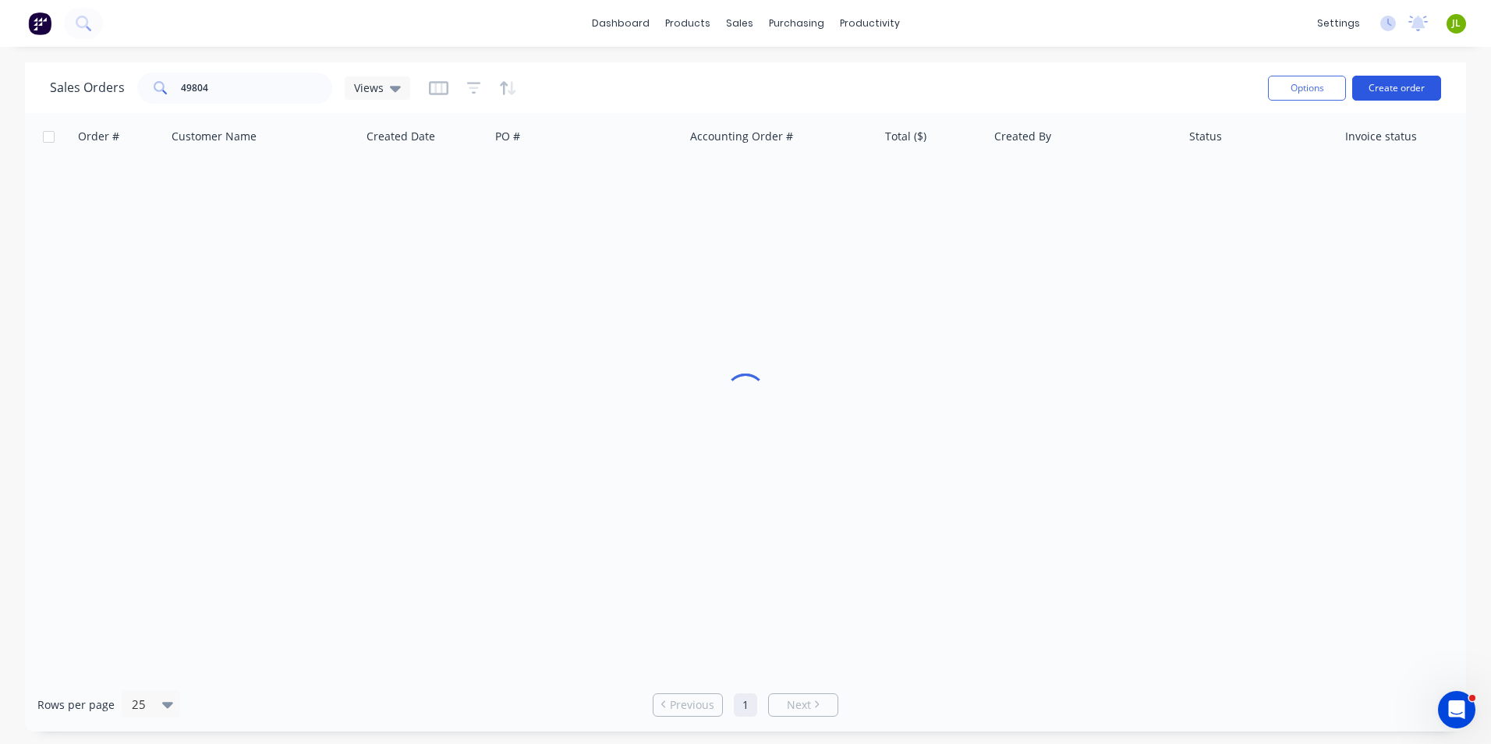
click at [1386, 80] on button "Create order" at bounding box center [1396, 88] width 89 height 25
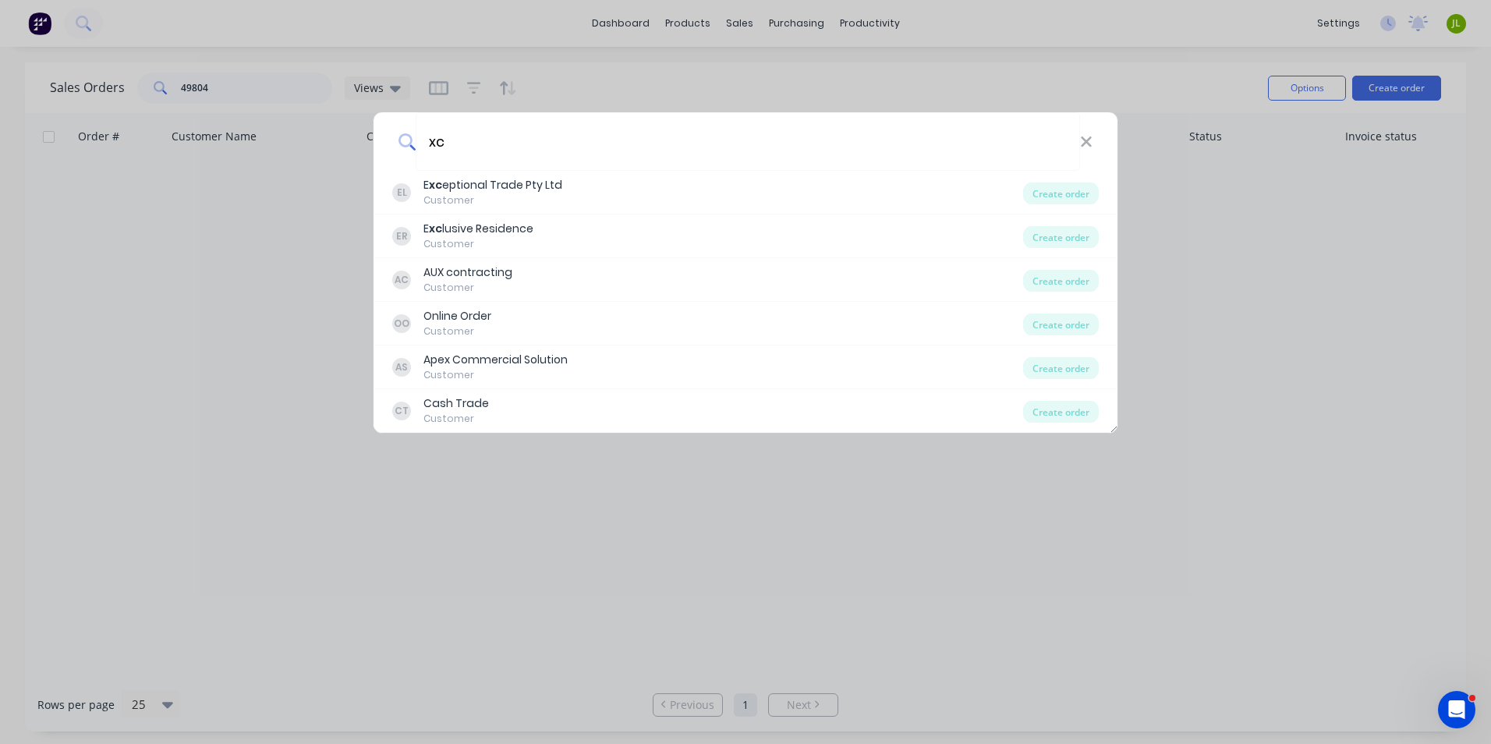
type input "x"
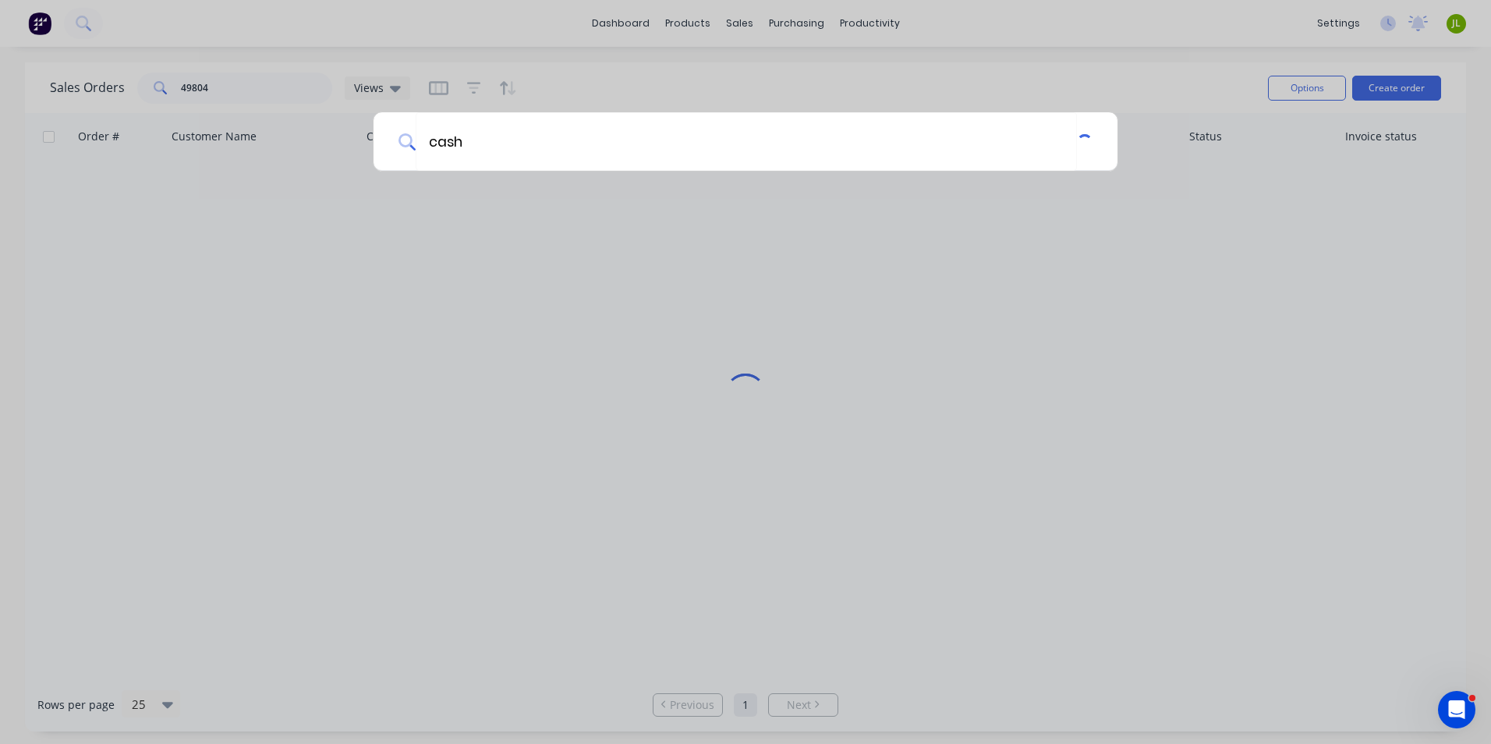
type input "cash"
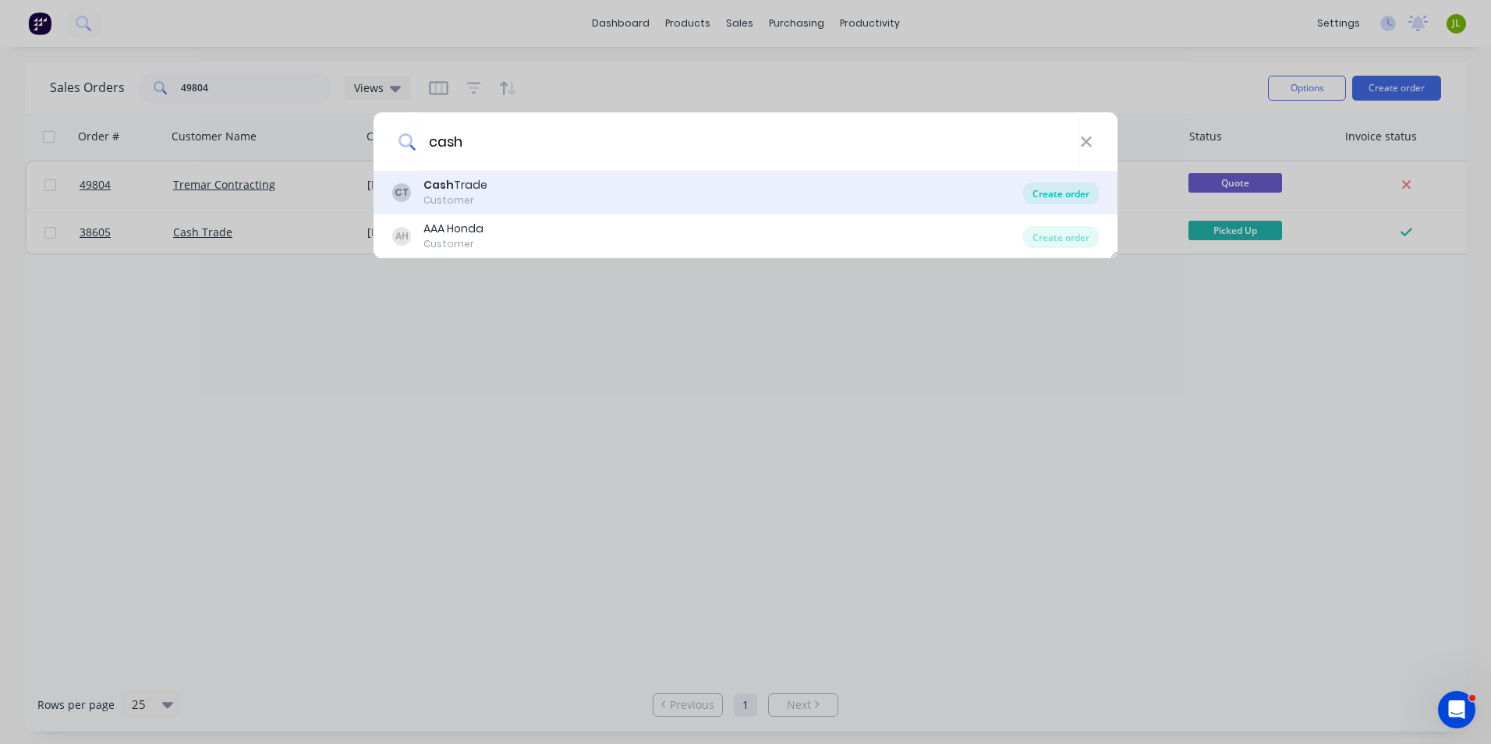
click at [1039, 197] on div "Create order" at bounding box center [1061, 193] width 76 height 22
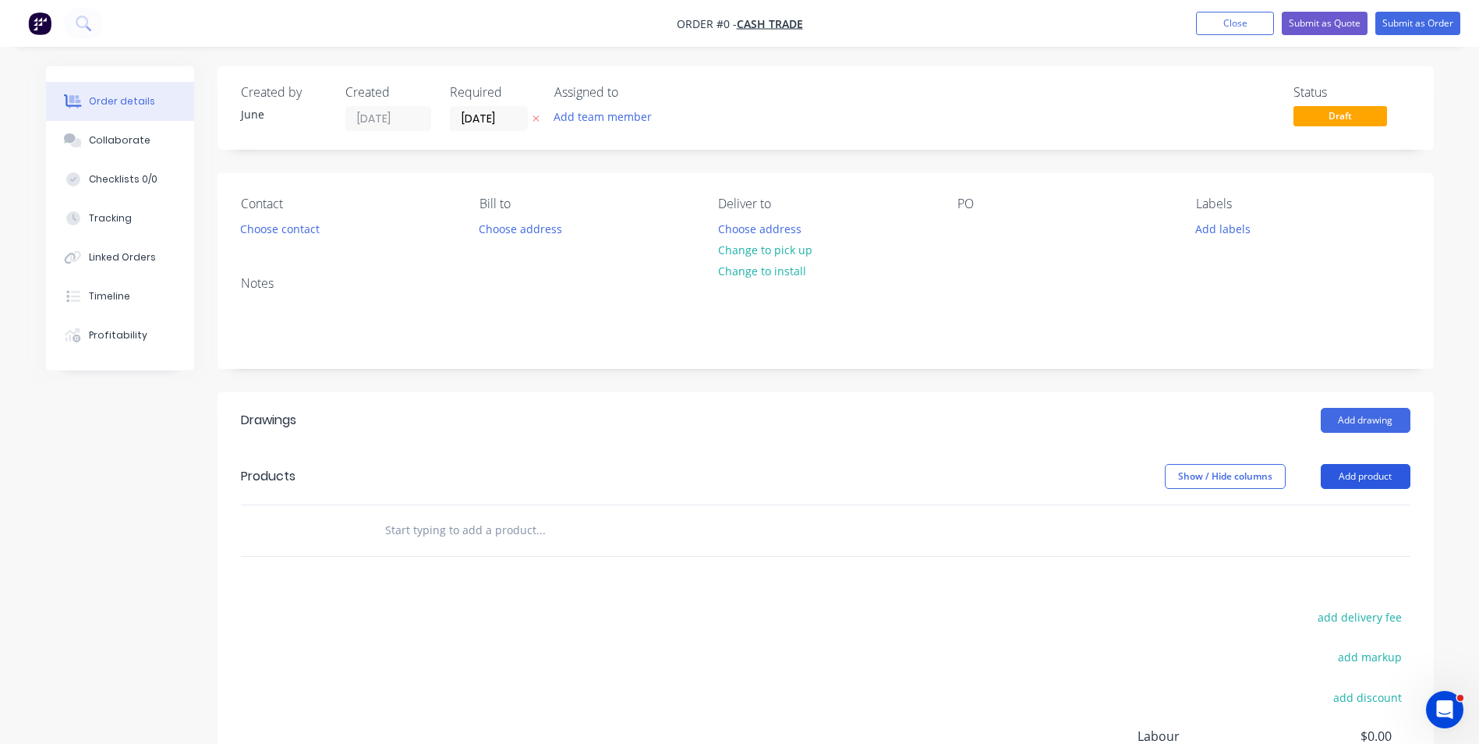
click at [1358, 476] on button "Add product" at bounding box center [1366, 476] width 90 height 25
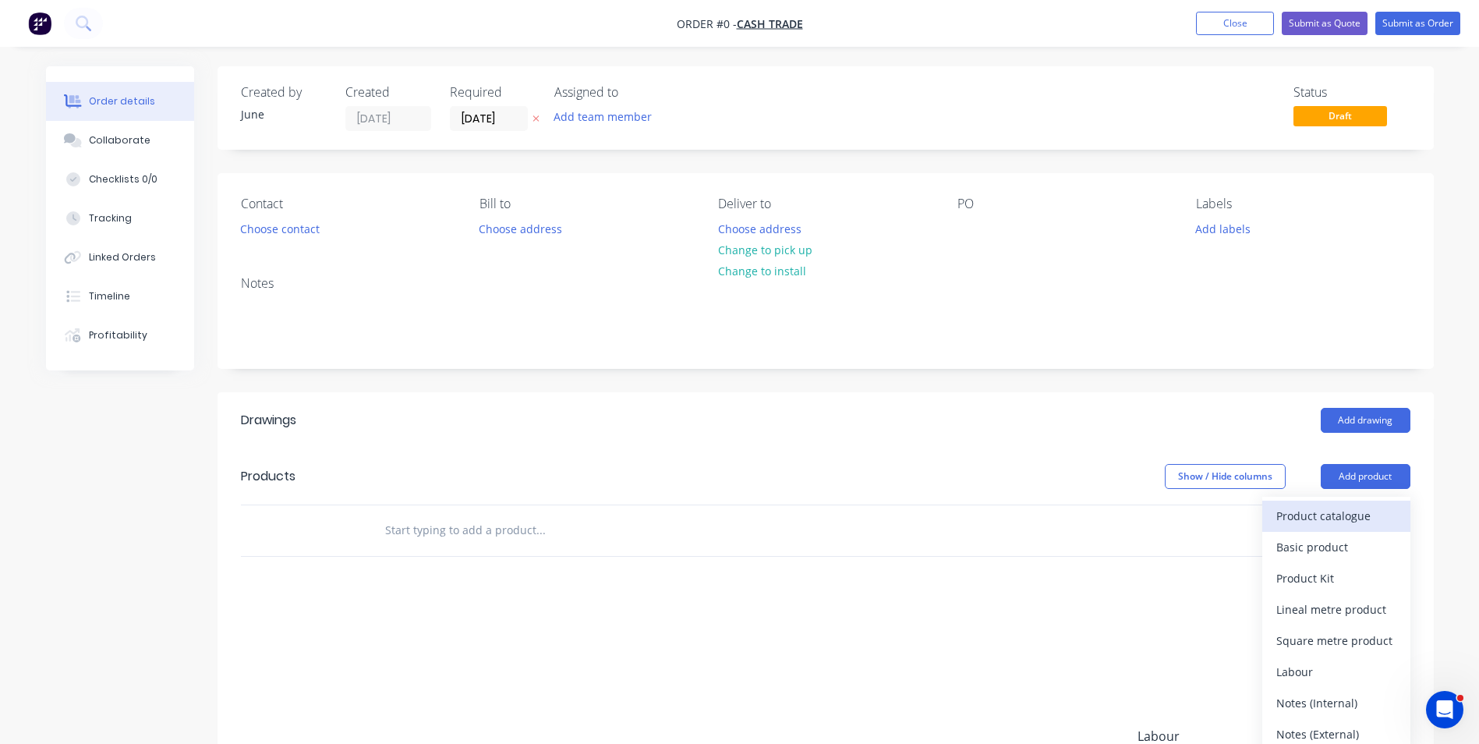
click at [1333, 504] on button "Product catalogue" at bounding box center [1336, 516] width 148 height 31
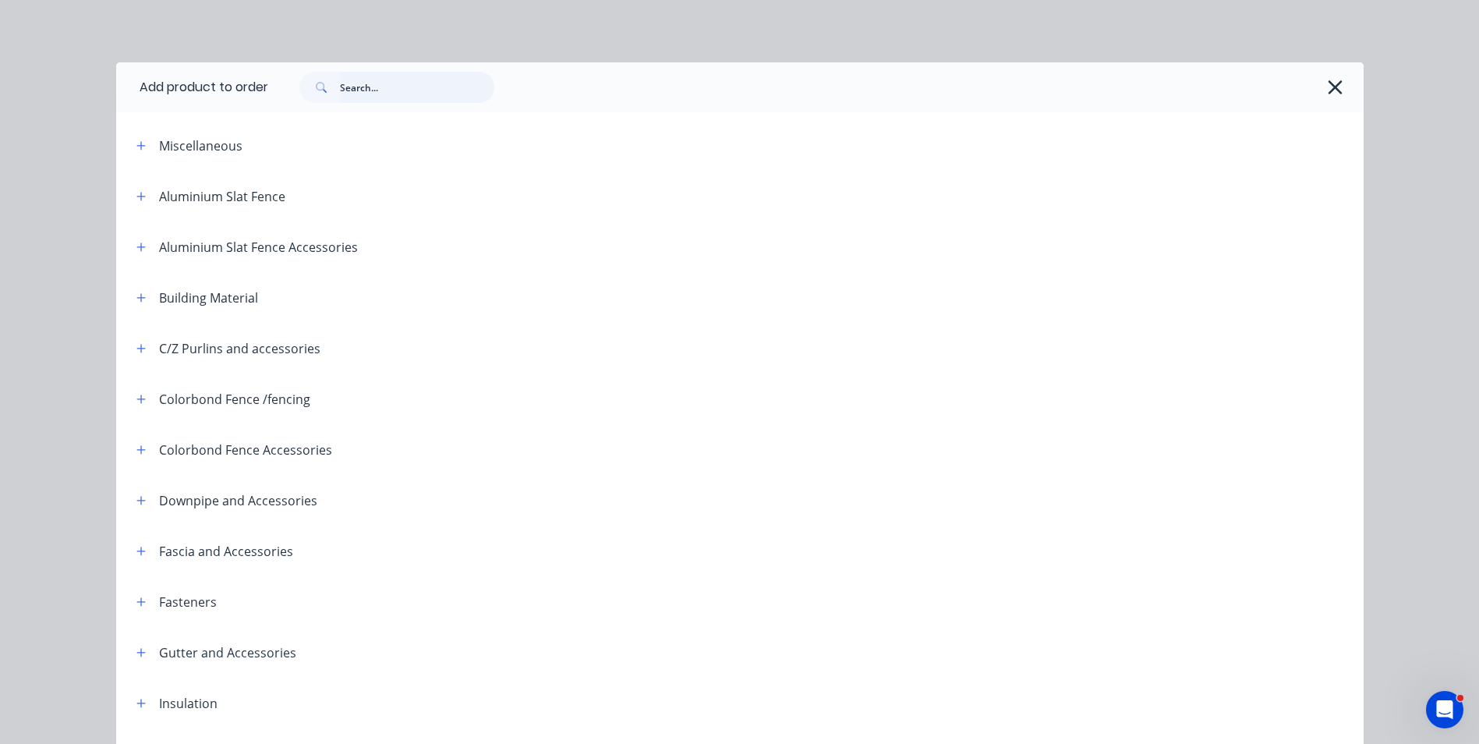
click at [381, 83] on input "text" at bounding box center [417, 87] width 154 height 31
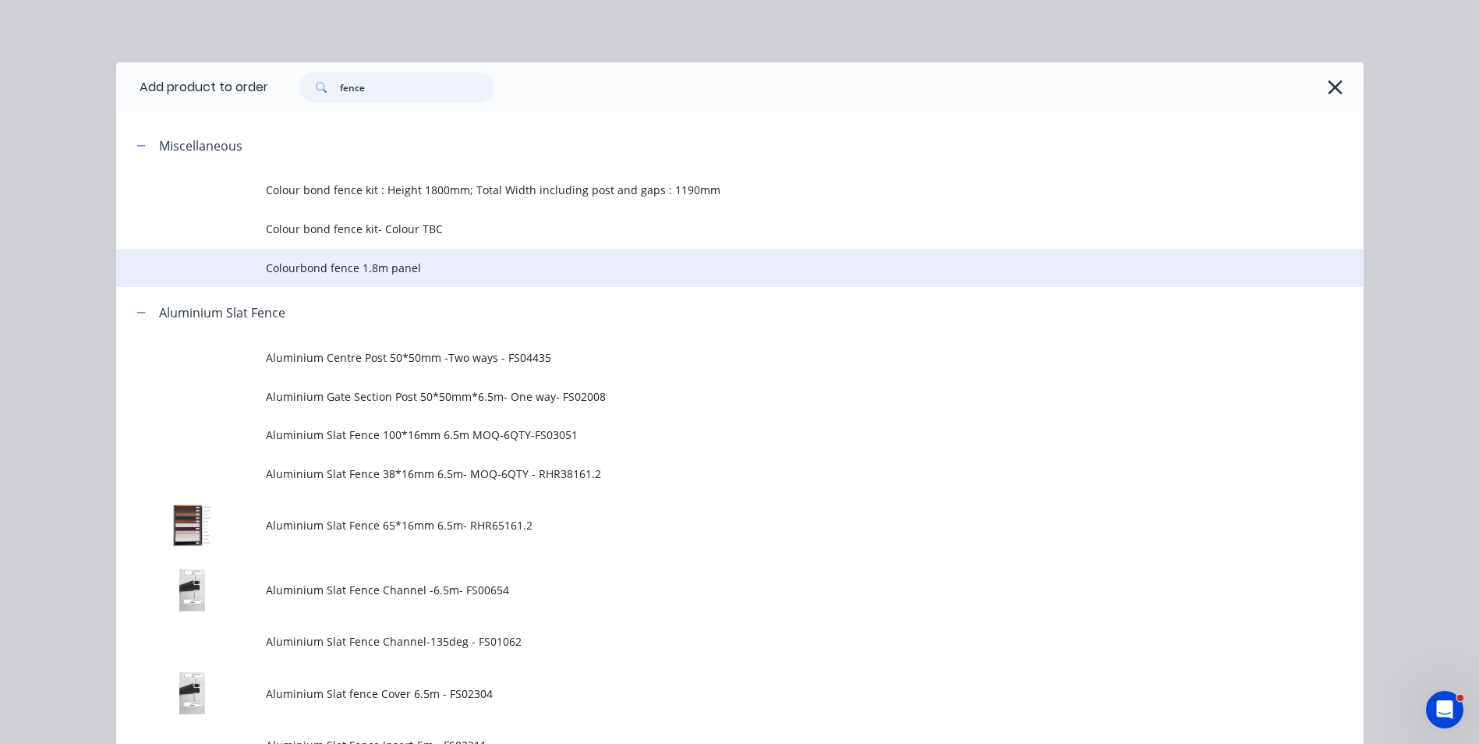
type input "fence"
click at [384, 260] on span "Colourbond fence 1.8m panel" at bounding box center [705, 268] width 878 height 16
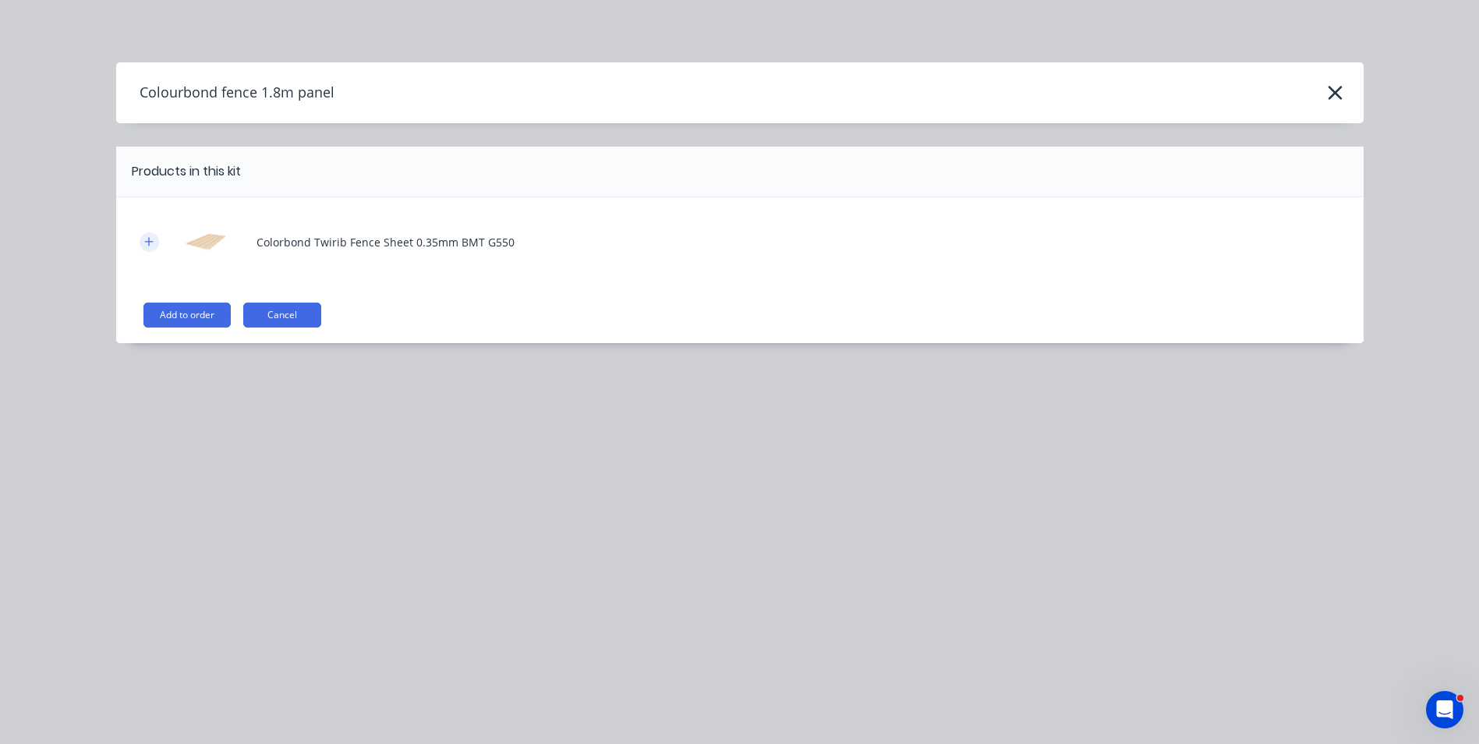
click at [158, 245] on button "button" at bounding box center [149, 241] width 19 height 19
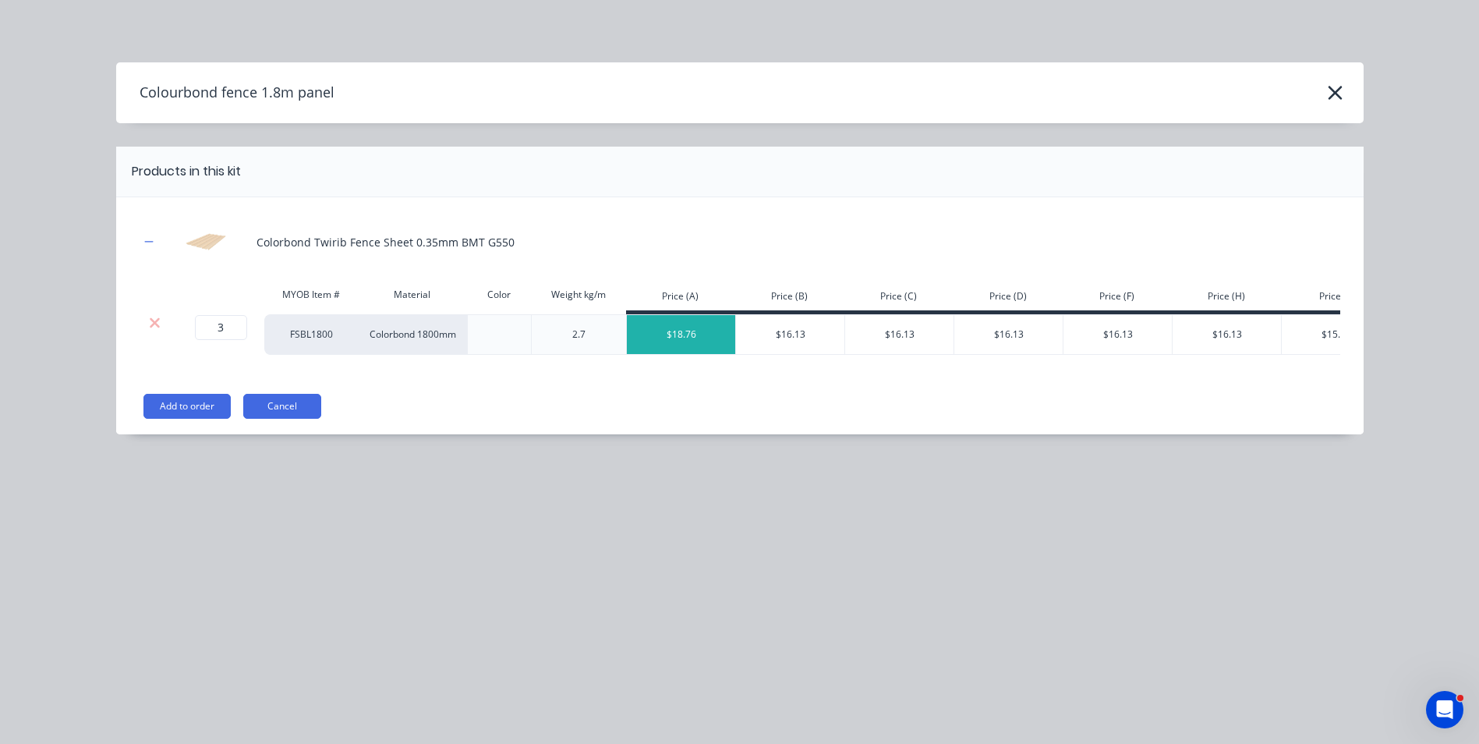
click at [1309, 86] on div "Colourbond fence 1.8m panel" at bounding box center [740, 93] width 1248 height 30
click at [1326, 91] on button "button" at bounding box center [1335, 92] width 25 height 25
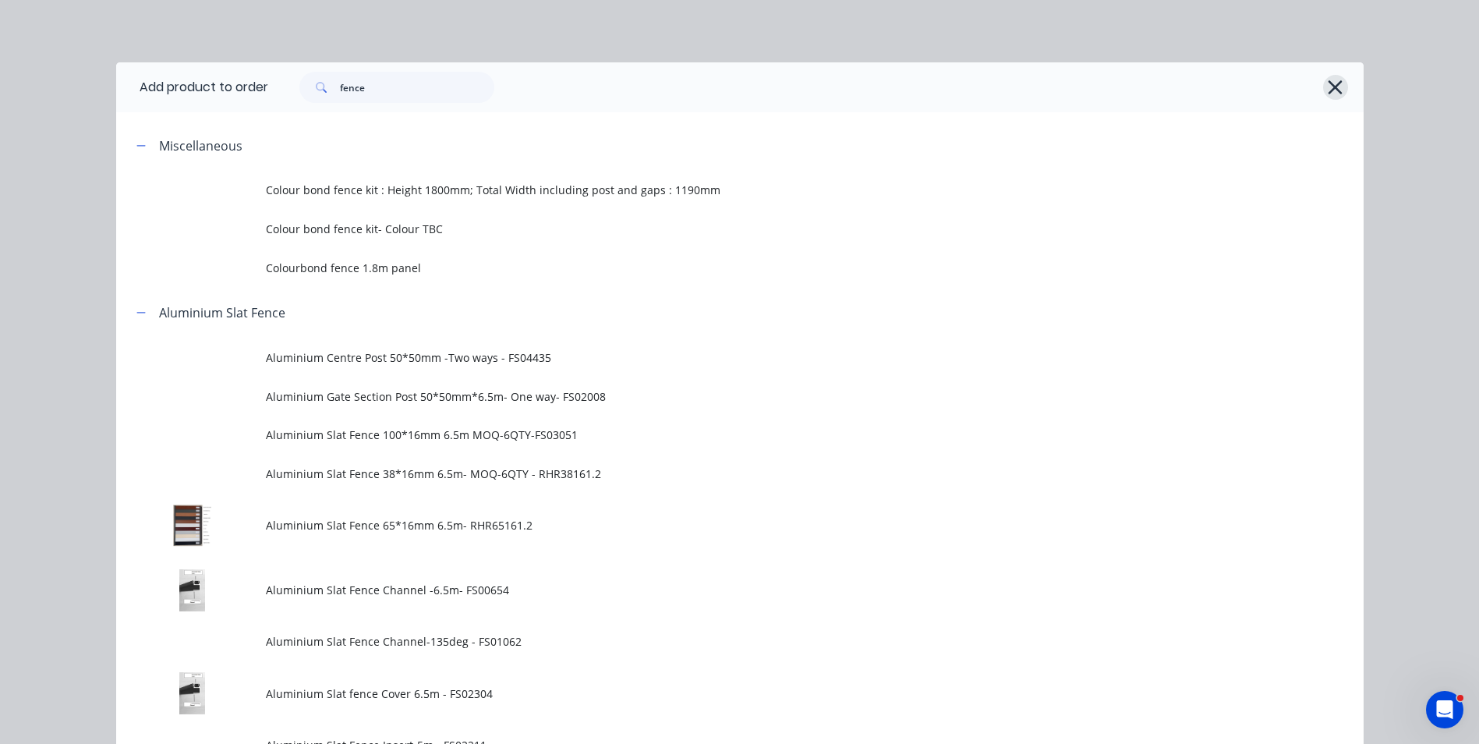
click at [1334, 89] on icon "button" at bounding box center [1335, 87] width 16 height 22
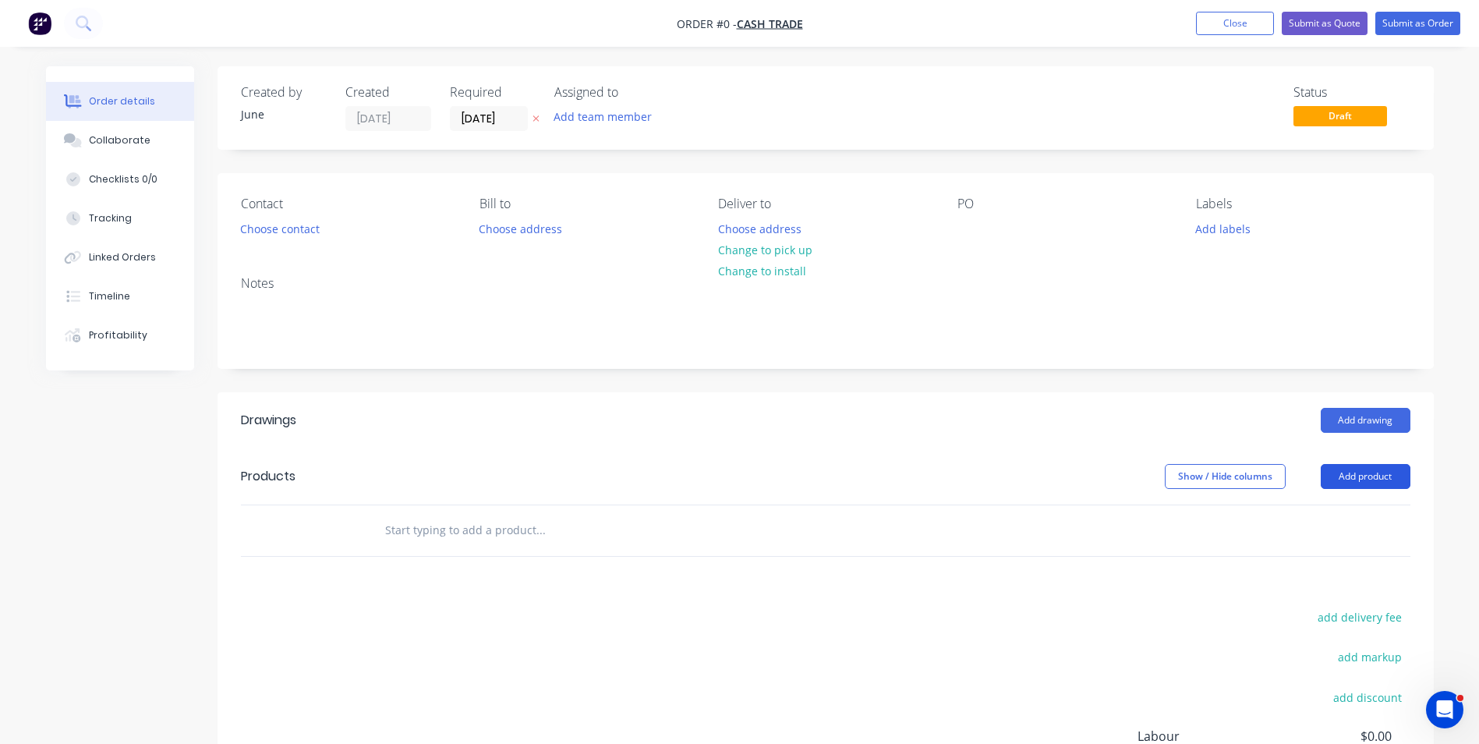
click at [1362, 475] on button "Add product" at bounding box center [1366, 476] width 90 height 25
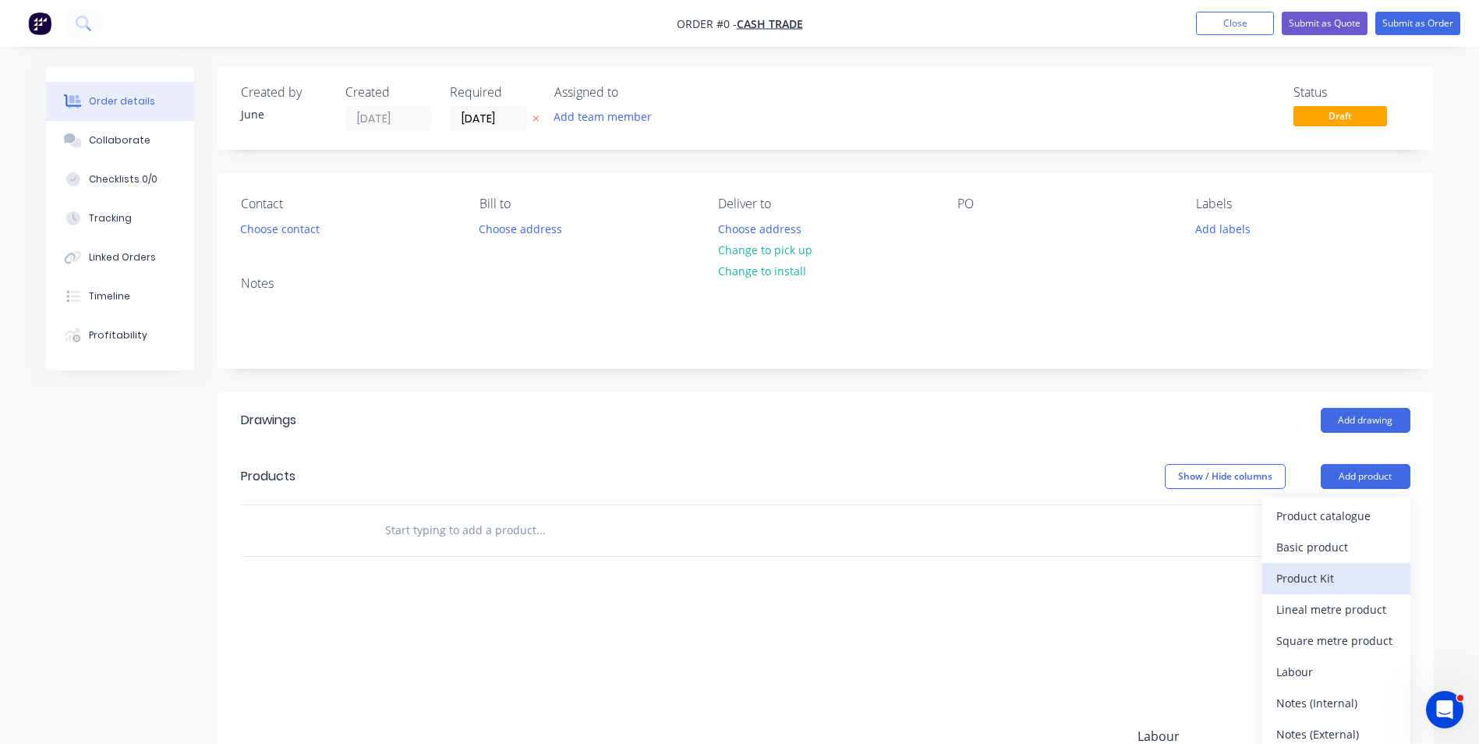
click at [1347, 568] on div "Product Kit" at bounding box center [1337, 578] width 120 height 23
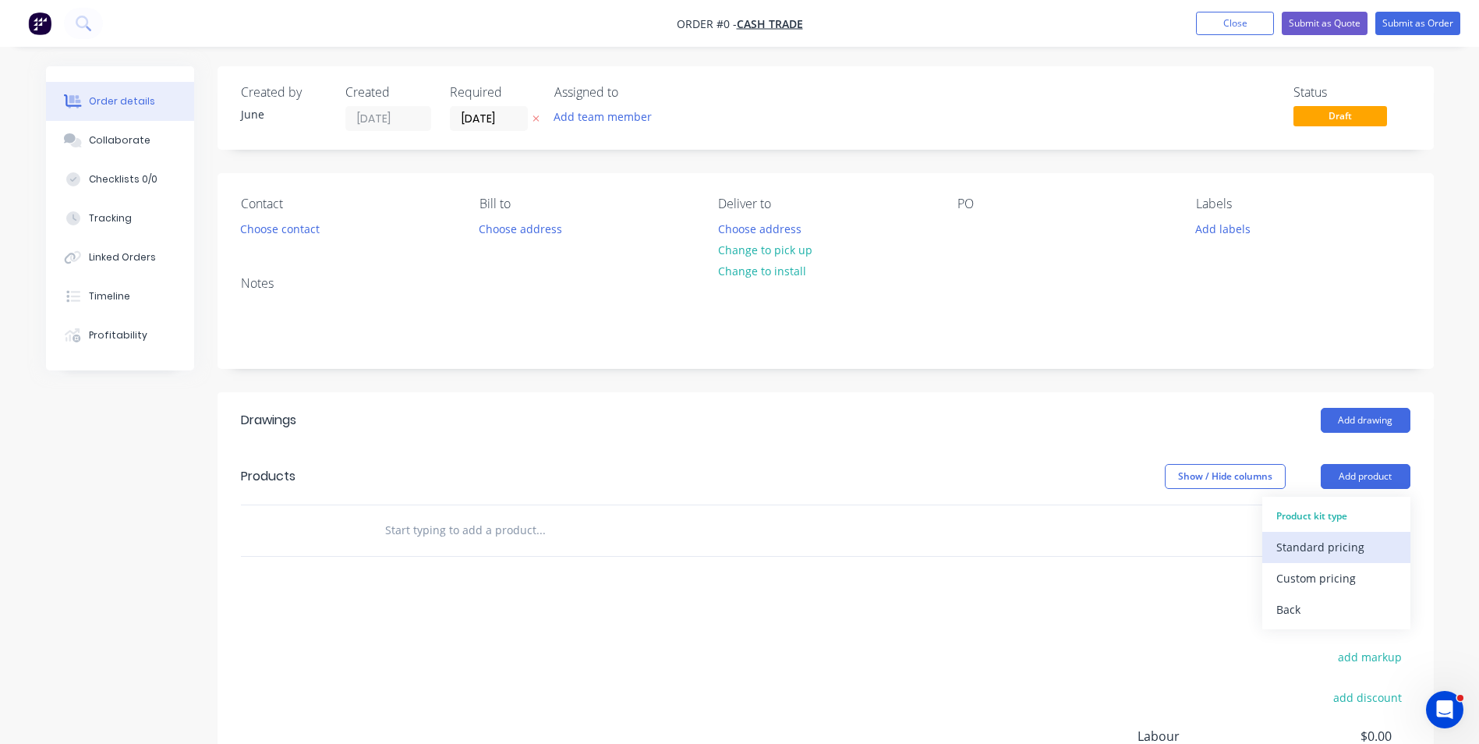
click at [1346, 552] on div "Standard pricing" at bounding box center [1337, 547] width 120 height 23
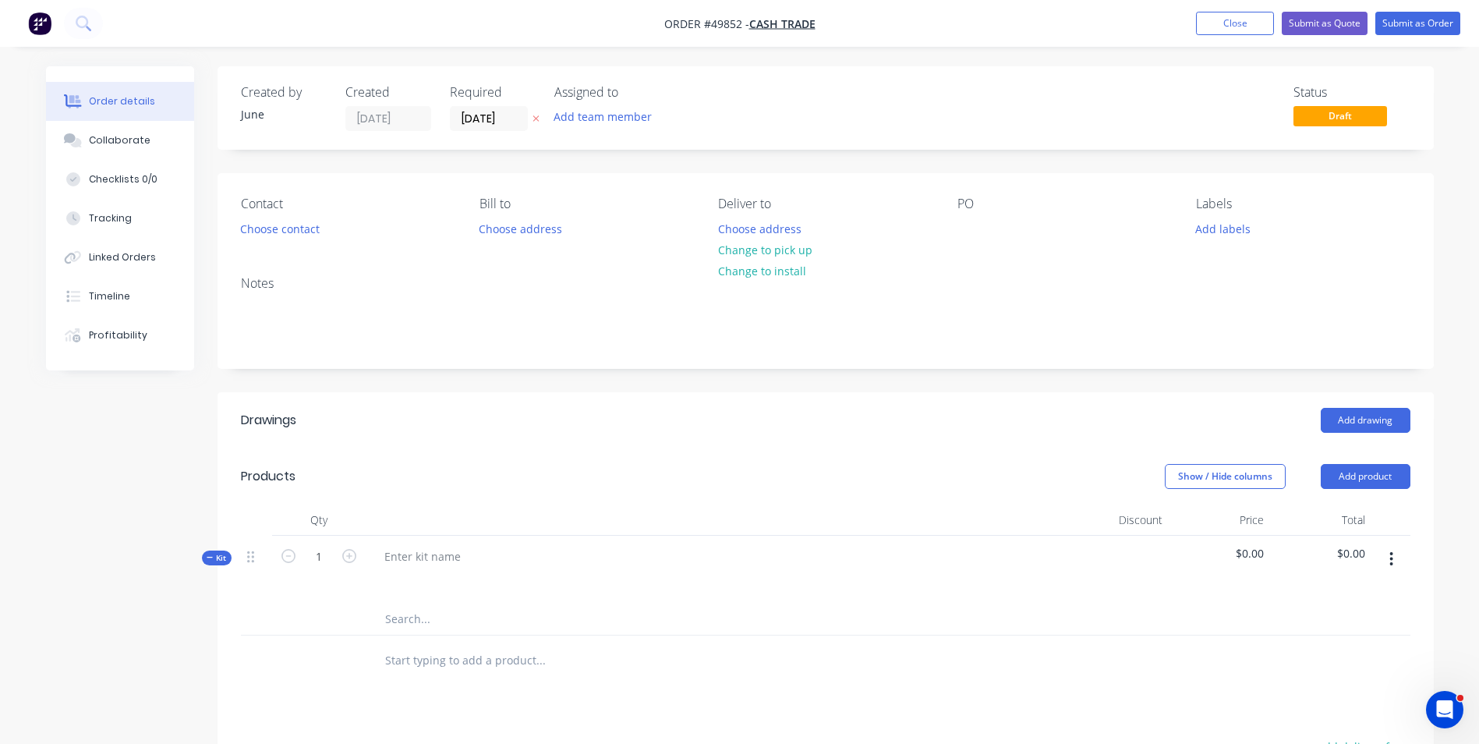
scroll to position [78, 0]
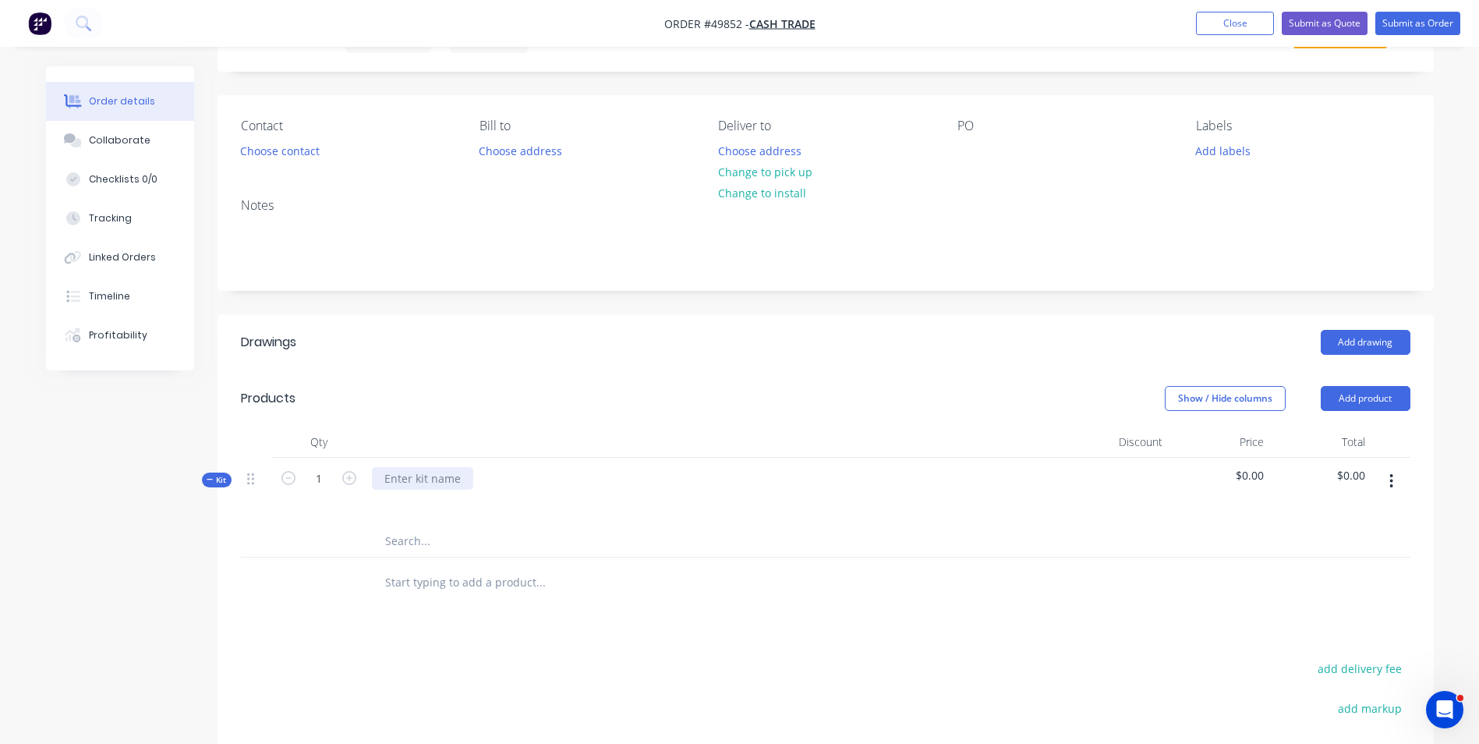
click at [453, 477] on div at bounding box center [422, 478] width 101 height 23
click at [533, 533] on input "text" at bounding box center [540, 541] width 312 height 31
drag, startPoint x: 1120, startPoint y: 512, endPoint x: 1403, endPoint y: 484, distance: 284.4
click at [1160, 512] on div at bounding box center [1118, 492] width 101 height 68
click at [1405, 481] on button "button" at bounding box center [1391, 481] width 37 height 28
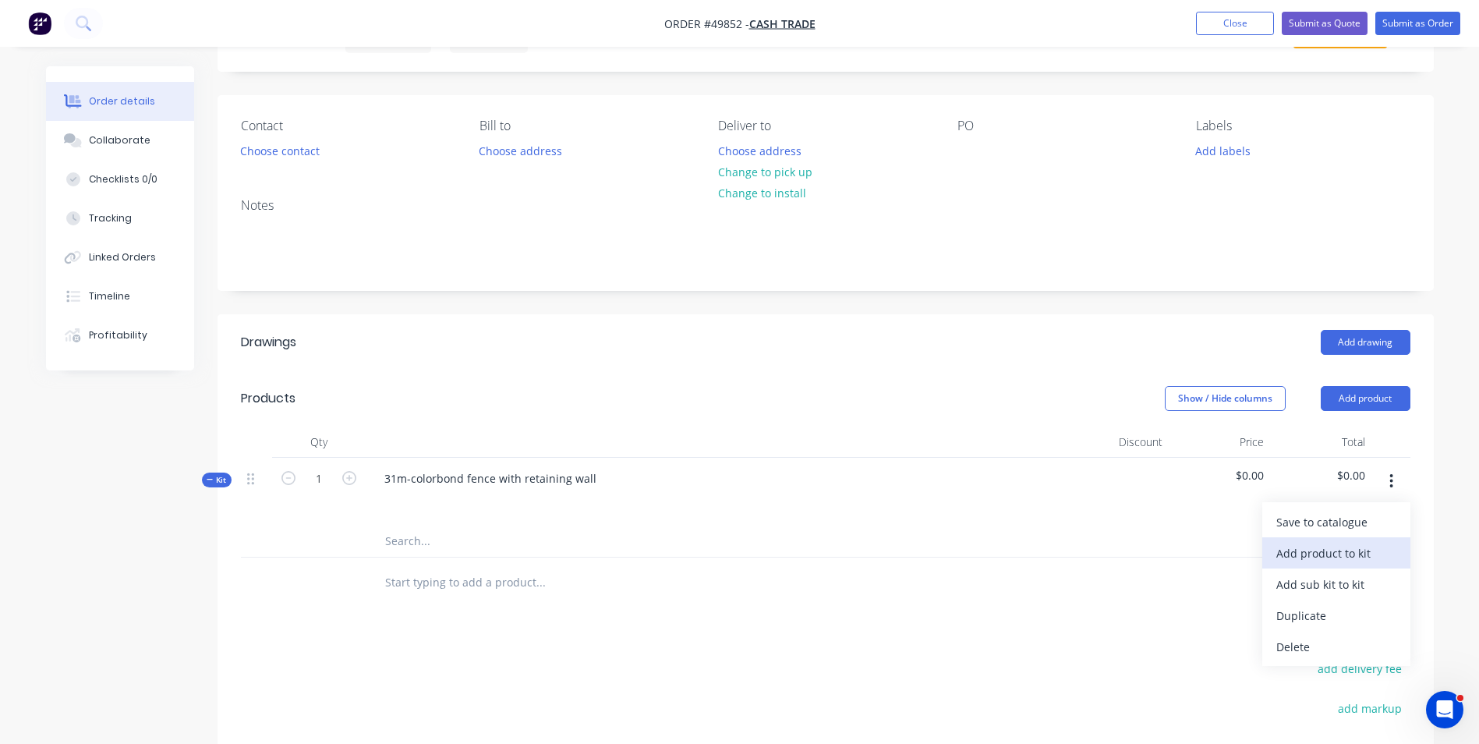
click at [1369, 537] on button "Add product to kit" at bounding box center [1336, 552] width 148 height 31
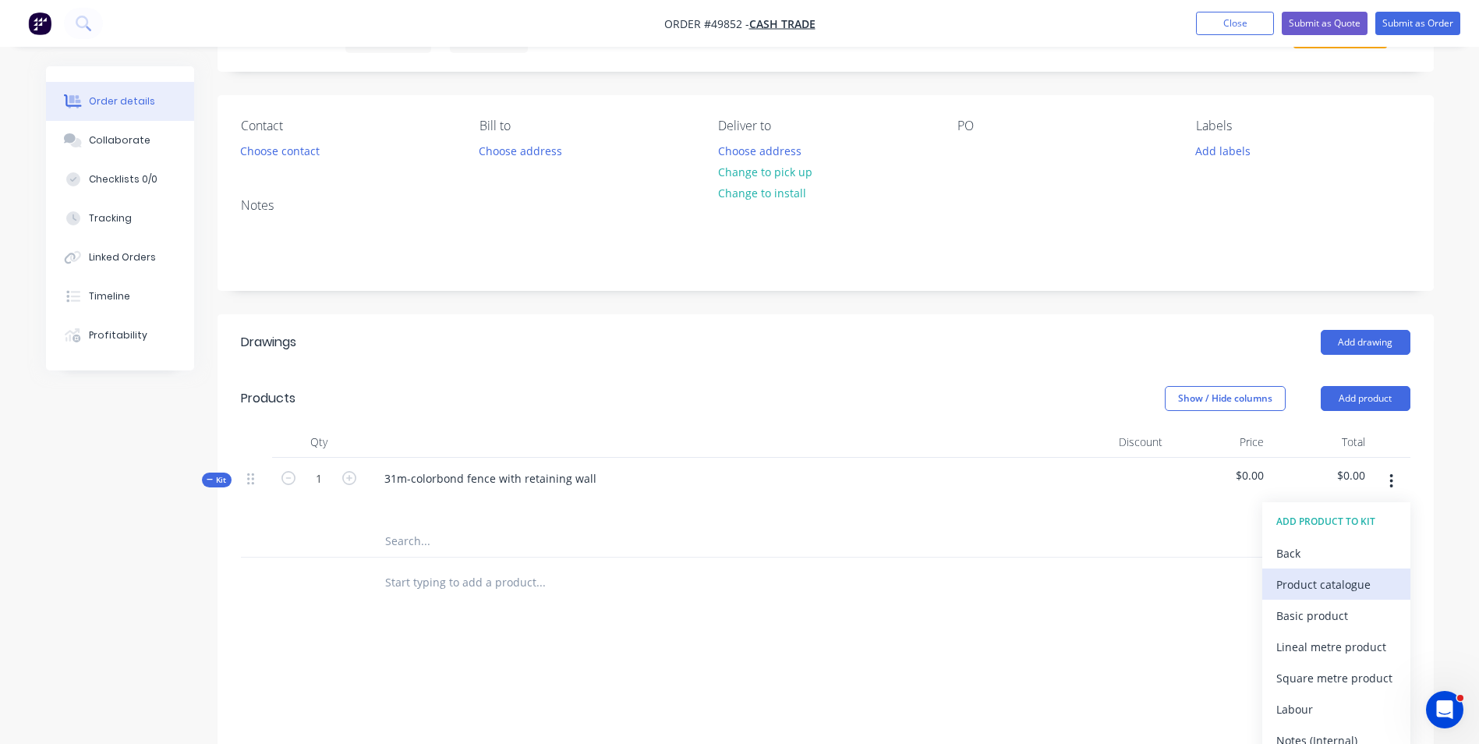
click at [1354, 577] on div "Product catalogue" at bounding box center [1337, 584] width 120 height 23
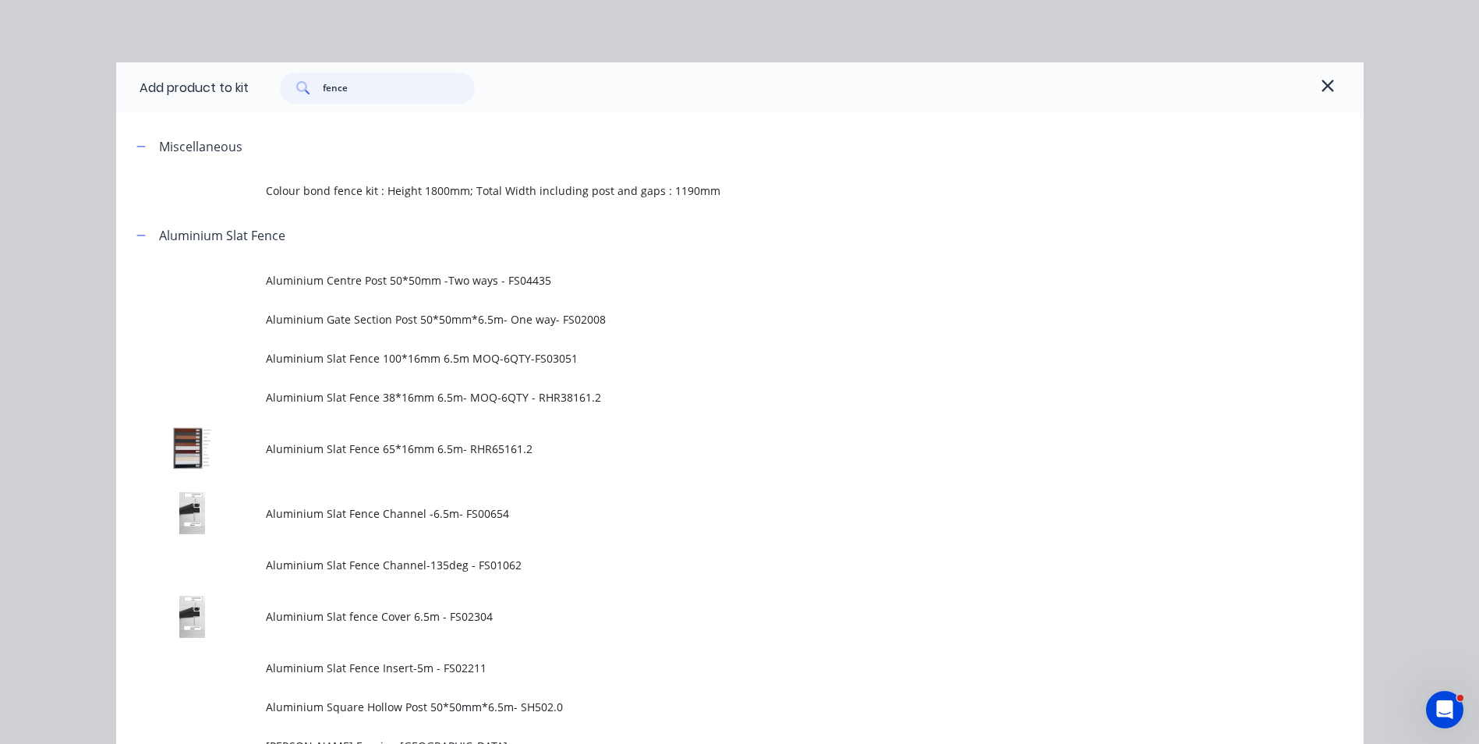
drag, startPoint x: 366, startPoint y: 96, endPoint x: 305, endPoint y: 95, distance: 60.8
click at [305, 95] on div "fence" at bounding box center [377, 88] width 195 height 31
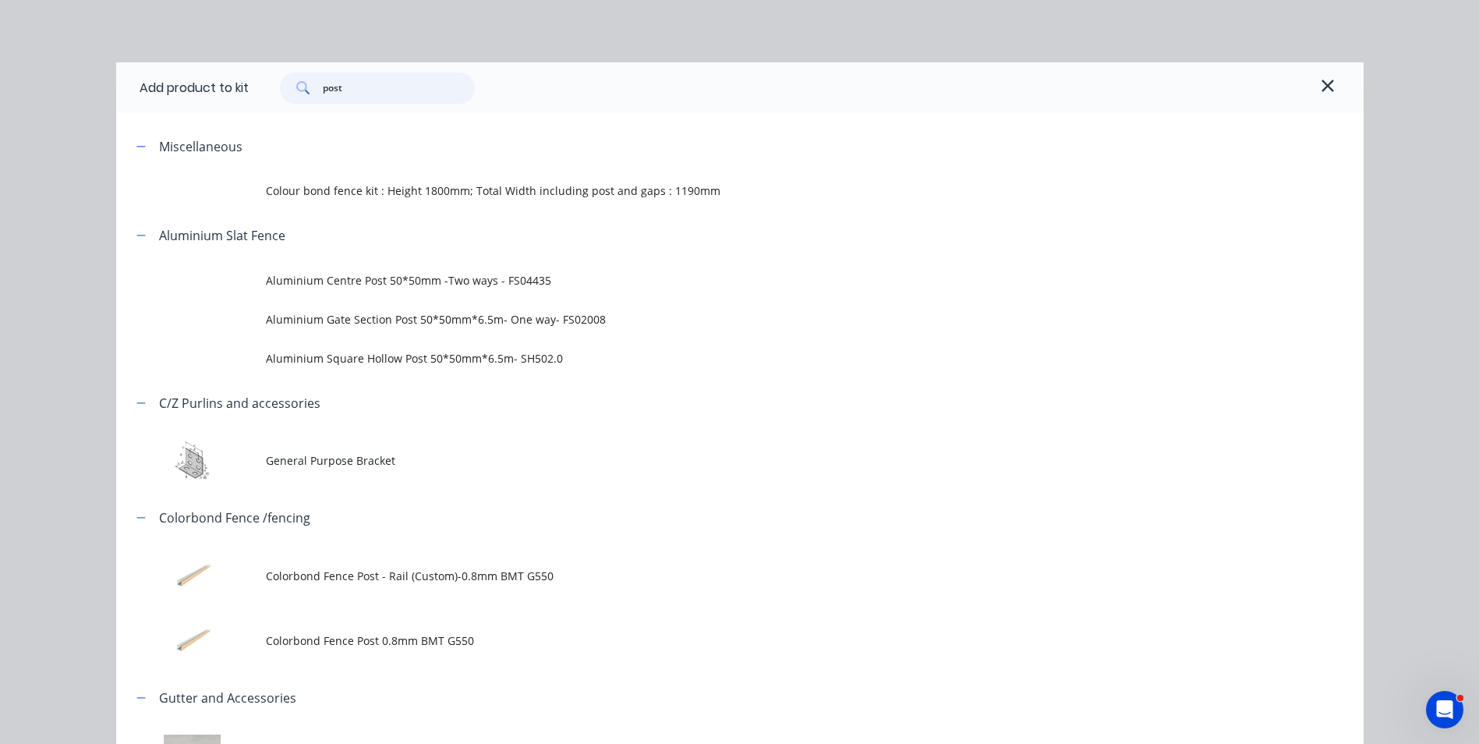
type input "post"
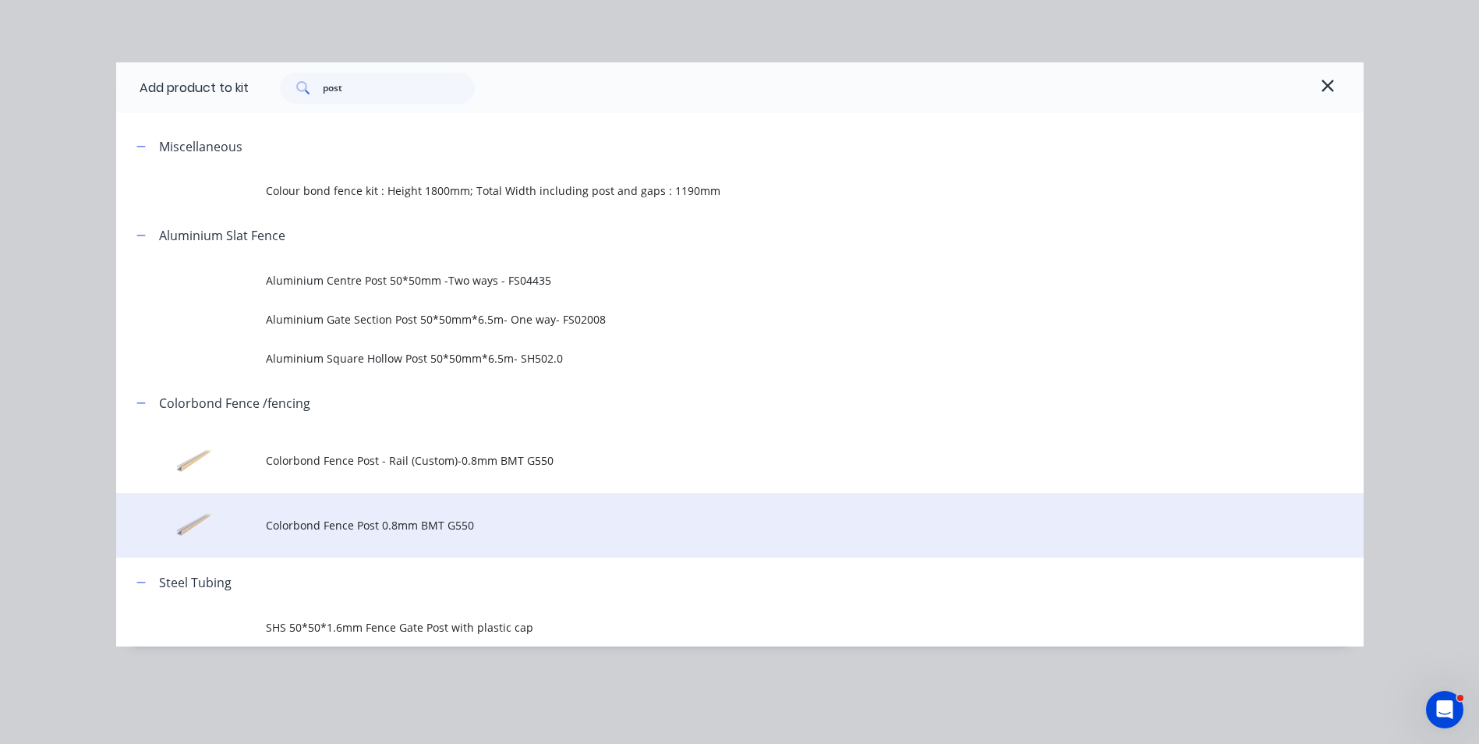
click at [415, 525] on span "Colorbond Fence Post 0.8mm BMT G550" at bounding box center [705, 525] width 878 height 16
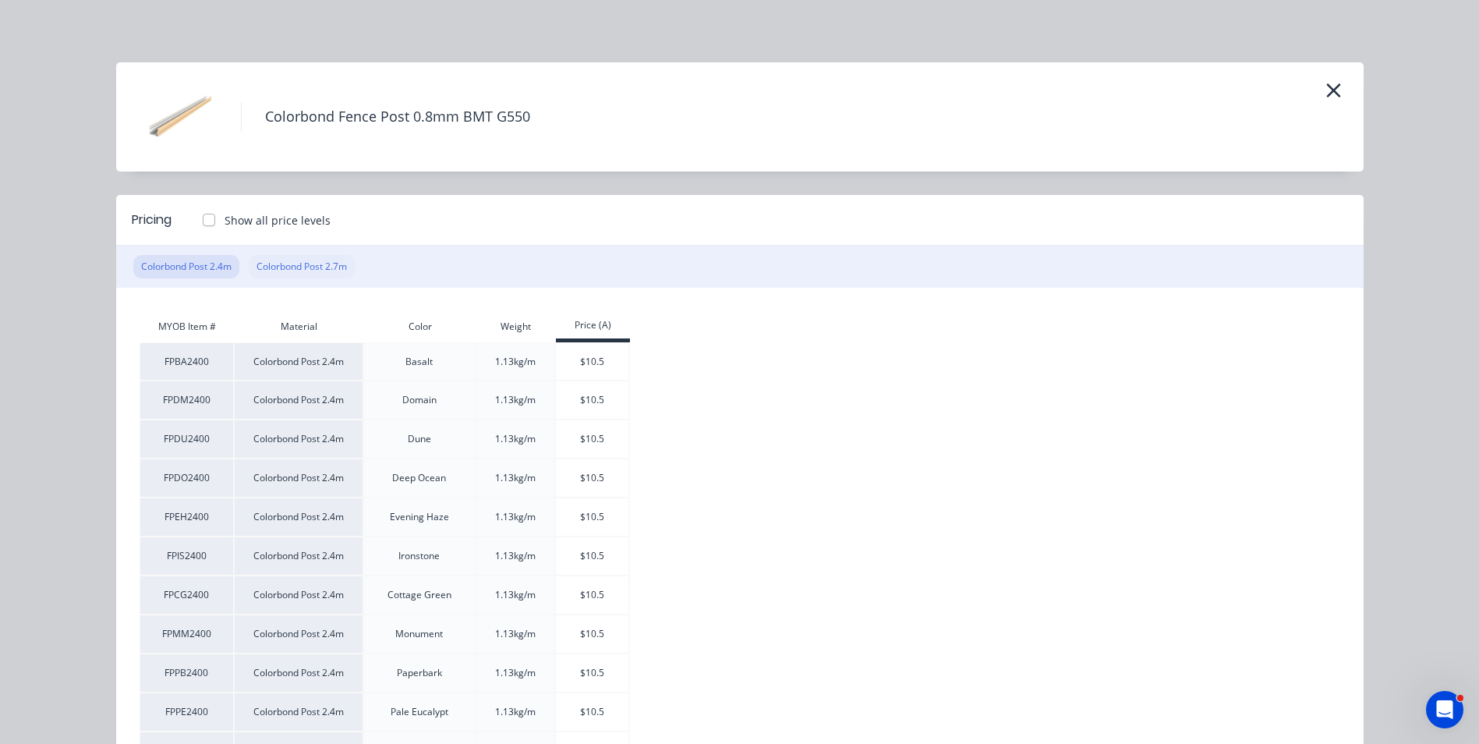
click at [326, 269] on button "Colorbond Post 2.7m" at bounding box center [302, 266] width 106 height 23
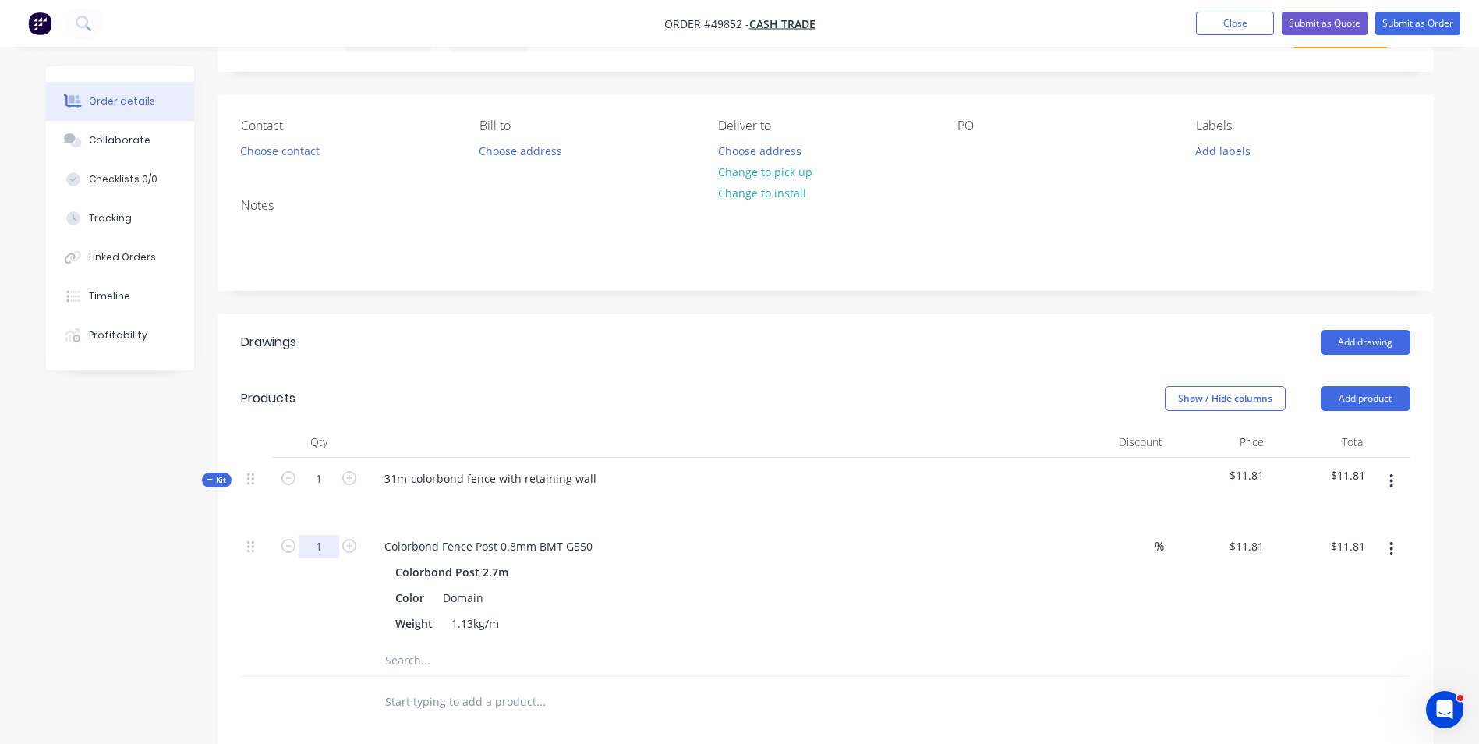
click at [319, 551] on input "1" at bounding box center [319, 546] width 41 height 23
type input "26"
type input "$307.06"
click at [313, 575] on div "26" at bounding box center [319, 585] width 94 height 119
click at [122, 576] on div "Created by June Created 01/10/25 Required 01/10/25 Assigned to Add team member …" at bounding box center [740, 539] width 1388 height 1103
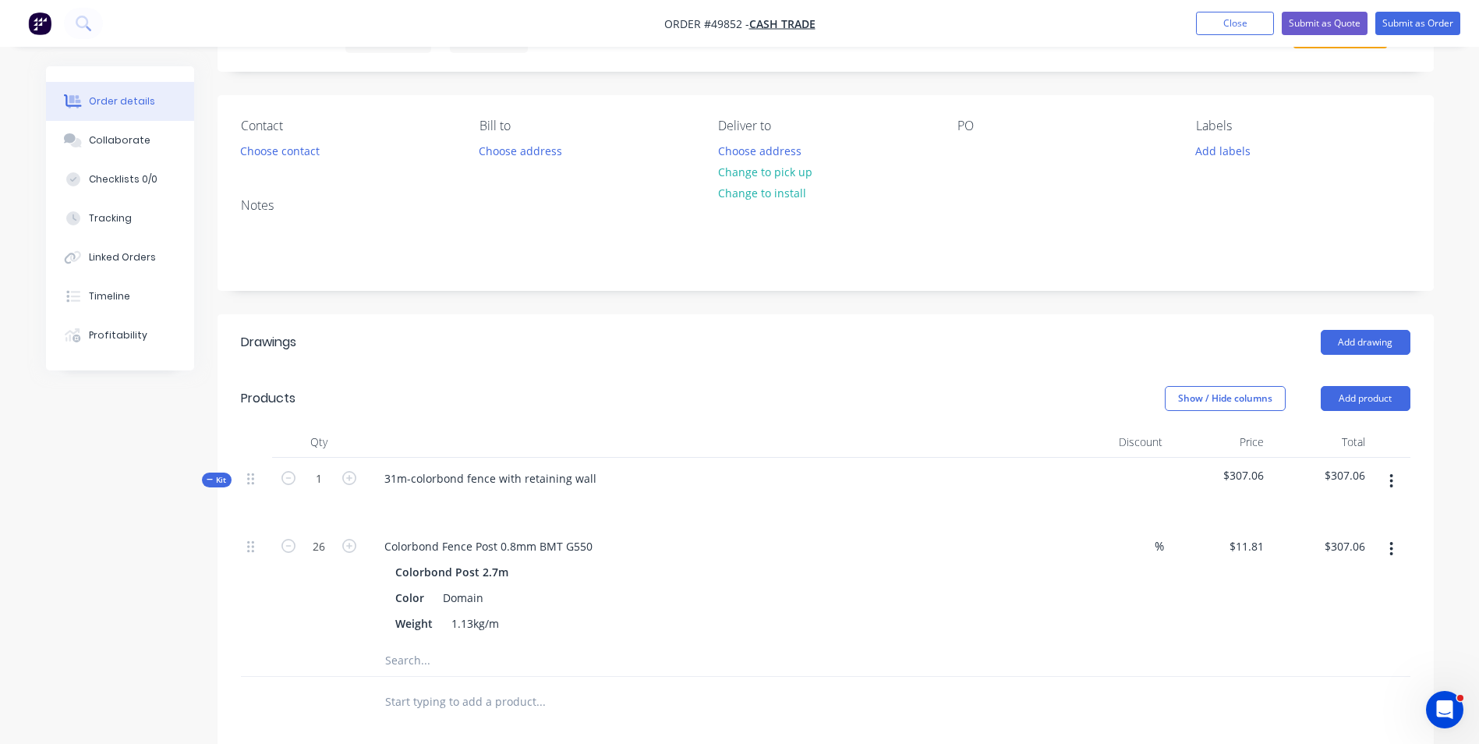
click at [1385, 549] on button "button" at bounding box center [1391, 549] width 37 height 28
click at [1201, 593] on div "$11.81 $11.81" at bounding box center [1219, 585] width 101 height 119
click at [1383, 394] on button "Add product" at bounding box center [1366, 398] width 90 height 25
click at [1365, 476] on div "Basic product" at bounding box center [1337, 469] width 120 height 23
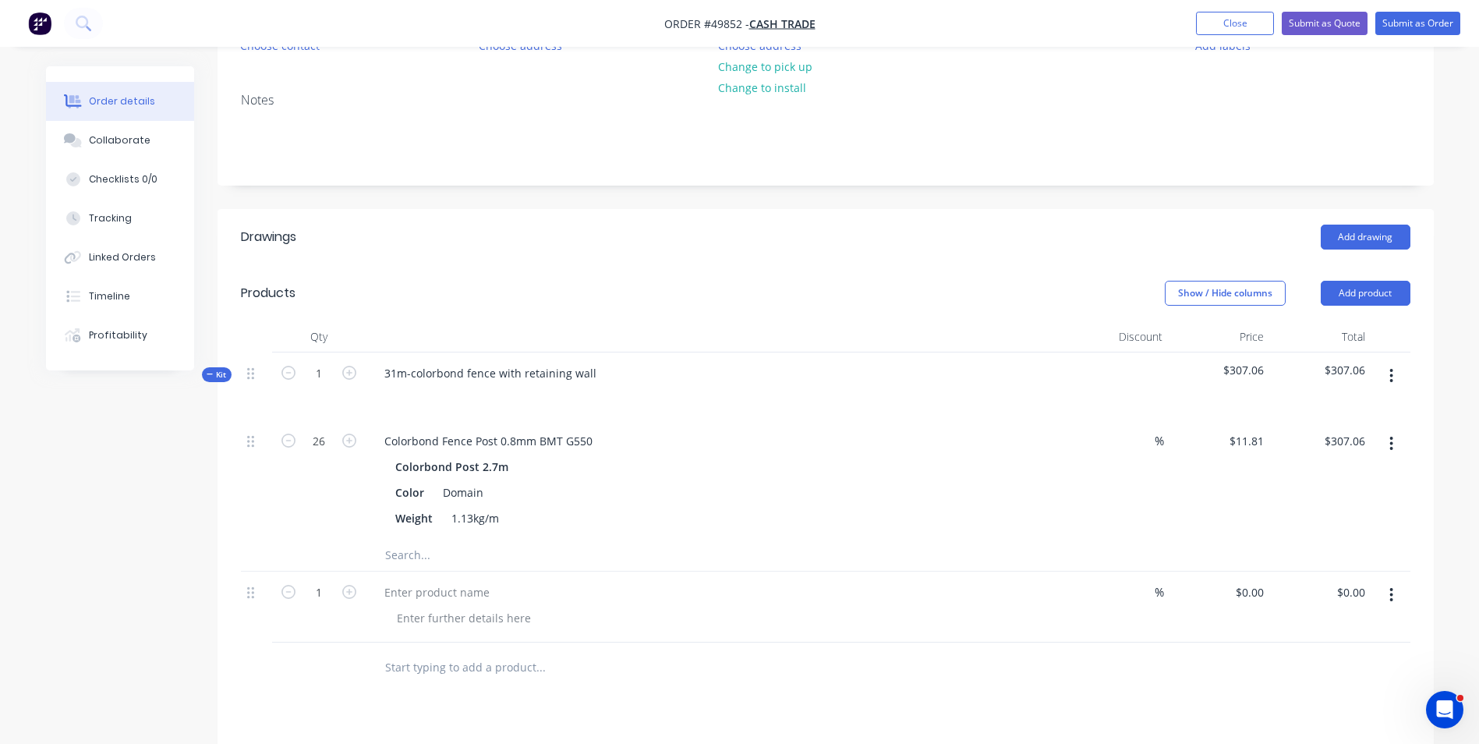
scroll to position [312, 0]
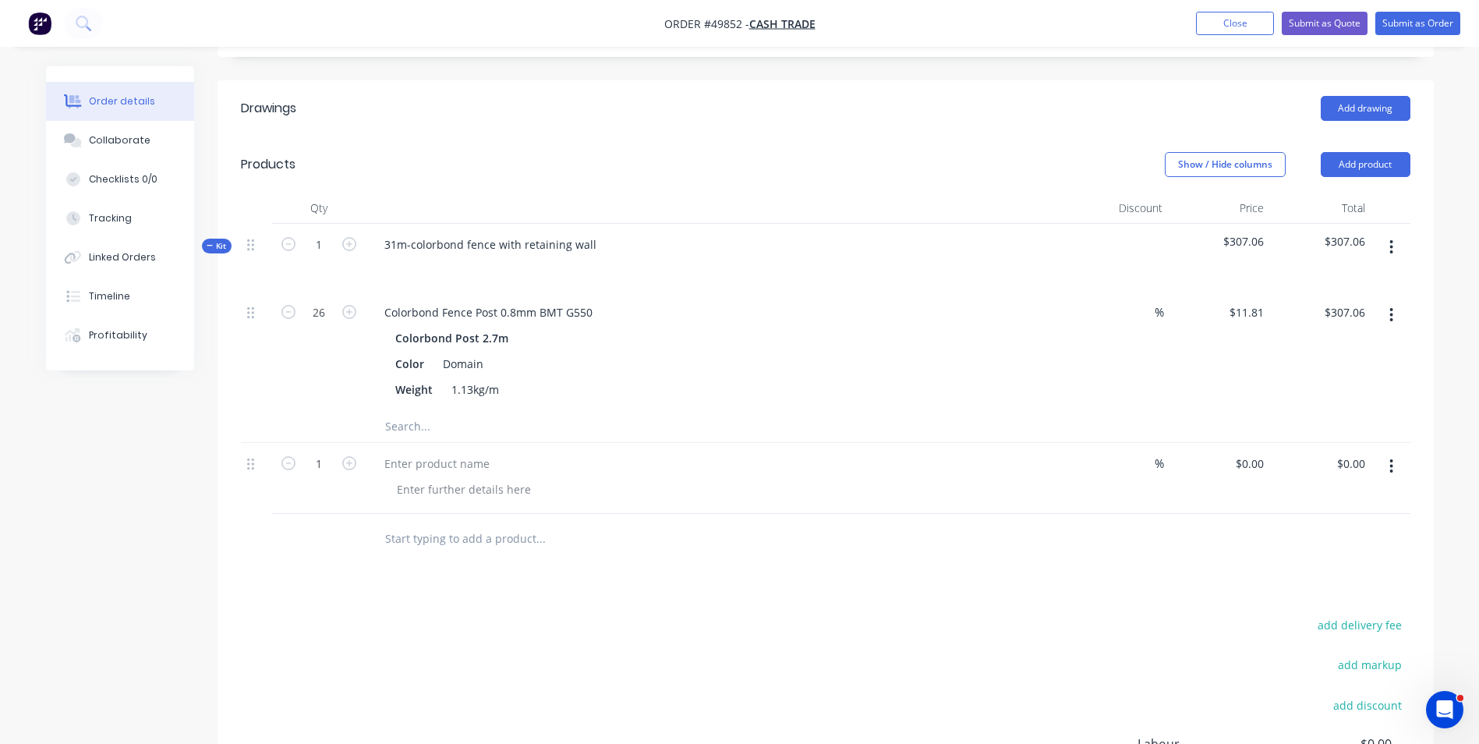
click at [1391, 466] on icon "button" at bounding box center [1391, 466] width 3 height 14
click at [1354, 597] on div "Delete" at bounding box center [1337, 601] width 120 height 23
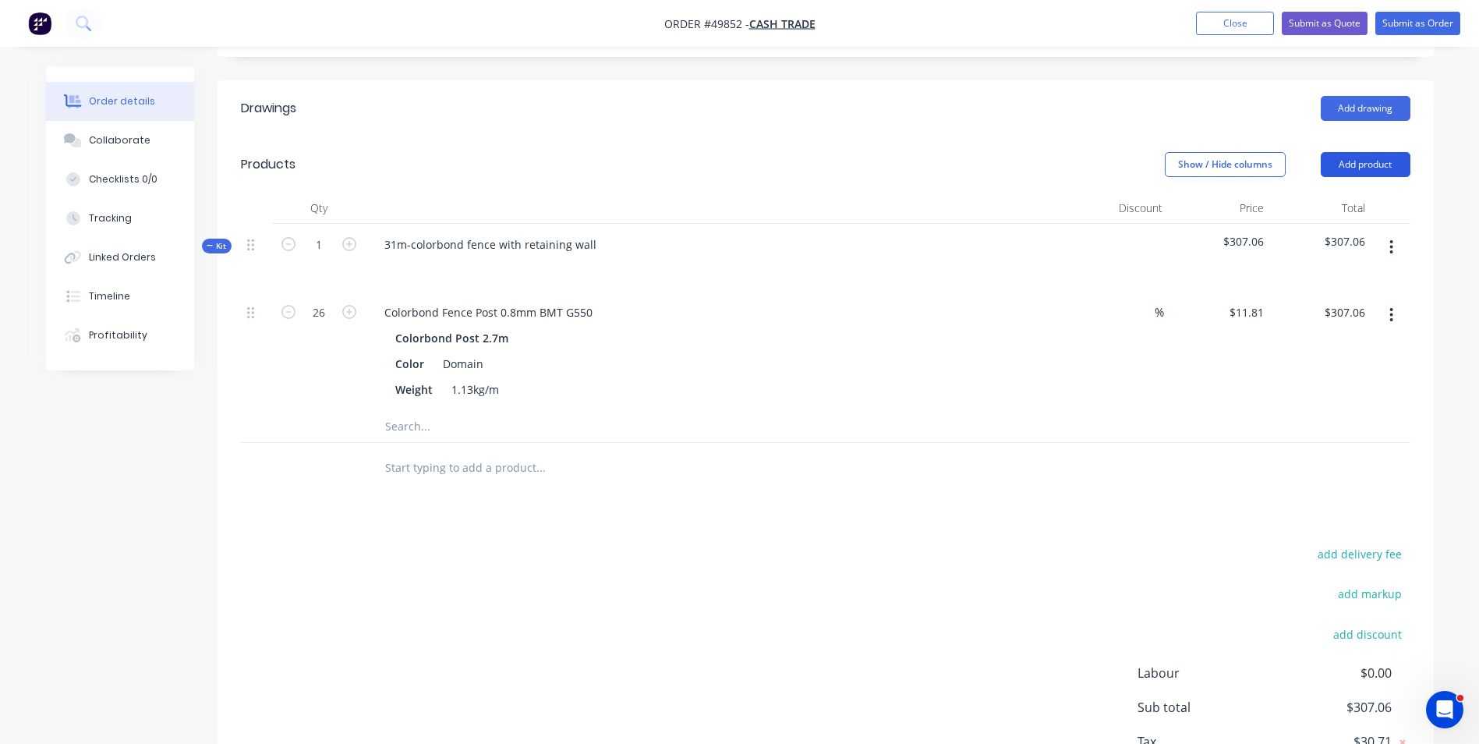
click at [1369, 175] on button "Add product" at bounding box center [1366, 164] width 90 height 25
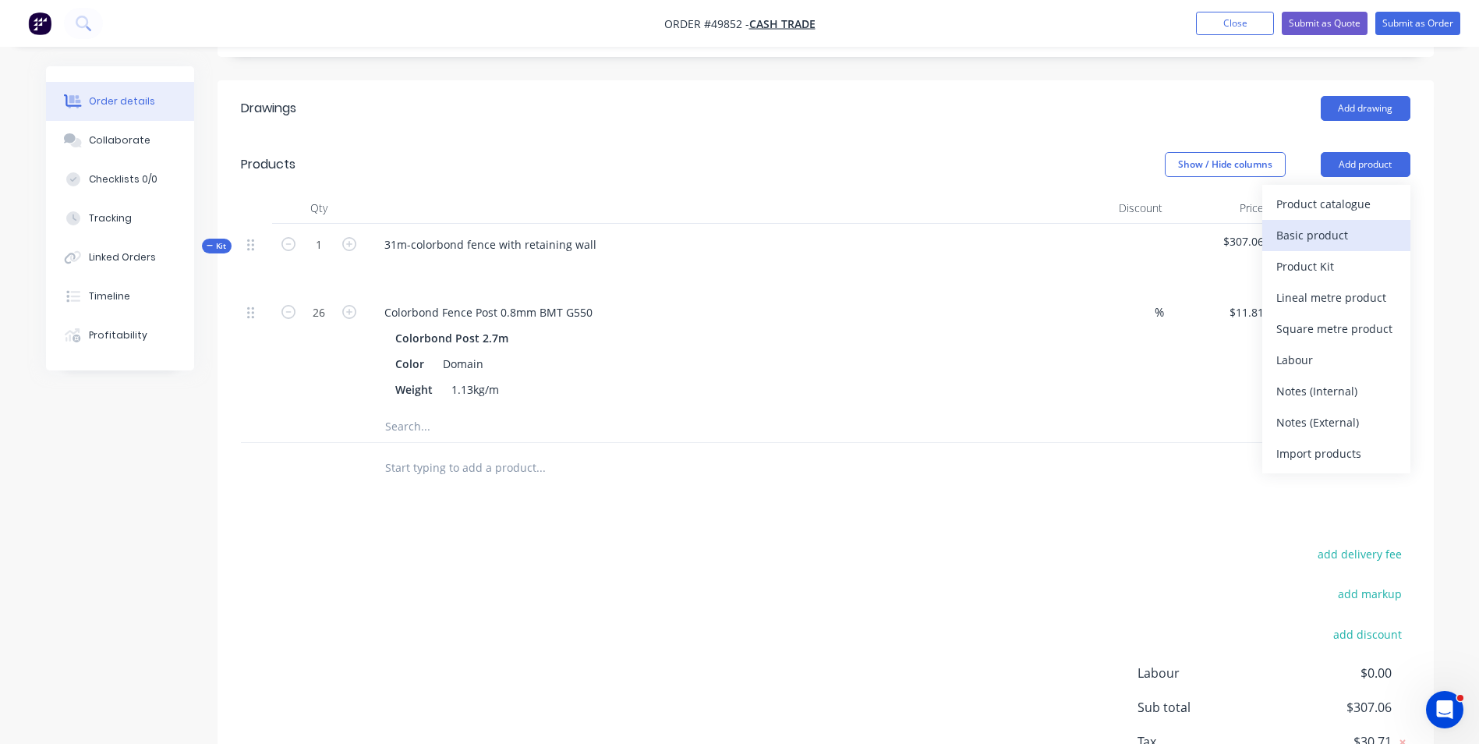
click at [1350, 242] on div "Basic product" at bounding box center [1337, 235] width 120 height 23
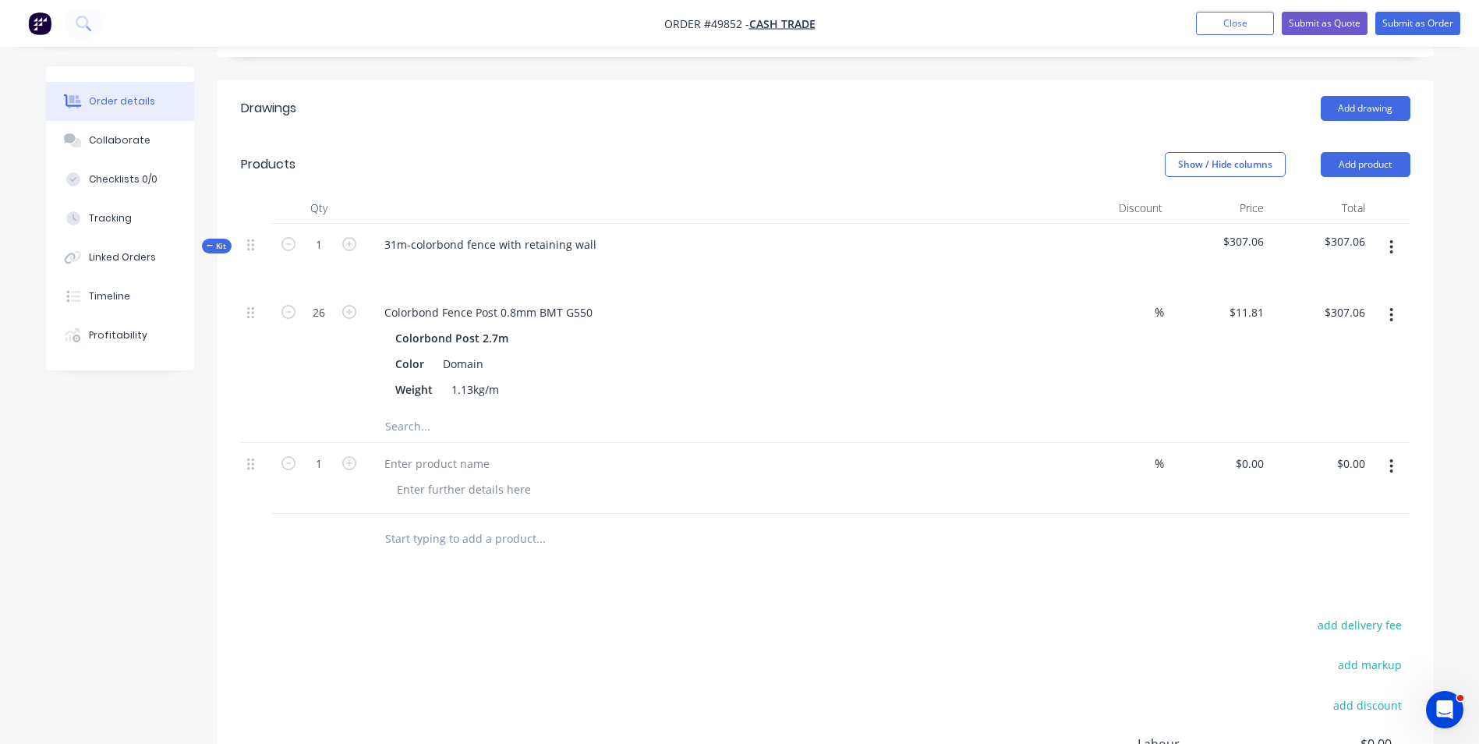
click at [1390, 459] on icon "button" at bounding box center [1392, 466] width 4 height 17
click at [1337, 593] on div "Delete" at bounding box center [1337, 601] width 120 height 23
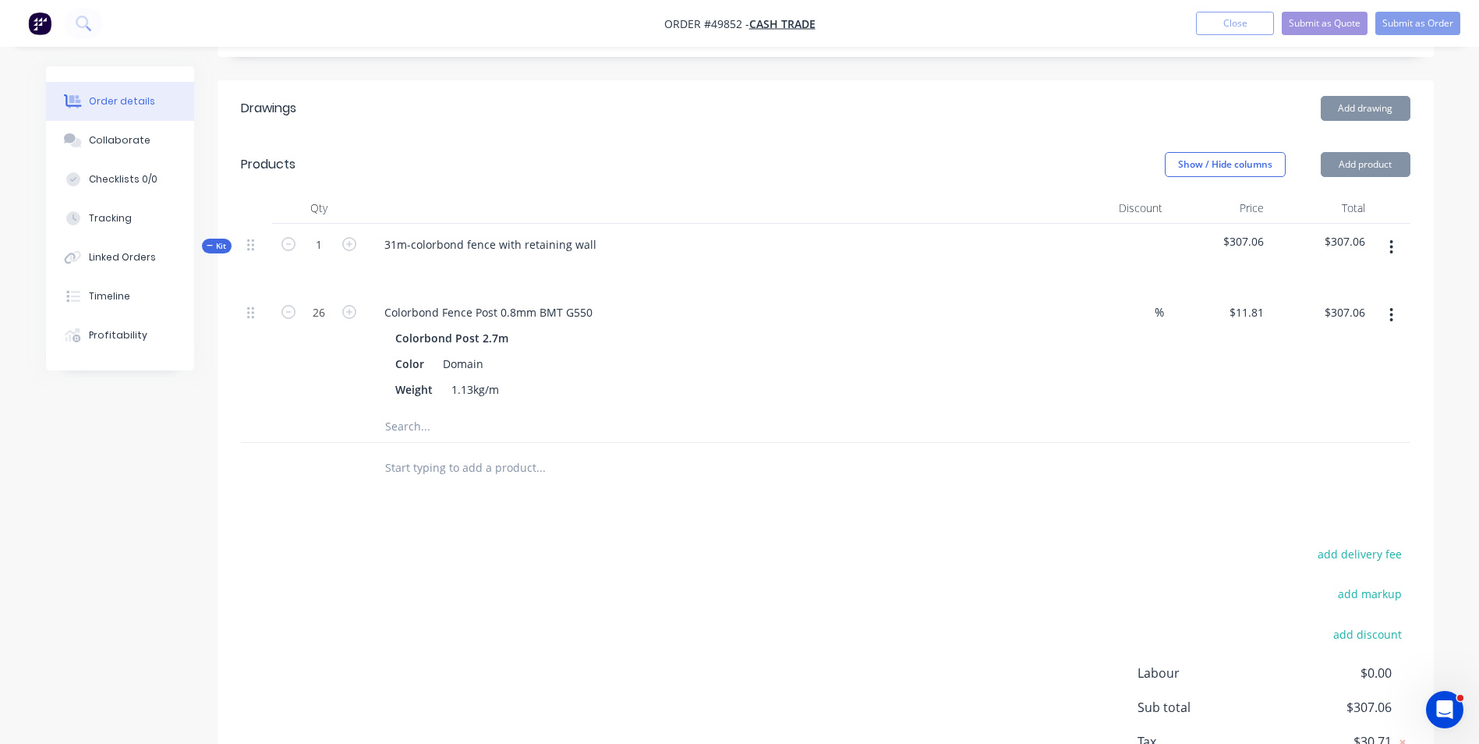
click at [1370, 150] on header "Products Show / Hide columns Add product" at bounding box center [826, 164] width 1216 height 56
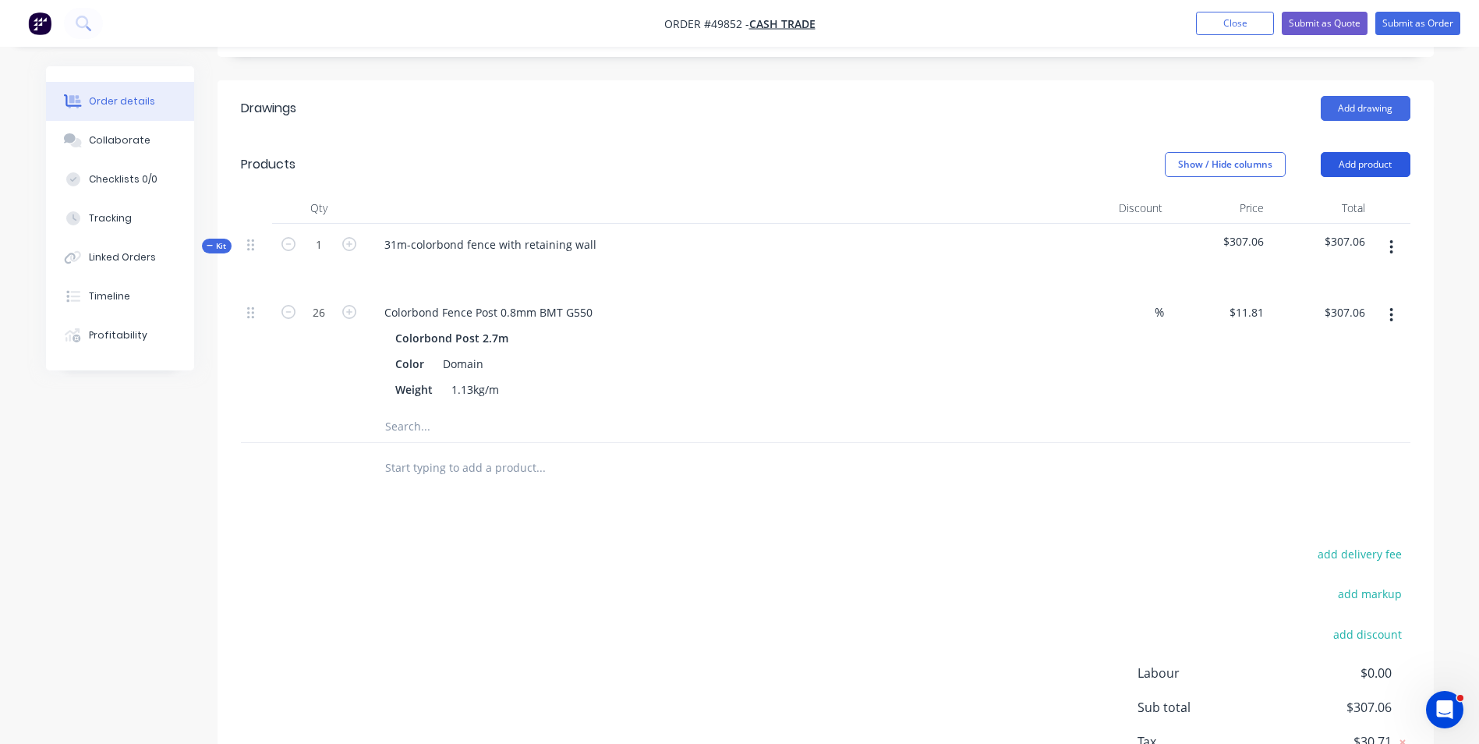
click at [1370, 155] on button "Add product" at bounding box center [1366, 164] width 90 height 25
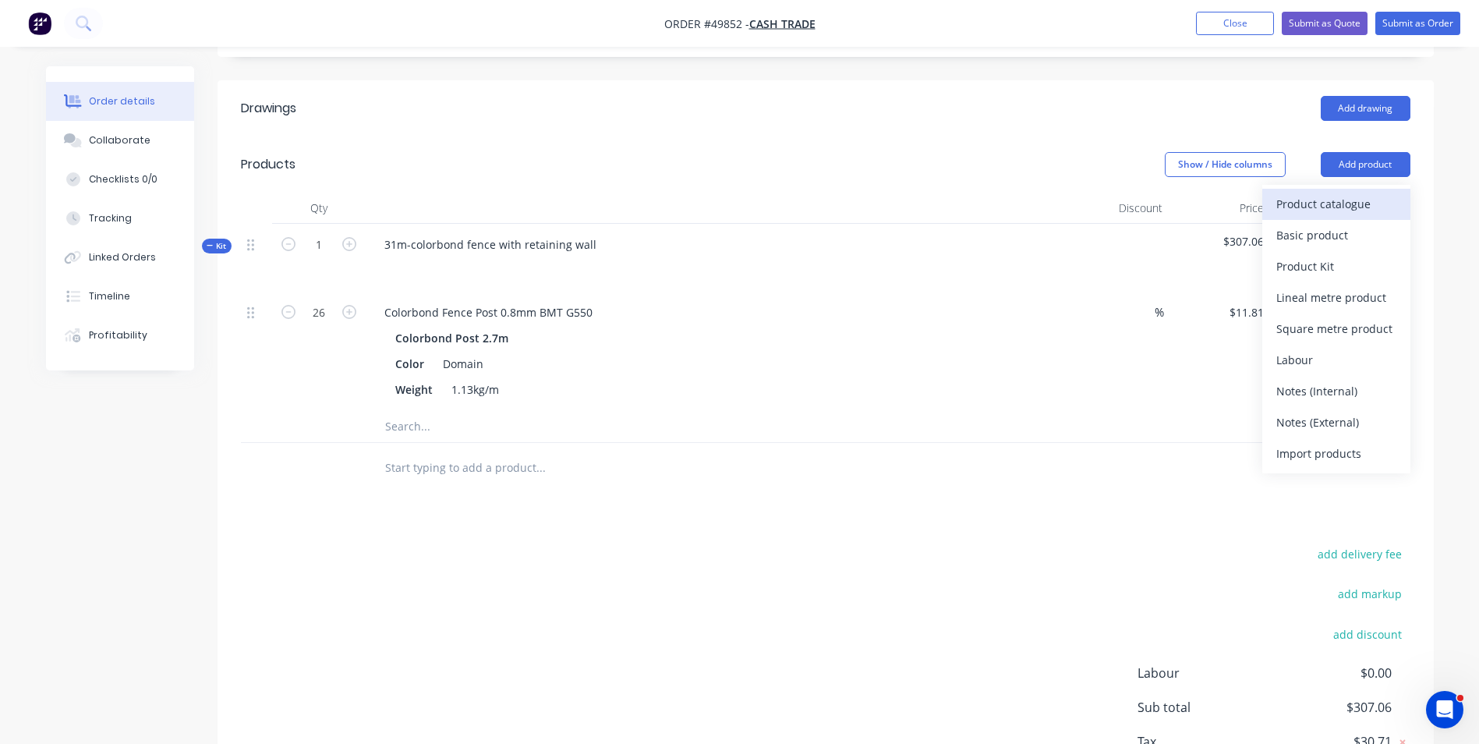
click at [1365, 197] on div "Product catalogue" at bounding box center [1337, 204] width 120 height 23
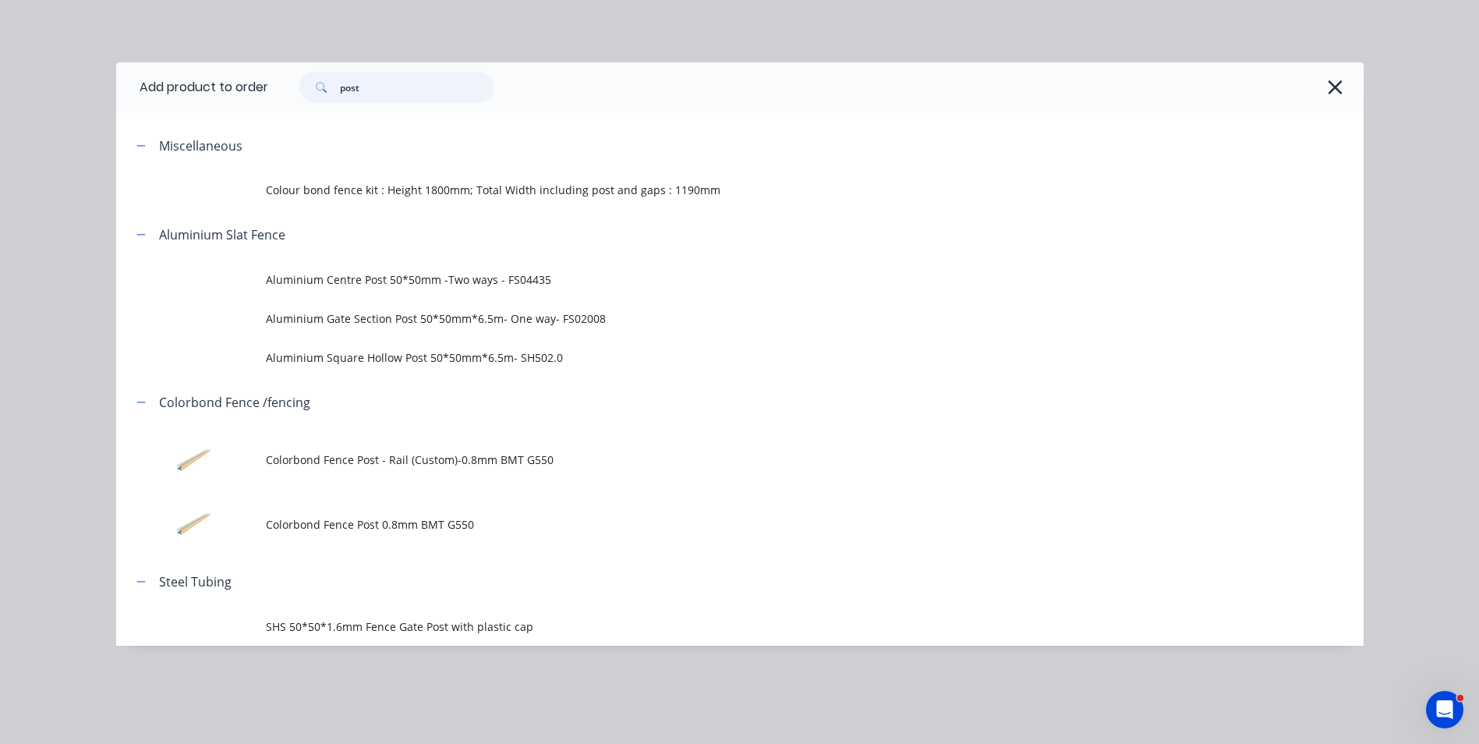
drag, startPoint x: 433, startPoint y: 74, endPoint x: 319, endPoint y: 84, distance: 114.3
click at [319, 84] on div "post" at bounding box center [396, 87] width 195 height 31
type input "rail"
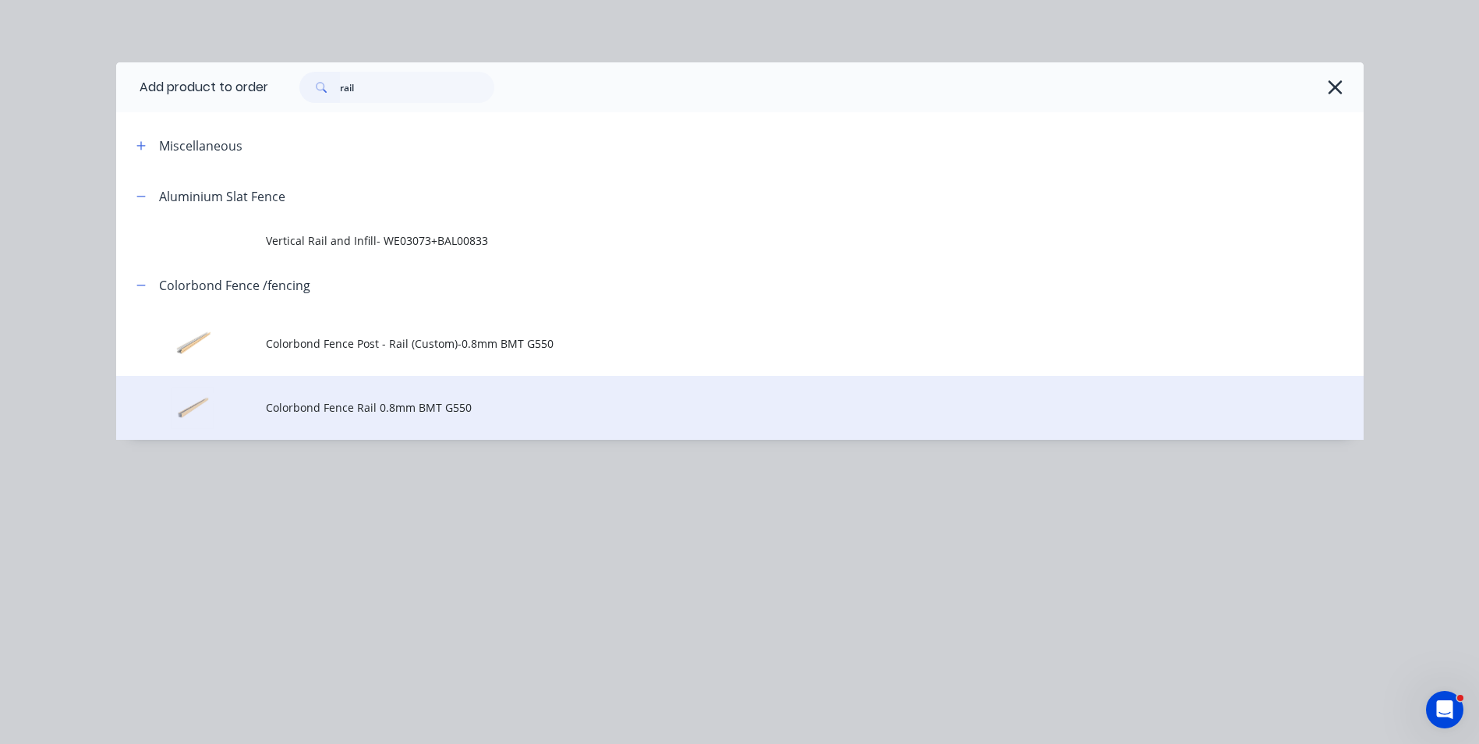
click at [422, 416] on td "Colorbond Fence Rail 0.8mm BMT G550" at bounding box center [815, 408] width 1098 height 65
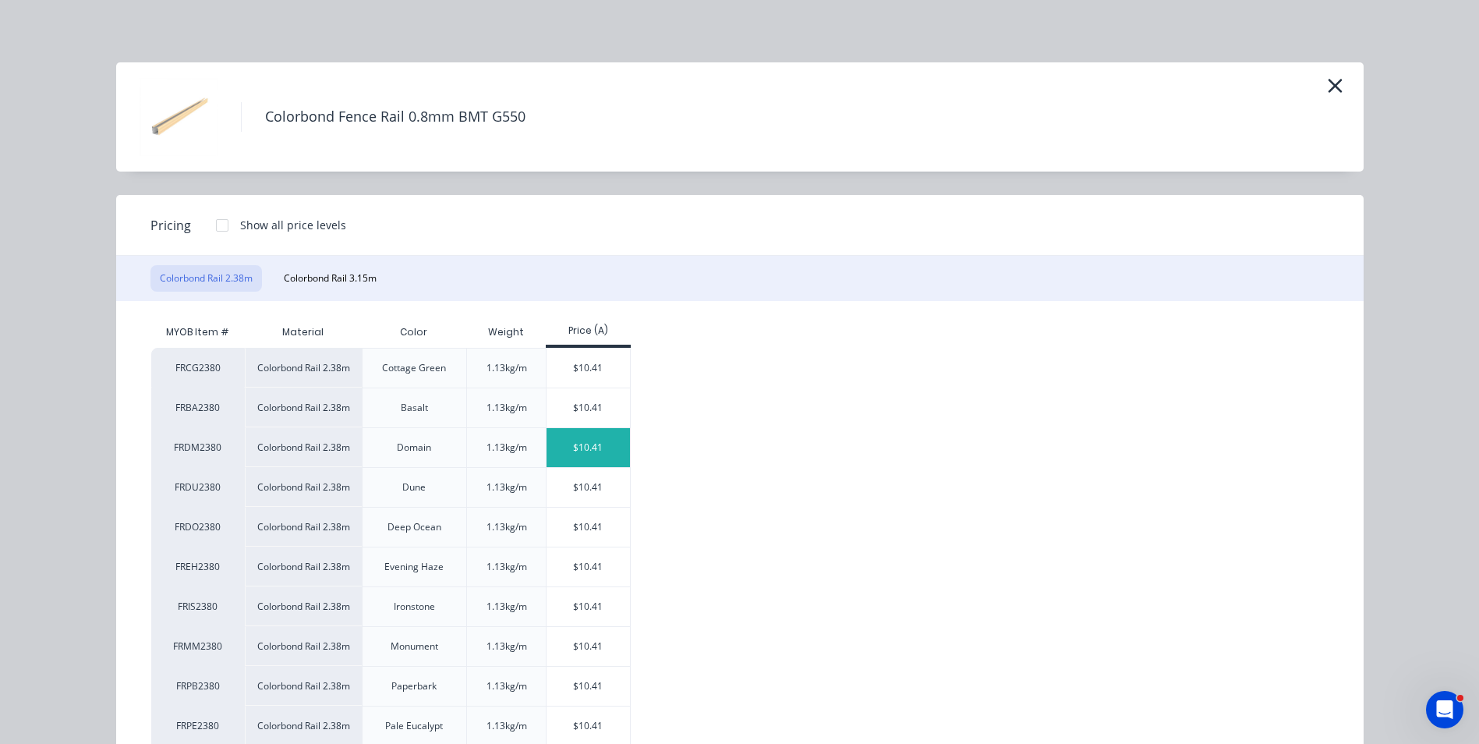
click at [567, 452] on div "$10.41" at bounding box center [588, 447] width 83 height 39
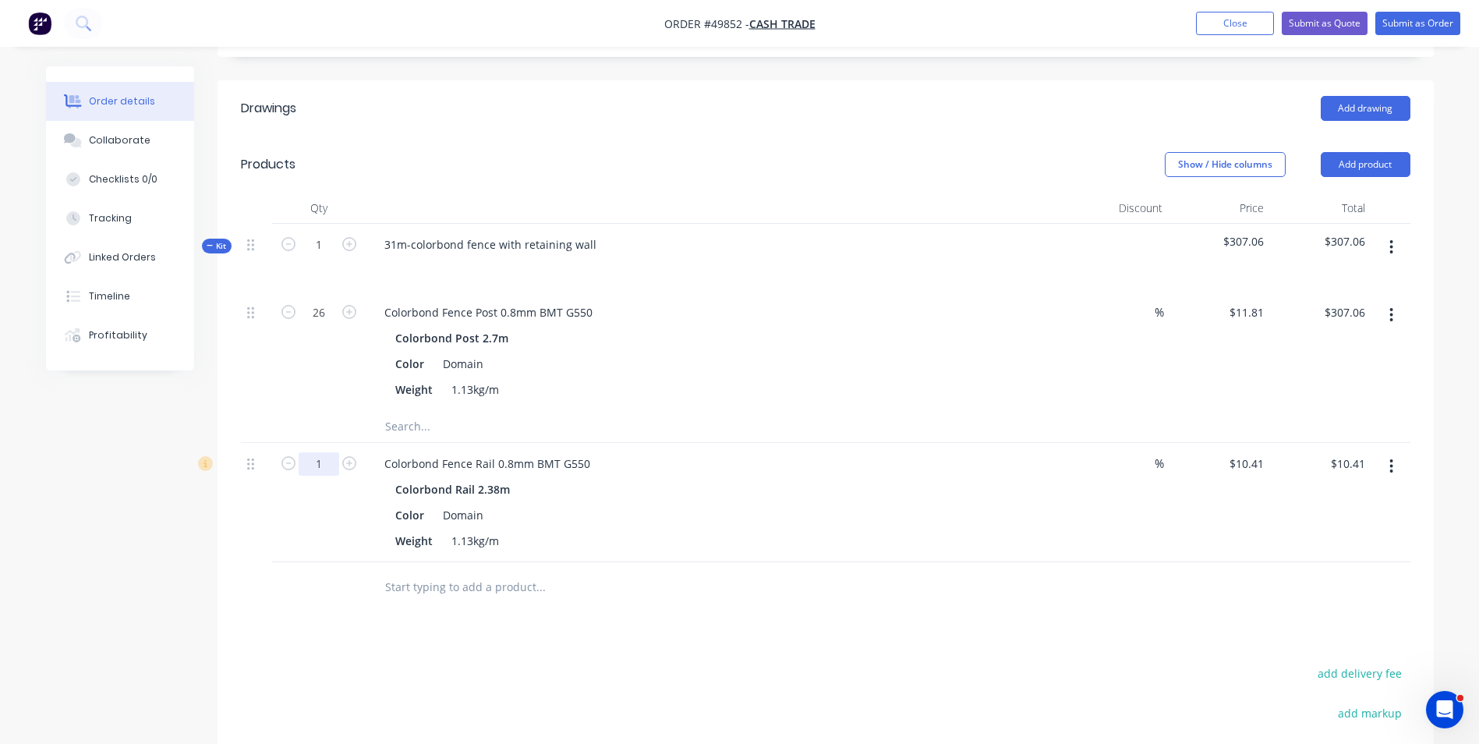
click at [320, 462] on input "1" at bounding box center [319, 463] width 41 height 23
type input "26"
type input "$270.66"
click at [767, 464] on div "Colorbond Fence Rail 0.8mm BMT G550" at bounding box center [716, 463] width 689 height 23
drag, startPoint x: 1384, startPoint y: 462, endPoint x: 1382, endPoint y: 441, distance: 21.2
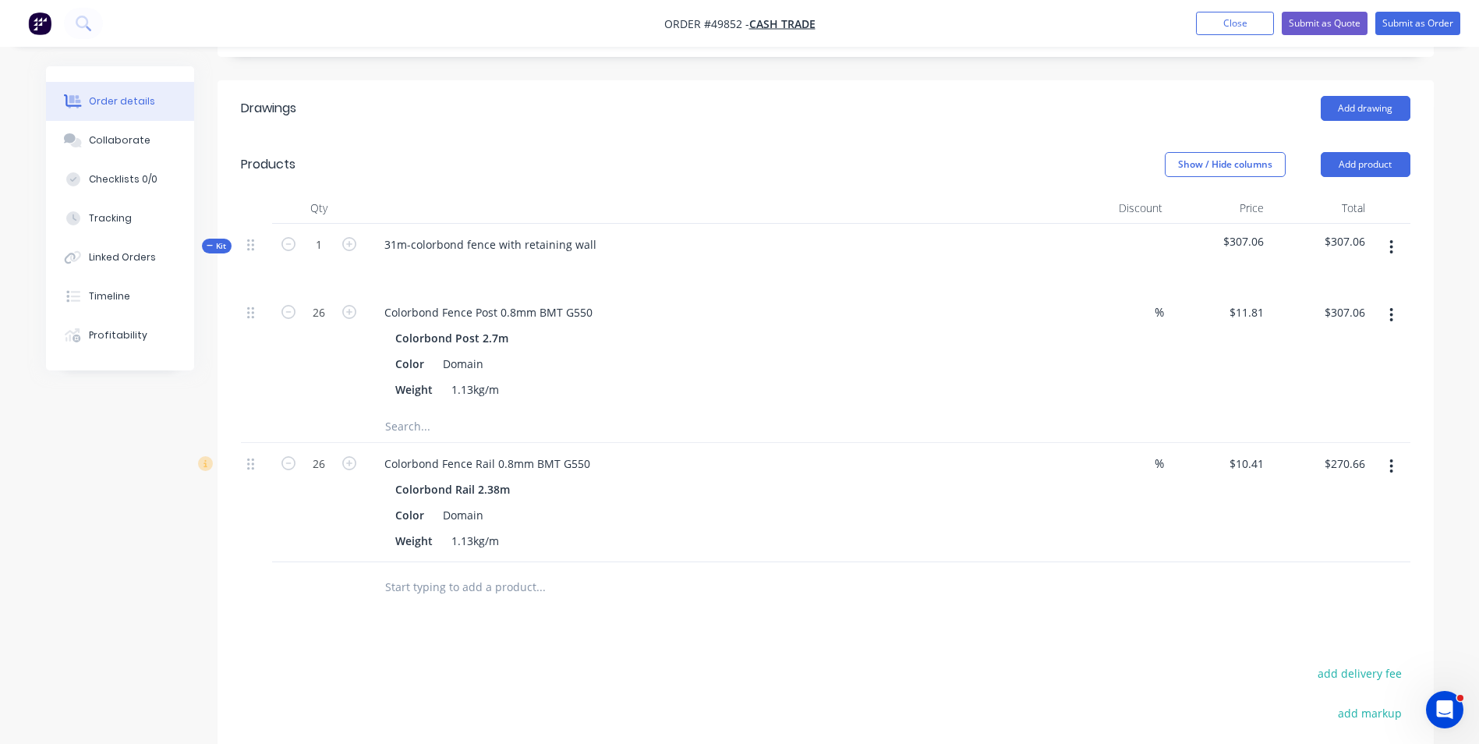
click at [1385, 463] on button "button" at bounding box center [1391, 466] width 37 height 28
click at [1377, 530] on div "Duplicate" at bounding box center [1337, 538] width 120 height 23
click at [1408, 590] on button "button" at bounding box center [1391, 586] width 37 height 28
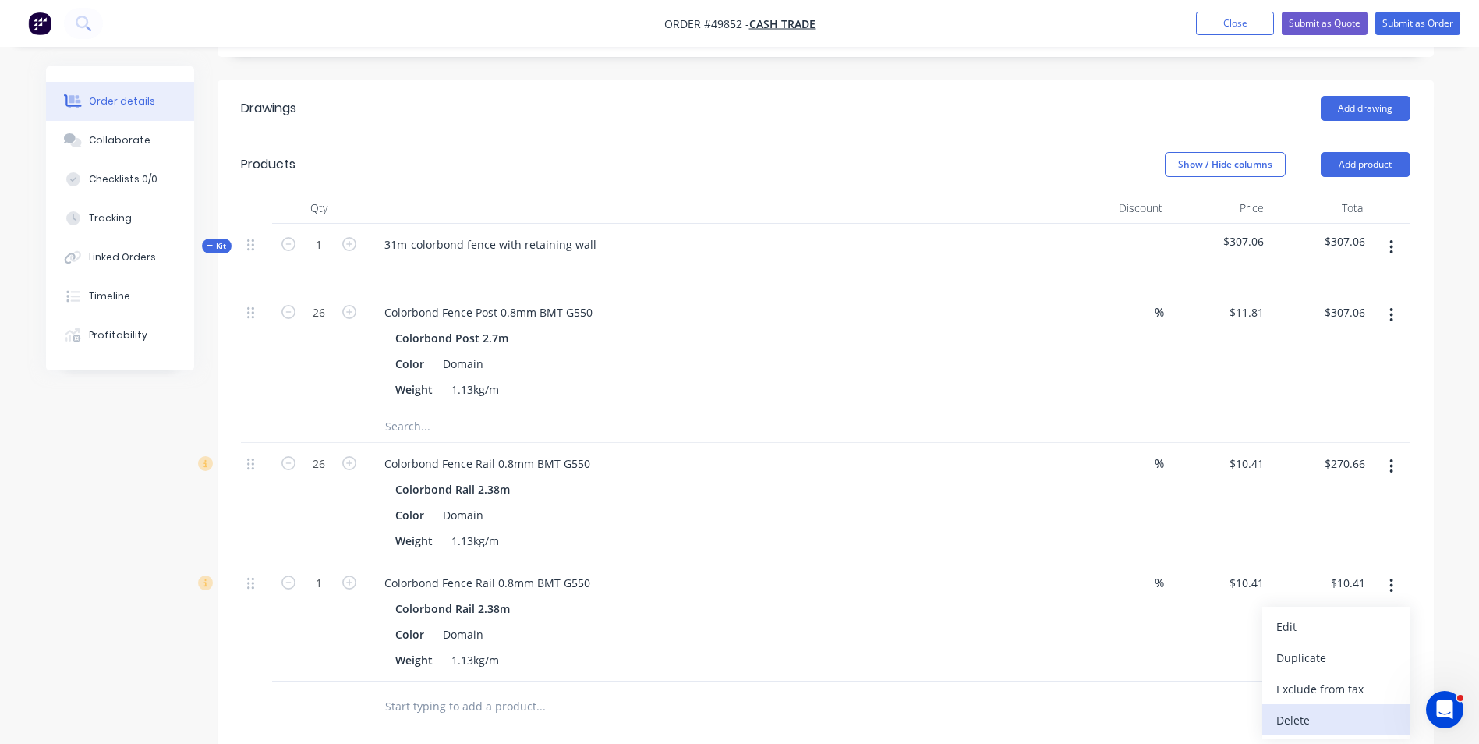
click at [1360, 722] on div "Delete" at bounding box center [1337, 720] width 120 height 23
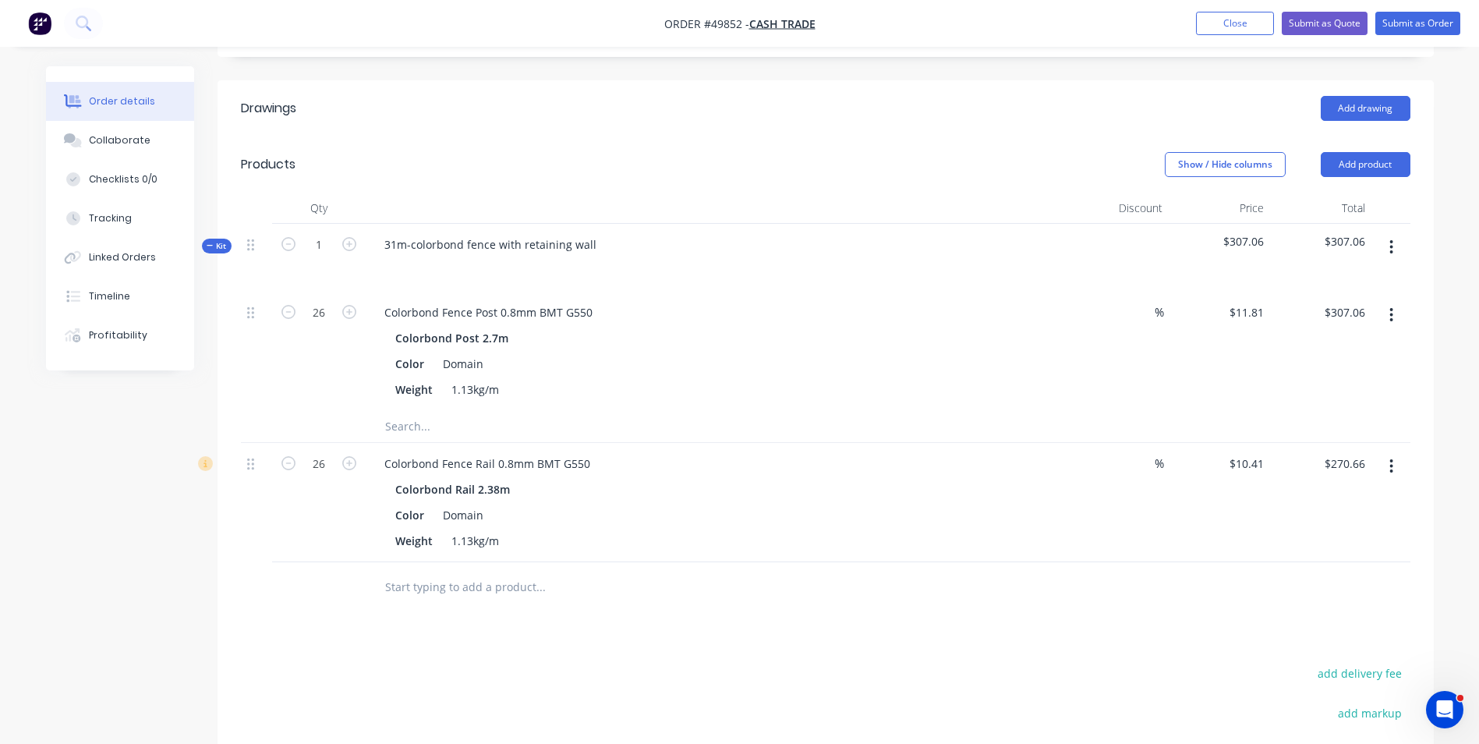
click at [1389, 472] on button "button" at bounding box center [1391, 466] width 37 height 28
click at [1386, 165] on button "Add product" at bounding box center [1366, 164] width 90 height 25
click at [1119, 272] on div at bounding box center [1118, 258] width 101 height 68
click at [1396, 249] on button "button" at bounding box center [1391, 247] width 37 height 28
click at [1376, 310] on div "Add product to kit" at bounding box center [1337, 319] width 120 height 23
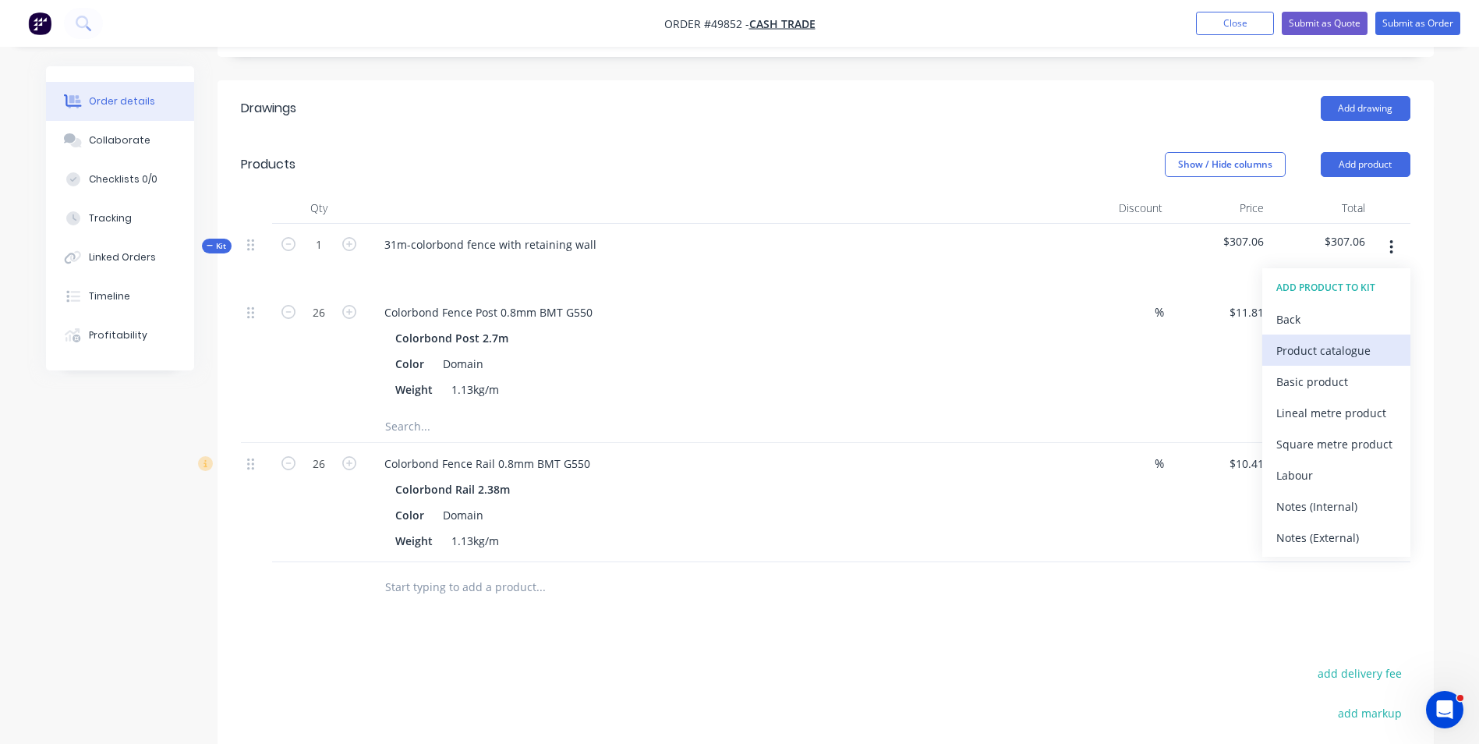
click at [1369, 351] on div "Product catalogue" at bounding box center [1337, 350] width 120 height 23
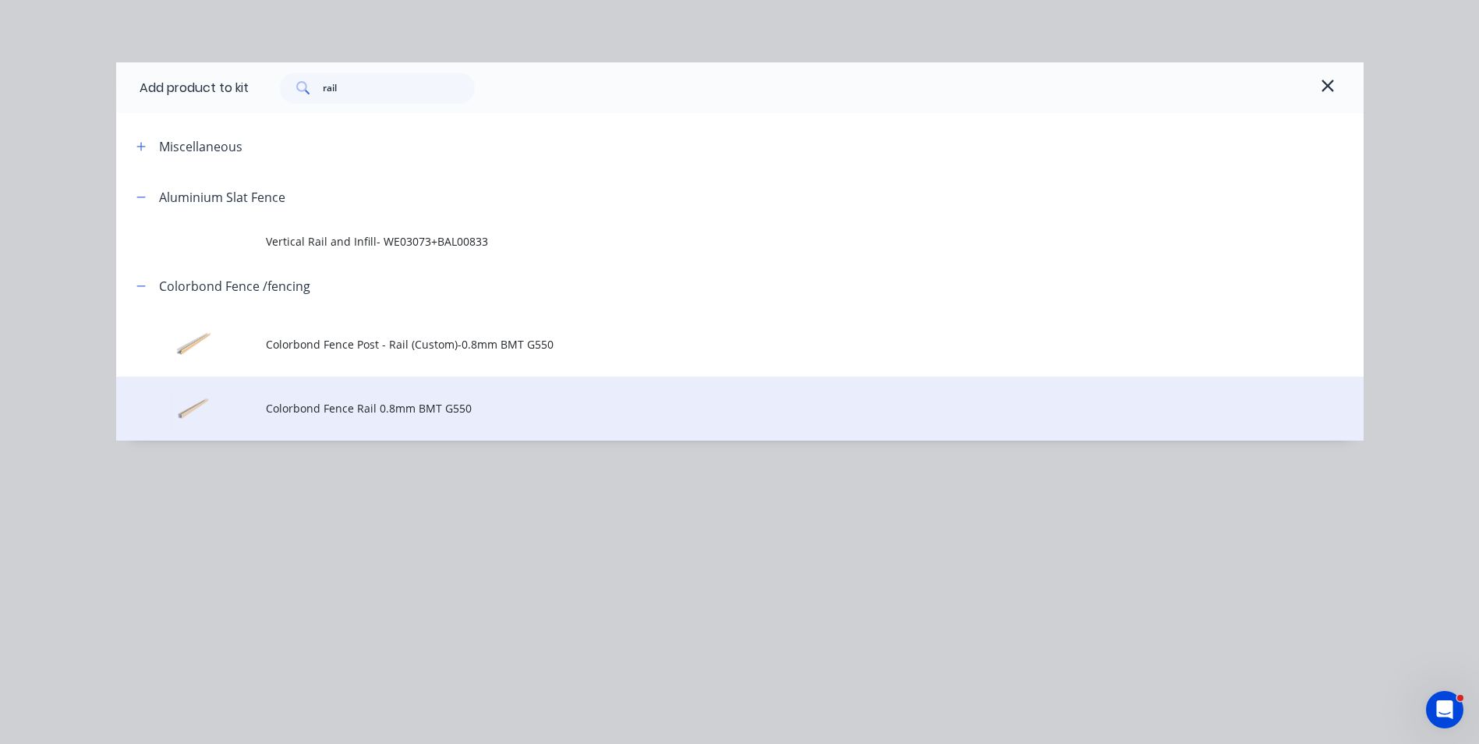
click at [377, 409] on span "Colorbond Fence Rail 0.8mm BMT G550" at bounding box center [705, 408] width 878 height 16
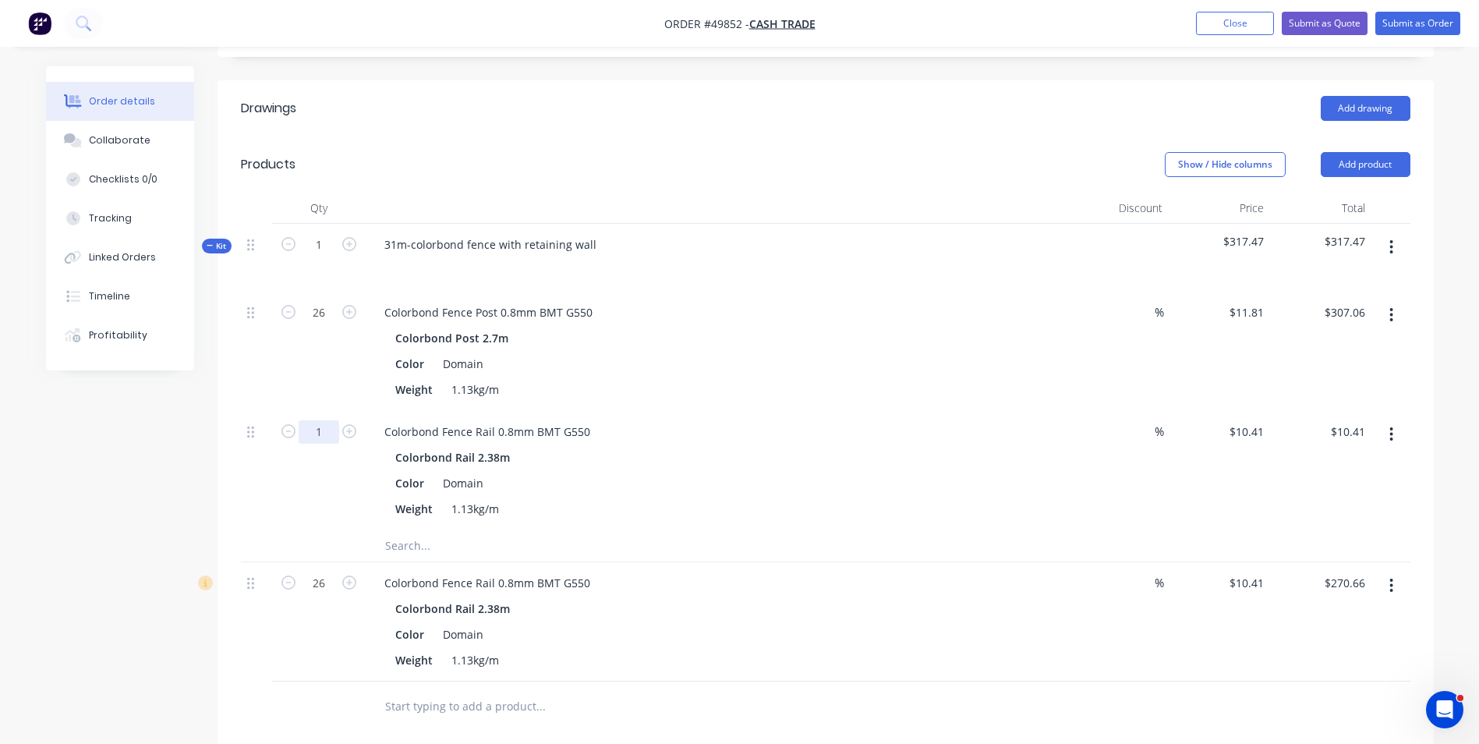
click at [316, 431] on input "1" at bounding box center [319, 431] width 41 height 23
type input "26"
type input "$270.66"
click at [1379, 593] on button "button" at bounding box center [1391, 586] width 37 height 28
click at [1336, 714] on div "Delete" at bounding box center [1337, 720] width 120 height 23
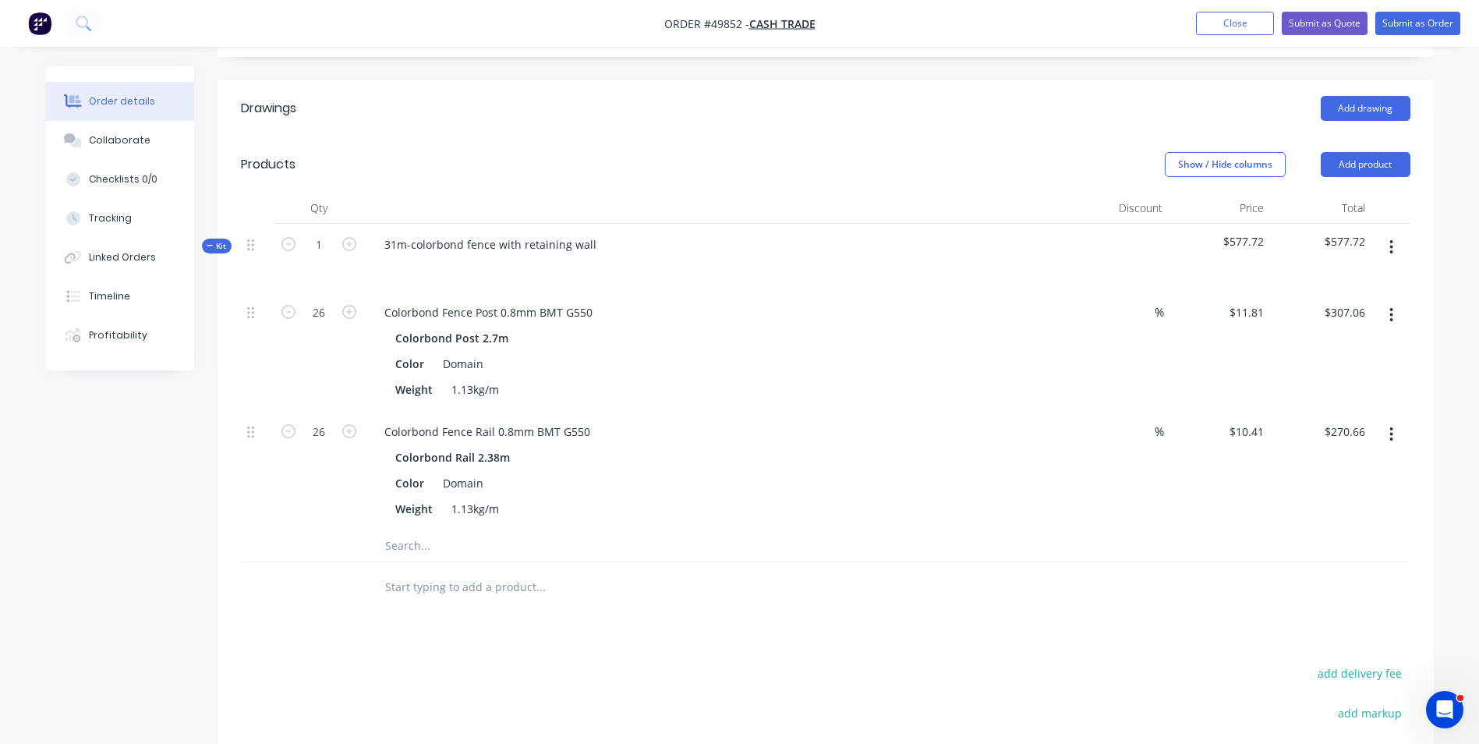
click at [1386, 311] on button "button" at bounding box center [1391, 315] width 37 height 28
click at [912, 351] on div "Colorbond Post 2.7m Color Domain Weight 1.13kg/m" at bounding box center [716, 364] width 689 height 74
click at [1395, 325] on button "button" at bounding box center [1391, 315] width 37 height 28
click at [1064, 328] on div "Colorbond Fence Post 0.8mm BMT G550 Colorbond Post 2.7m Color Domain Weight 1.1…" at bounding box center [717, 351] width 702 height 119
click at [1386, 320] on button "button" at bounding box center [1391, 315] width 37 height 28
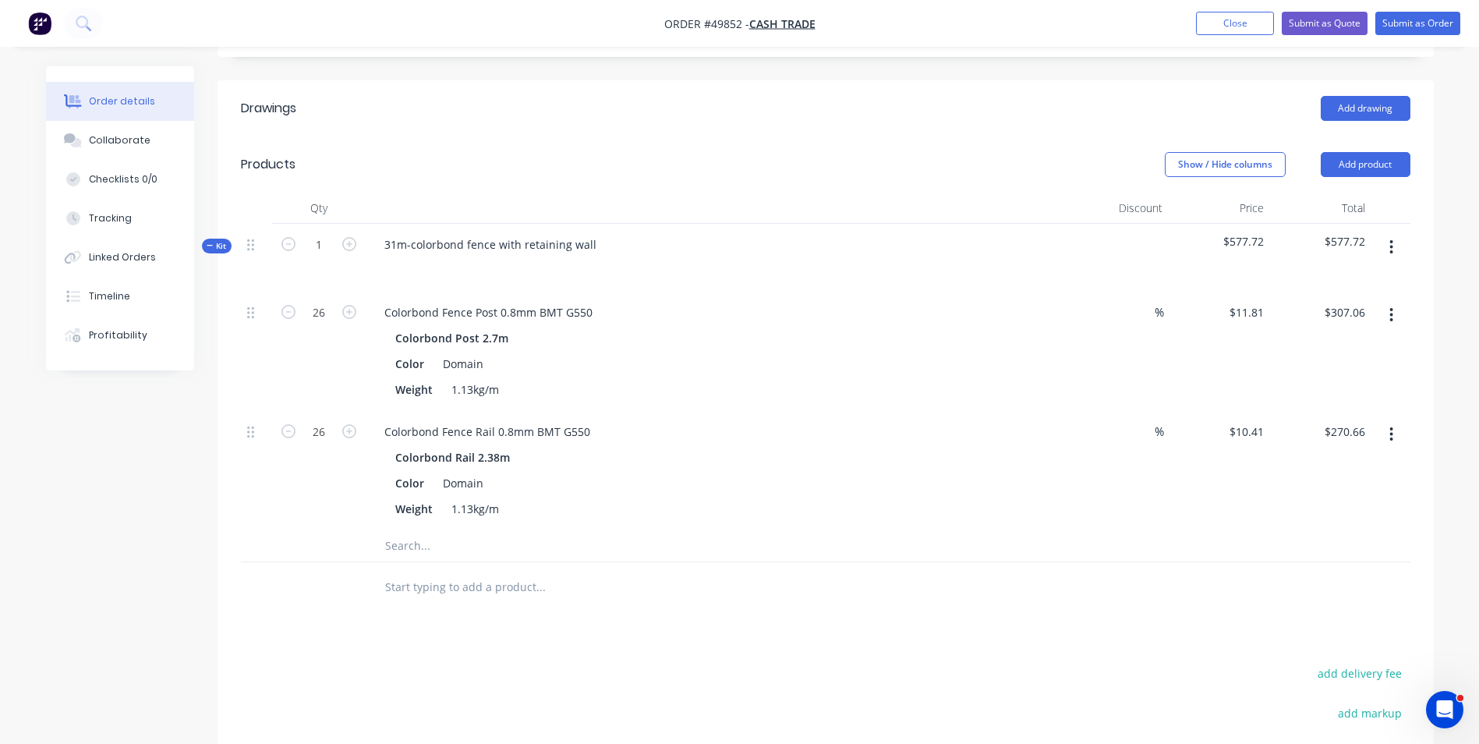
click at [940, 331] on div "Colorbond Post 2.7m" at bounding box center [716, 338] width 643 height 23
click at [1388, 247] on button "button" at bounding box center [1391, 247] width 37 height 28
click at [1393, 314] on div "Add product to kit" at bounding box center [1337, 319] width 120 height 23
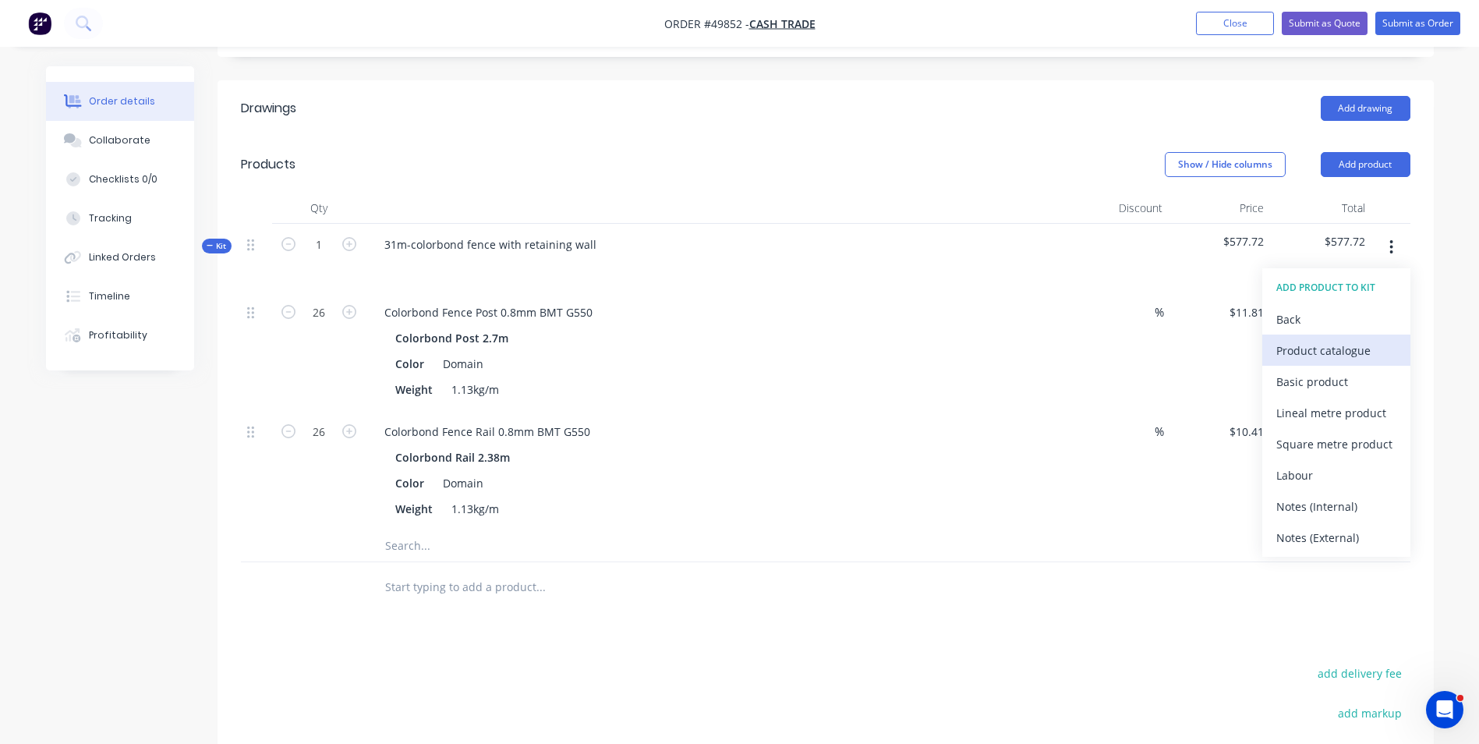
click at [1388, 352] on div "Product catalogue" at bounding box center [1337, 350] width 120 height 23
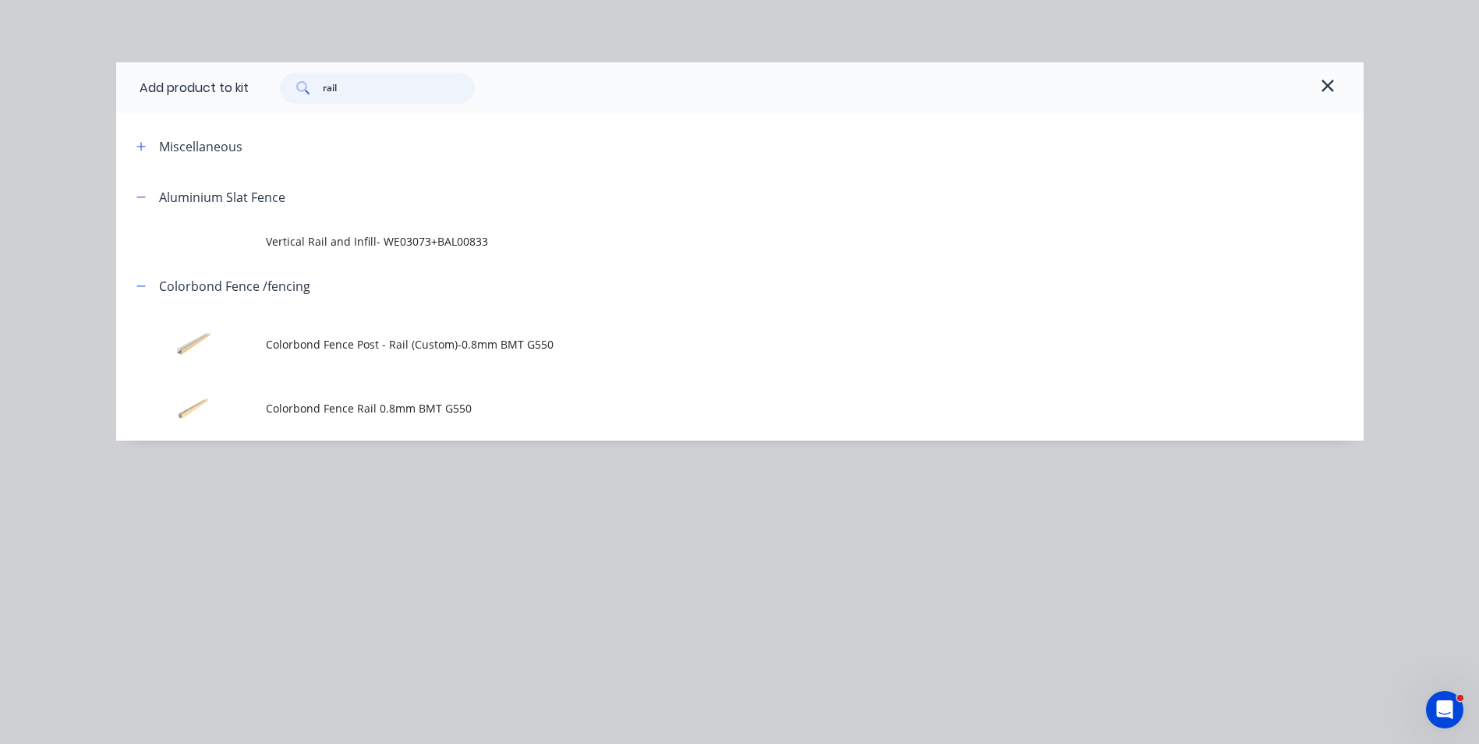
drag, startPoint x: 377, startPoint y: 90, endPoint x: 257, endPoint y: 81, distance: 121.2
click at [257, 81] on div "rail" at bounding box center [374, 88] width 250 height 31
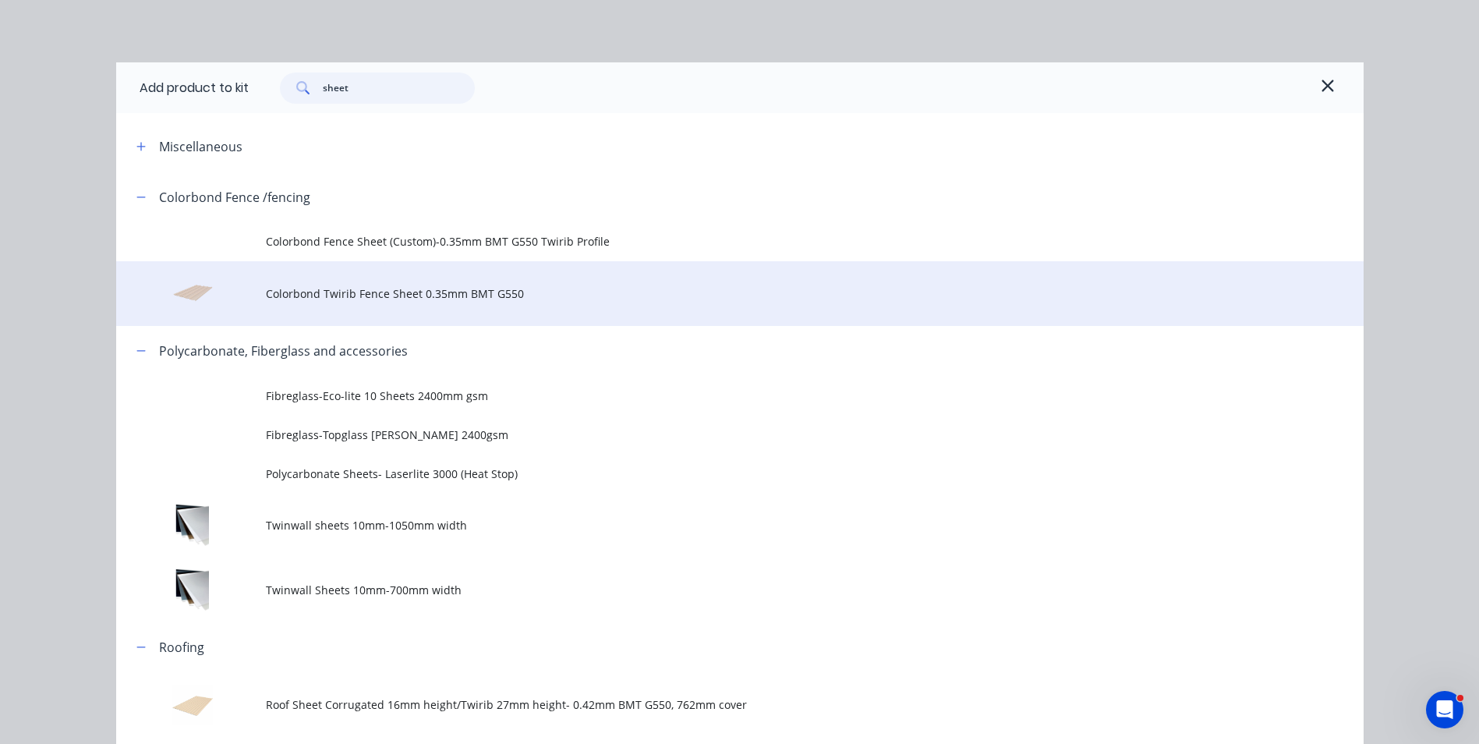
type input "sheet"
click at [379, 295] on span "Colorbond Twirib Fence Sheet 0.35mm BMT G550" at bounding box center [705, 293] width 878 height 16
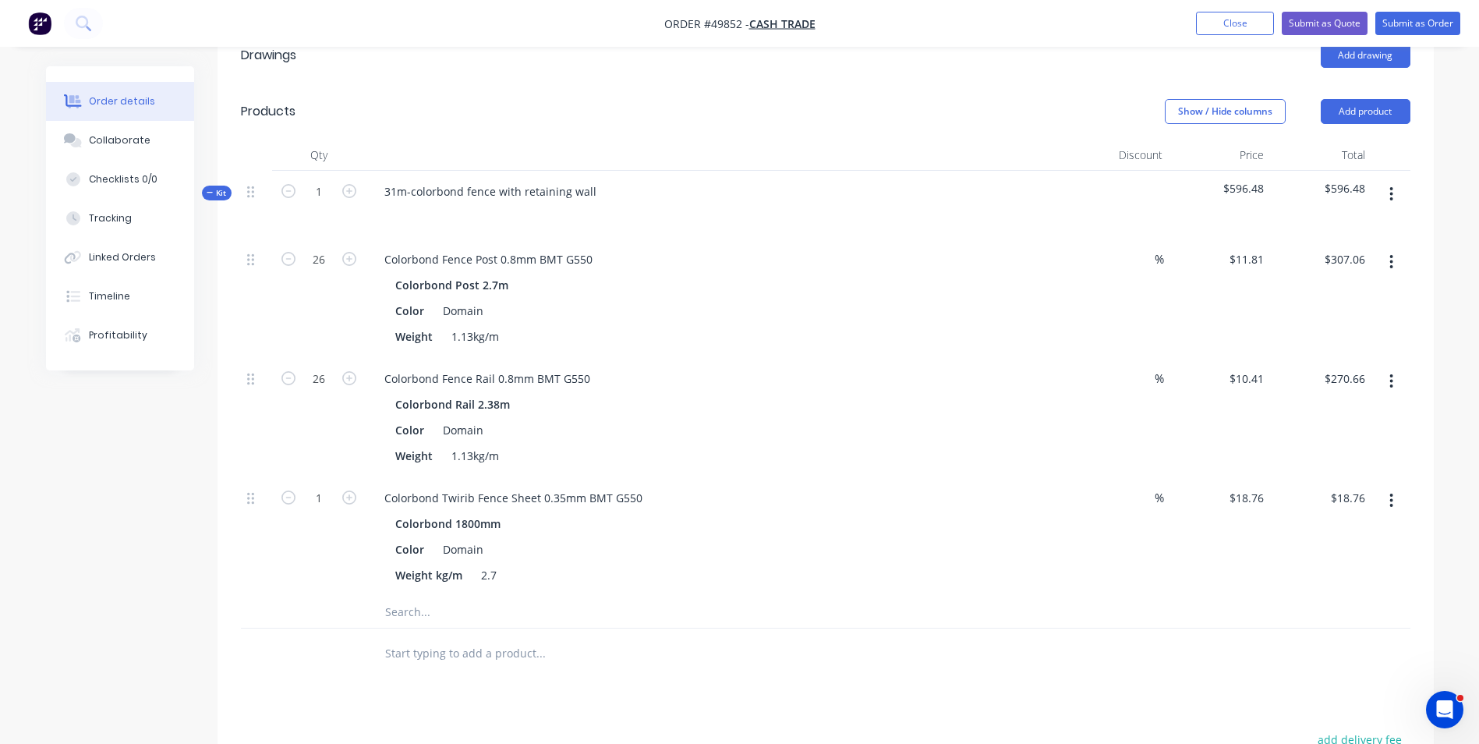
scroll to position [390, 0]
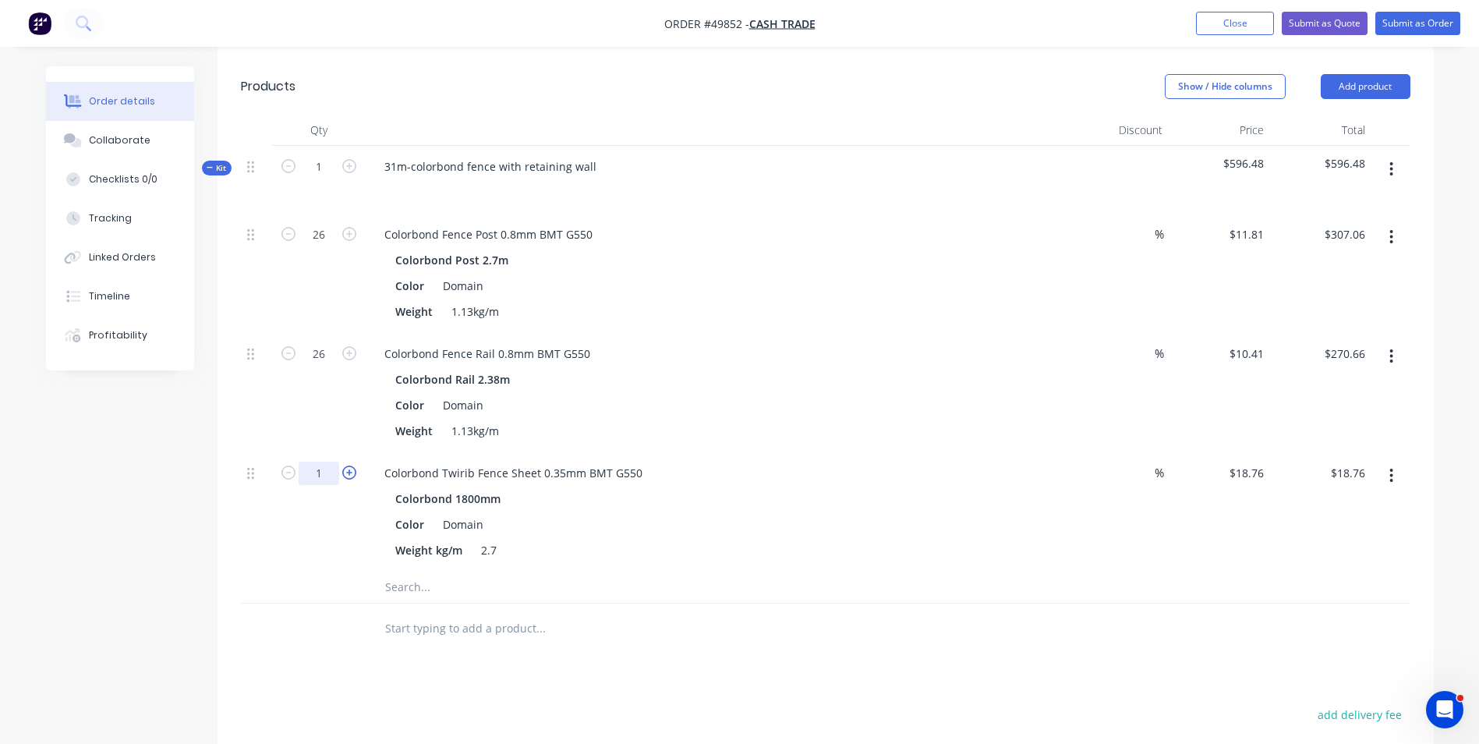
drag, startPoint x: 335, startPoint y: 471, endPoint x: 344, endPoint y: 471, distance: 9.4
click at [335, 471] on input "1" at bounding box center [319, 473] width 41 height 23
type input "39"
type input "$731.64"
click at [958, 483] on div "Colorbond Twirib Fence Sheet 0.35mm BMT G550" at bounding box center [716, 473] width 689 height 23
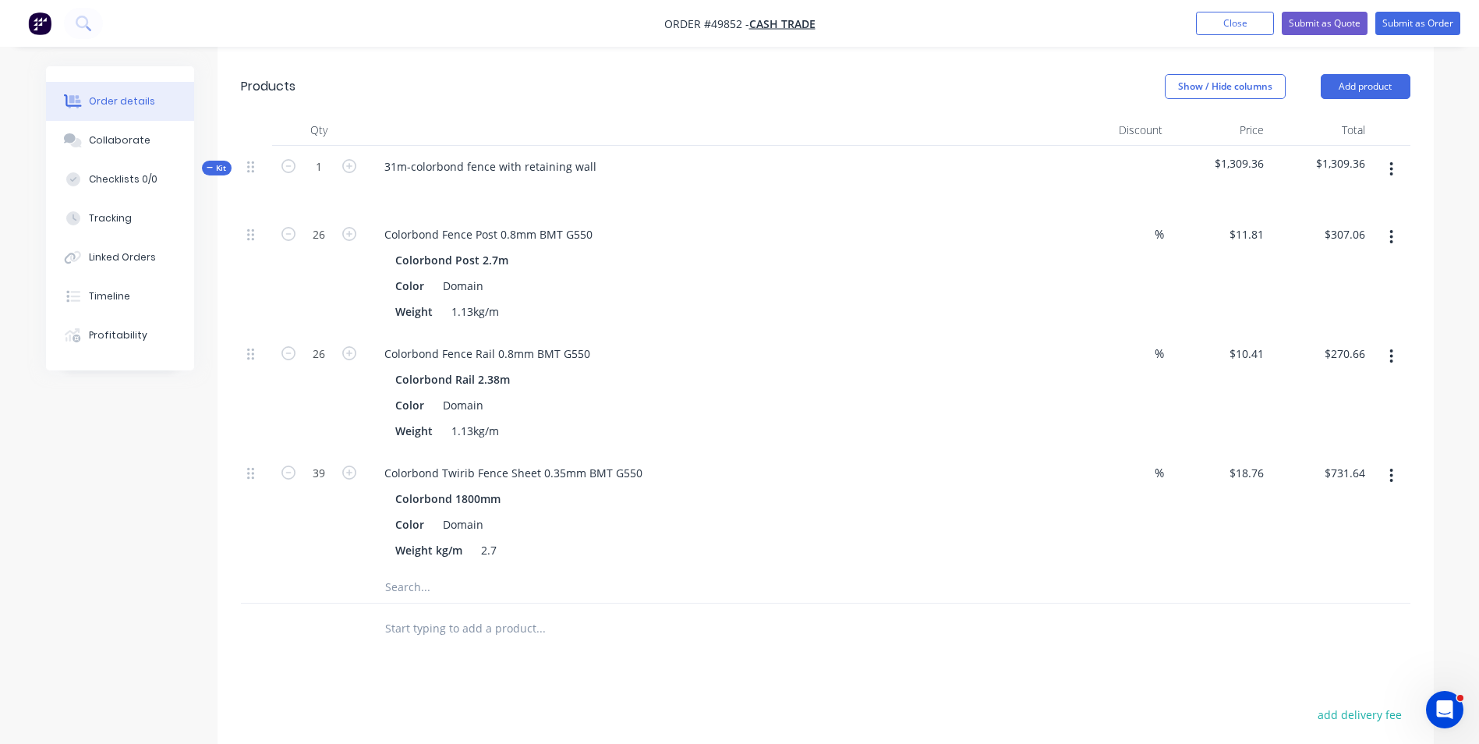
drag, startPoint x: 1391, startPoint y: 172, endPoint x: 1392, endPoint y: 181, distance: 9.4
click at [1392, 172] on icon "button" at bounding box center [1392, 169] width 4 height 17
click at [1365, 239] on div "Add product to kit" at bounding box center [1337, 241] width 120 height 23
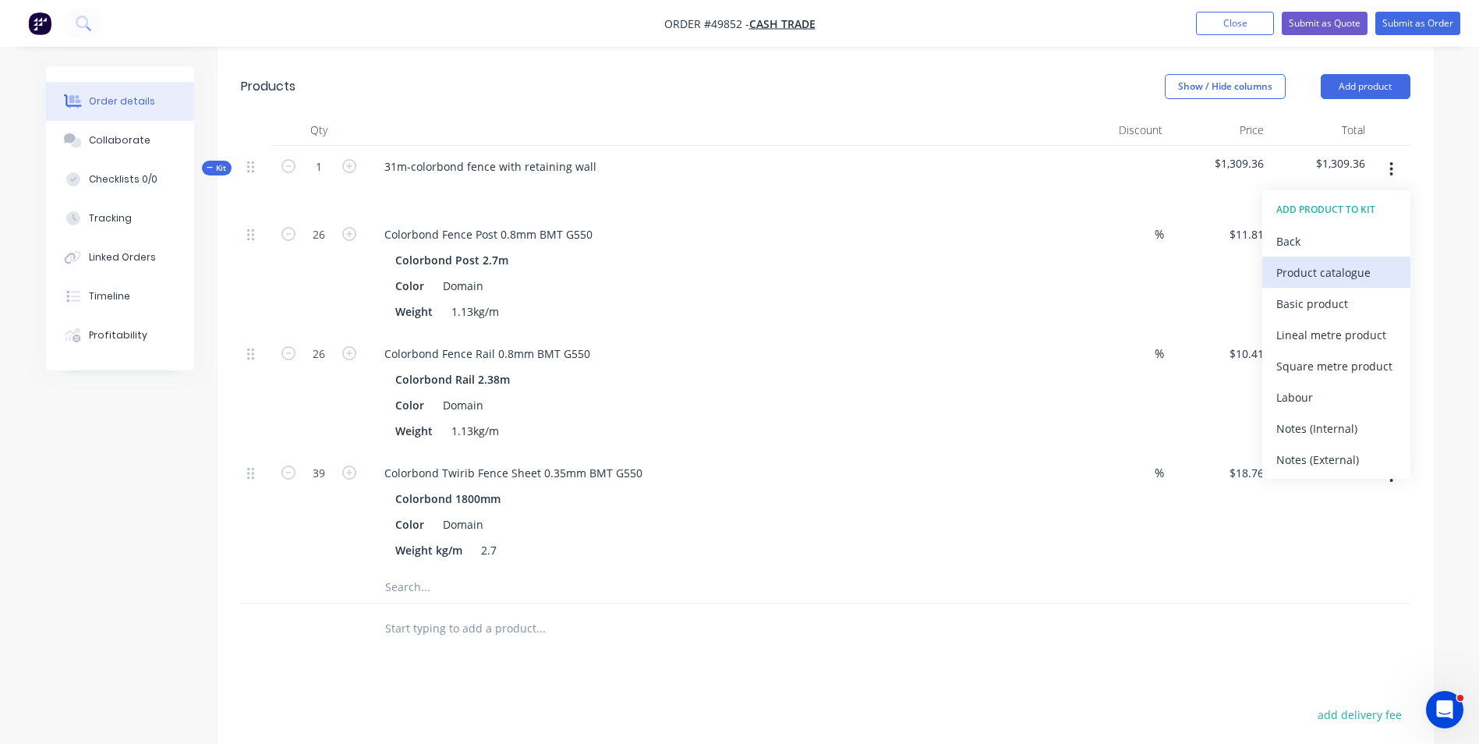
click at [1374, 278] on div "Product catalogue" at bounding box center [1337, 272] width 120 height 23
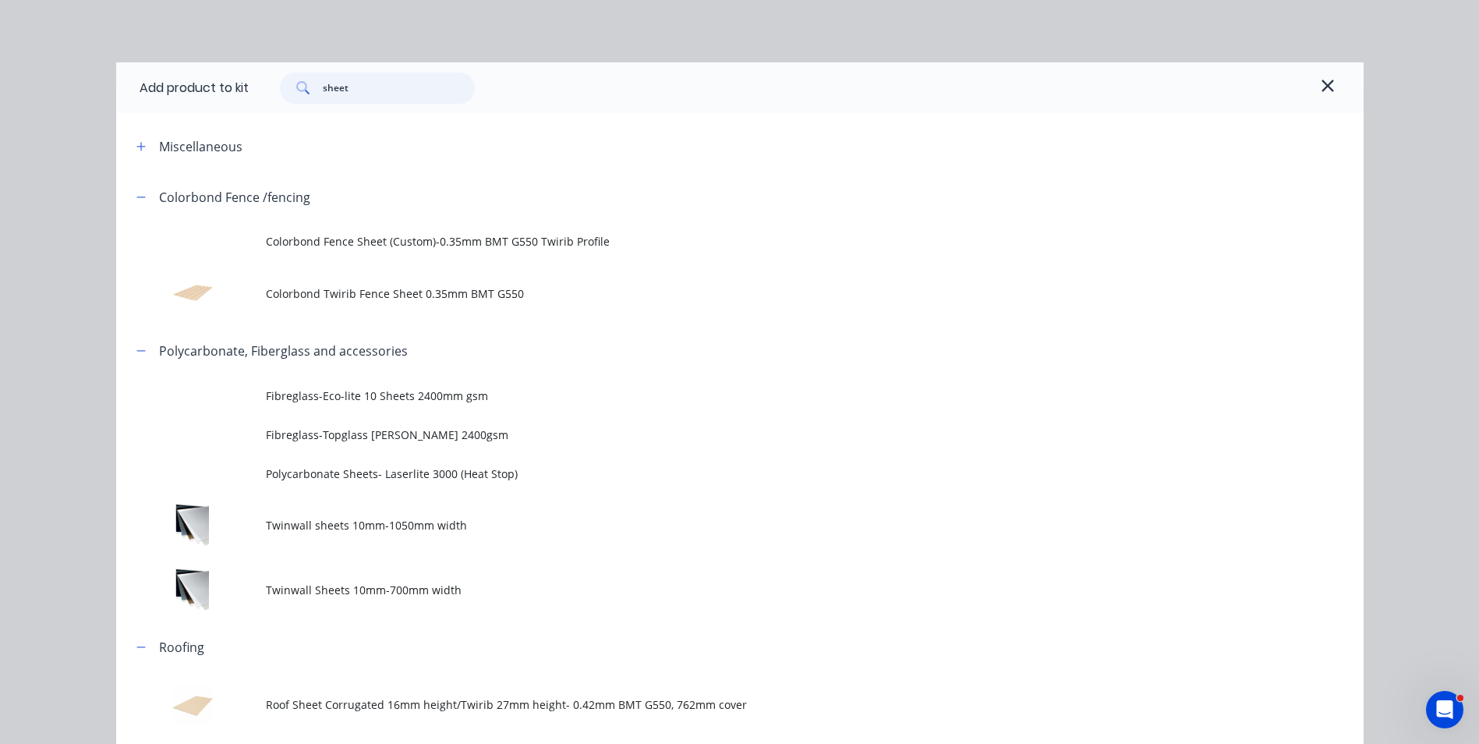
drag, startPoint x: 387, startPoint y: 77, endPoint x: 240, endPoint y: 80, distance: 146.6
click at [240, 80] on div "Add product to kit sheet" at bounding box center [740, 87] width 1248 height 51
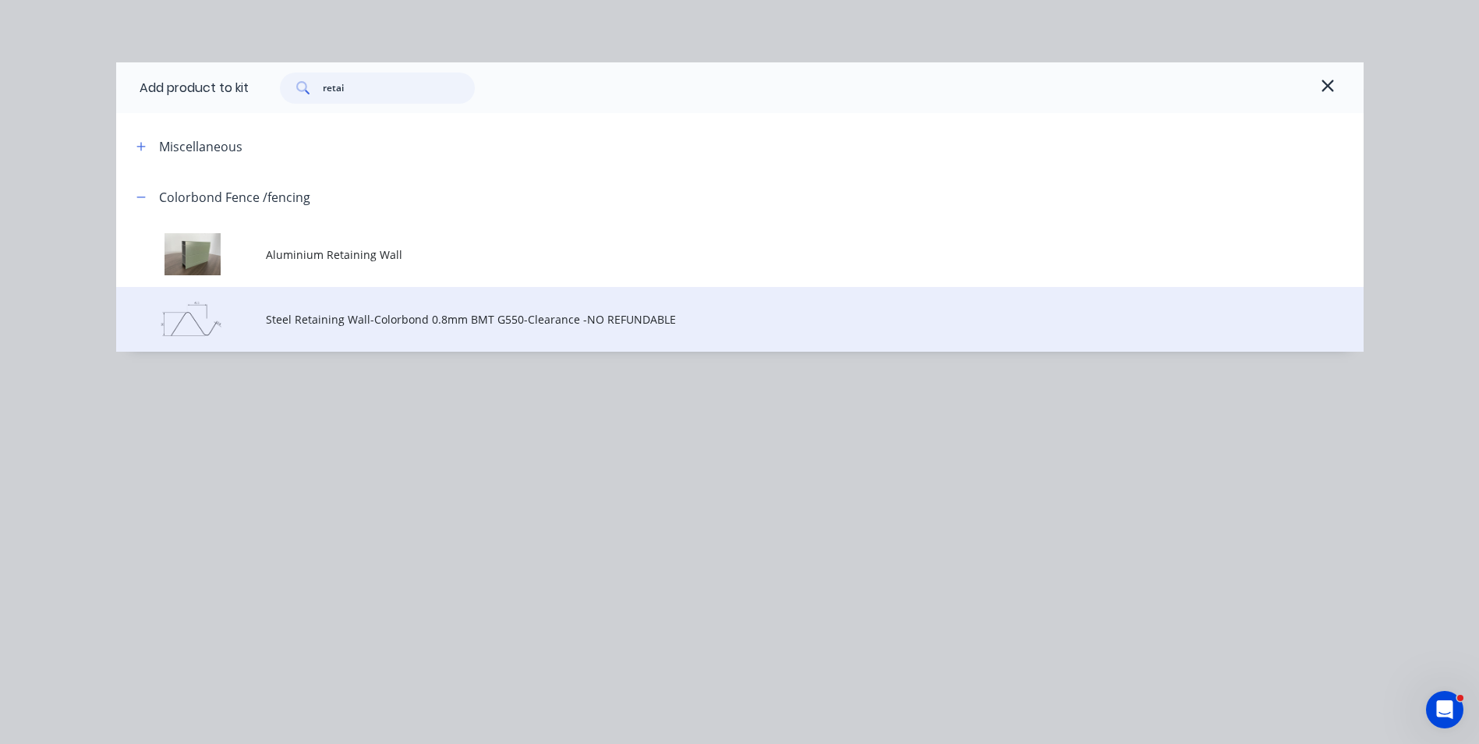
type input "retai"
click at [264, 288] on td at bounding box center [191, 319] width 150 height 65
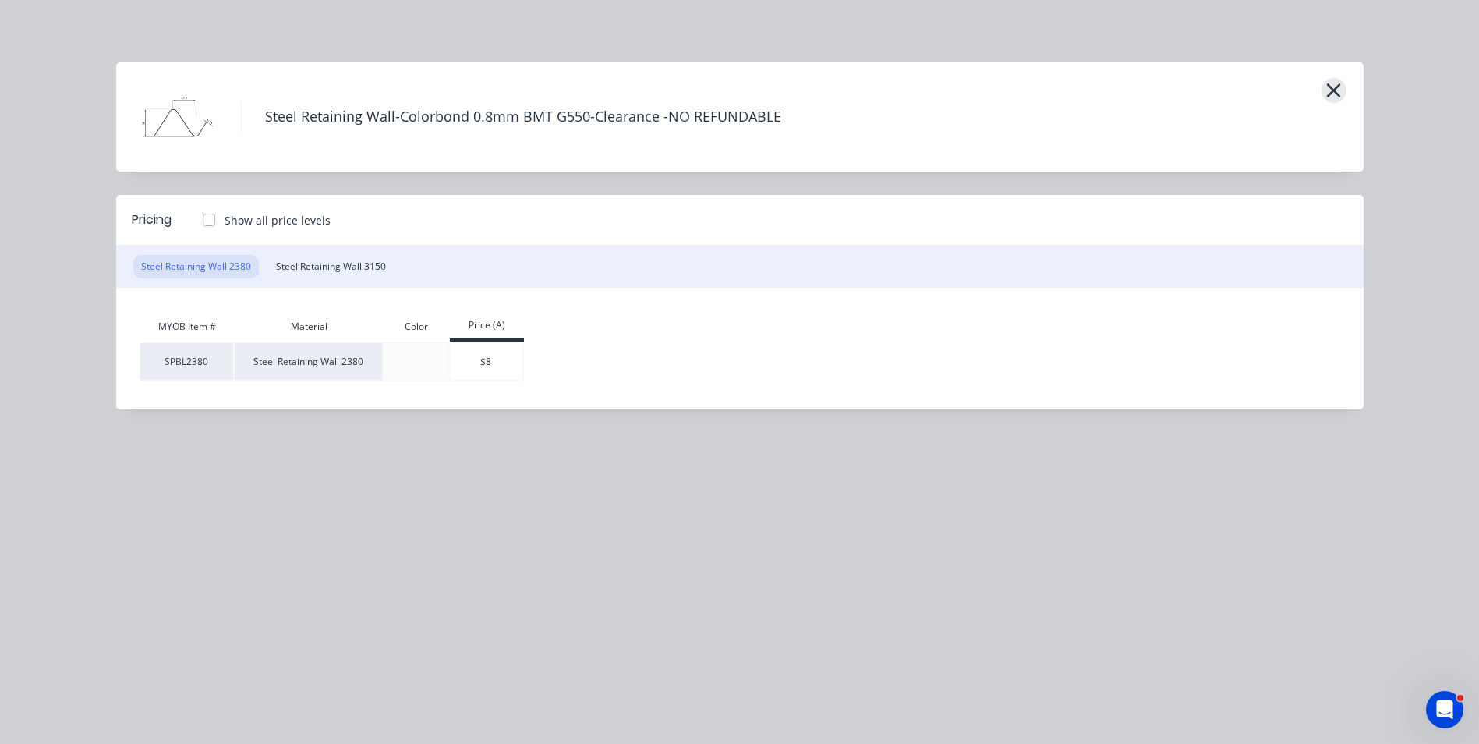
click at [1331, 88] on icon "button" at bounding box center [1334, 90] width 14 height 14
click at [1347, 88] on header "Steel Retaining Wall-Colorbond 0.8mm BMT G550-Clearance -NO REFUNDABLE" at bounding box center [740, 116] width 1248 height 109
click at [1312, 94] on div "Steel Retaining Wall-Colorbond 0.8mm BMT G550-Clearance -NO REFUNDABLE" at bounding box center [791, 117] width 1100 height 78
click at [1333, 93] on icon "button" at bounding box center [1334, 90] width 14 height 14
click at [1325, 83] on button "button" at bounding box center [1334, 90] width 25 height 25
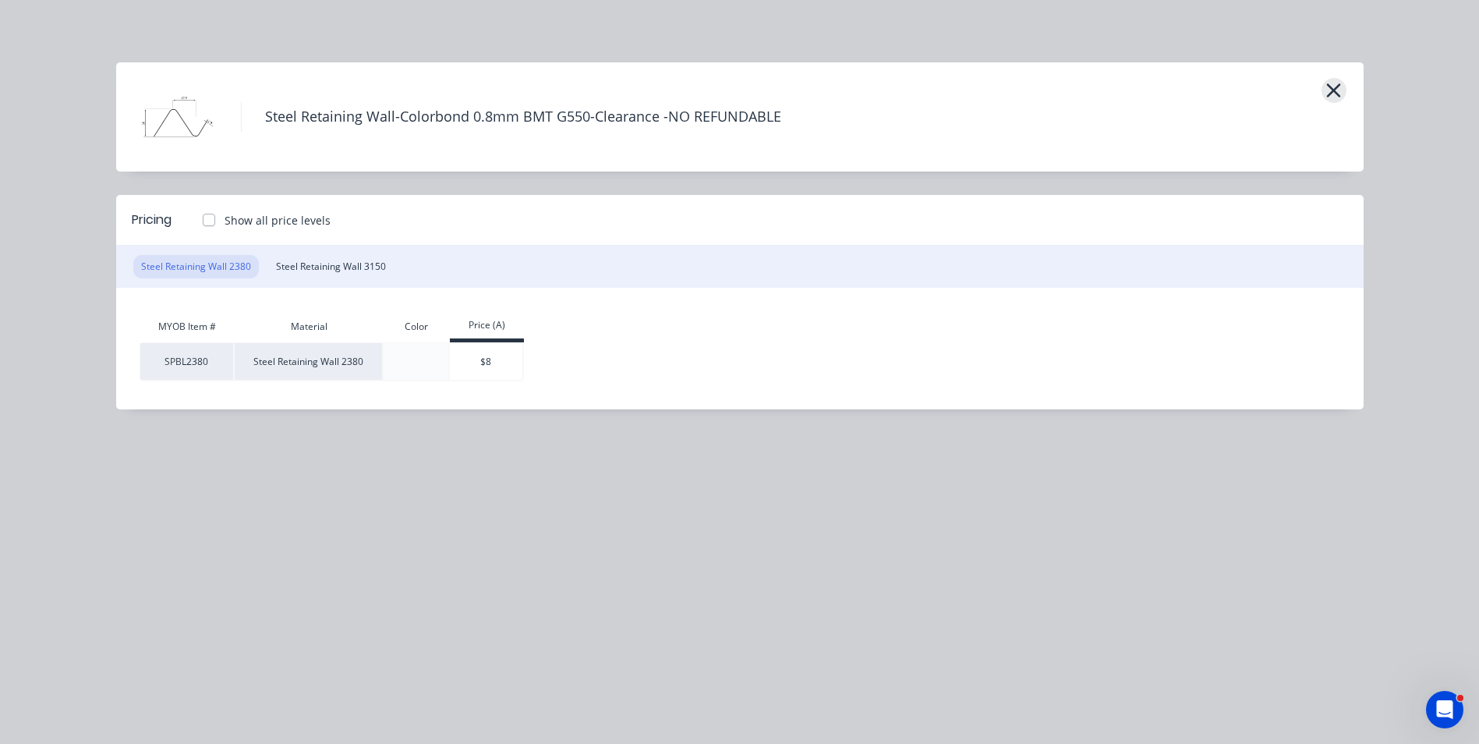
click at [1327, 86] on icon "button" at bounding box center [1334, 91] width 16 height 22
click at [1344, 94] on button "button" at bounding box center [1334, 90] width 25 height 25
click at [1333, 94] on icon "button" at bounding box center [1334, 91] width 16 height 22
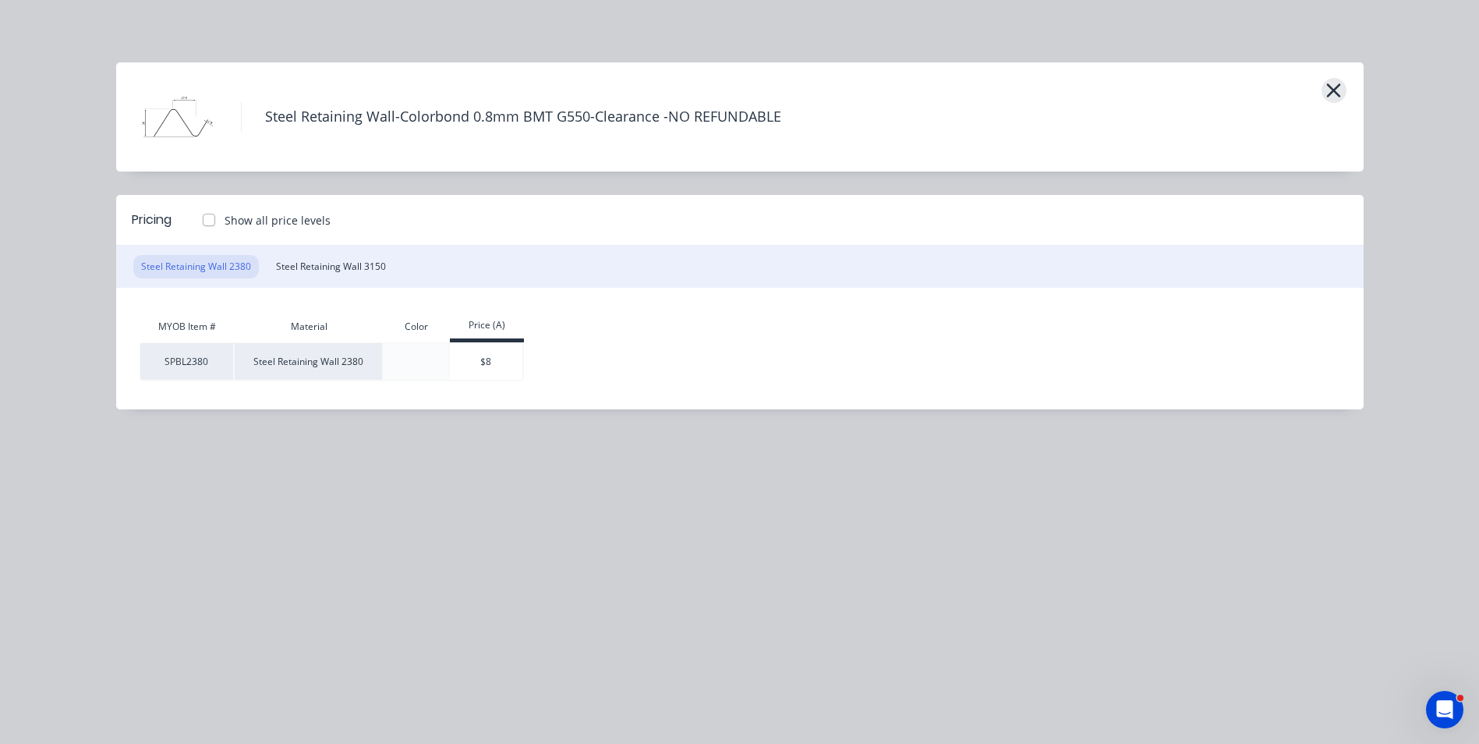
click at [1333, 94] on icon "button" at bounding box center [1334, 91] width 16 height 22
click at [840, 33] on div "Steel Retaining Wall-Colorbond 0.8mm BMT G550-Clearance -NO REFUNDABLE Pricing …" at bounding box center [739, 372] width 1479 height 744
click at [685, 26] on div "Steel Retaining Wall-Colorbond 0.8mm BMT G550-Clearance -NO REFUNDABLE Pricing …" at bounding box center [739, 372] width 1479 height 744
click at [1334, 97] on icon "button" at bounding box center [1334, 91] width 16 height 22
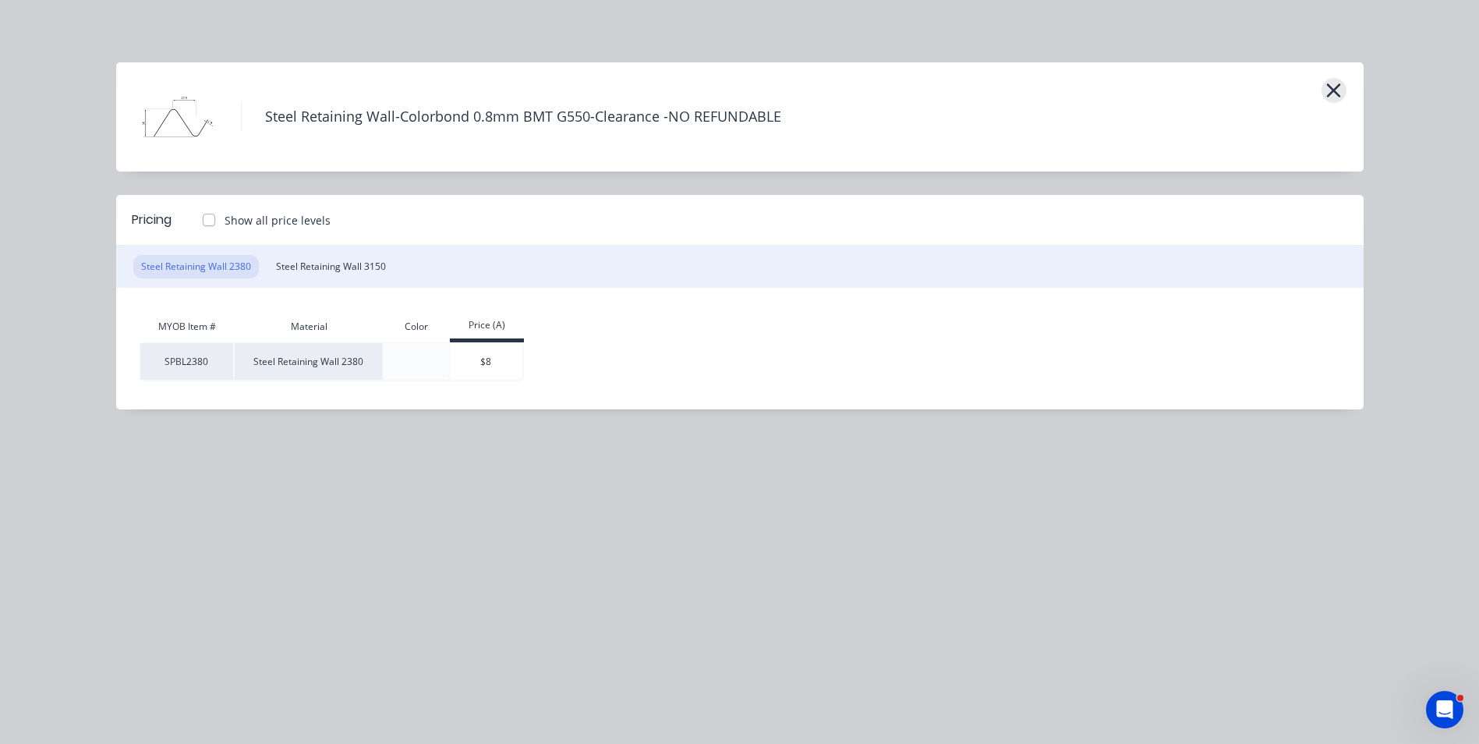
click at [1334, 97] on icon "button" at bounding box center [1334, 91] width 16 height 22
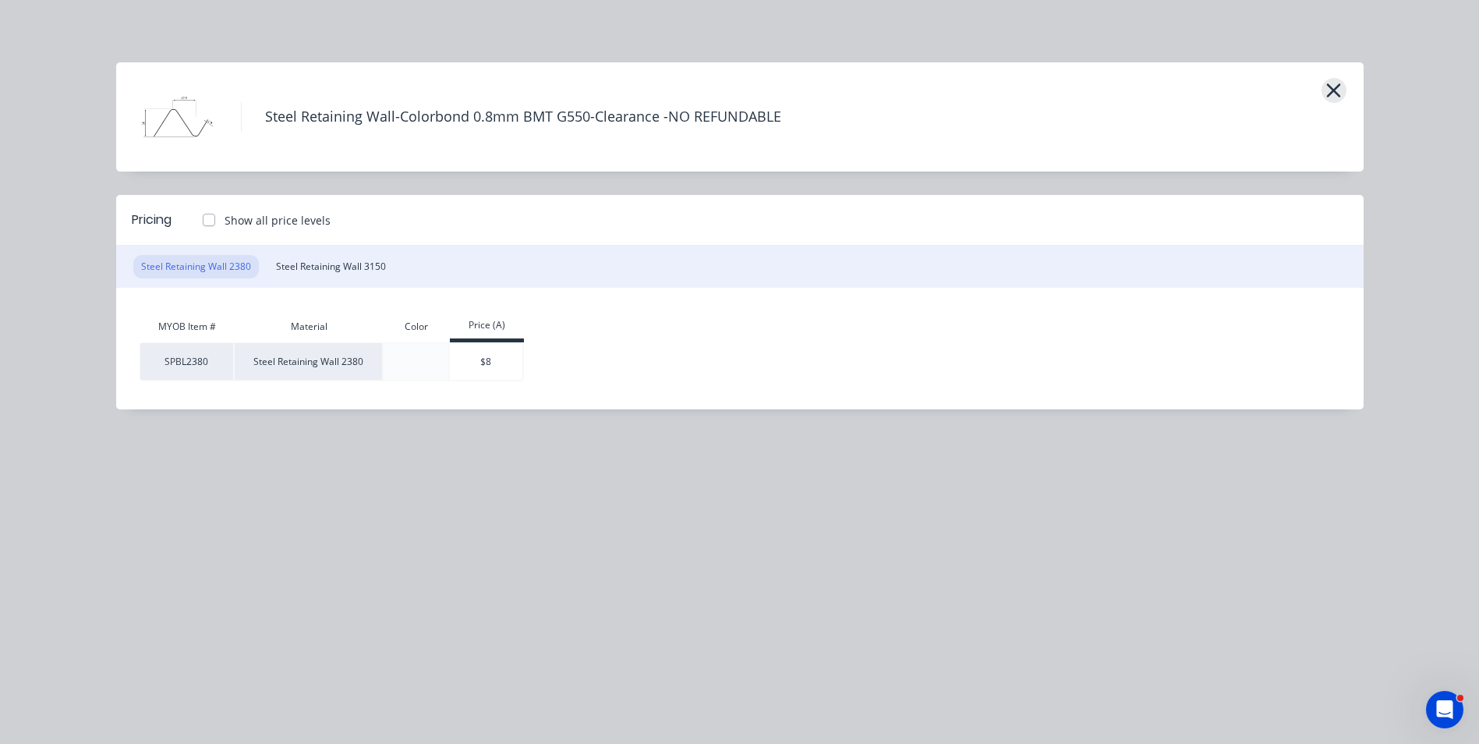
click at [1334, 97] on icon "button" at bounding box center [1334, 91] width 16 height 22
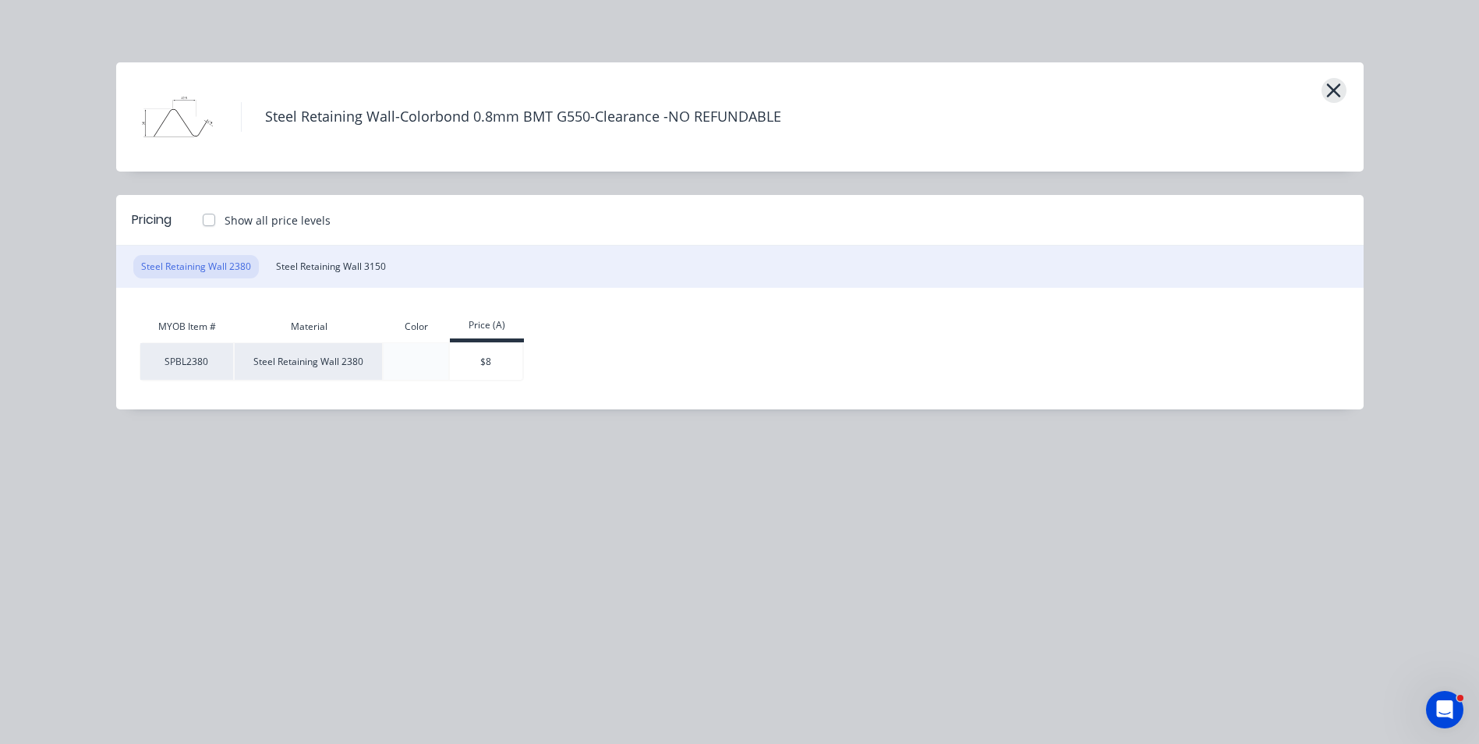
click at [1334, 97] on icon "button" at bounding box center [1334, 91] width 16 height 22
click at [1337, 93] on icon "button" at bounding box center [1334, 90] width 14 height 14
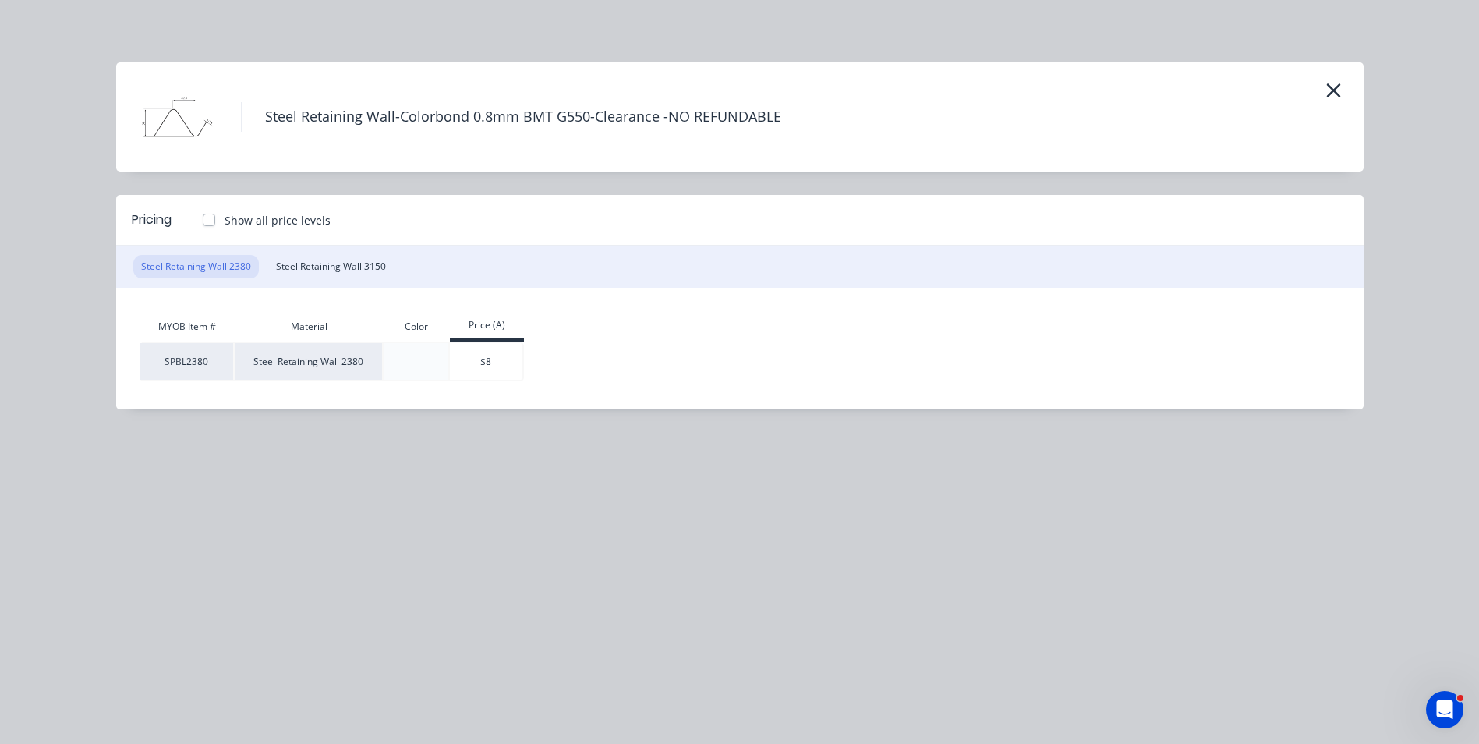
drag, startPoint x: 1337, startPoint y: 93, endPoint x: 969, endPoint y: 228, distance: 392.0
click at [1309, 112] on div "Steel Retaining Wall-Colorbond 0.8mm BMT G550-Clearance -NO REFUNDABLE" at bounding box center [791, 117] width 1100 height 78
click at [1349, 90] on header "Steel Retaining Wall-Colorbond 0.8mm BMT G550-Clearance -NO REFUNDABLE" at bounding box center [740, 116] width 1248 height 109
click at [1291, 89] on div "Steel Retaining Wall-Colorbond 0.8mm BMT G550-Clearance -NO REFUNDABLE" at bounding box center [791, 117] width 1100 height 78
click at [1318, 81] on div "Steel Retaining Wall-Colorbond 0.8mm BMT G550-Clearance -NO REFUNDABLE" at bounding box center [791, 117] width 1100 height 78
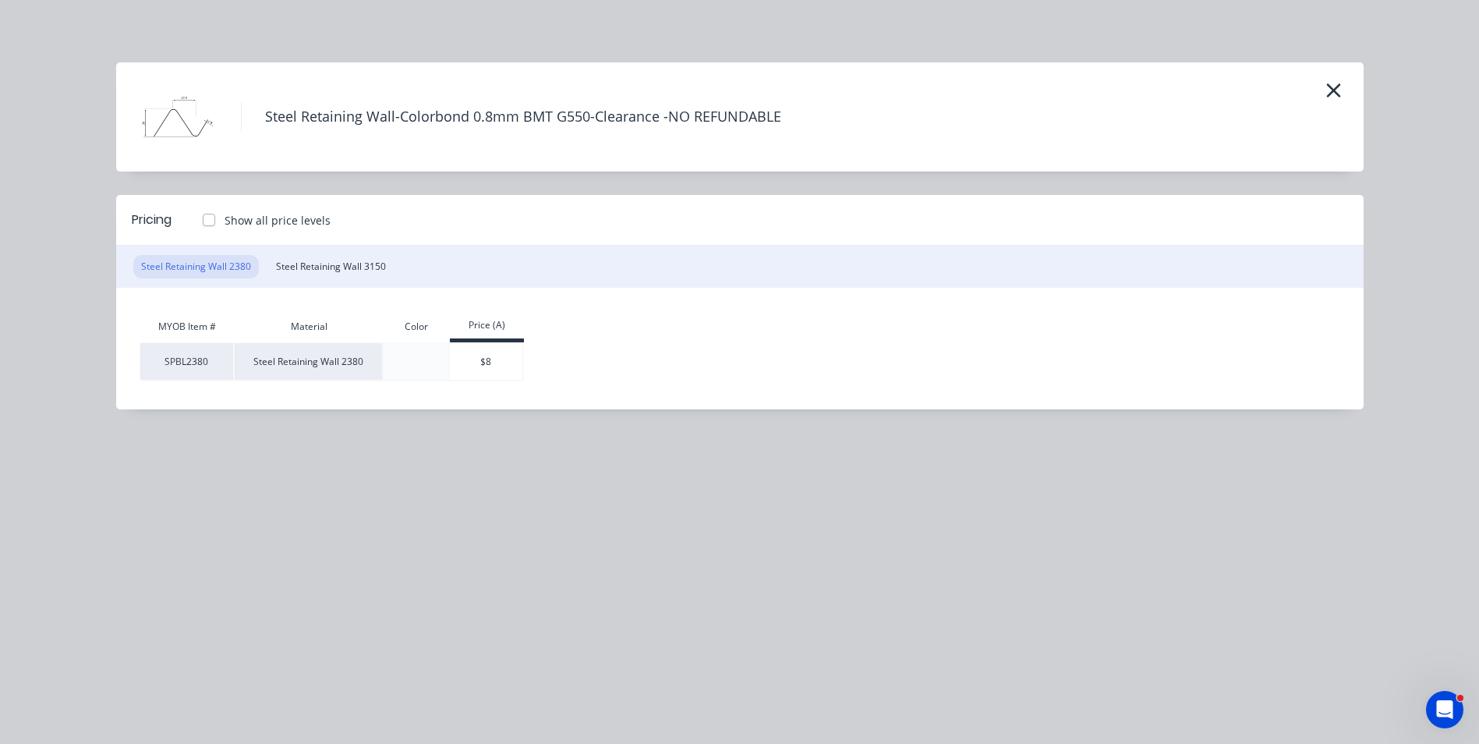
click at [1316, 90] on div "Steel Retaining Wall-Colorbond 0.8mm BMT G550-Clearance -NO REFUNDABLE" at bounding box center [791, 117] width 1100 height 78
click at [1334, 90] on icon "button" at bounding box center [1334, 90] width 14 height 14
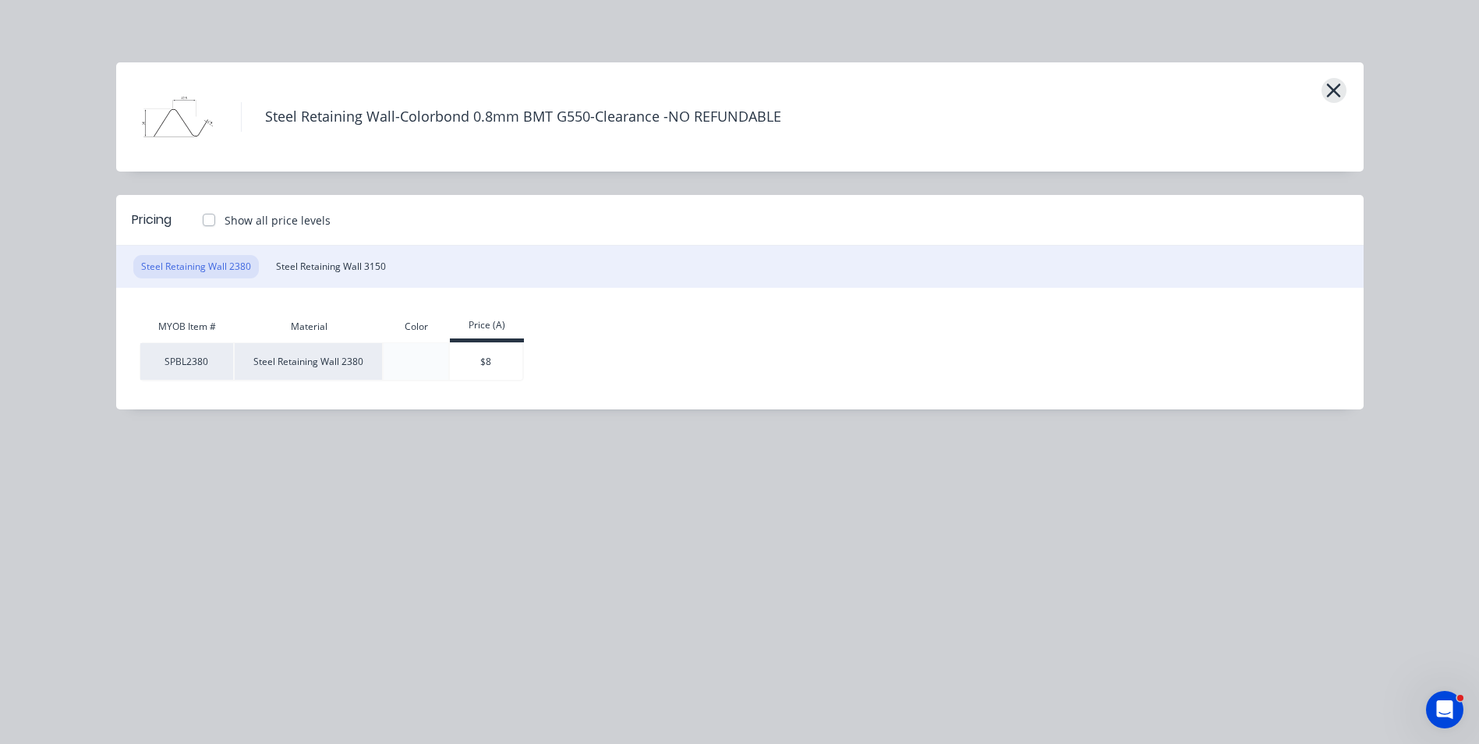
click at [1334, 90] on icon "button" at bounding box center [1334, 90] width 14 height 14
click at [1330, 97] on icon "button" at bounding box center [1334, 91] width 16 height 22
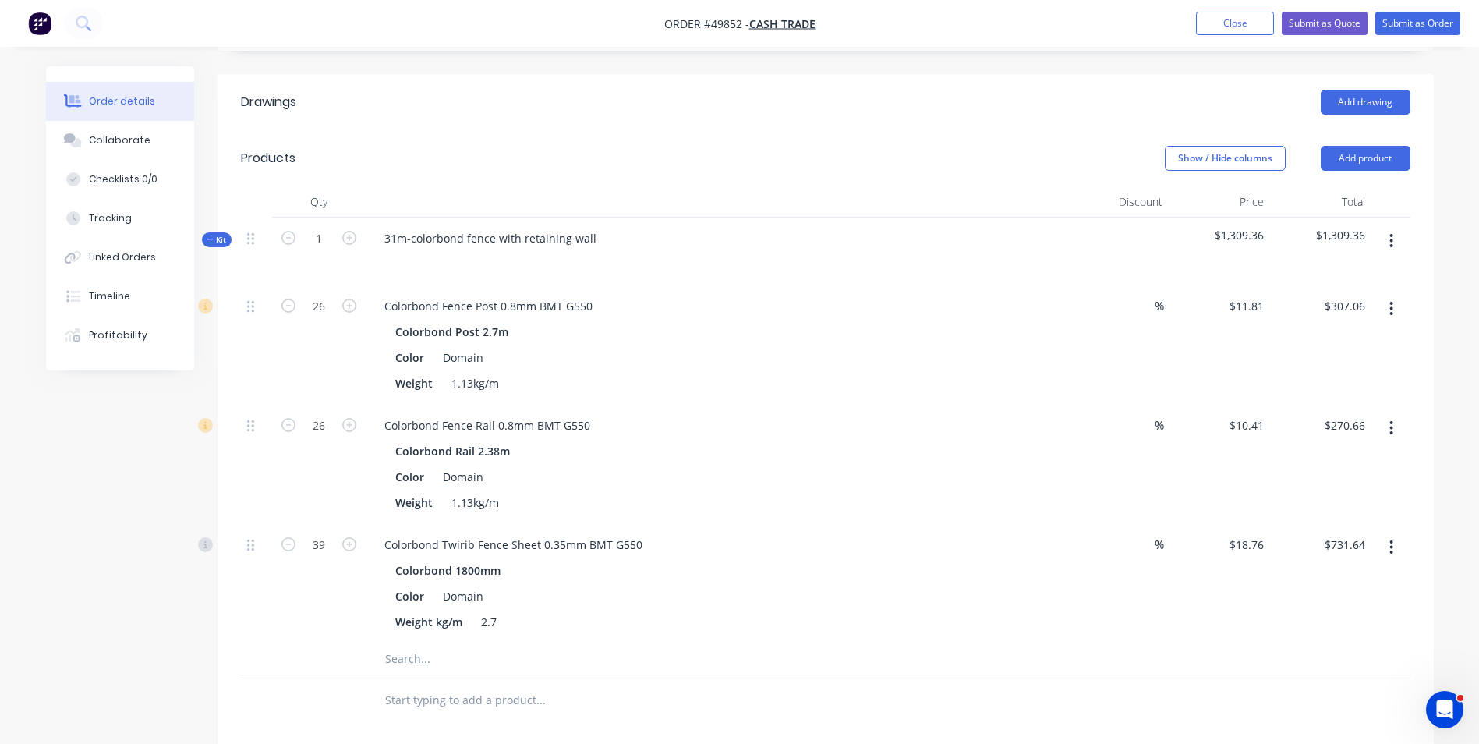
scroll to position [312, 0]
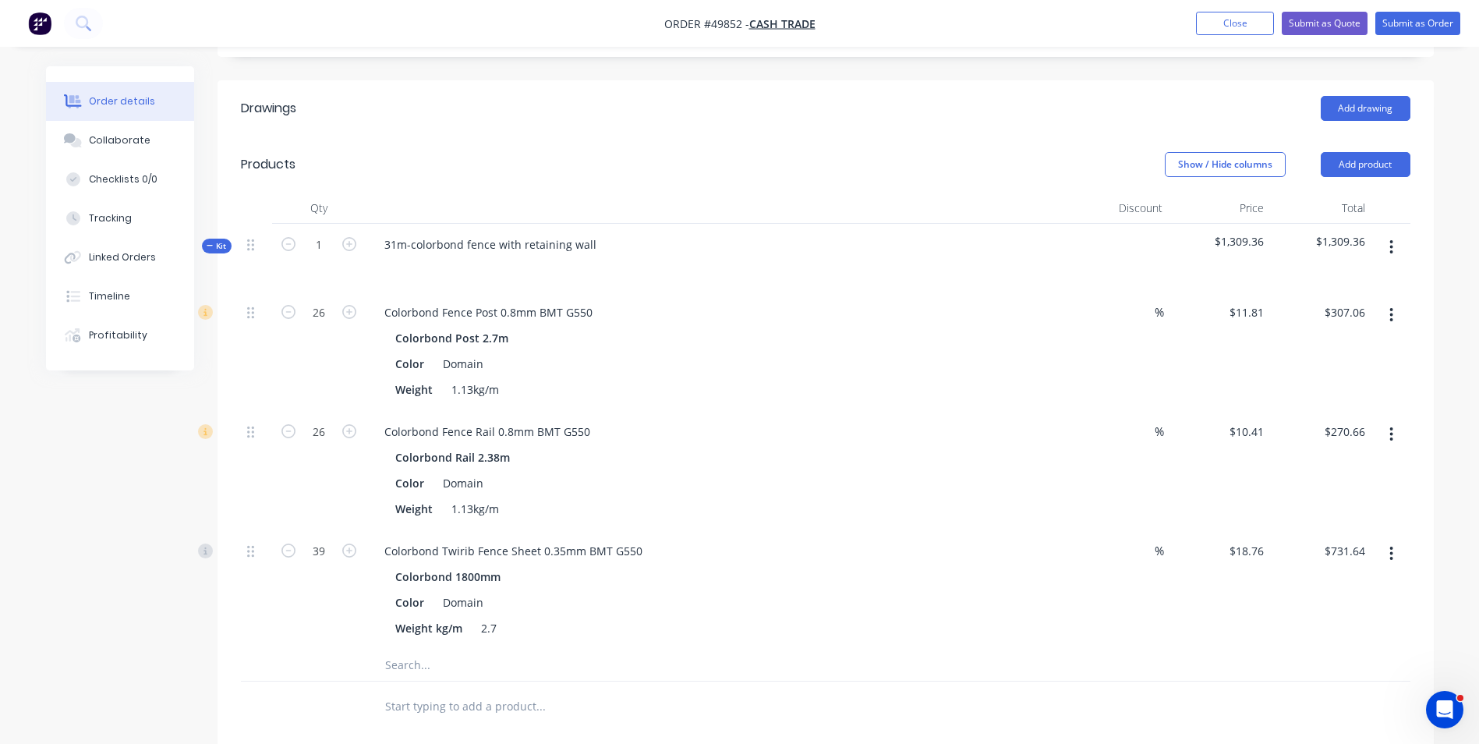
click at [1400, 253] on button "button" at bounding box center [1391, 247] width 37 height 28
click at [1376, 311] on div "Add product to kit" at bounding box center [1337, 319] width 120 height 23
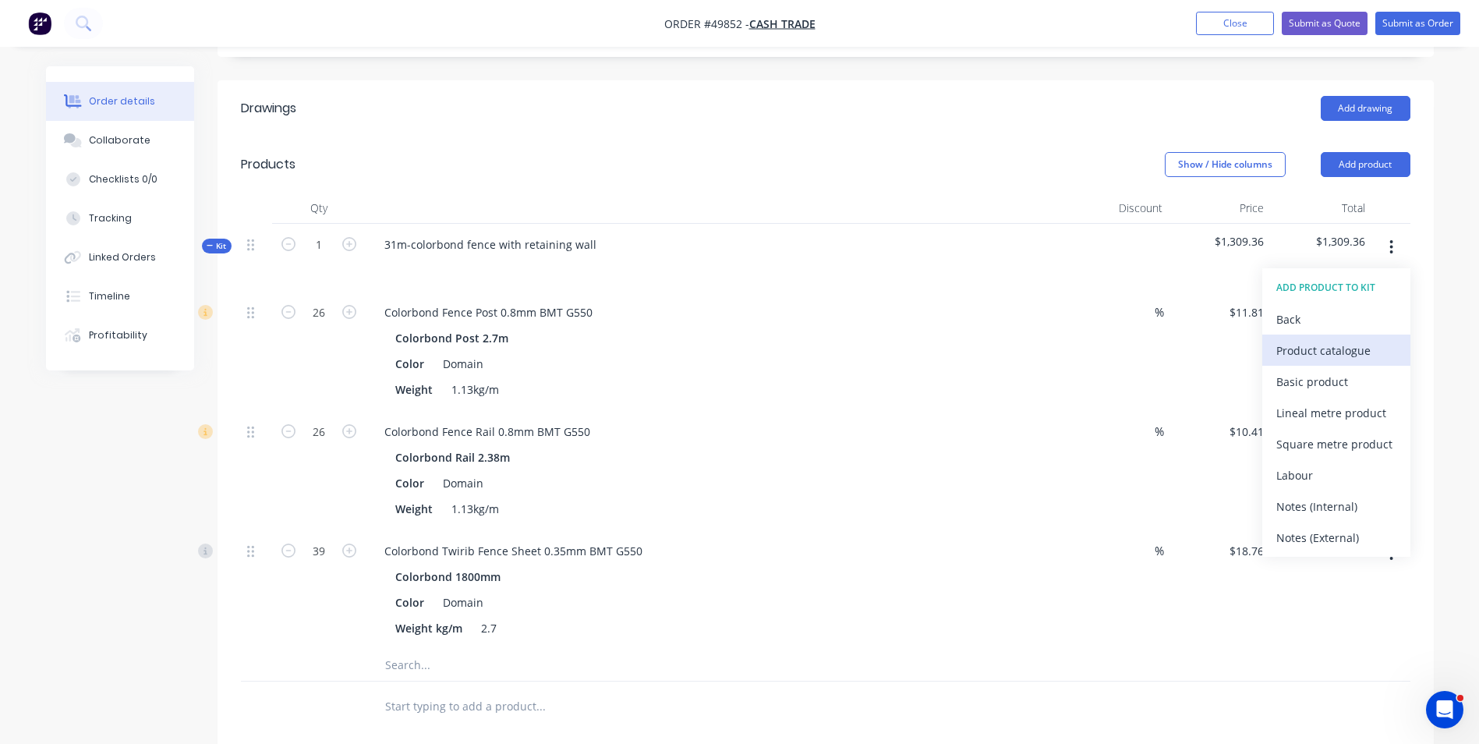
click at [1364, 351] on div "Product catalogue" at bounding box center [1337, 350] width 120 height 23
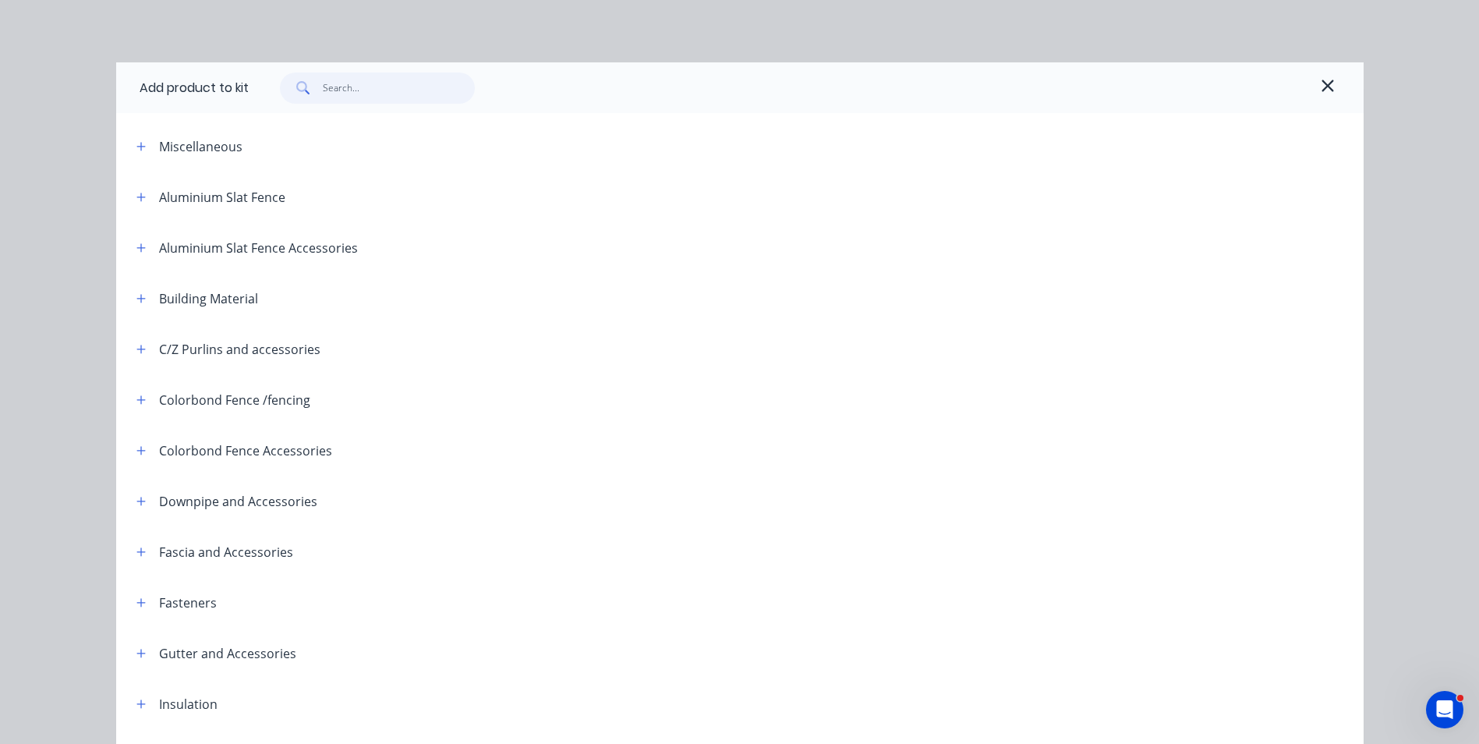
click at [366, 92] on input "text" at bounding box center [399, 88] width 152 height 31
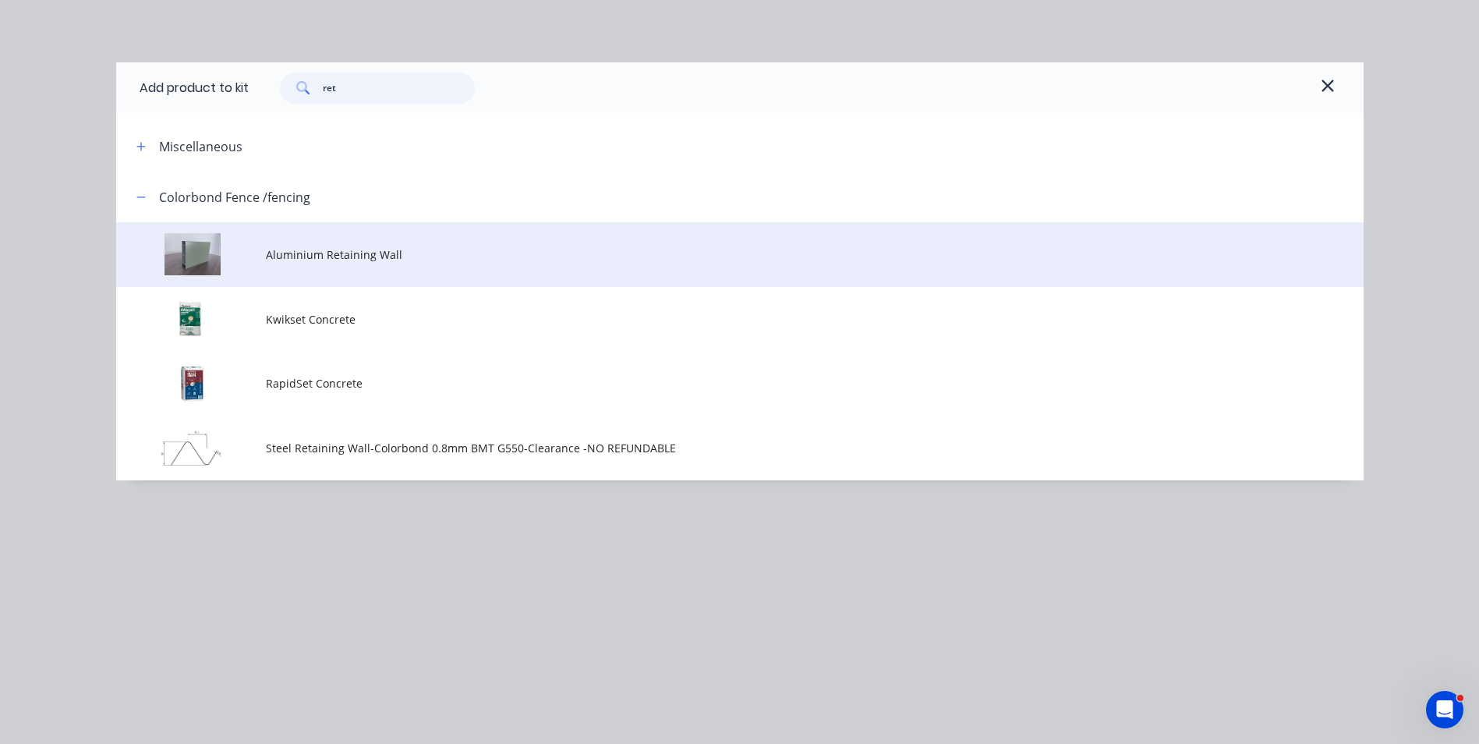
type input "ret"
click at [362, 256] on span "Aluminium Retaining Wall" at bounding box center [705, 254] width 878 height 16
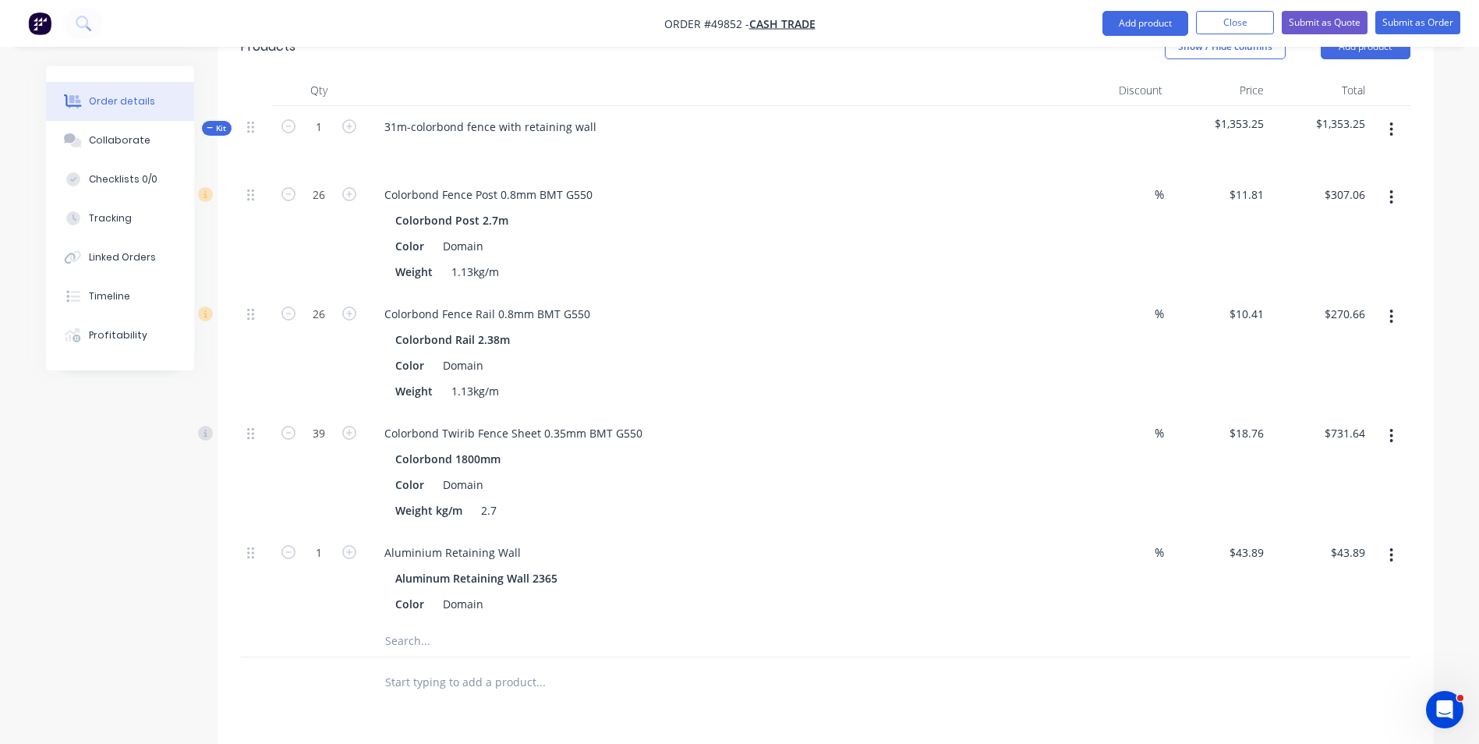
scroll to position [468, 0]
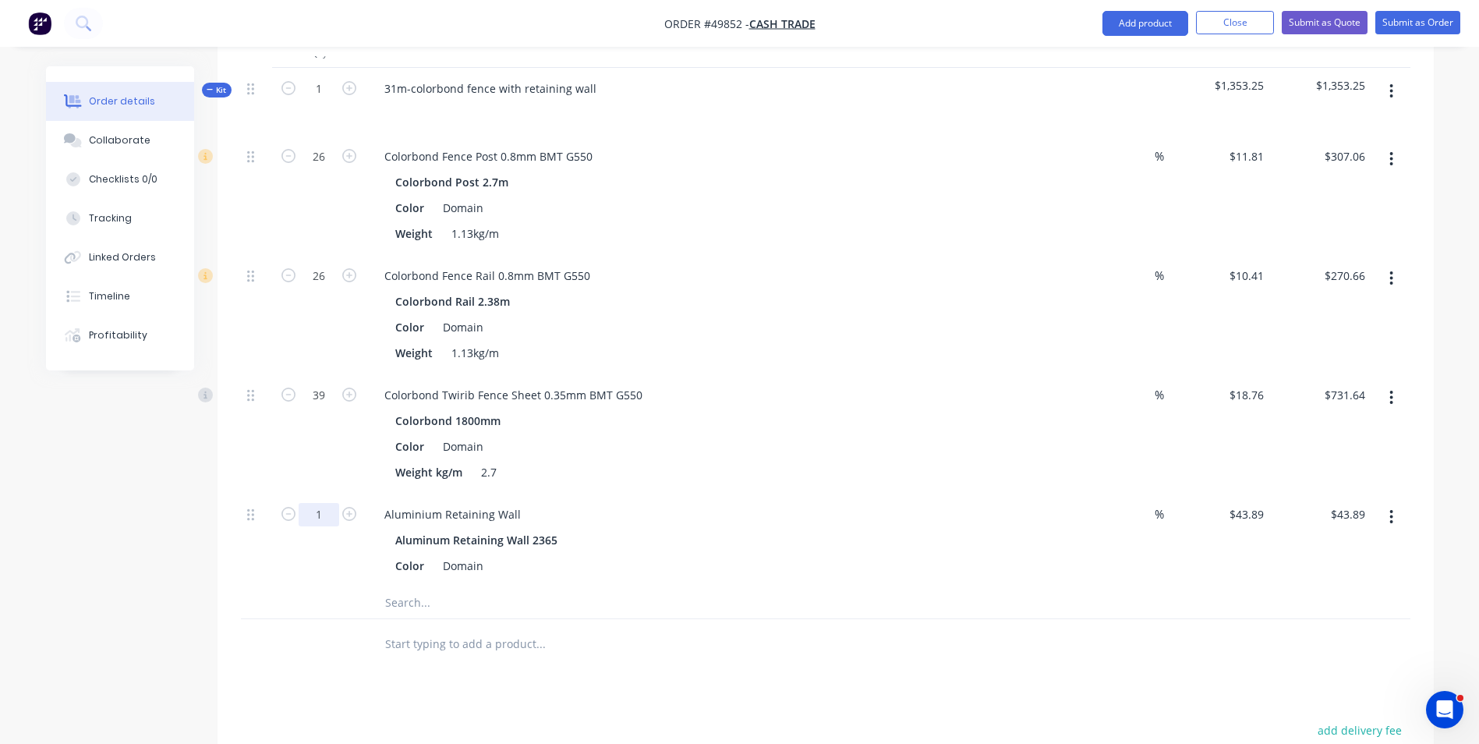
click at [324, 524] on input "1" at bounding box center [319, 514] width 41 height 23
type input "13"
type input "$570.57"
click at [328, 472] on div "39" at bounding box center [319, 433] width 94 height 119
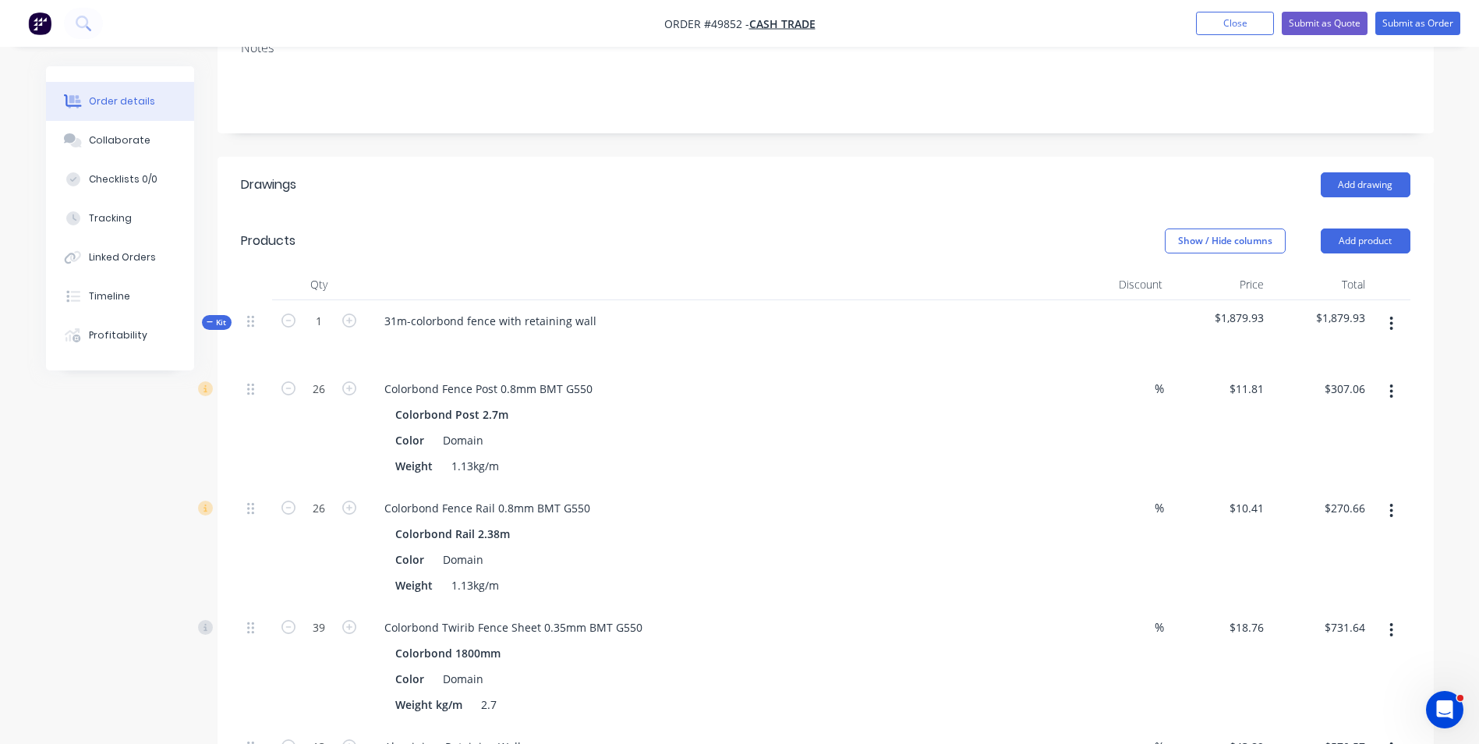
scroll to position [234, 0]
click at [1381, 326] on button "button" at bounding box center [1391, 325] width 37 height 28
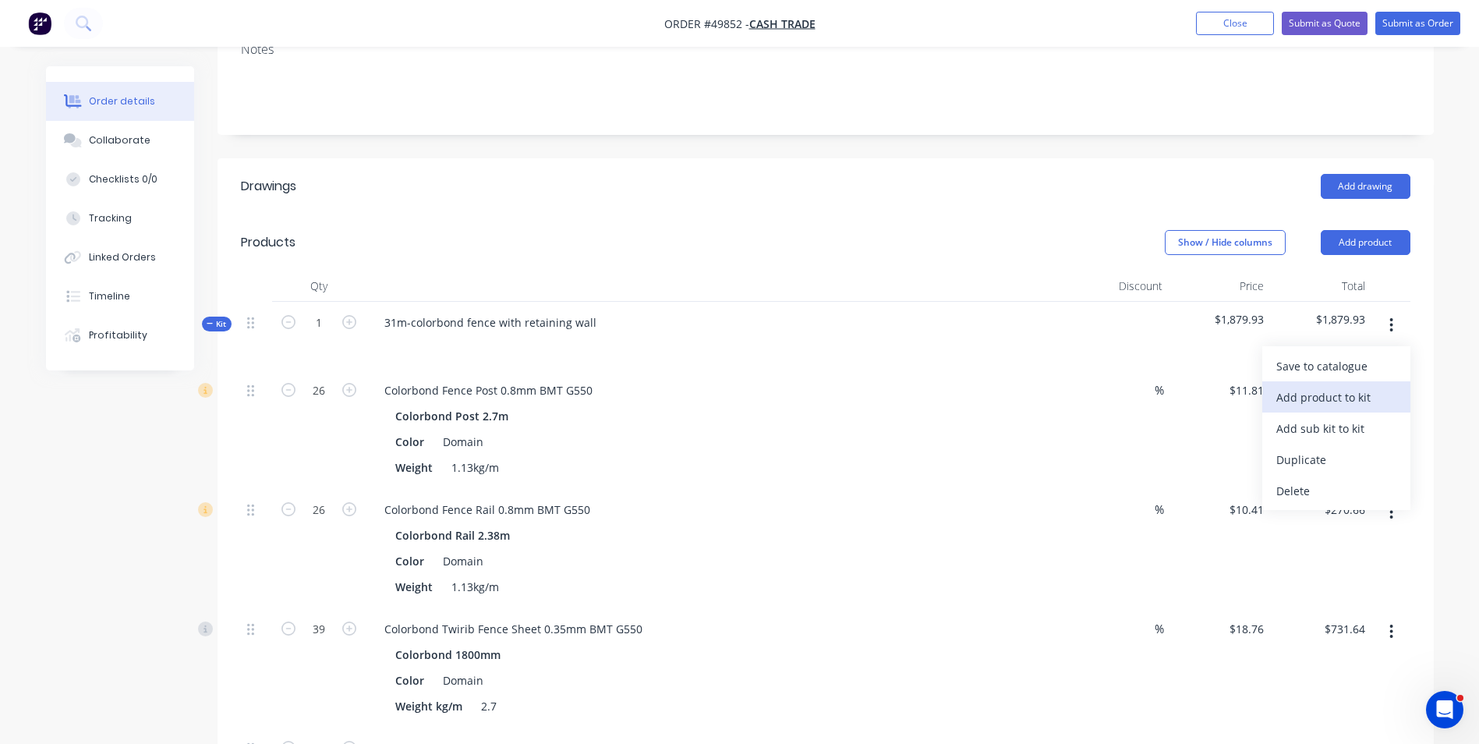
click at [1358, 400] on div "Add product to kit" at bounding box center [1337, 397] width 120 height 23
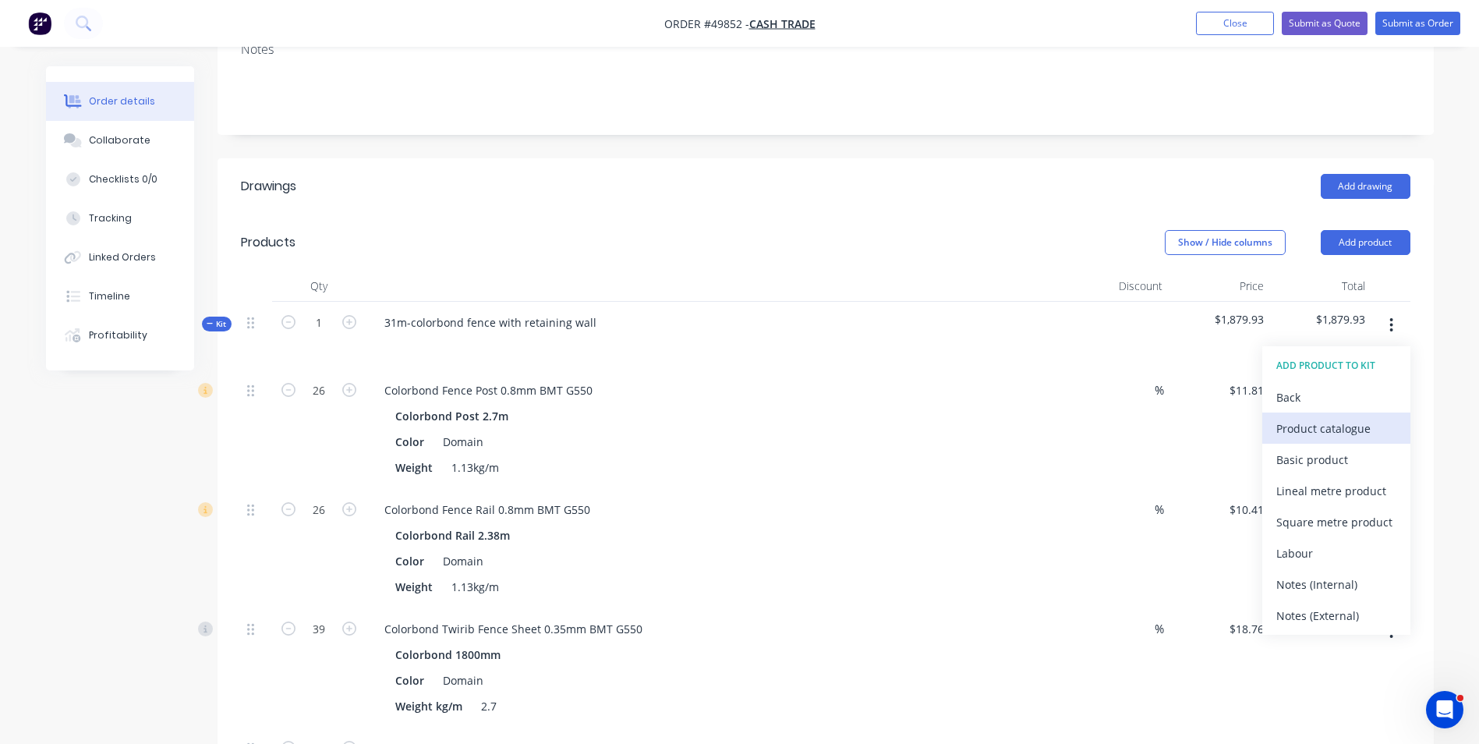
click at [1356, 419] on div "Product catalogue" at bounding box center [1337, 428] width 120 height 23
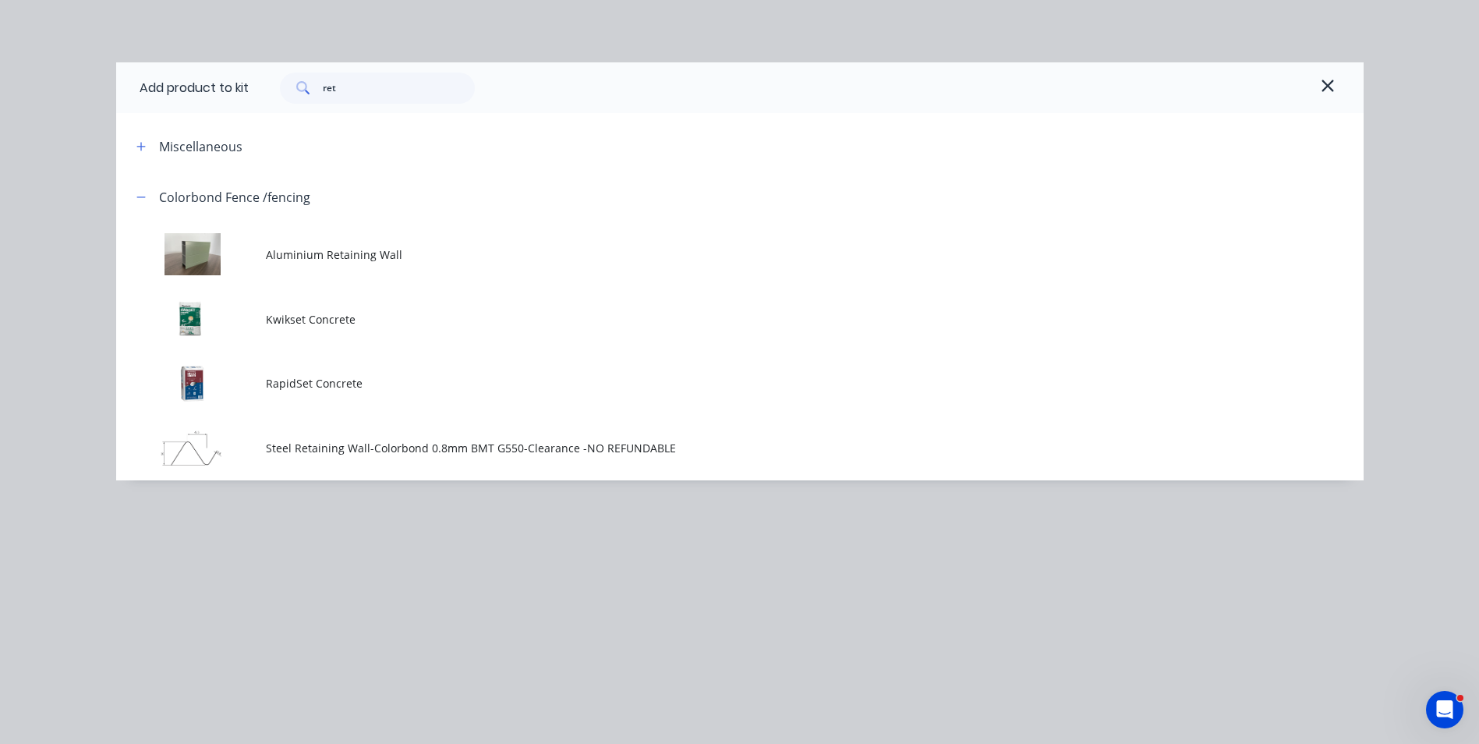
click at [447, 588] on div "Add product to kit ret Miscellaneous Colorbond Fence /fencing Aluminium Retaini…" at bounding box center [739, 372] width 1479 height 744
click at [1331, 88] on icon "button" at bounding box center [1328, 86] width 12 height 12
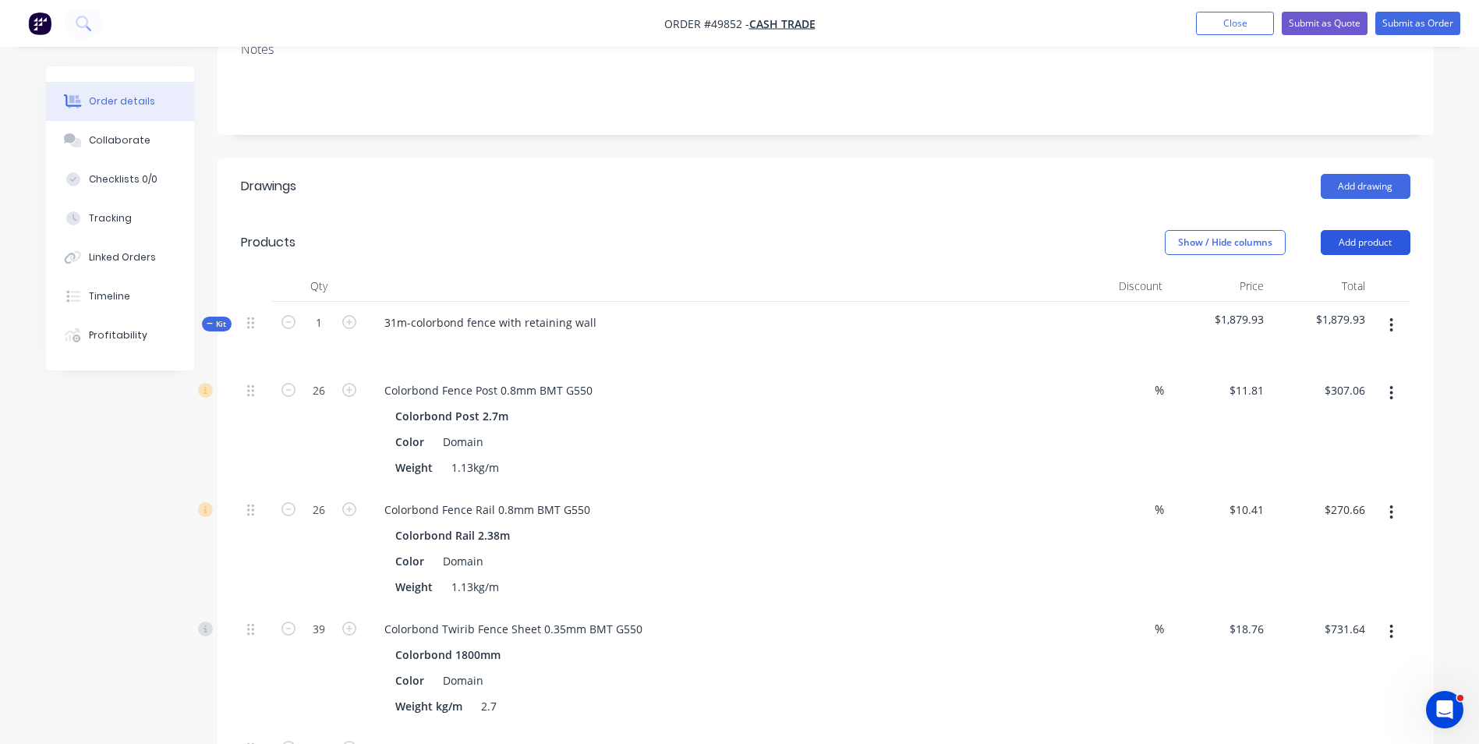
click at [1373, 236] on button "Add product" at bounding box center [1366, 242] width 90 height 25
click at [943, 192] on div "Add drawing" at bounding box center [949, 186] width 921 height 25
click at [1390, 328] on icon "button" at bounding box center [1392, 325] width 4 height 17
click at [1374, 398] on div "Add product to kit" at bounding box center [1337, 397] width 120 height 23
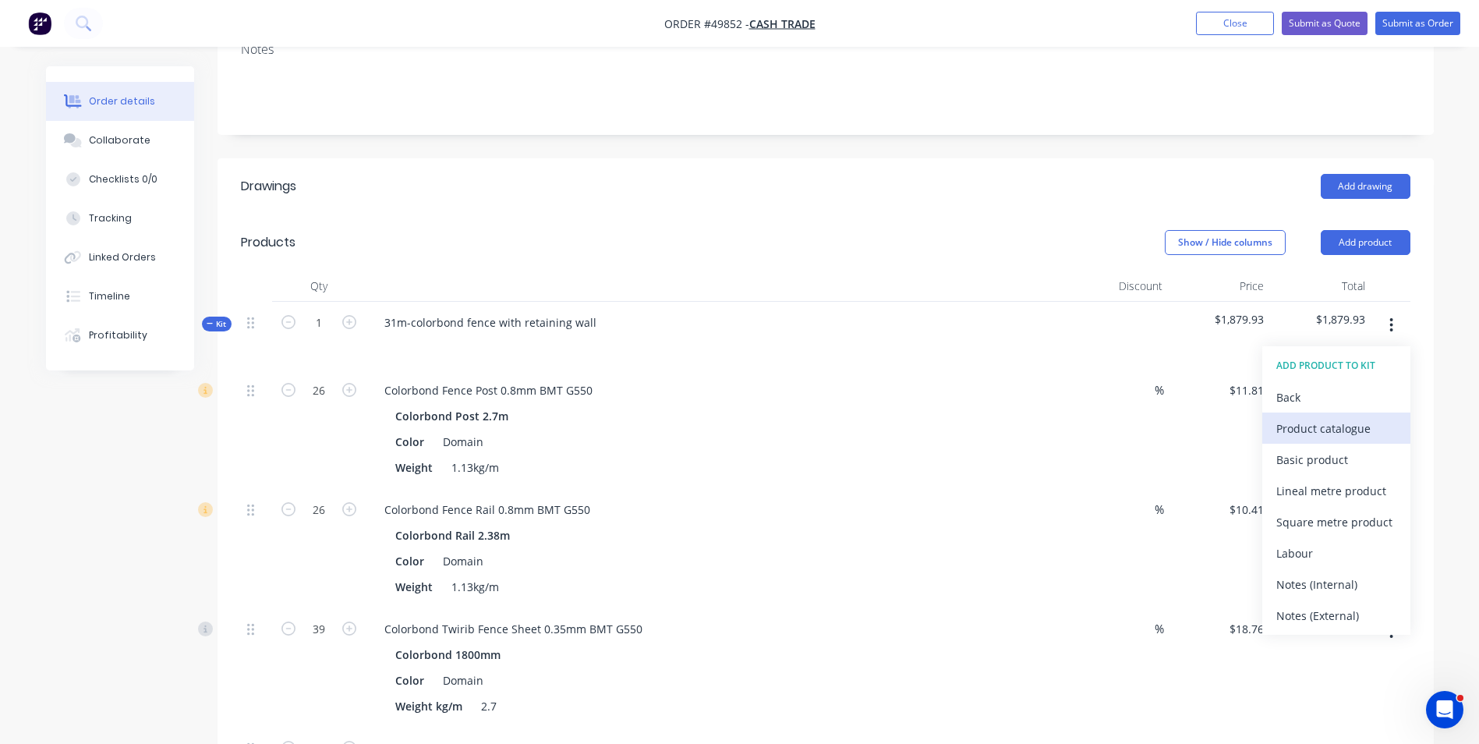
click at [1355, 419] on div "Product catalogue" at bounding box center [1337, 428] width 120 height 23
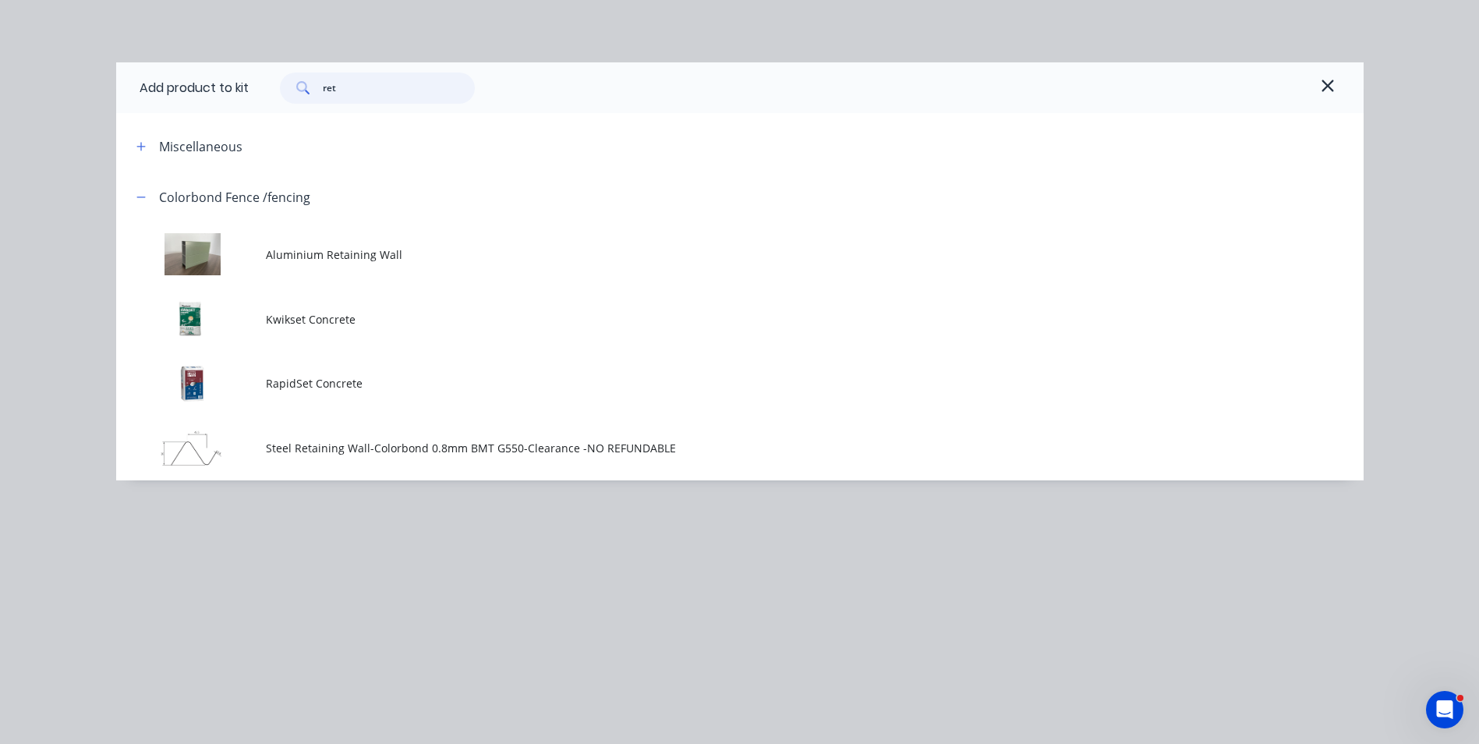
drag, startPoint x: 409, startPoint y: 87, endPoint x: 242, endPoint y: 94, distance: 167.8
click at [242, 94] on div "Add product to kit ret" at bounding box center [740, 87] width 1248 height 51
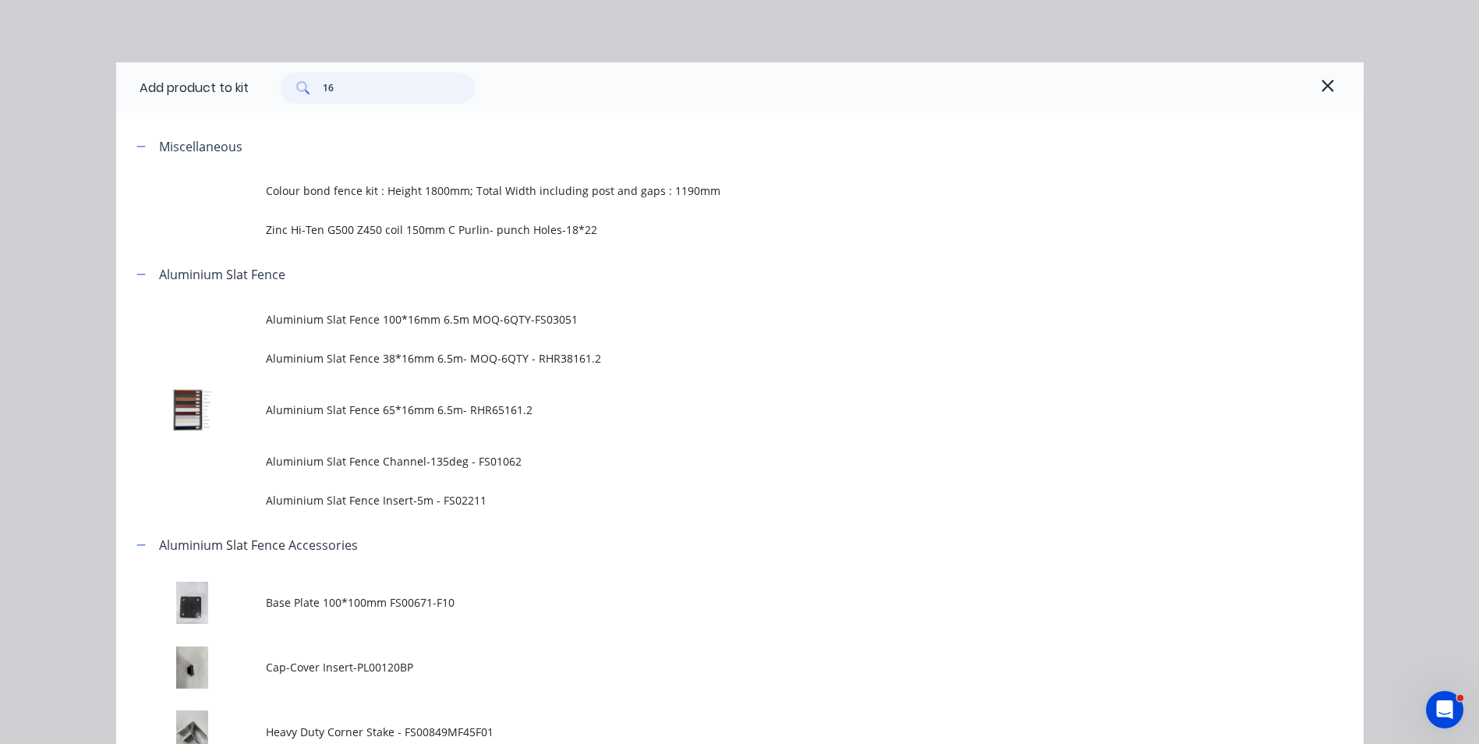
type input "16"
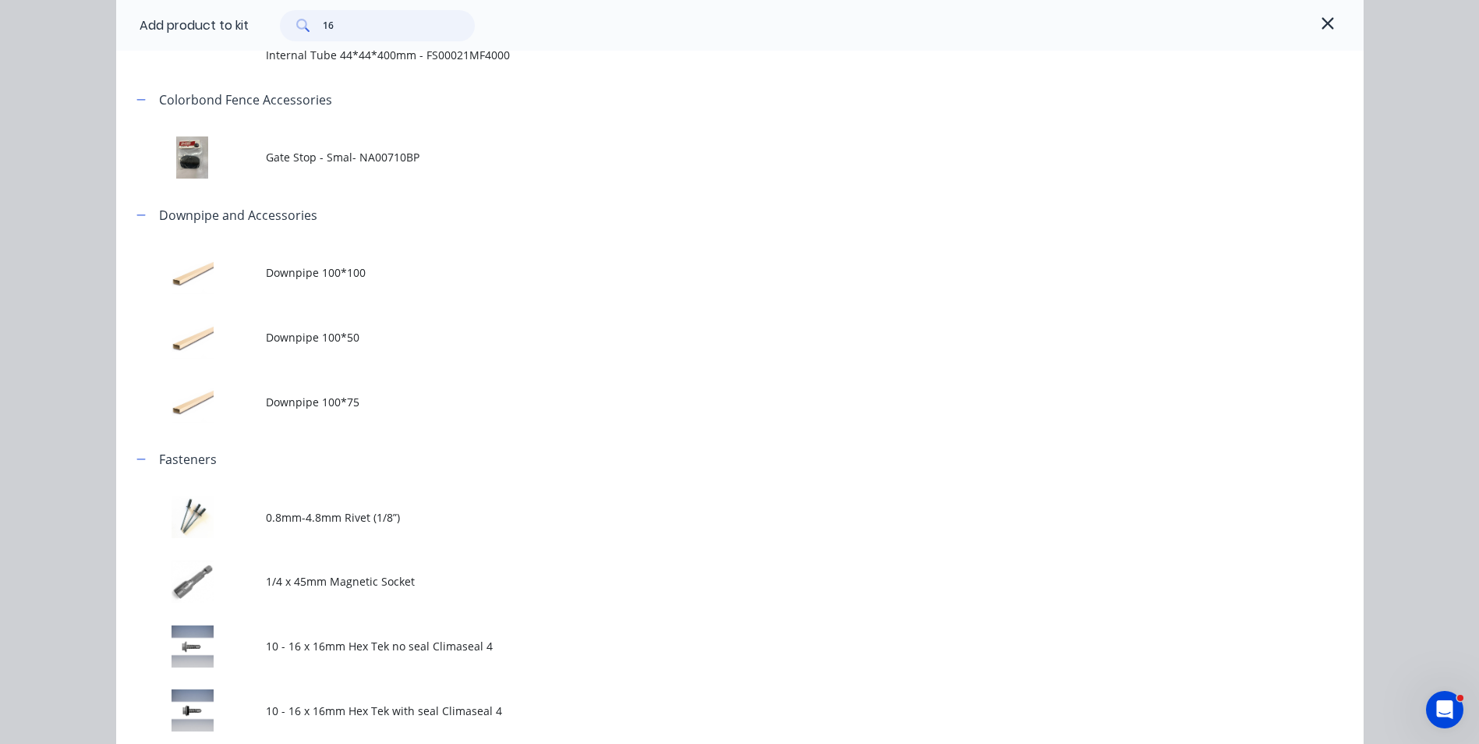
scroll to position [780, 0]
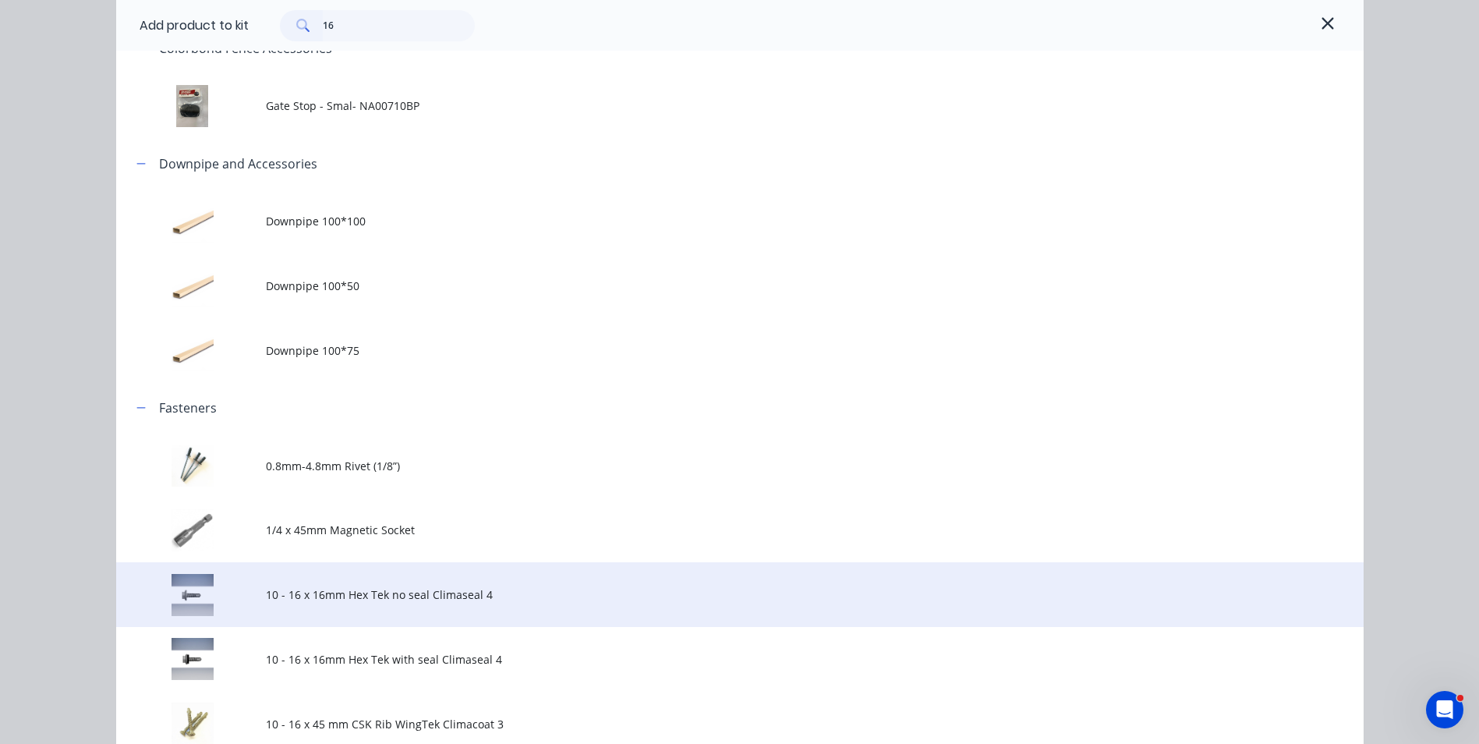
click at [446, 614] on td "10 - 16 x 16mm Hex Tek no seal Climaseal 4" at bounding box center [815, 594] width 1098 height 65
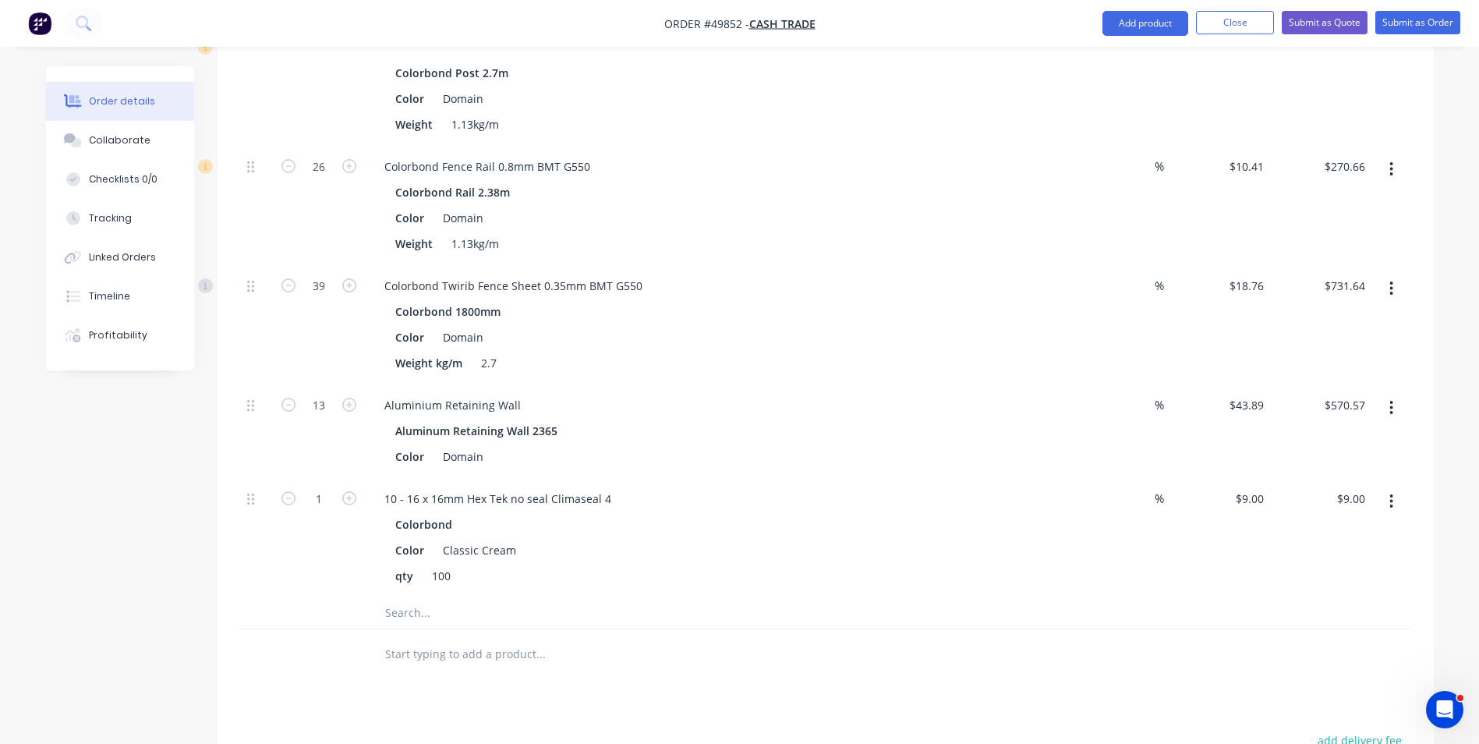
scroll to position [702, 0]
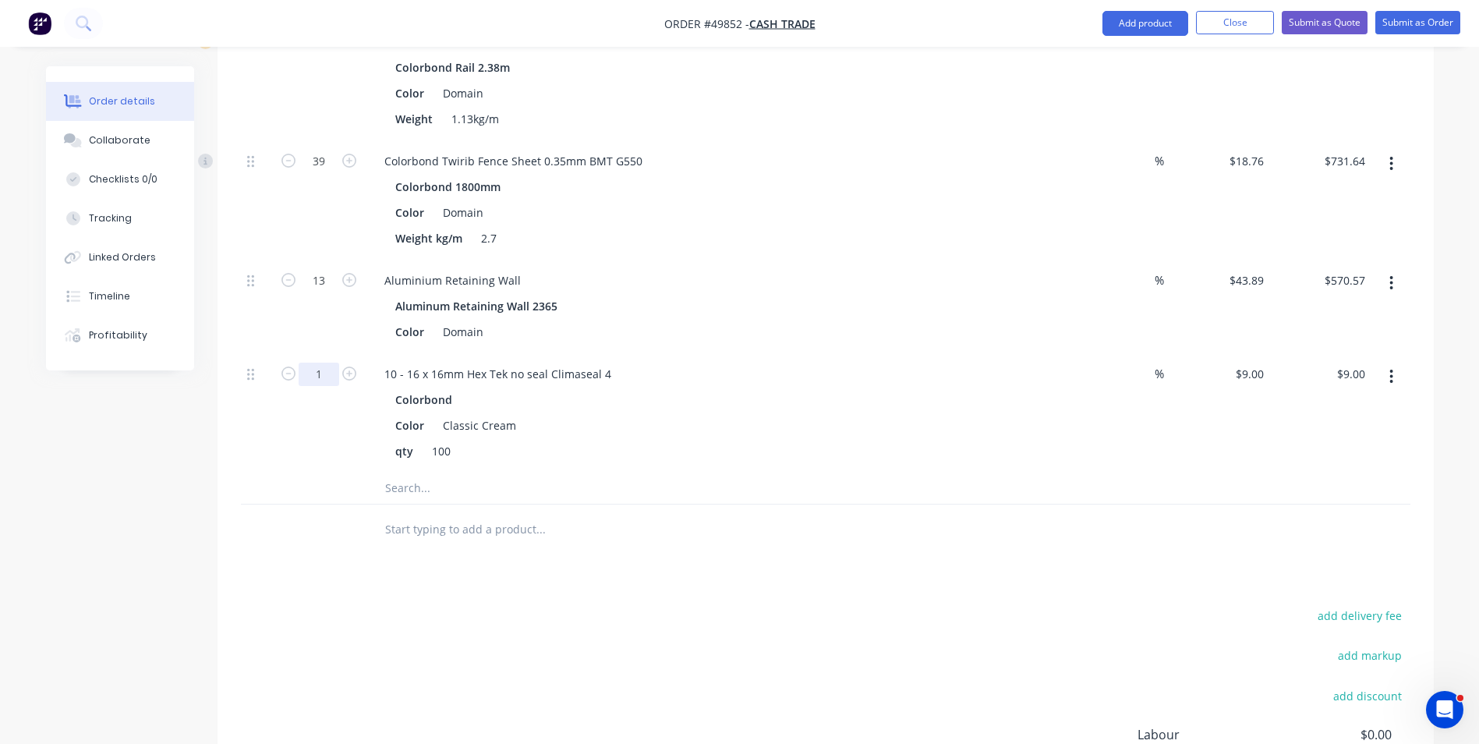
click at [331, 376] on input "1" at bounding box center [319, 374] width 41 height 23
type input "2.6"
type input "$23.40"
click at [317, 456] on div "2.6" at bounding box center [319, 412] width 94 height 119
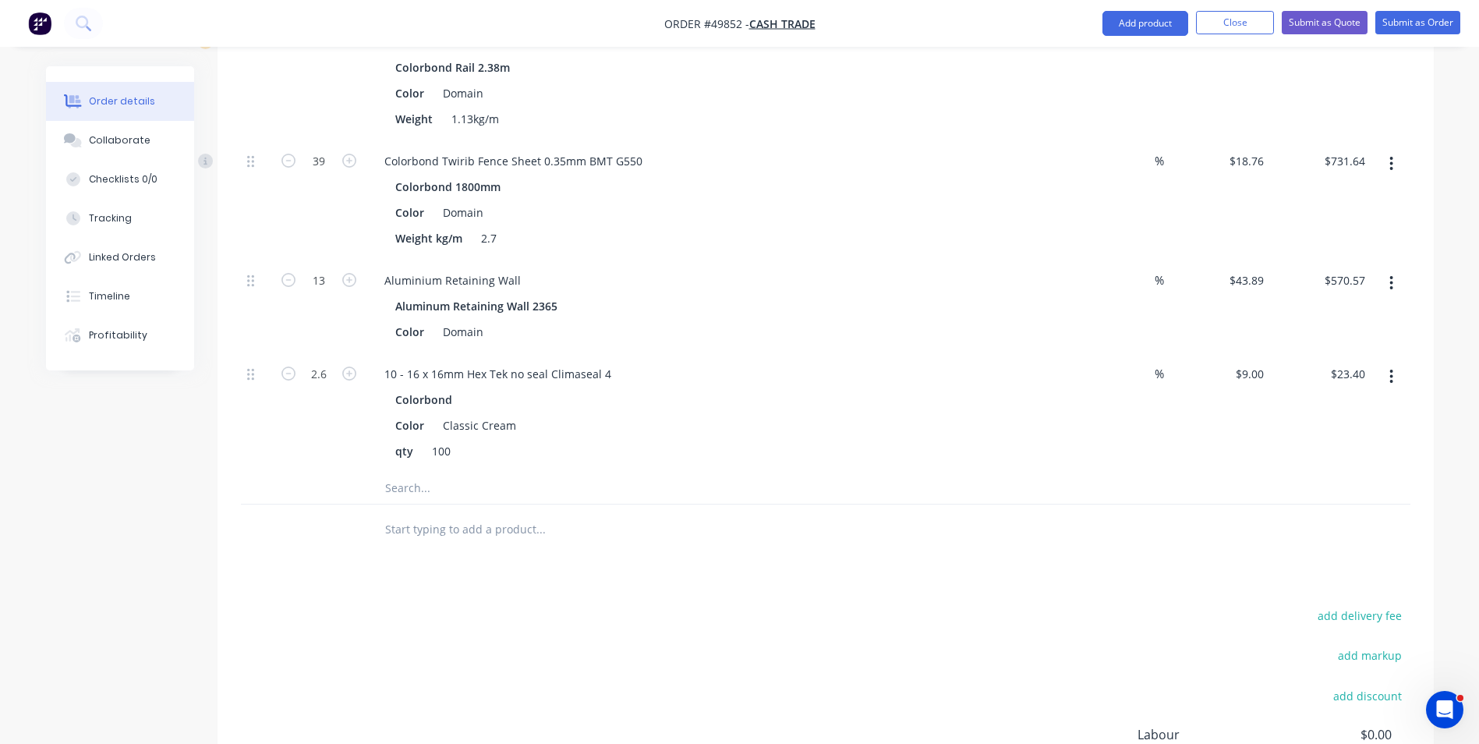
click at [1255, 385] on div "$9.00 $9.00" at bounding box center [1219, 412] width 101 height 119
click at [1257, 374] on input "9" at bounding box center [1261, 374] width 18 height 23
type input "$0.00"
click at [949, 430] on div "Color Classic Cream" at bounding box center [713, 425] width 649 height 23
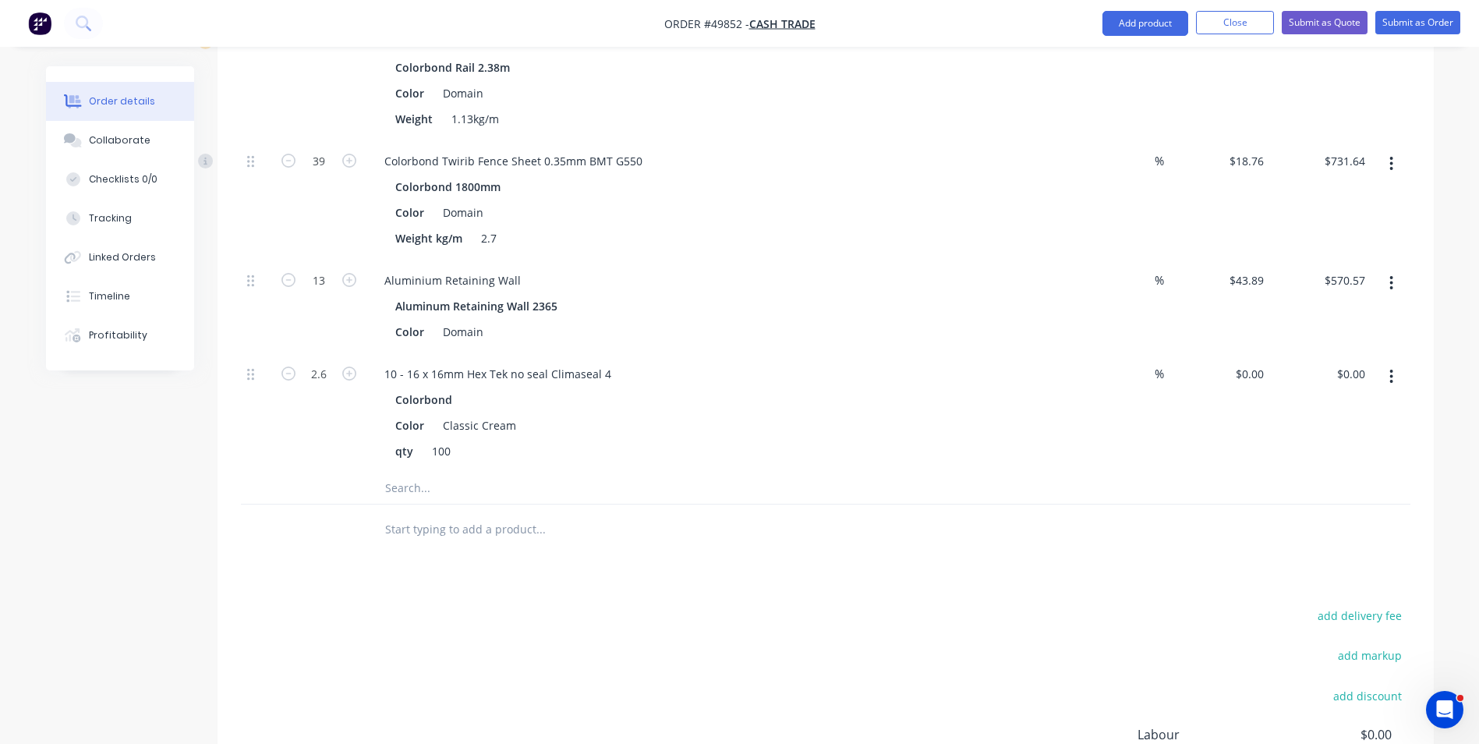
click at [285, 483] on div at bounding box center [319, 488] width 94 height 31
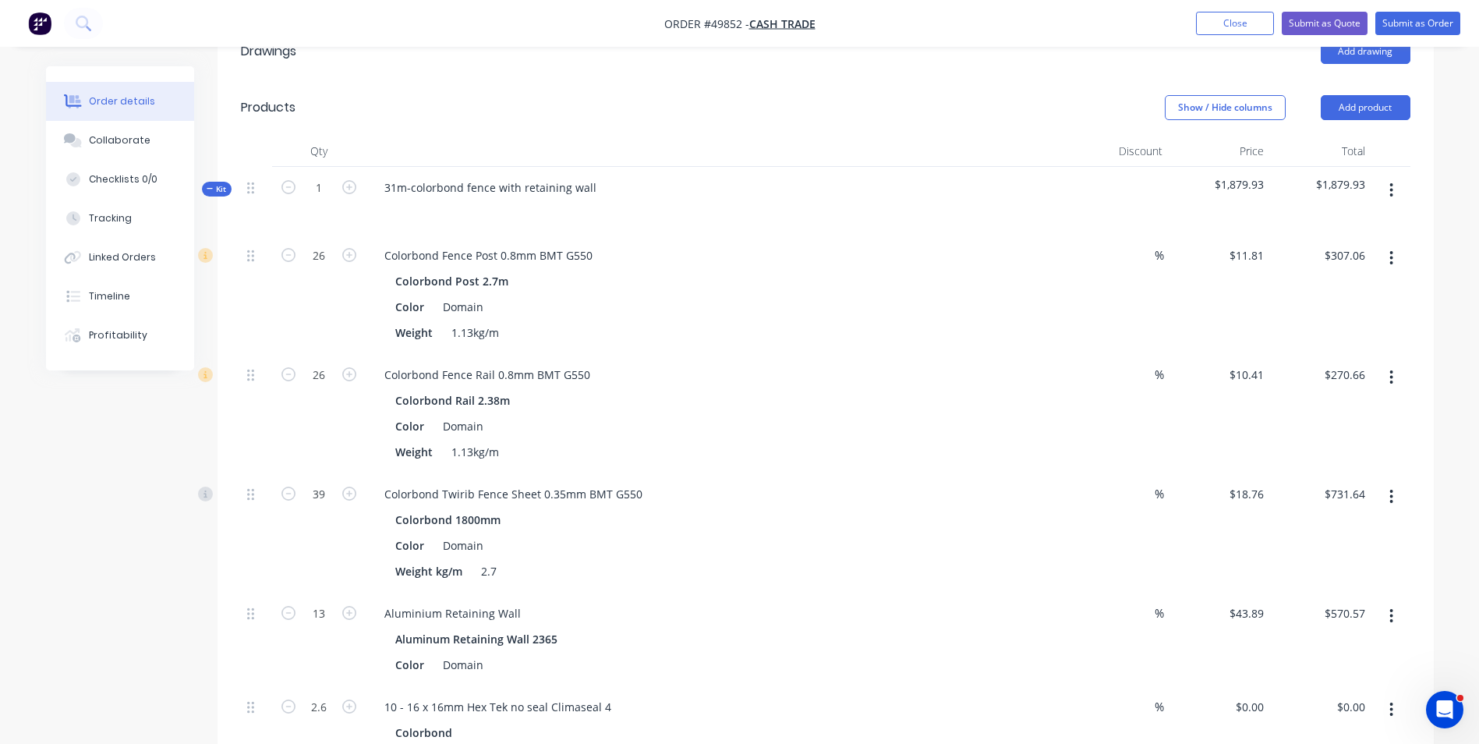
scroll to position [156, 0]
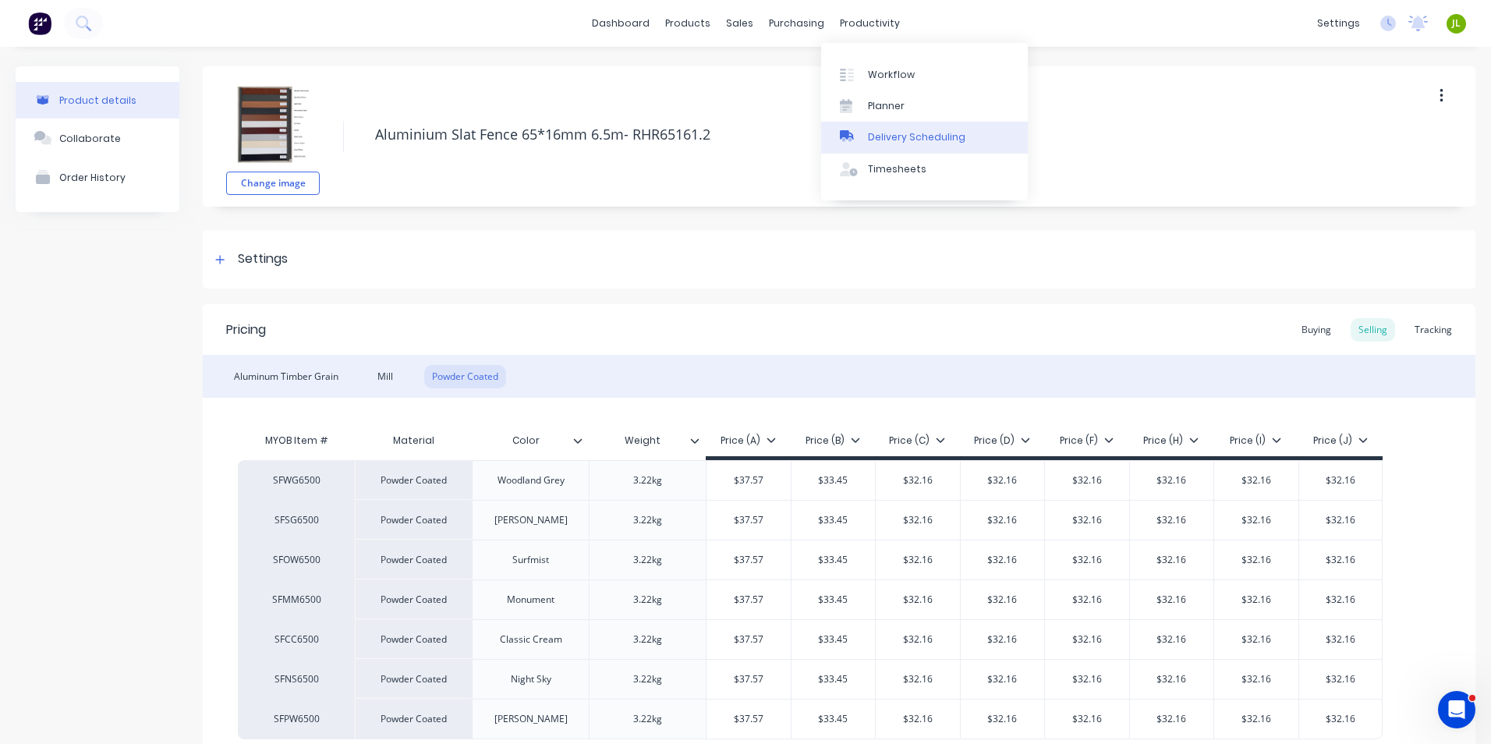
click at [905, 129] on link "Delivery Scheduling" at bounding box center [924, 137] width 207 height 31
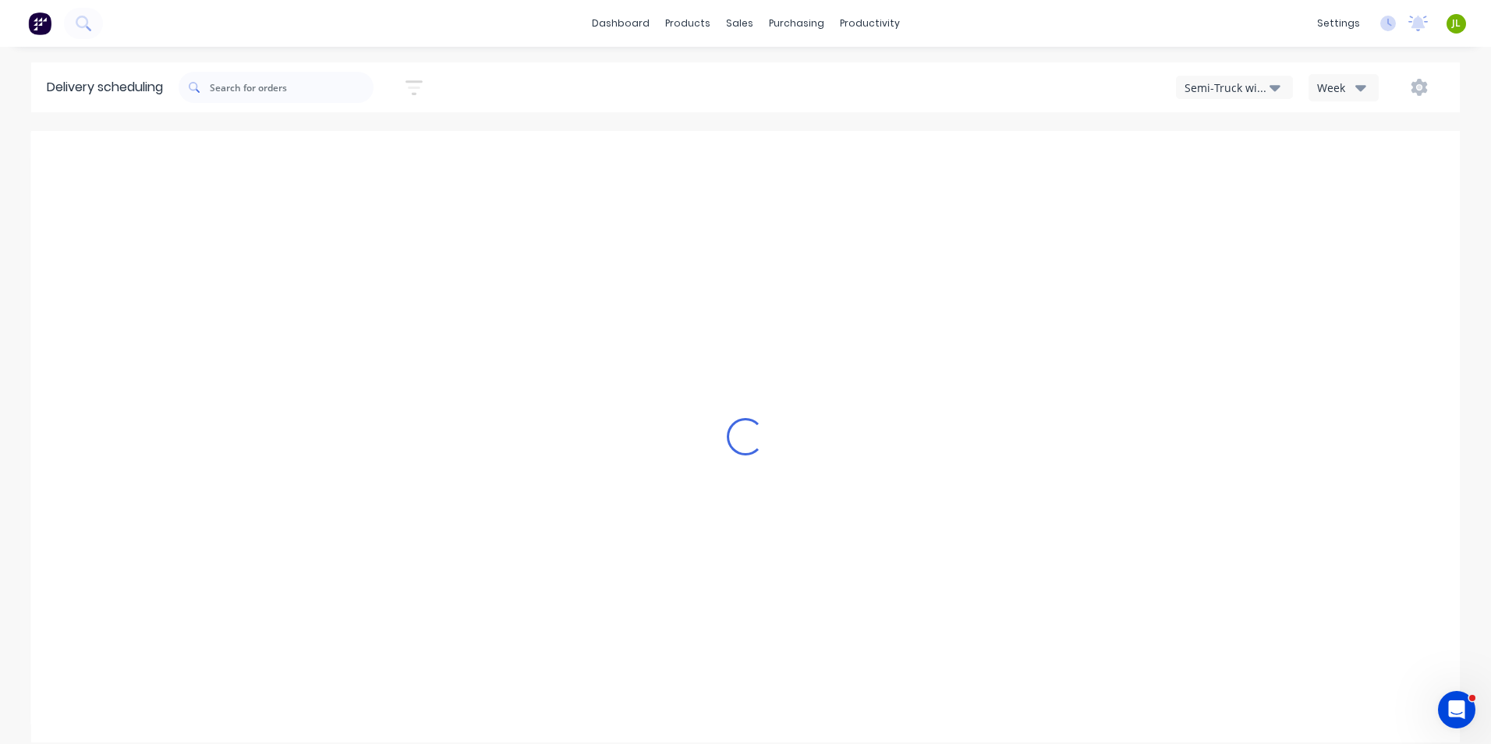
click at [1347, 81] on div "Week" at bounding box center [1339, 88] width 45 height 16
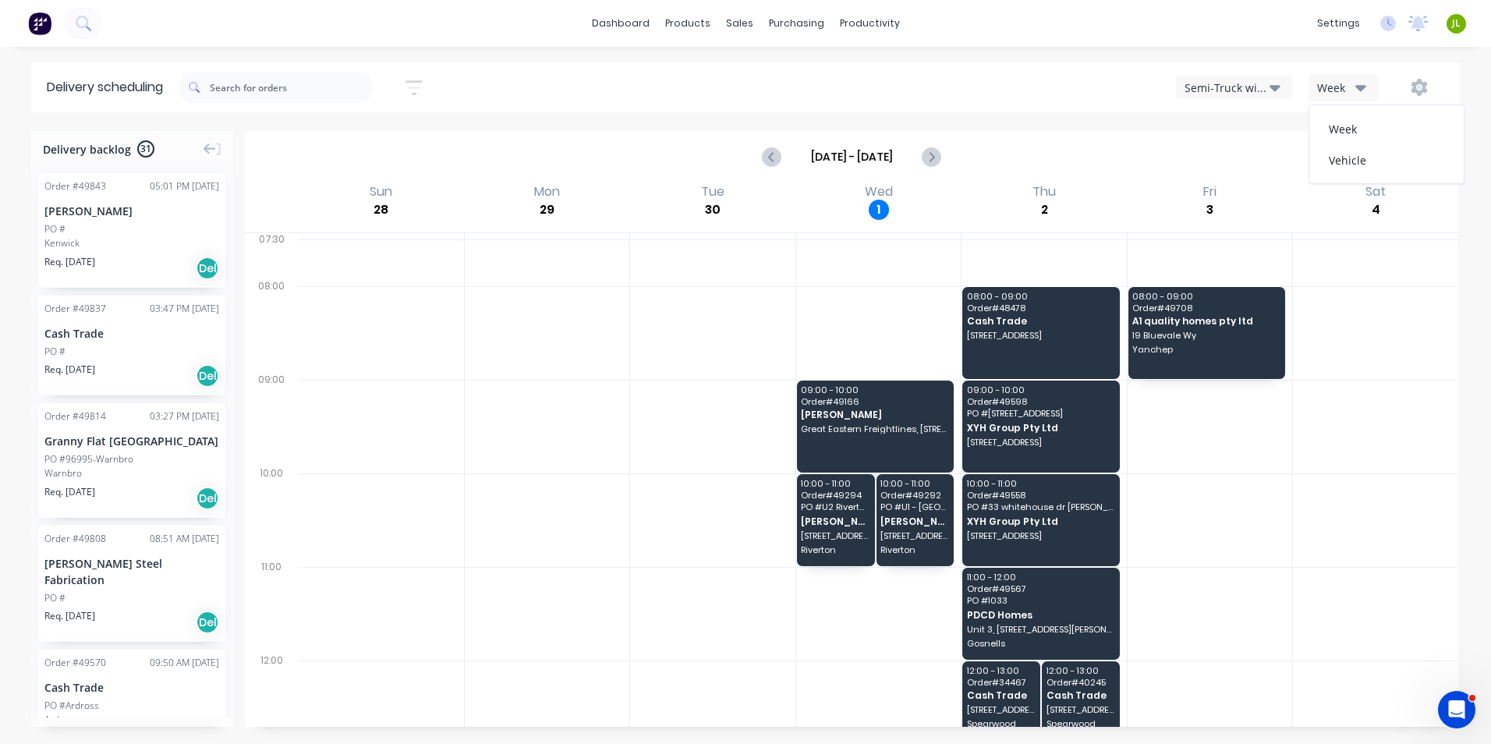
click at [1250, 89] on div "Semi-Truck with Hiab" at bounding box center [1227, 88] width 85 height 16
drag, startPoint x: 1029, startPoint y: 147, endPoint x: 967, endPoint y: 162, distance: 64.3
click at [1026, 151] on div "Sep 28 - Oct 4" at bounding box center [851, 157] width 1210 height 48
click at [945, 158] on button "Next page" at bounding box center [930, 156] width 31 height 31
type input "Oct 5 - Oct 11"
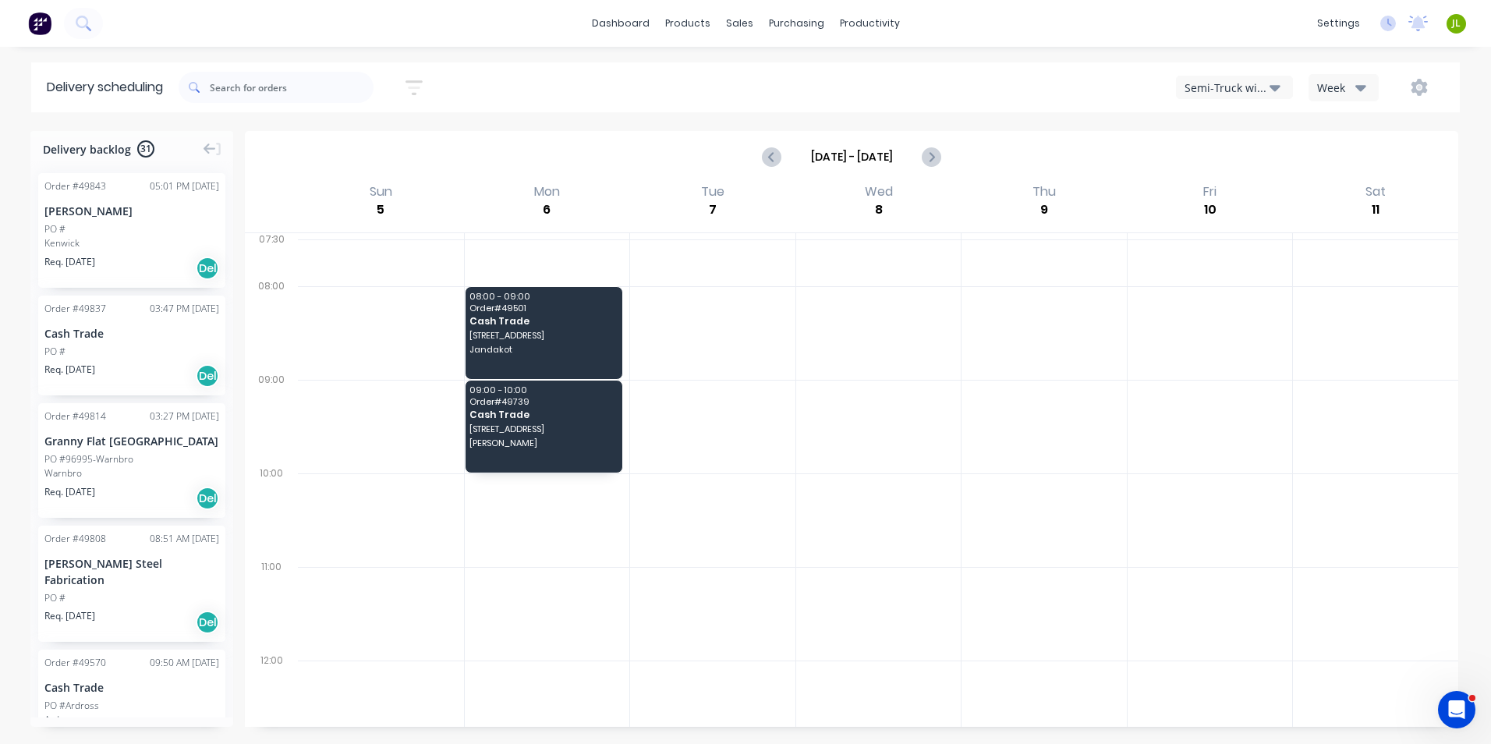
click at [1209, 87] on div "Semi-Truck with Hiab" at bounding box center [1227, 88] width 85 height 16
click at [1227, 190] on div "Utes Delivery" at bounding box center [1254, 189] width 154 height 31
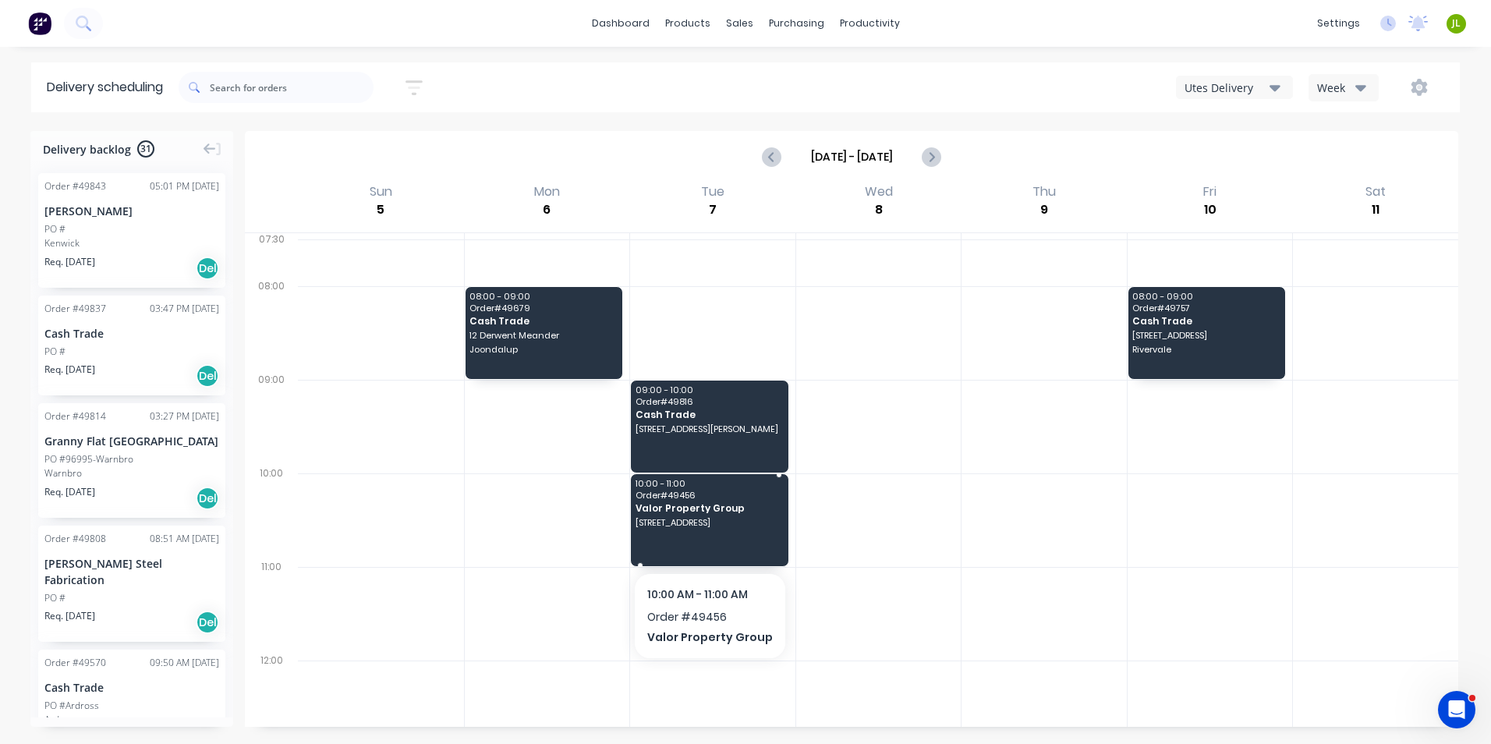
click at [758, 540] on div "10:00 - 11:00 Order # 49456 Valor Property Group 957 Beaufort St, Inglewood WA …" at bounding box center [710, 520] width 158 height 92
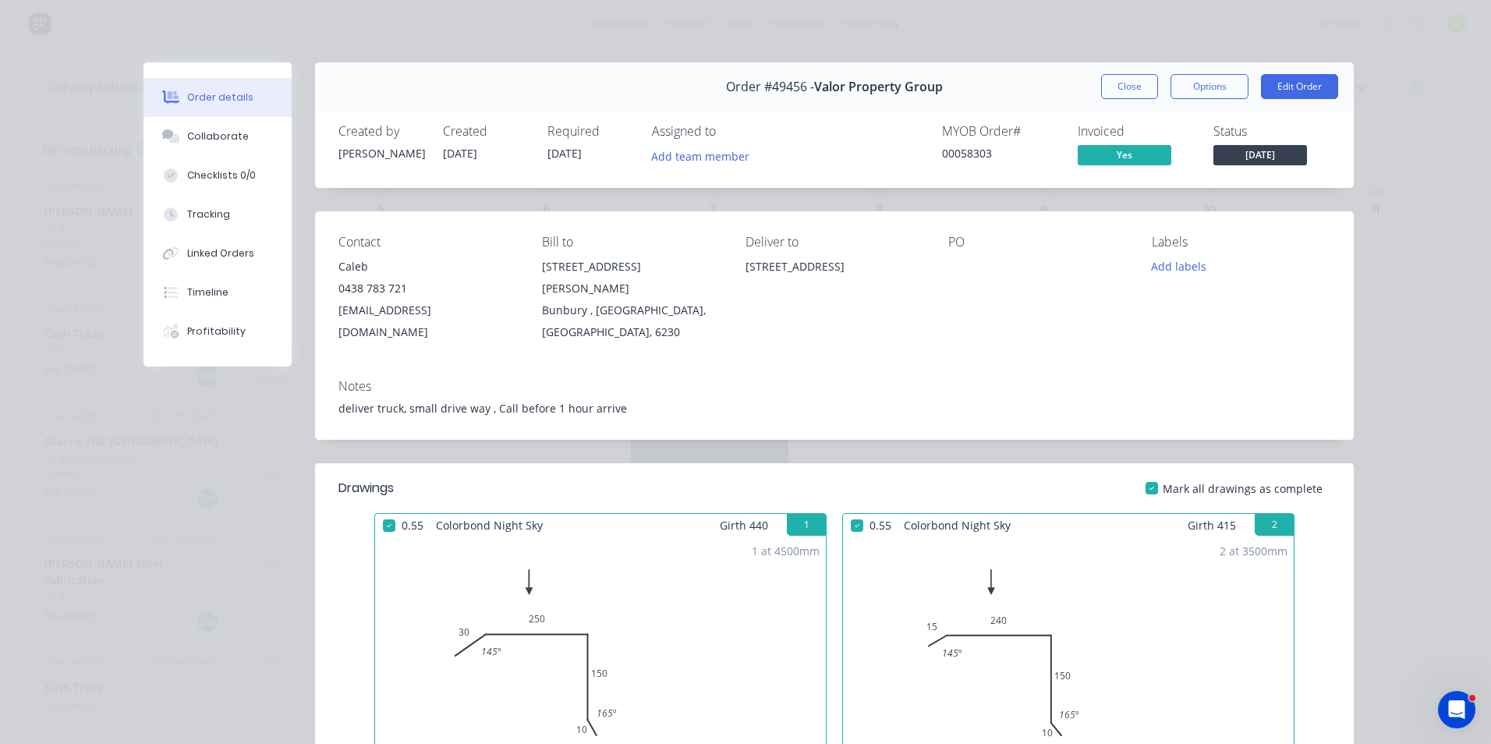
drag, startPoint x: 773, startPoint y: 288, endPoint x: 740, endPoint y: 272, distance: 36.3
click at [745, 272] on div "957 Beaufort St, Inglewood WA 6052" at bounding box center [834, 267] width 179 height 22
copy div "957 Beaufort St, Inglewood WA 6052"
click at [1139, 73] on div "Order #49456 - Valor Property Group Close Options Edit Order" at bounding box center [834, 86] width 1039 height 49
click at [1111, 83] on button "Close" at bounding box center [1129, 86] width 57 height 25
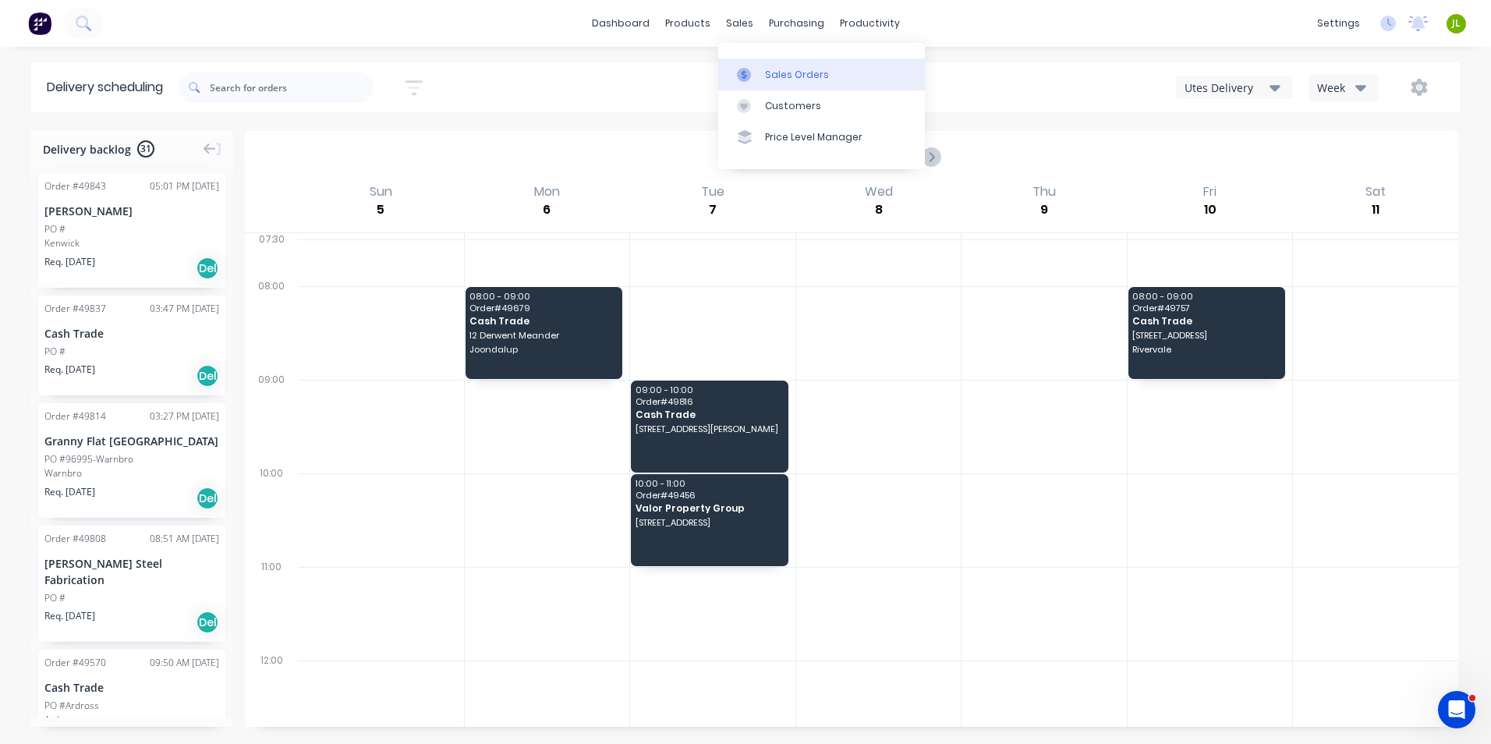
click at [759, 66] on link "Sales Orders" at bounding box center [821, 73] width 207 height 31
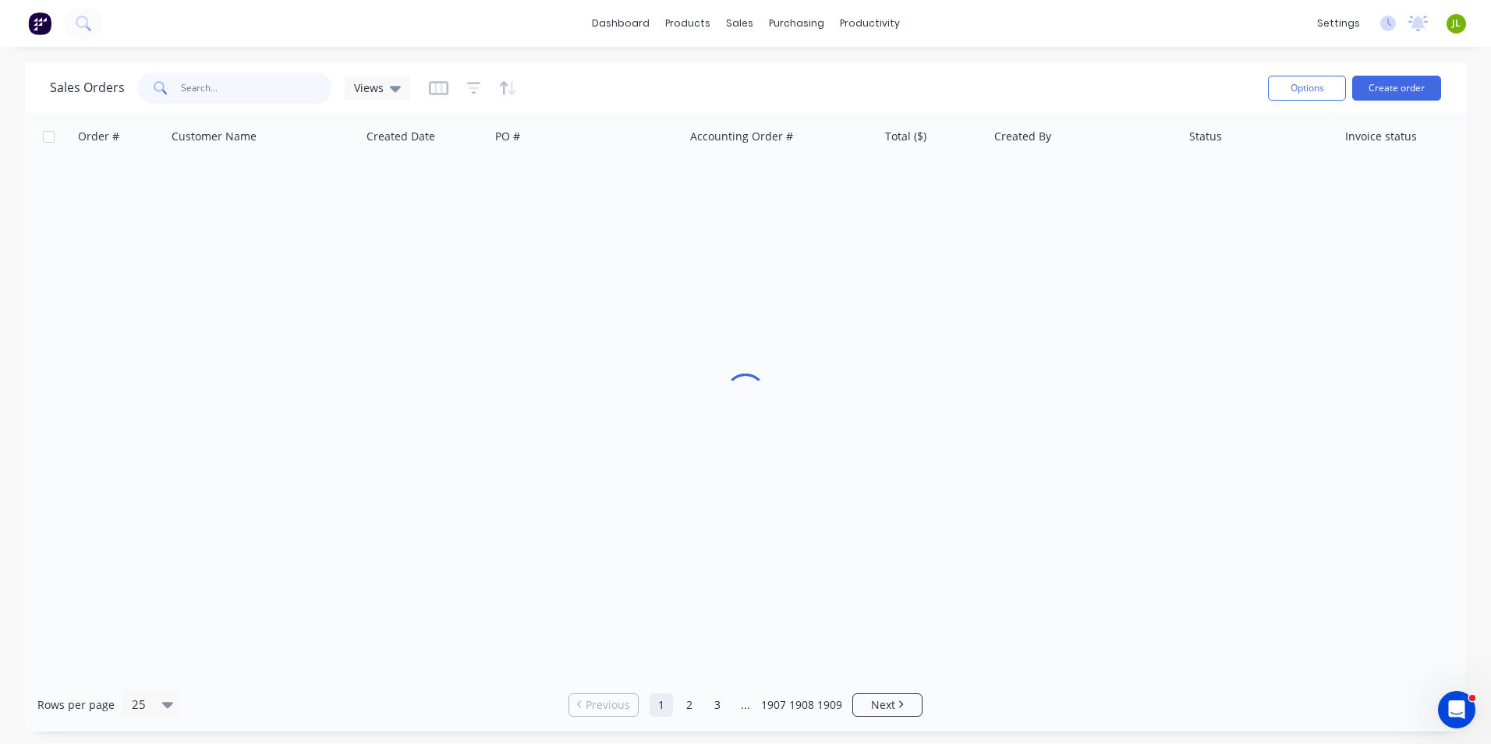
click at [250, 87] on input "text" at bounding box center [257, 88] width 152 height 31
type input "49822"
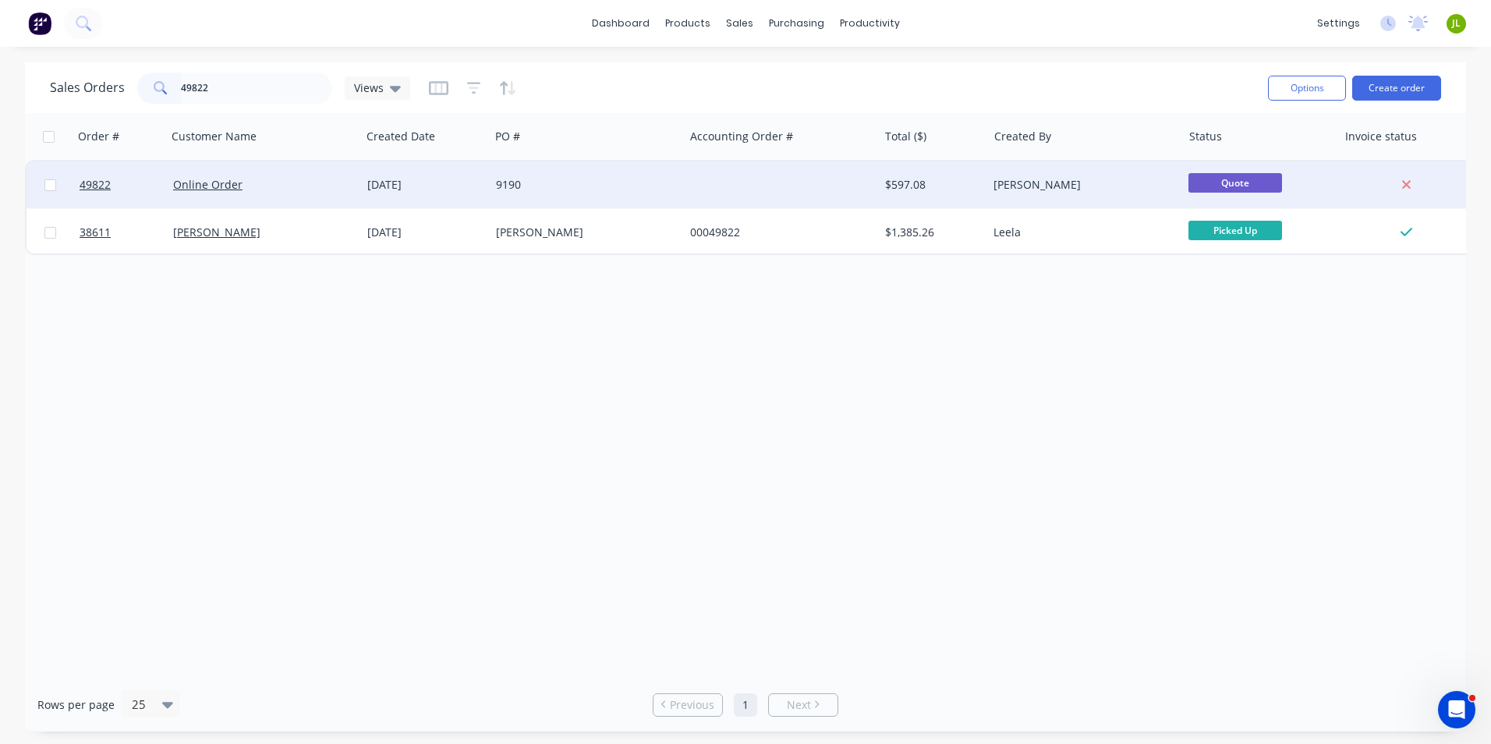
click at [534, 186] on div "9190" at bounding box center [582, 185] width 173 height 16
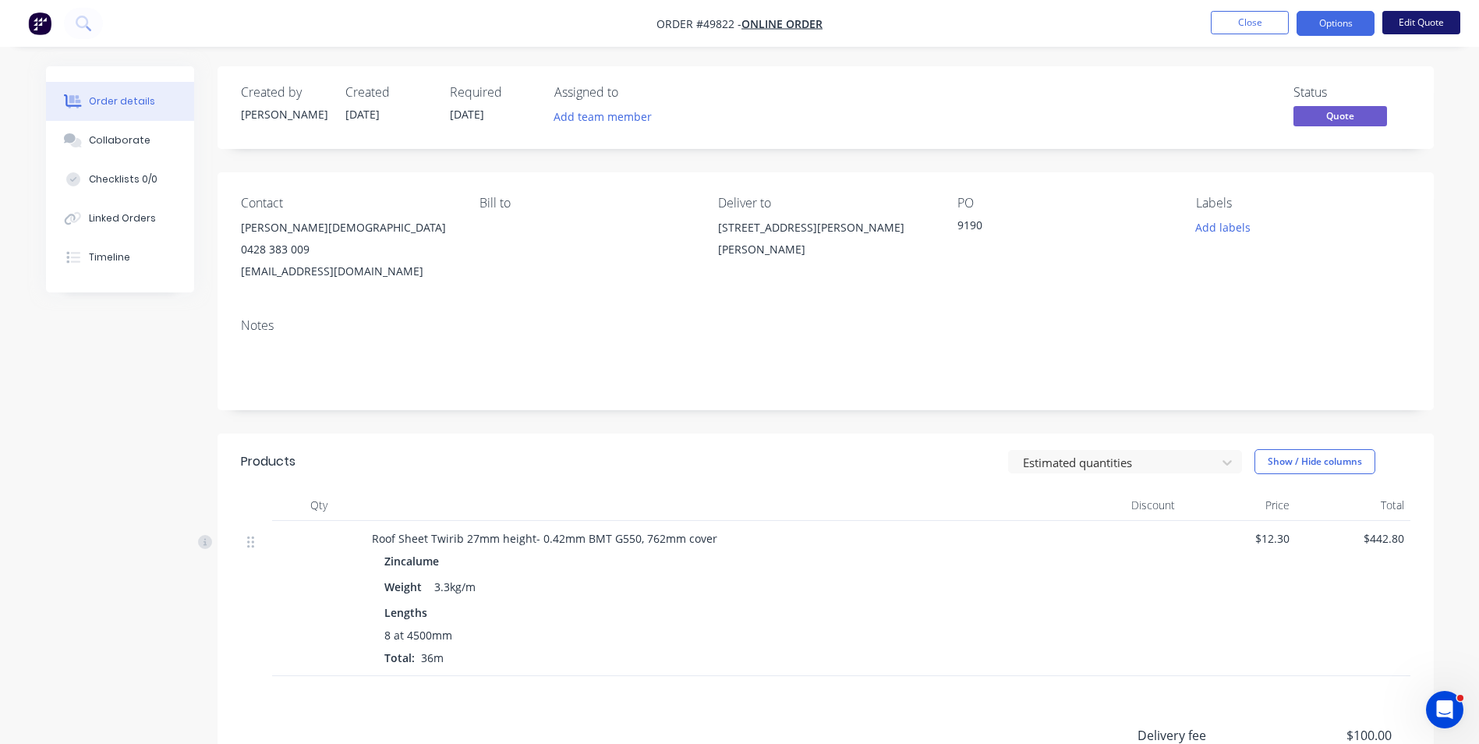
click at [1400, 21] on button "Edit Quote" at bounding box center [1422, 22] width 78 height 23
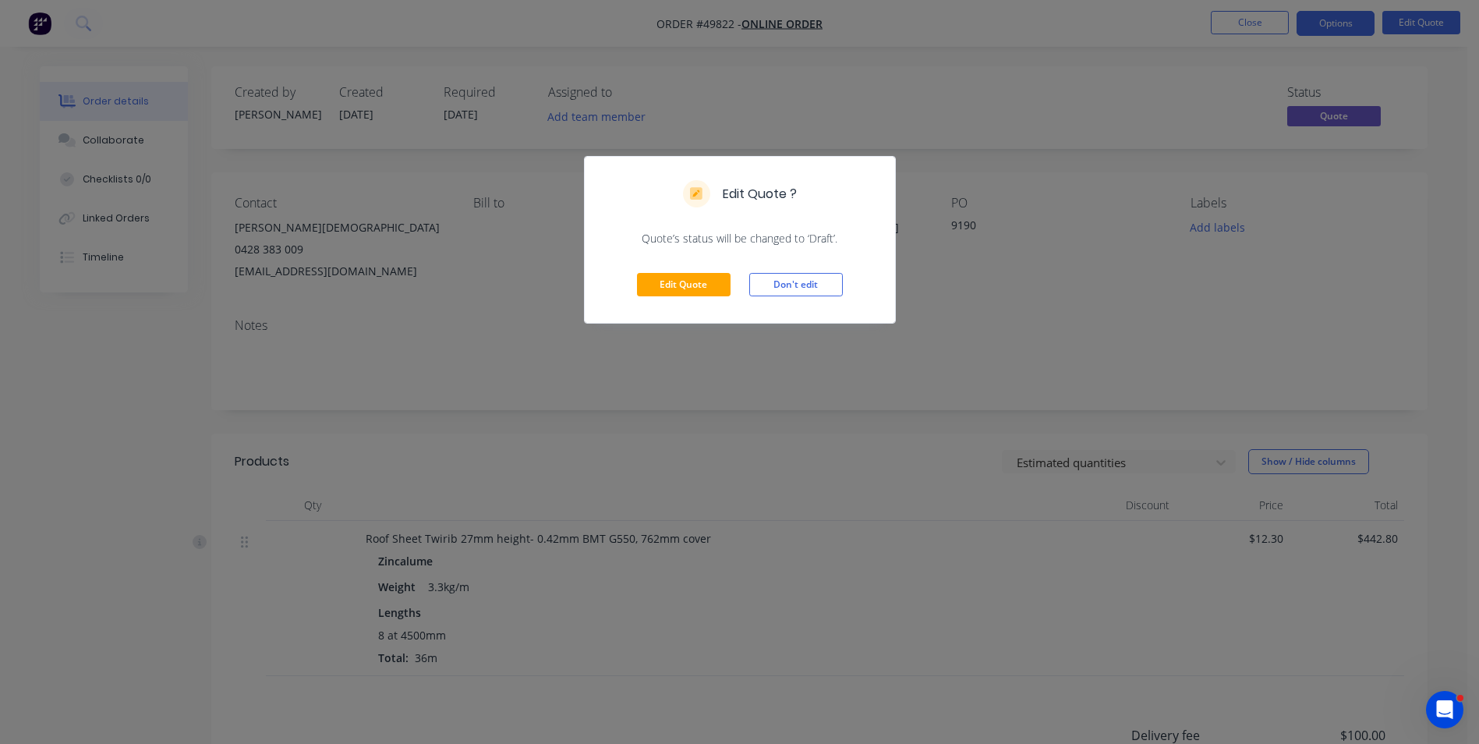
click at [703, 272] on div "Edit Quote Don't edit" at bounding box center [740, 284] width 310 height 76
click at [697, 280] on button "Edit Quote" at bounding box center [684, 284] width 94 height 23
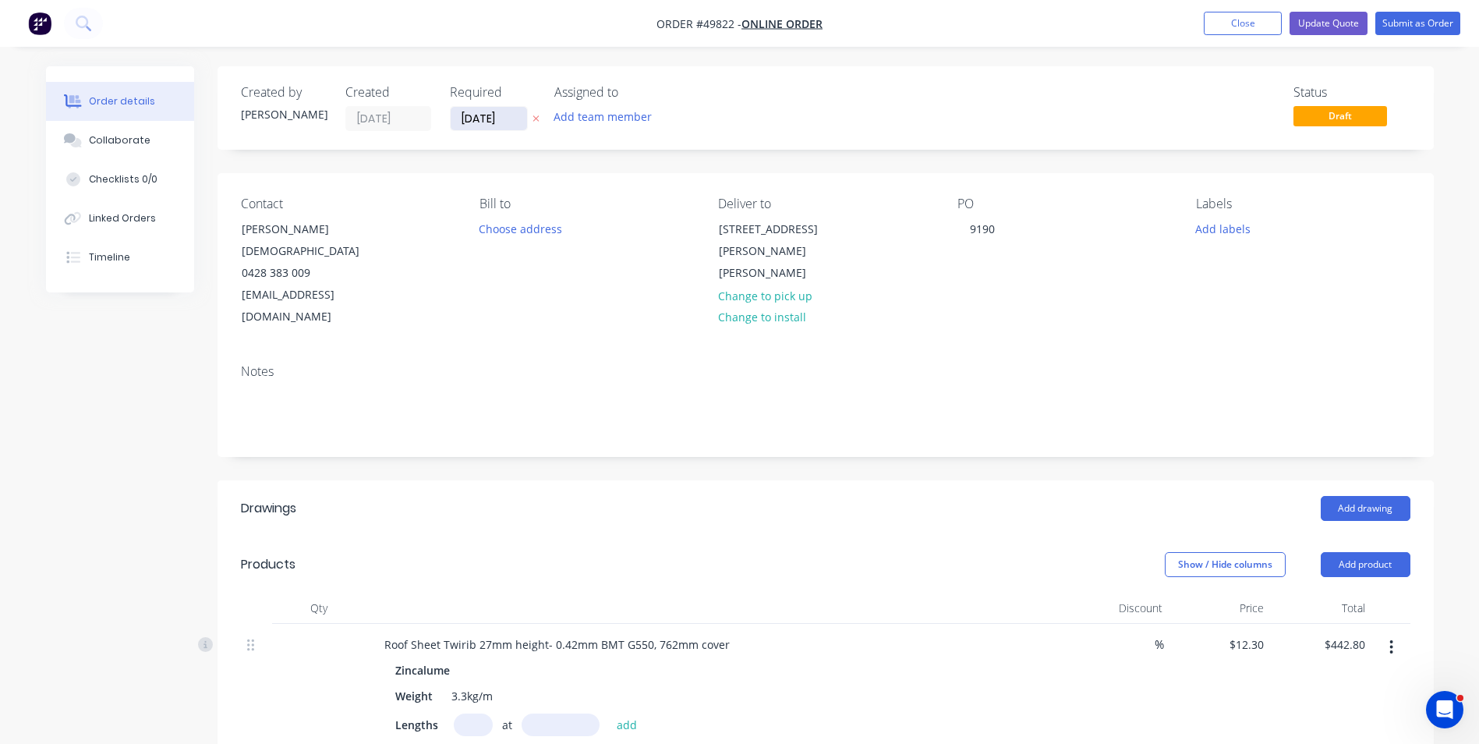
click at [502, 124] on input "[DATE]" at bounding box center [489, 118] width 76 height 23
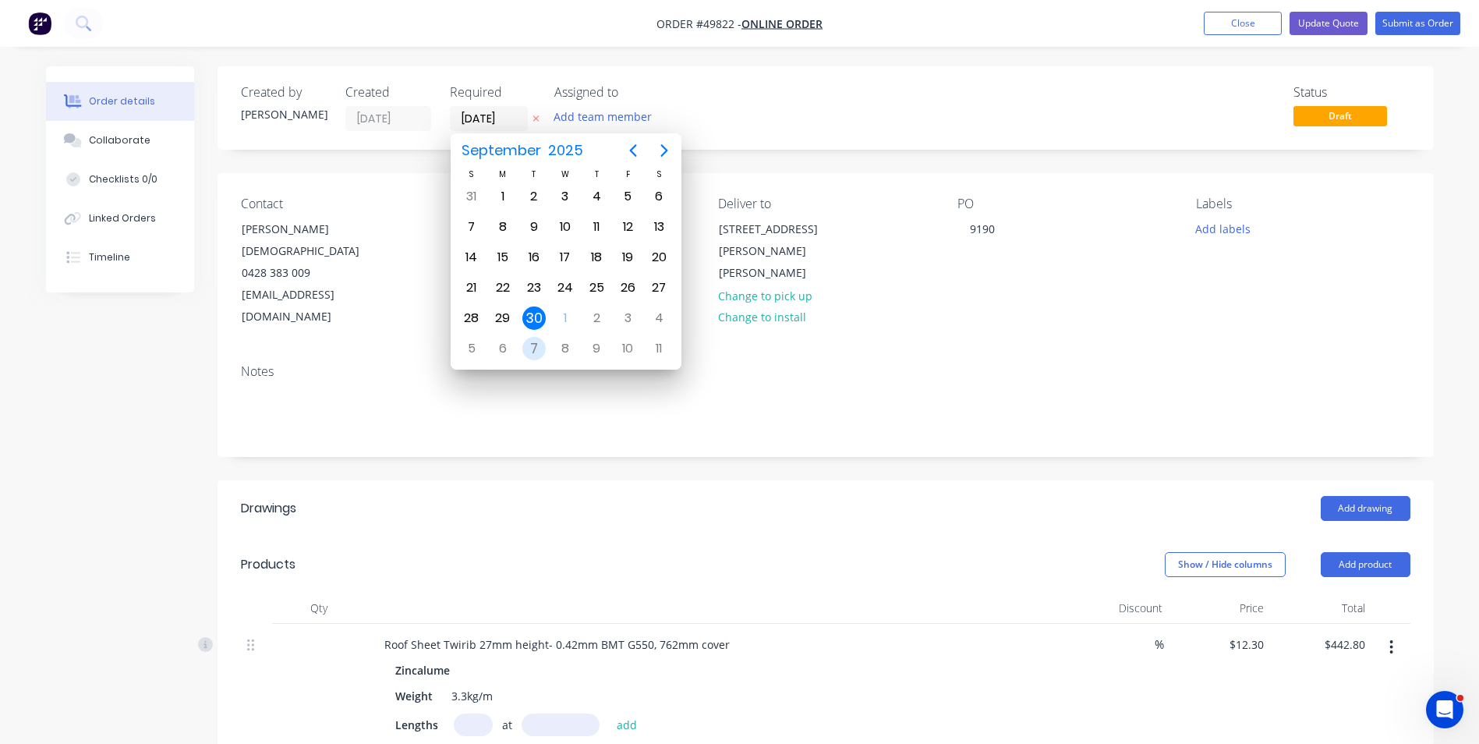
click at [540, 342] on div "7" at bounding box center [533, 348] width 23 height 23
type input "07/10/25"
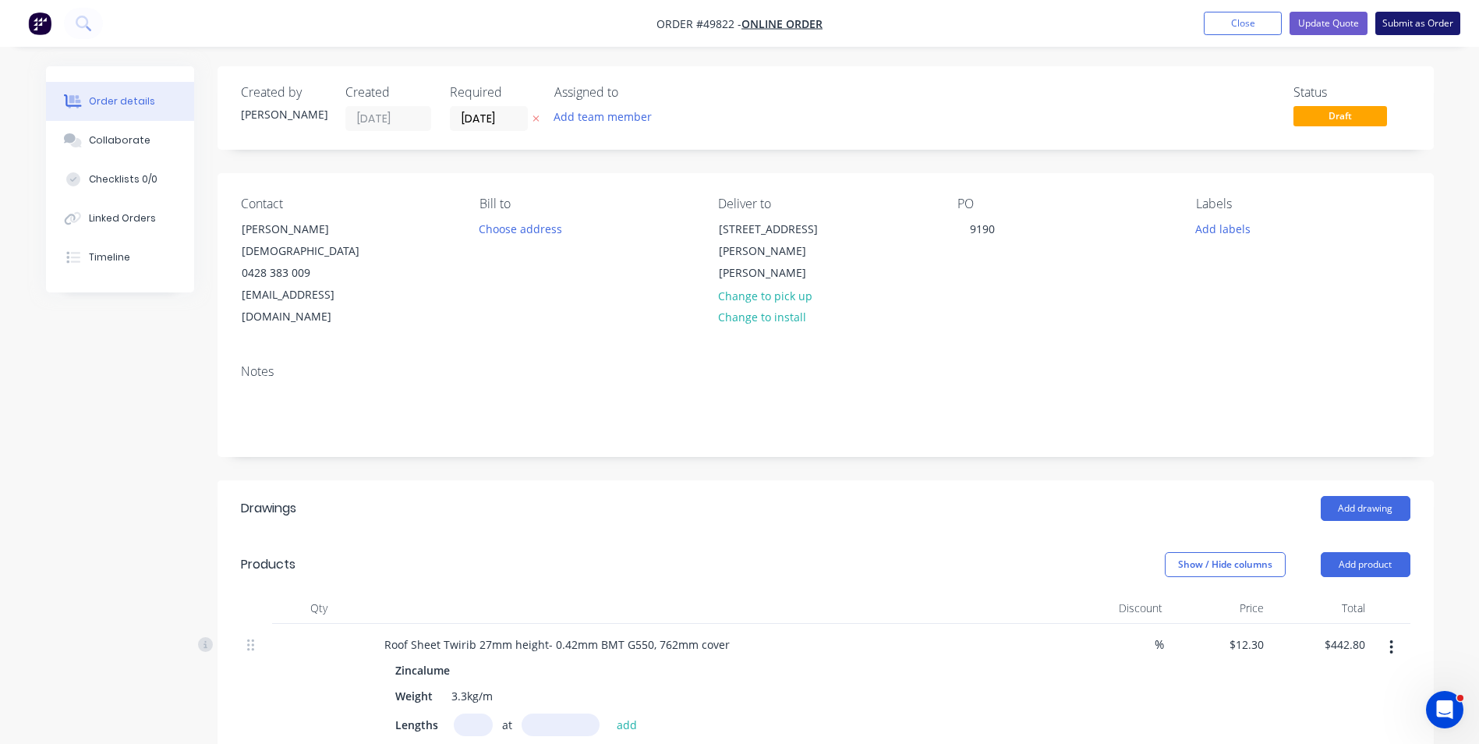
click at [1381, 30] on button "Submit as Order" at bounding box center [1418, 23] width 85 height 23
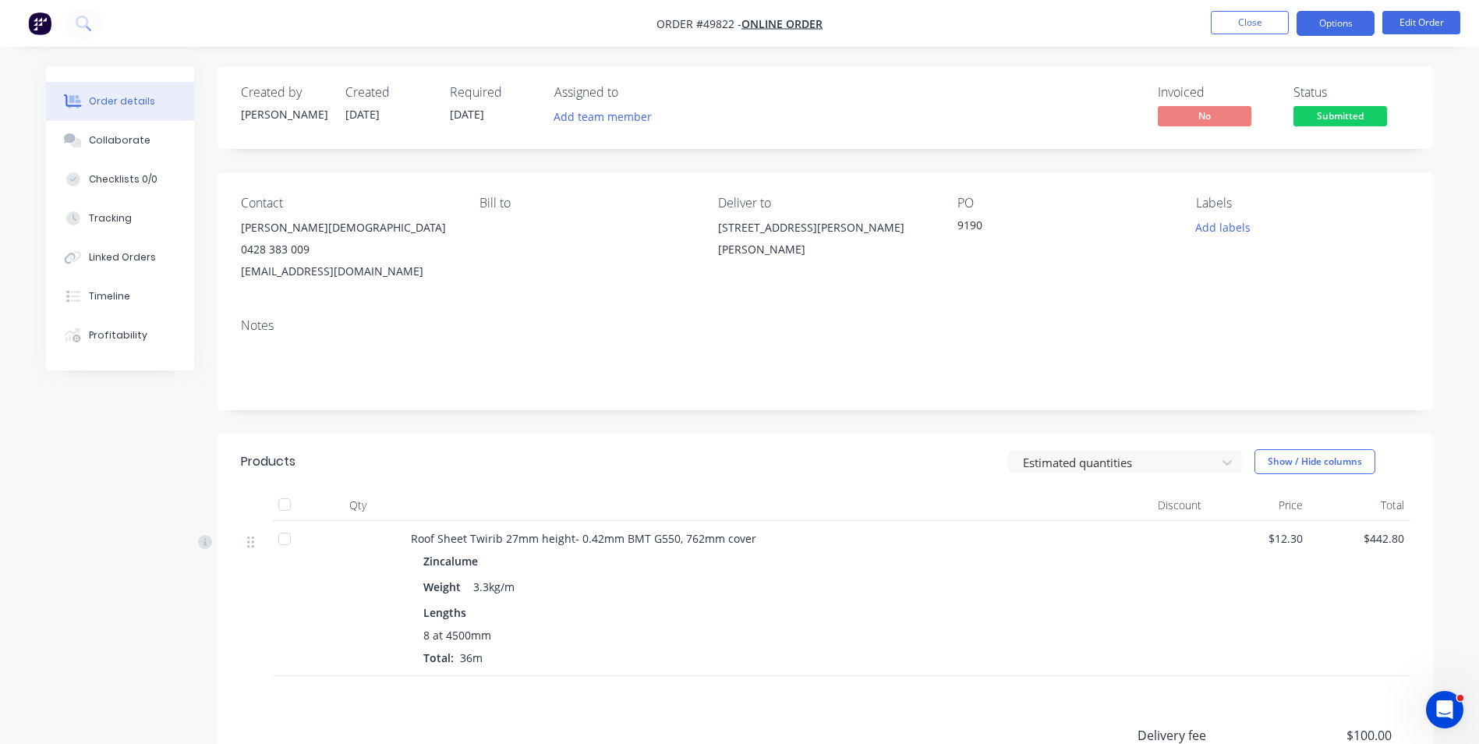
click at [1358, 15] on button "Options" at bounding box center [1336, 23] width 78 height 25
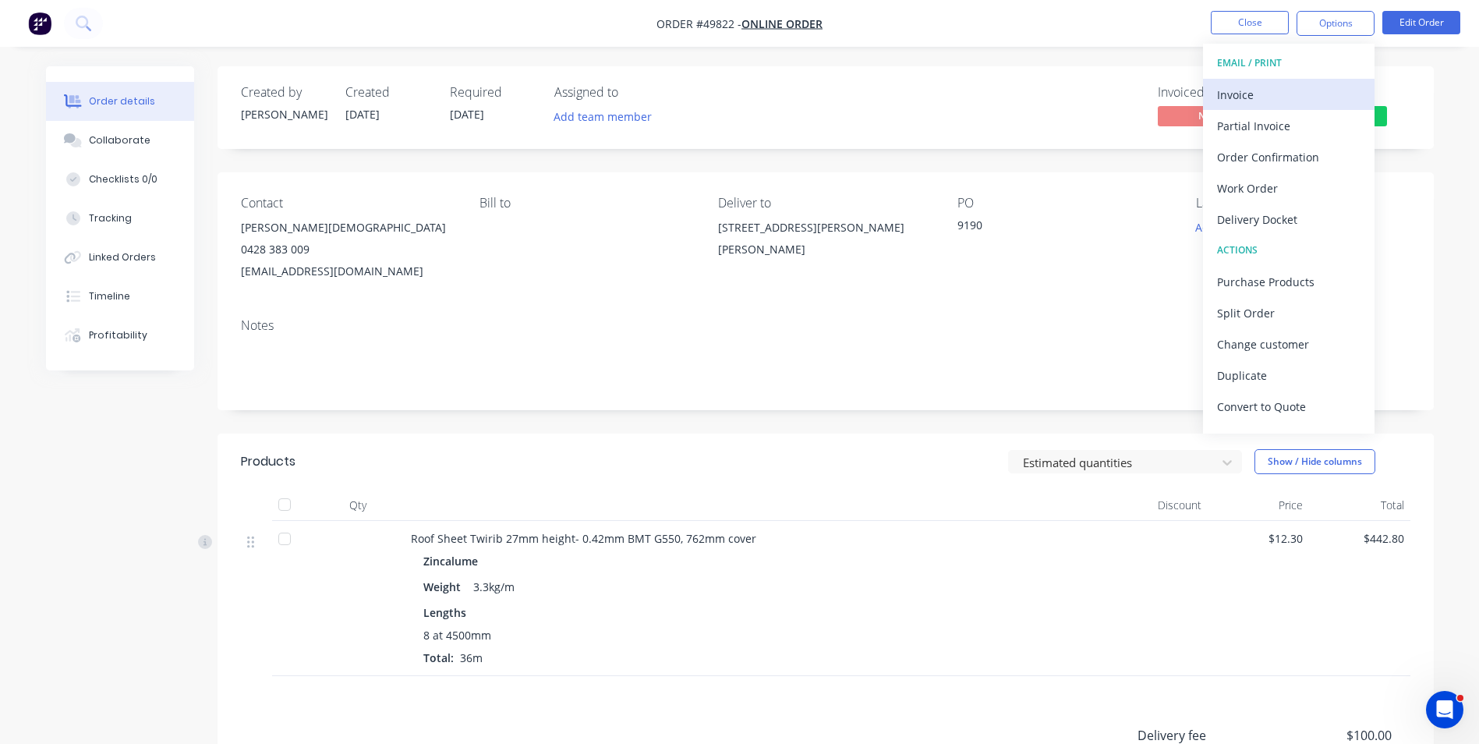
click at [1316, 81] on button "Invoice" at bounding box center [1289, 94] width 172 height 31
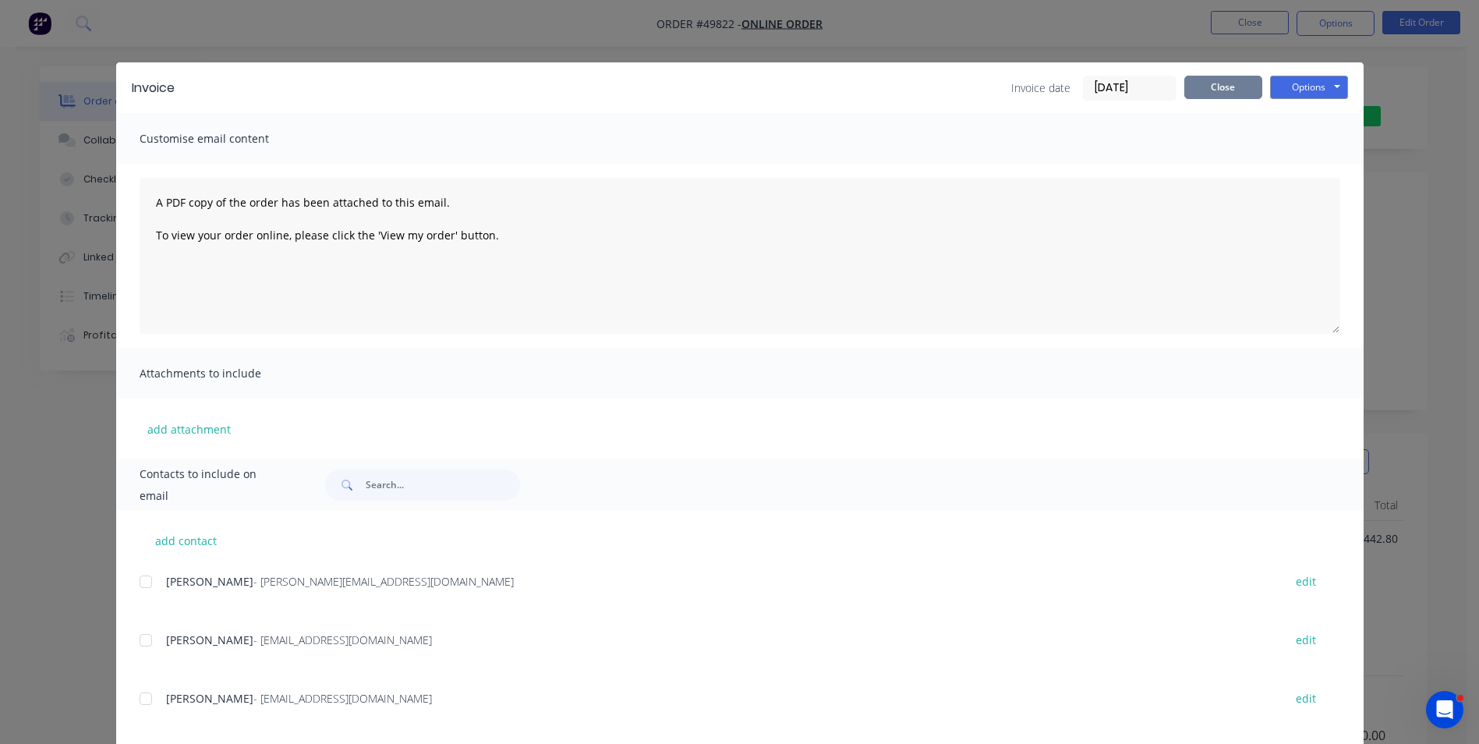
click at [1201, 87] on button "Close" at bounding box center [1224, 87] width 78 height 23
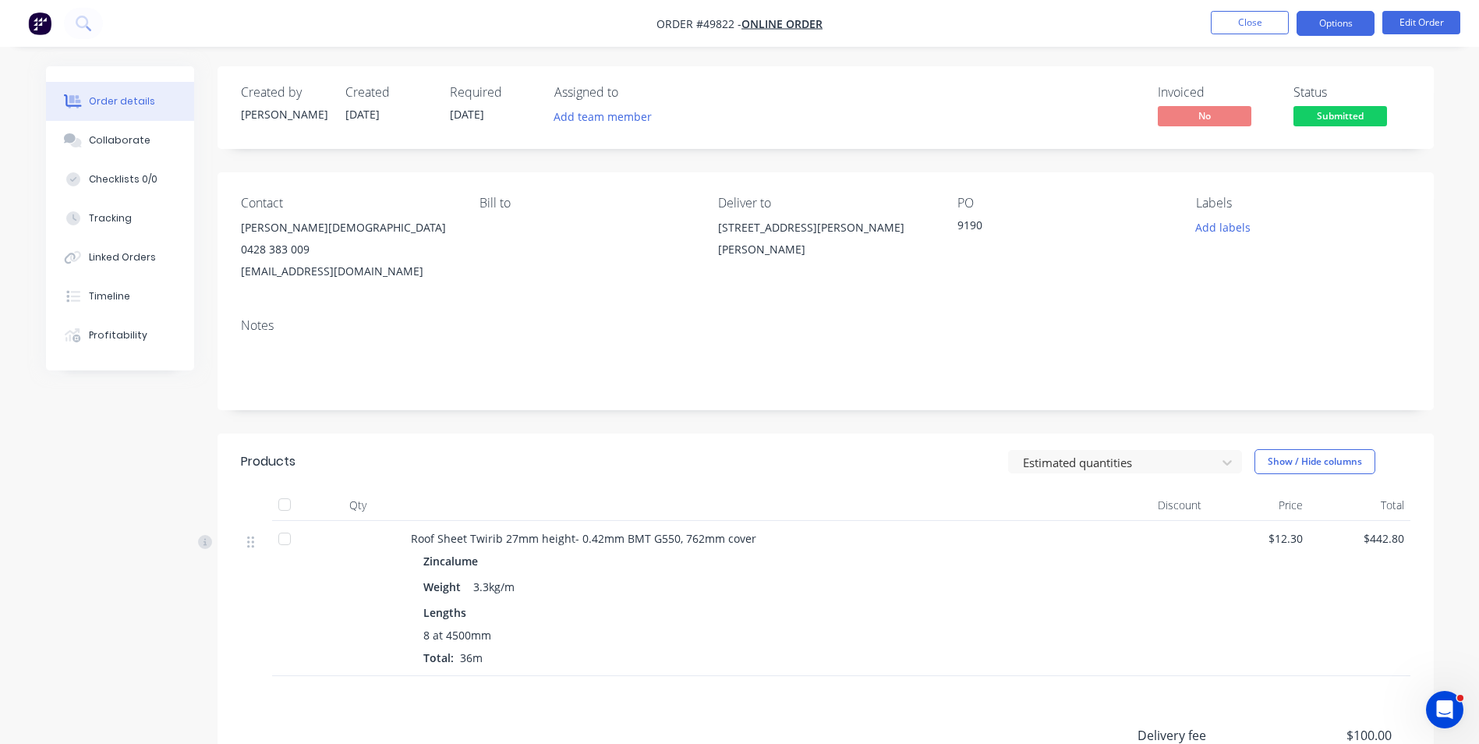
click at [1346, 28] on button "Options" at bounding box center [1336, 23] width 78 height 25
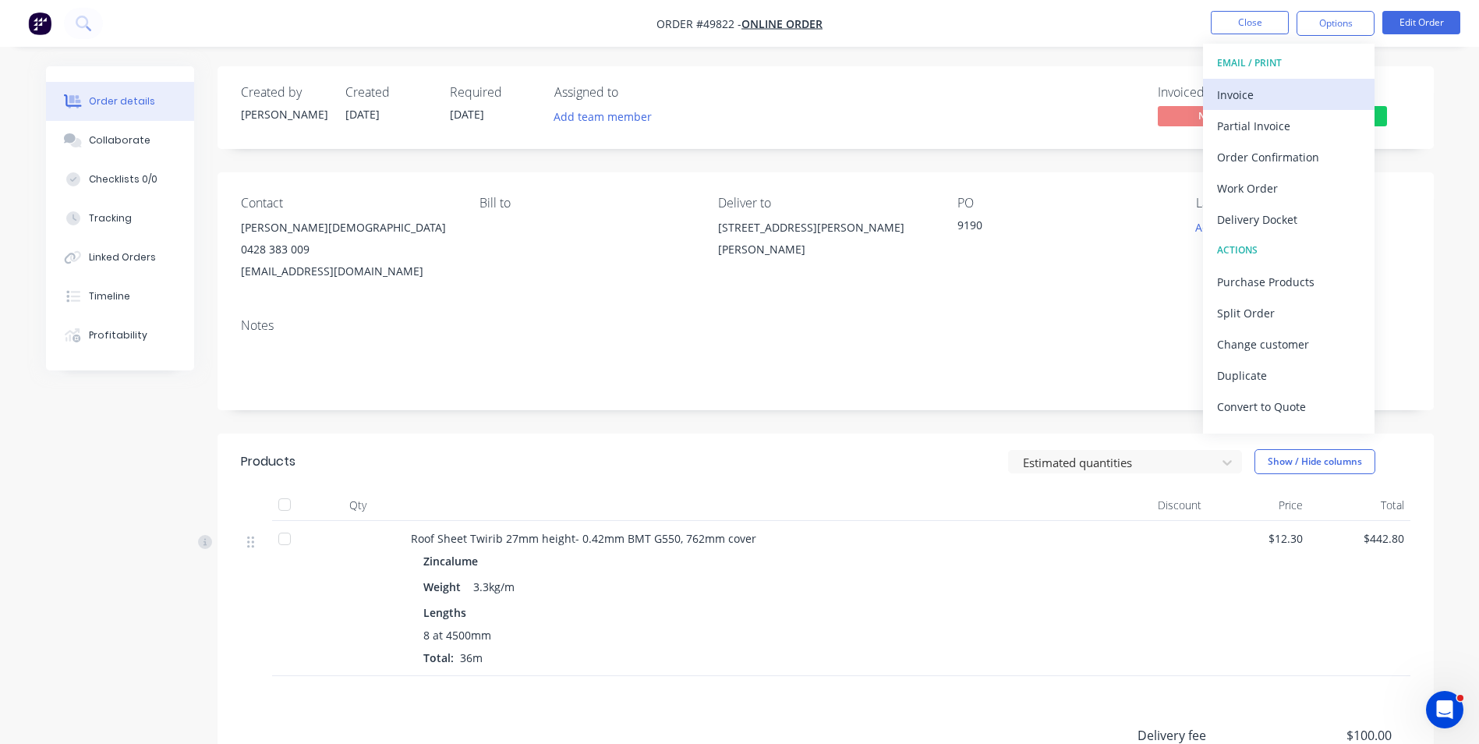
click at [1307, 92] on div "Invoice" at bounding box center [1288, 94] width 143 height 23
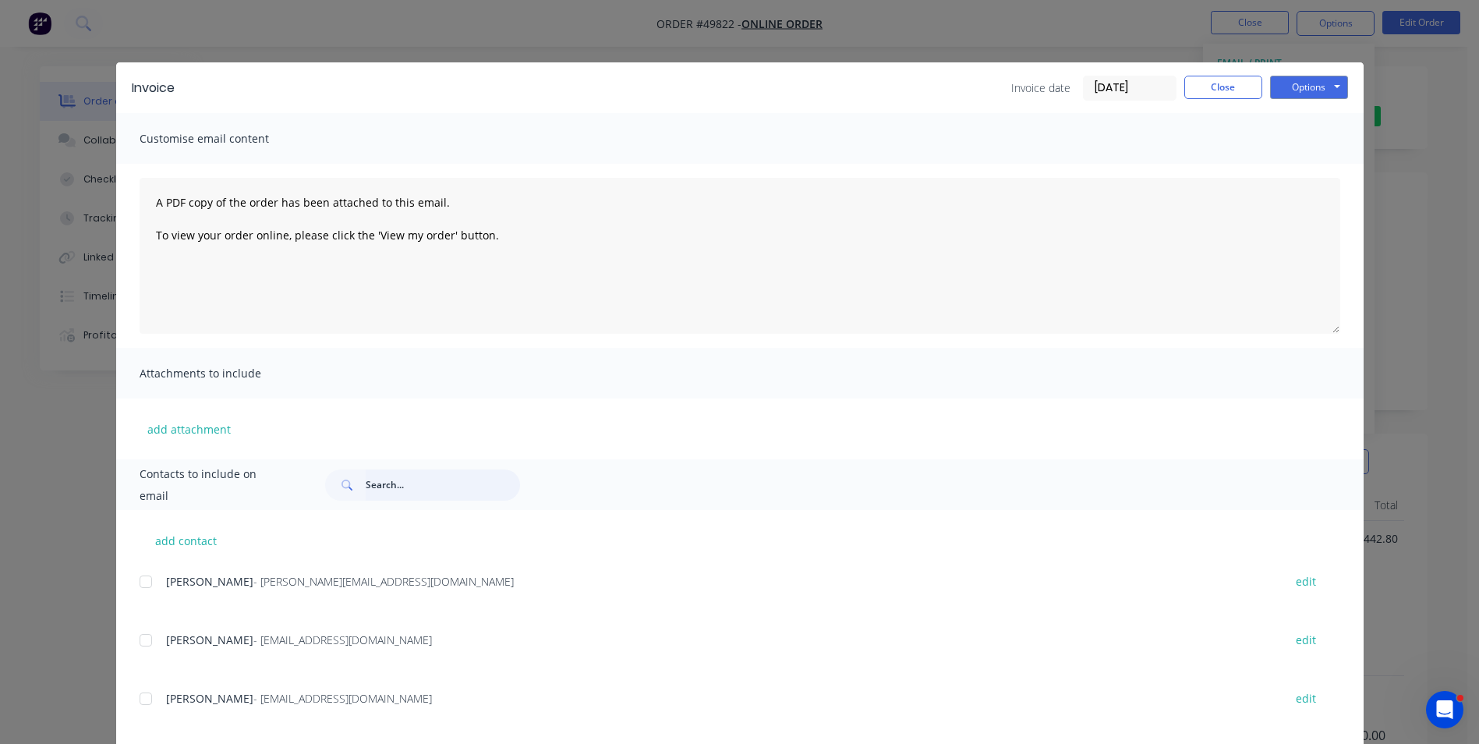
click at [423, 485] on input "text" at bounding box center [443, 484] width 154 height 31
paste input "JOHNCGAY@LIVE.COM.AU"
type input "JOHNCGAY@LIVE.COM.AU"
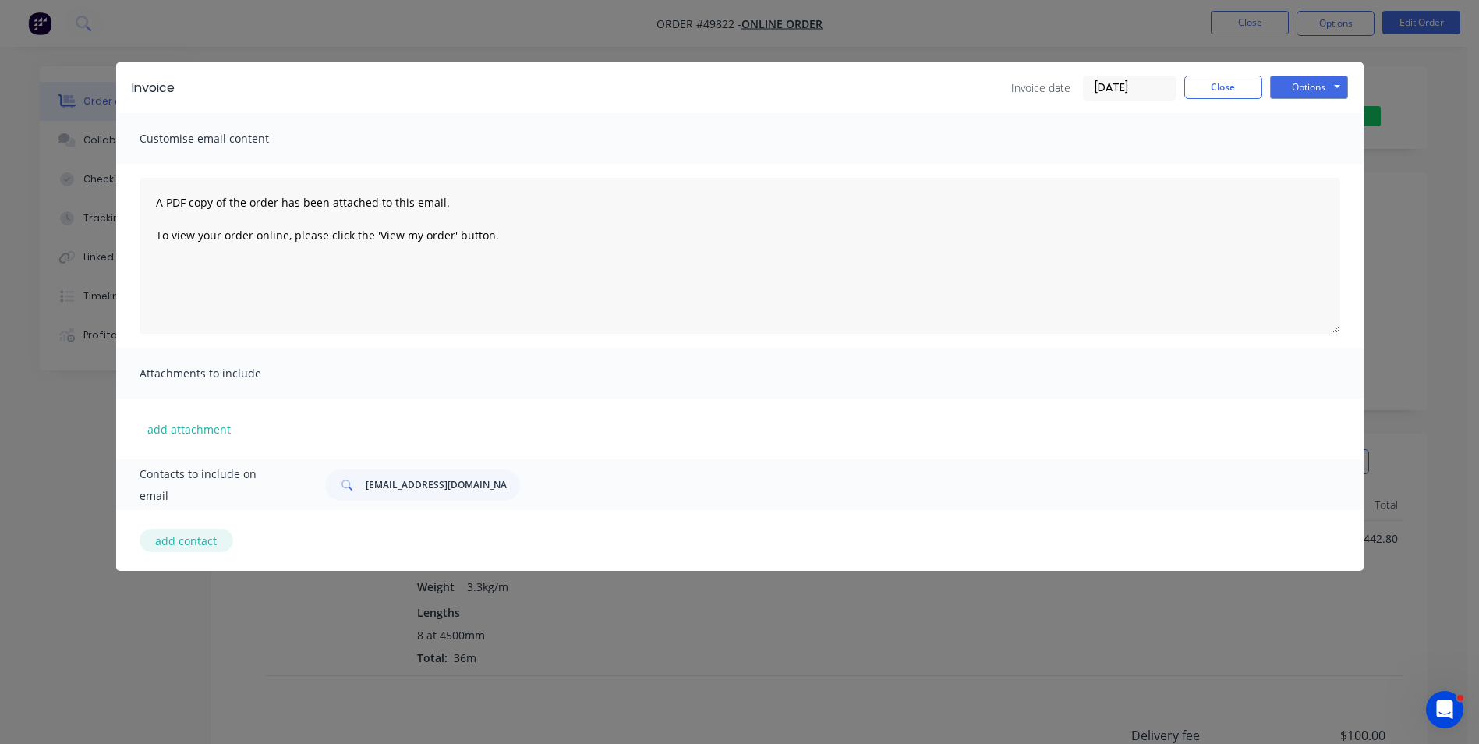
click at [204, 540] on button "add contact" at bounding box center [187, 540] width 94 height 23
select select "AU"
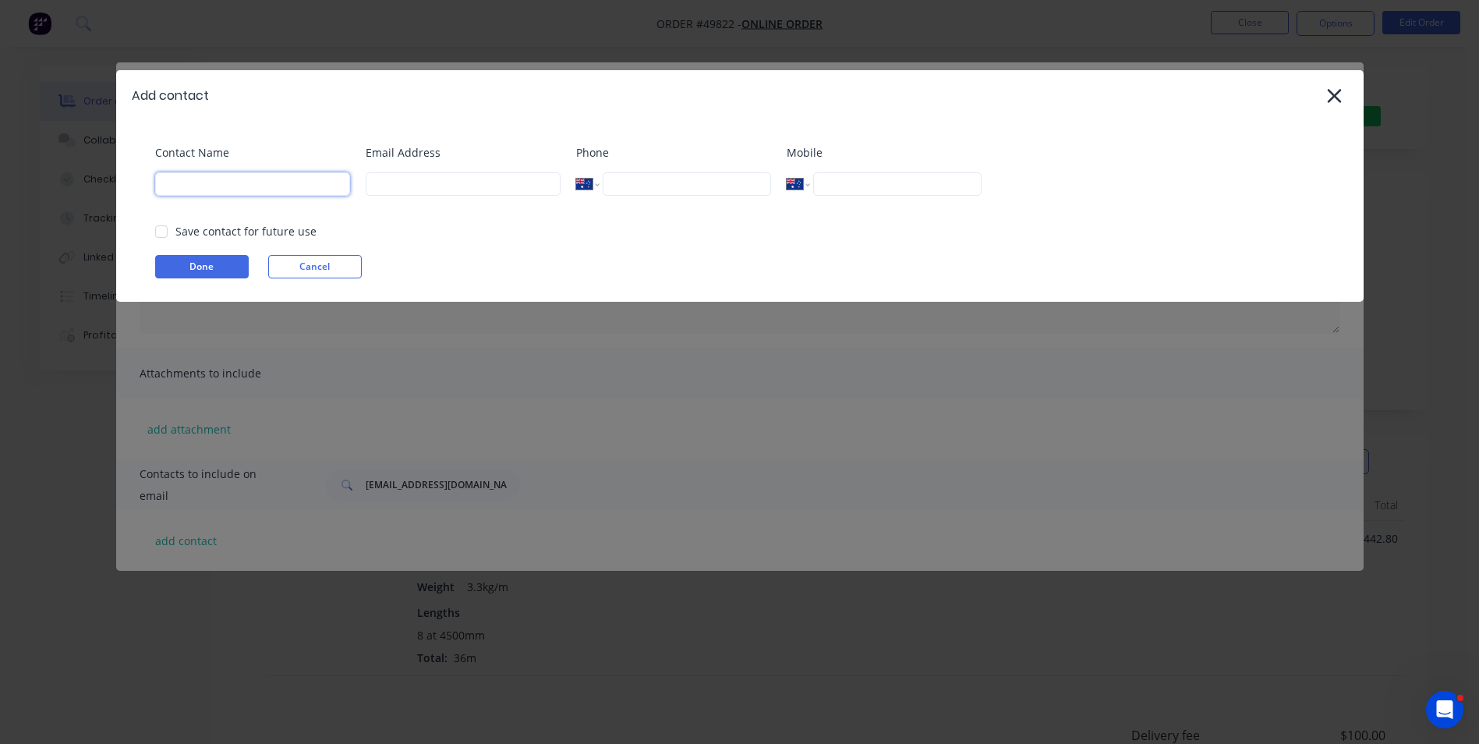
click at [235, 188] on input at bounding box center [252, 183] width 195 height 23
type input "john"
drag, startPoint x: 824, startPoint y: 186, endPoint x: 763, endPoint y: 189, distance: 60.9
click at [824, 186] on input "tel" at bounding box center [897, 183] width 168 height 23
click at [397, 186] on input at bounding box center [463, 183] width 195 height 23
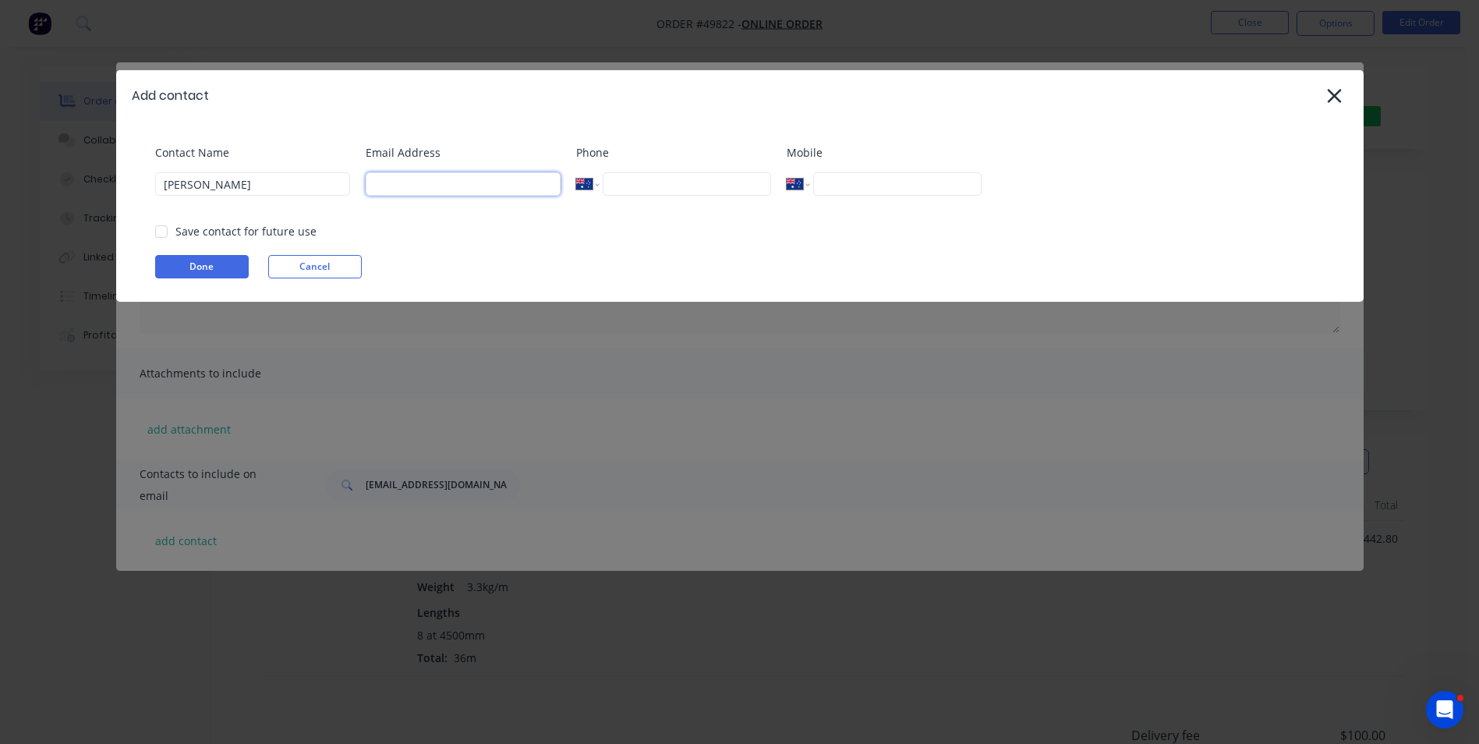
paste input "JOHNCGAY@LIVE.COM.AU"
type input "JOHNCGAY@LIVE.COM.AU"
click at [232, 258] on button "Done" at bounding box center [202, 266] width 94 height 23
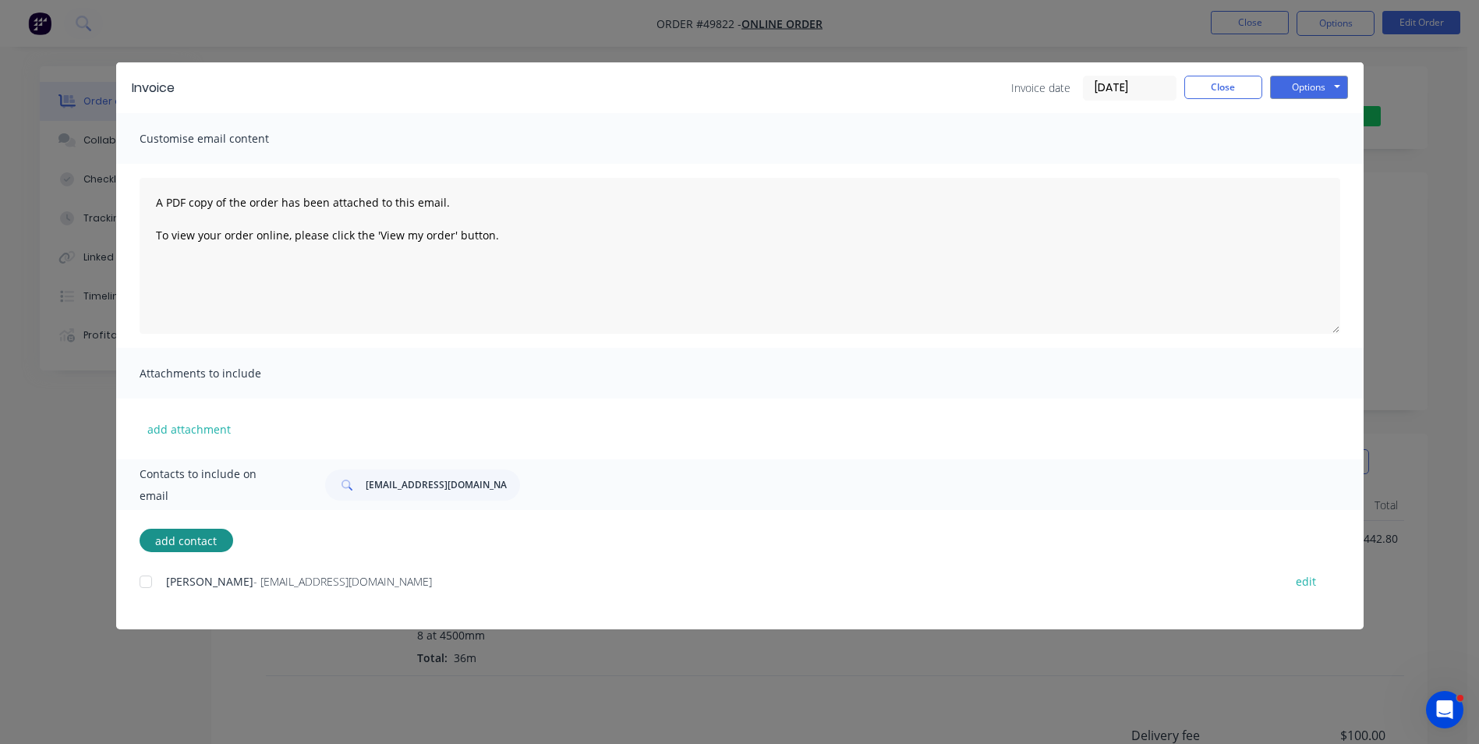
click at [145, 583] on div at bounding box center [145, 581] width 31 height 31
click at [1305, 84] on button "Options" at bounding box center [1309, 87] width 78 height 23
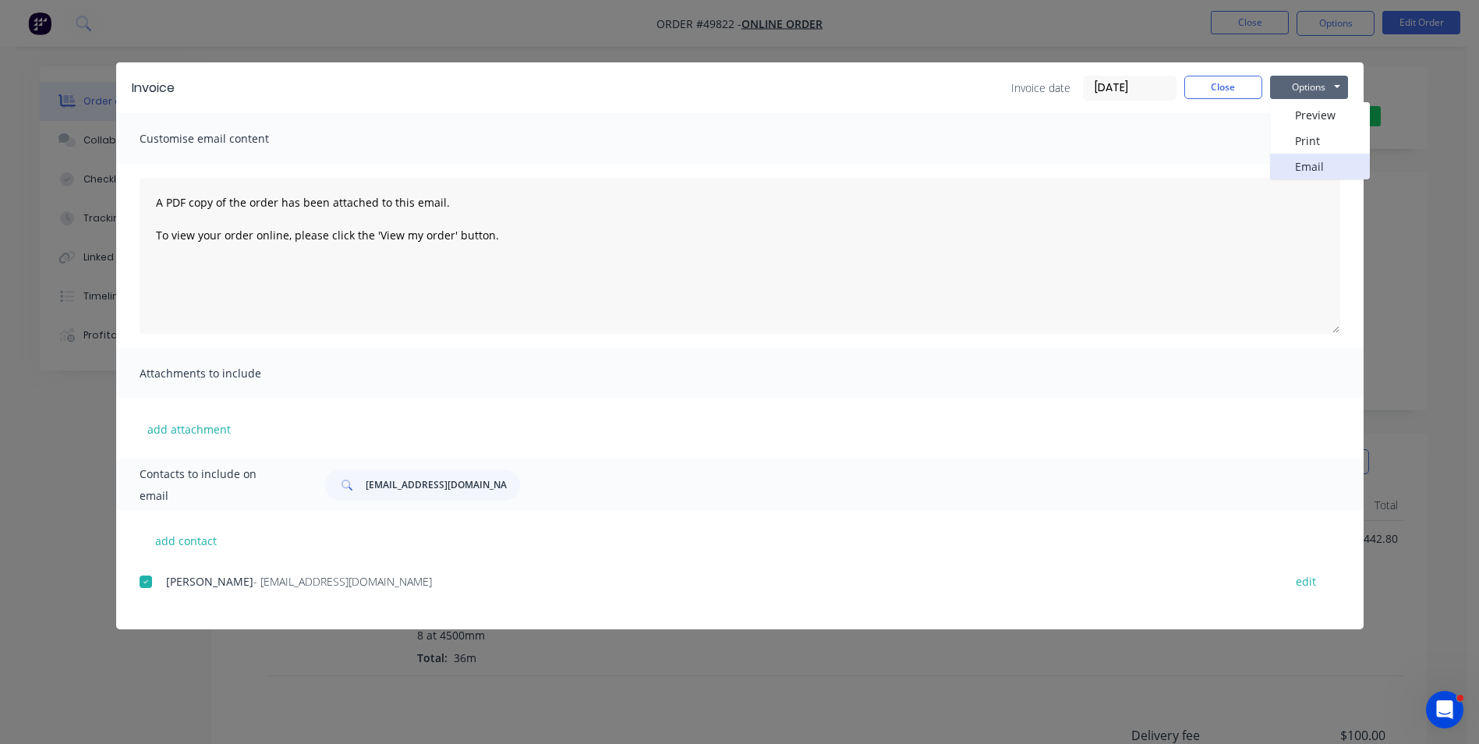
click at [1310, 161] on button "Email" at bounding box center [1320, 167] width 100 height 26
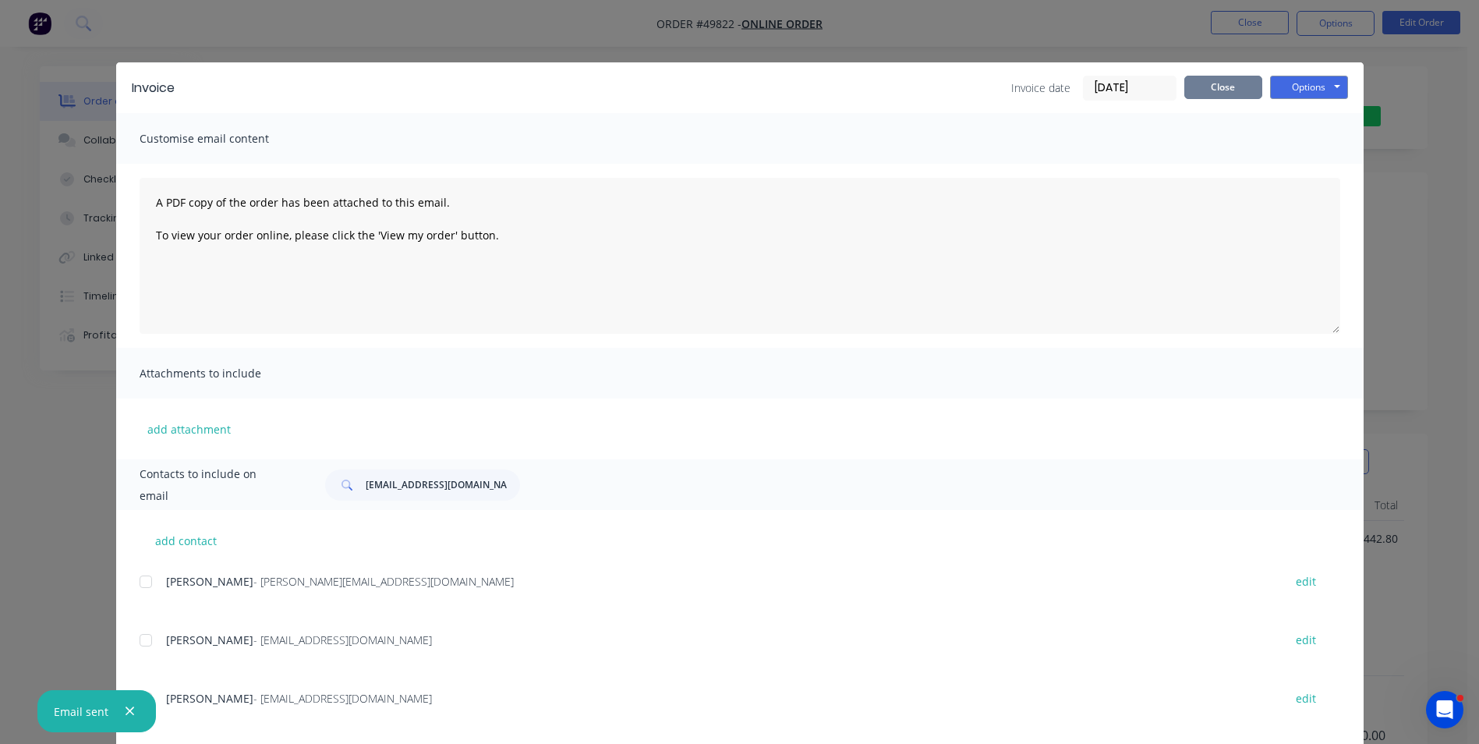
click at [1219, 92] on button "Close" at bounding box center [1224, 87] width 78 height 23
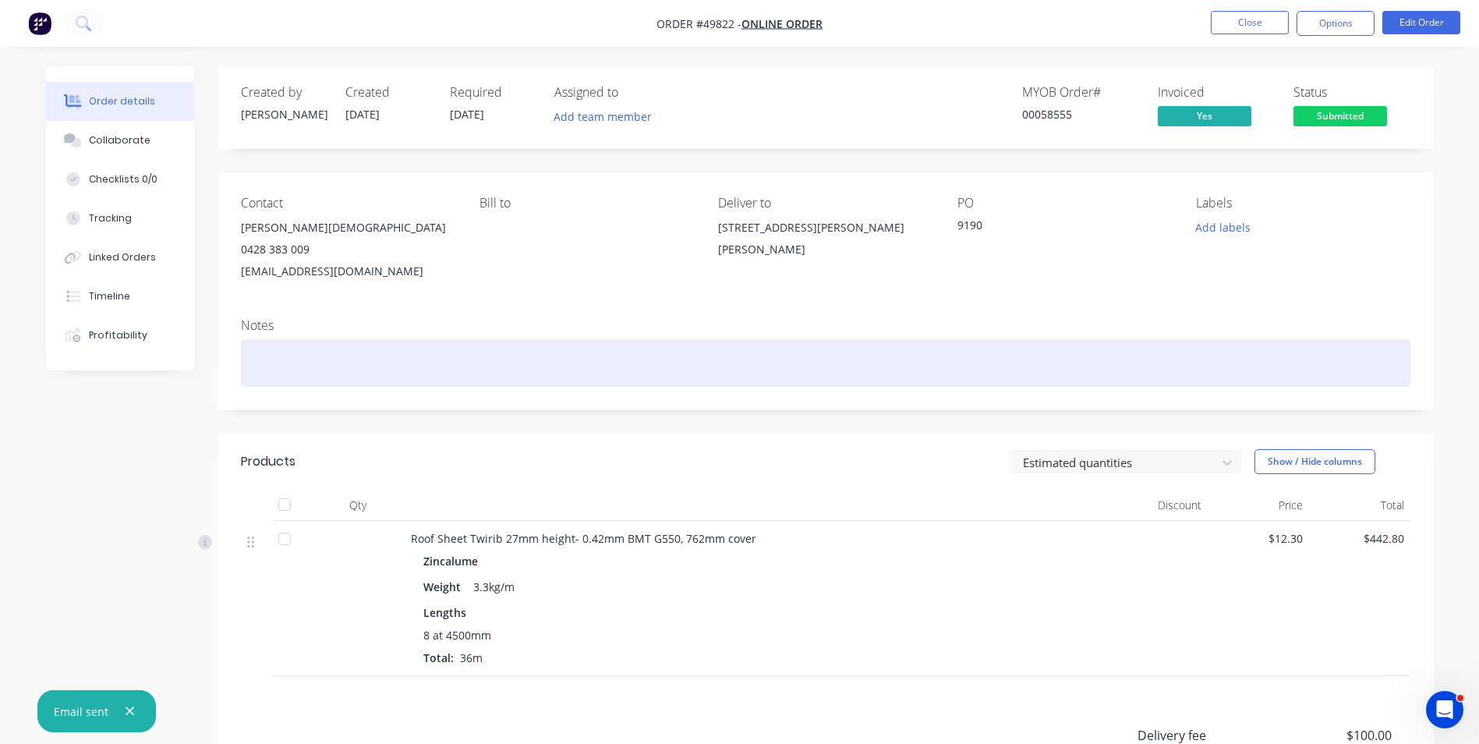
click at [270, 360] on div at bounding box center [826, 363] width 1170 height 48
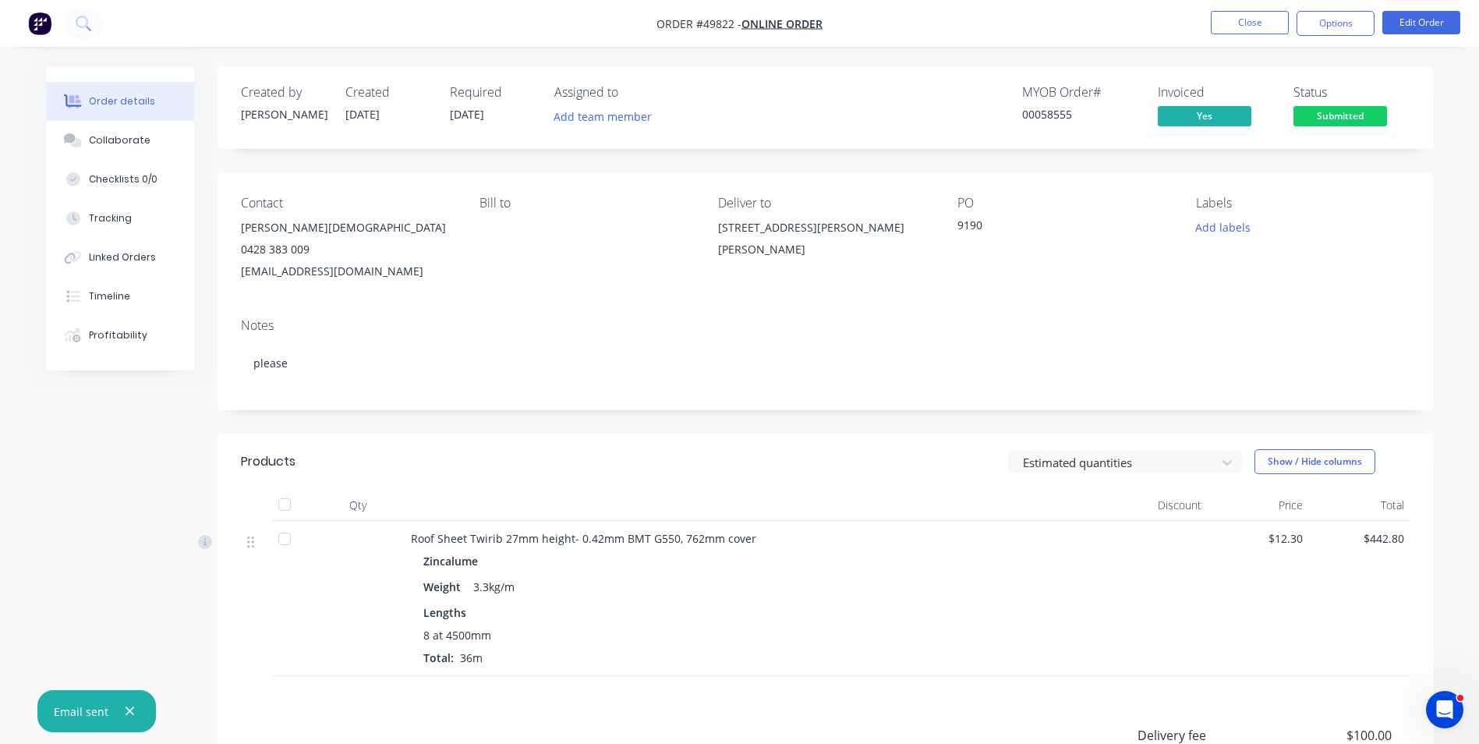
click at [900, 168] on div "Created by Cathy Created 01/10/25 Required 07/10/25 Assigned to Add team member…" at bounding box center [826, 498] width 1216 height 864
click at [119, 334] on div "Profitability" at bounding box center [118, 335] width 58 height 14
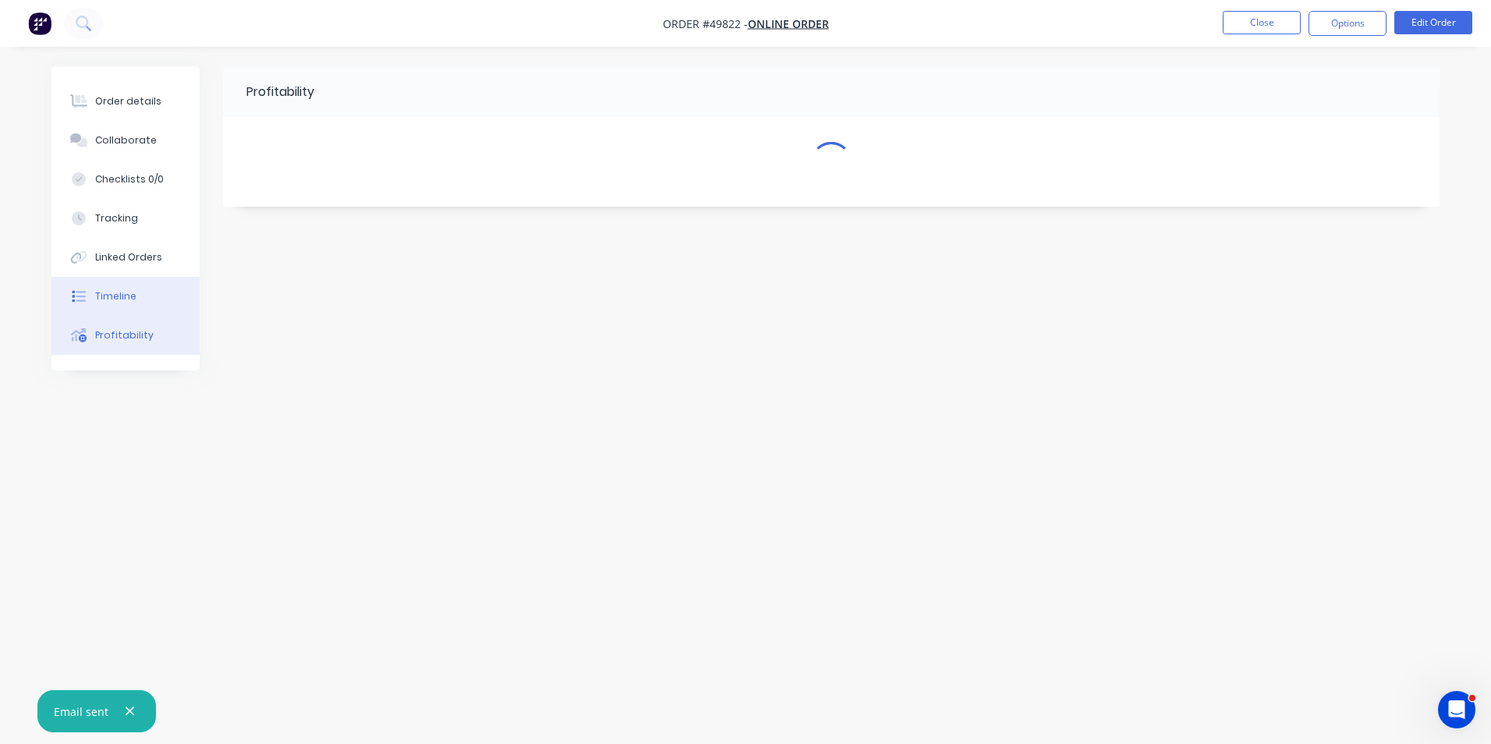
click at [118, 289] on div "Timeline" at bounding box center [115, 296] width 41 height 14
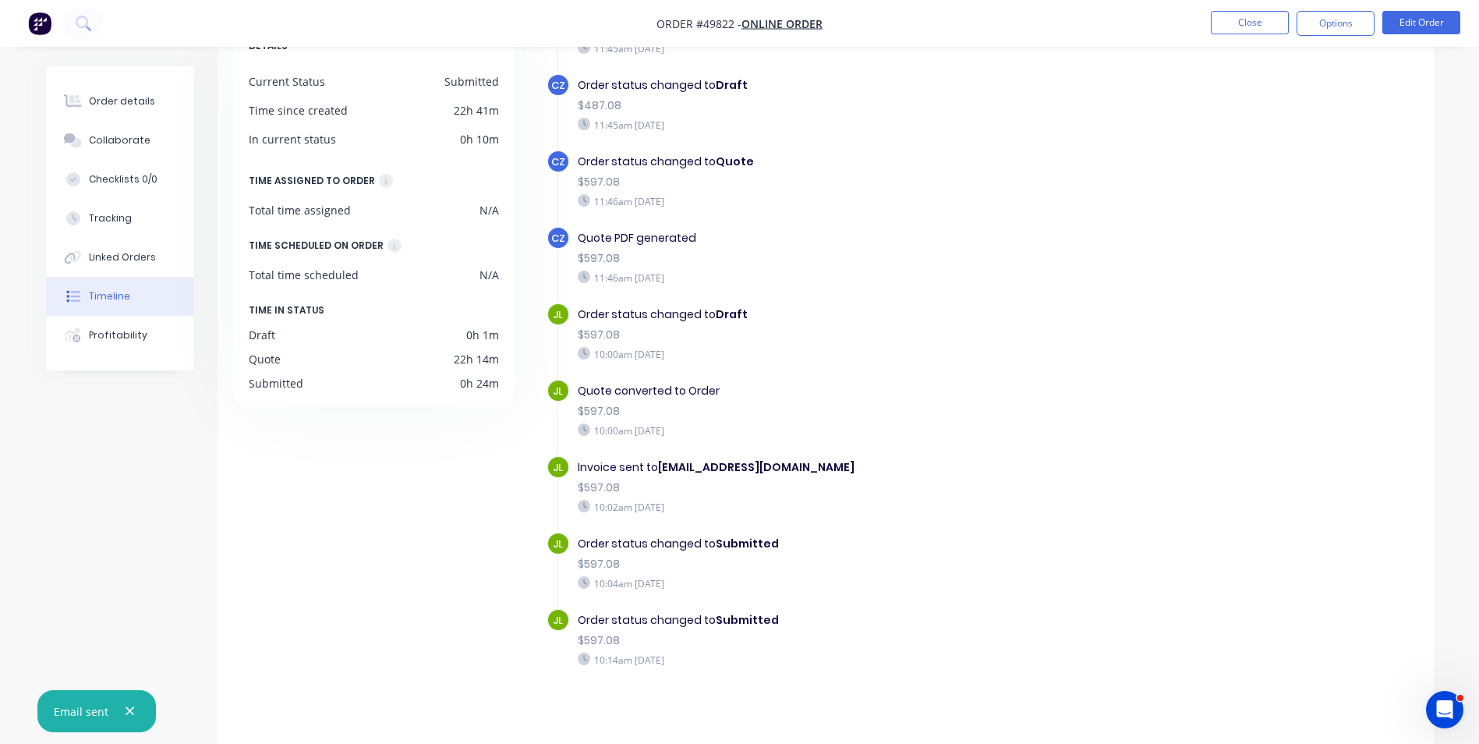
scroll to position [119, 0]
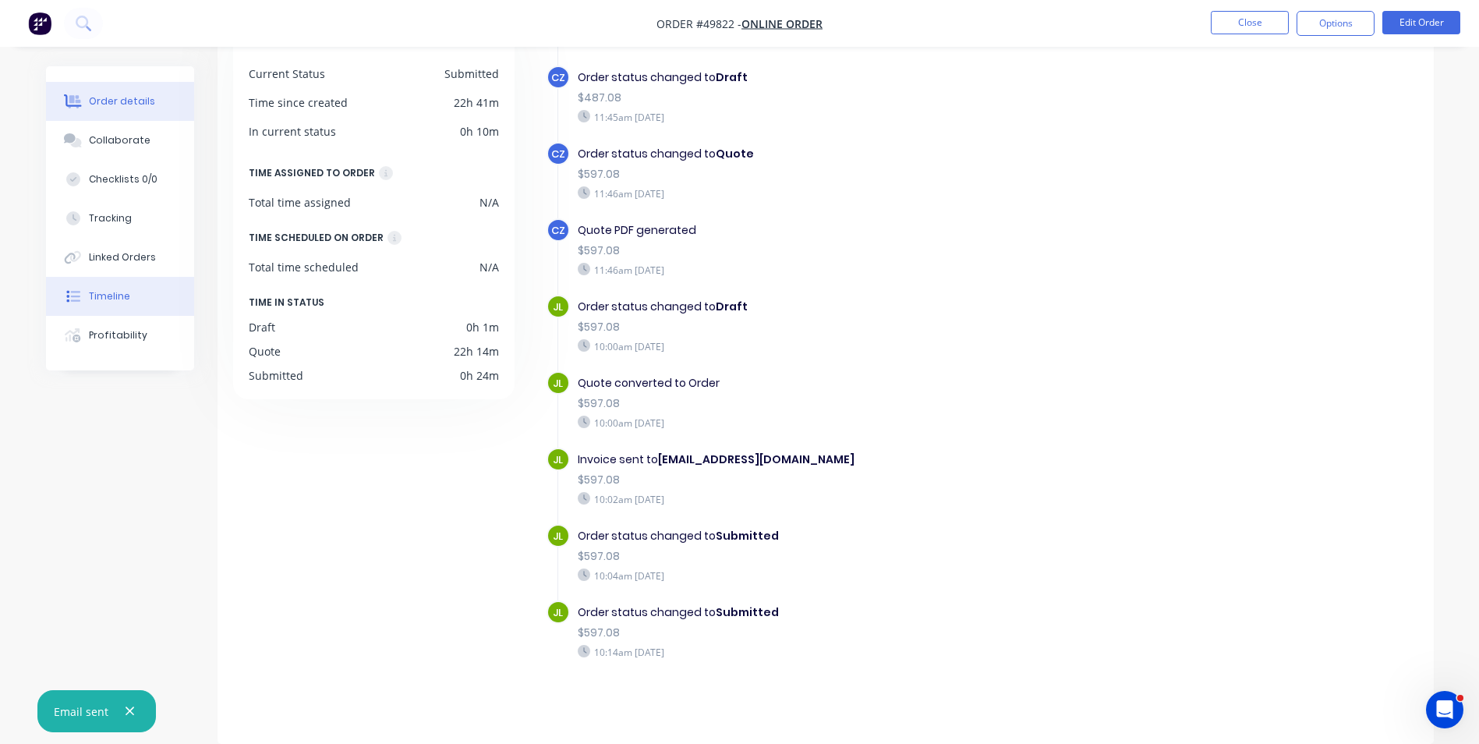
click at [97, 97] on div "Order details" at bounding box center [122, 101] width 66 height 14
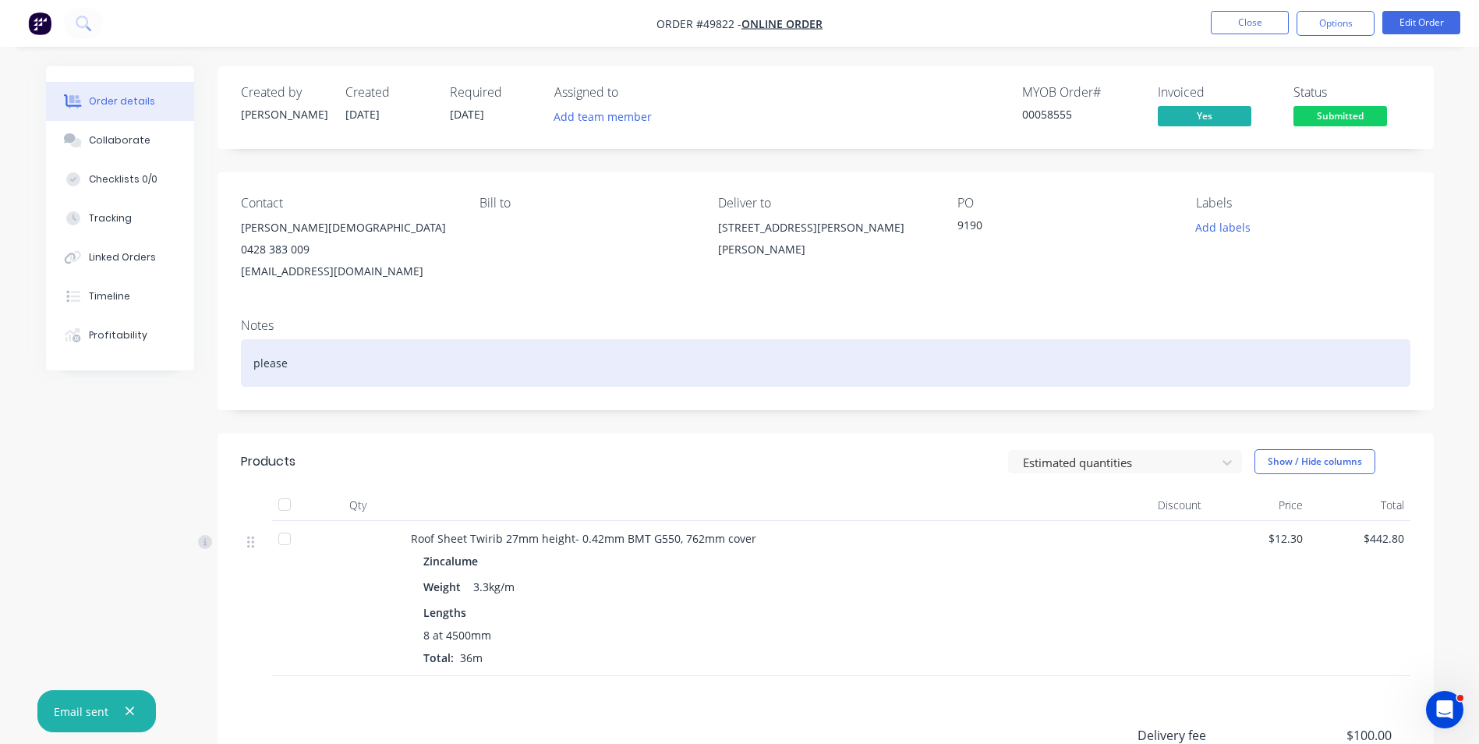
click at [774, 380] on div "please" at bounding box center [826, 363] width 1170 height 48
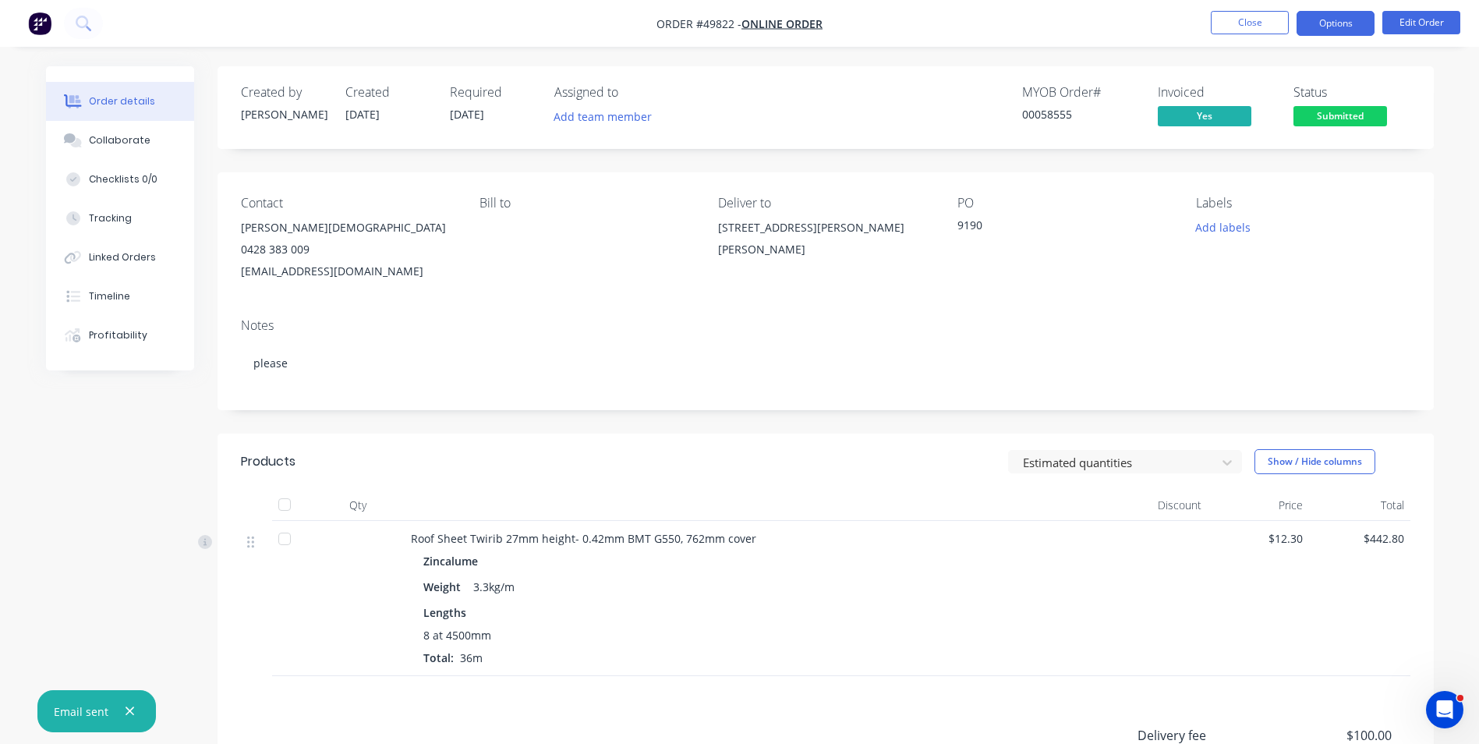
click at [1321, 16] on button "Options" at bounding box center [1336, 23] width 78 height 25
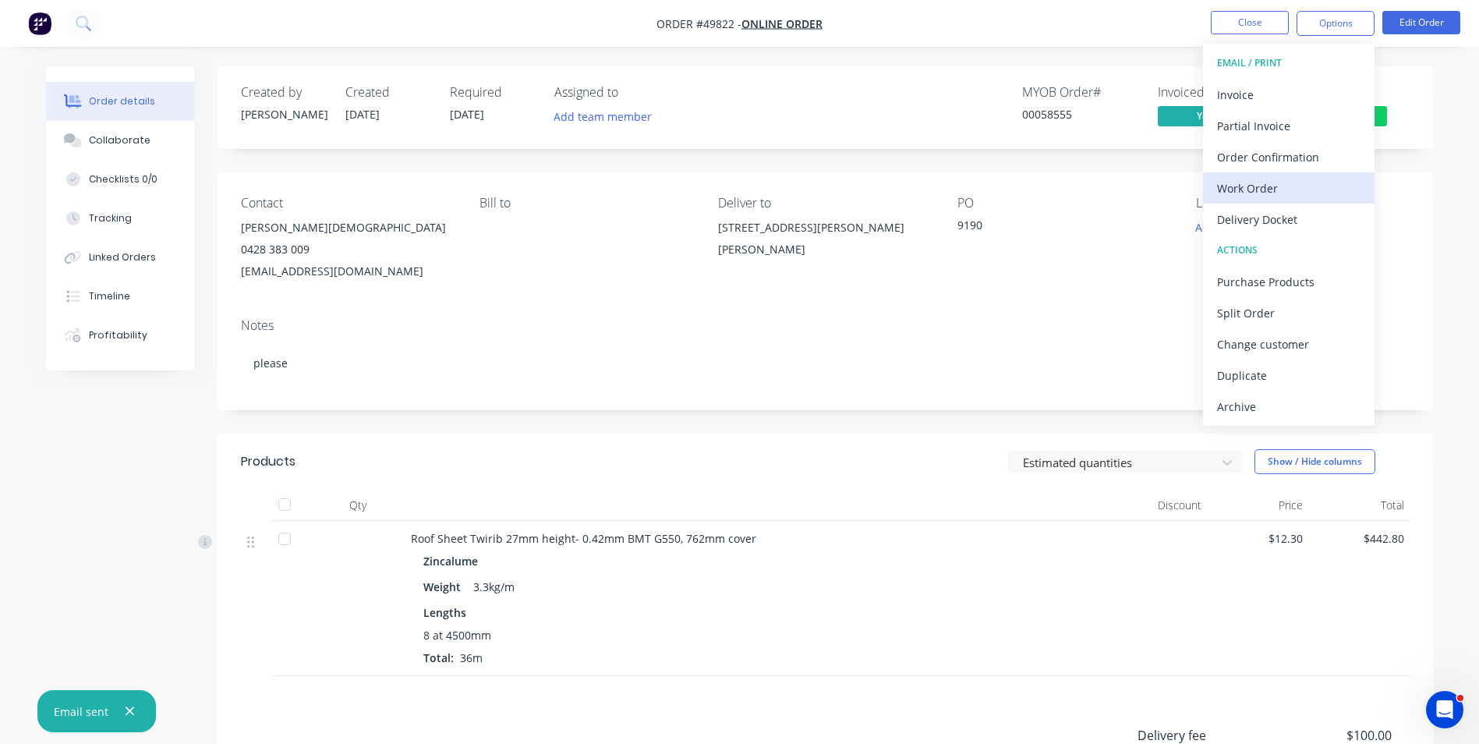
click at [1281, 189] on div "Work Order" at bounding box center [1288, 188] width 143 height 23
click at [1250, 189] on div "Custom" at bounding box center [1288, 188] width 143 height 23
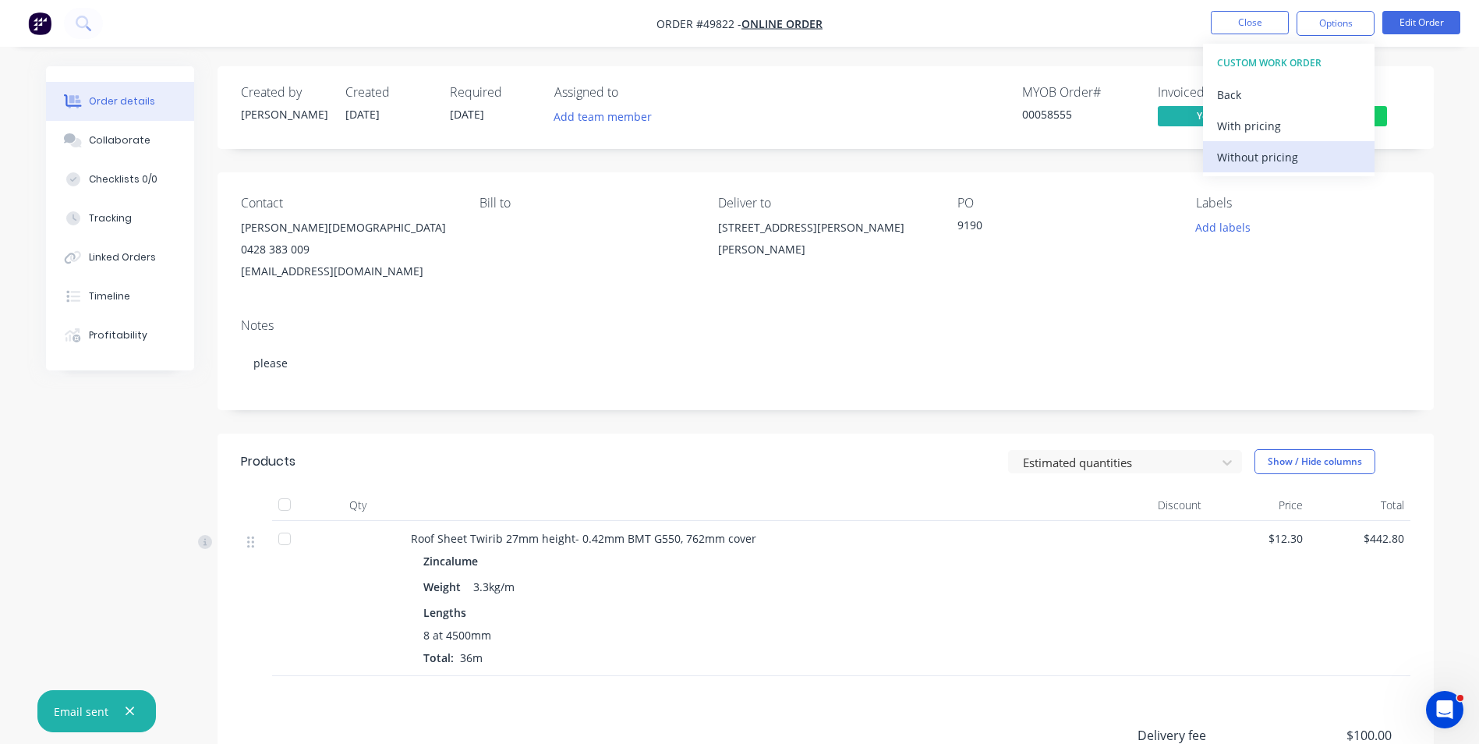
click at [1250, 168] on div "Without pricing" at bounding box center [1288, 157] width 143 height 23
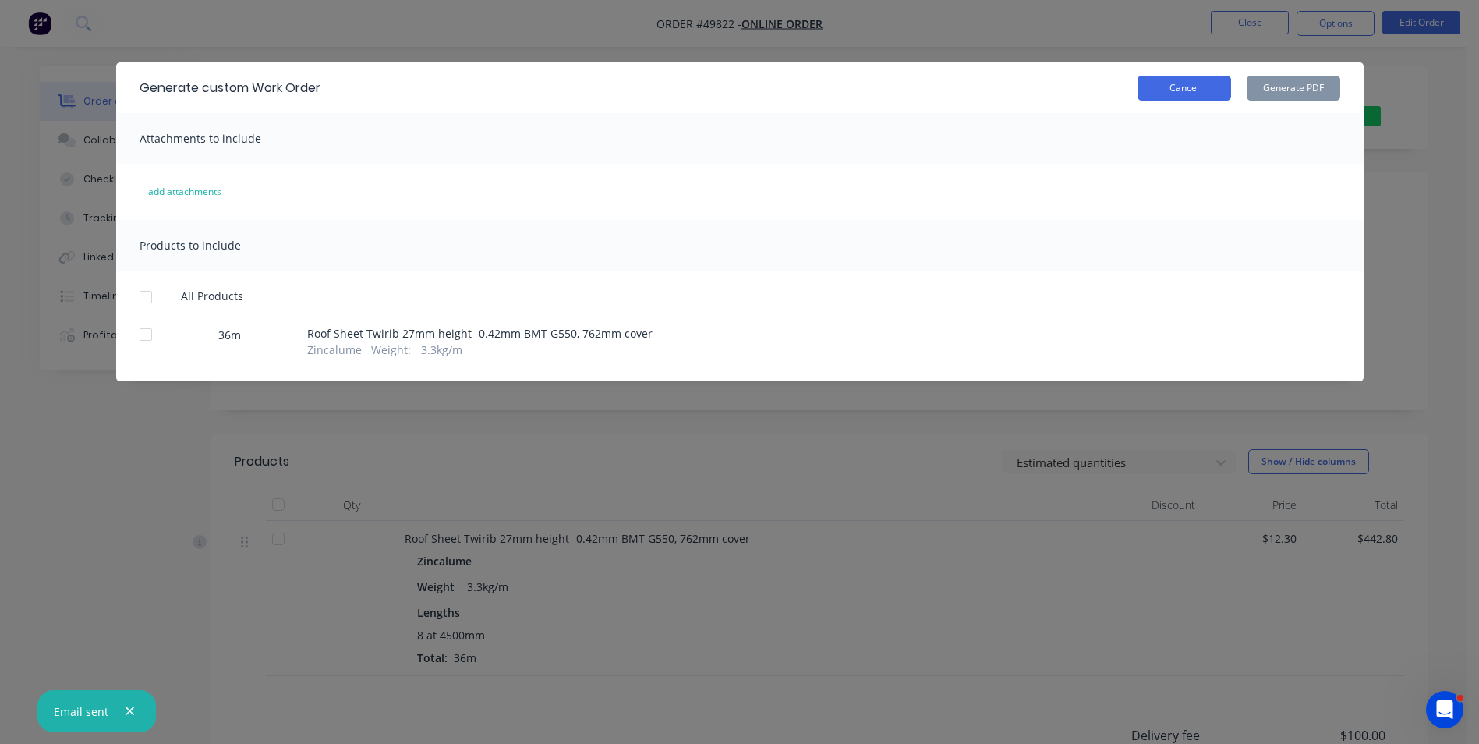
click at [1189, 78] on button "Cancel" at bounding box center [1185, 88] width 94 height 25
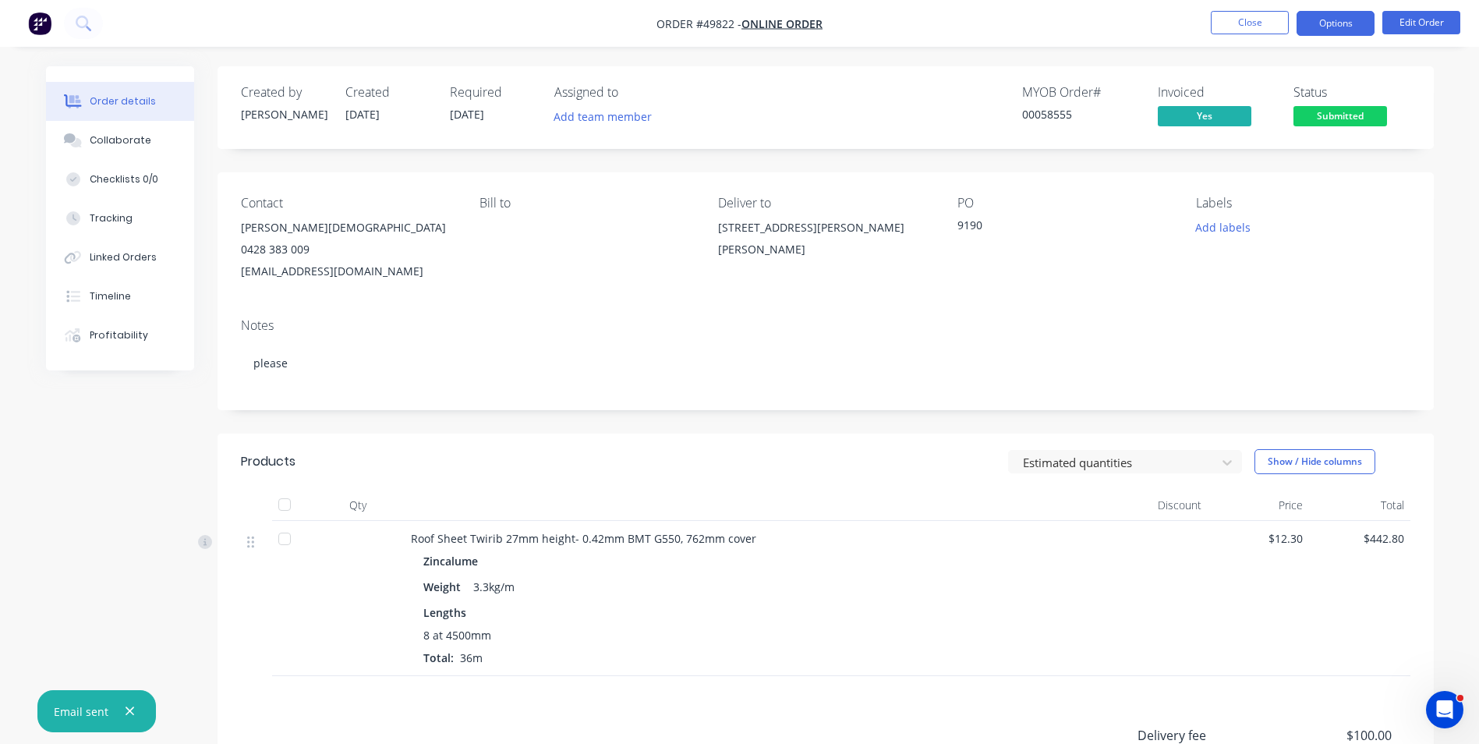
click at [1365, 18] on button "Options" at bounding box center [1336, 23] width 78 height 25
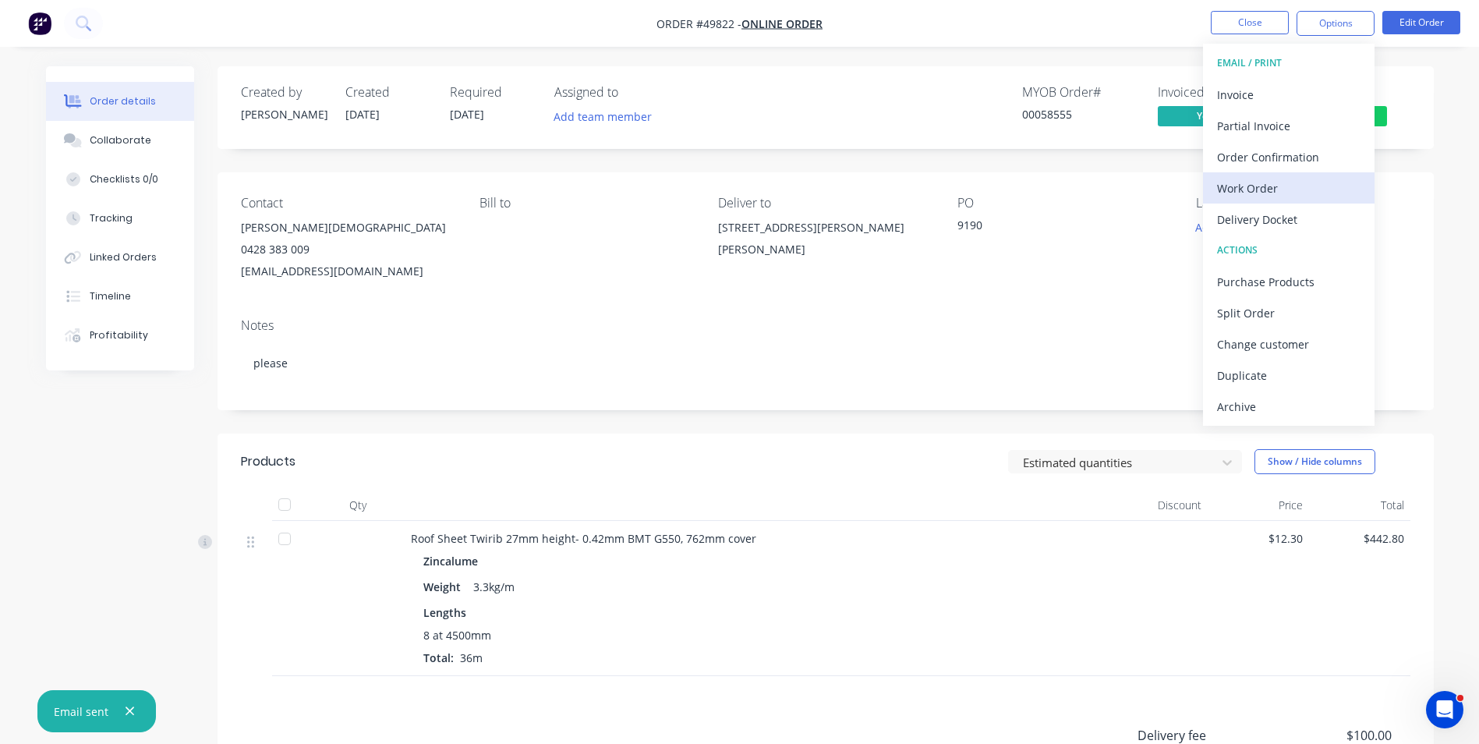
click at [1250, 197] on div "Work Order" at bounding box center [1288, 188] width 143 height 23
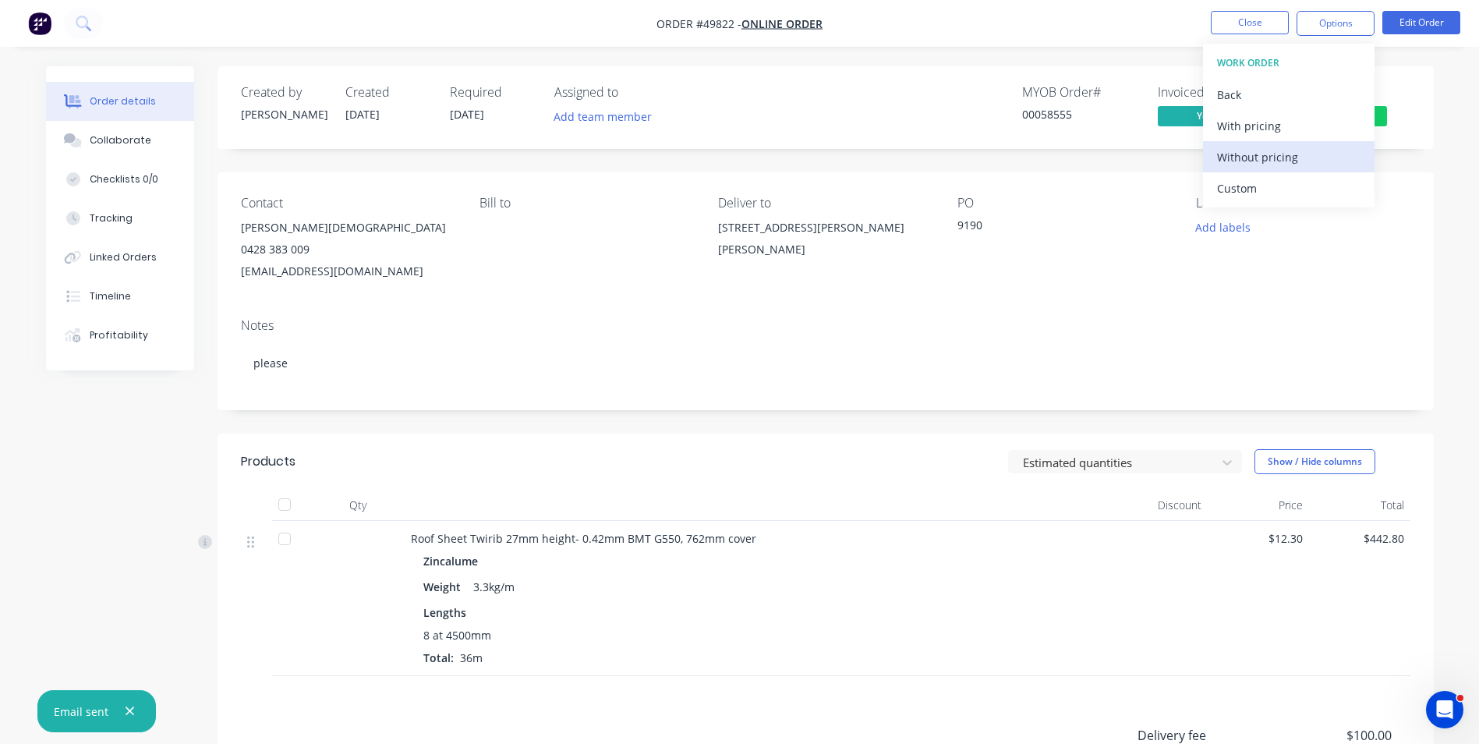
click at [1268, 147] on div "Without pricing" at bounding box center [1288, 157] width 143 height 23
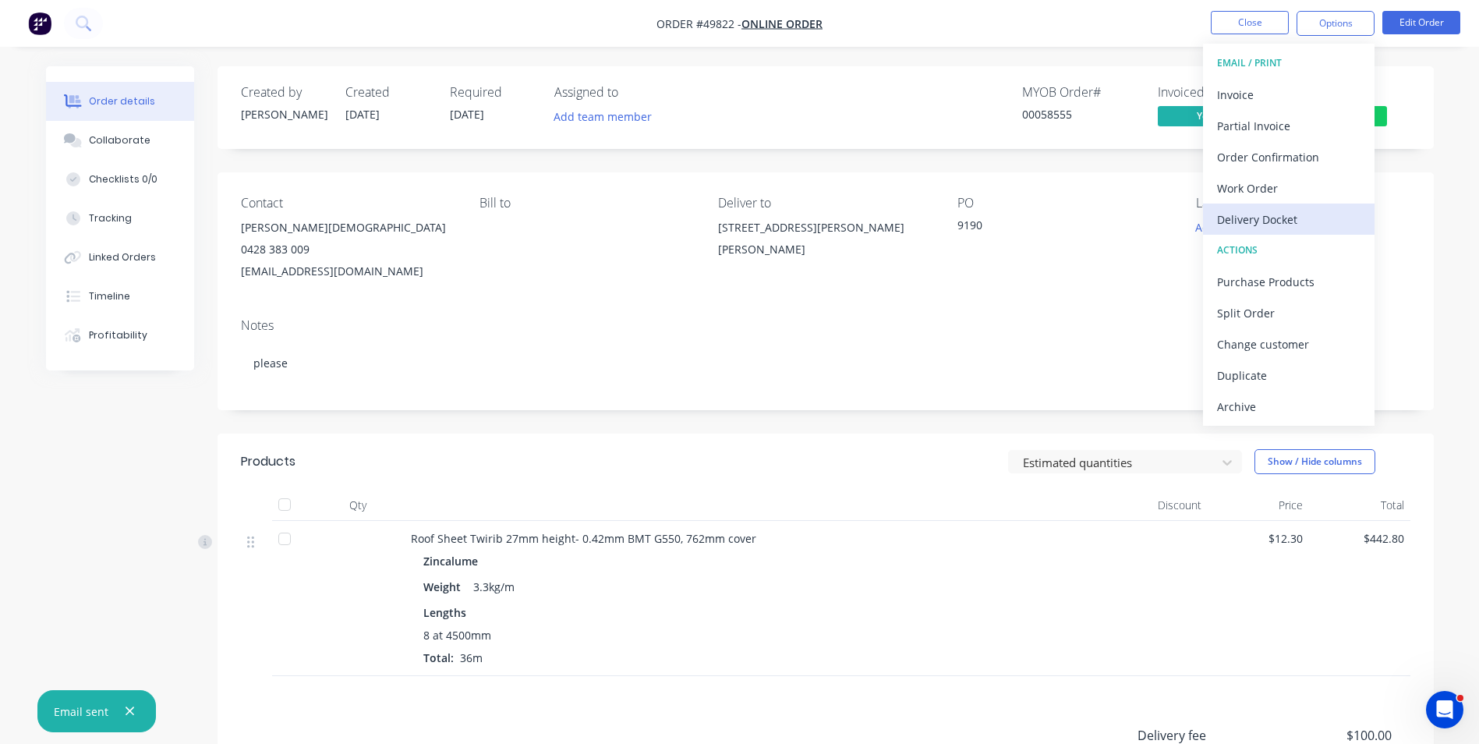
click at [1266, 221] on div "Delivery Docket" at bounding box center [1288, 219] width 143 height 23
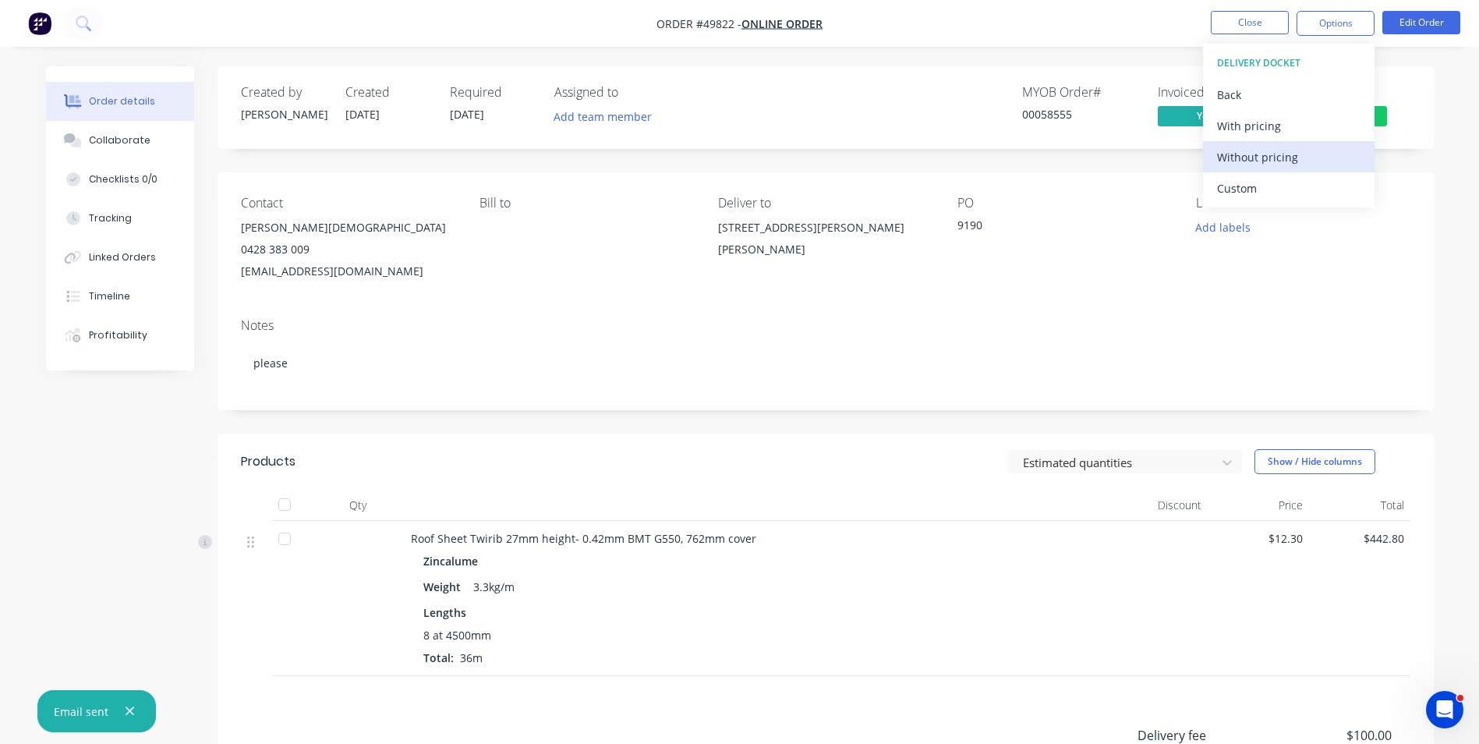
click at [1258, 165] on div "Without pricing" at bounding box center [1288, 157] width 143 height 23
click at [622, 184] on div "Contact John Gay 0428 383 009 JOHNCGAY@LIVE.COM.AU Bill to Deliver to 24 Irwin …" at bounding box center [826, 238] width 1216 height 133
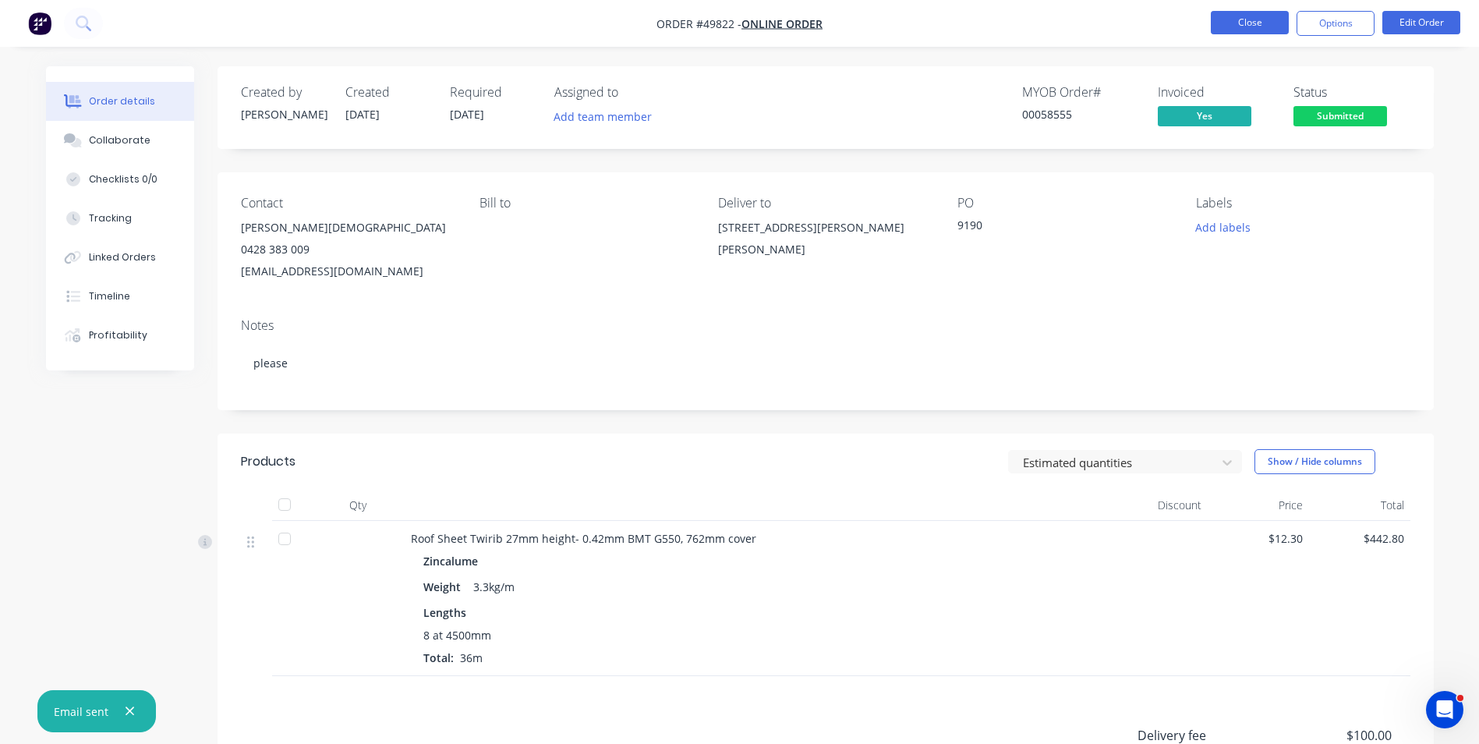
click at [1220, 23] on button "Close" at bounding box center [1250, 22] width 78 height 23
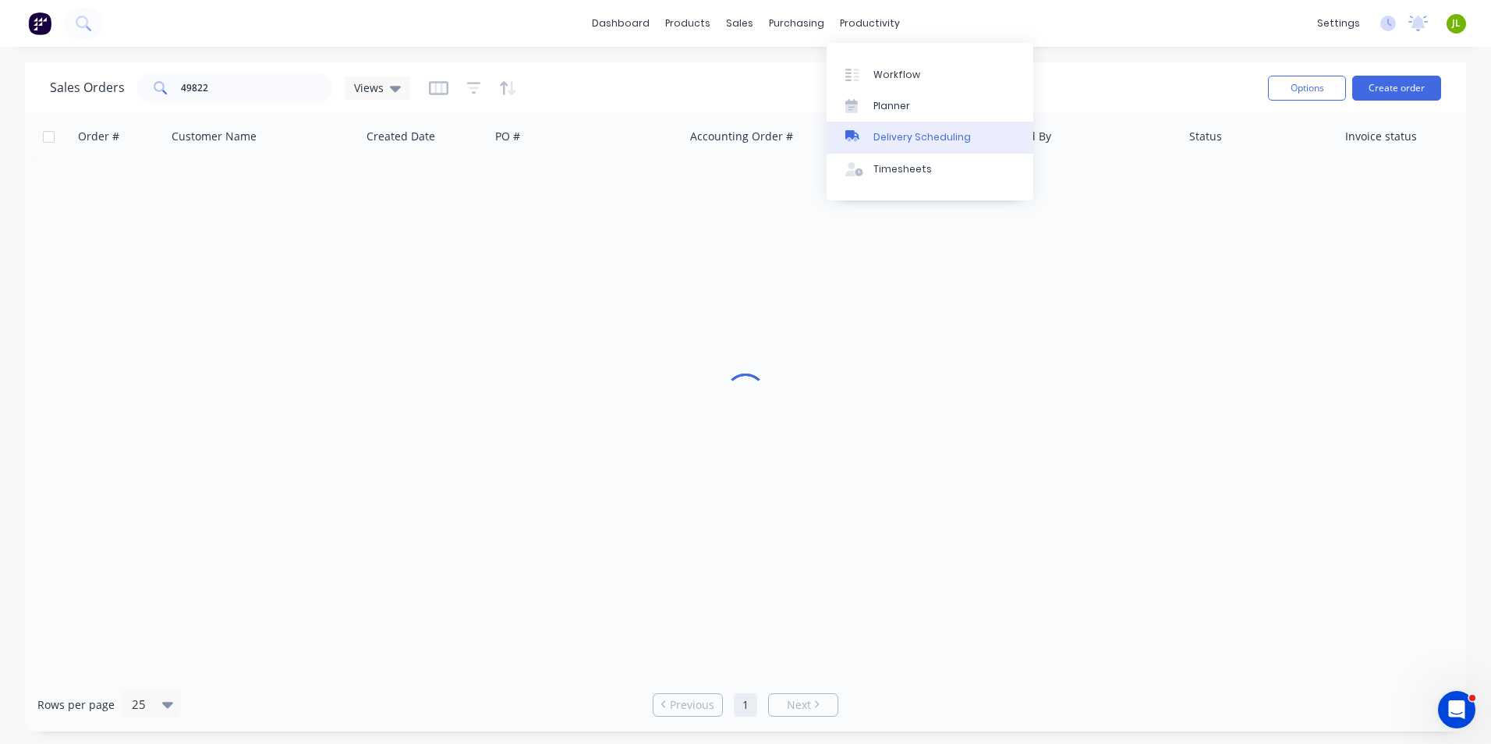
click at [872, 124] on link "Delivery Scheduling" at bounding box center [930, 137] width 207 height 31
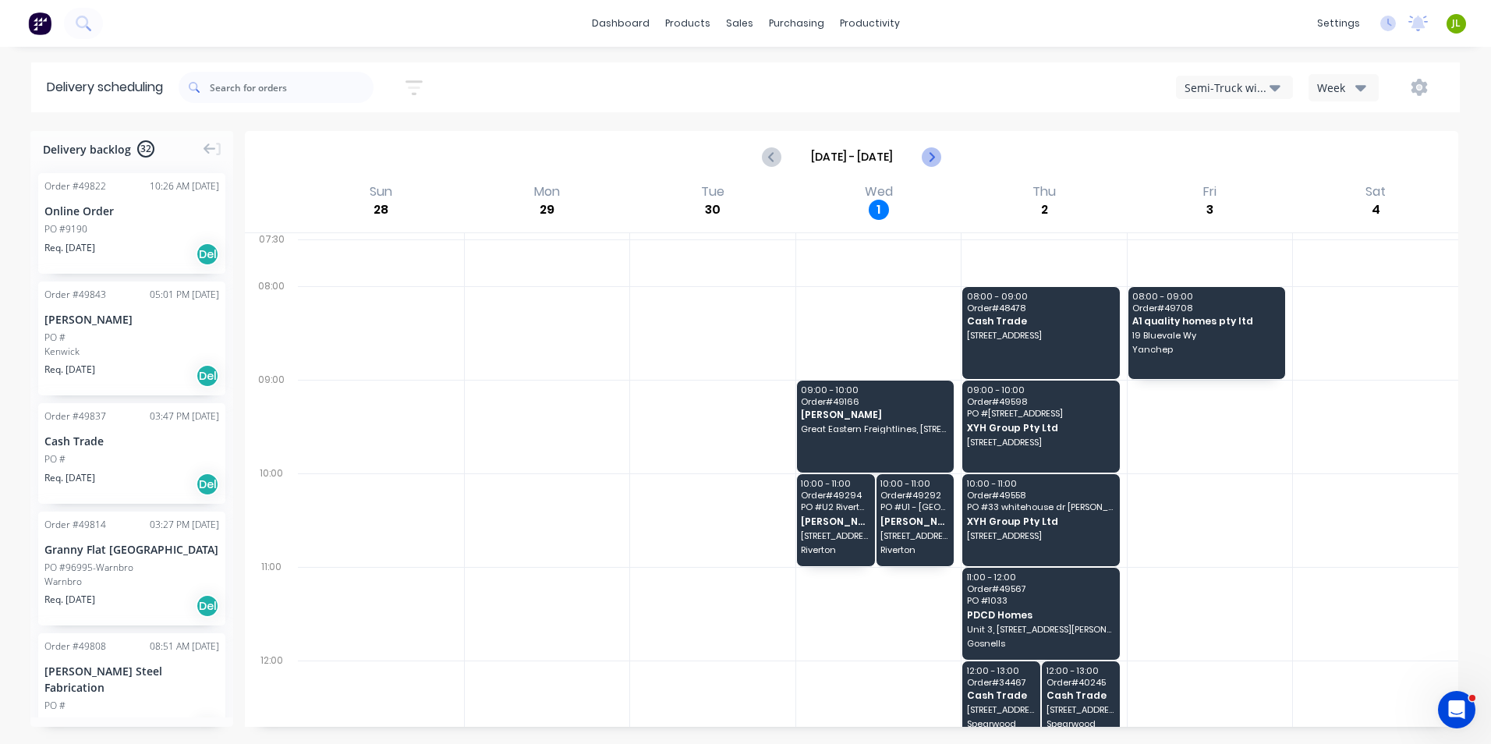
click at [924, 157] on icon "Next page" at bounding box center [931, 156] width 19 height 19
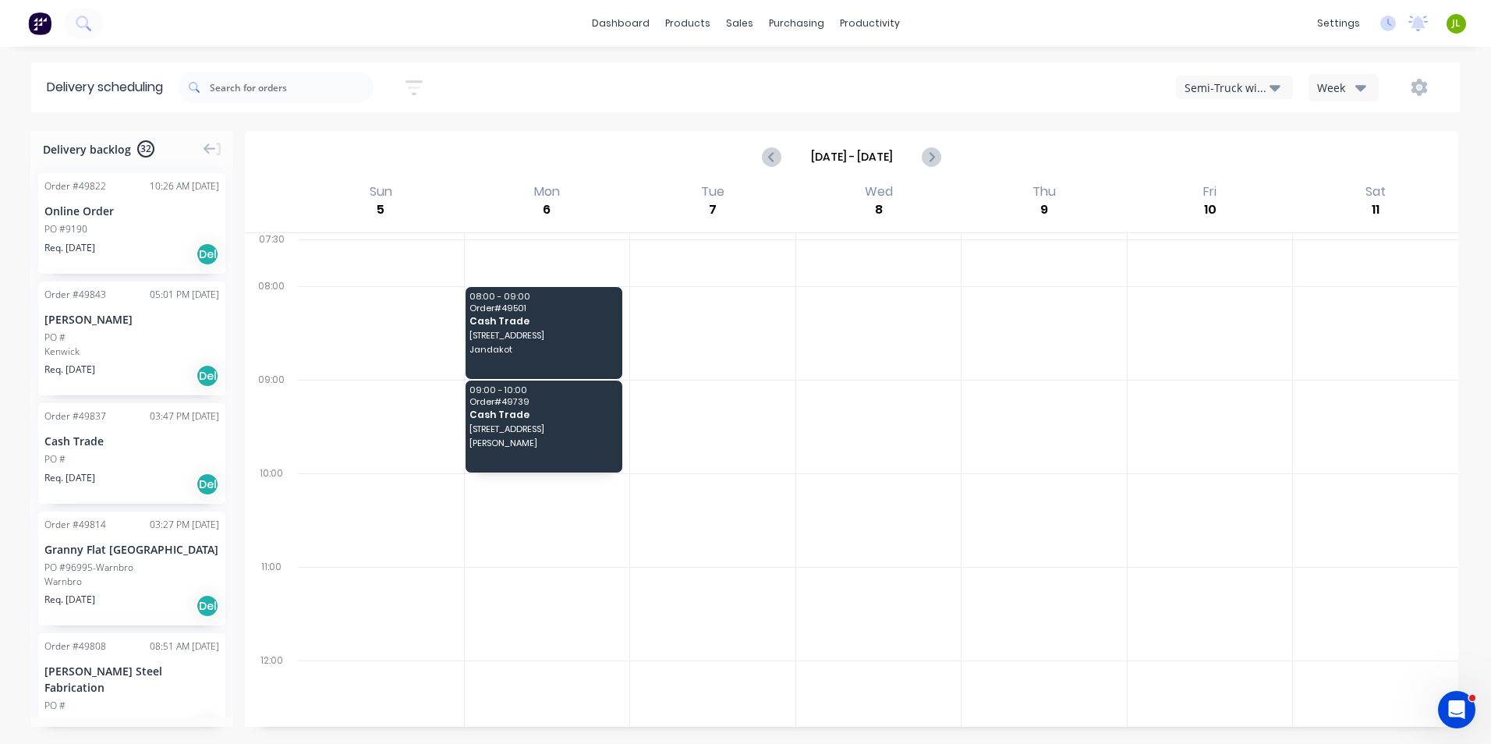
drag, startPoint x: 1212, startPoint y: 83, endPoint x: 1213, endPoint y: 97, distance: 13.3
click at [1213, 92] on div "Semi-Truck with Hiab" at bounding box center [1227, 88] width 85 height 16
click at [1202, 181] on div "Utes Delivery" at bounding box center [1254, 189] width 154 height 31
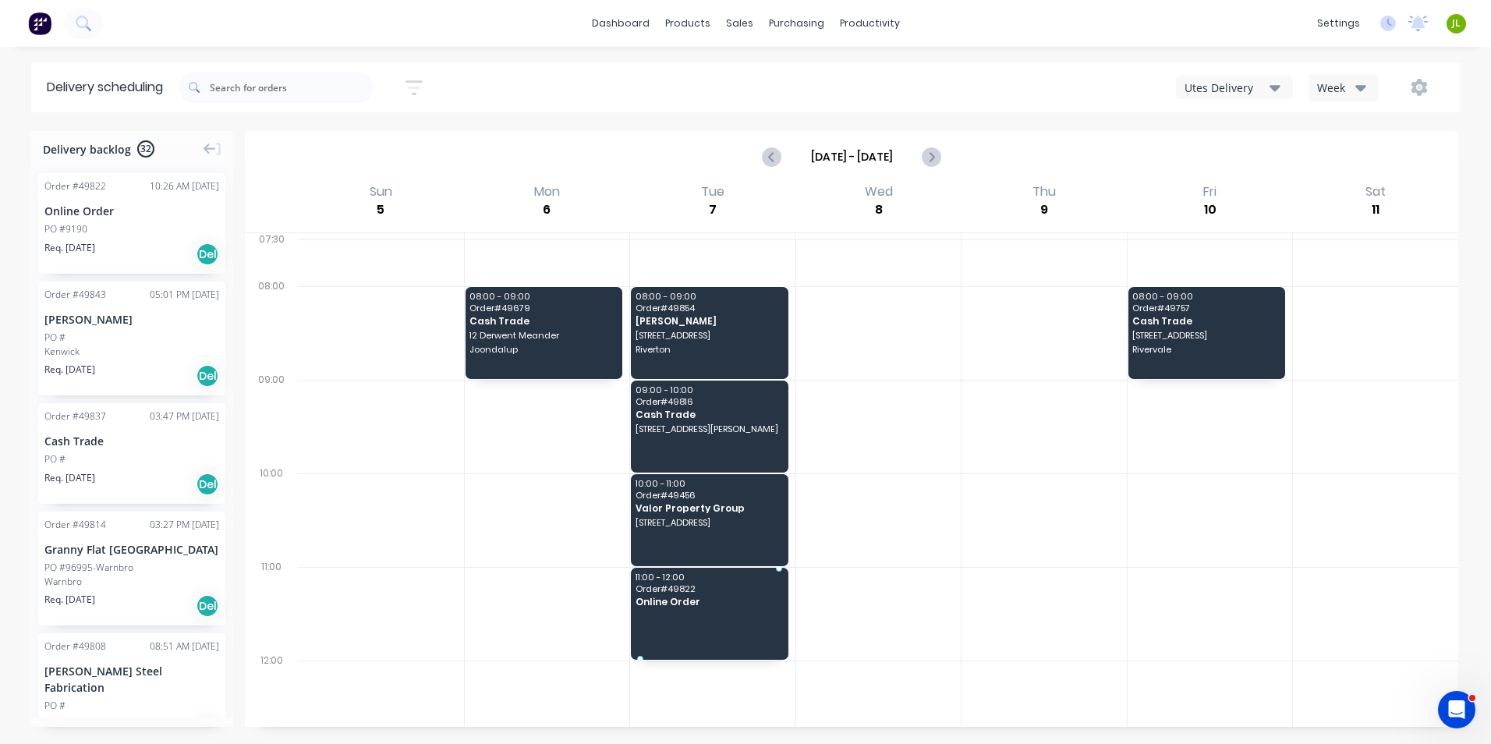
drag, startPoint x: 126, startPoint y: 222, endPoint x: 686, endPoint y: 575, distance: 661.6
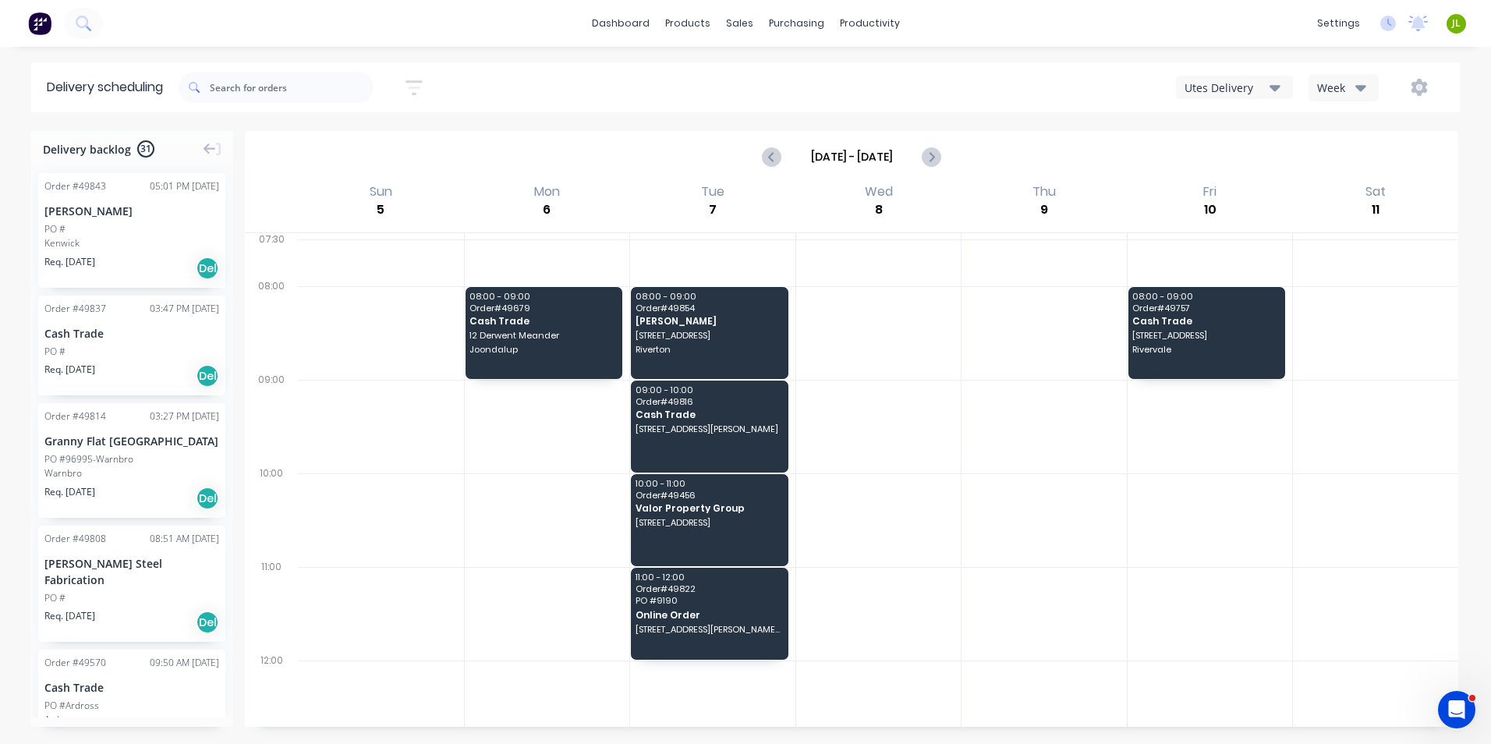
click at [1143, 144] on div "Oct 5 - Oct 11" at bounding box center [851, 157] width 1210 height 48
click at [879, 666] on div at bounding box center [878, 707] width 165 height 94
click at [777, 153] on icon "Previous page" at bounding box center [772, 156] width 19 height 19
type input "Sep 28 - Oct 4"
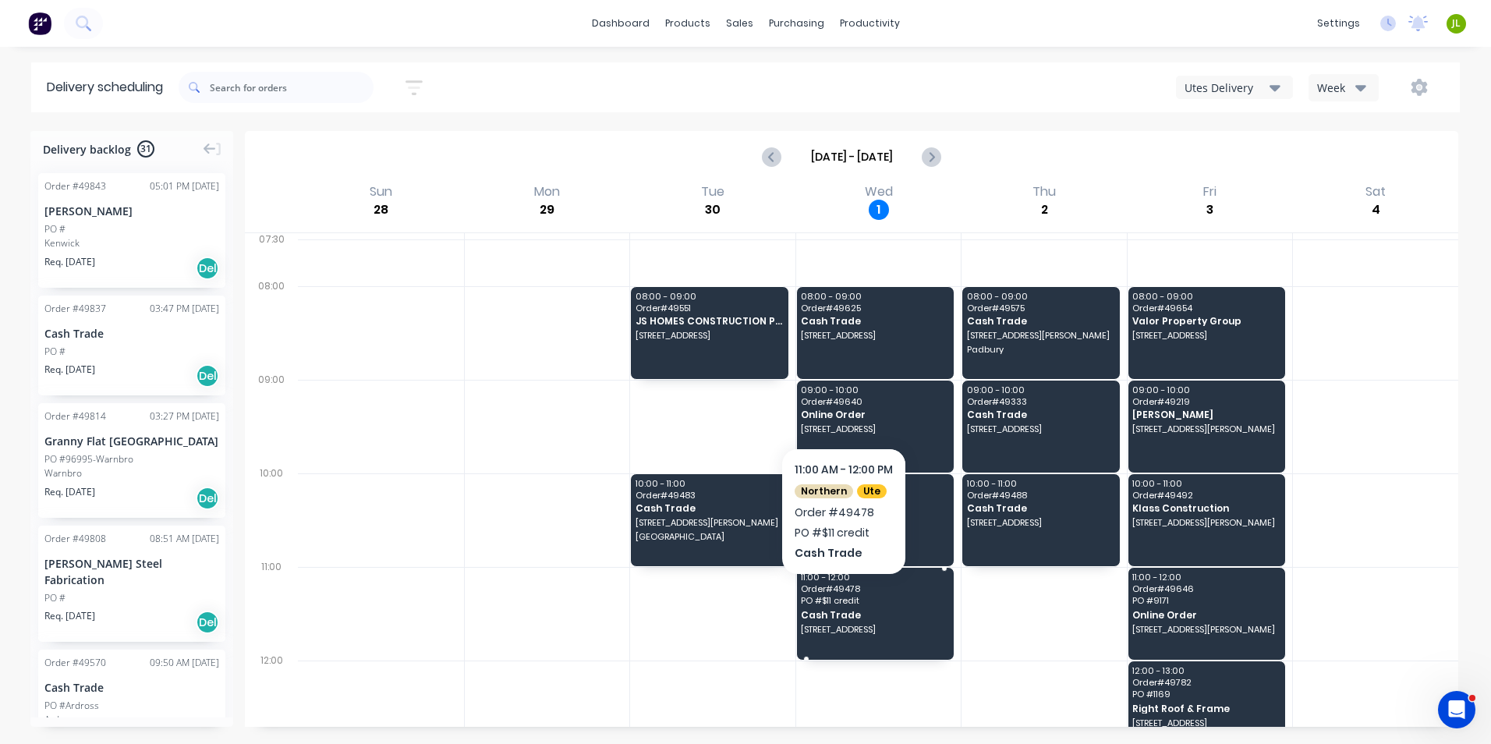
click at [843, 597] on span "PO # $11 credit" at bounding box center [874, 600] width 147 height 9
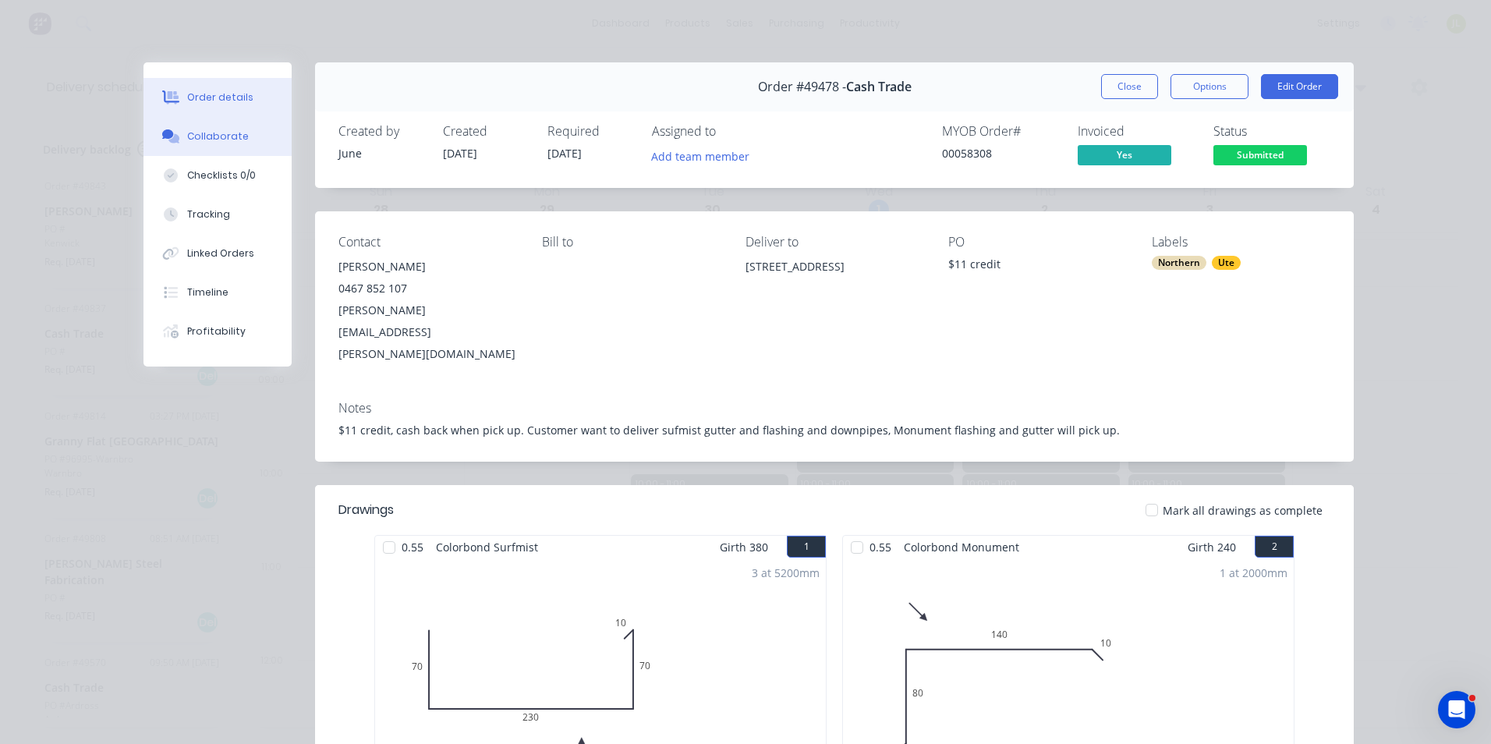
click at [228, 143] on div "Collaborate" at bounding box center [218, 136] width 62 height 14
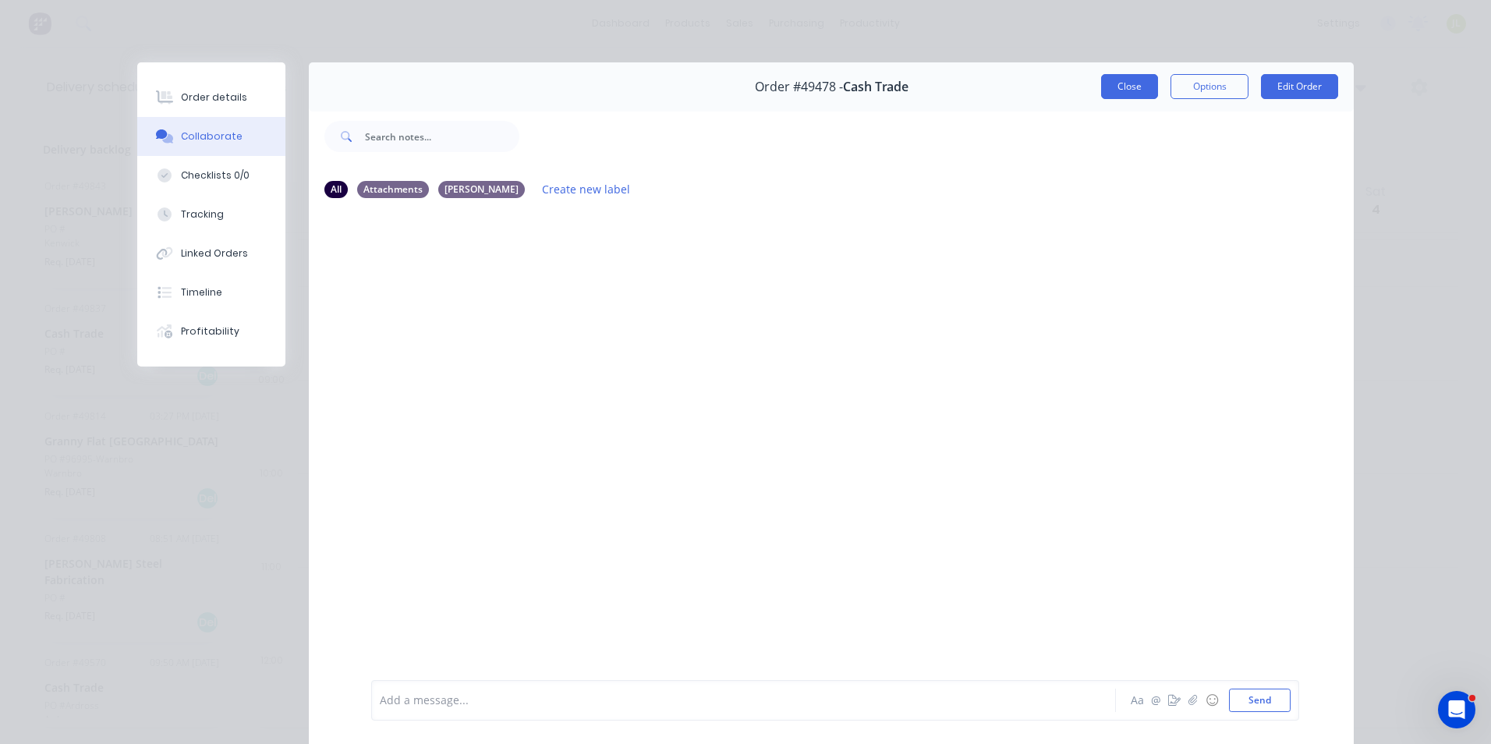
click at [1105, 91] on button "Close" at bounding box center [1129, 86] width 57 height 25
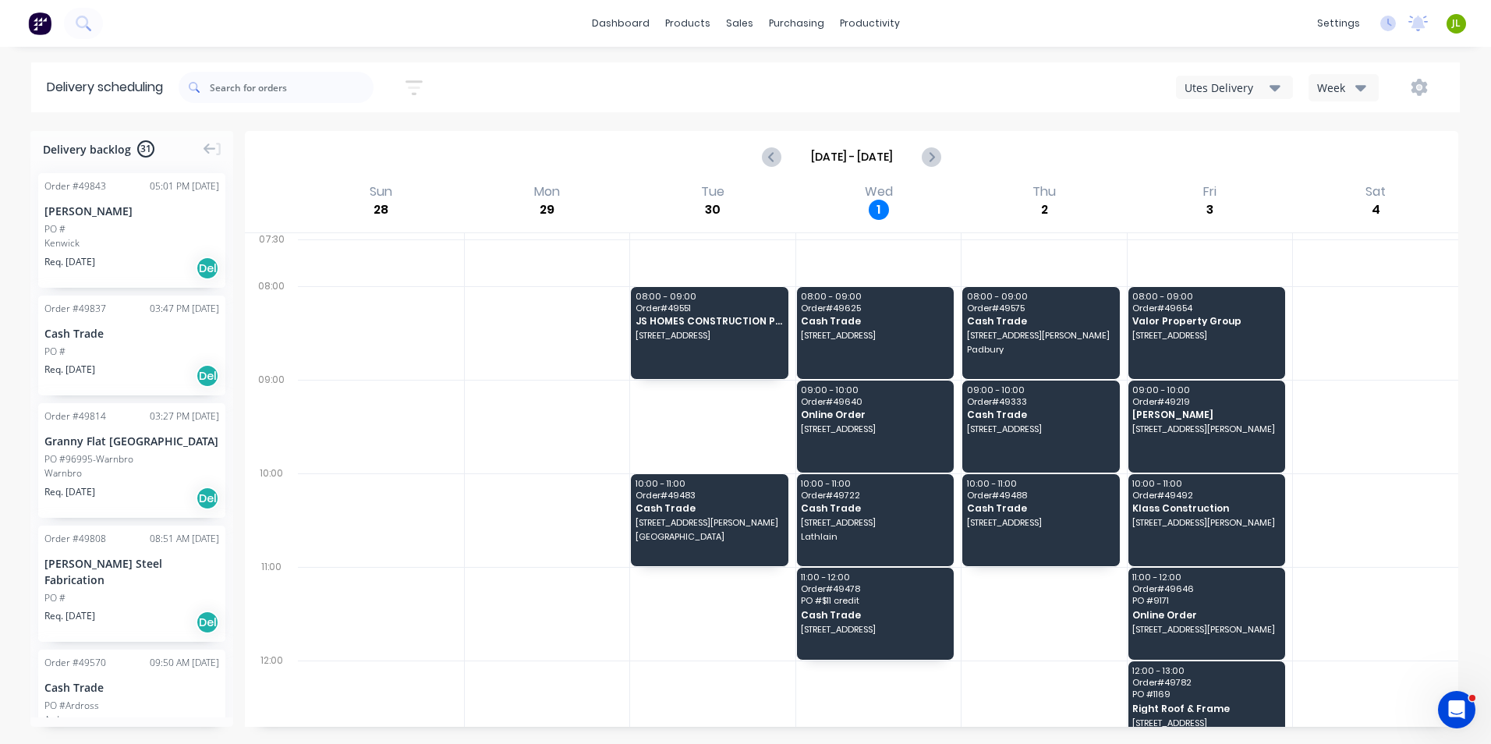
click at [1213, 78] on button "Utes Delivery" at bounding box center [1234, 87] width 117 height 23
click at [1229, 128] on div "Semi-Truck with Hiab" at bounding box center [1254, 127] width 154 height 31
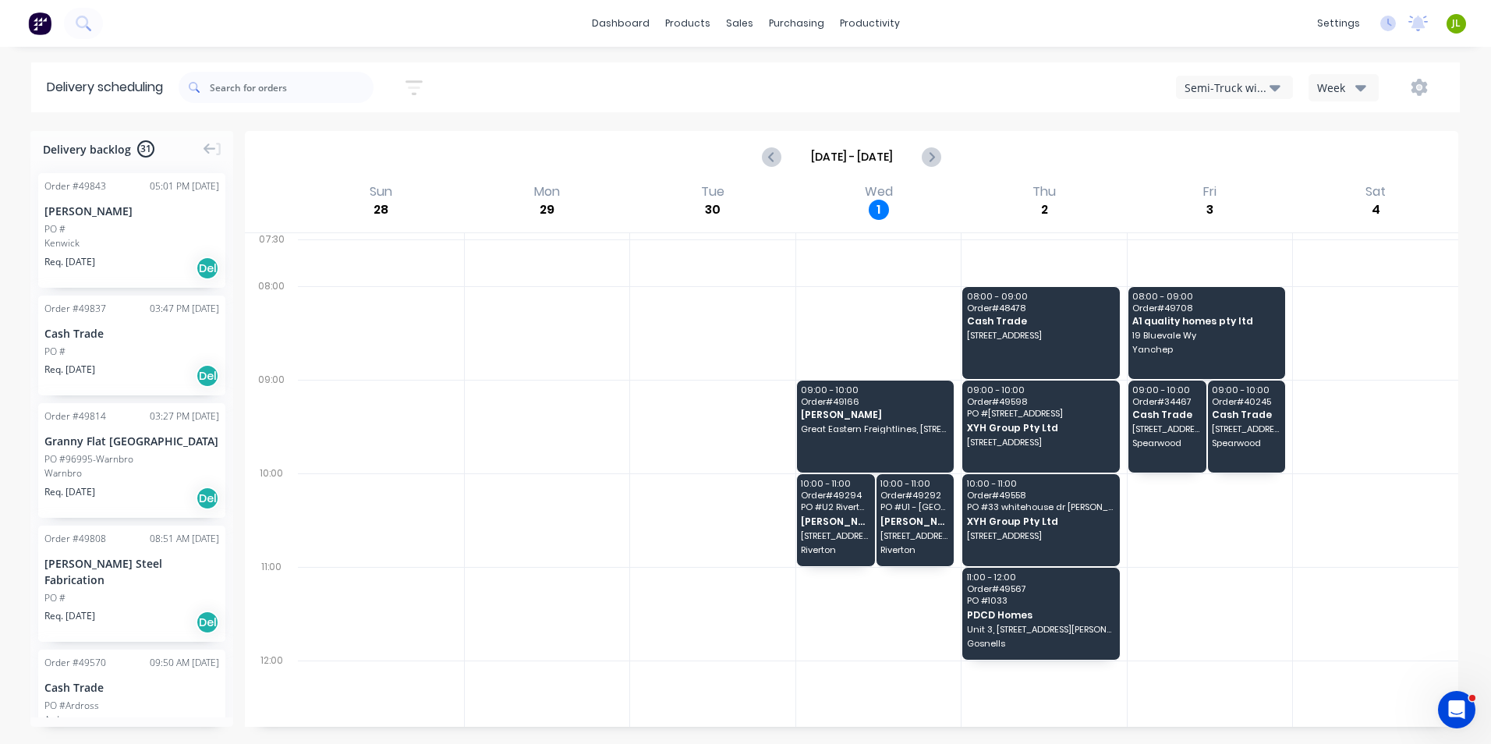
click at [1223, 90] on div "Semi-Truck with Hiab" at bounding box center [1227, 88] width 85 height 16
click at [1250, 198] on div "Utes Delivery" at bounding box center [1254, 189] width 154 height 31
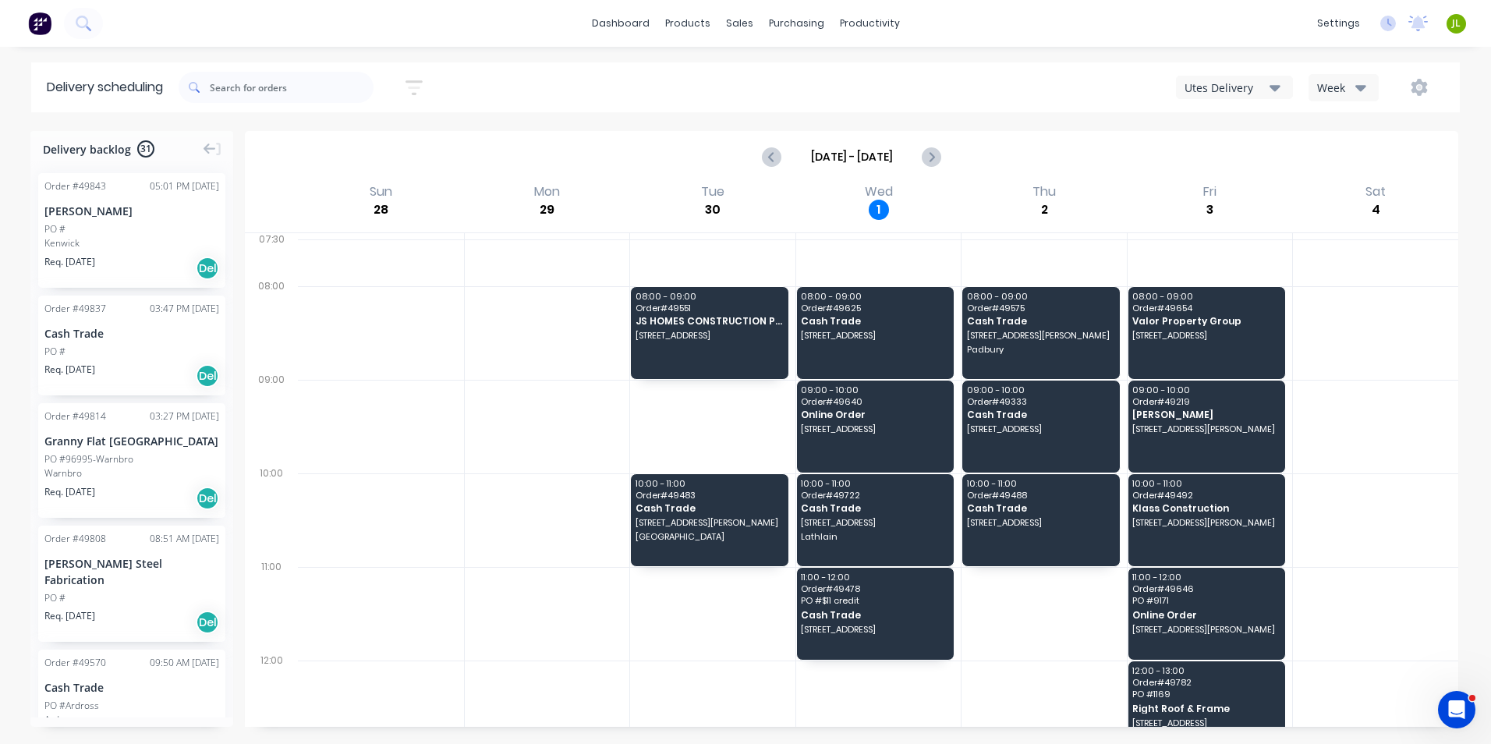
click at [1219, 91] on div "Utes Delivery" at bounding box center [1227, 88] width 85 height 16
click at [1135, 152] on div "Sep 28 - Oct 4" at bounding box center [851, 157] width 1210 height 48
click at [1198, 106] on div "Sort by Most recent Created date Required date Order number Customer name Most …" at bounding box center [819, 88] width 1281 height 44
click at [1211, 92] on div "Utes Delivery" at bounding box center [1227, 88] width 85 height 16
click at [1050, 149] on div "Sep 28 - Oct 4" at bounding box center [851, 157] width 1210 height 48
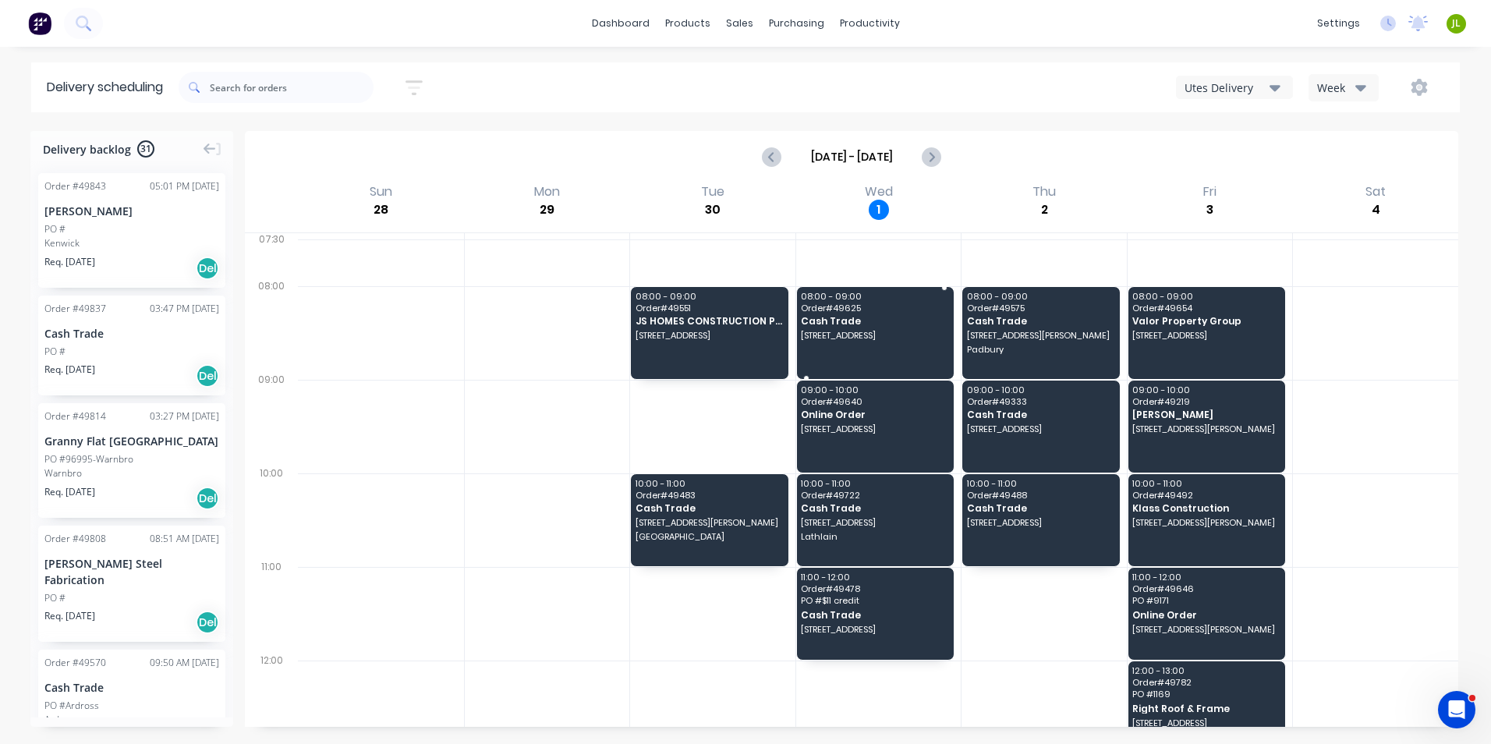
click at [842, 333] on span "123 Railway Av, Kelmscott WA 6111" at bounding box center [874, 335] width 147 height 9
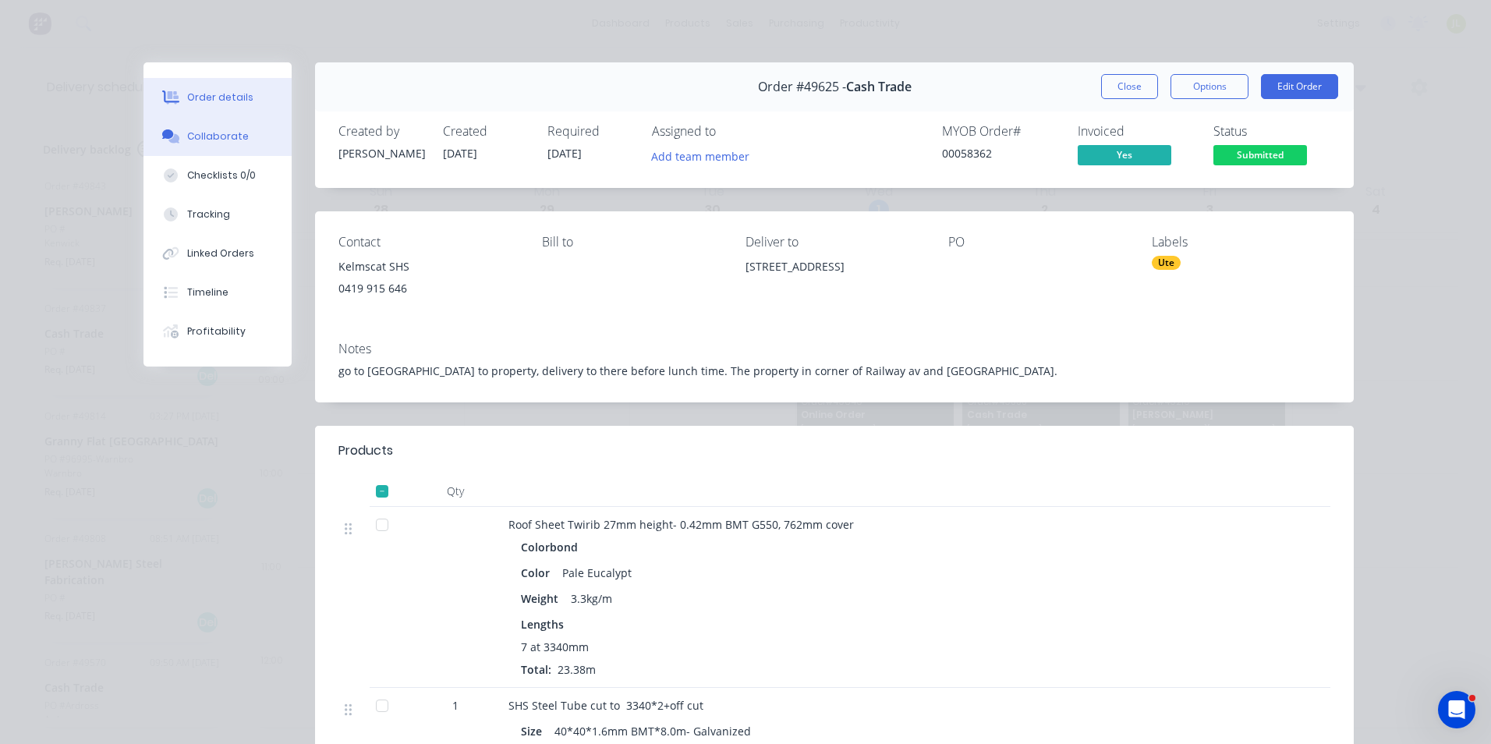
click at [234, 142] on div "Collaborate" at bounding box center [218, 136] width 62 height 14
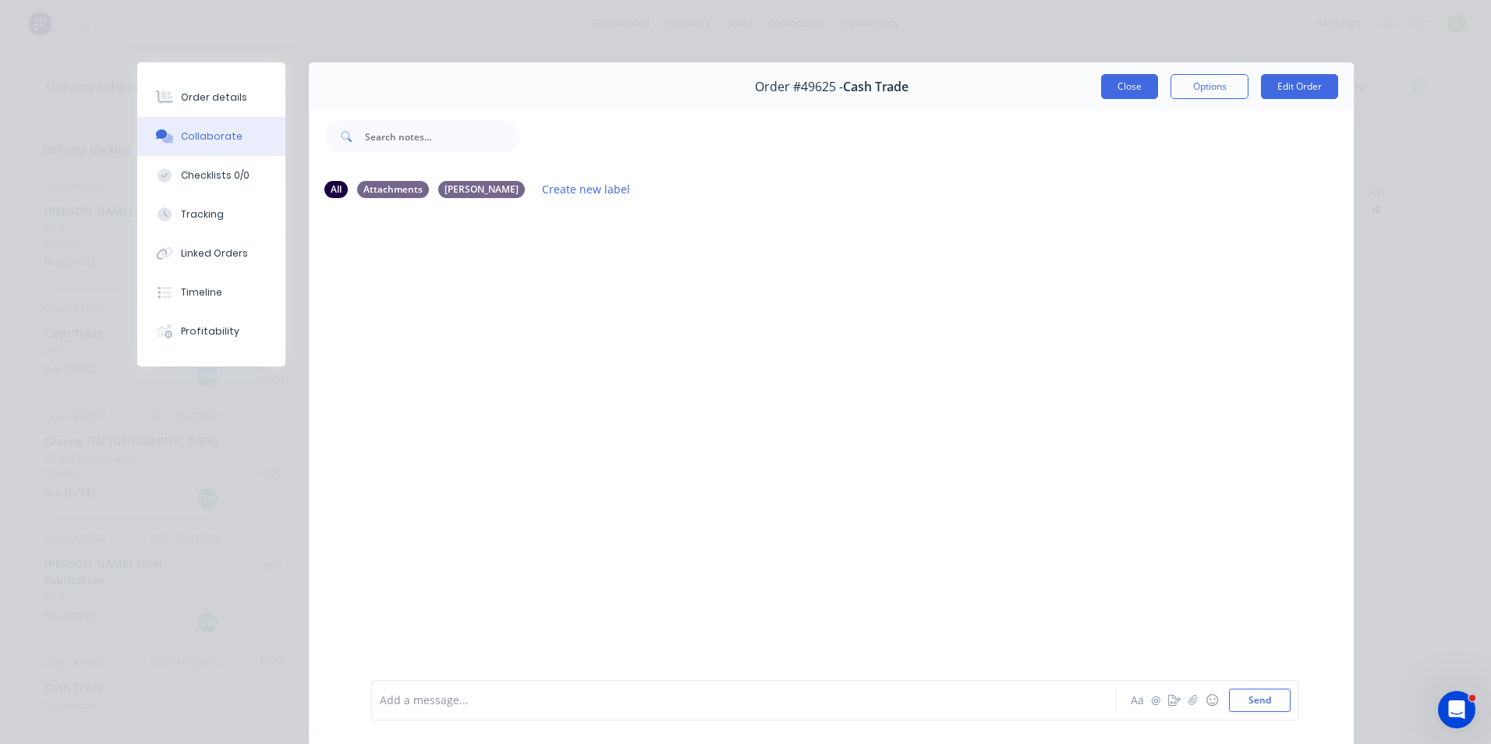
click at [1112, 93] on button "Close" at bounding box center [1129, 86] width 57 height 25
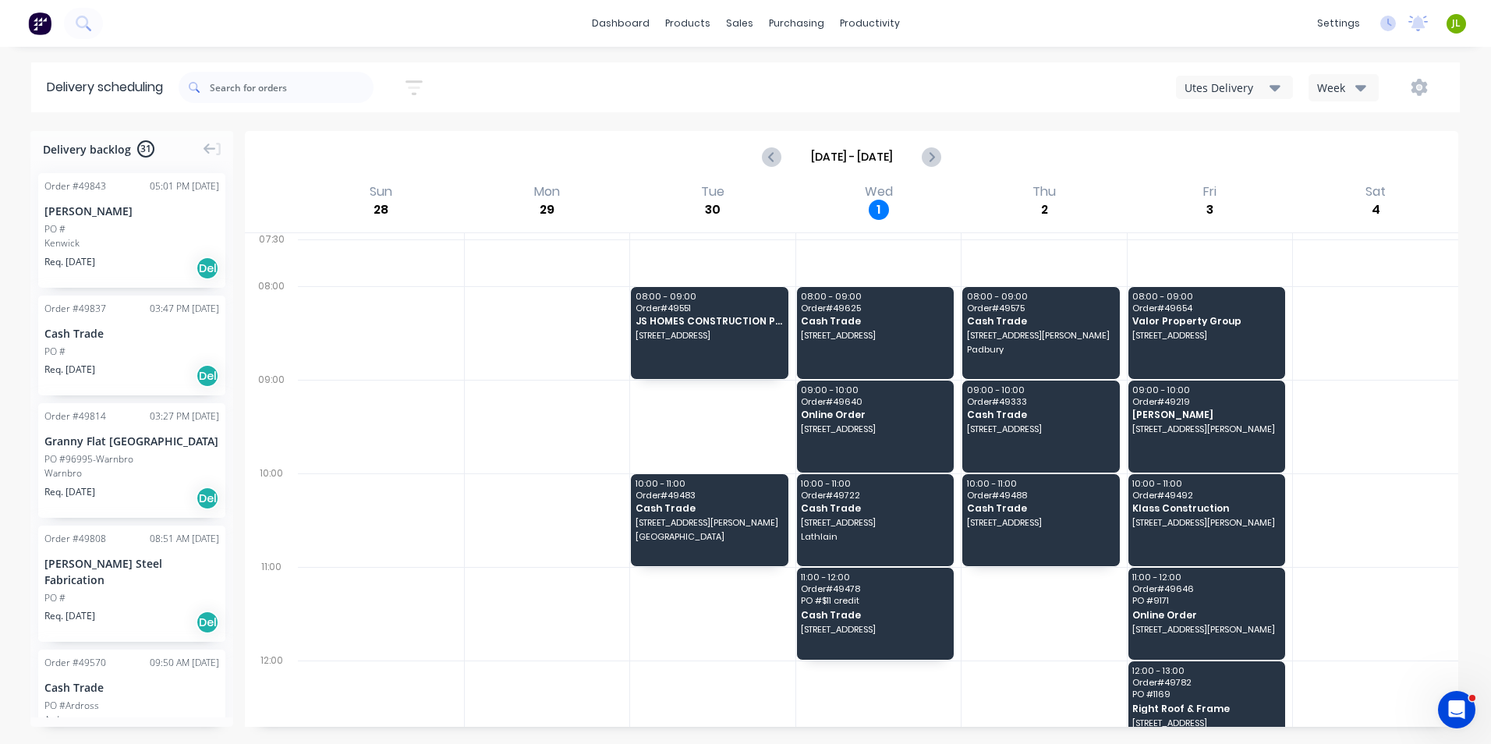
click at [1084, 165] on div "Sep 28 - Oct 4" at bounding box center [851, 157] width 1210 height 48
click at [1214, 133] on div "Sep 28 - Oct 4" at bounding box center [851, 157] width 1210 height 48
